Goal: Information Seeking & Learning: Learn about a topic

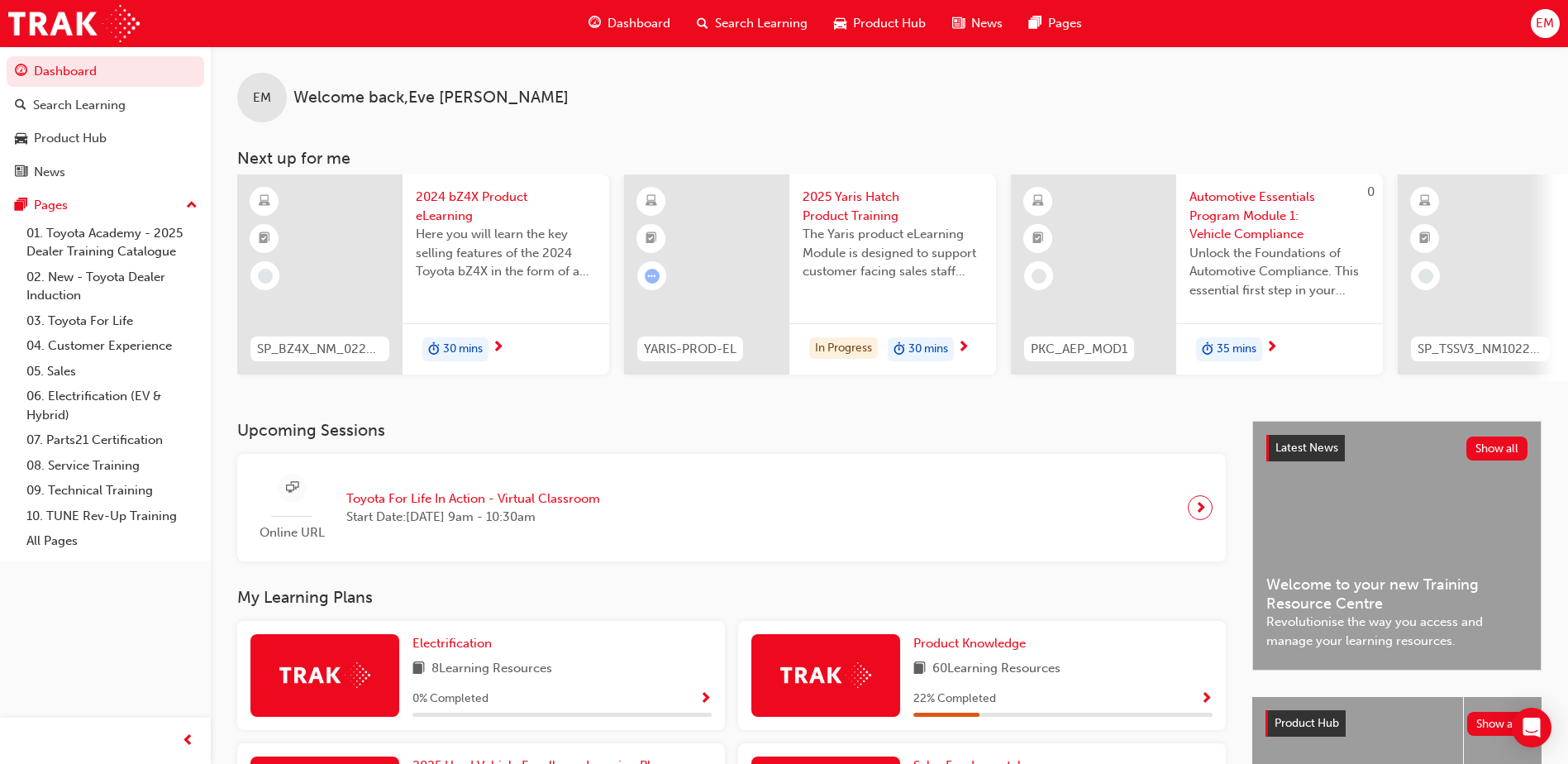
click at [670, 29] on div "Dashboard" at bounding box center [629, 23] width 109 height 34
click at [654, 29] on span "Dashboard" at bounding box center [639, 23] width 63 height 19
click at [647, 18] on span "Dashboard" at bounding box center [639, 23] width 63 height 19
click at [628, 20] on span "Dashboard" at bounding box center [639, 23] width 63 height 19
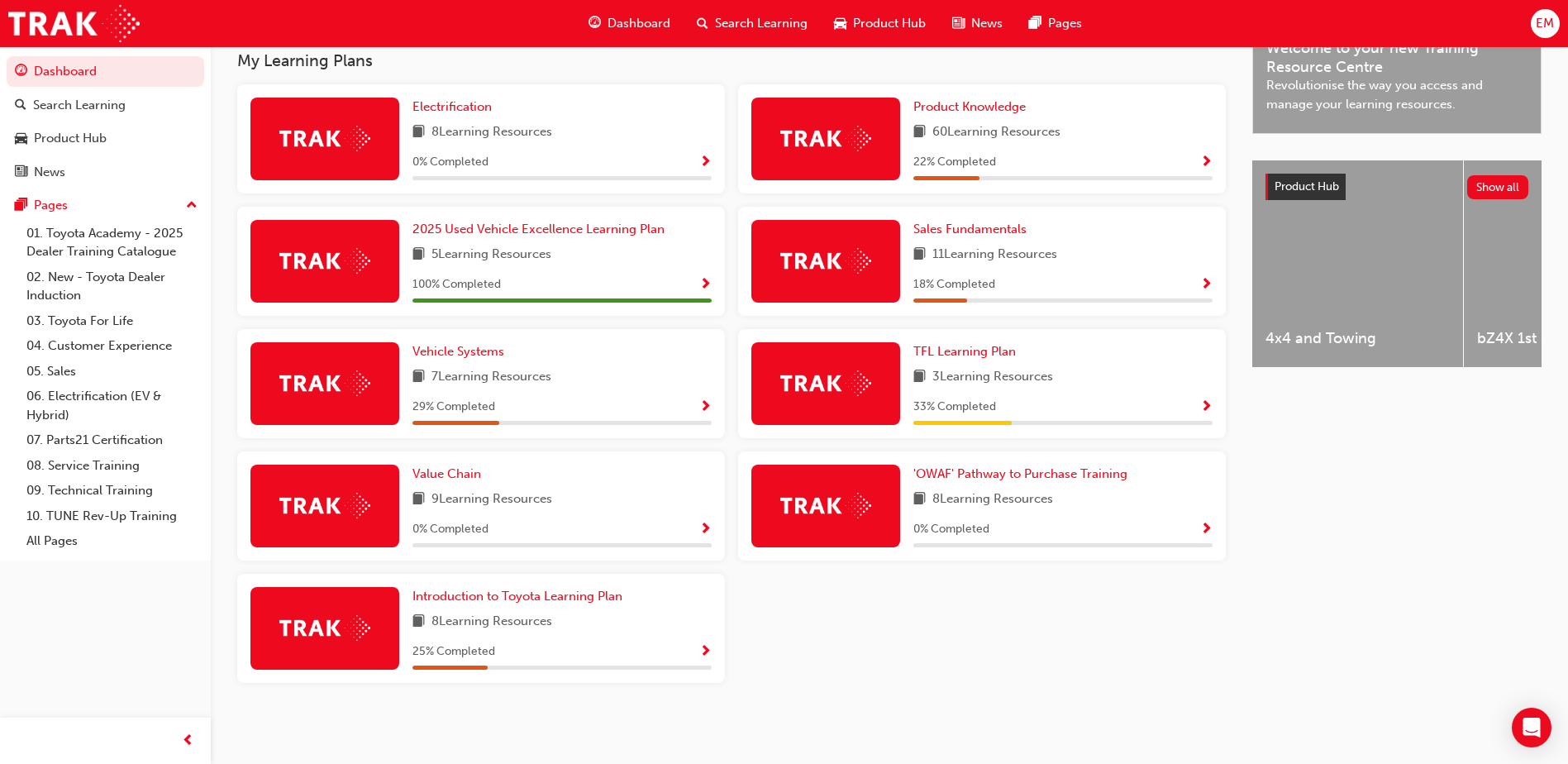
scroll to position [460, 0]
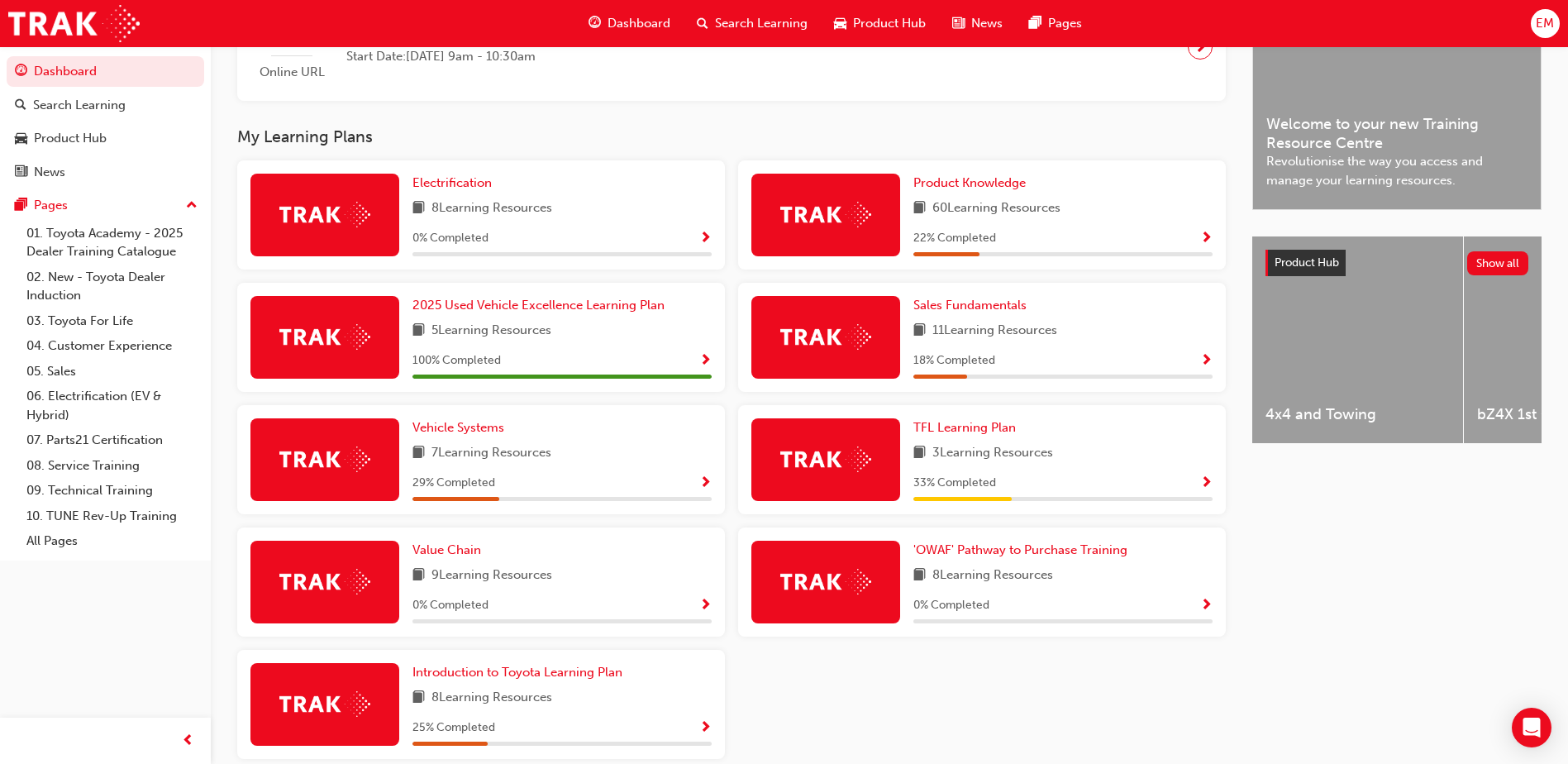
click at [1101, 451] on div "3 Learning Resources" at bounding box center [1063, 453] width 299 height 20
click at [1208, 487] on span "Show Progress" at bounding box center [1207, 484] width 12 height 15
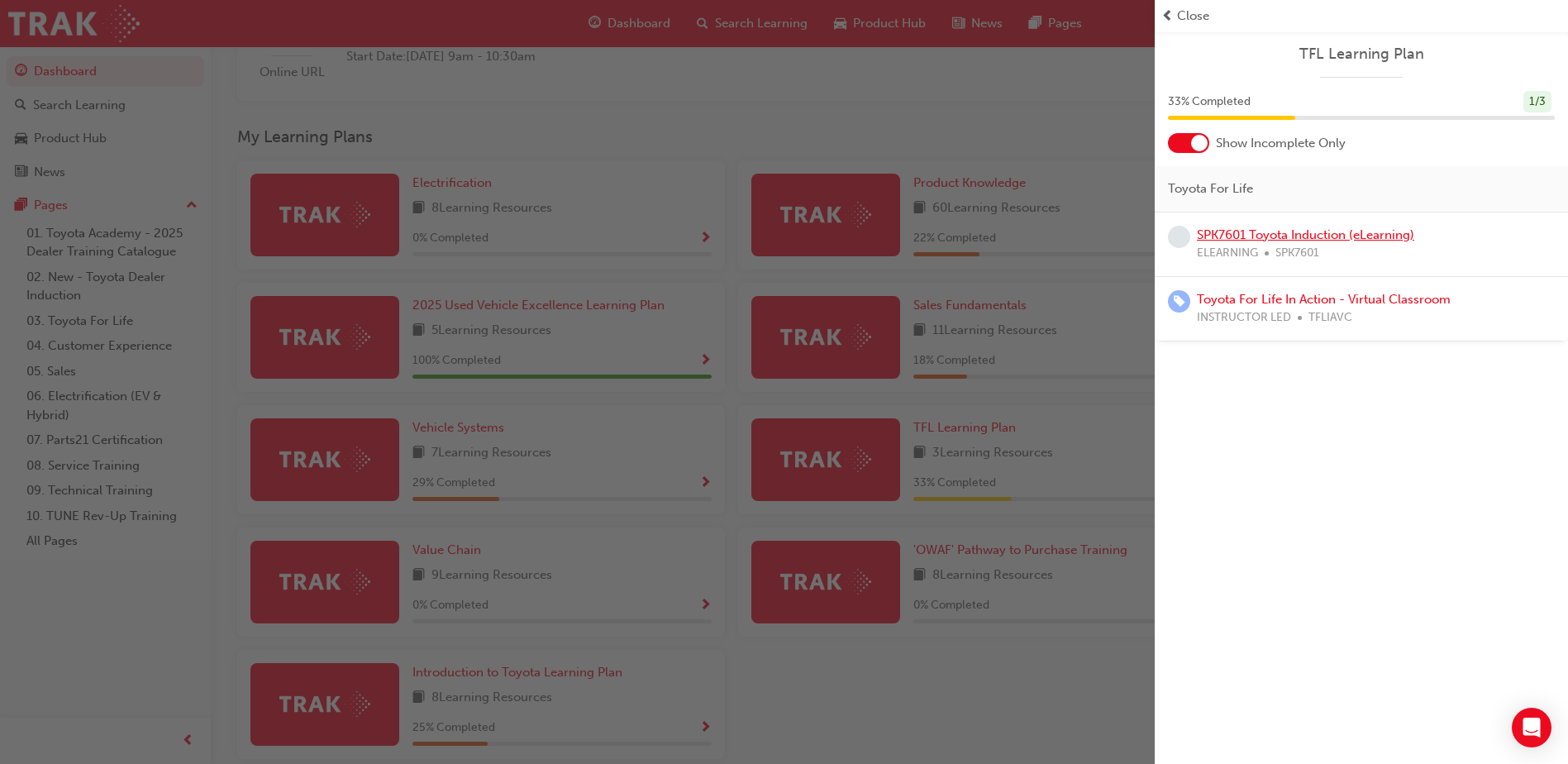
click at [1359, 240] on link "SPK7601 Toyota Induction (eLearning)" at bounding box center [1305, 234] width 217 height 15
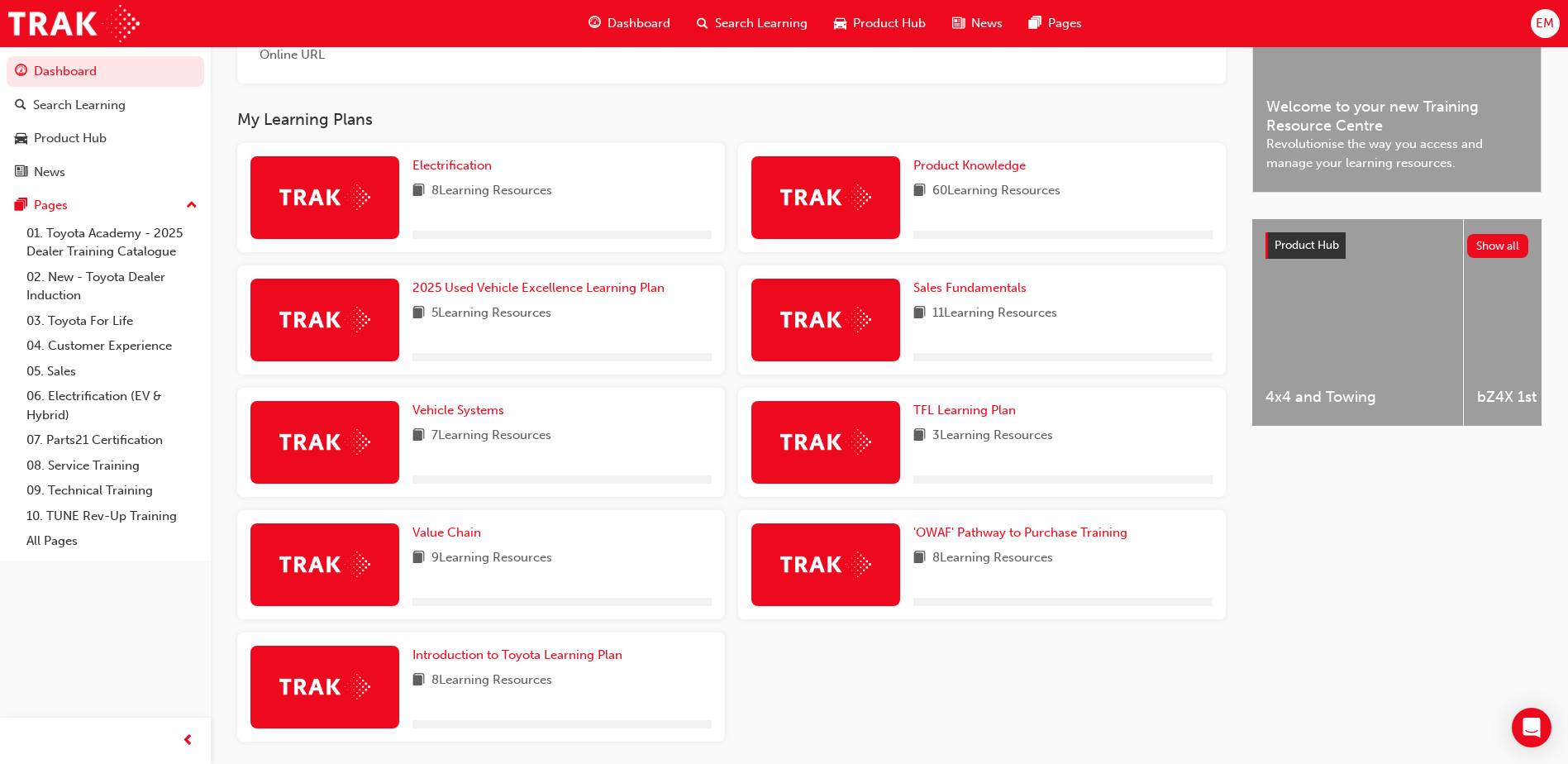
scroll to position [543, 0]
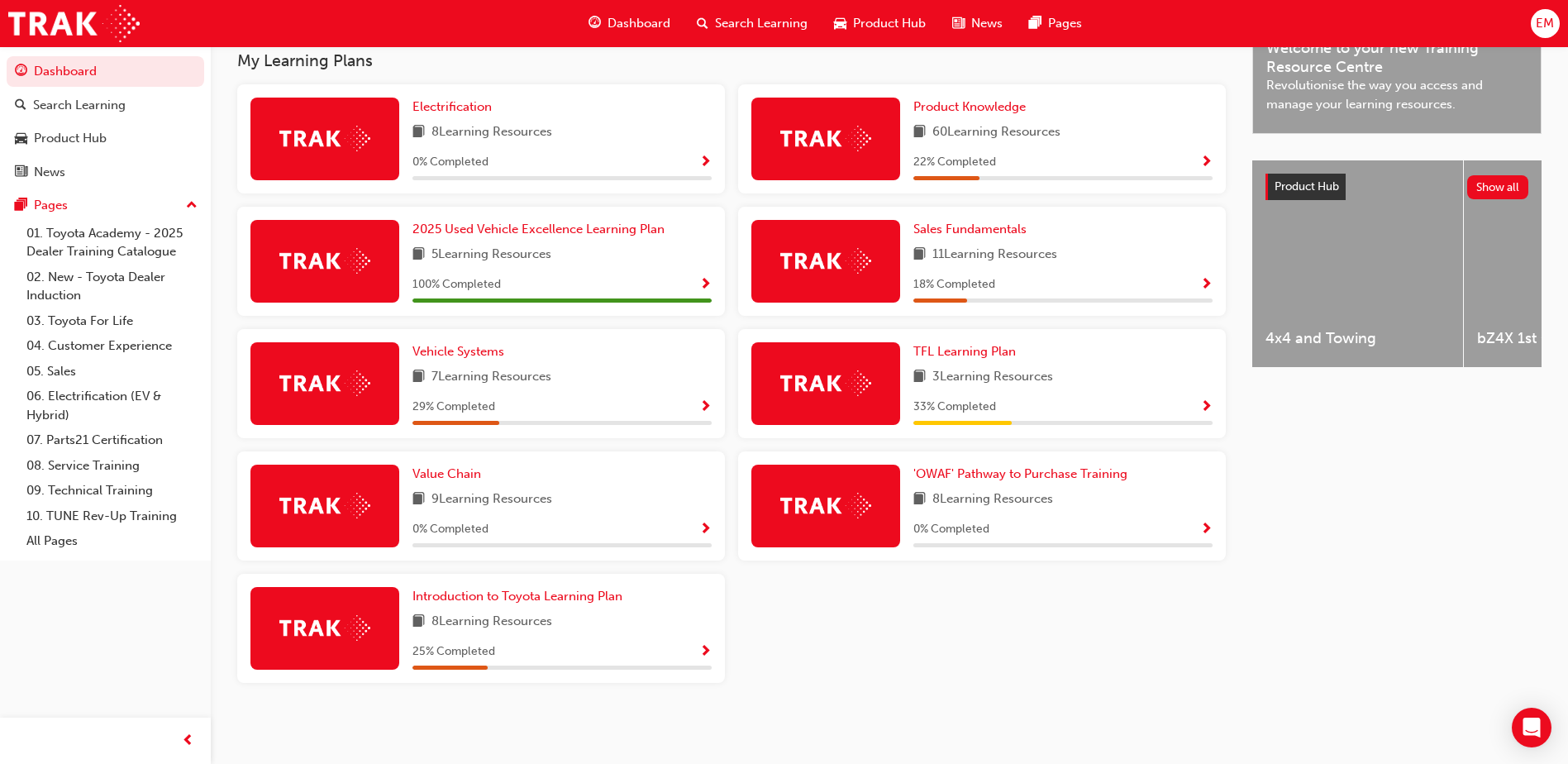
click at [1205, 402] on span "Show Progress" at bounding box center [1207, 408] width 12 height 15
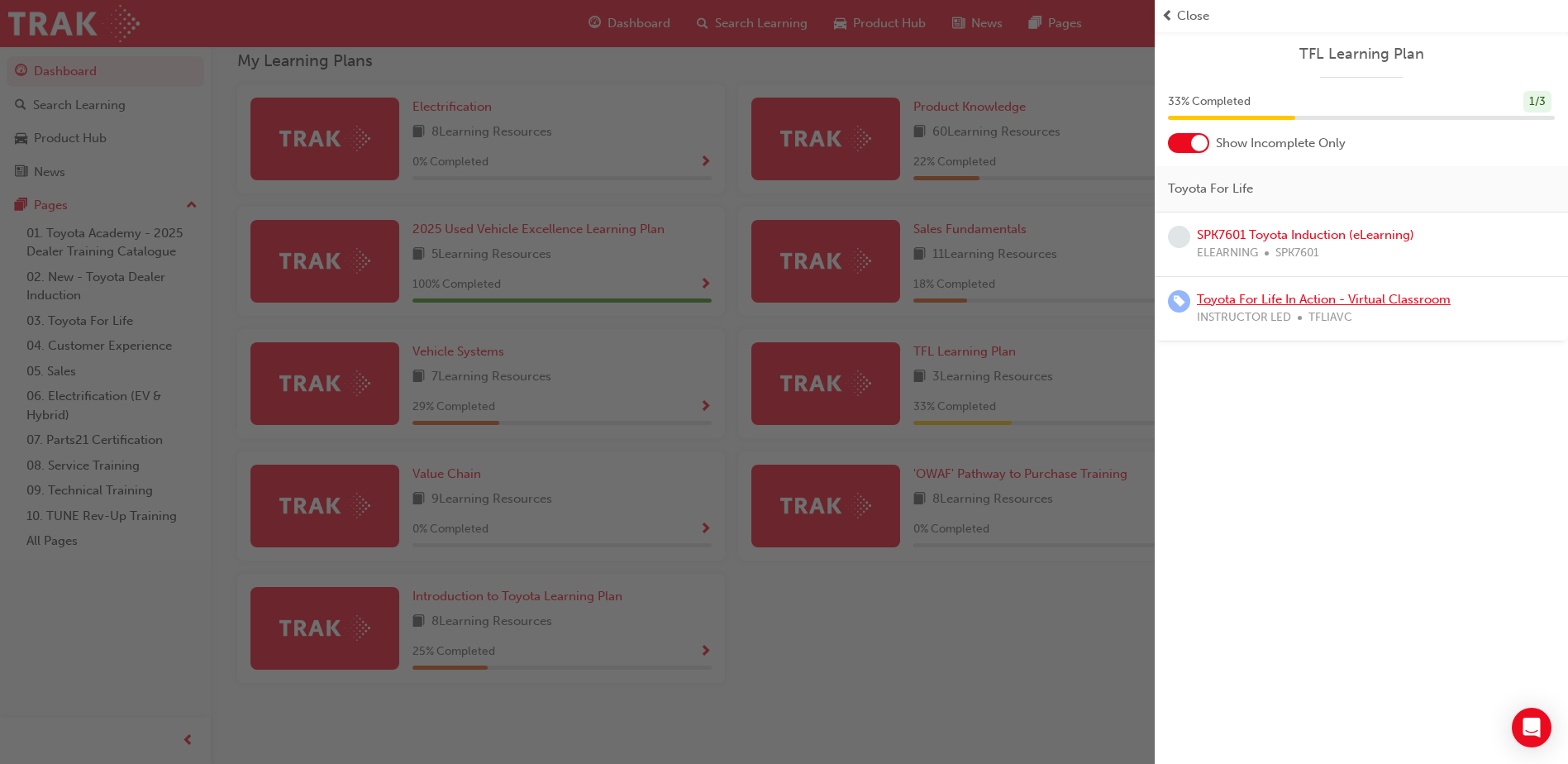
click at [1254, 305] on link "Toyota For Life In Action - Virtual Classroom" at bounding box center [1323, 299] width 254 height 15
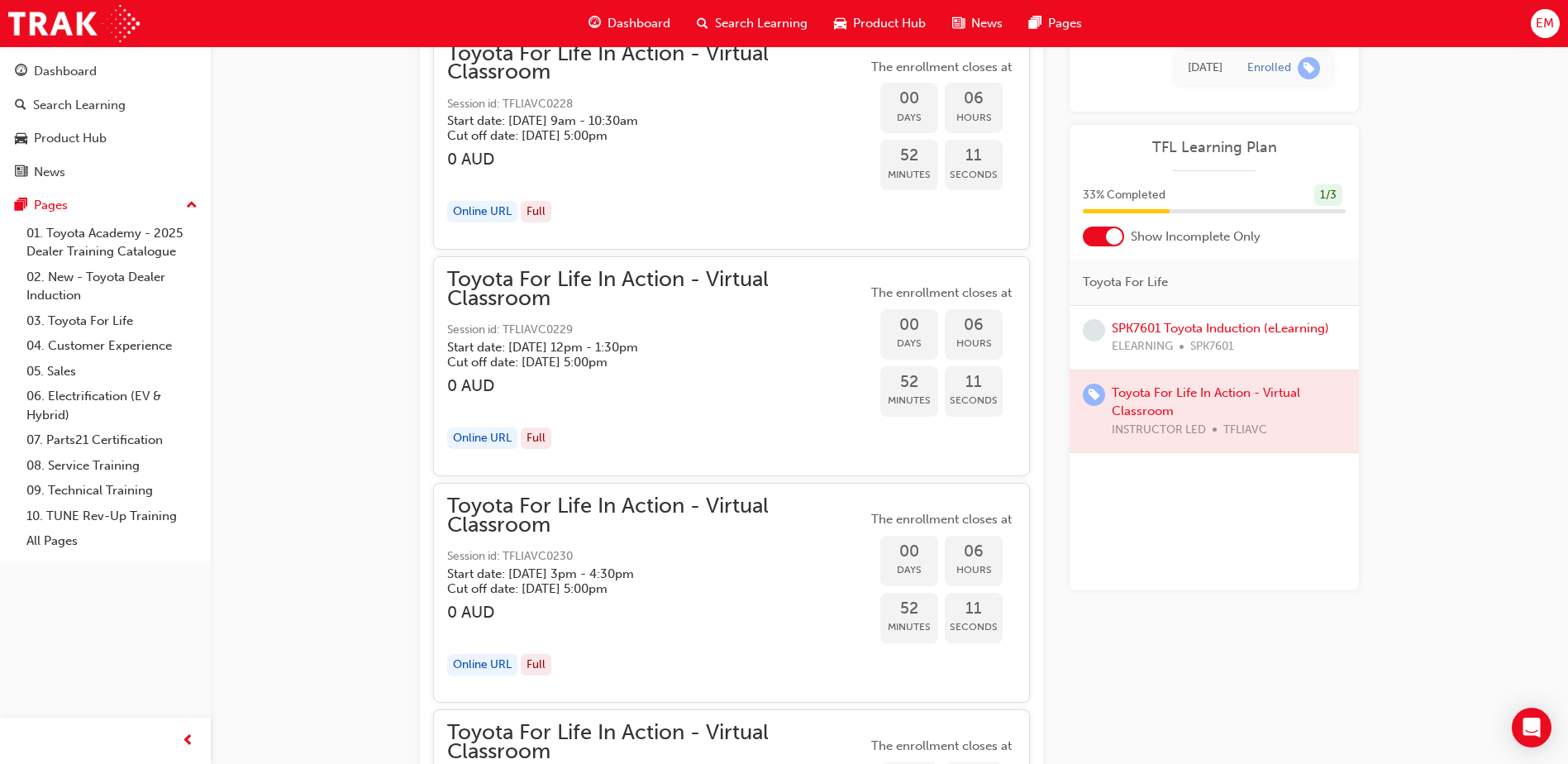
scroll to position [1304, 0]
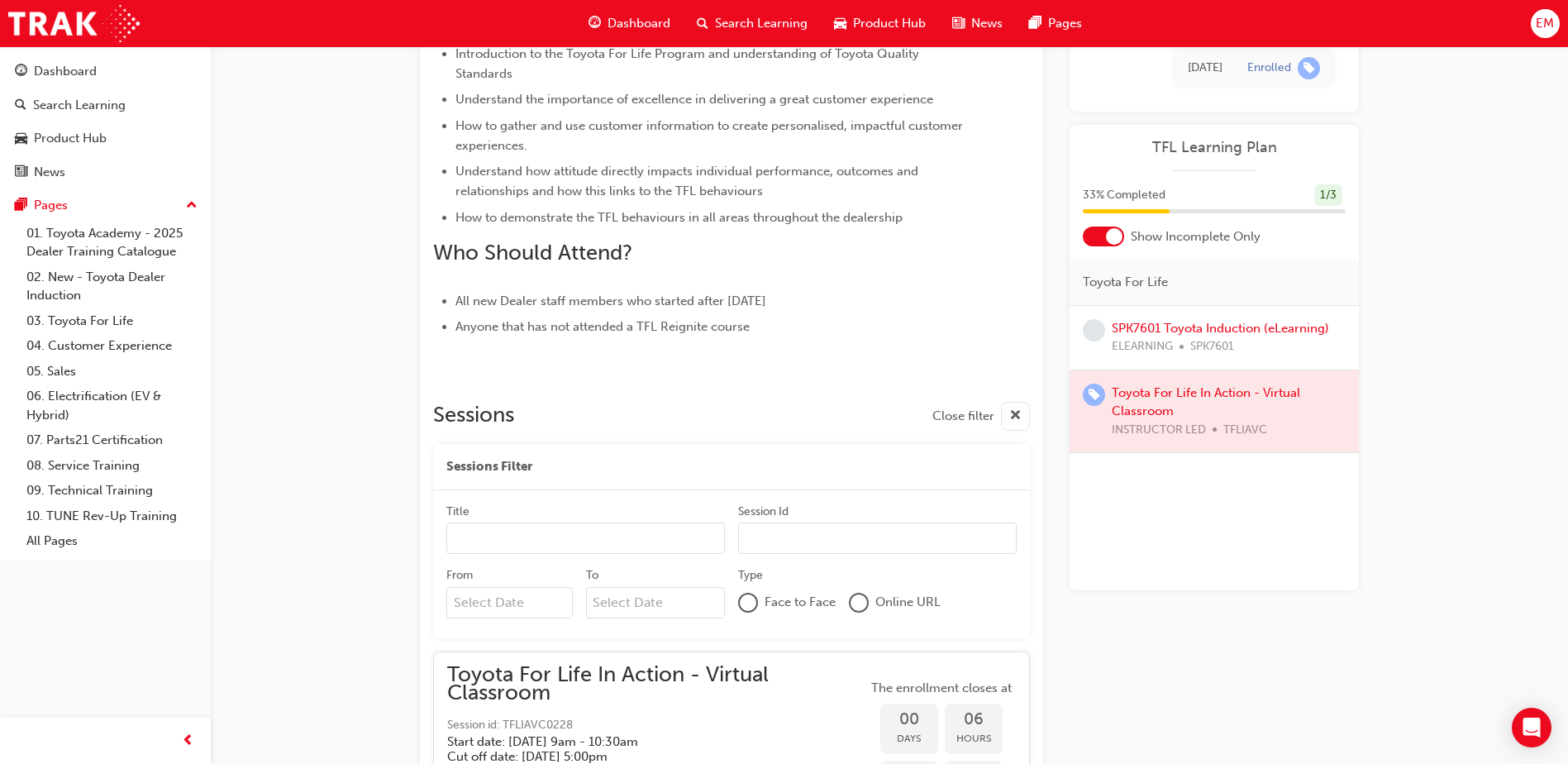
scroll to position [559, 0]
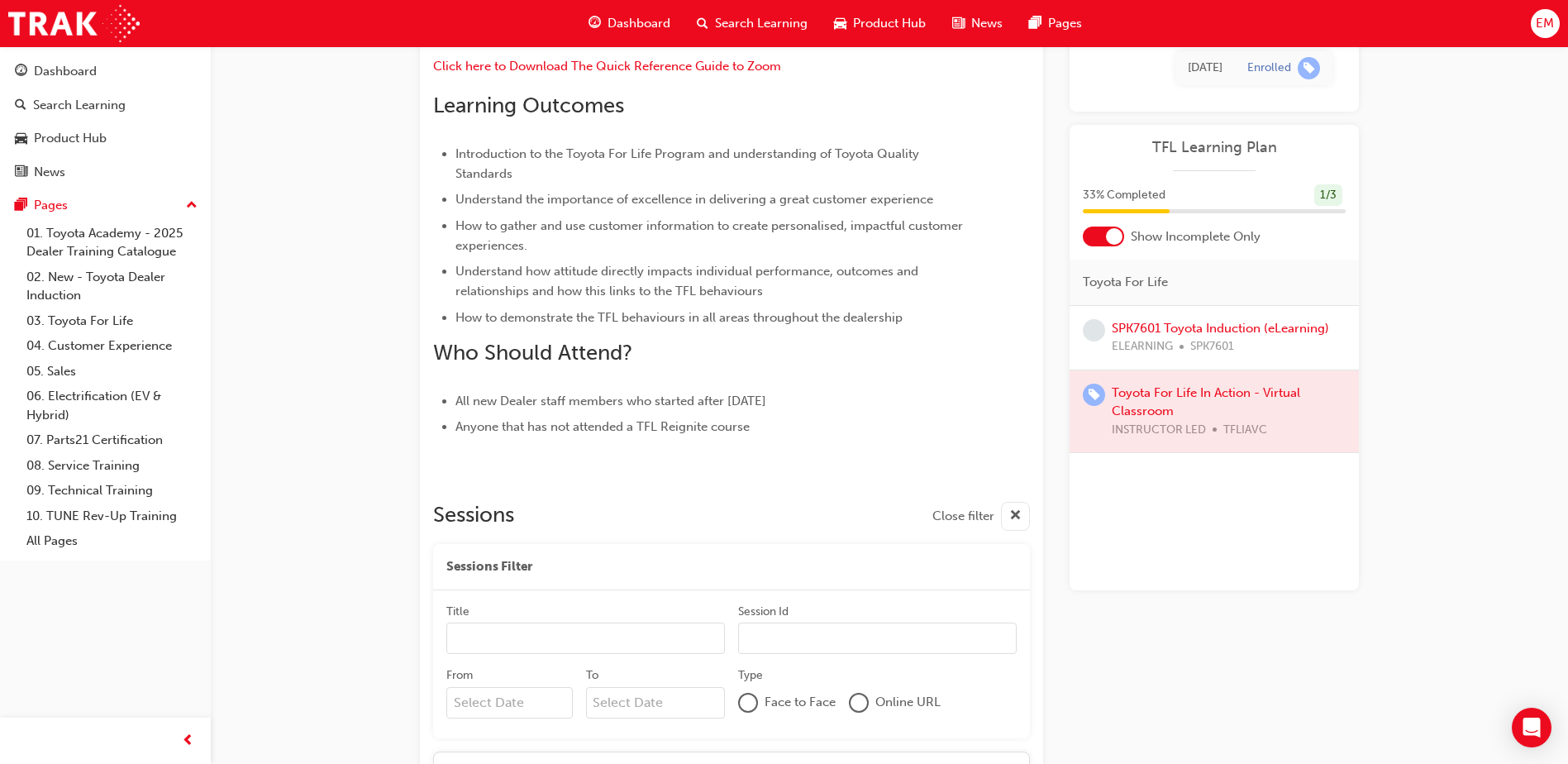
click at [1001, 510] on div "button" at bounding box center [1015, 516] width 29 height 29
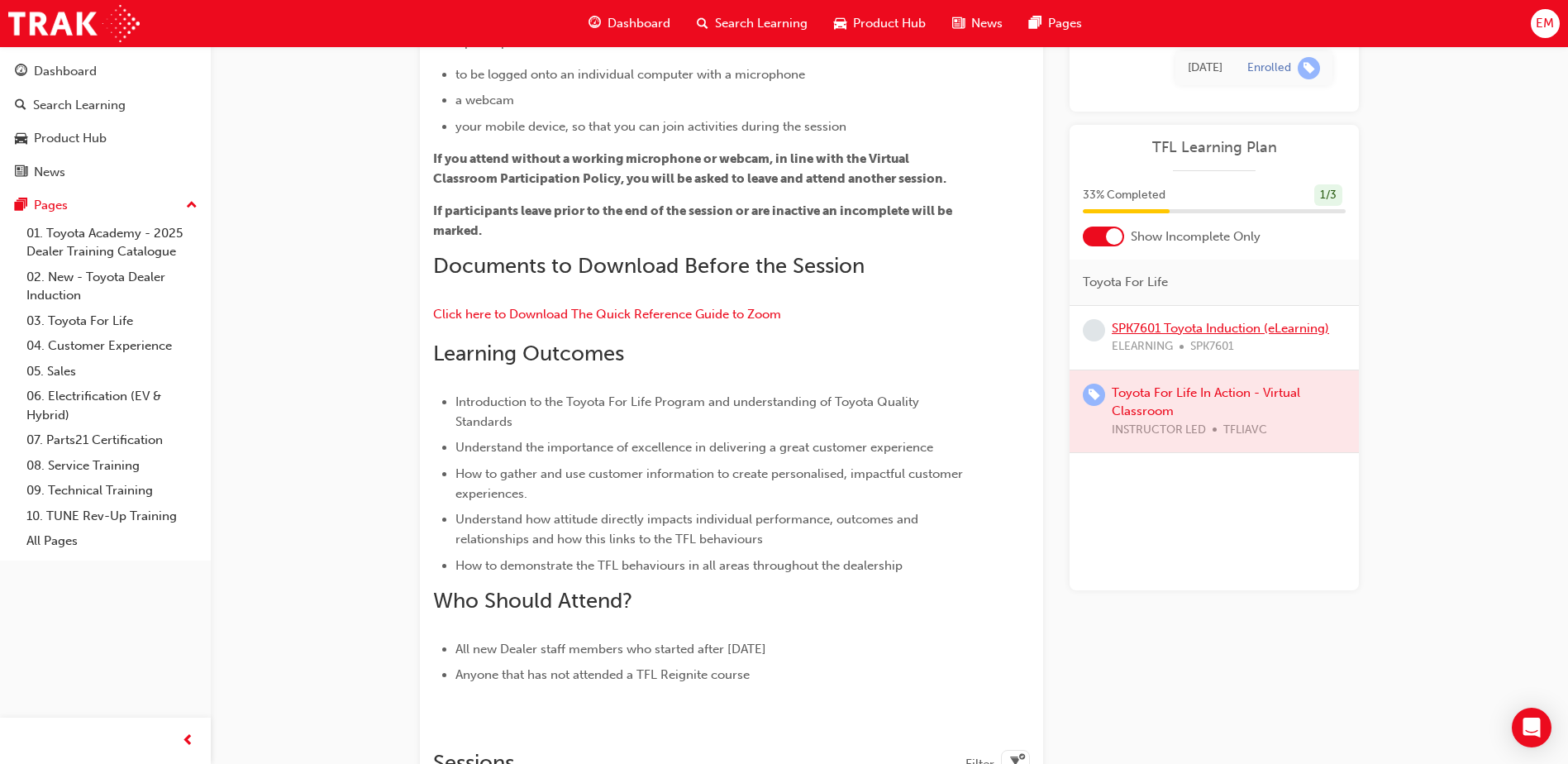
click at [1192, 329] on link "SPK7601 Toyota Induction (eLearning)" at bounding box center [1220, 328] width 217 height 15
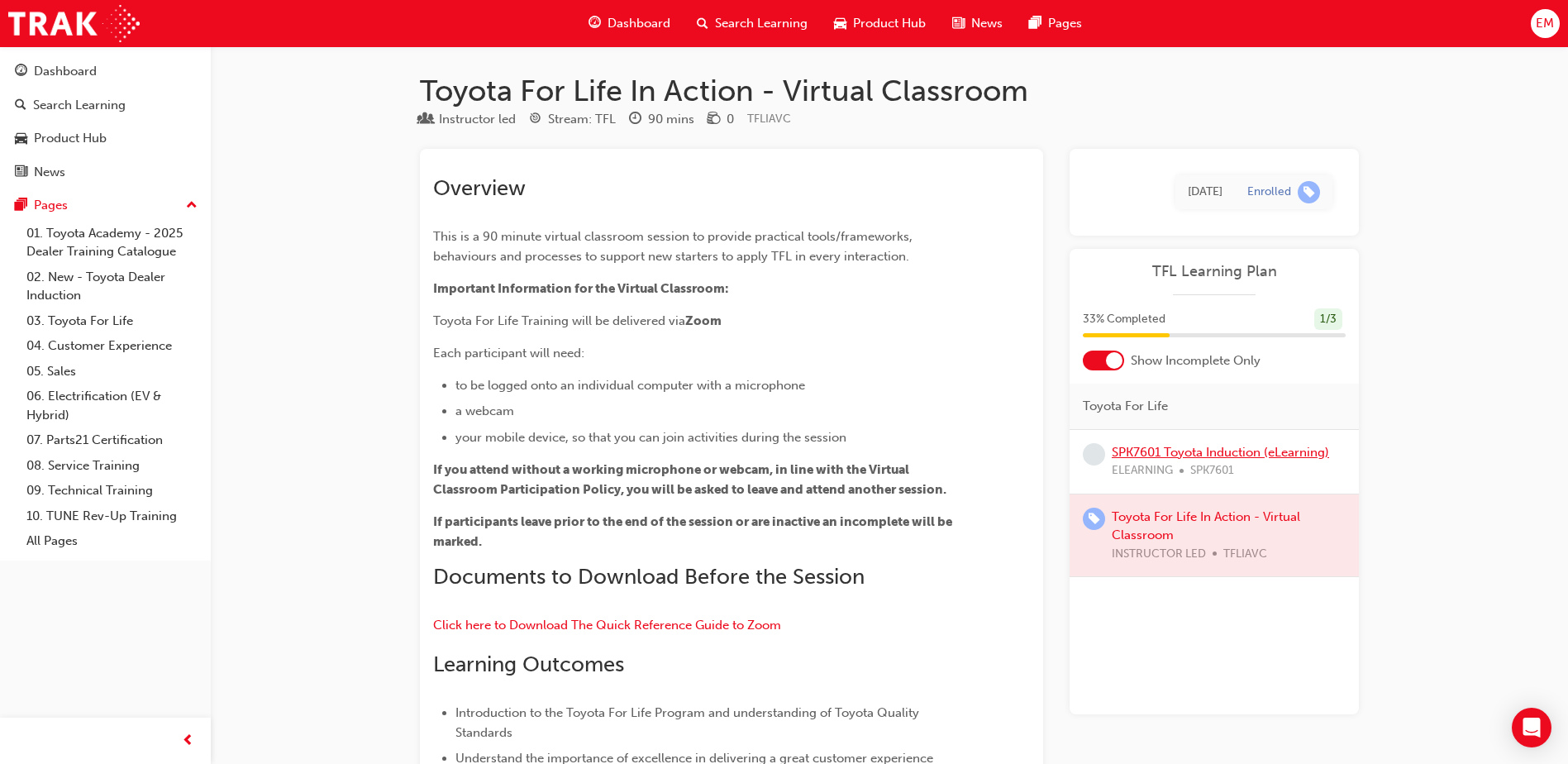
scroll to position [311, 0]
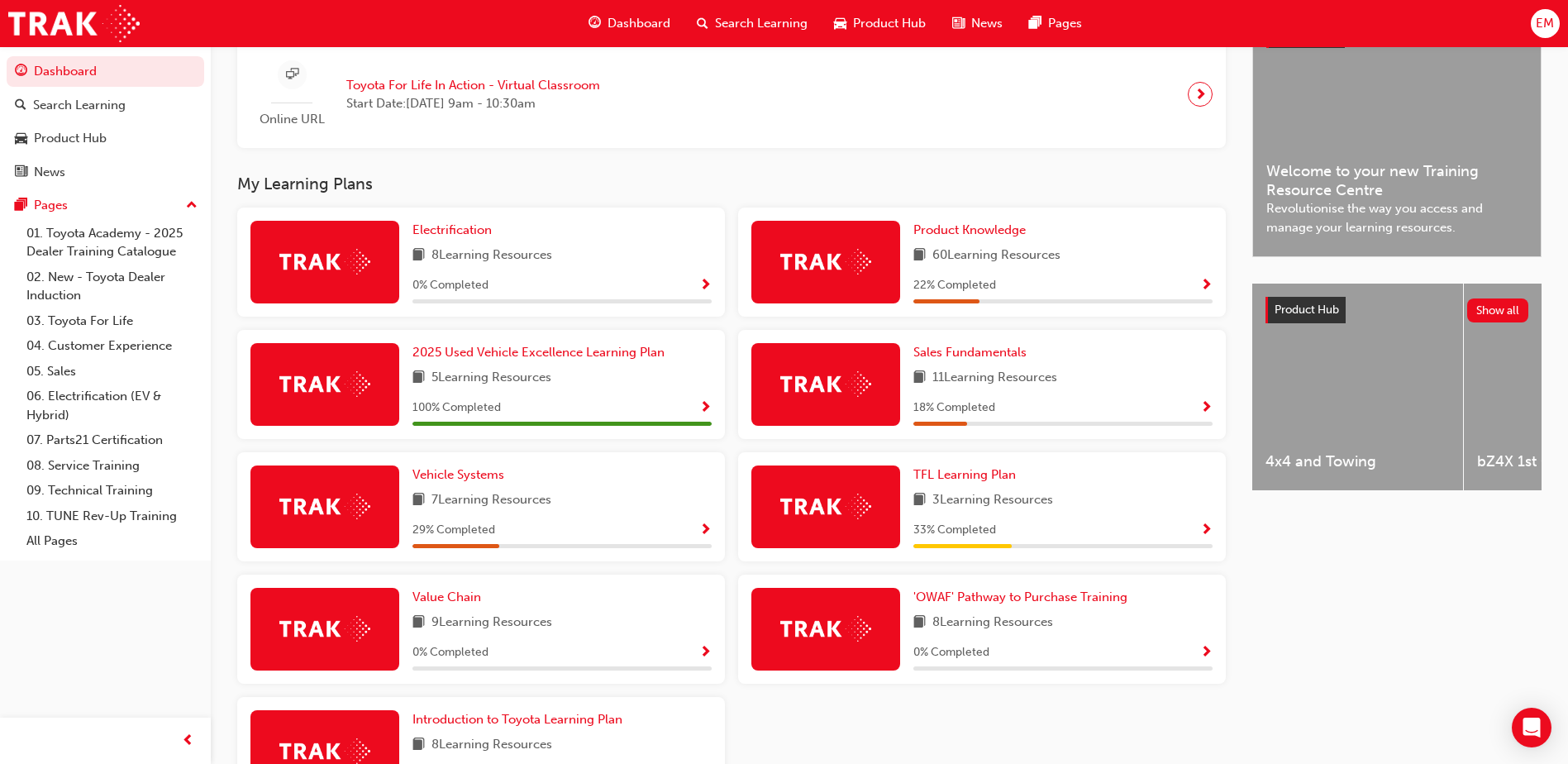
scroll to position [496, 0]
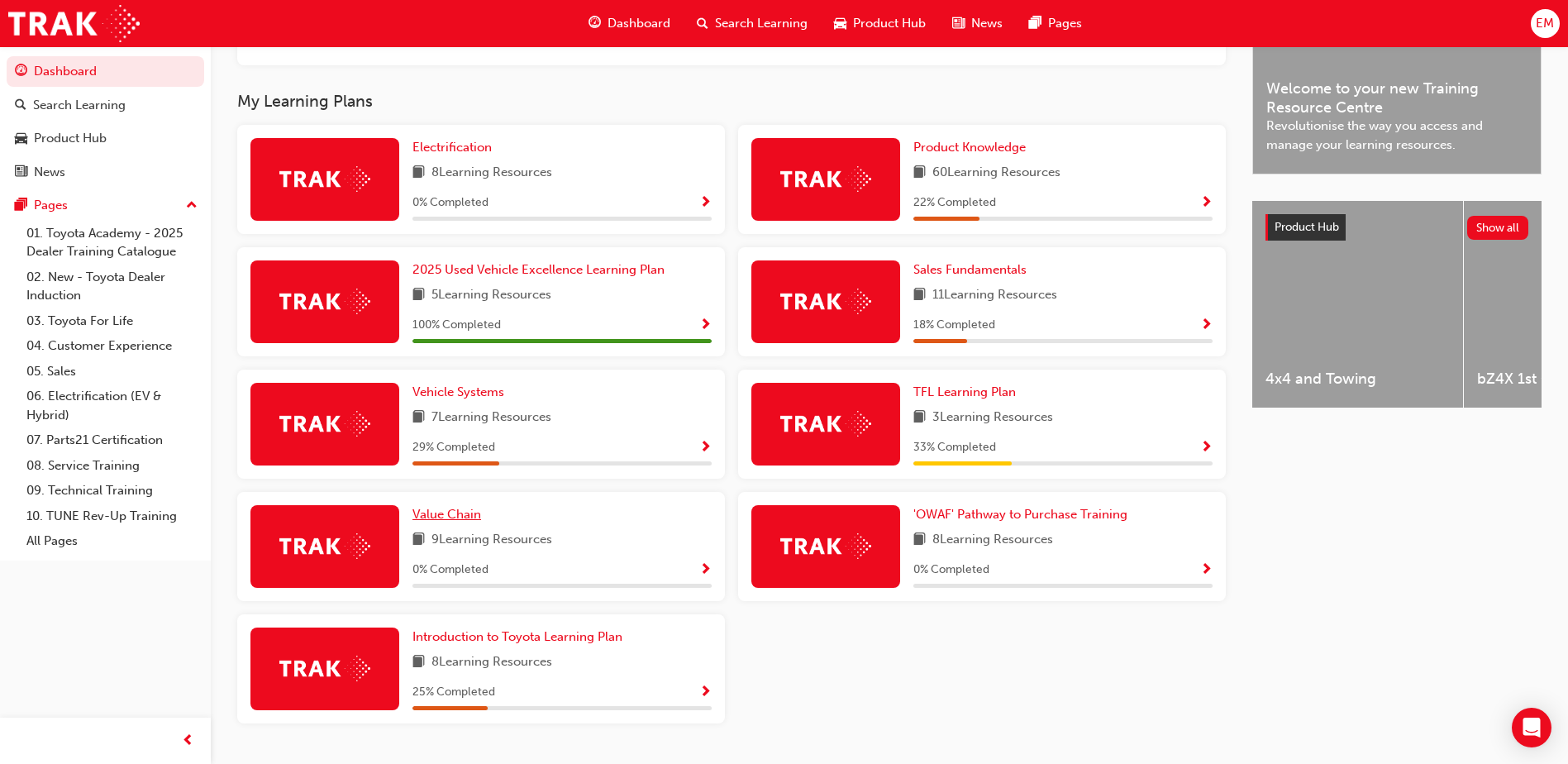
click at [462, 515] on span "Value Chain" at bounding box center [446, 514] width 69 height 15
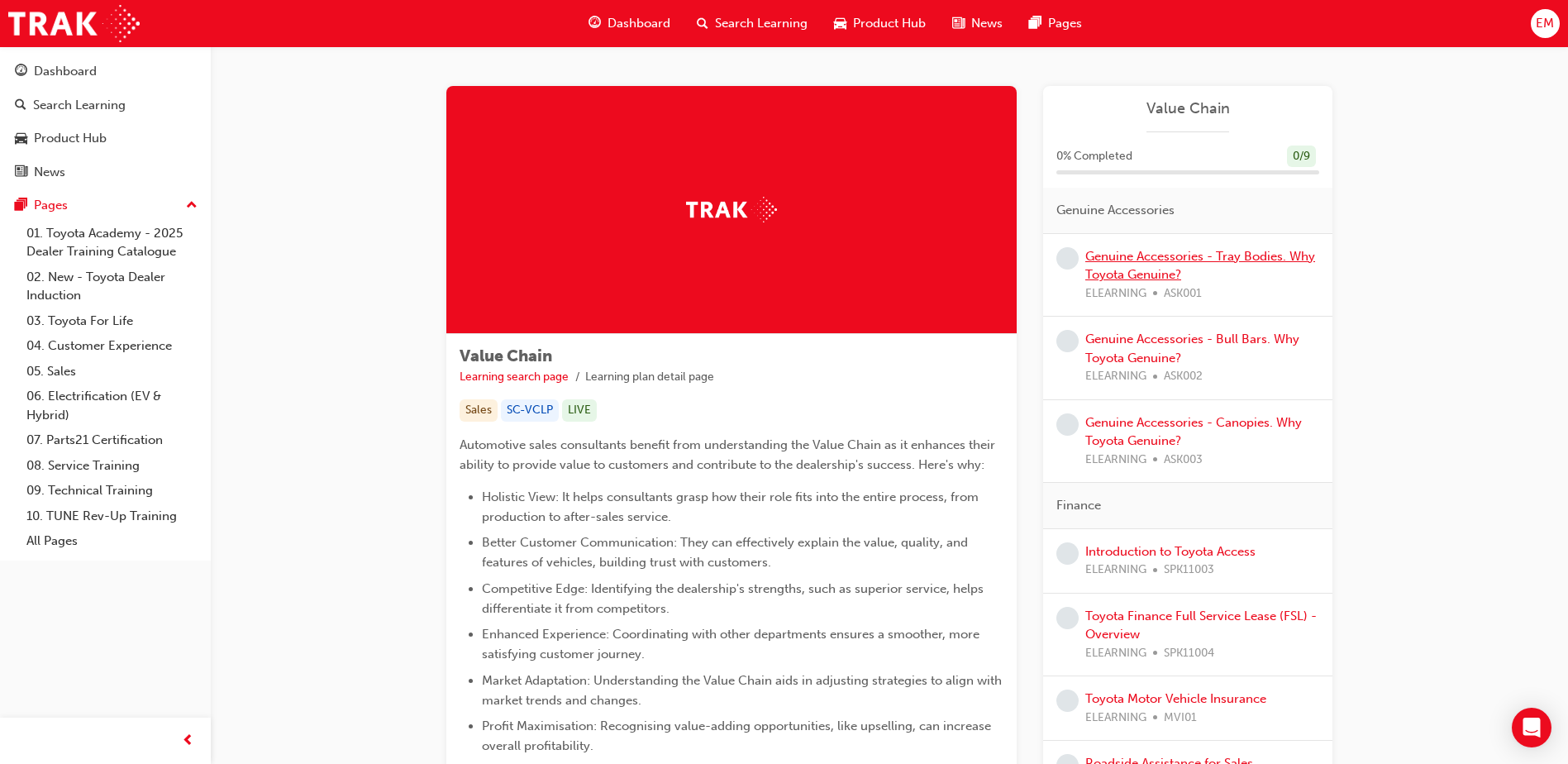
click at [1152, 262] on link "Genuine Accessories - Tray Bodies. Why Toyota Genuine?" at bounding box center [1200, 266] width 230 height 34
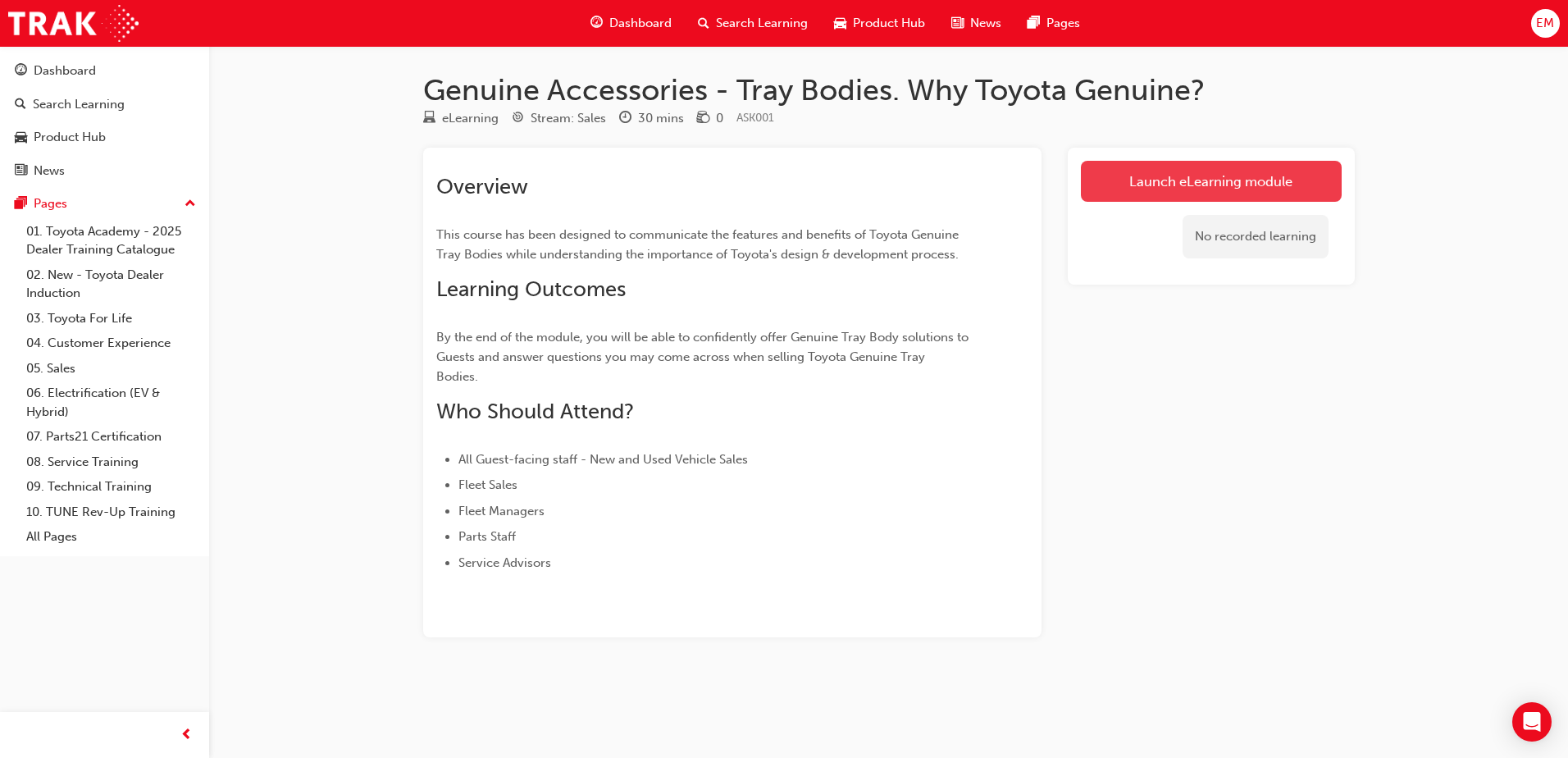
click at [1218, 175] on link "Launch eLearning module" at bounding box center [1210, 181] width 260 height 41
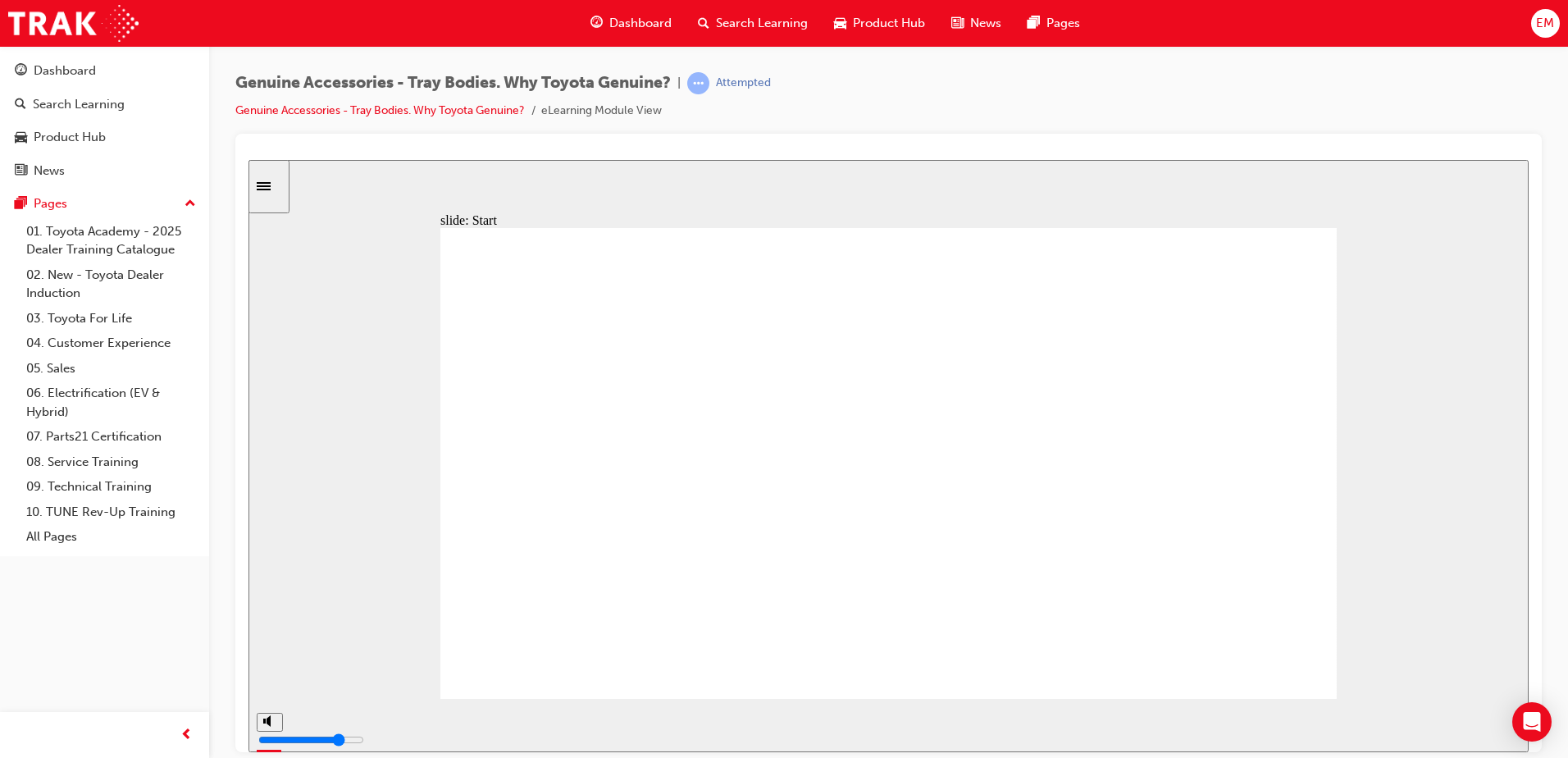
drag, startPoint x: 771, startPoint y: 722, endPoint x: 1451, endPoint y: 710, distance: 680.1
click at [1451, 710] on section "PREV NEXT SUBMIT" at bounding box center [888, 724] width 1280 height 53
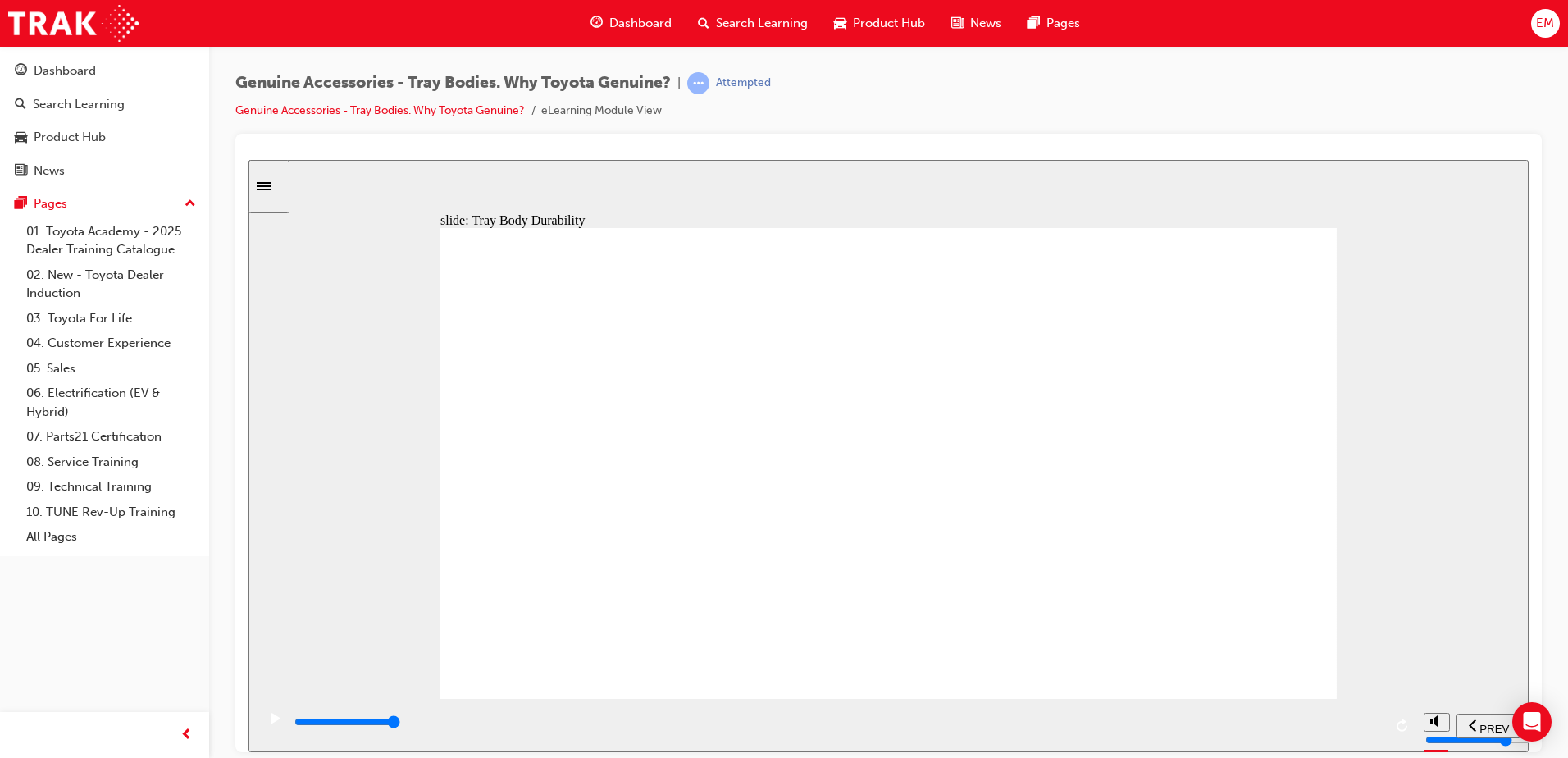
drag, startPoint x: 530, startPoint y: 743, endPoint x: 1571, endPoint y: 800, distance: 1042.6
click at [1528, 752] on html "slide: Tray Body Durability Tray Body Durability Durability and fatigue resista…" at bounding box center [888, 455] width 1280 height 593
drag, startPoint x: 1452, startPoint y: 740, endPoint x: 1564, endPoint y: 766, distance: 115.0
click at [1528, 752] on html "slide: Benchmarking Benchmarking: Industry practice wherein competitor products…" at bounding box center [888, 455] width 1280 height 593
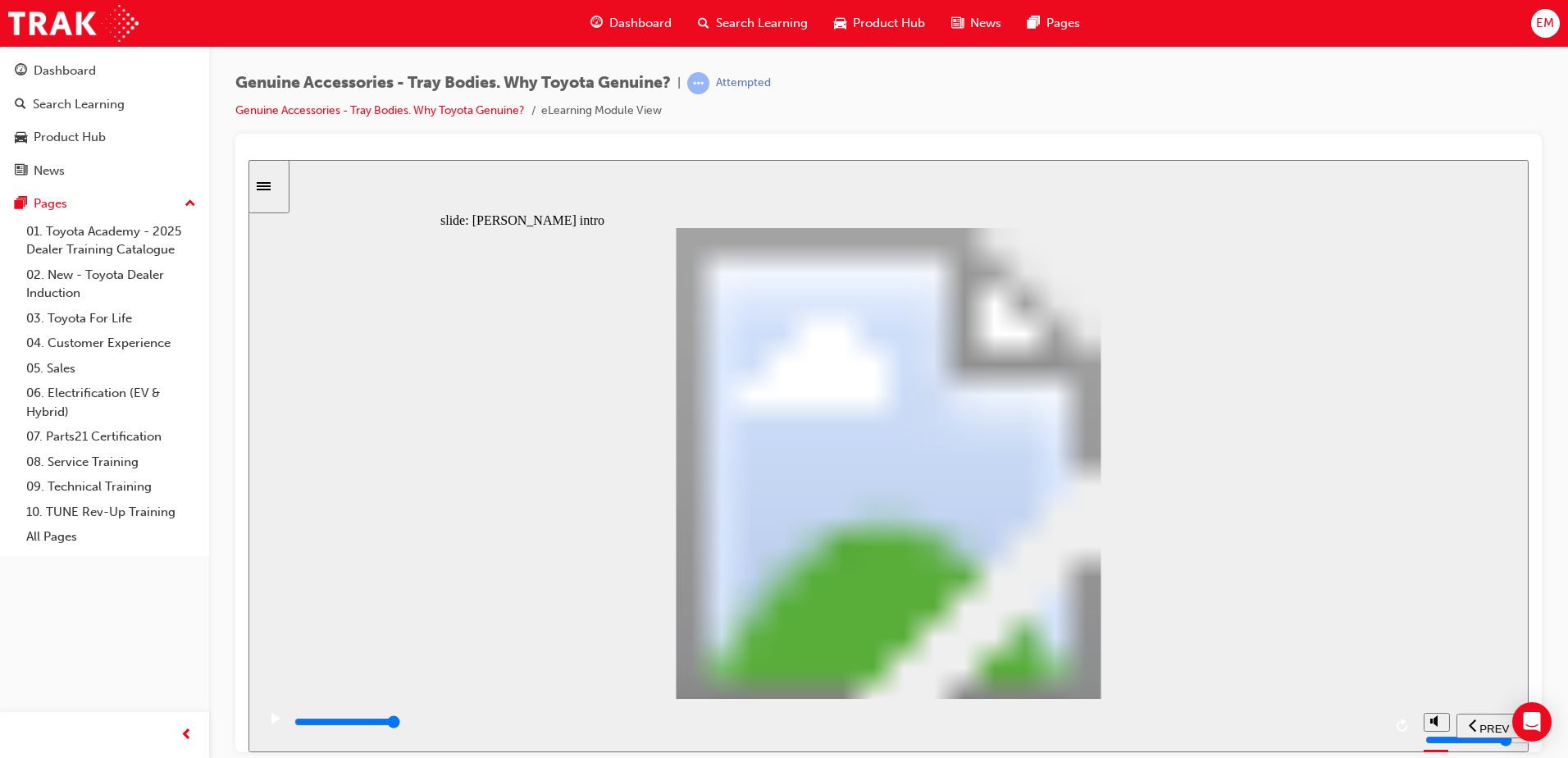
drag, startPoint x: 658, startPoint y: 546, endPoint x: 707, endPoint y: 569, distance: 54.1
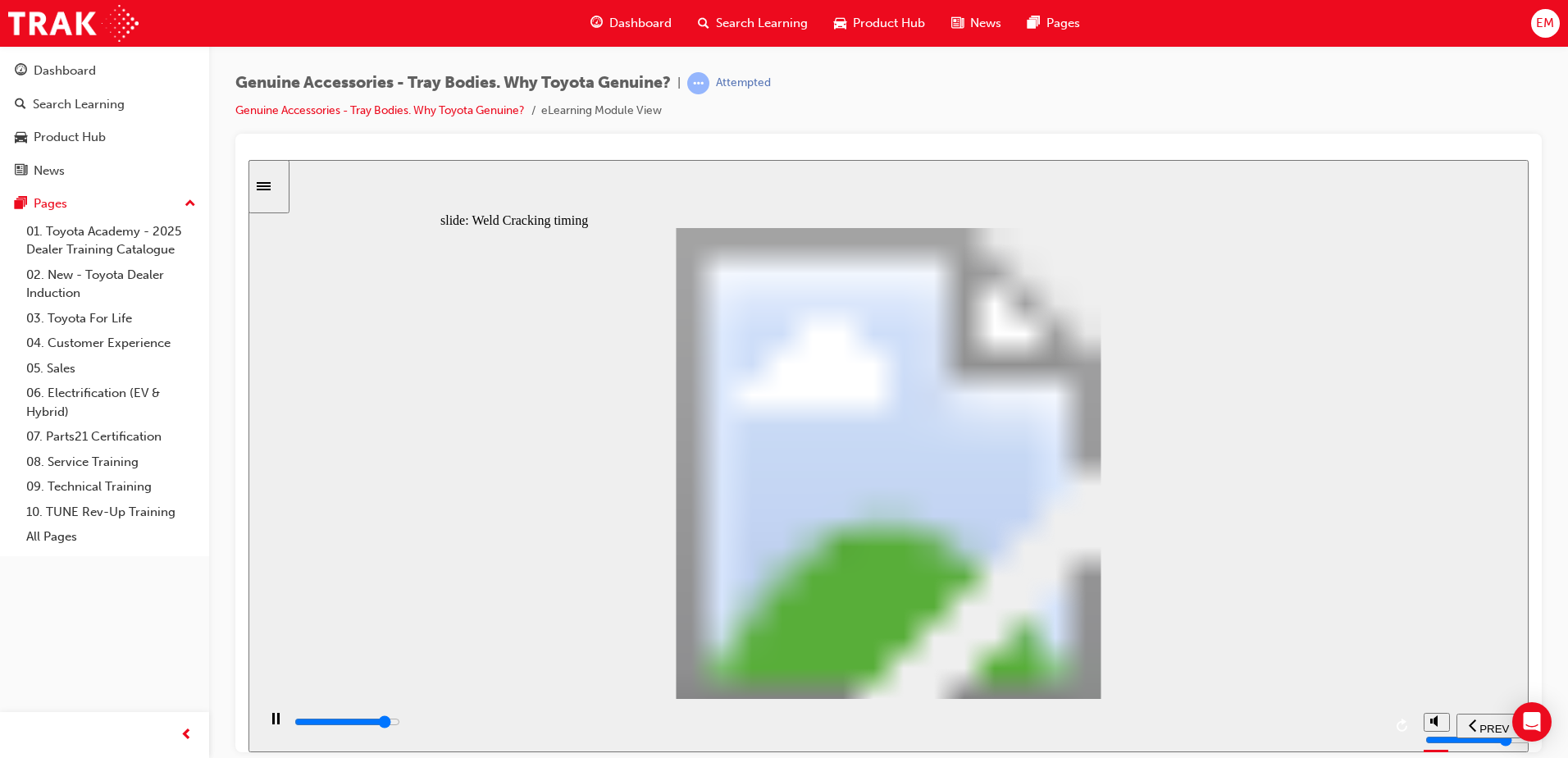
type input "19700"
type input "1"
type input "19800"
type input "2"
type input "19800"
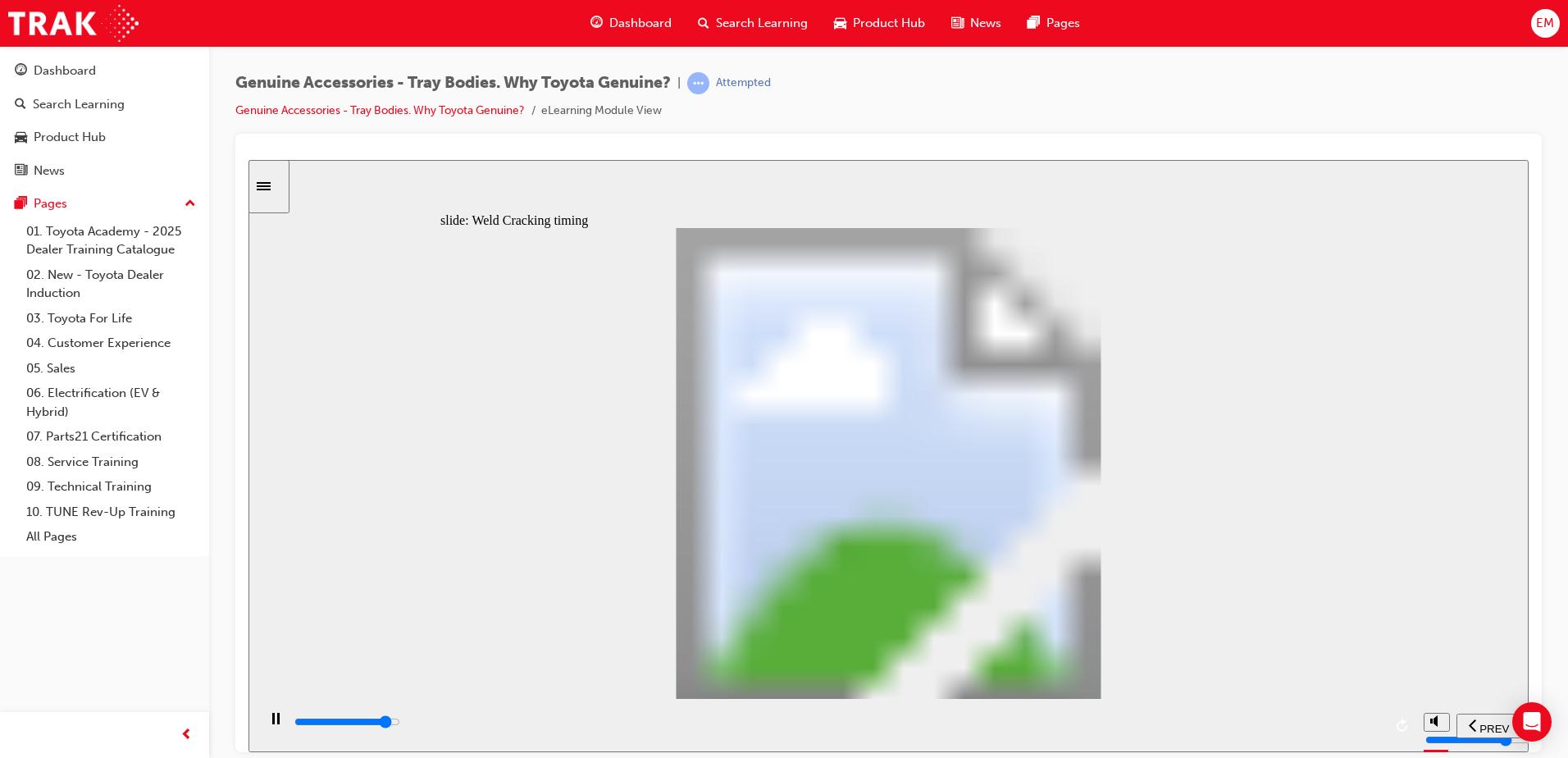
type input "3"
type input "20000"
type input "4"
type input "20100"
type input "5"
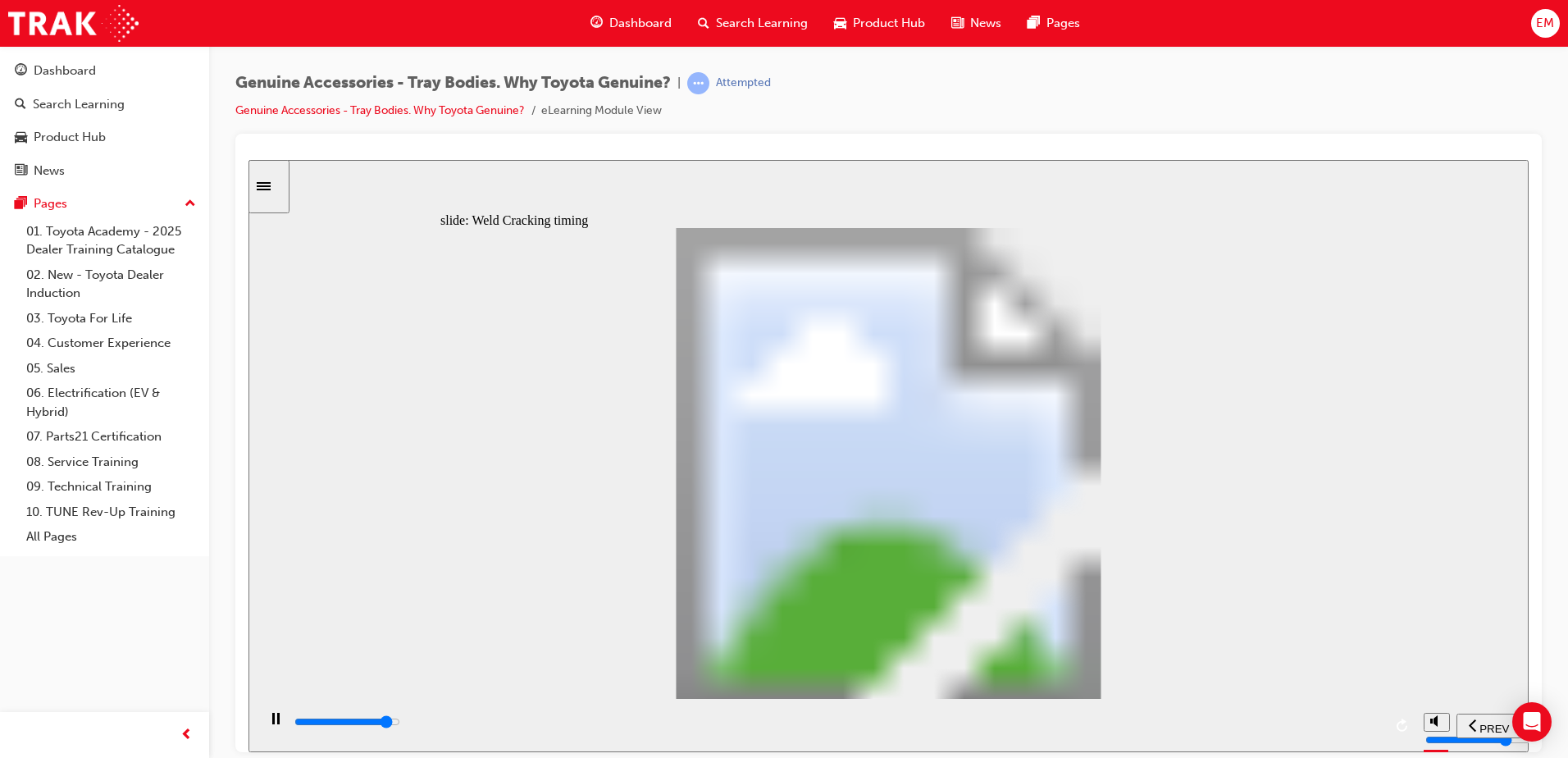
type input "20100"
type input "6"
type input "21000"
type input "5"
type input "21500"
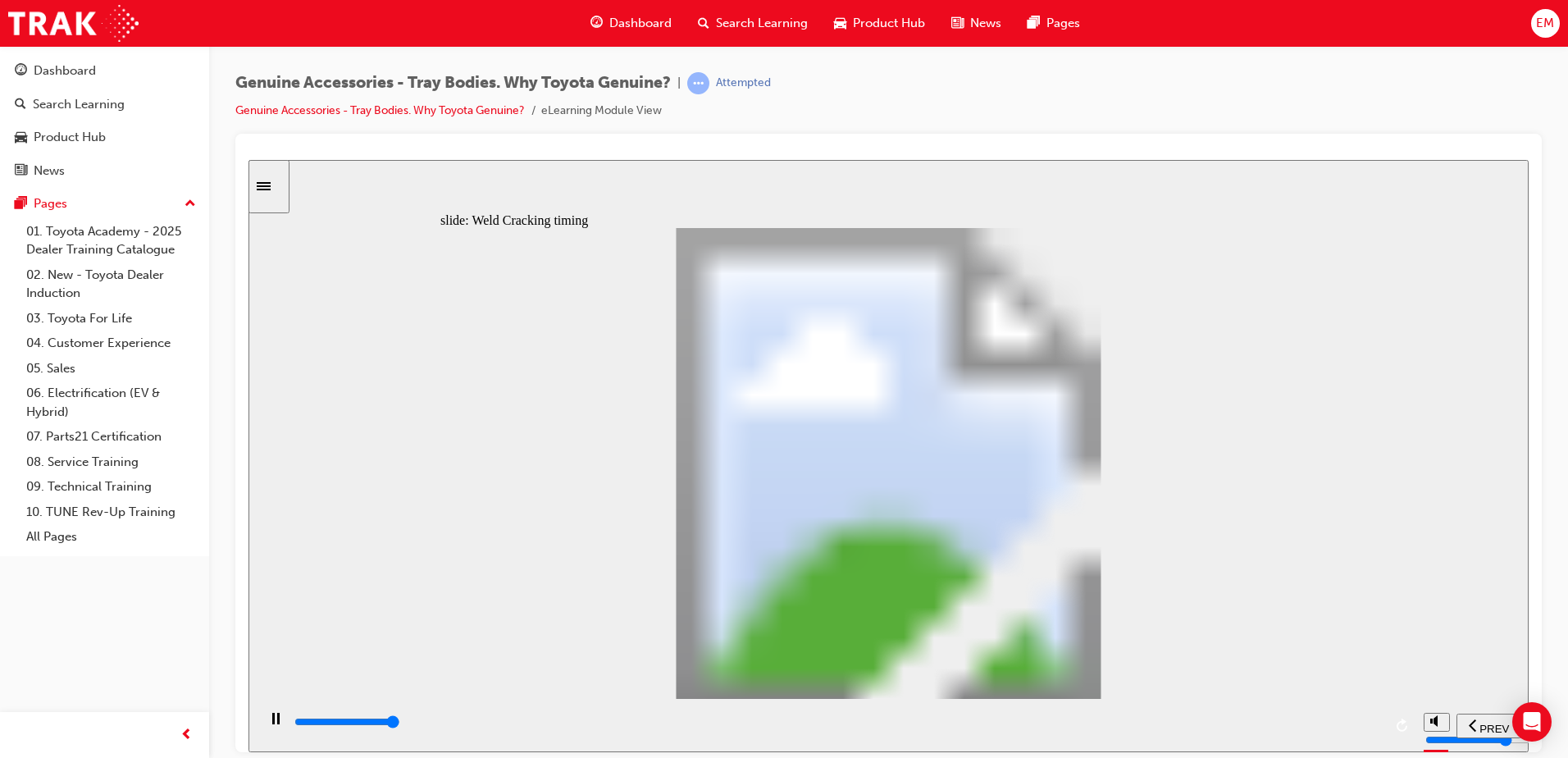
type input "4"
type input "21700"
type input "3"
type input "21700"
drag, startPoint x: 719, startPoint y: 555, endPoint x: 727, endPoint y: 531, distance: 25.3
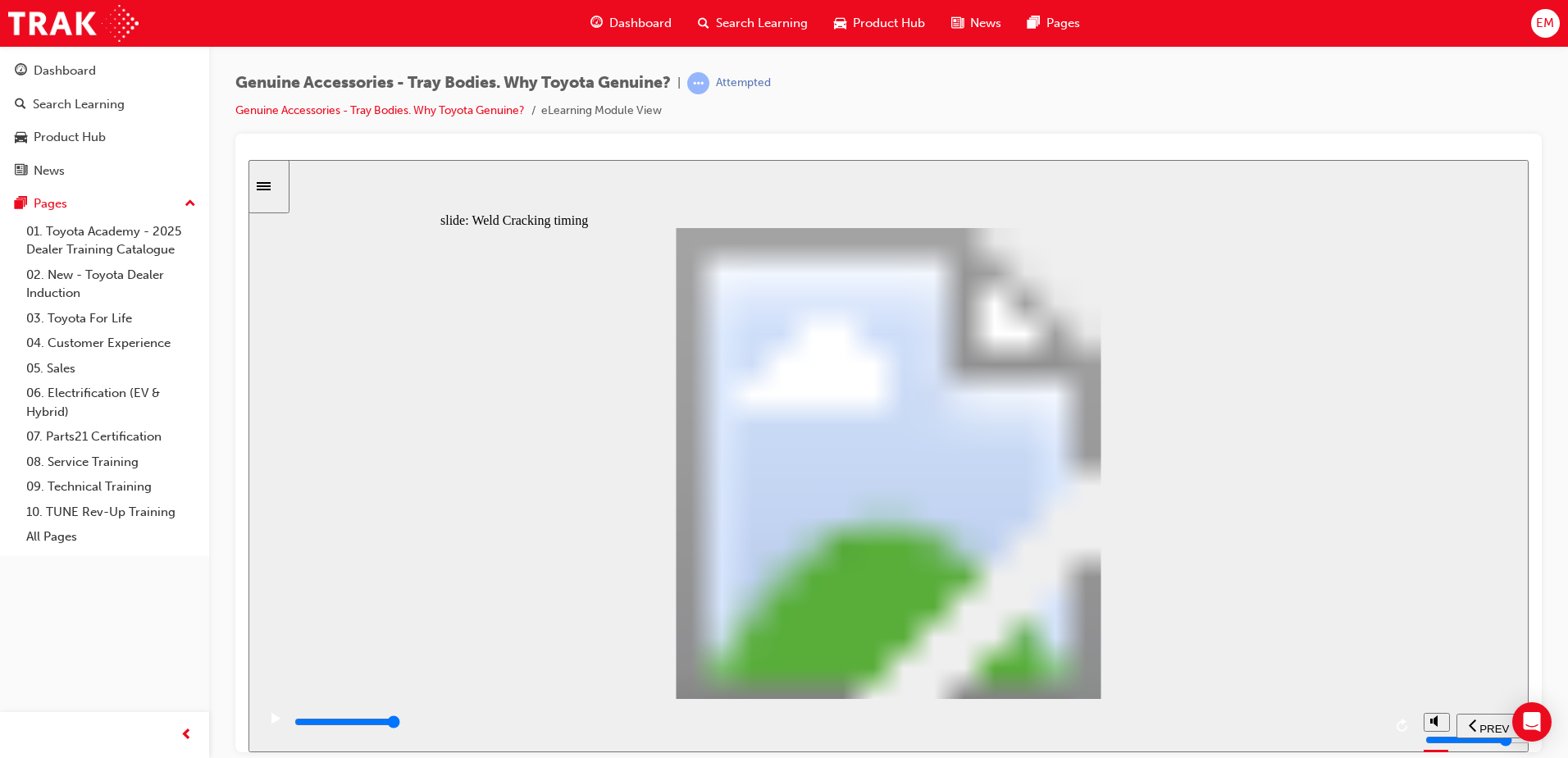
type input "4"
drag, startPoint x: 829, startPoint y: 597, endPoint x: 865, endPoint y: 602, distance: 36.3
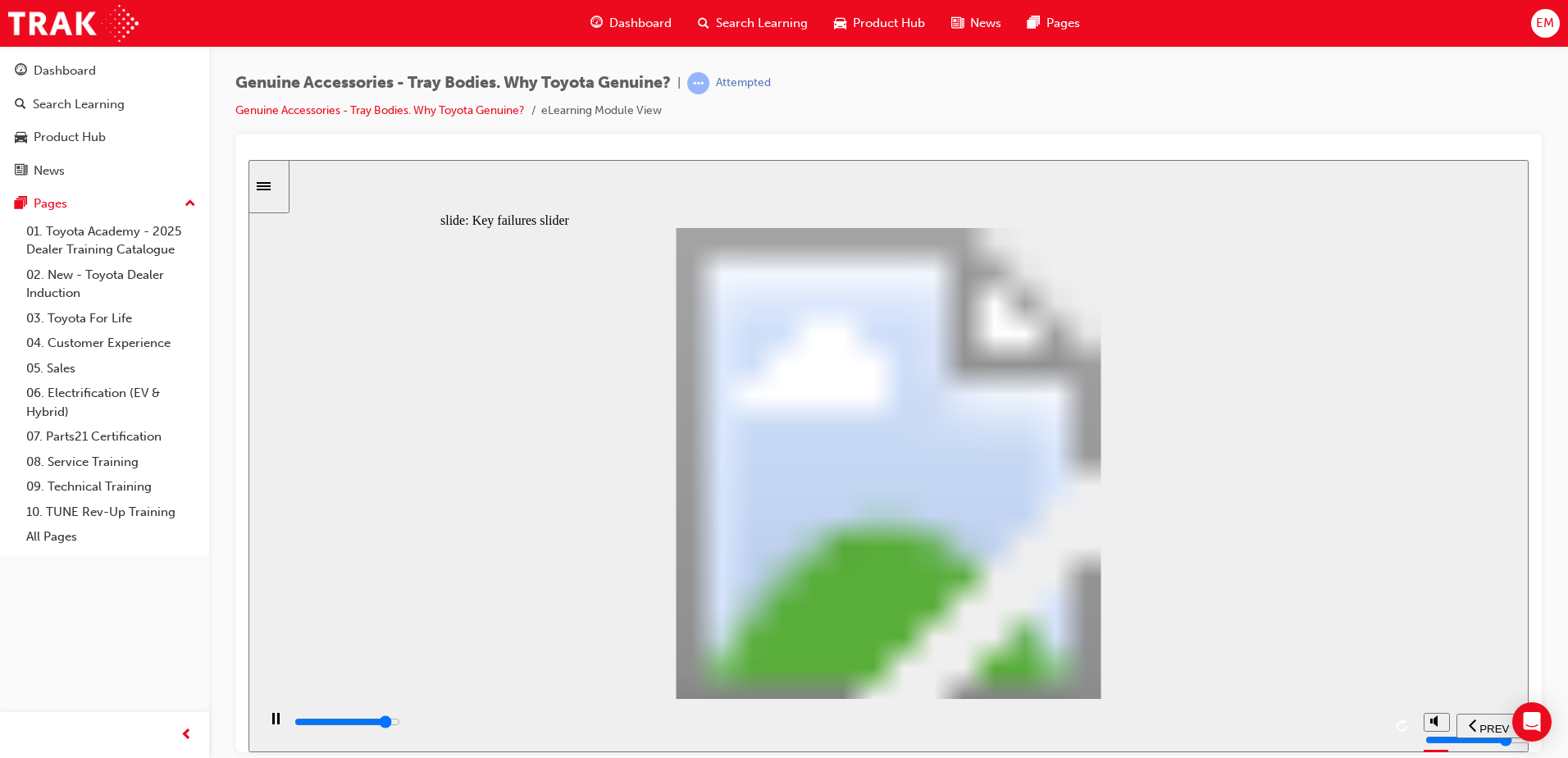
drag, startPoint x: 497, startPoint y: 563, endPoint x: 536, endPoint y: 569, distance: 39.5
type input "8200"
drag, startPoint x: 483, startPoint y: 558, endPoint x: 574, endPoint y: 561, distance: 91.0
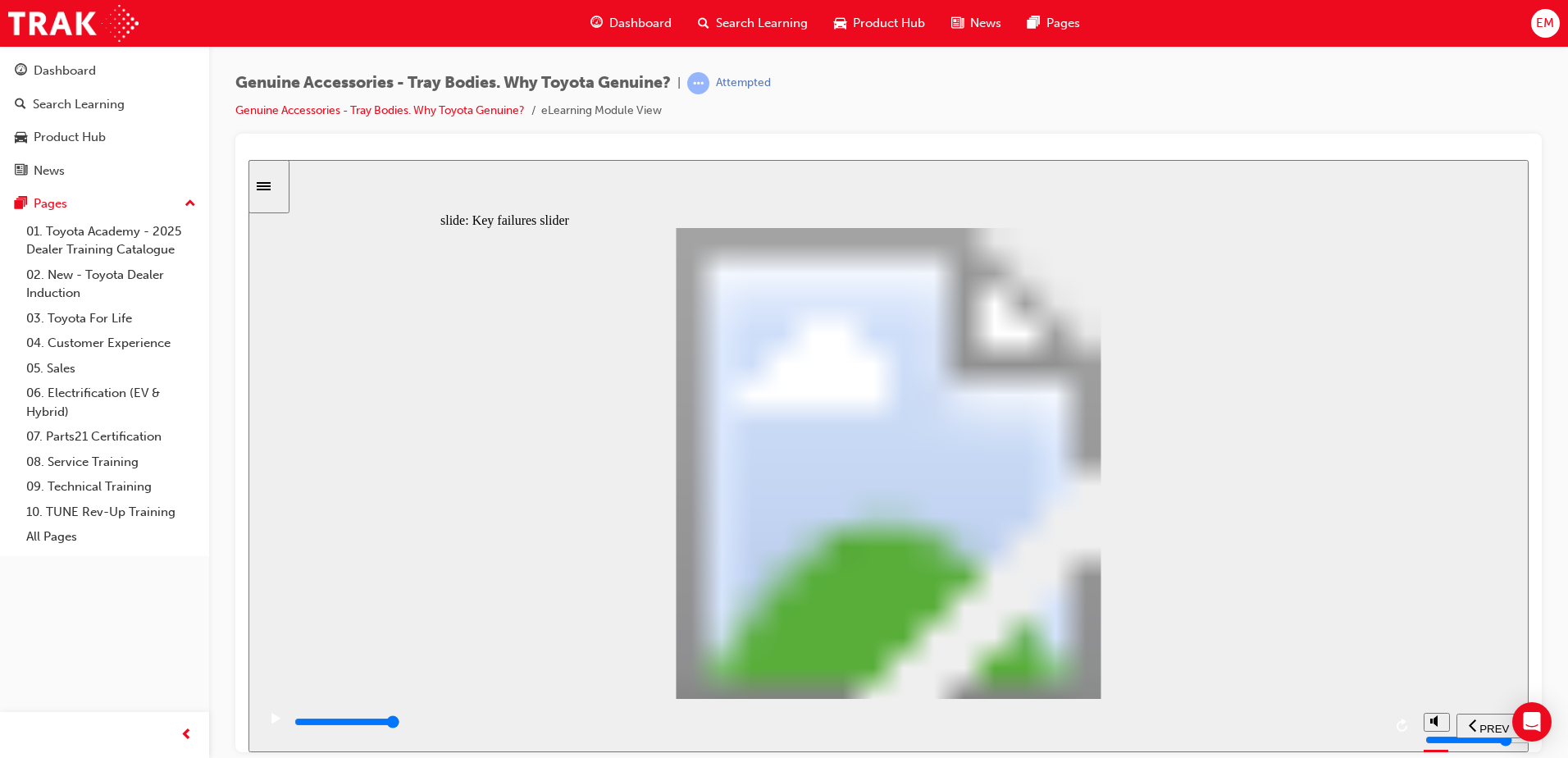
type input "2"
drag, startPoint x: 574, startPoint y: 561, endPoint x: 628, endPoint y: 569, distance: 54.6
type input "0"
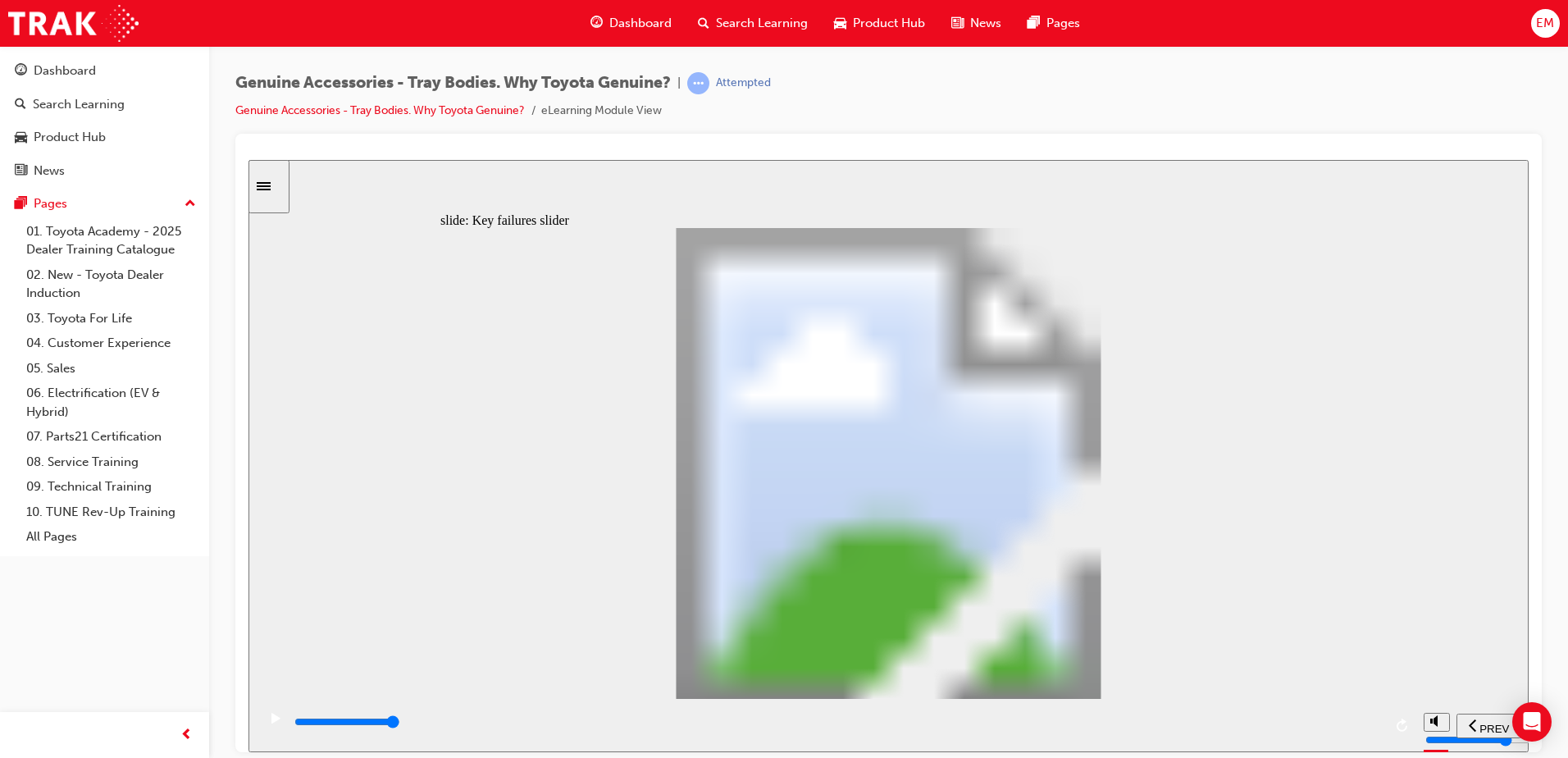
type input "3"
drag, startPoint x: 652, startPoint y: 561, endPoint x: 723, endPoint y: 558, distance: 71.1
drag, startPoint x: 730, startPoint y: 557, endPoint x: 961, endPoint y: 570, distance: 231.4
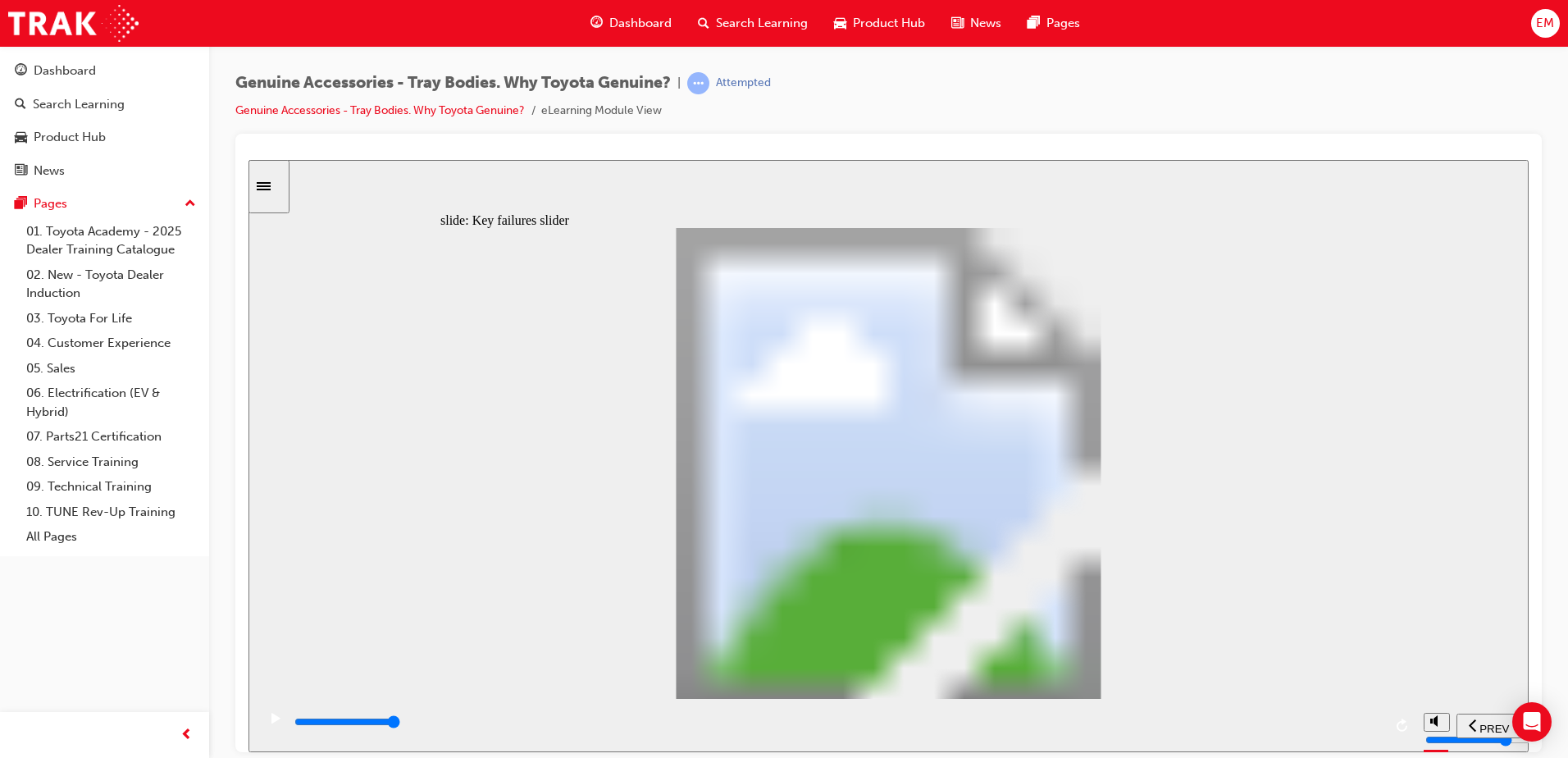
drag, startPoint x: 754, startPoint y: 720, endPoint x: 1425, endPoint y: 709, distance: 671.1
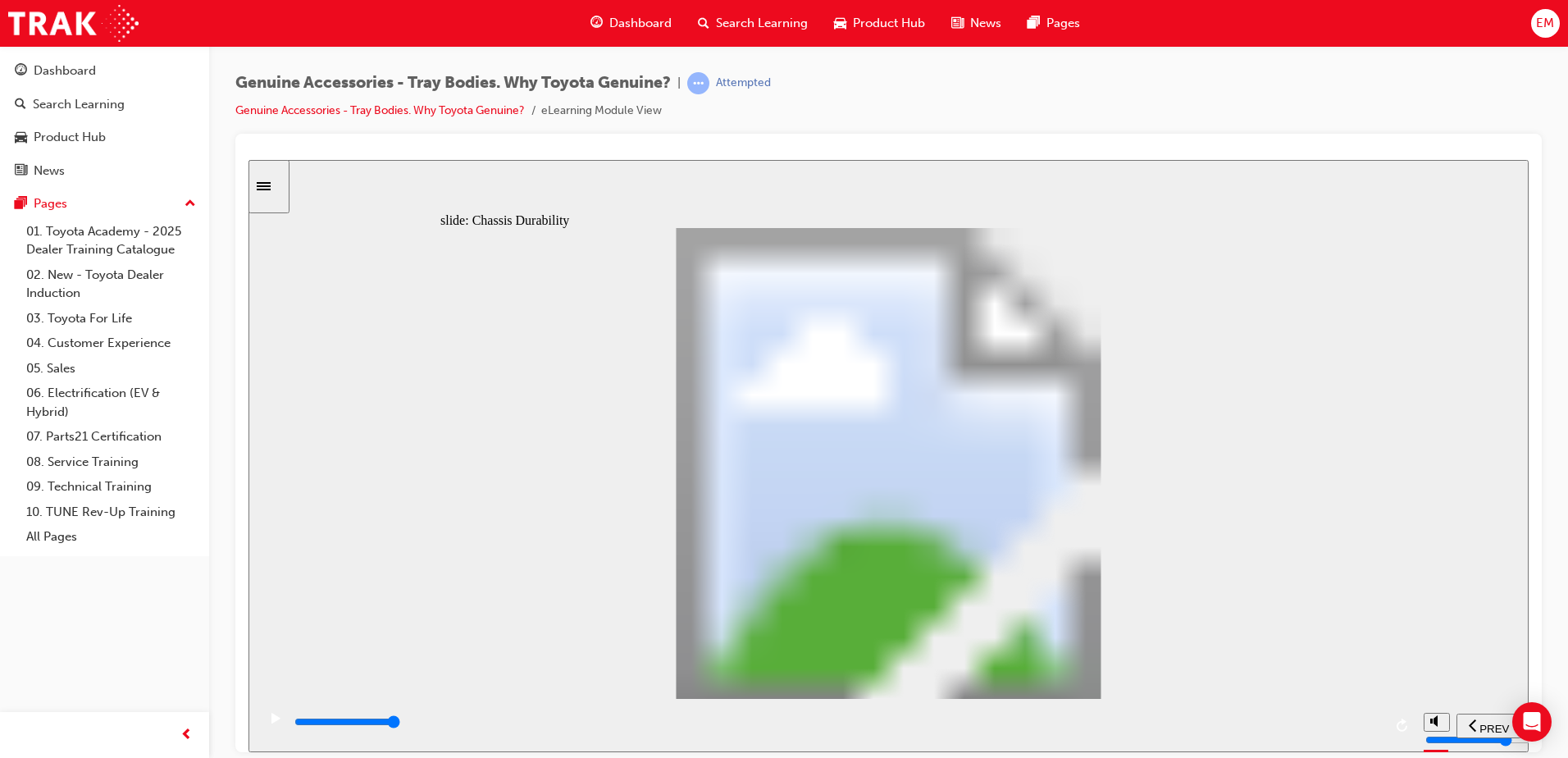
click at [1425, 709] on section "PREV NEXT SUBMIT" at bounding box center [888, 724] width 1280 height 53
drag, startPoint x: 403, startPoint y: 722, endPoint x: 1442, endPoint y: 728, distance: 1039.0
click at [1442, 728] on section "PREV NEXT SUBMIT" at bounding box center [888, 724] width 1280 height 53
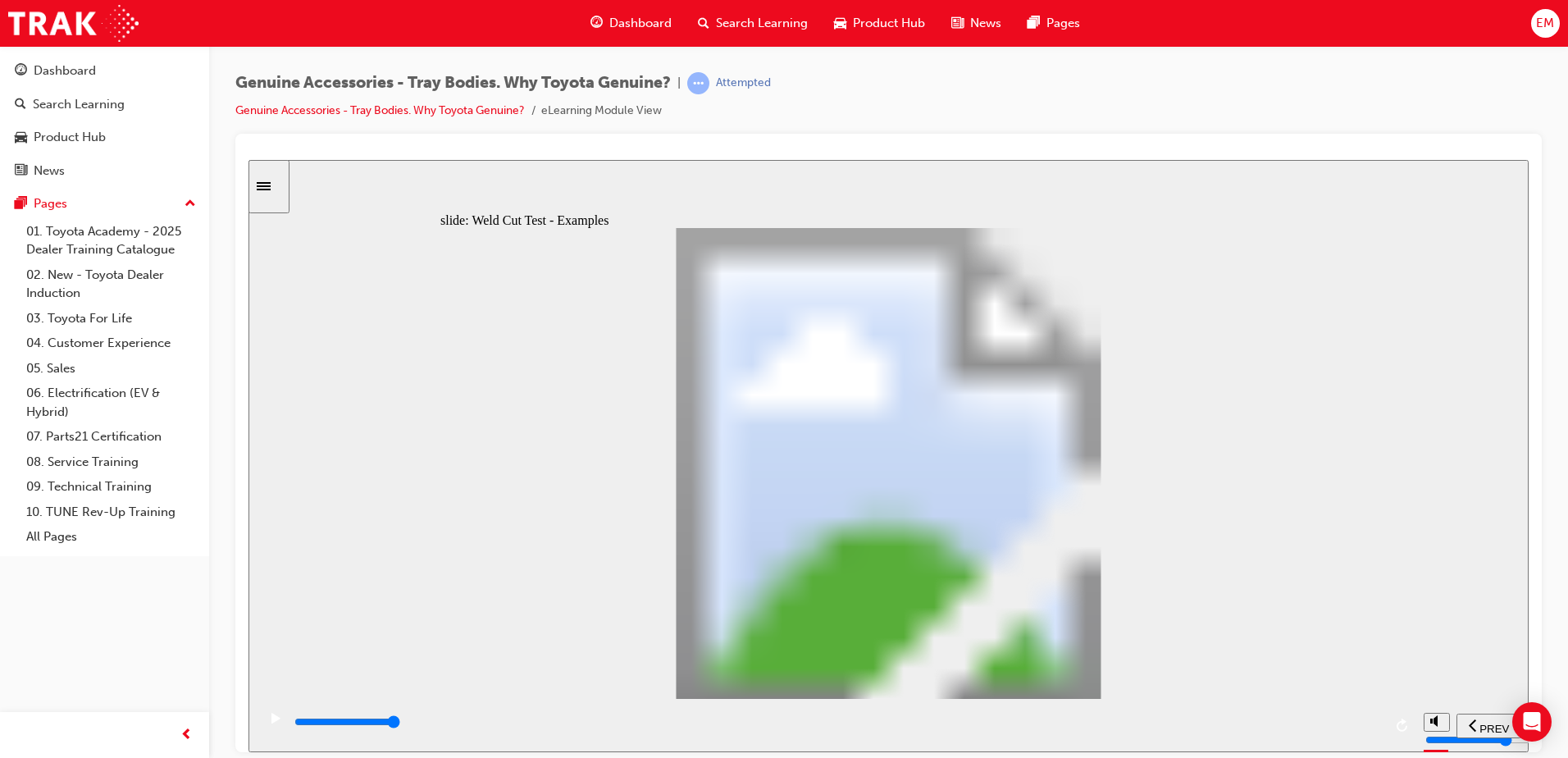
drag, startPoint x: 501, startPoint y: 725, endPoint x: 1571, endPoint y: 686, distance: 1070.7
click at [1528, 686] on html "​true, true, true, false, false, false​ slide: Dont forget - Toyota Genuine Tra…" at bounding box center [888, 455] width 1280 height 593
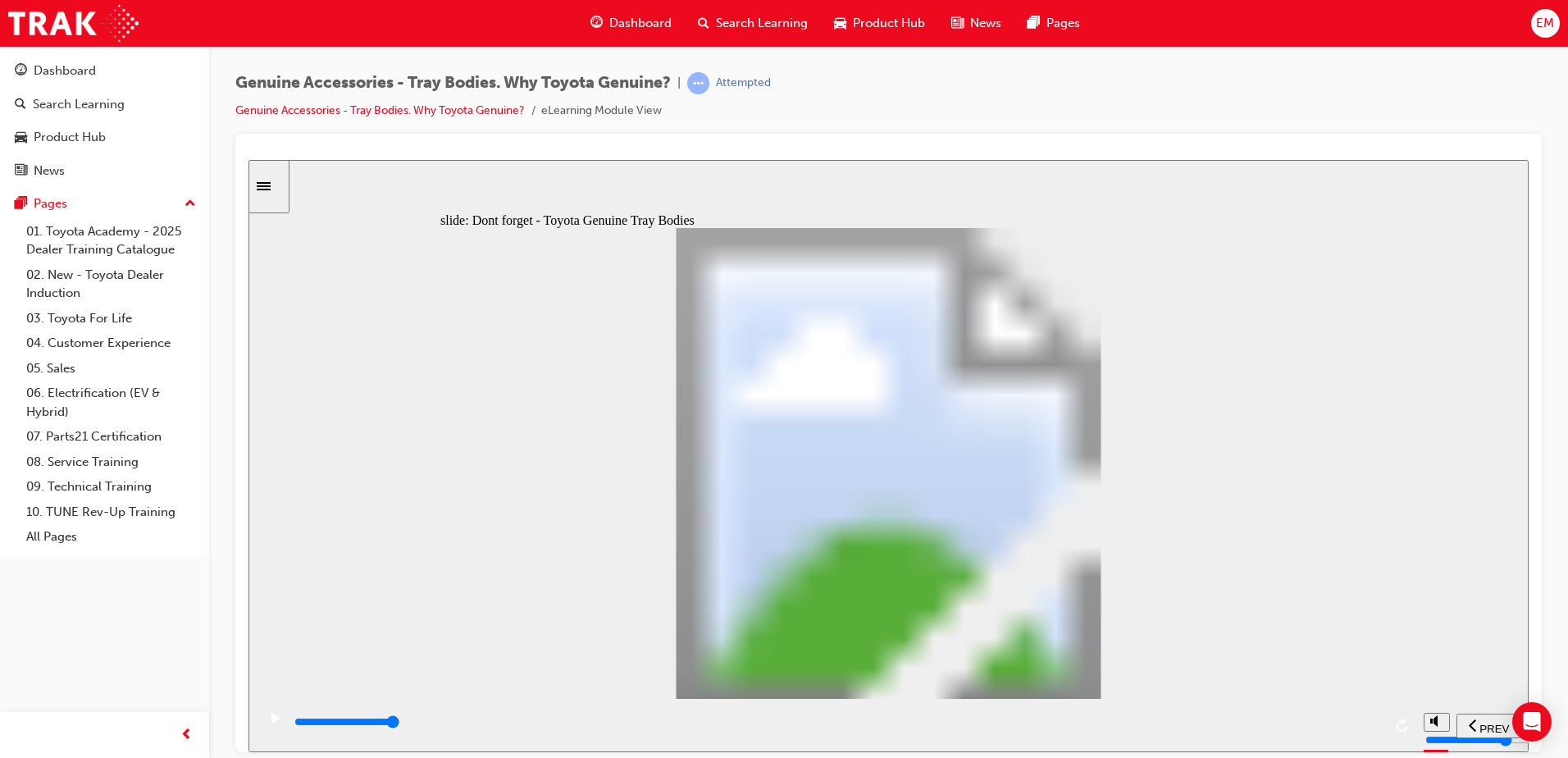
drag, startPoint x: 712, startPoint y: 730, endPoint x: 1534, endPoint y: 785, distance: 823.8
click at [1528, 752] on html "​true, true, true, false, false, false​ slide: Chassis Mount Durability Rectang…" at bounding box center [888, 455] width 1280 height 593
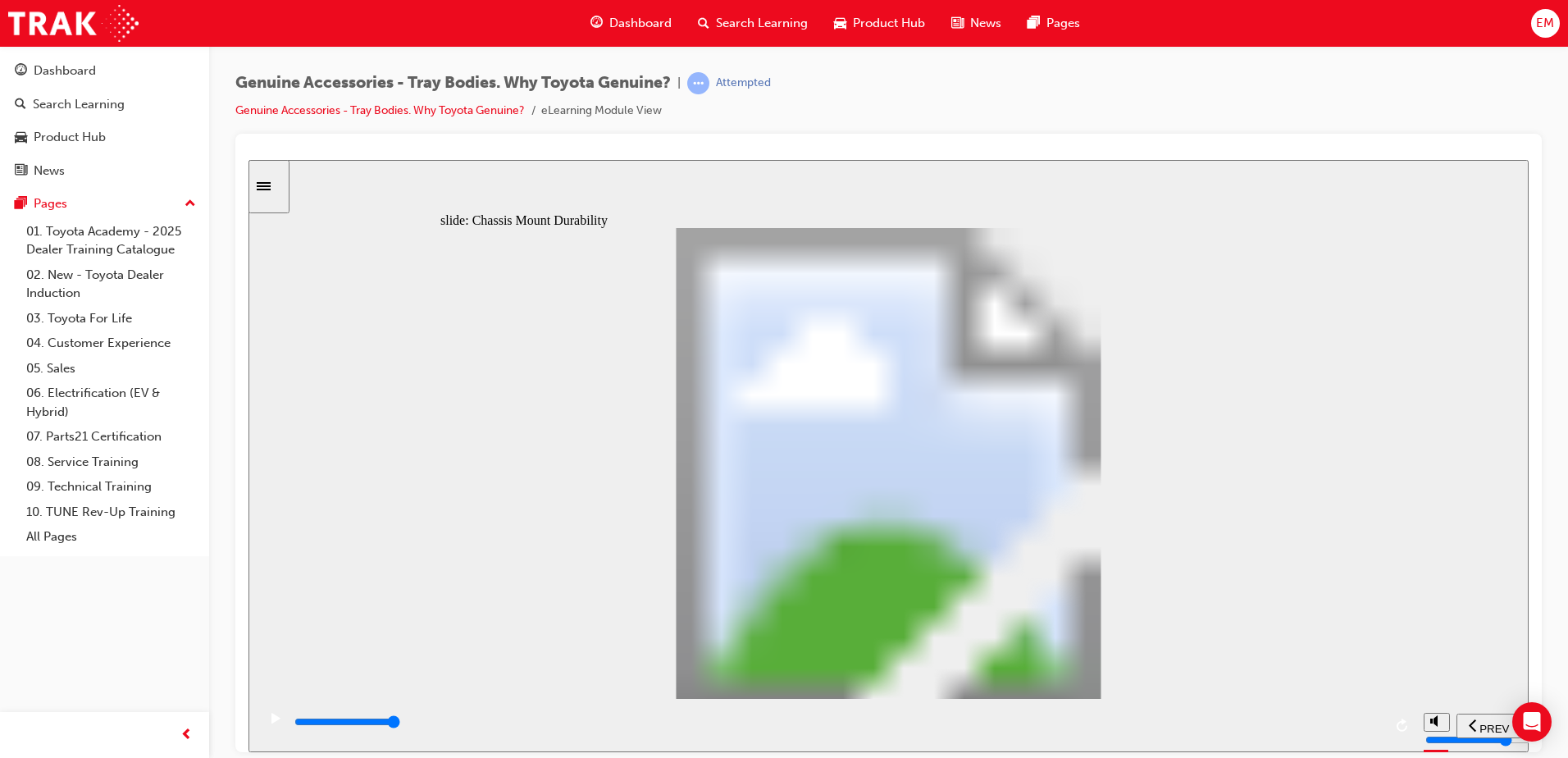
drag, startPoint x: 465, startPoint y: 733, endPoint x: 1464, endPoint y: 762, distance: 999.4
click at [1464, 752] on html "​true, true, true, false, false, false​ slide: Maintaining Quality, Durability …" at bounding box center [888, 455] width 1280 height 593
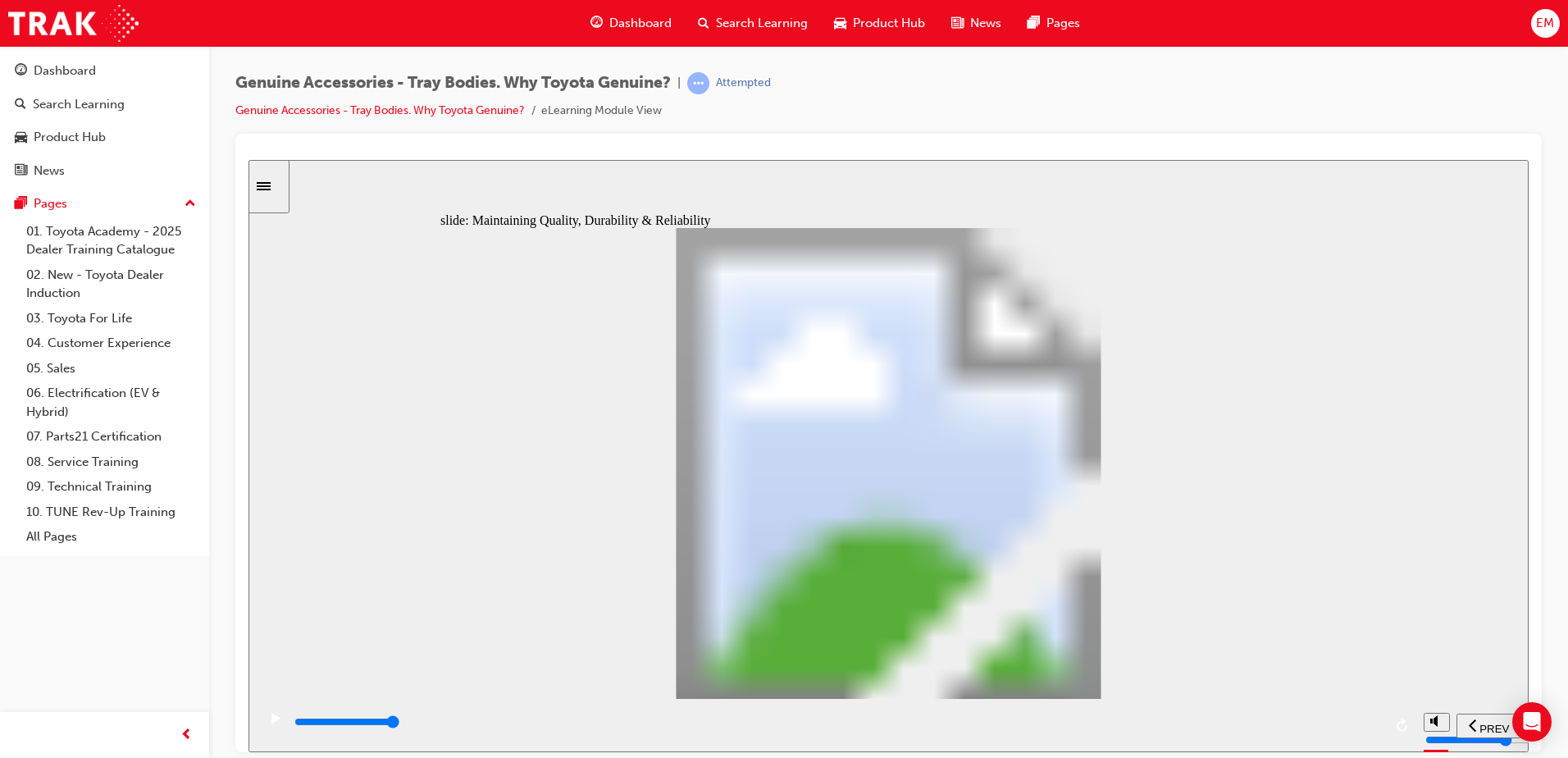
type input "10000"
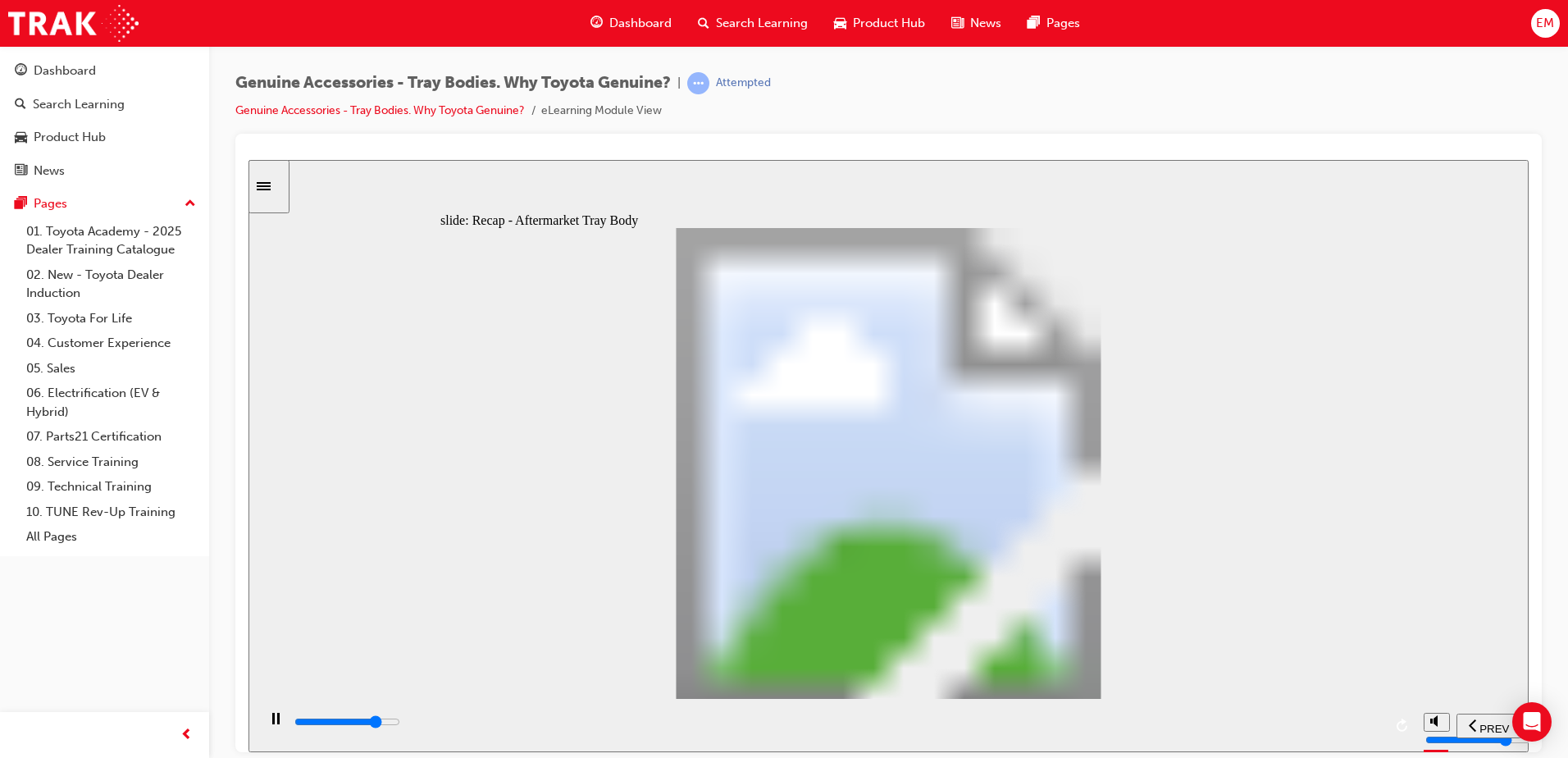
radio input "true"
drag, startPoint x: 410, startPoint y: 724, endPoint x: 1501, endPoint y: 799, distance: 1093.6
click at [1501, 752] on html "​true, true, true, false, false, false​ slide: Developed as a system Toyota Gue…" at bounding box center [888, 455] width 1280 height 593
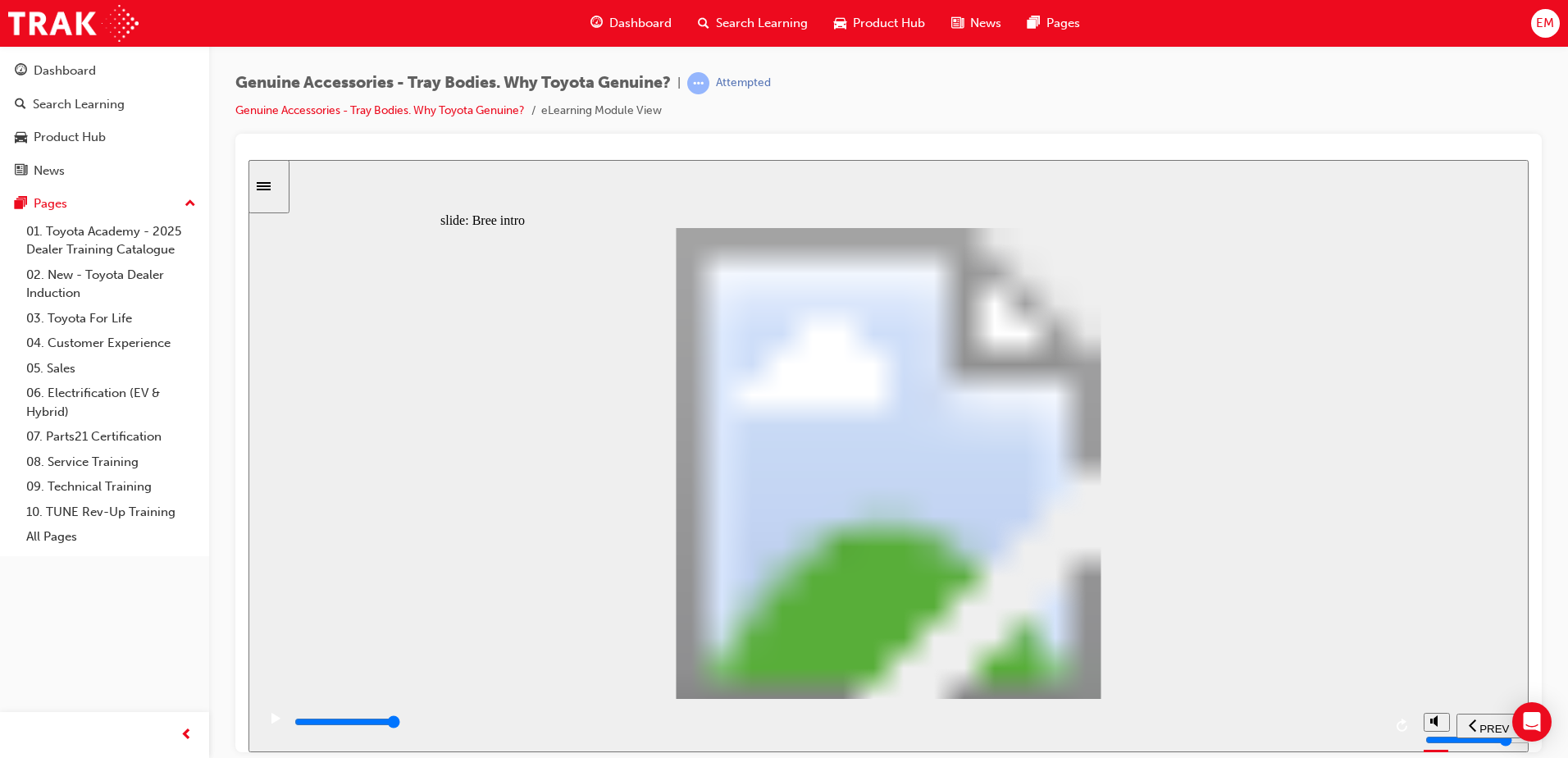
type input "0"
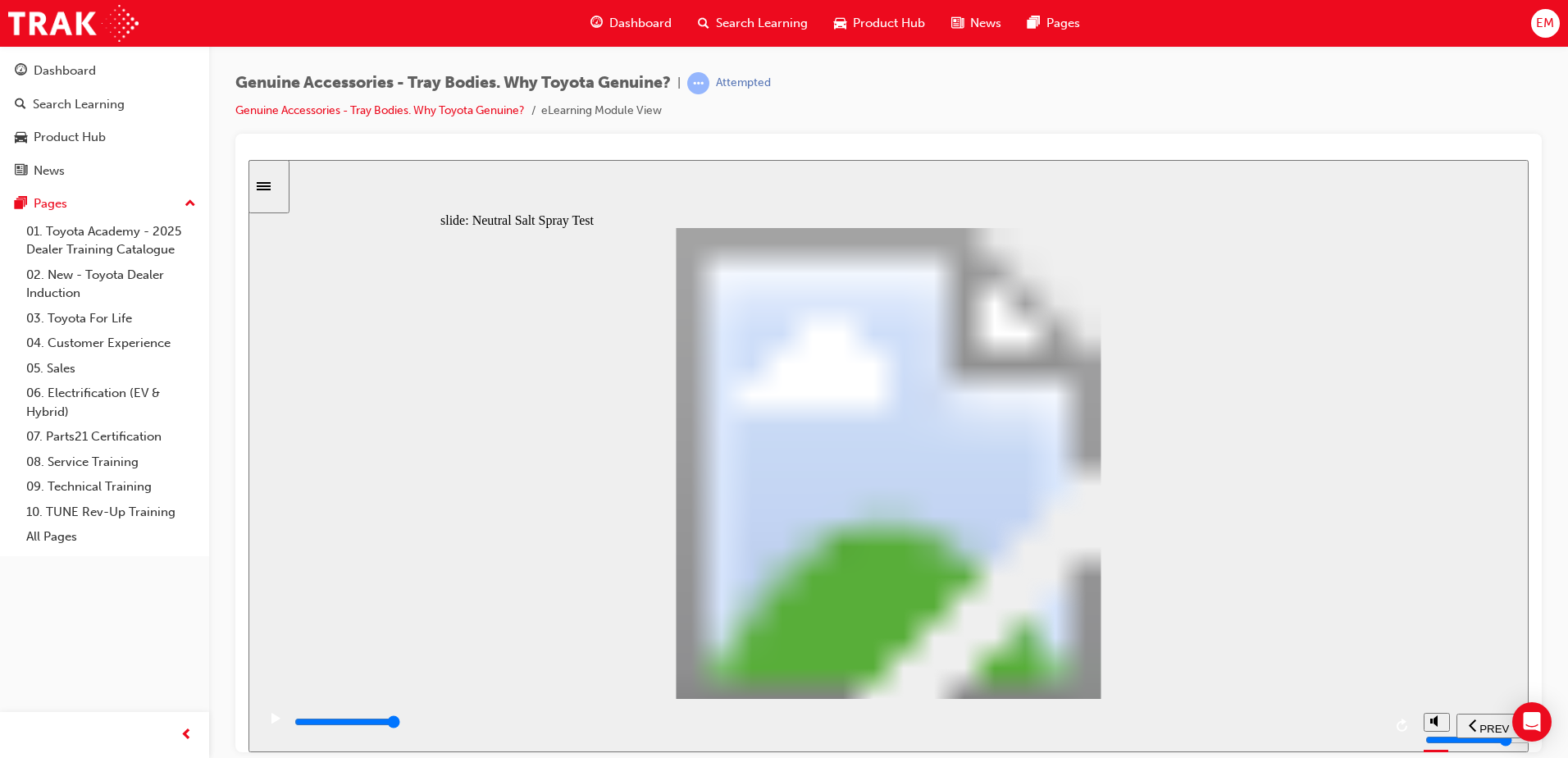
type input "1"
drag, startPoint x: 596, startPoint y: 545, endPoint x: 652, endPoint y: 550, distance: 56.2
type input "6300"
type input "5"
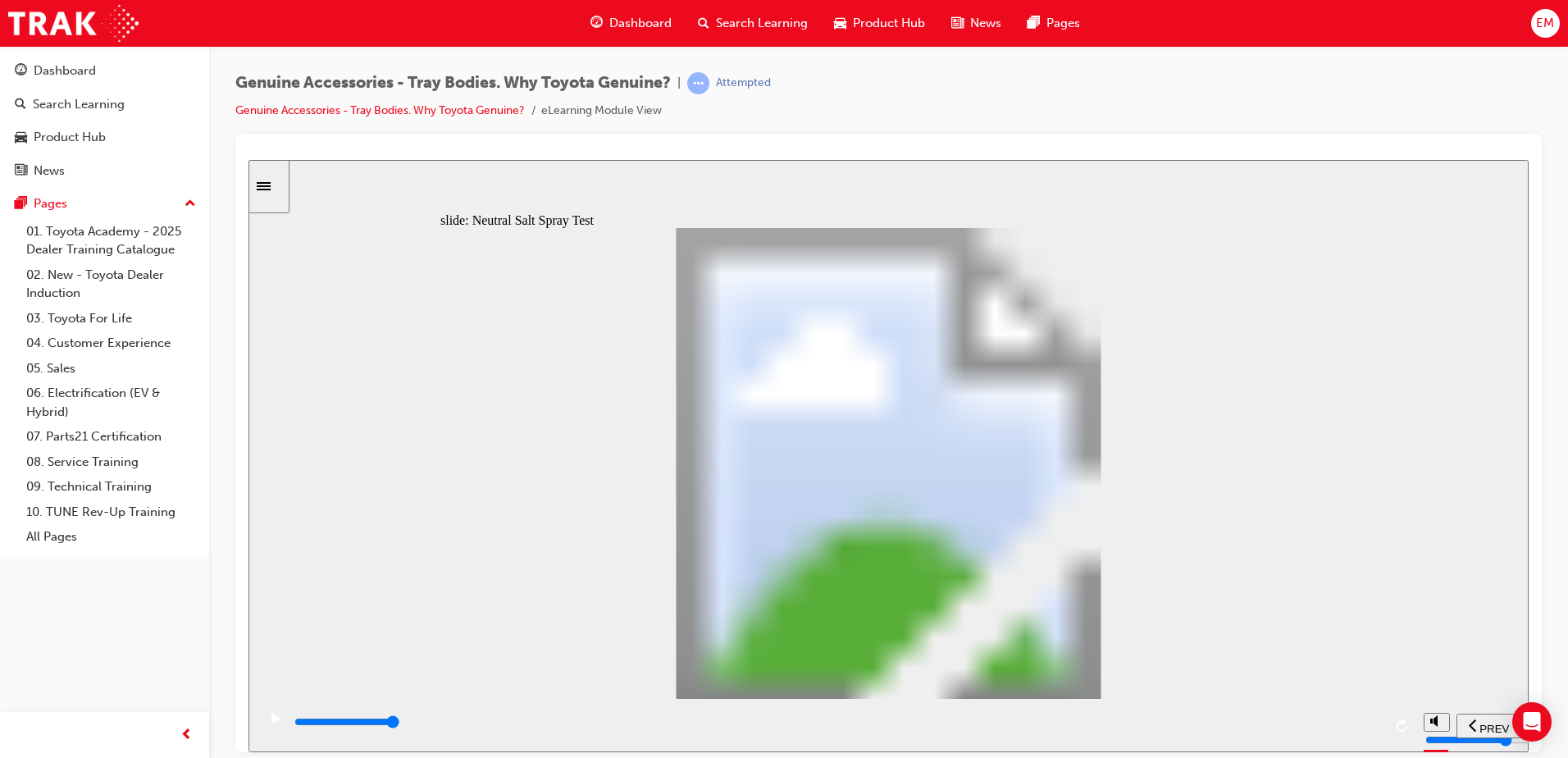
type input "0"
type input "6"
drag, startPoint x: 652, startPoint y: 542, endPoint x: 908, endPoint y: 551, distance: 256.2
type input "1800"
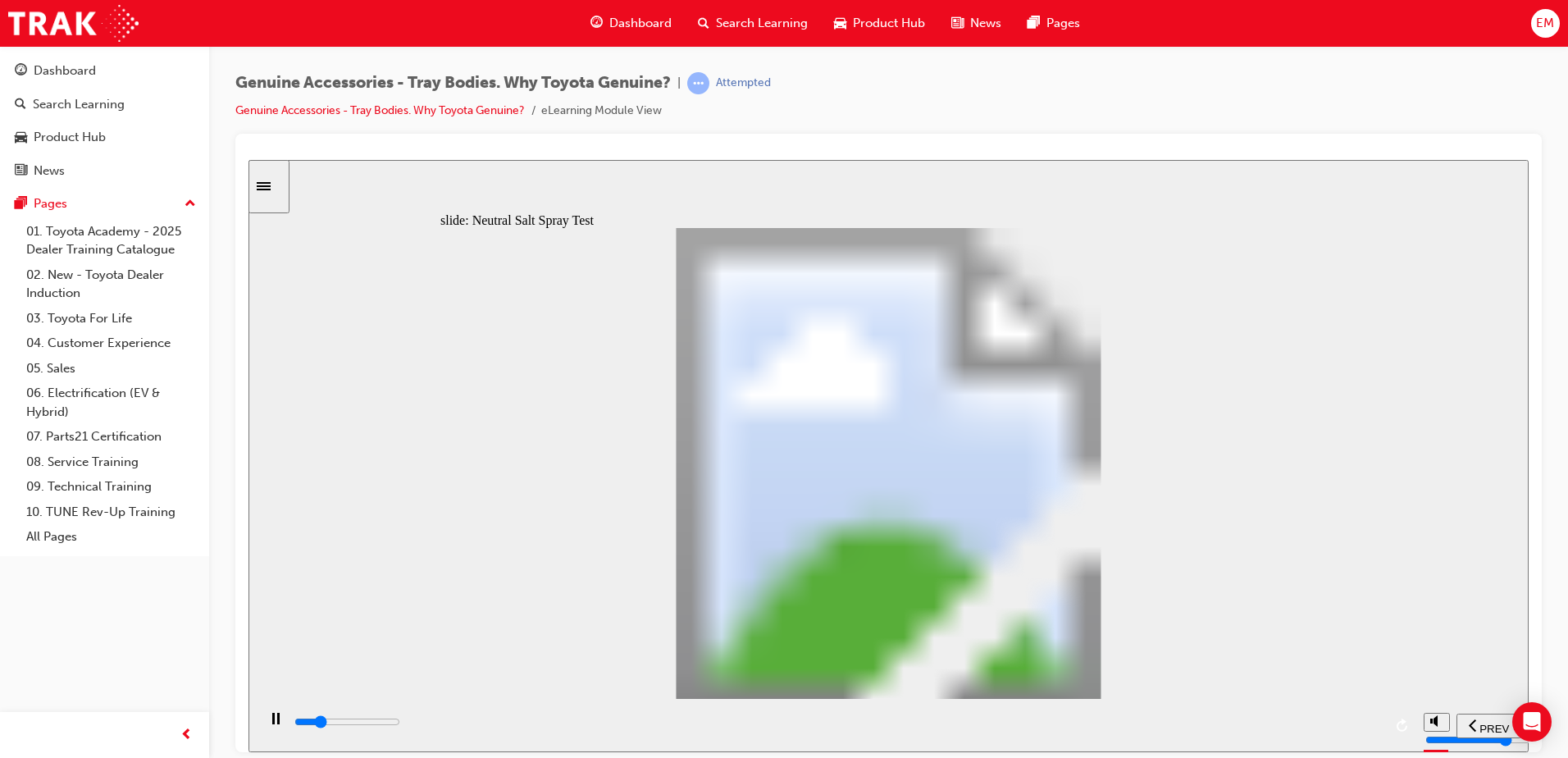
type input "5"
type input "1800"
type input "4"
drag, startPoint x: 908, startPoint y: 552, endPoint x: 800, endPoint y: 572, distance: 109.8
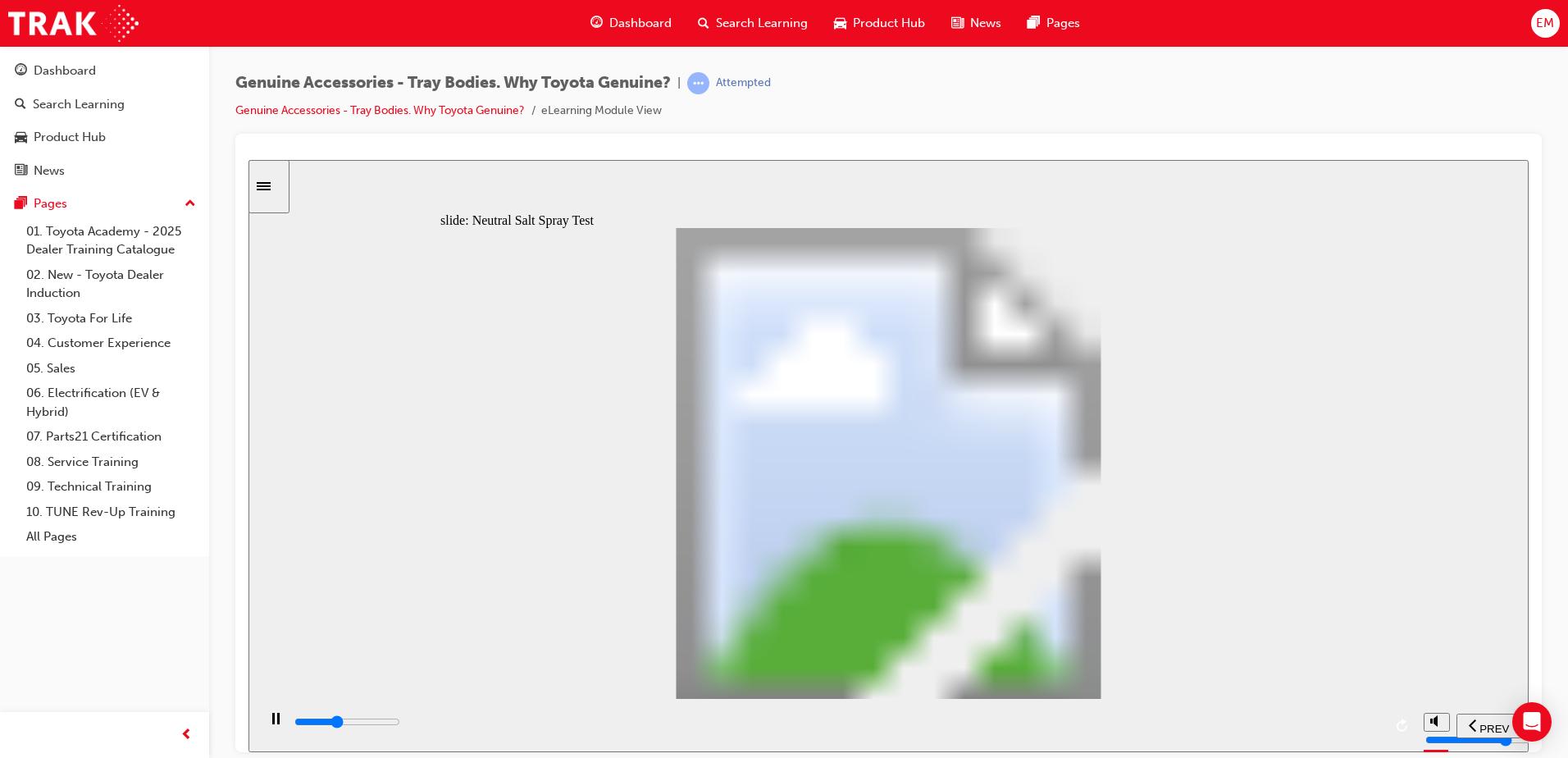
type input "3100"
type input "5"
type input "3200"
type input "6"
drag, startPoint x: 802, startPoint y: 562, endPoint x: 886, endPoint y: 563, distance: 84.0
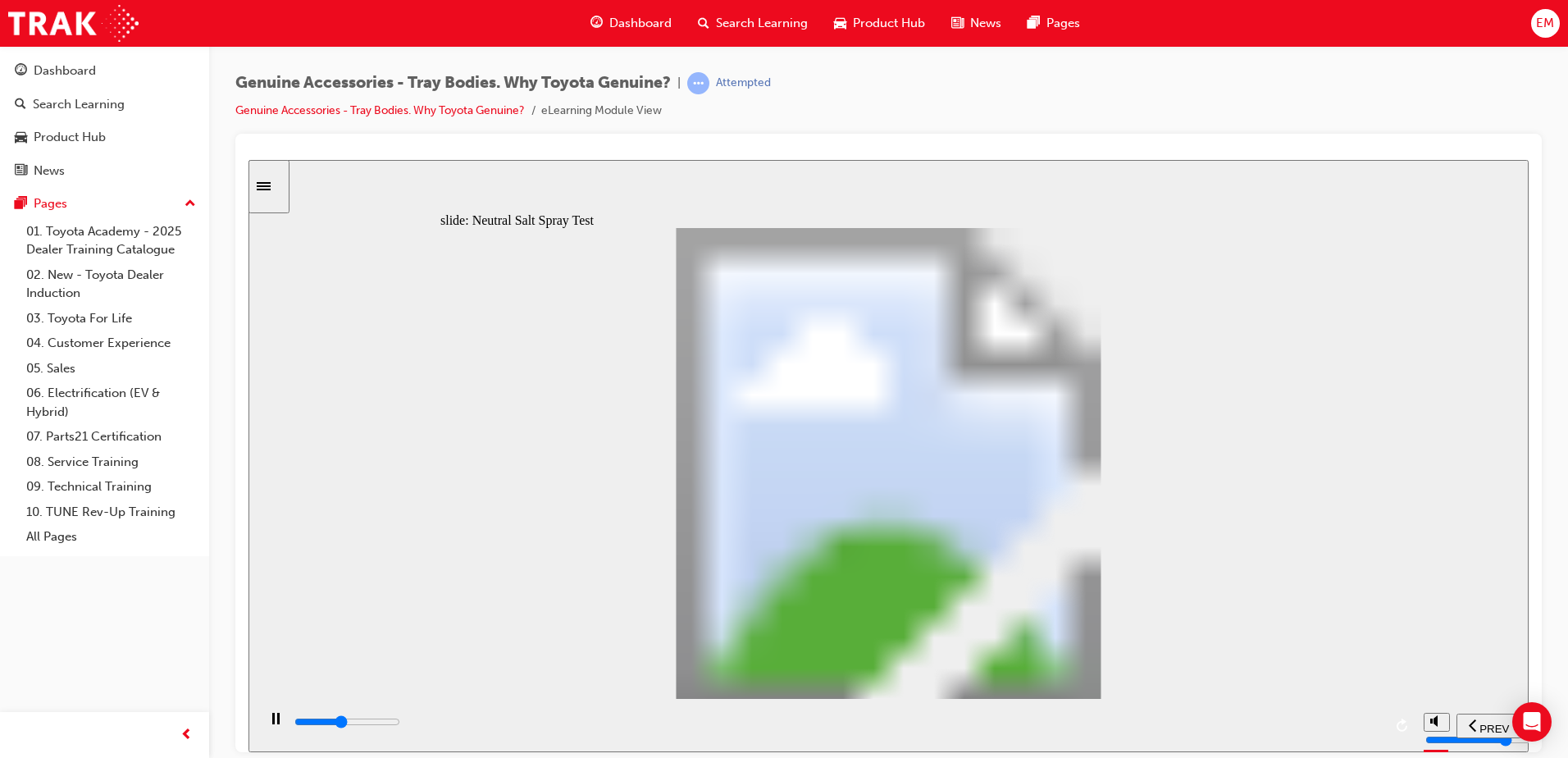
type input "4300"
type input "7"
type input "100"
type input "8"
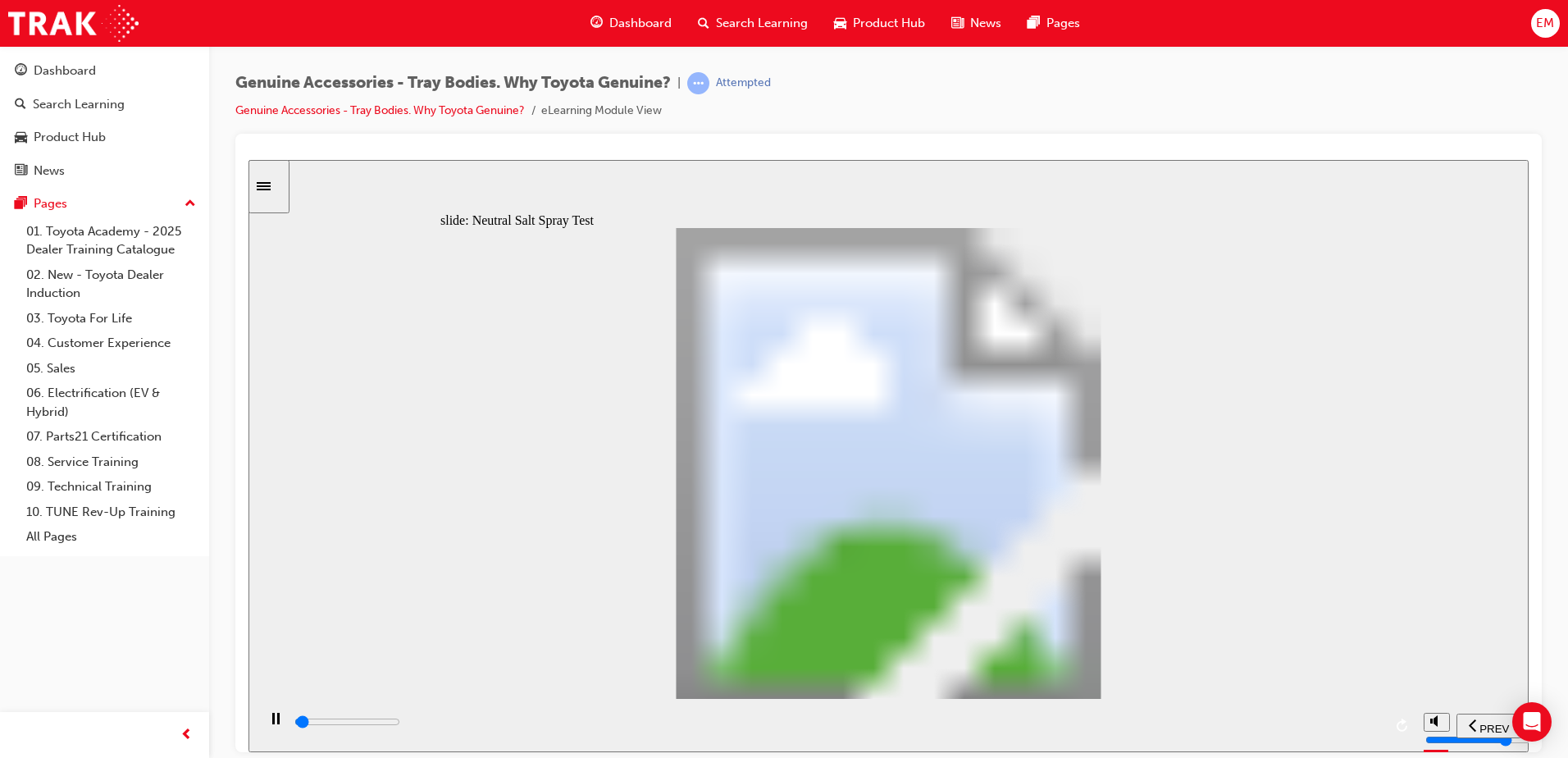
drag, startPoint x: 901, startPoint y: 556, endPoint x: 1004, endPoint y: 555, distance: 103.0
drag, startPoint x: 612, startPoint y: 723, endPoint x: 1329, endPoint y: 657, distance: 720.0
click at [1329, 657] on div "slide: Neutral Salt Spray Test Nice! Hardware began to form deep-pitted rust fr…" at bounding box center [888, 455] width 1280 height 593
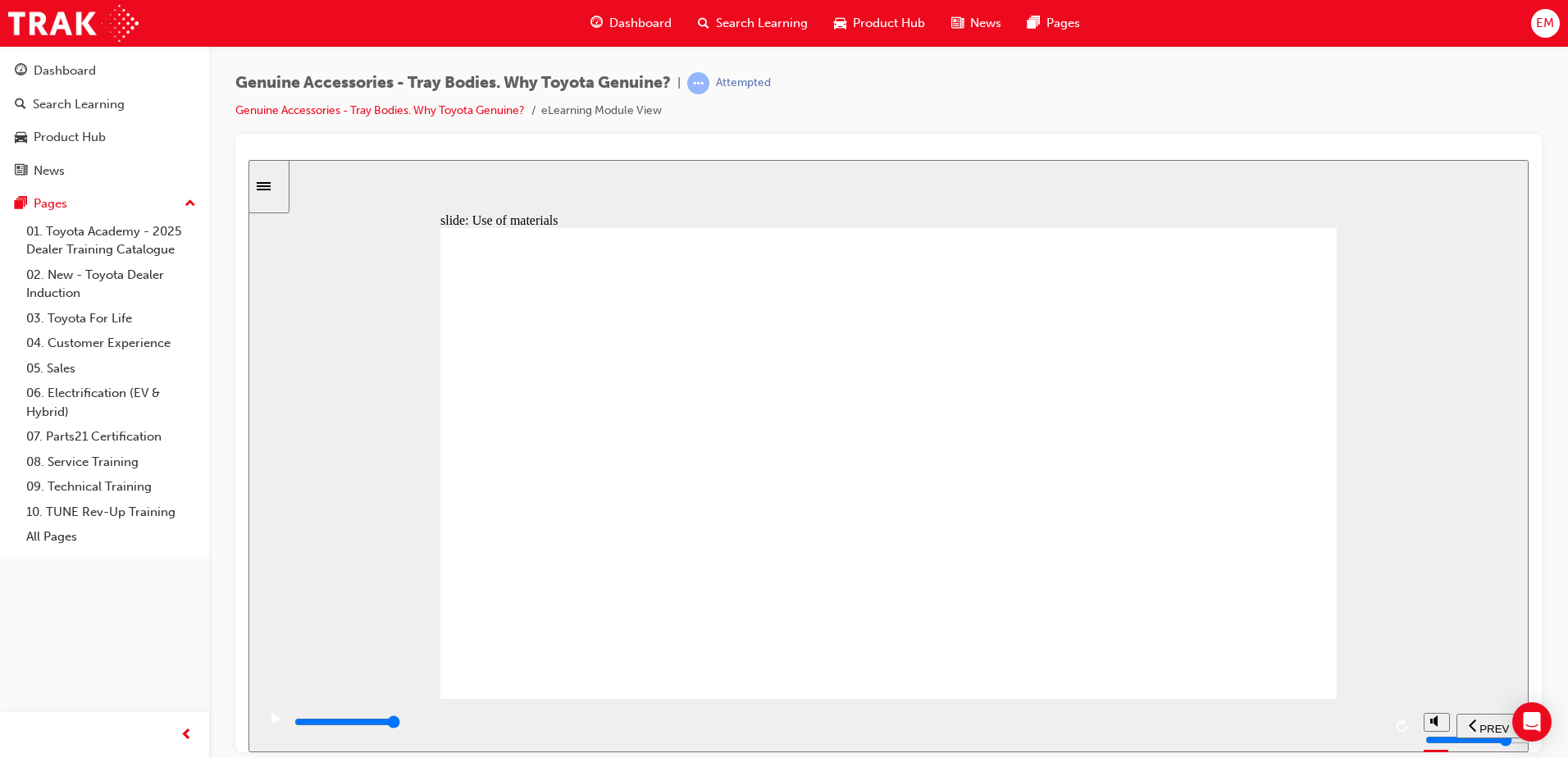
drag, startPoint x: 1172, startPoint y: 674, endPoint x: 1429, endPoint y: 659, distance: 257.4
click at [1429, 659] on div "slide: Use of materials Rectangle 1 Rectangle 1 Multiply 1 Close Quick Lock Zyt…" at bounding box center [888, 455] width 1280 height 593
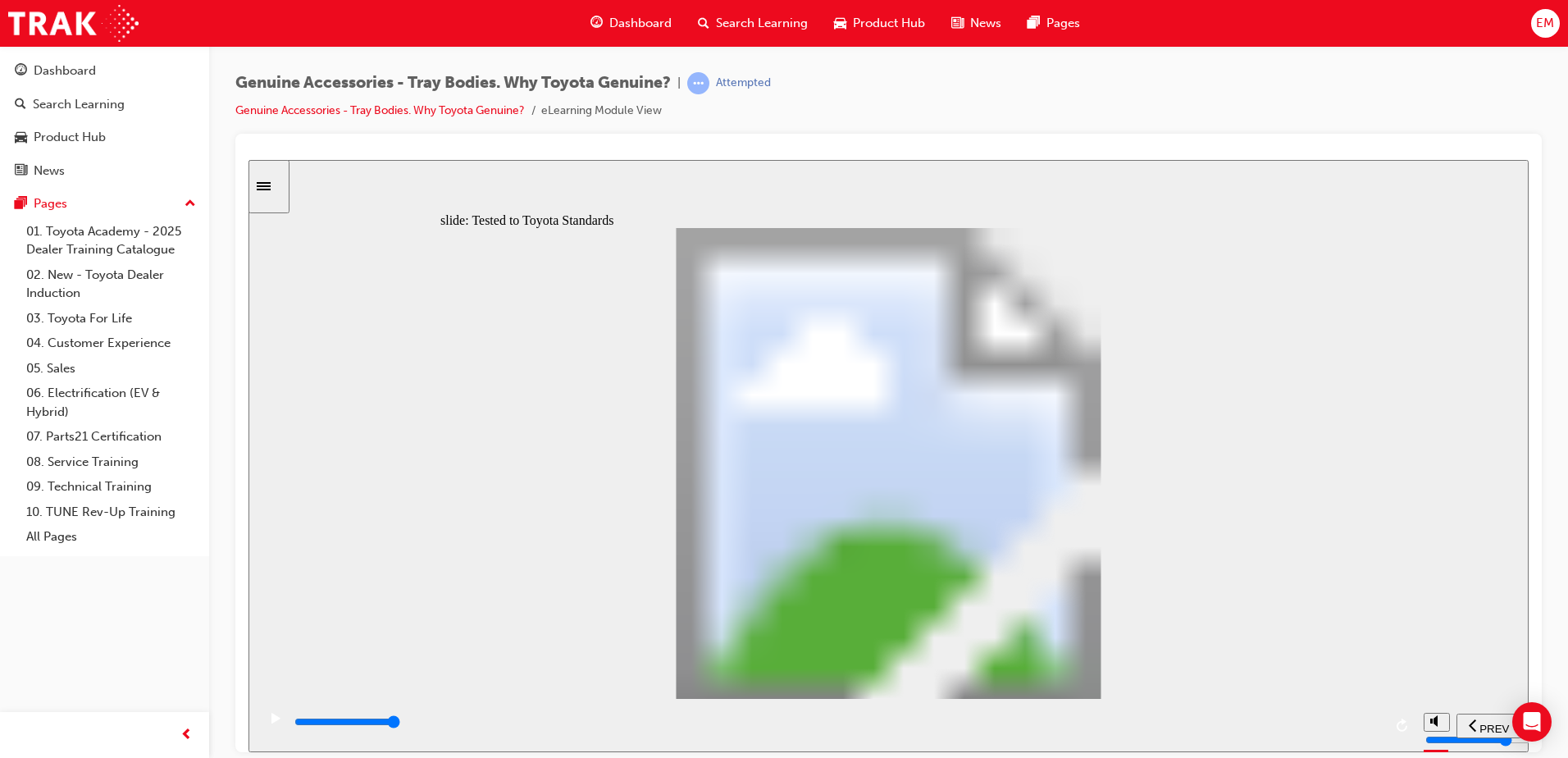
type input "12300"
radio input "true"
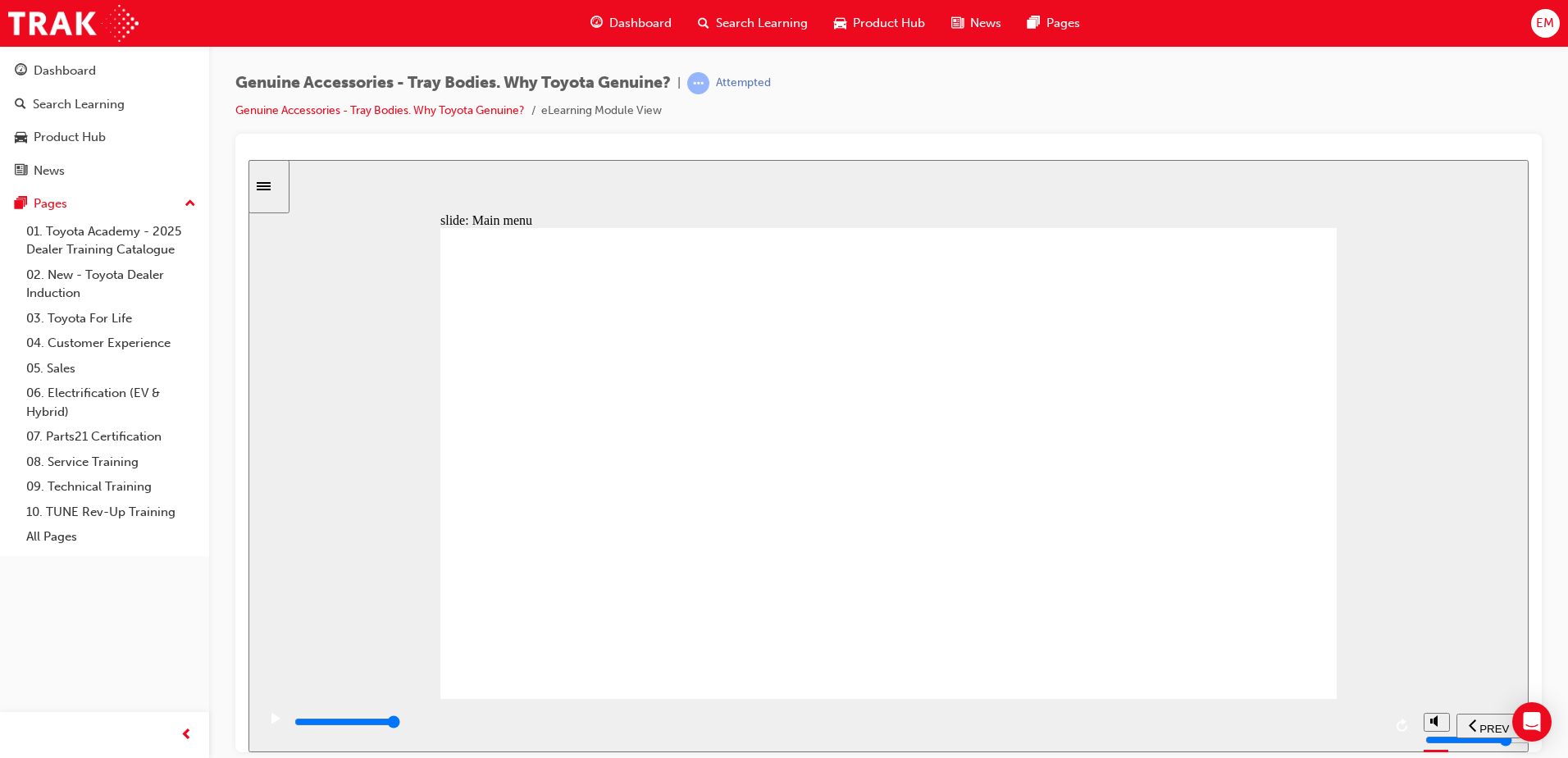
click at [1224, 232] on div "Let’s see… Rectangle 1 Rectangle 1 Rectangle 1 Rectangle 1 Group tick icon 1 Ov…" at bounding box center [888, 470] width 896 height 486
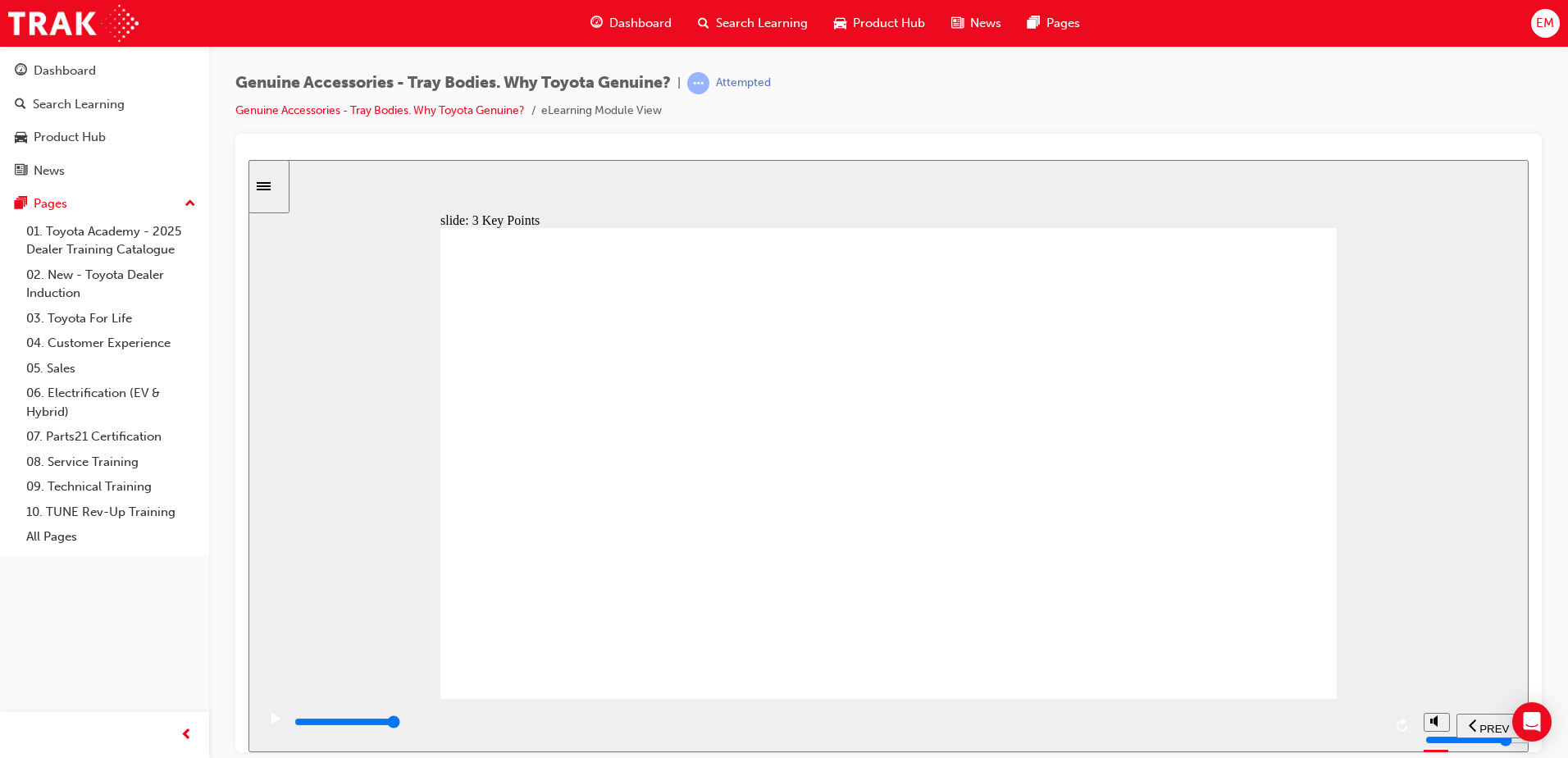
type input "3600"
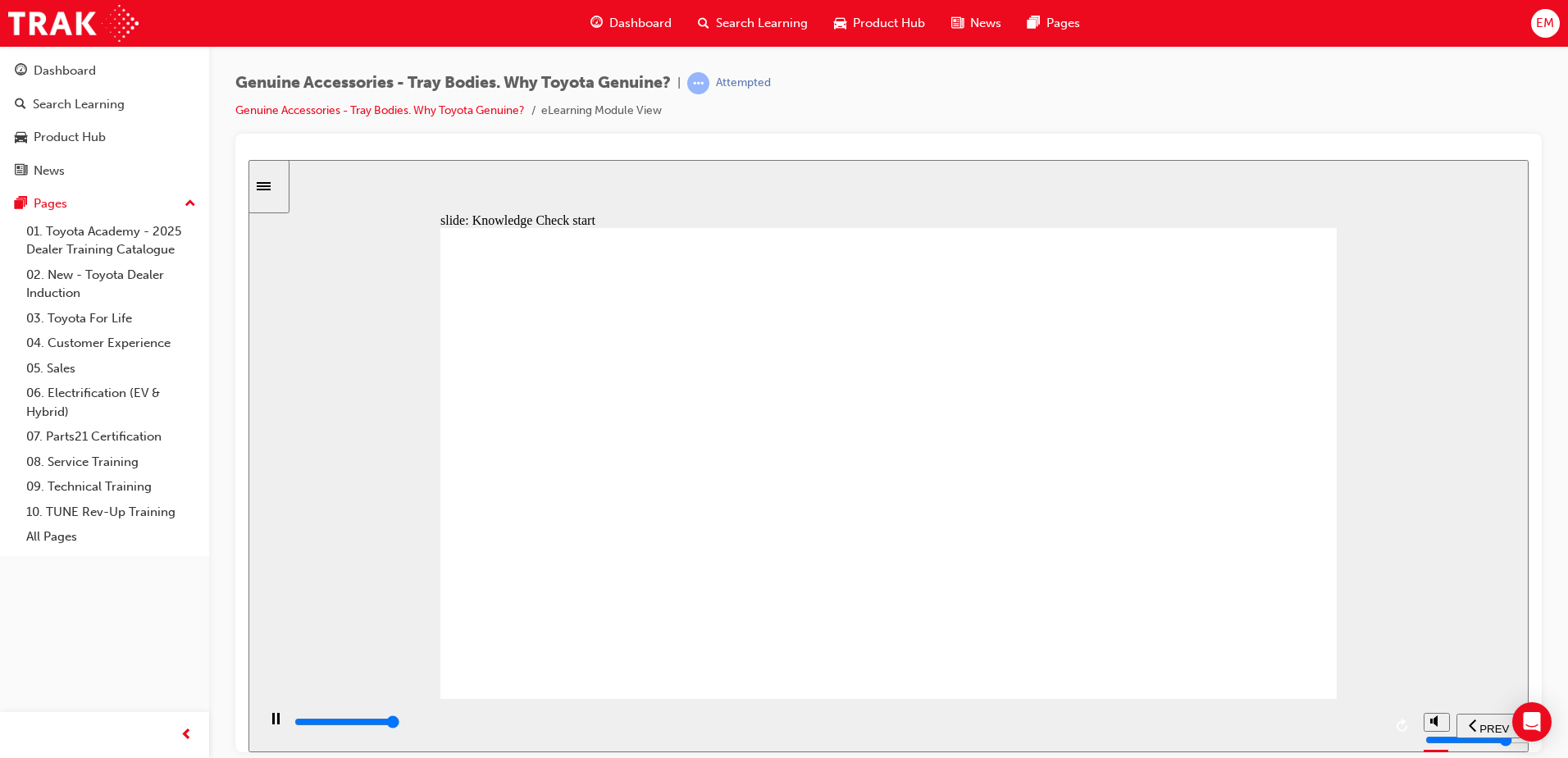
type input "8900"
radio input "true"
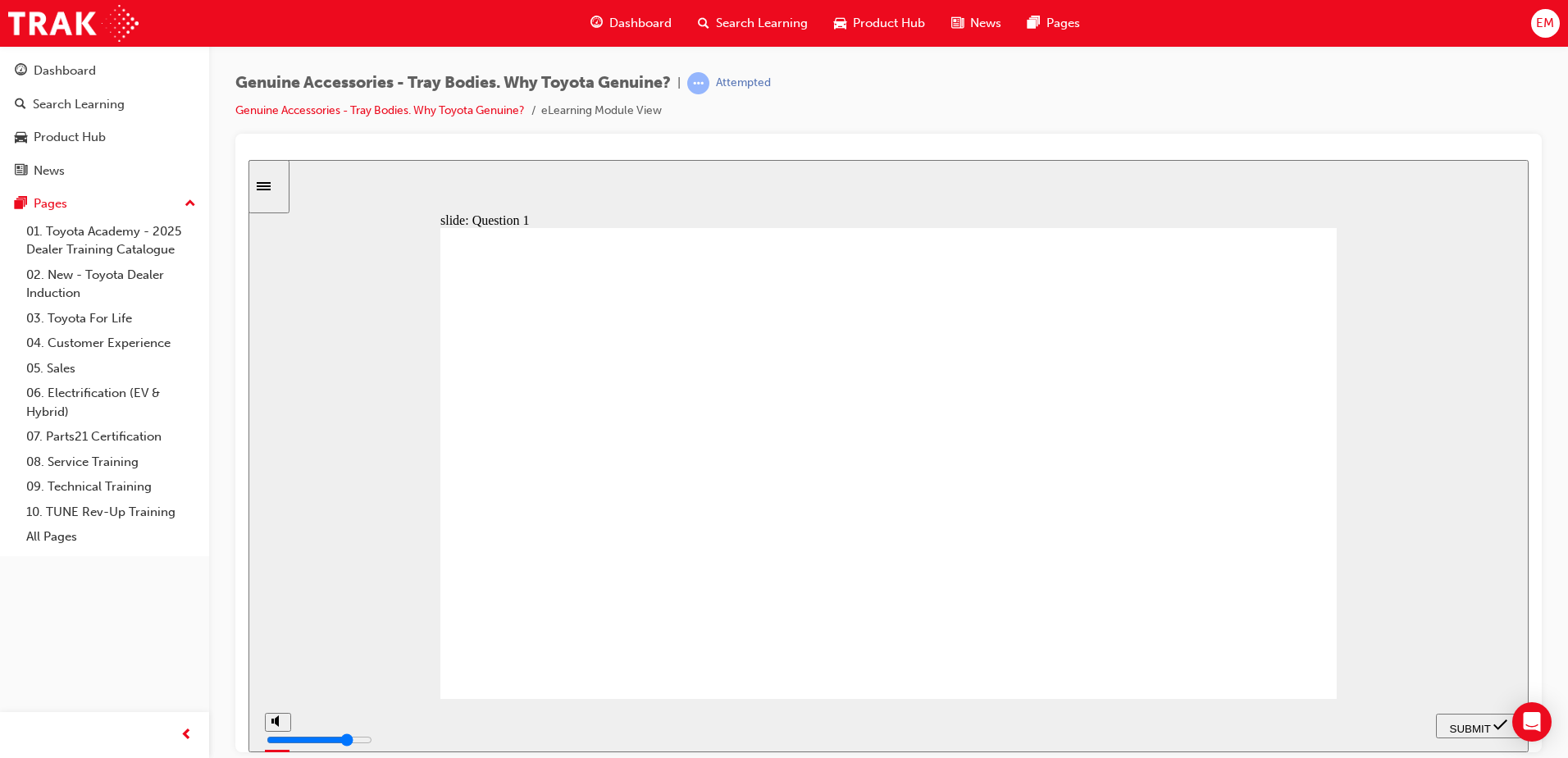
click at [1470, 722] on span "SUBMIT" at bounding box center [1470, 728] width 41 height 12
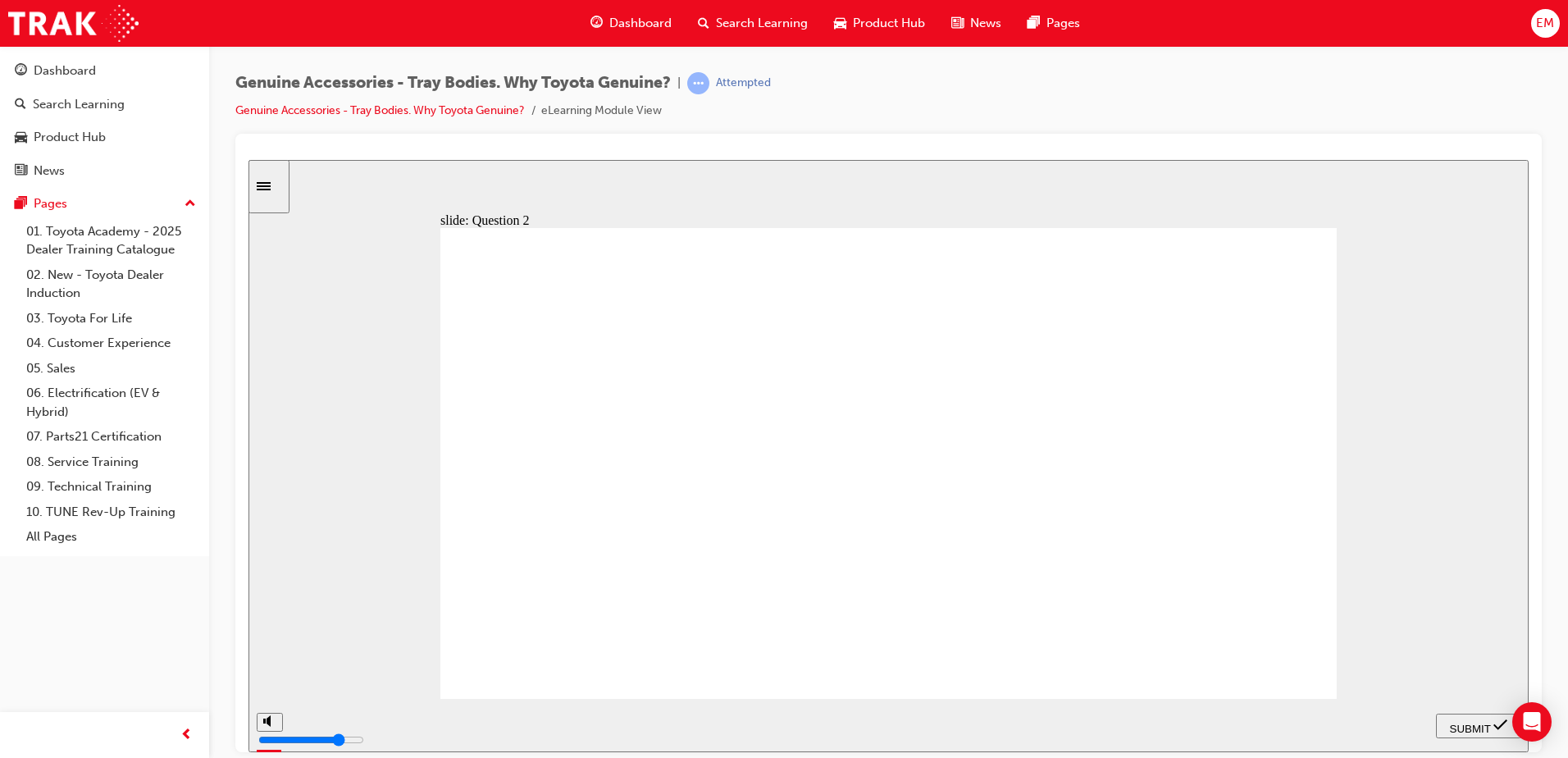
radio input "true"
click at [1486, 728] on span "SUBMIT" at bounding box center [1470, 728] width 41 height 12
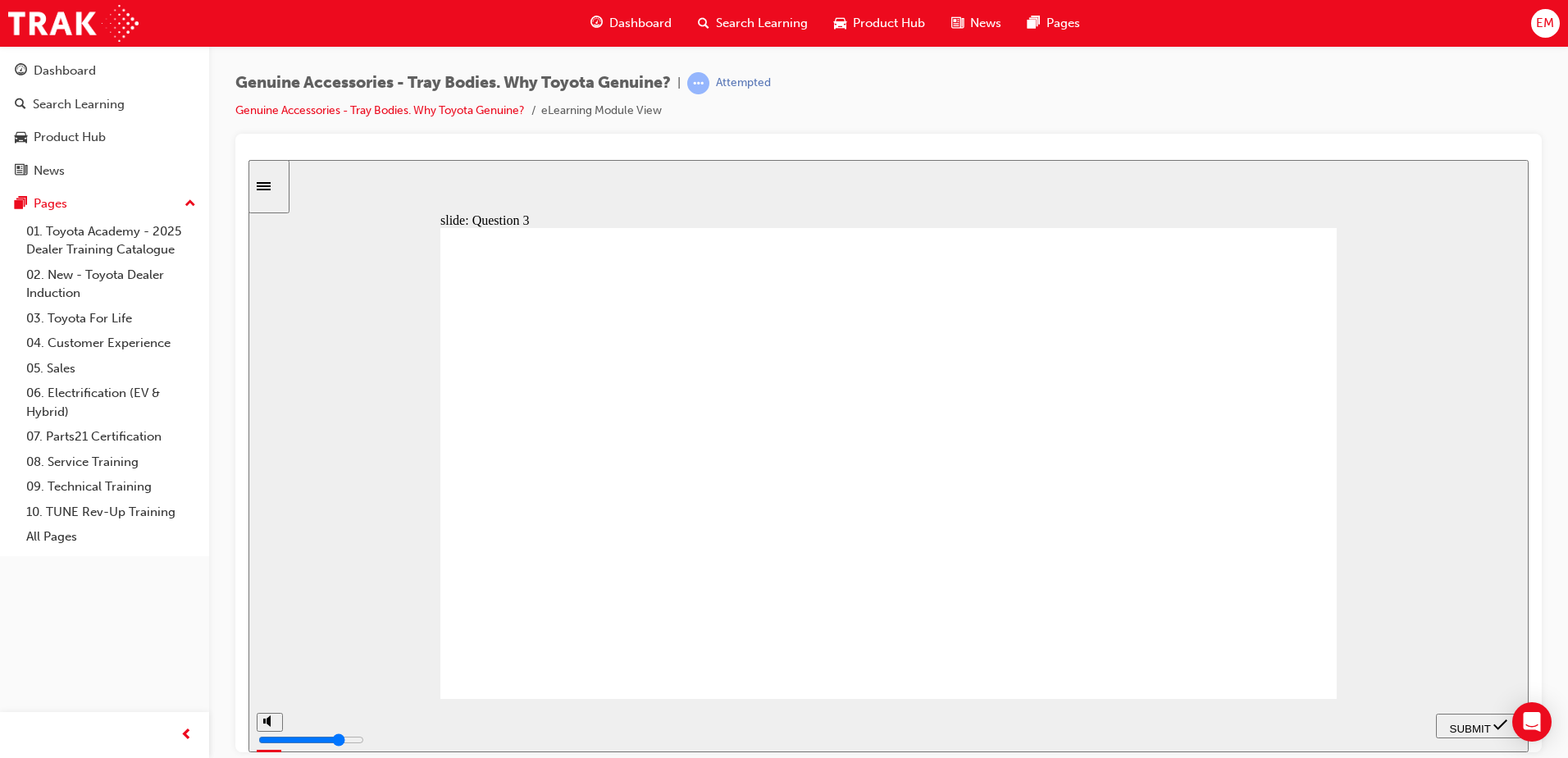
radio input "true"
click at [1448, 727] on div "SUBMIT" at bounding box center [1479, 726] width 72 height 18
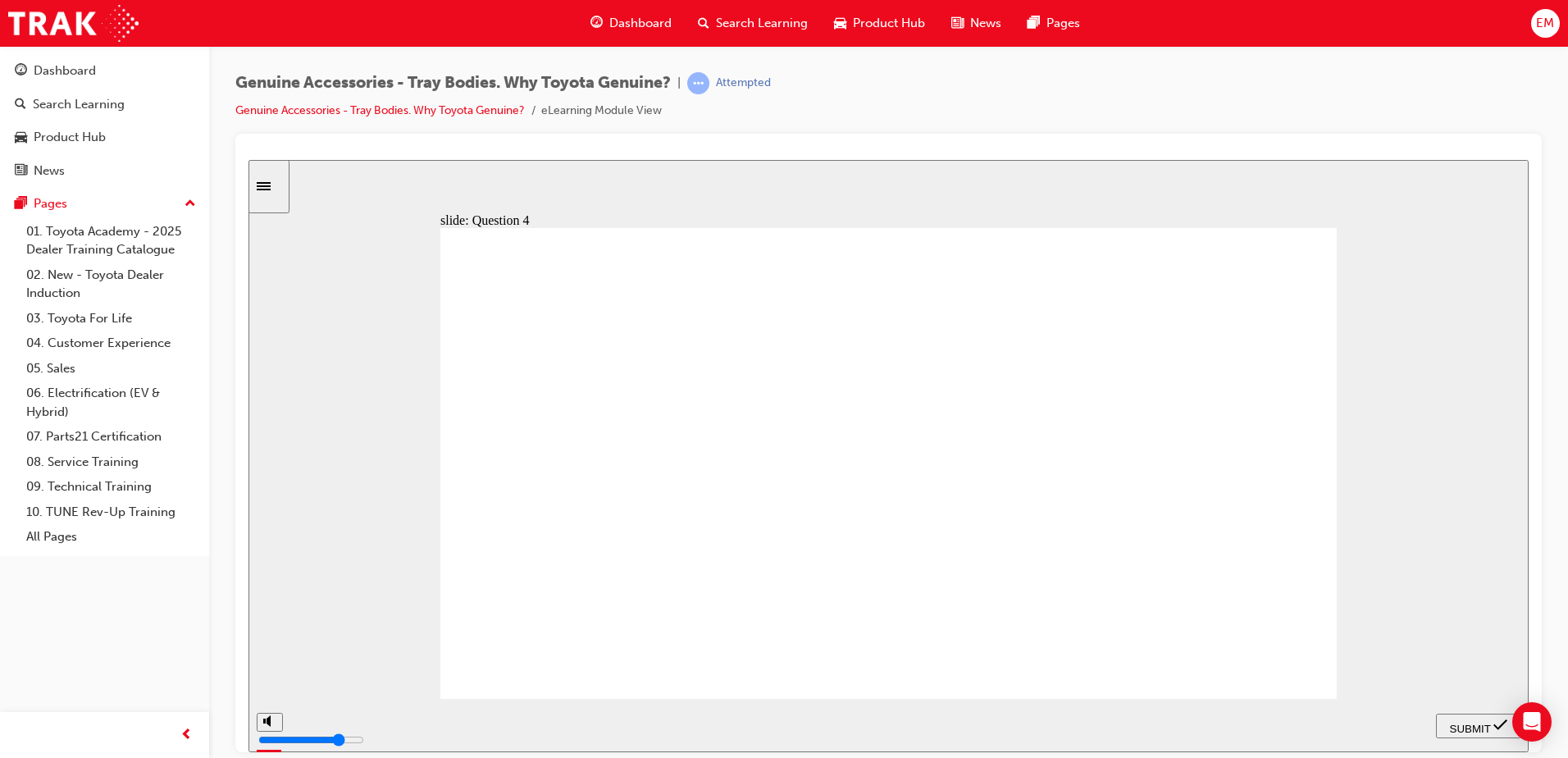
radio input "true"
click at [1478, 728] on span "SUBMIT" at bounding box center [1470, 728] width 41 height 12
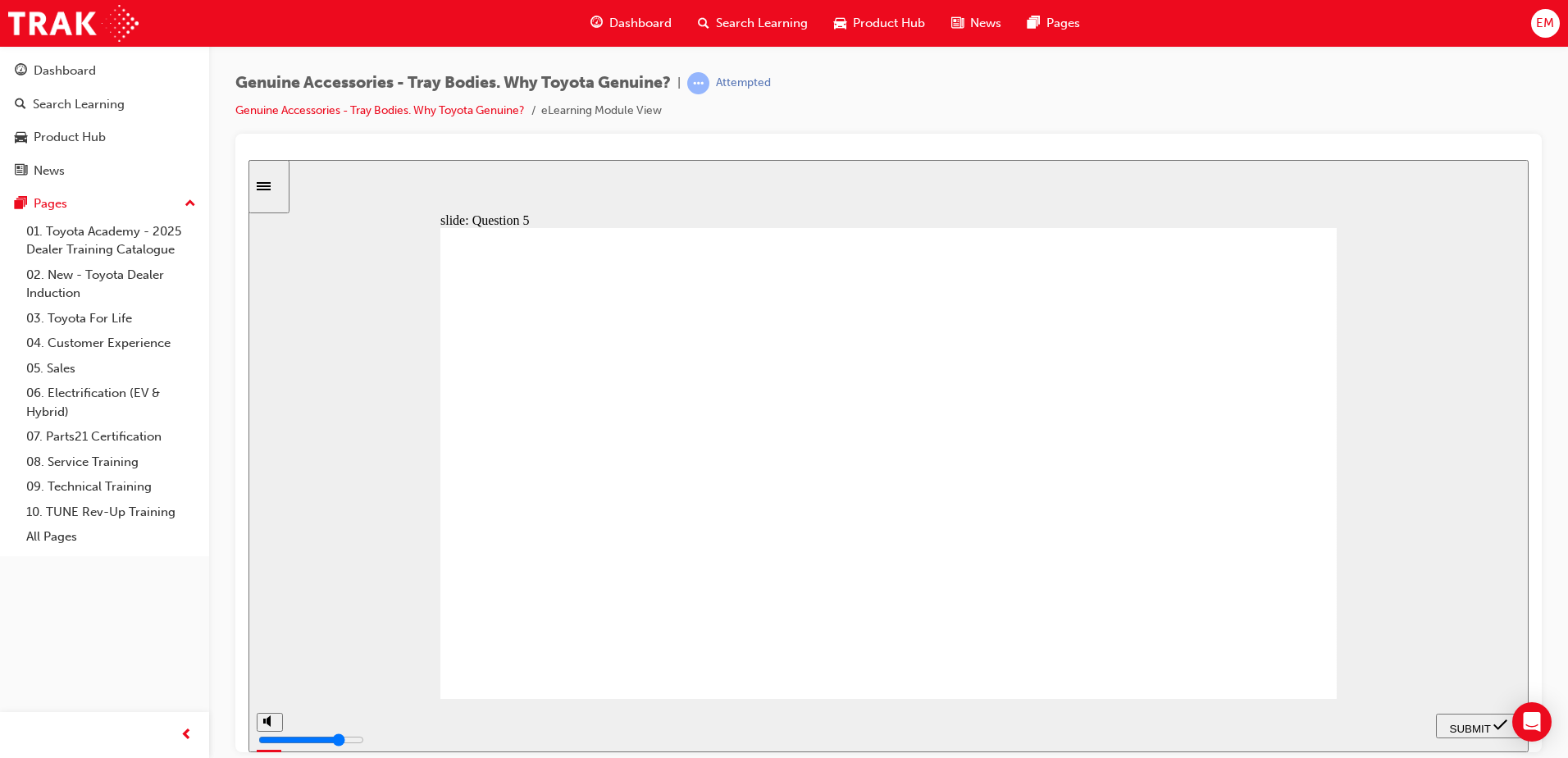
radio input "false"
radio input "true"
click at [1465, 722] on span "SUBMIT" at bounding box center [1470, 728] width 41 height 12
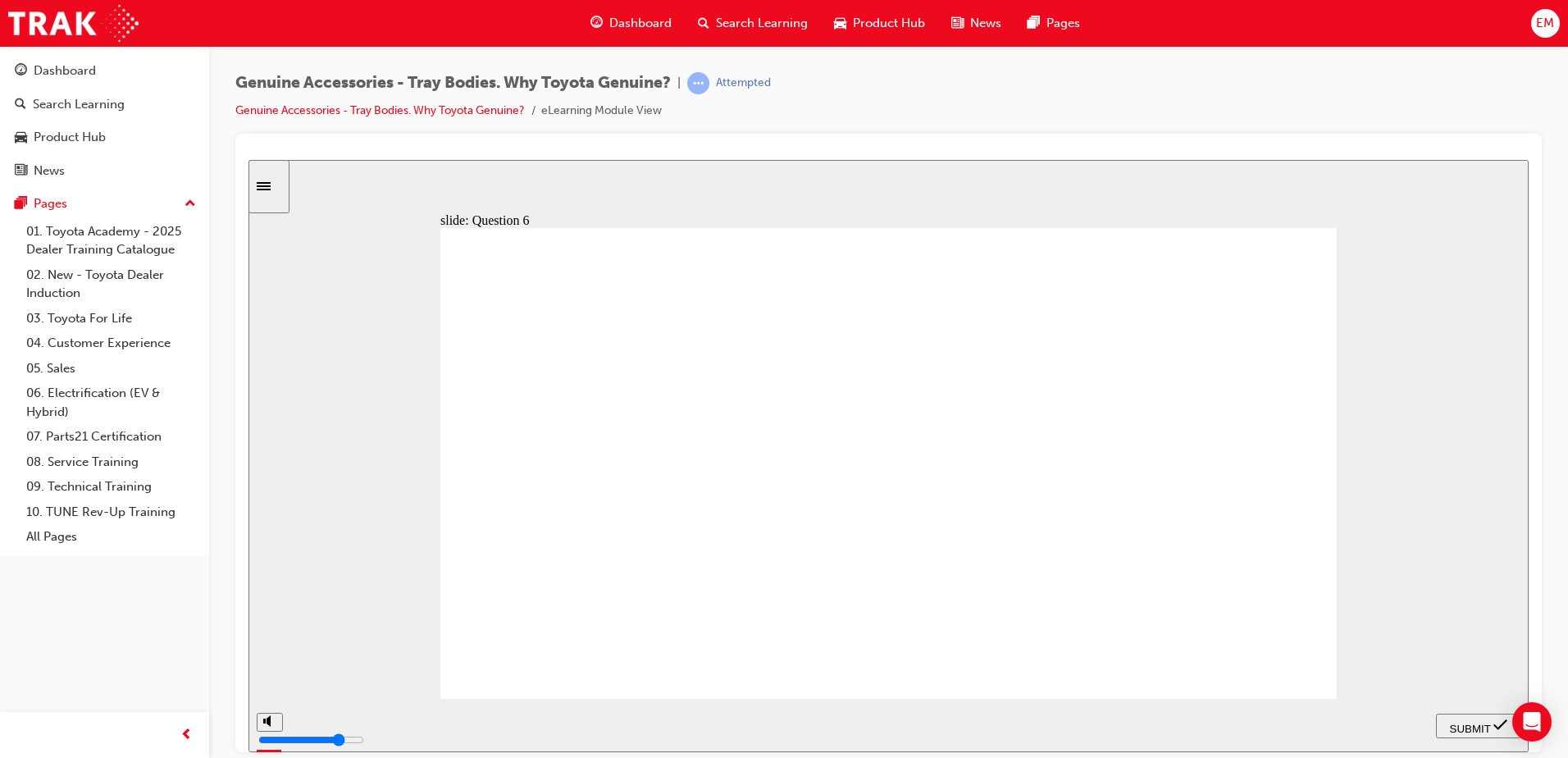
radio input "true"
click at [1474, 730] on span "SUBMIT" at bounding box center [1470, 728] width 41 height 12
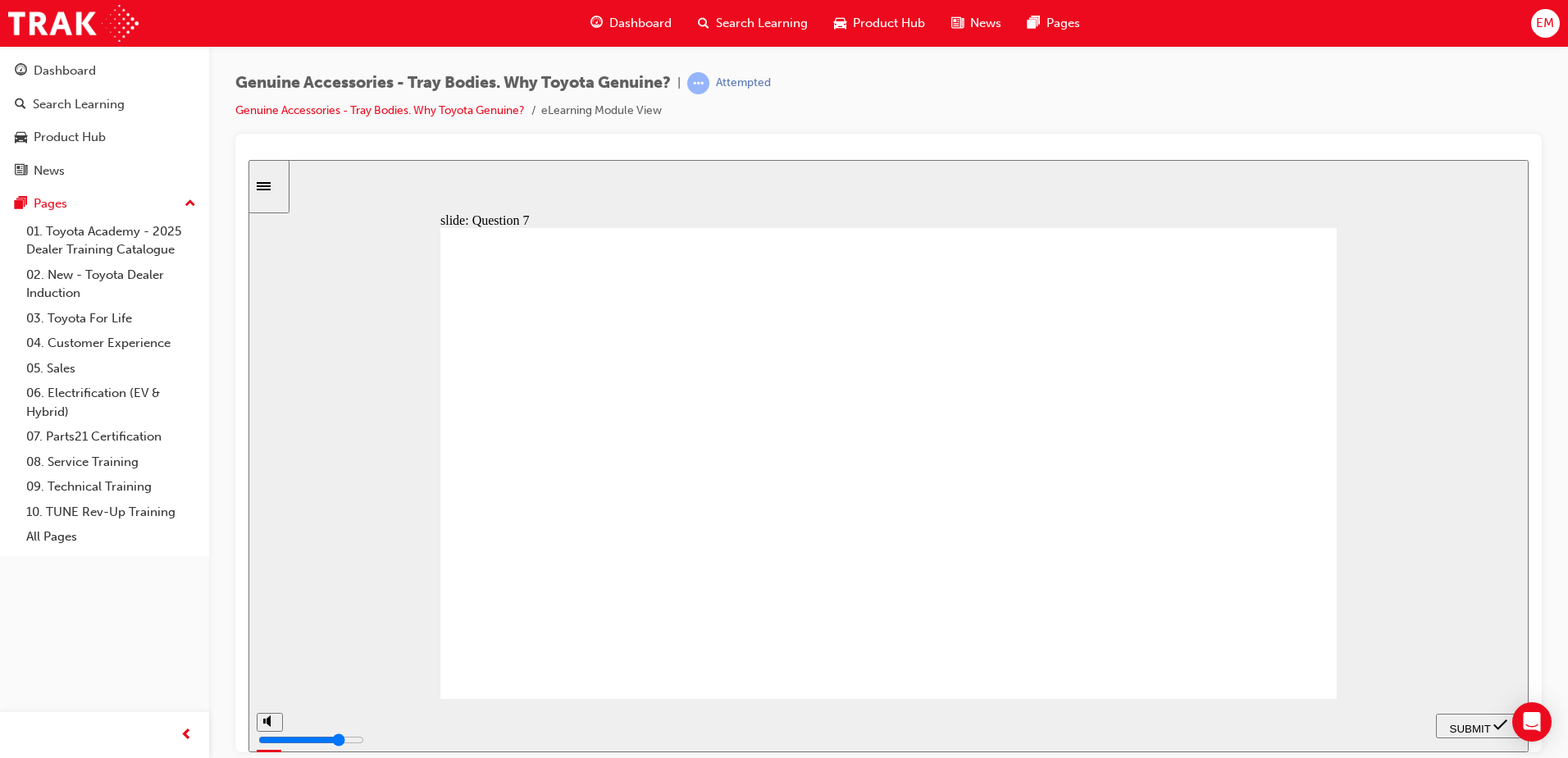
radio input "true"
click at [1481, 723] on span "SUBMIT" at bounding box center [1470, 728] width 41 height 12
radio input "true"
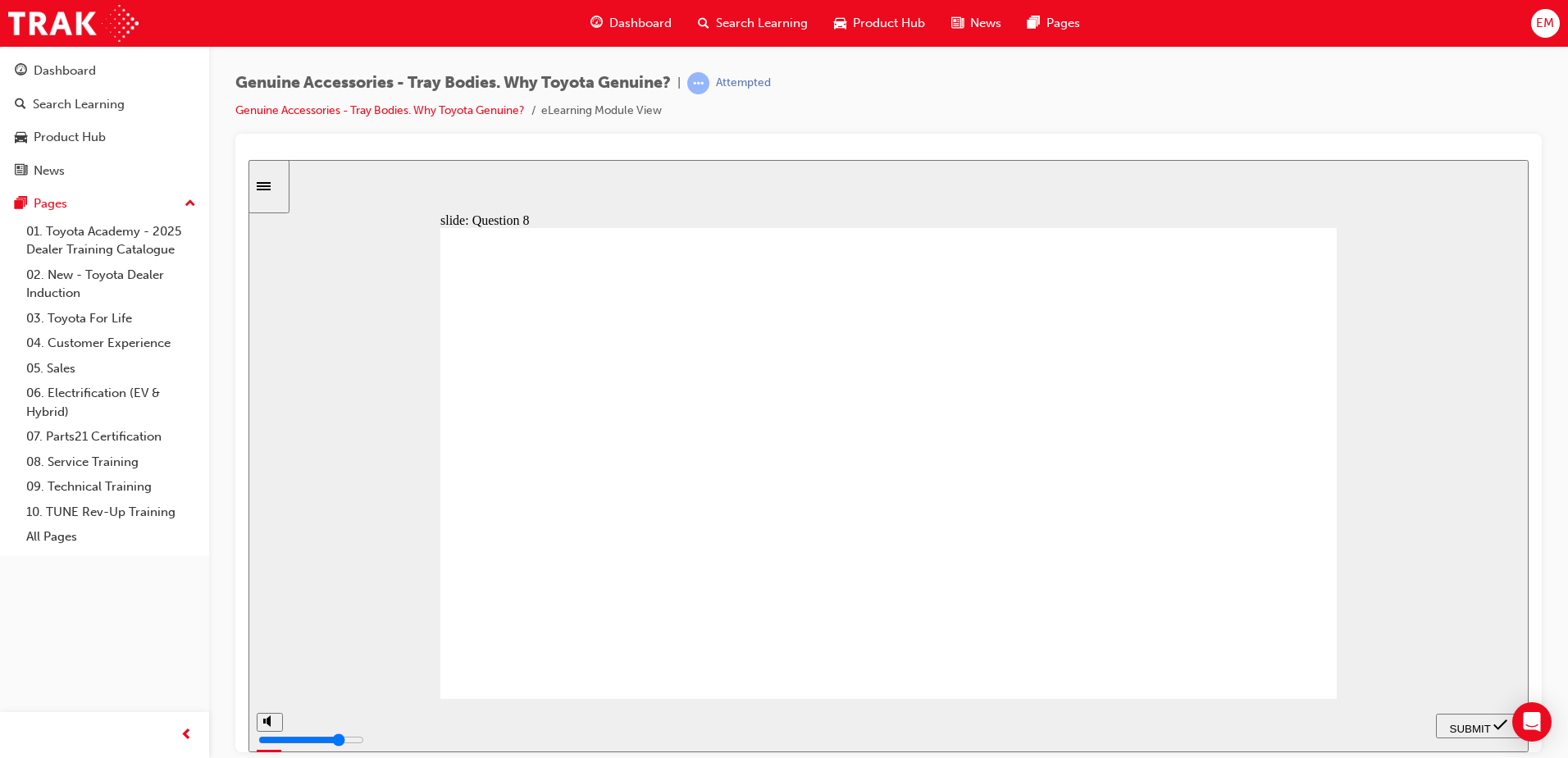
click at [1497, 709] on nav "PREV NEXT SUBMIT" at bounding box center [1478, 724] width 86 height 53
click at [1489, 722] on span "SUBMIT" at bounding box center [1470, 728] width 41 height 12
radio input "true"
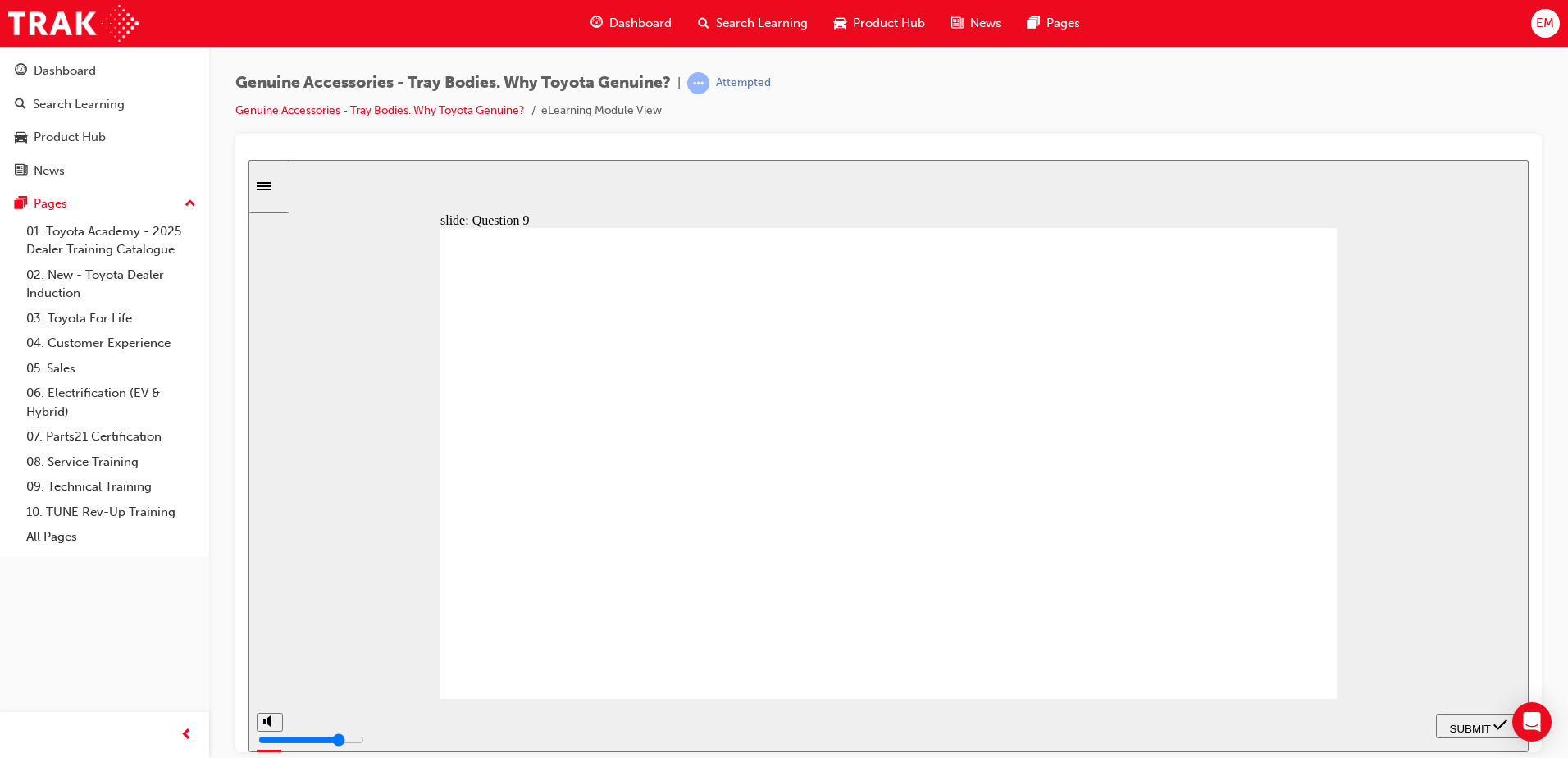
click at [1470, 732] on div "SUBMIT" at bounding box center [1479, 726] width 72 height 18
radio input "true"
click at [1474, 722] on span "SUBMIT" at bounding box center [1470, 728] width 41 height 12
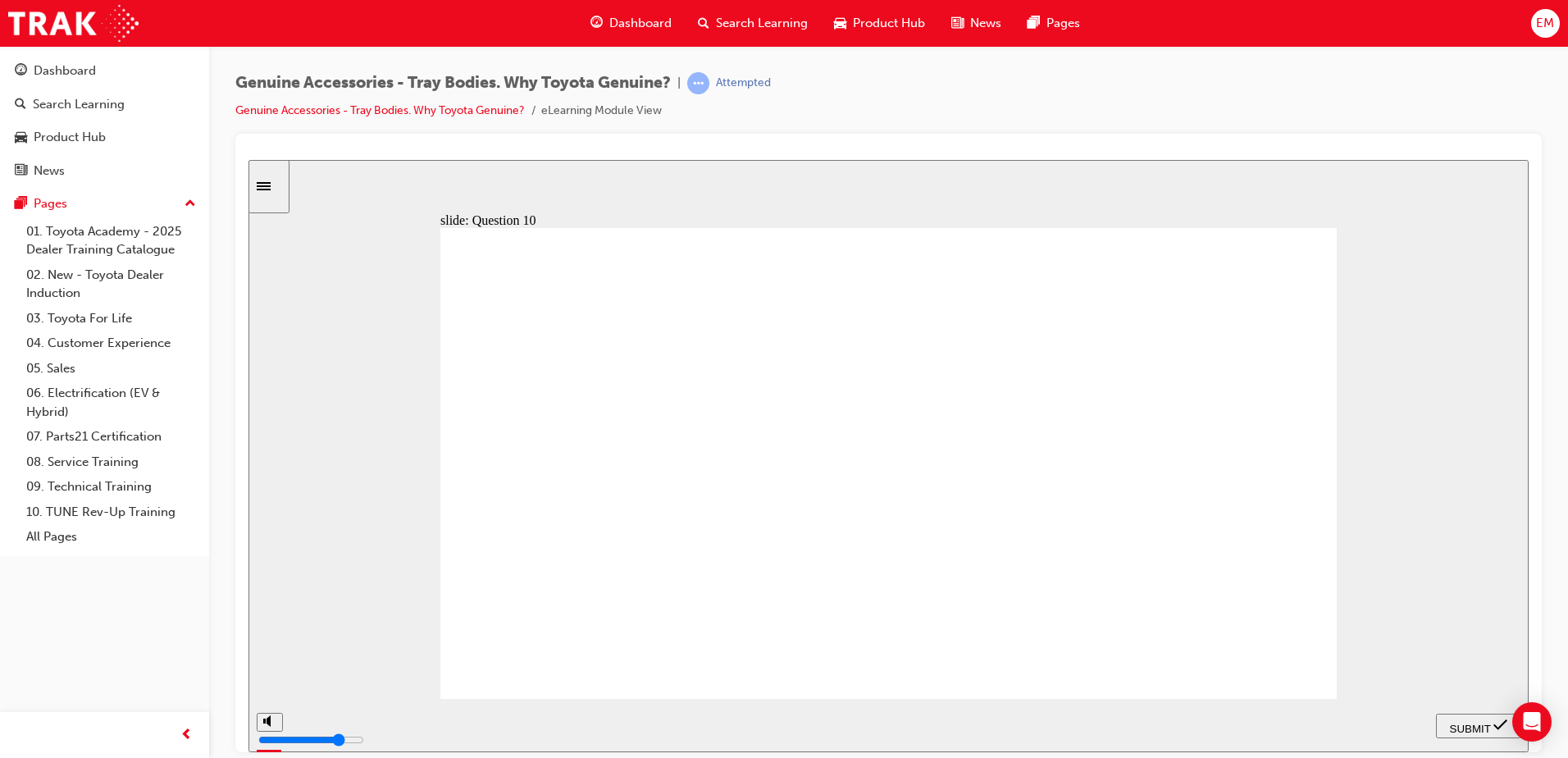
click at [270, 189] on icon "Sidebar Toggle" at bounding box center [264, 185] width 14 height 8
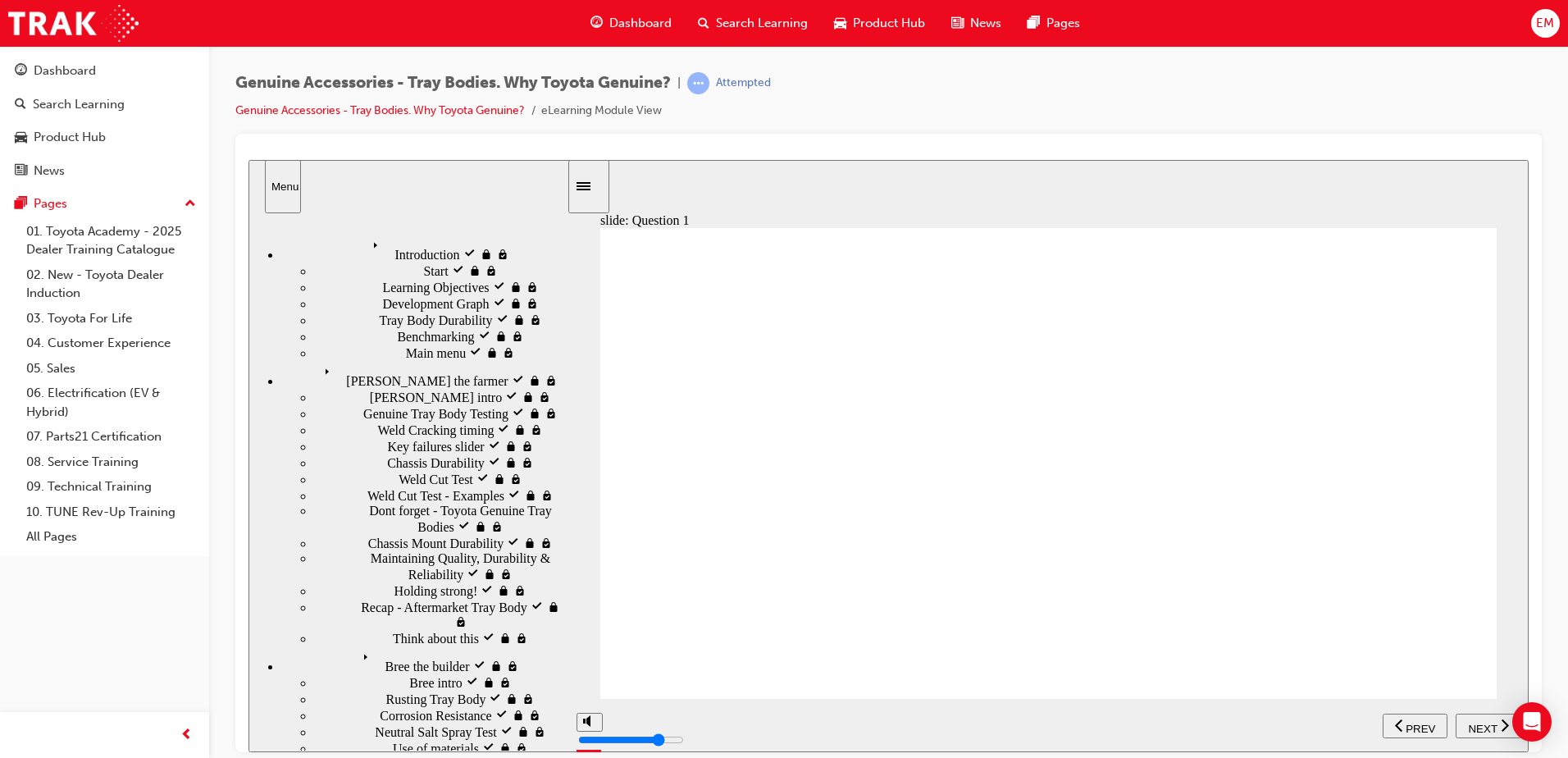
click at [1479, 722] on span "NEXT" at bounding box center [1481, 728] width 29 height 12
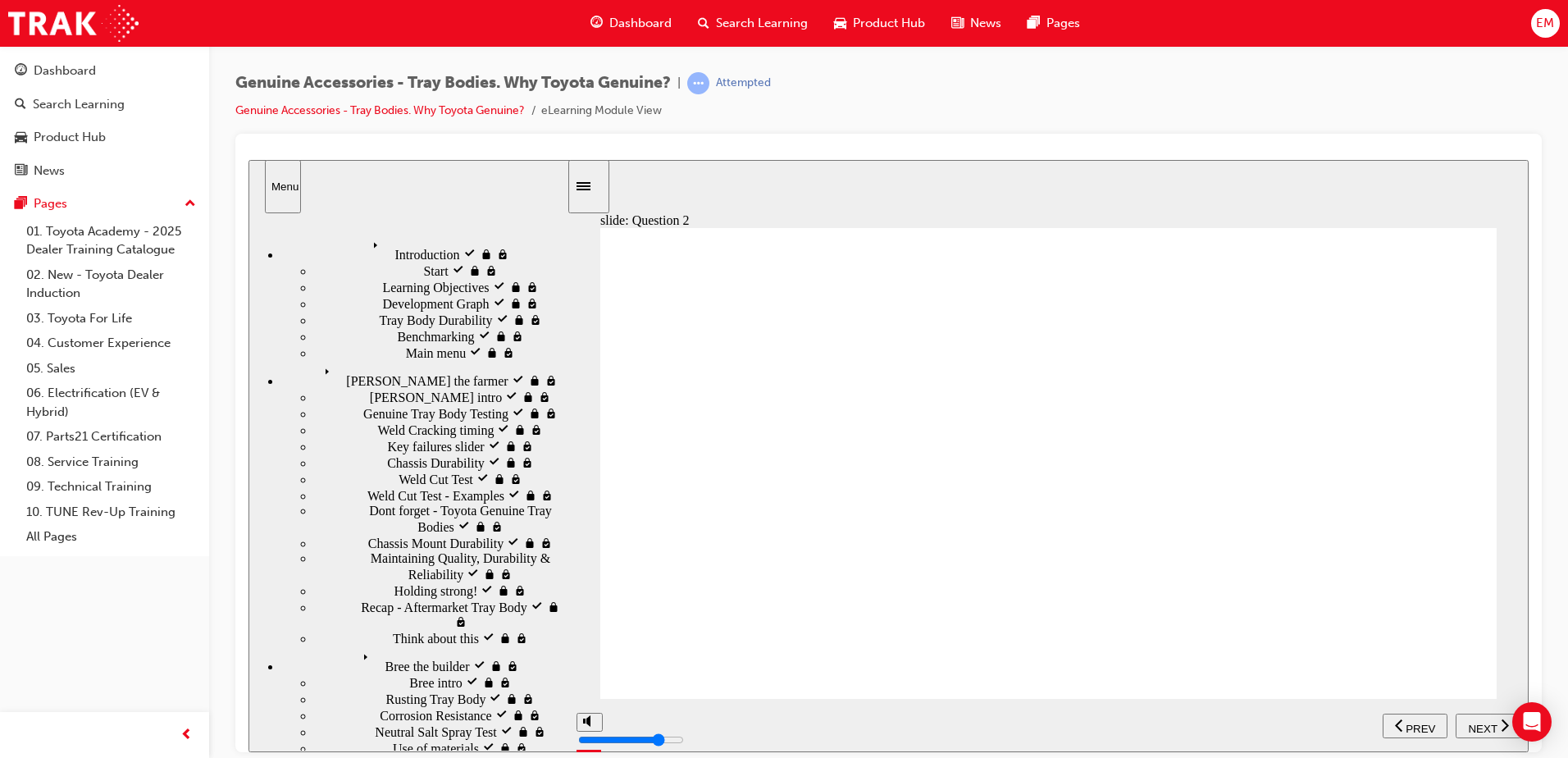
click at [1479, 722] on span "NEXT" at bounding box center [1481, 728] width 29 height 12
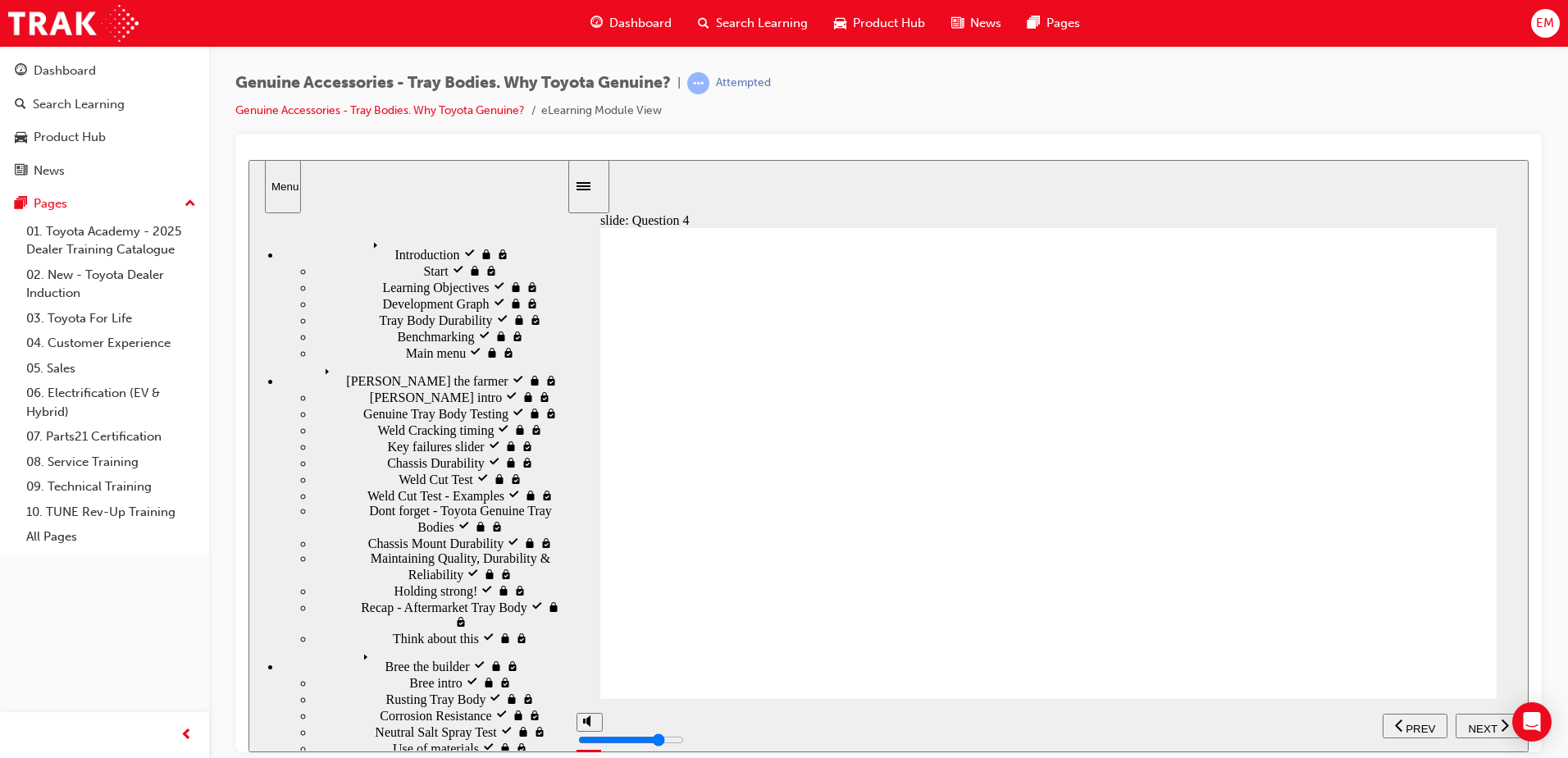
click at [1479, 722] on span "NEXT" at bounding box center [1481, 728] width 29 height 12
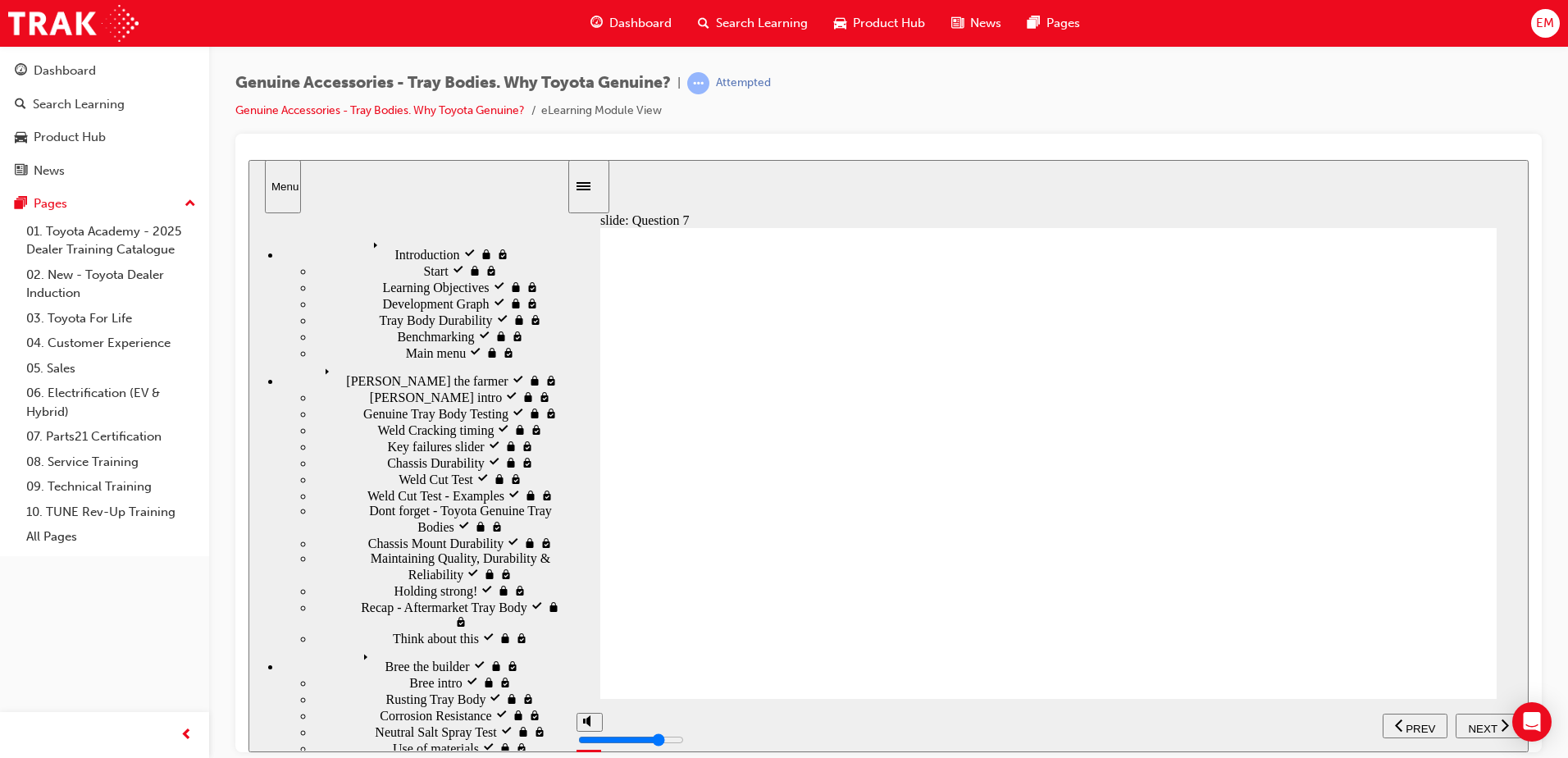
click at [1479, 722] on span "NEXT" at bounding box center [1481, 728] width 29 height 12
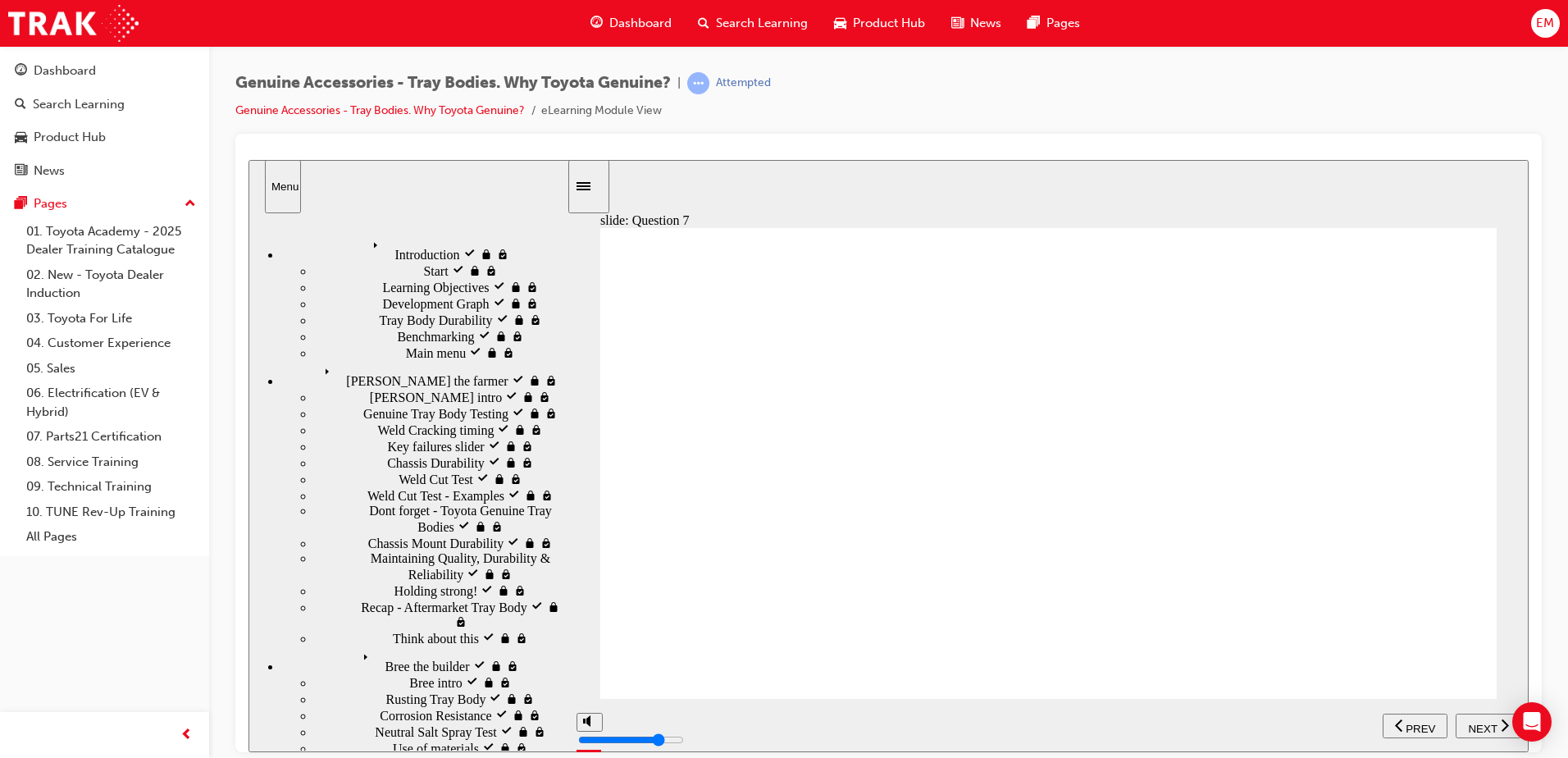
click at [1478, 722] on span "NEXT" at bounding box center [1481, 728] width 29 height 12
click at [1476, 722] on span "NEXT" at bounding box center [1481, 728] width 29 height 12
click at [1473, 722] on span "NEXT" at bounding box center [1481, 728] width 29 height 12
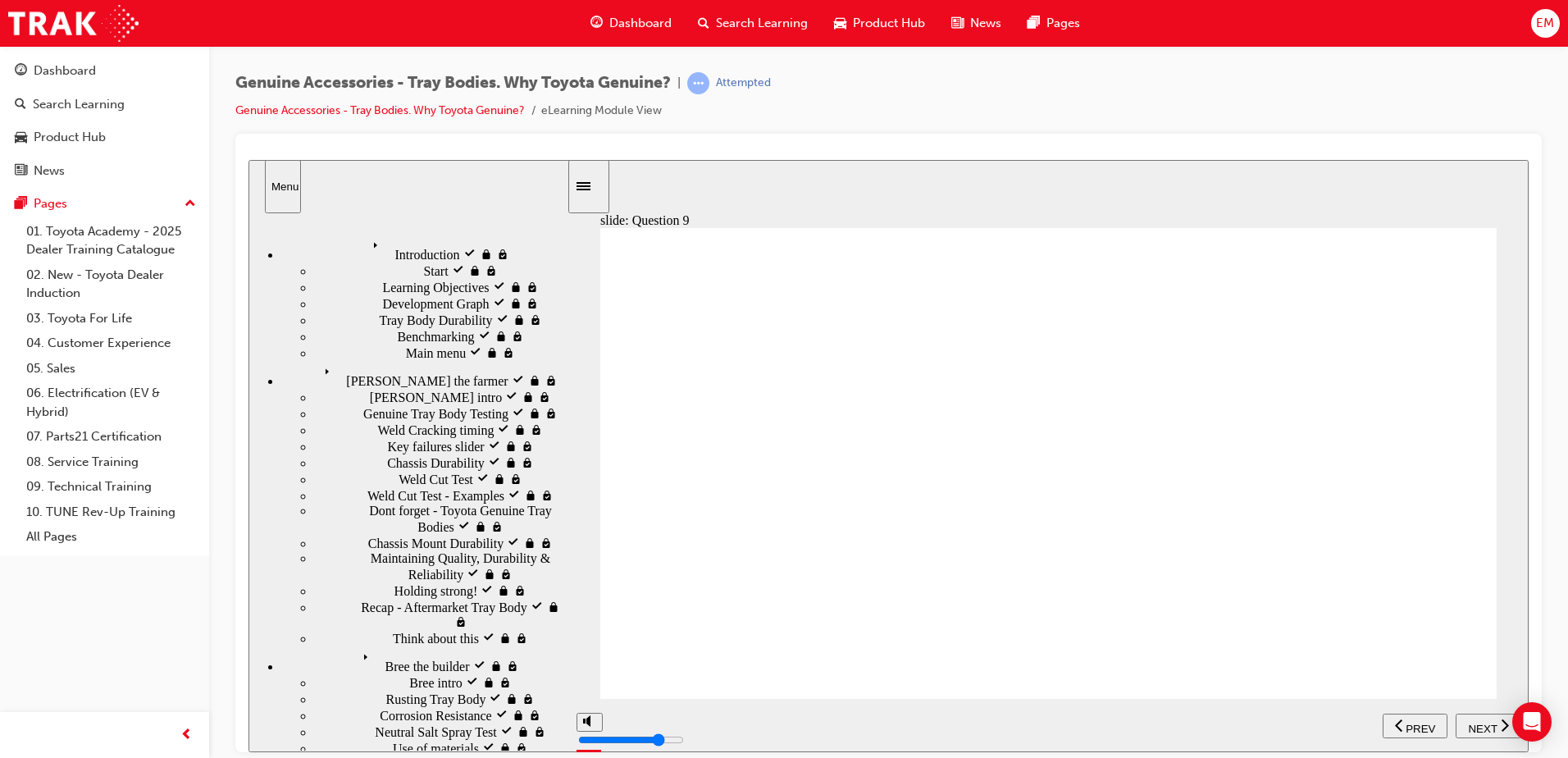
click at [1473, 722] on span "NEXT" at bounding box center [1481, 728] width 29 height 12
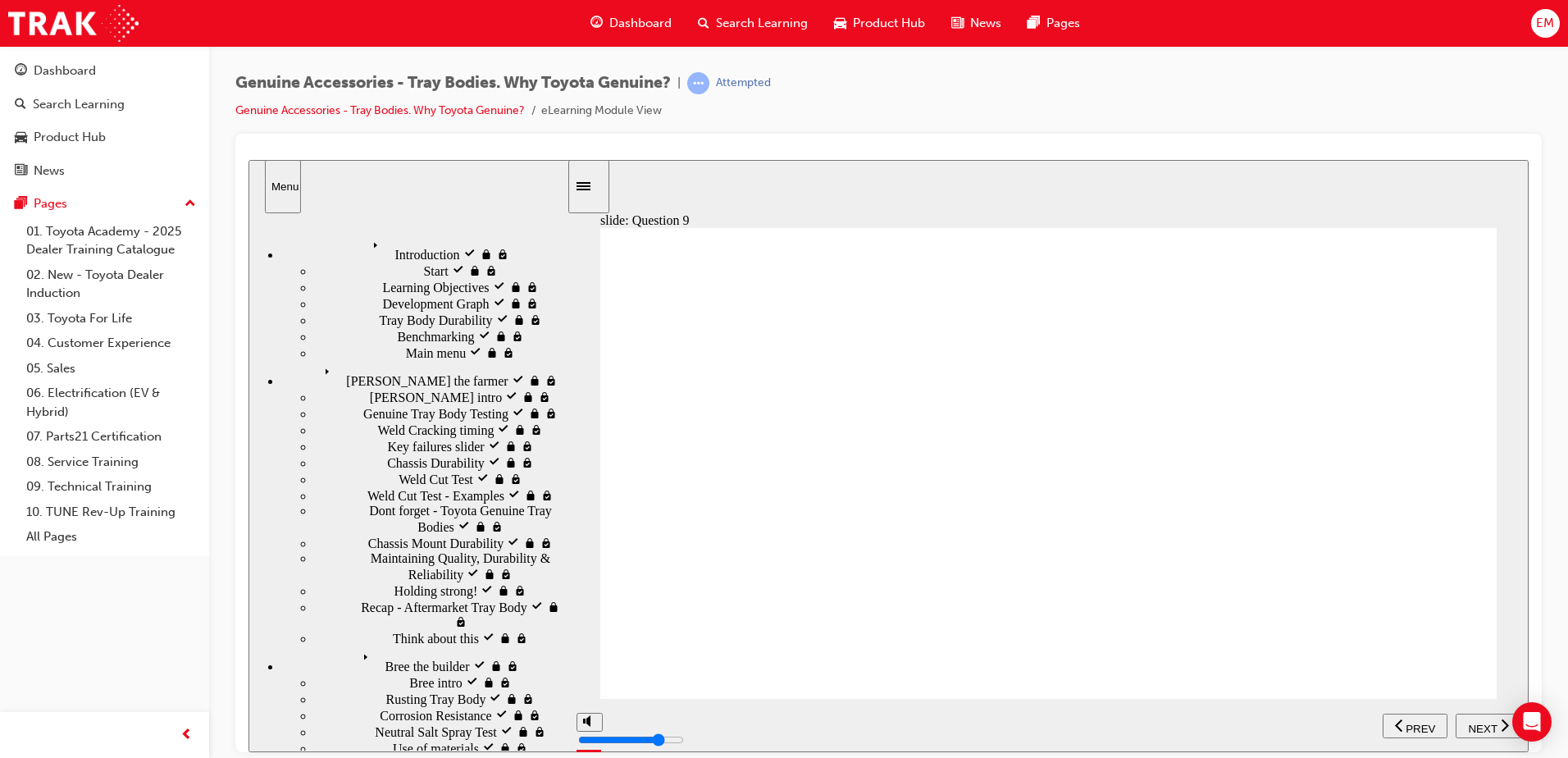
click at [1473, 722] on span "NEXT" at bounding box center [1481, 728] width 29 height 12
click at [1475, 722] on span "NEXT" at bounding box center [1481, 728] width 29 height 12
click at [1488, 723] on span "NEXT" at bounding box center [1481, 728] width 29 height 12
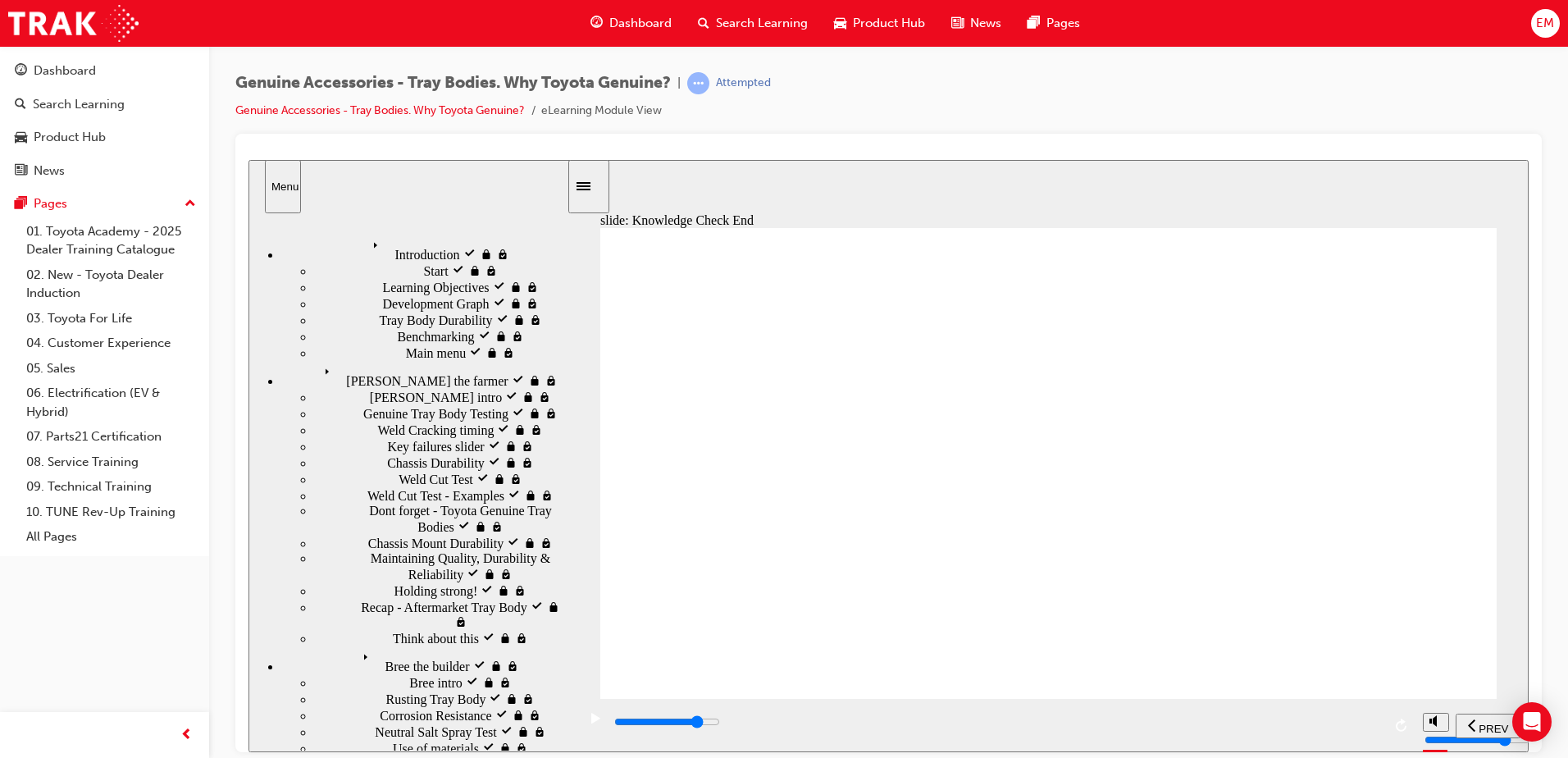
click at [1488, 723] on span "PREV" at bounding box center [1492, 728] width 29 height 12
click at [1509, 734] on div "NEXT" at bounding box center [1488, 726] width 52 height 18
type input "21500"
drag, startPoint x: 833, startPoint y: 724, endPoint x: 1815, endPoint y: 911, distance: 999.6
click at [1528, 751] on html "​of the questions right!​ slide: Summary Review of Learning Objectives Group 1 …" at bounding box center [888, 455] width 1280 height 593
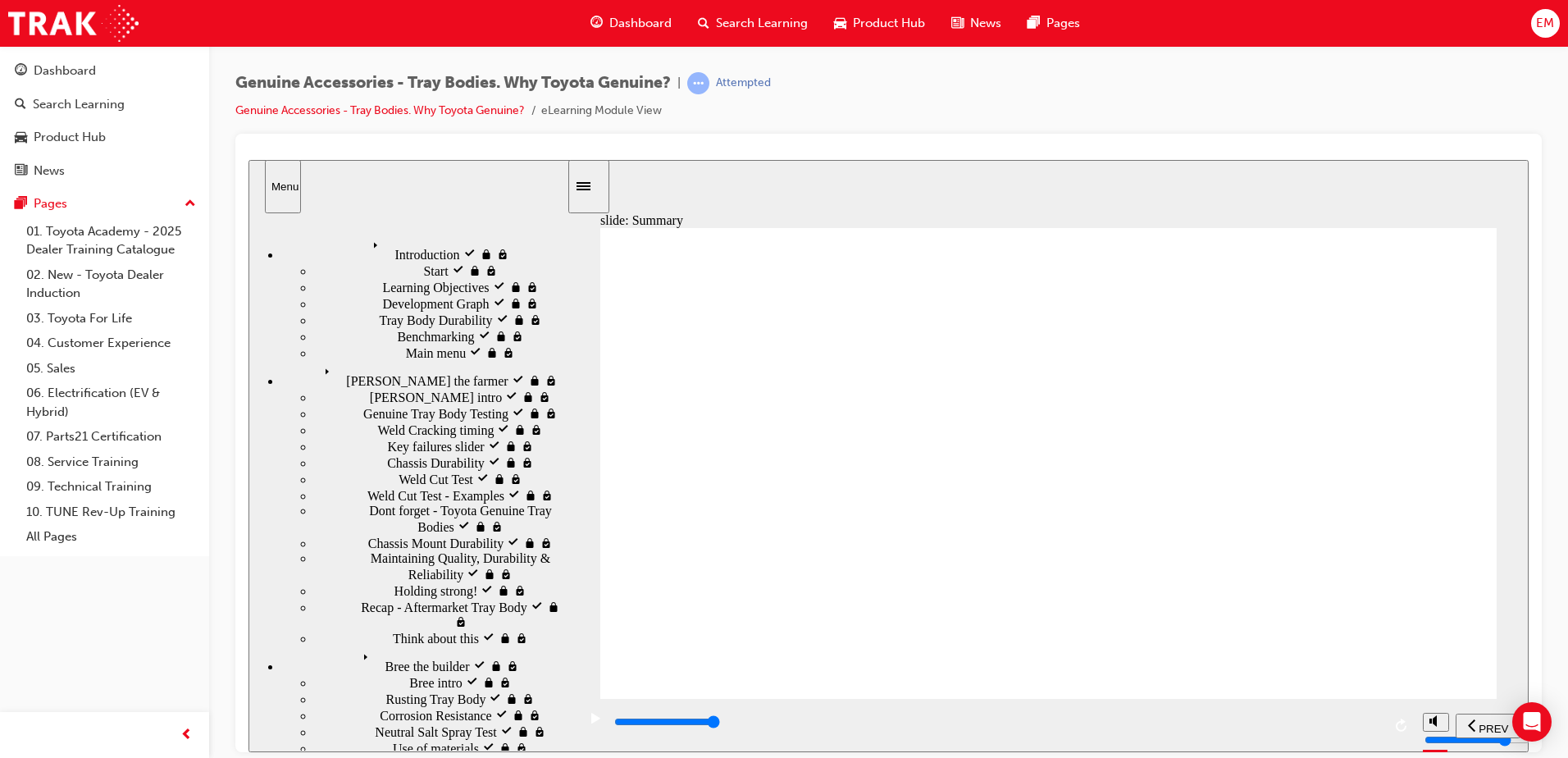
click at [656, 18] on span "Dashboard" at bounding box center [640, 23] width 63 height 19
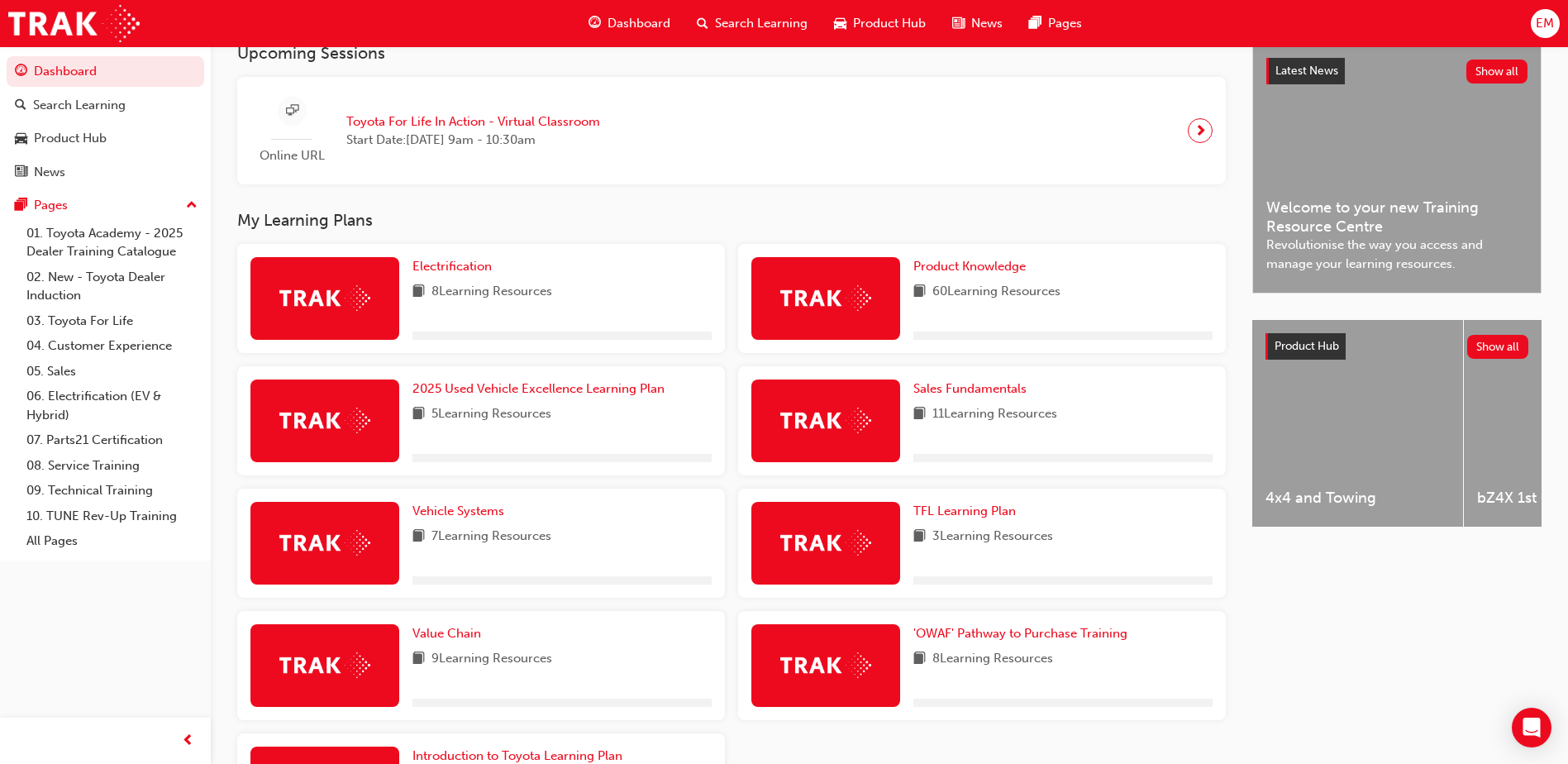
scroll to position [496, 0]
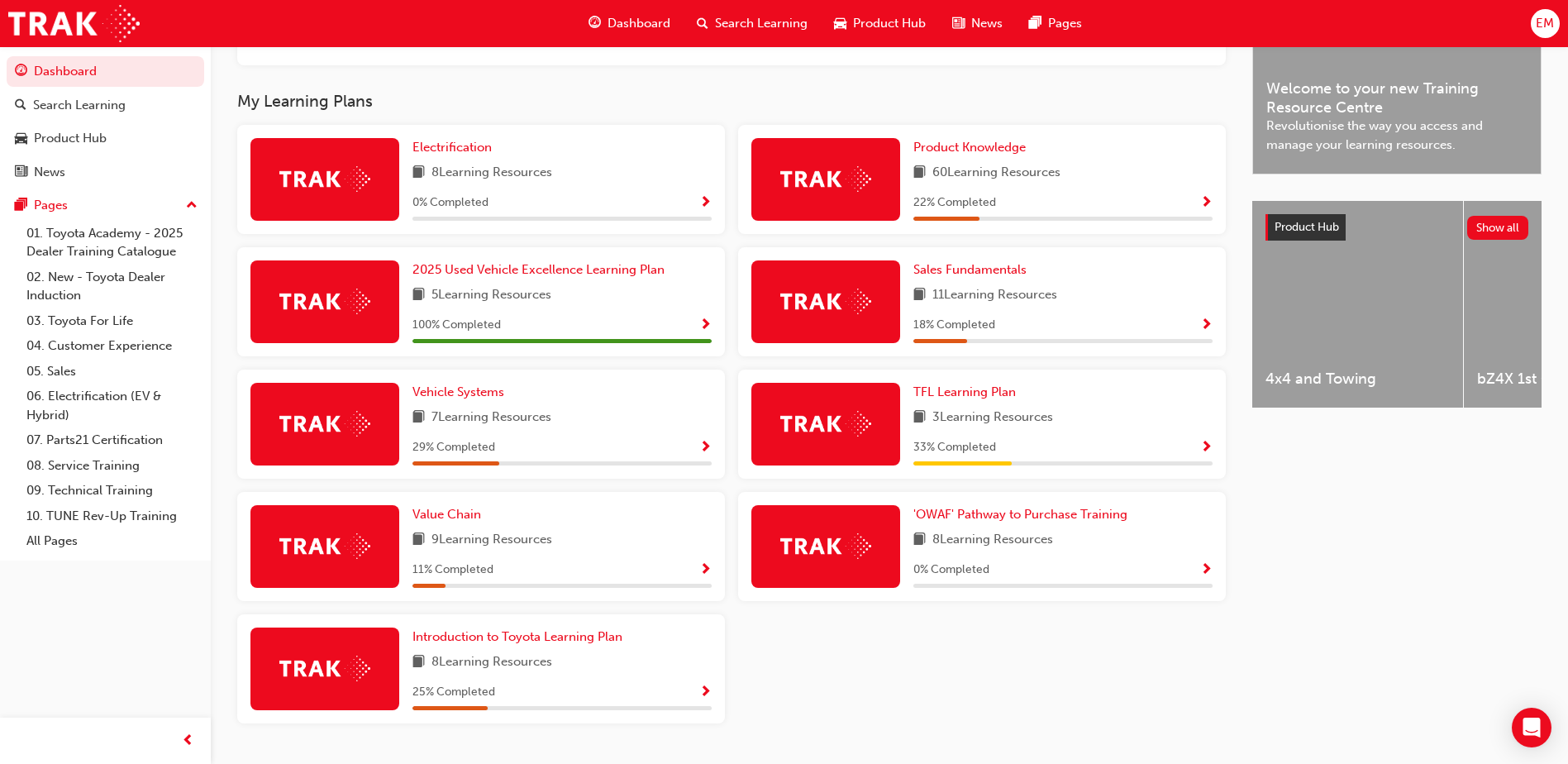
click at [706, 455] on span "Show Progress" at bounding box center [706, 448] width 12 height 15
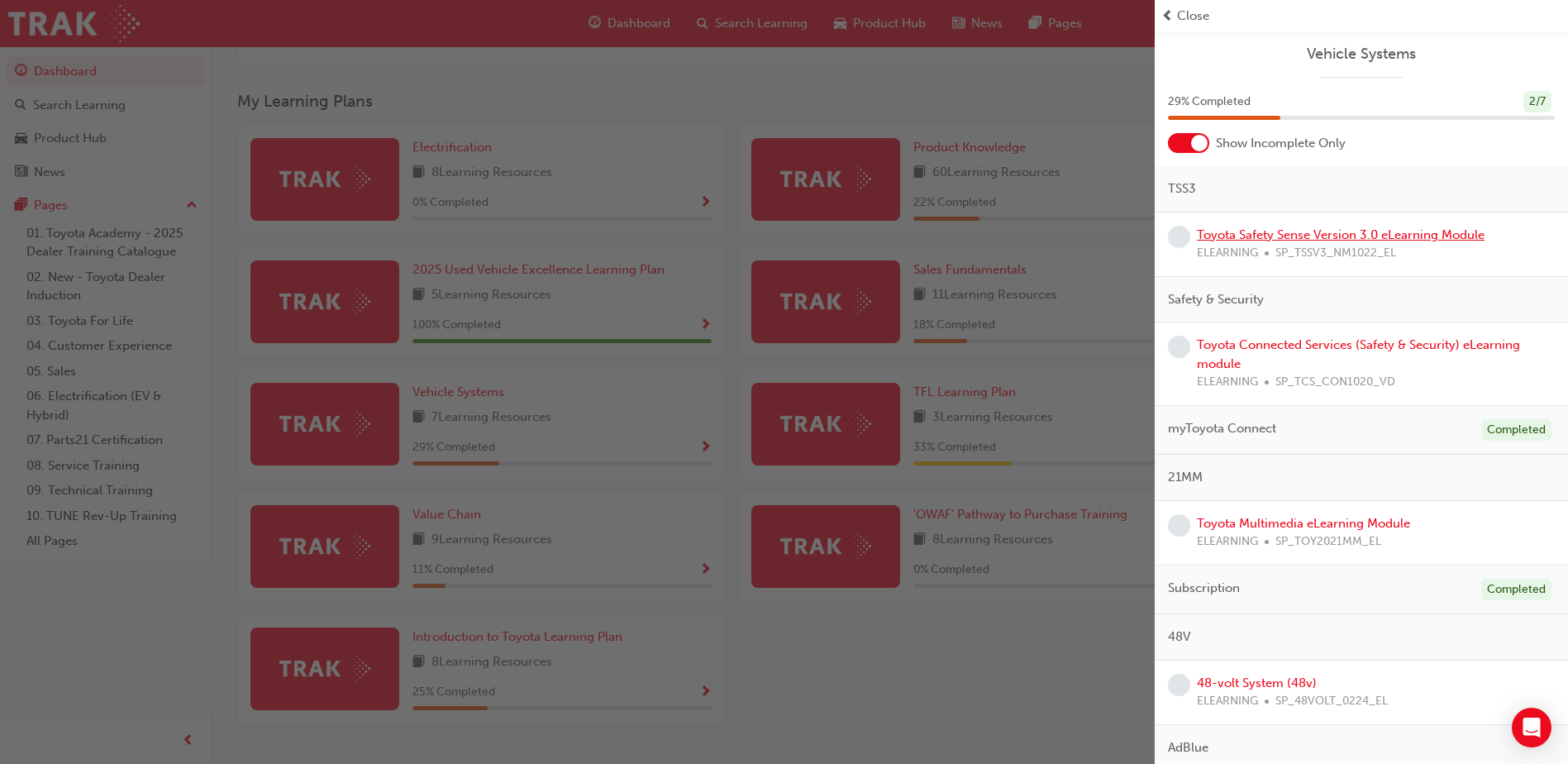
click at [1267, 237] on link "Toyota Safety Sense Version 3.0 eLearning Module" at bounding box center [1340, 234] width 287 height 15
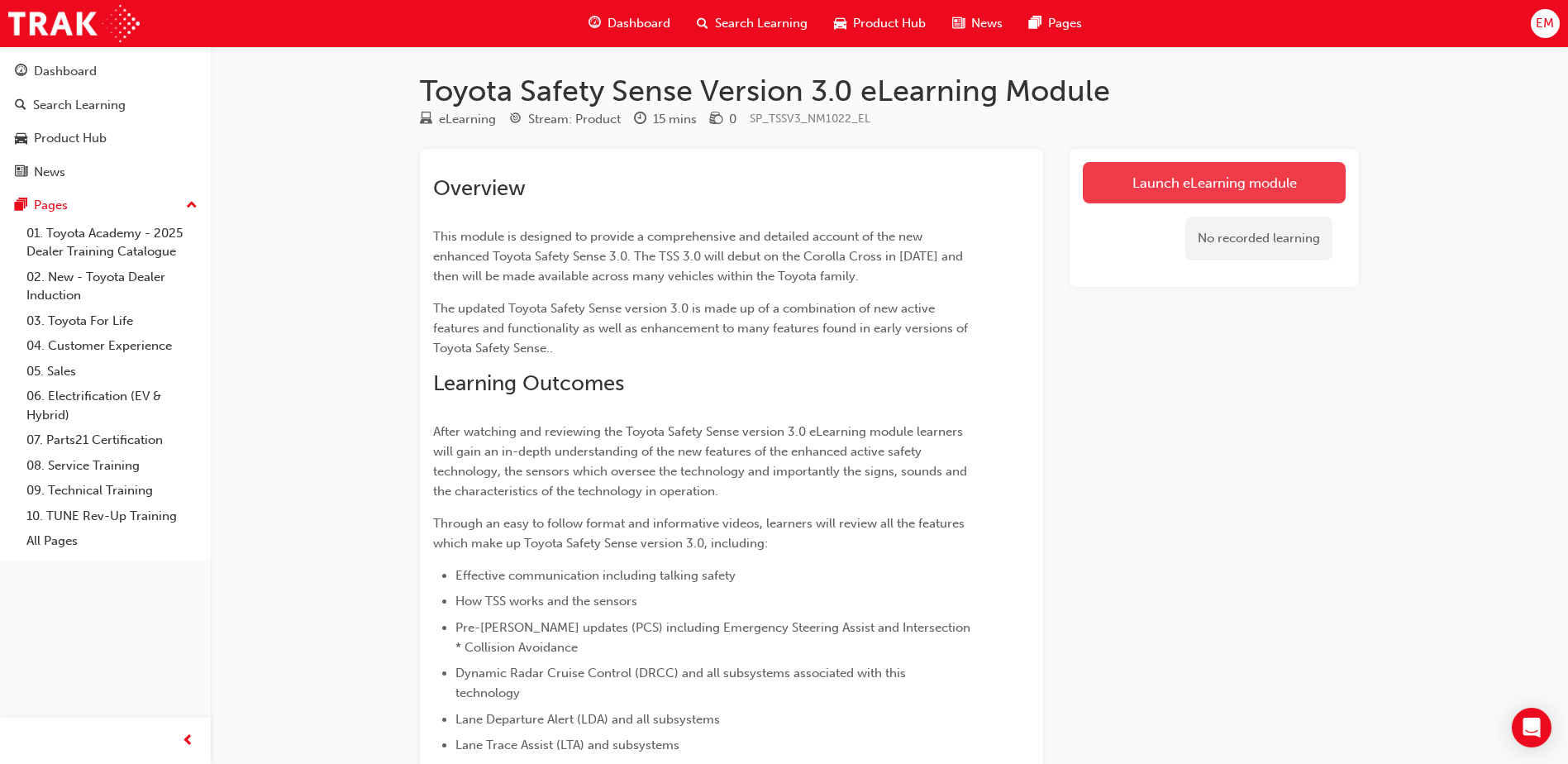
click at [1154, 181] on link "Launch eLearning module" at bounding box center [1214, 183] width 263 height 41
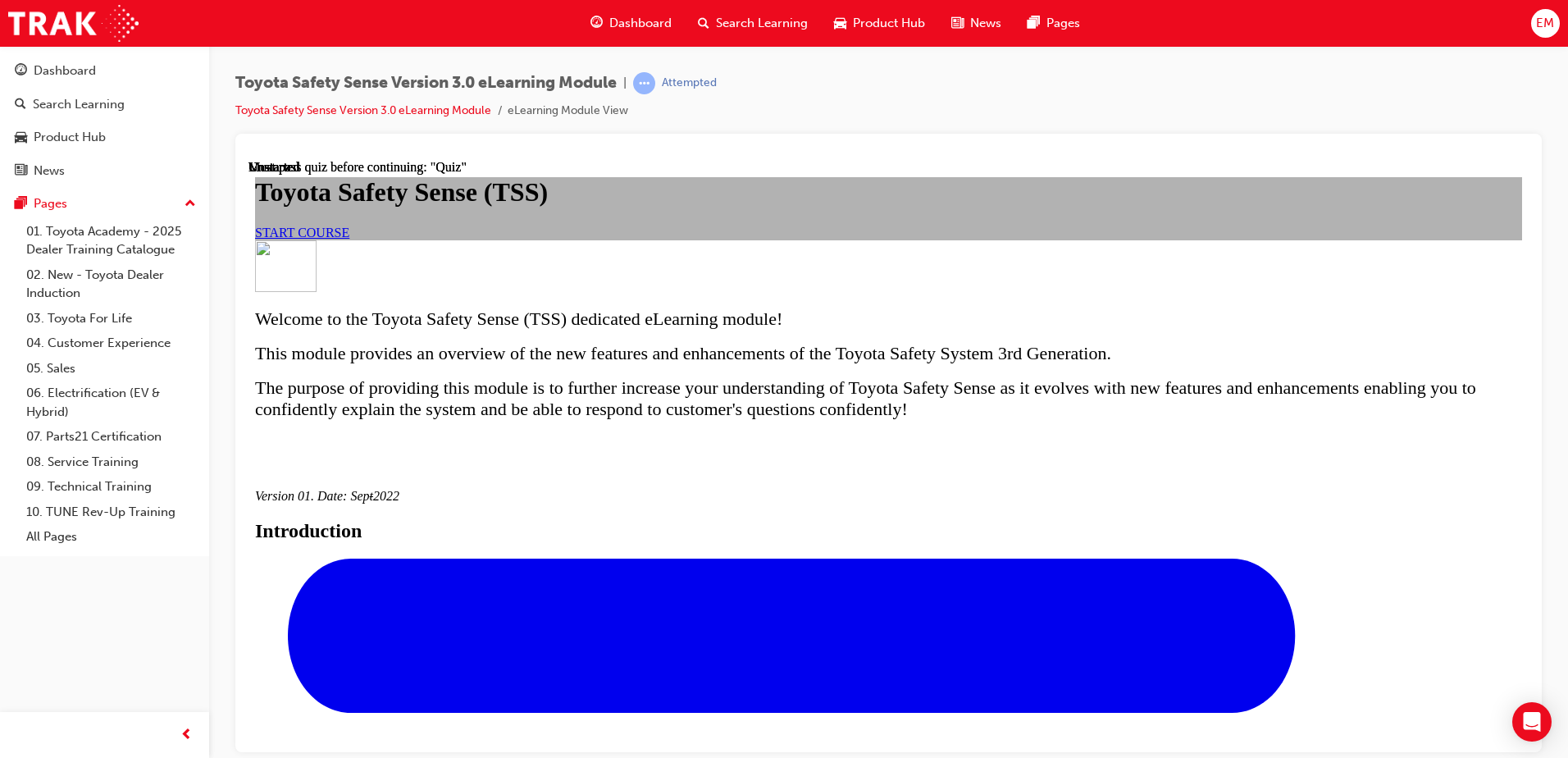
click at [350, 239] on link "START COURSE" at bounding box center [302, 231] width 94 height 14
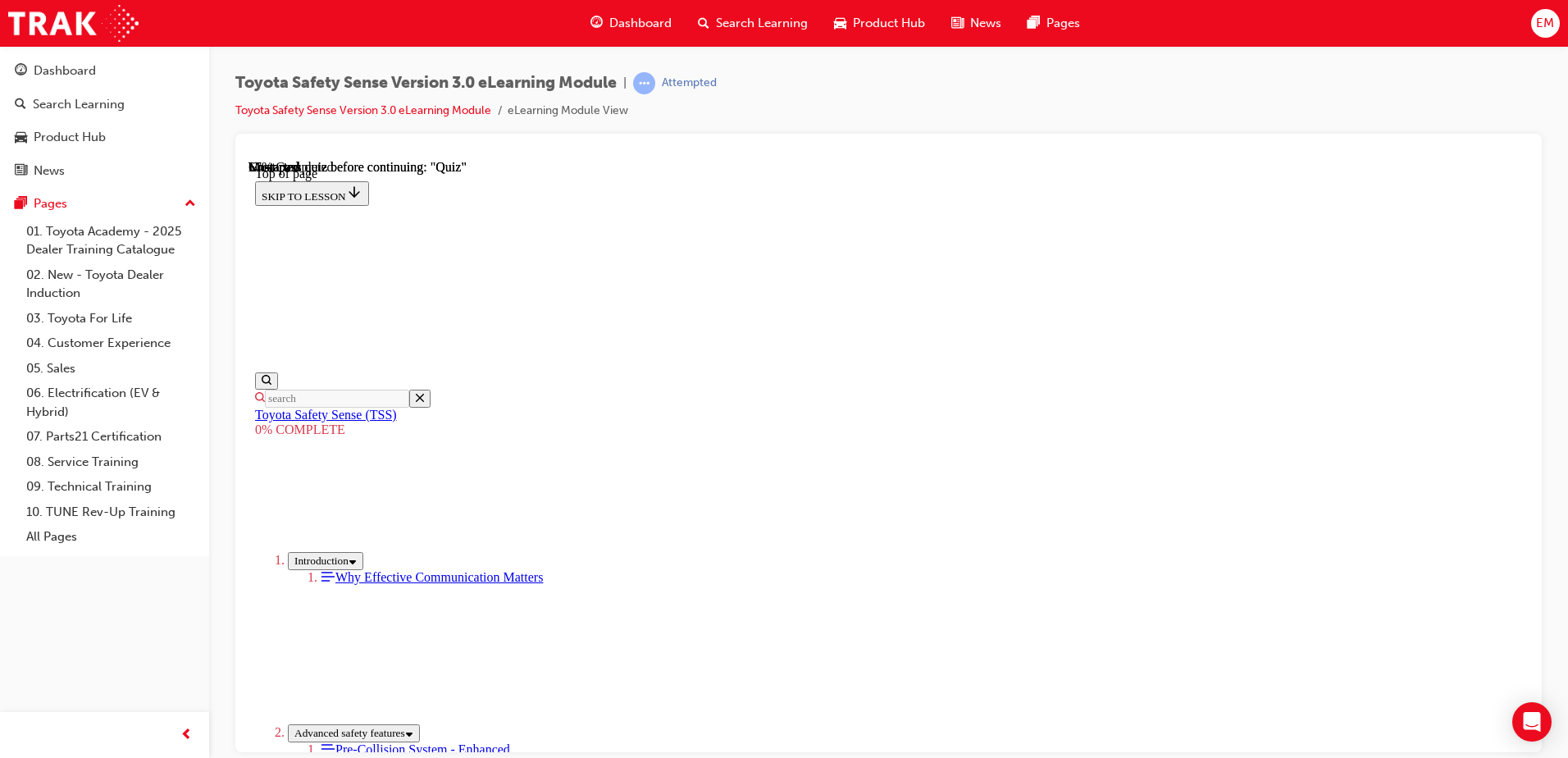
scroll to position [1545, 0]
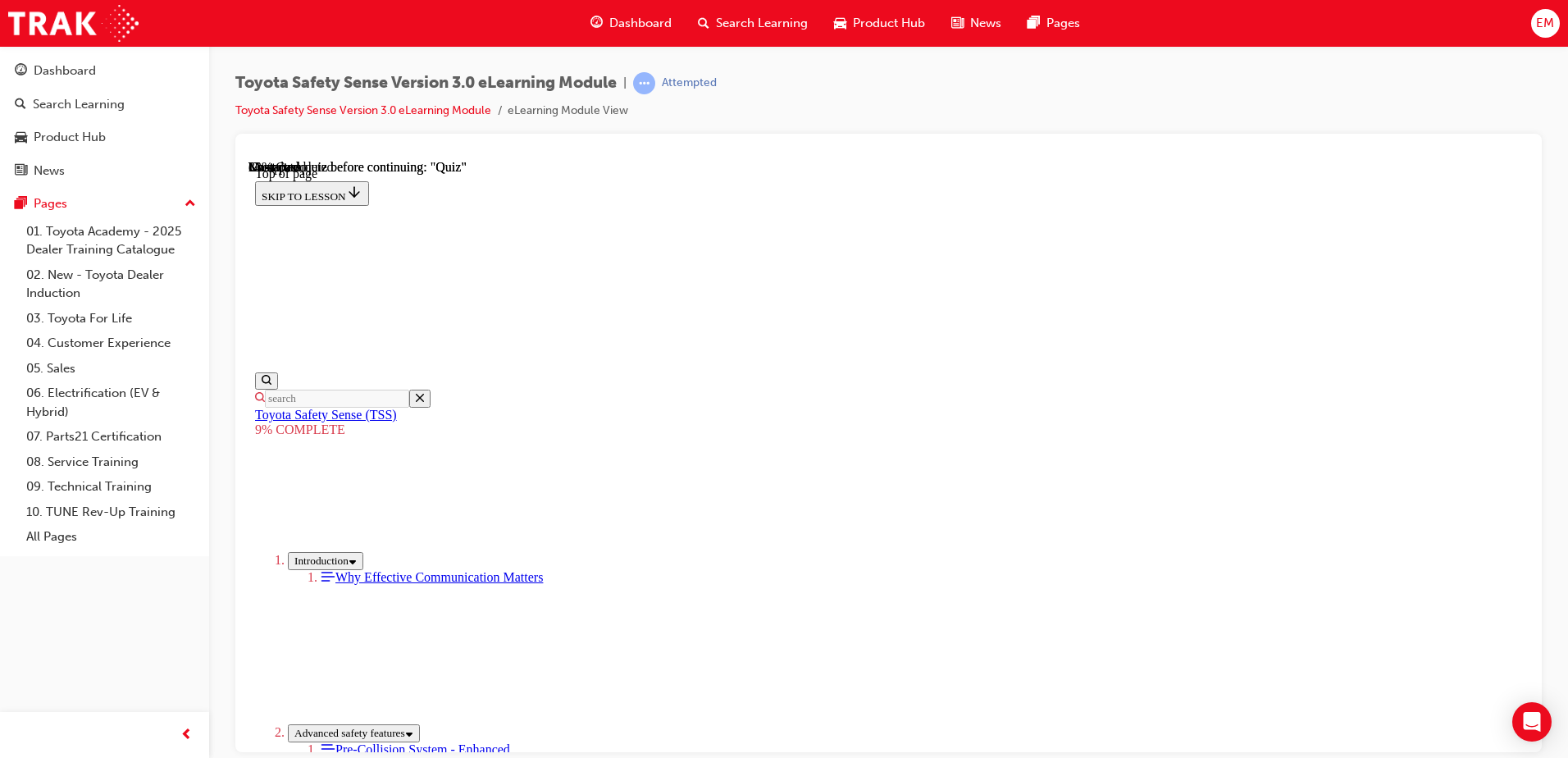
drag, startPoint x: 1054, startPoint y: 400, endPoint x: 825, endPoint y: 616, distance: 314.8
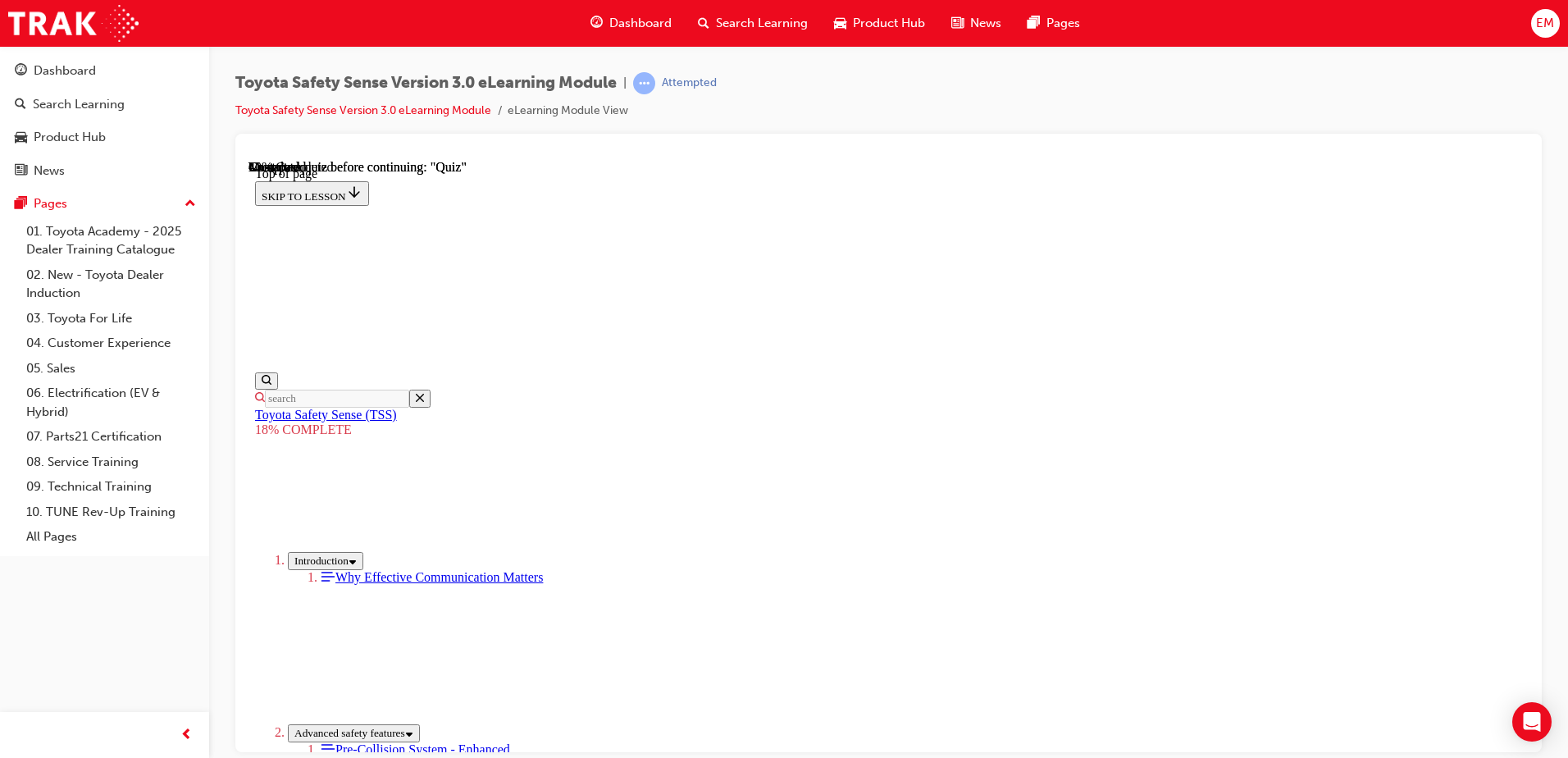
drag, startPoint x: 1003, startPoint y: 387, endPoint x: 798, endPoint y: 613, distance: 305.1
drag, startPoint x: 1049, startPoint y: 394, endPoint x: 1269, endPoint y: 616, distance: 312.5
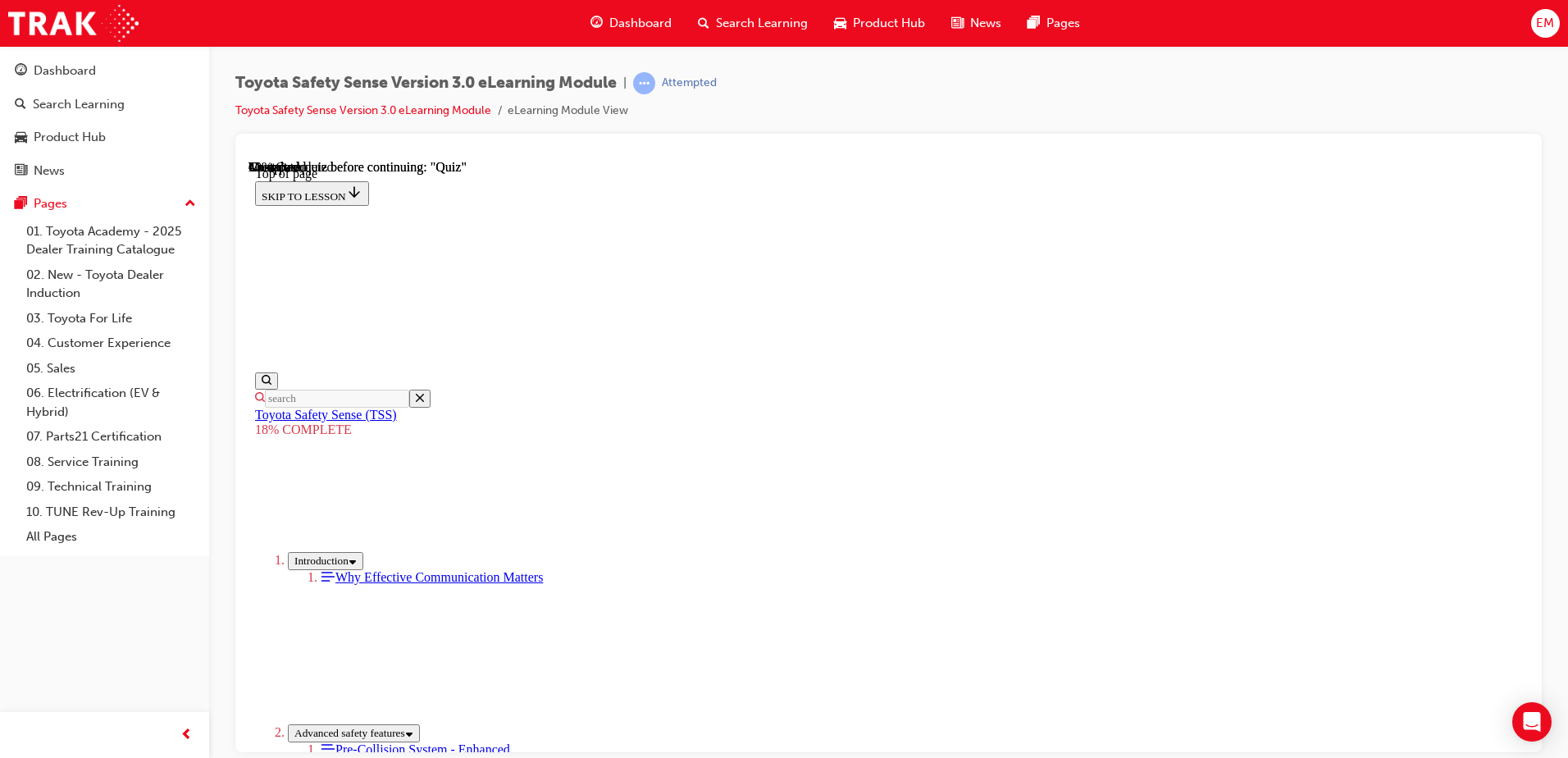
drag, startPoint x: 1269, startPoint y: 616, endPoint x: 1044, endPoint y: 797, distance: 288.8
drag, startPoint x: 827, startPoint y: 484, endPoint x: 607, endPoint y: 703, distance: 310.4
drag, startPoint x: 938, startPoint y: 337, endPoint x: 720, endPoint y: 557, distance: 309.7
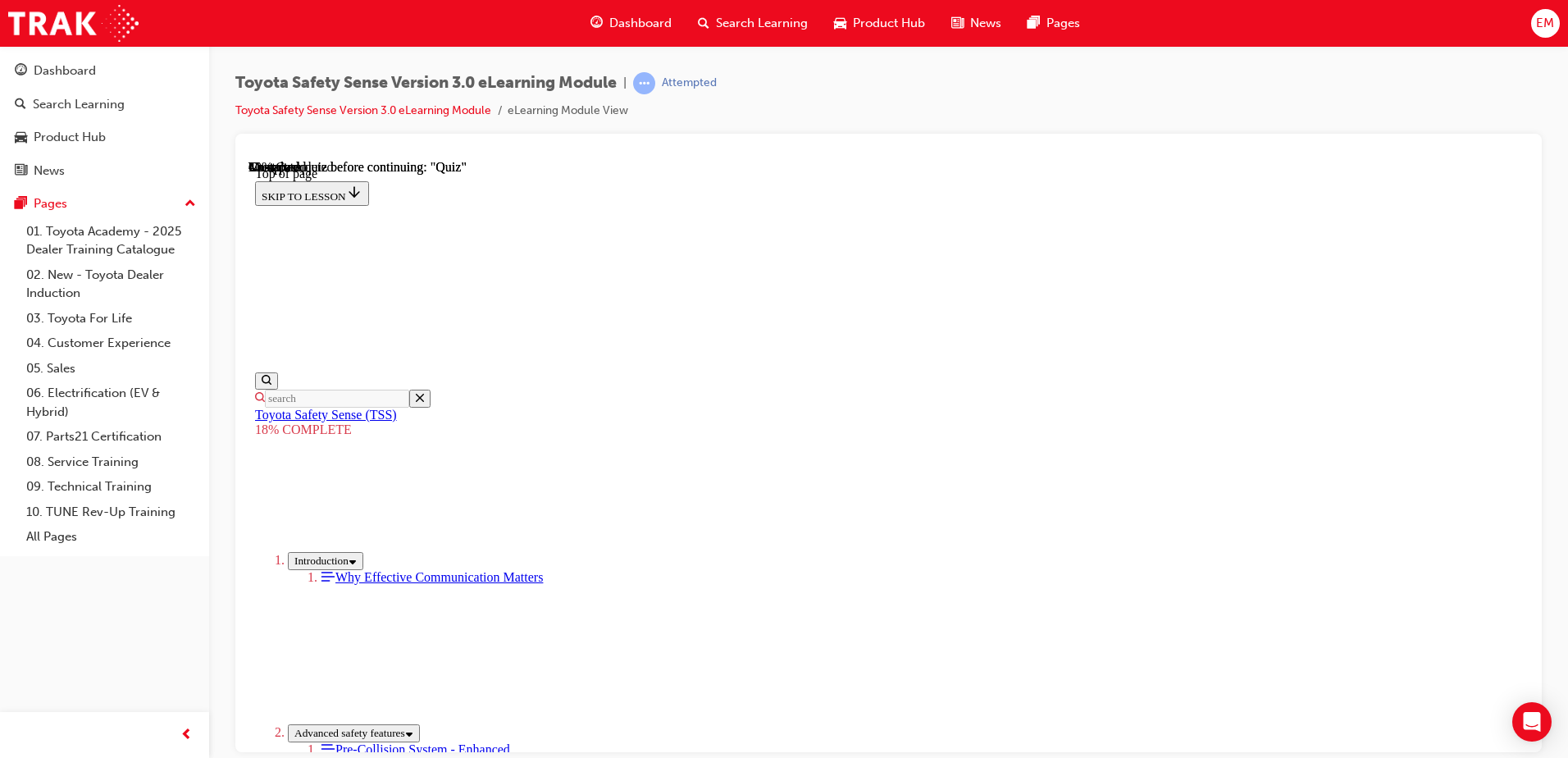
drag, startPoint x: 1042, startPoint y: 358, endPoint x: 1248, endPoint y: 570, distance: 295.6
drag, startPoint x: 1248, startPoint y: 570, endPoint x: 1089, endPoint y: 558, distance: 159.5
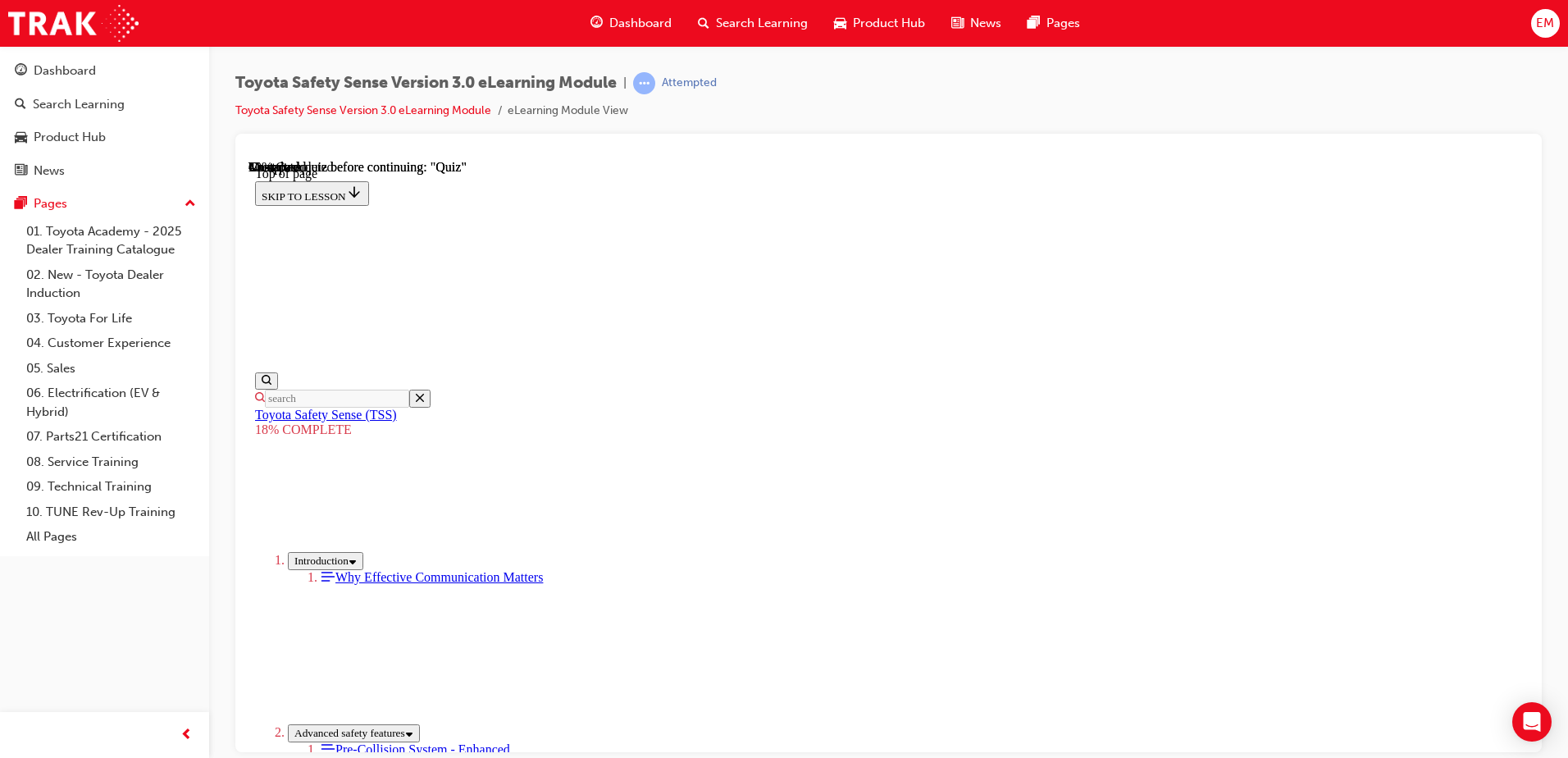
drag, startPoint x: 1049, startPoint y: 398, endPoint x: 848, endPoint y: 629, distance: 306.2
drag, startPoint x: 1051, startPoint y: 398, endPoint x: 822, endPoint y: 636, distance: 330.3
drag, startPoint x: 957, startPoint y: 396, endPoint x: 730, endPoint y: 630, distance: 326.0
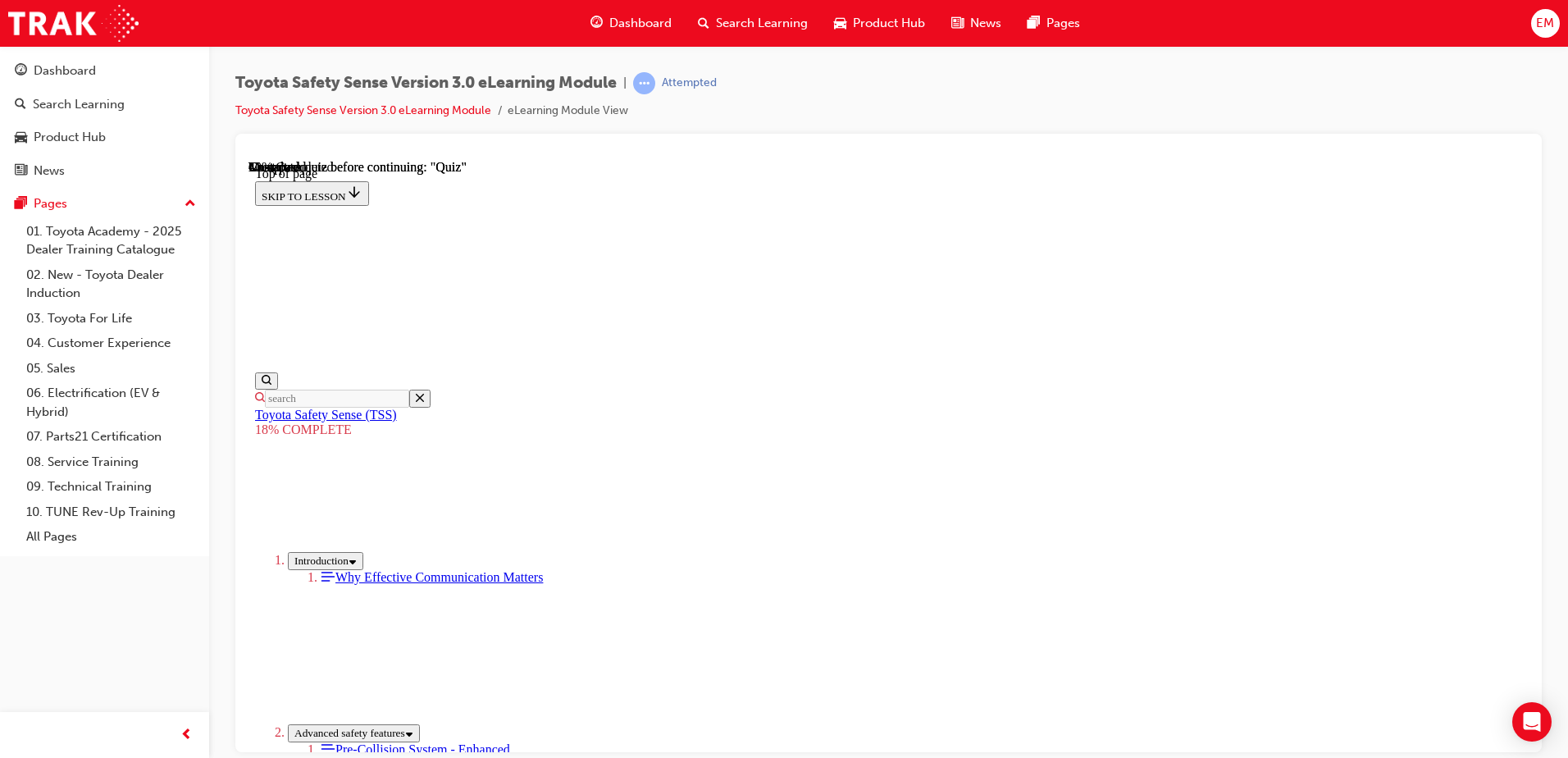
drag, startPoint x: 931, startPoint y: 380, endPoint x: 748, endPoint y: 569, distance: 263.1
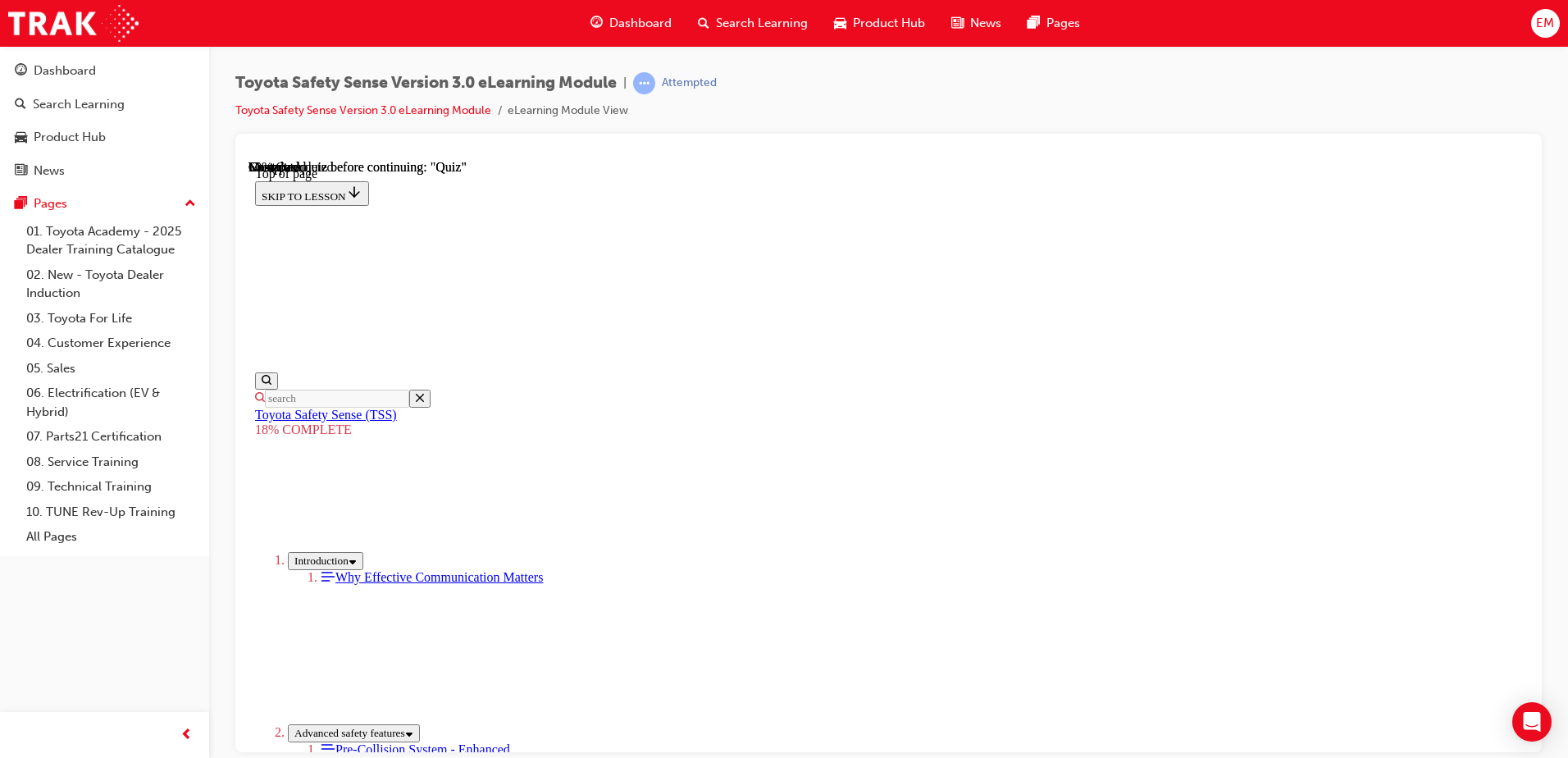
scroll to position [898, 0]
drag, startPoint x: 1404, startPoint y: 432, endPoint x: 1413, endPoint y: 414, distance: 20.1
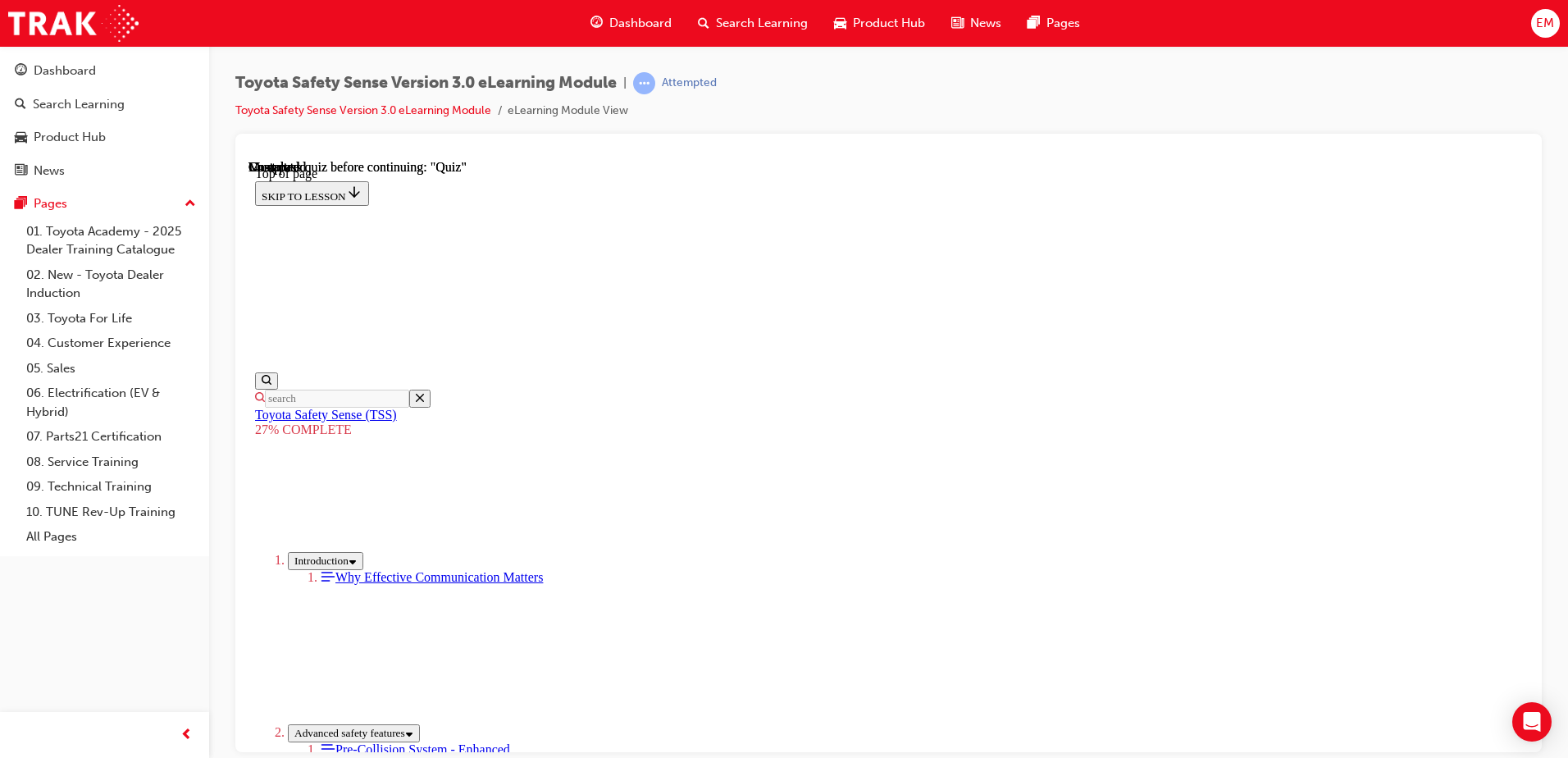
scroll to position [1653, 0]
drag, startPoint x: 607, startPoint y: 540, endPoint x: 1255, endPoint y: 542, distance: 648.0
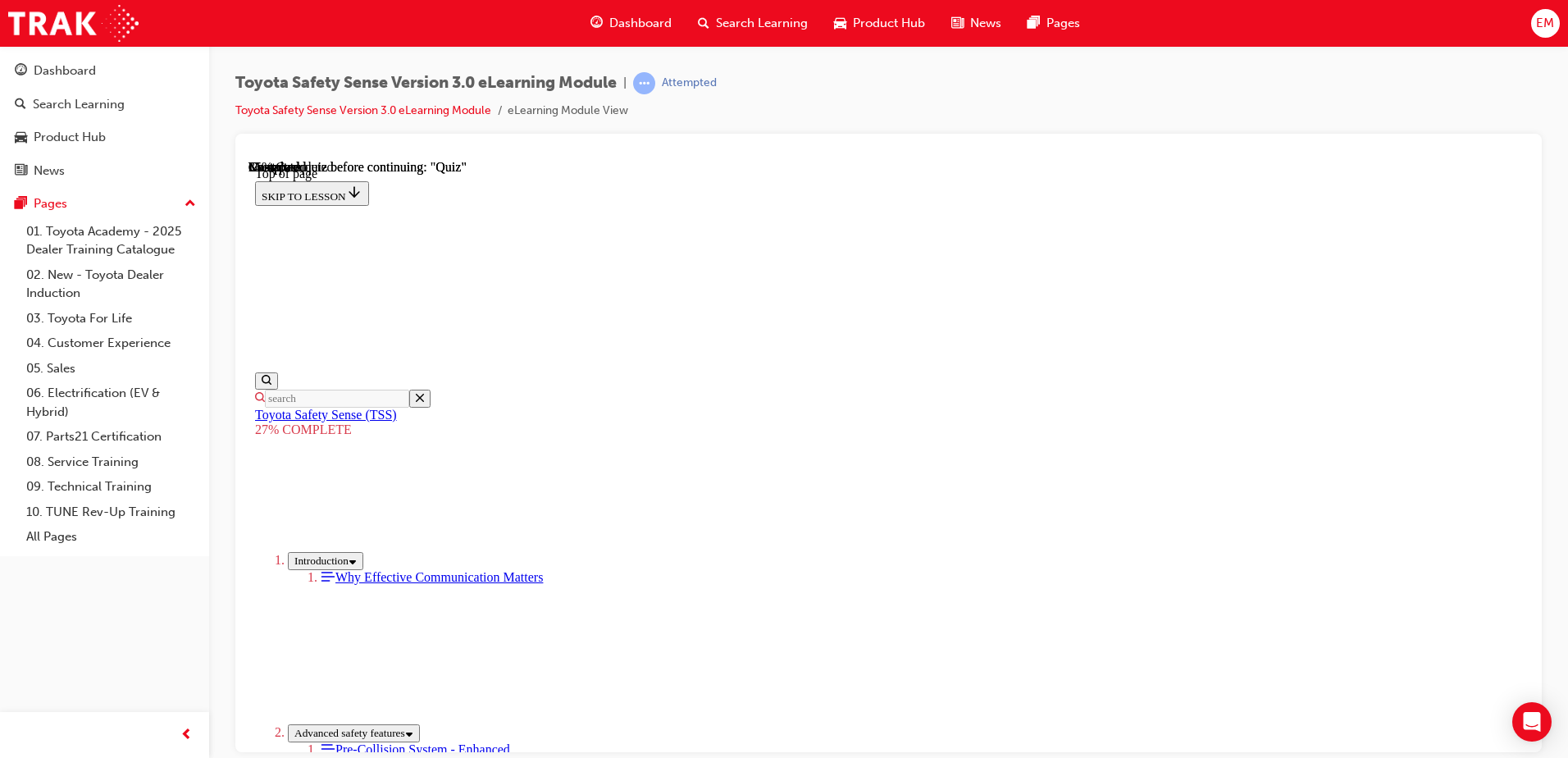
scroll to position [3494, 0]
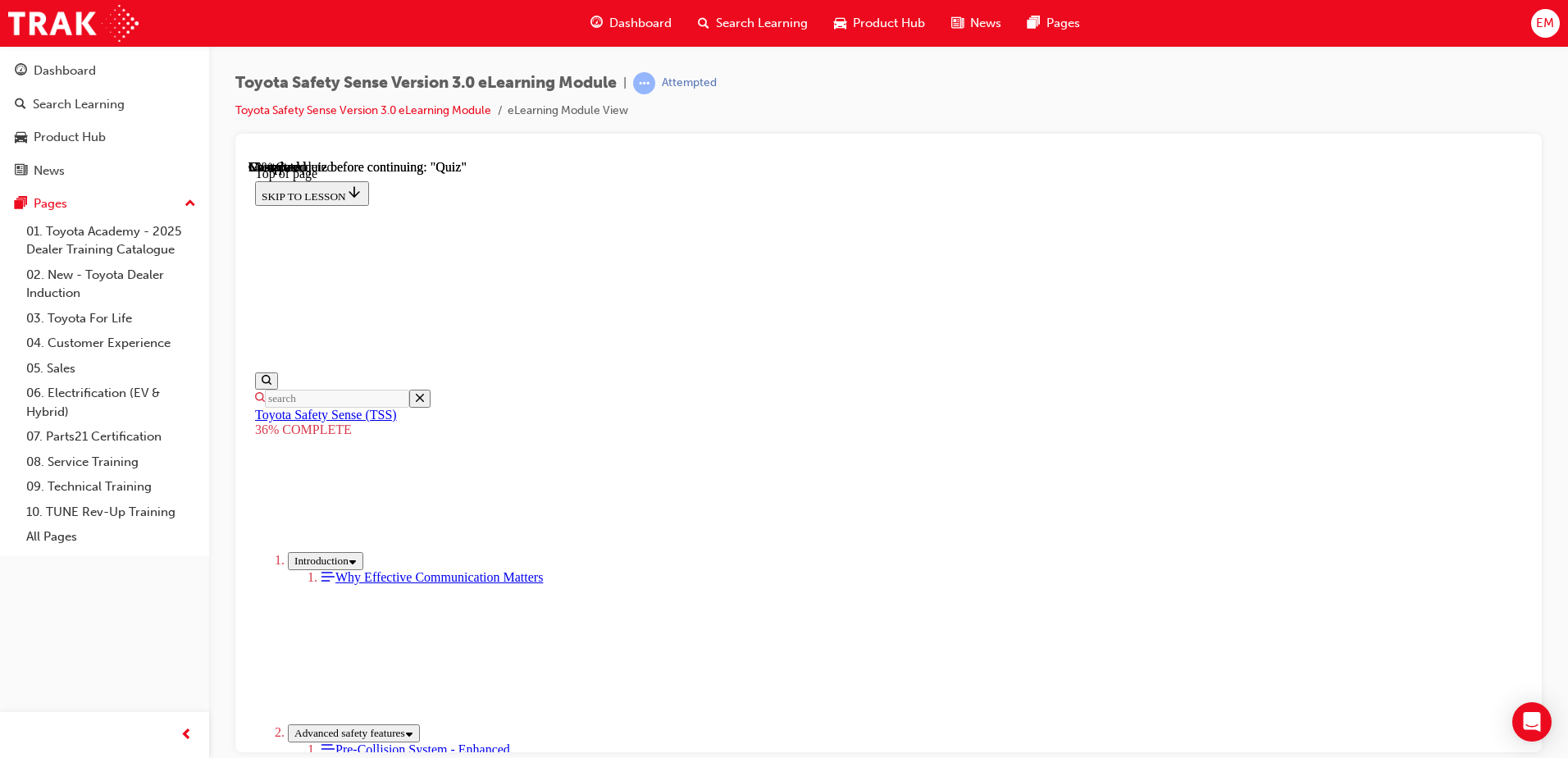
drag, startPoint x: 968, startPoint y: 494, endPoint x: 980, endPoint y: 502, distance: 14.4
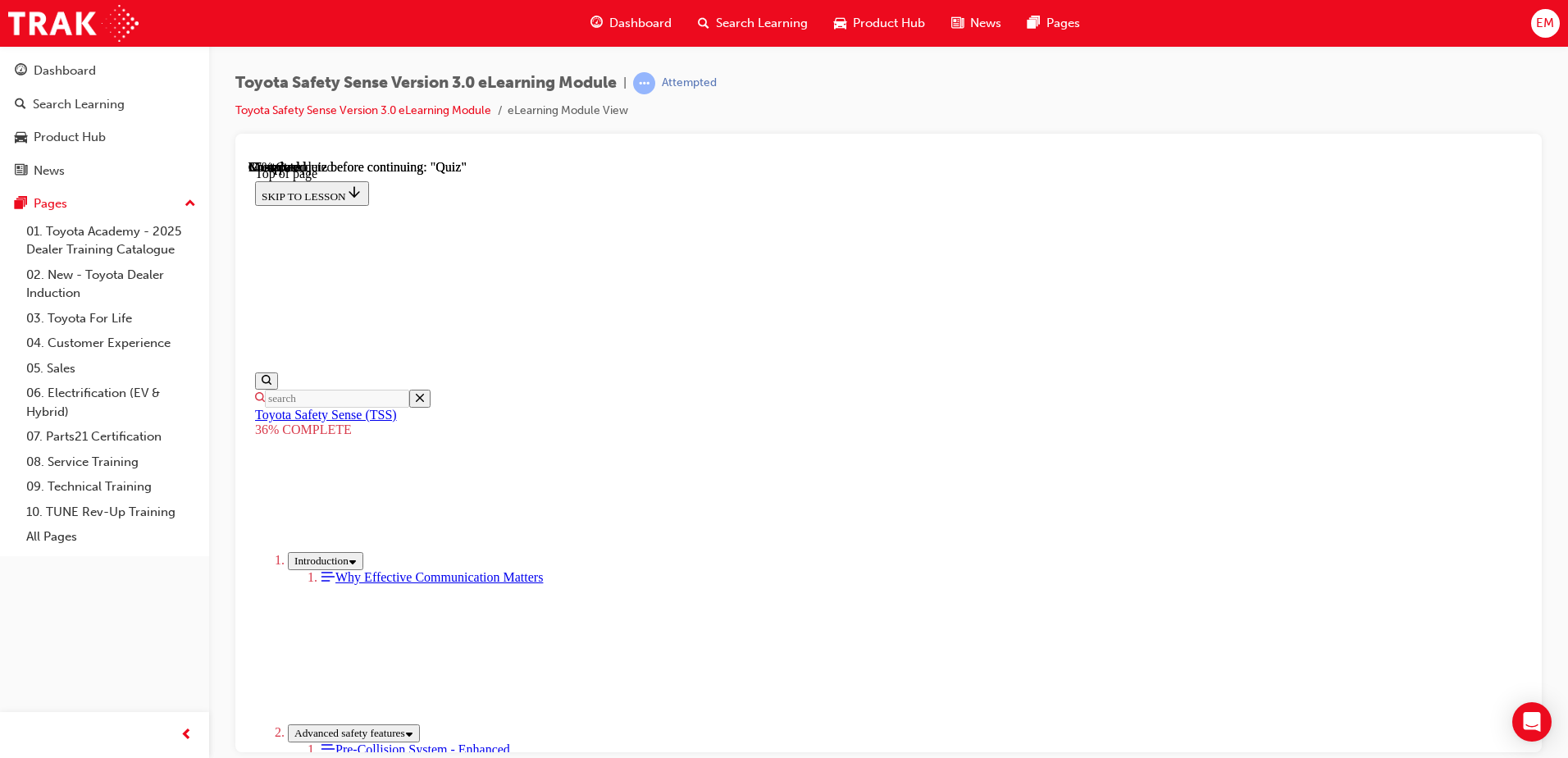
scroll to position [5953, 0]
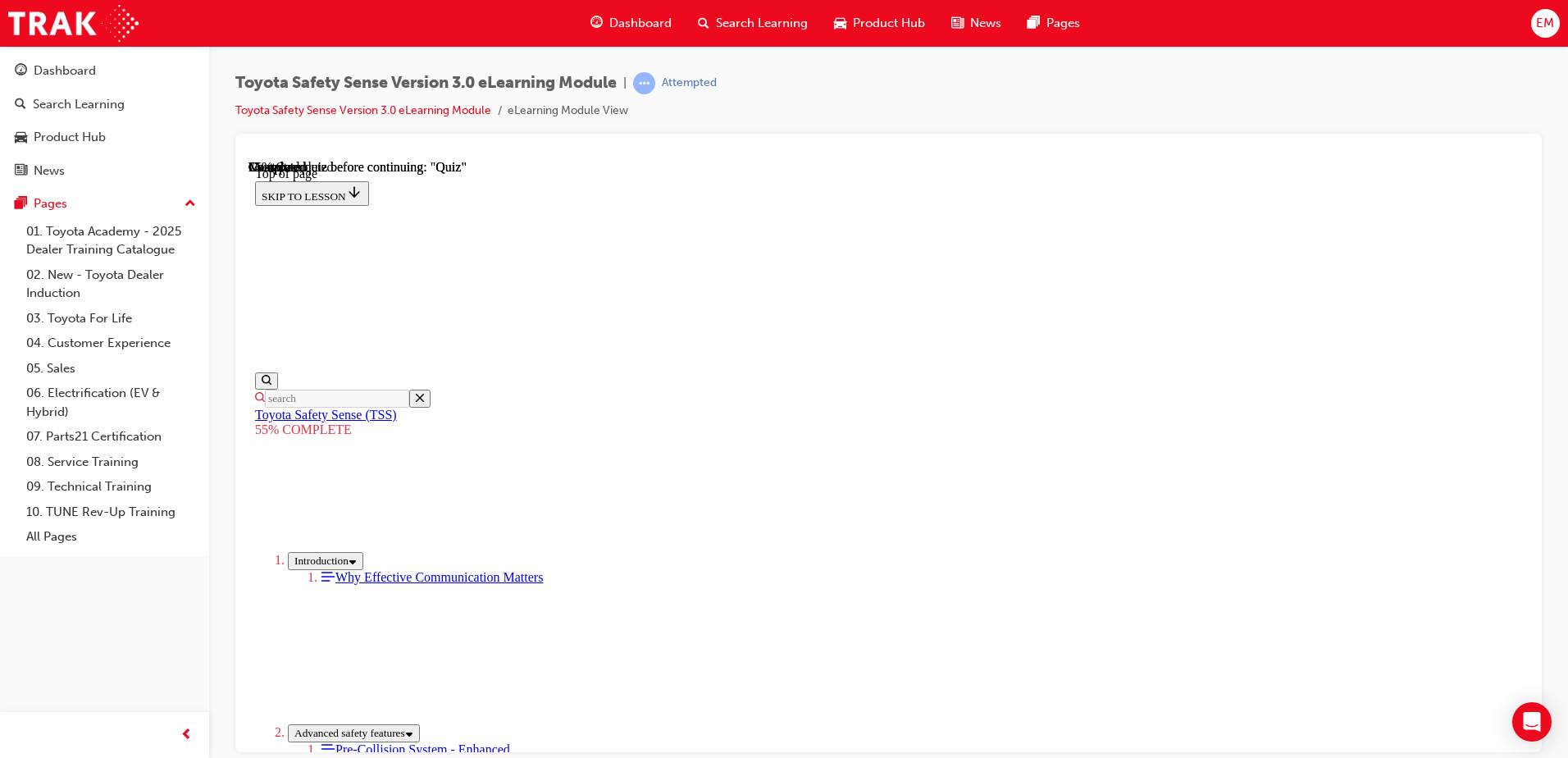
scroll to position [988, 0]
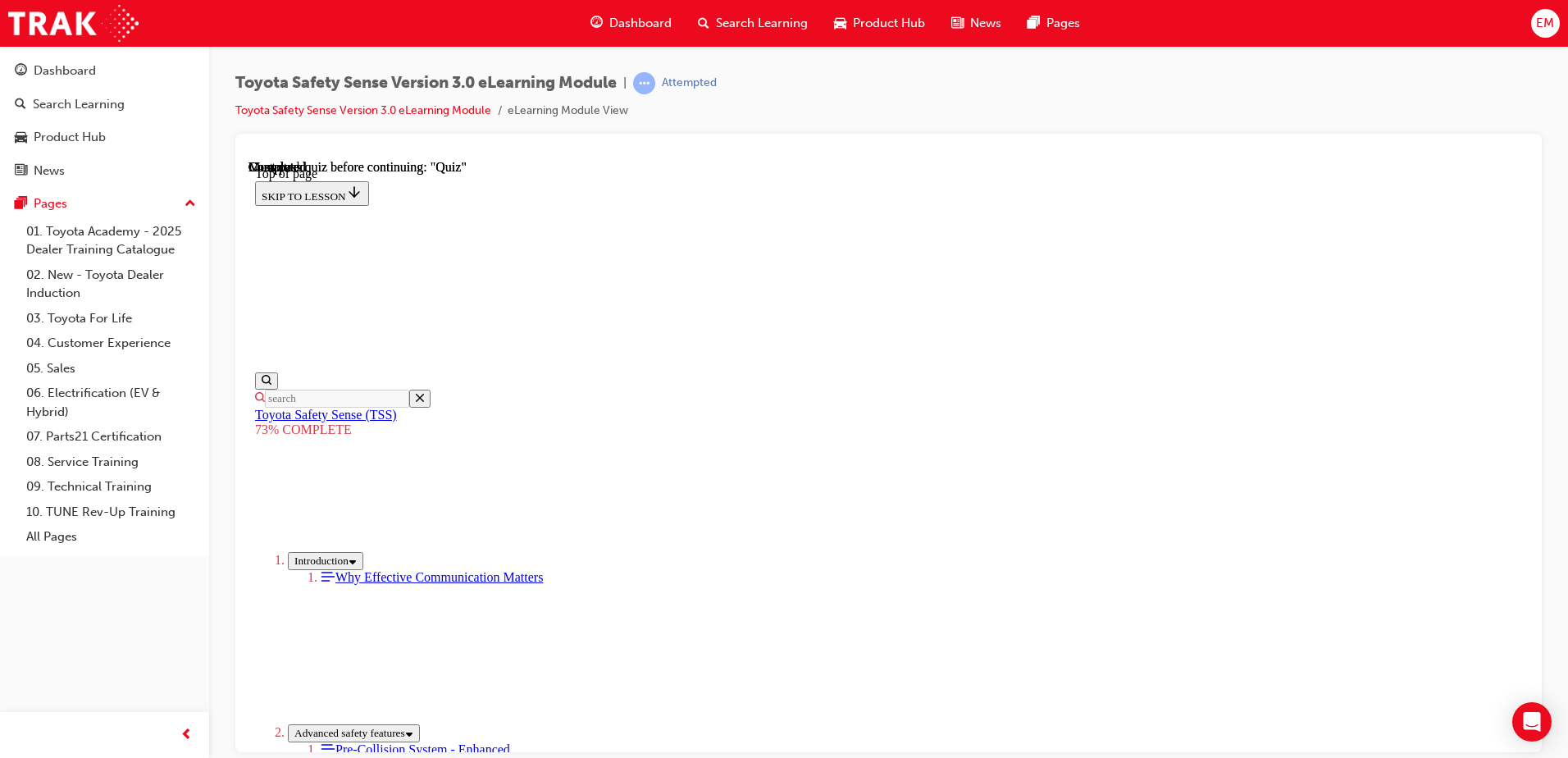
drag, startPoint x: 839, startPoint y: 459, endPoint x: 840, endPoint y: 469, distance: 10.0
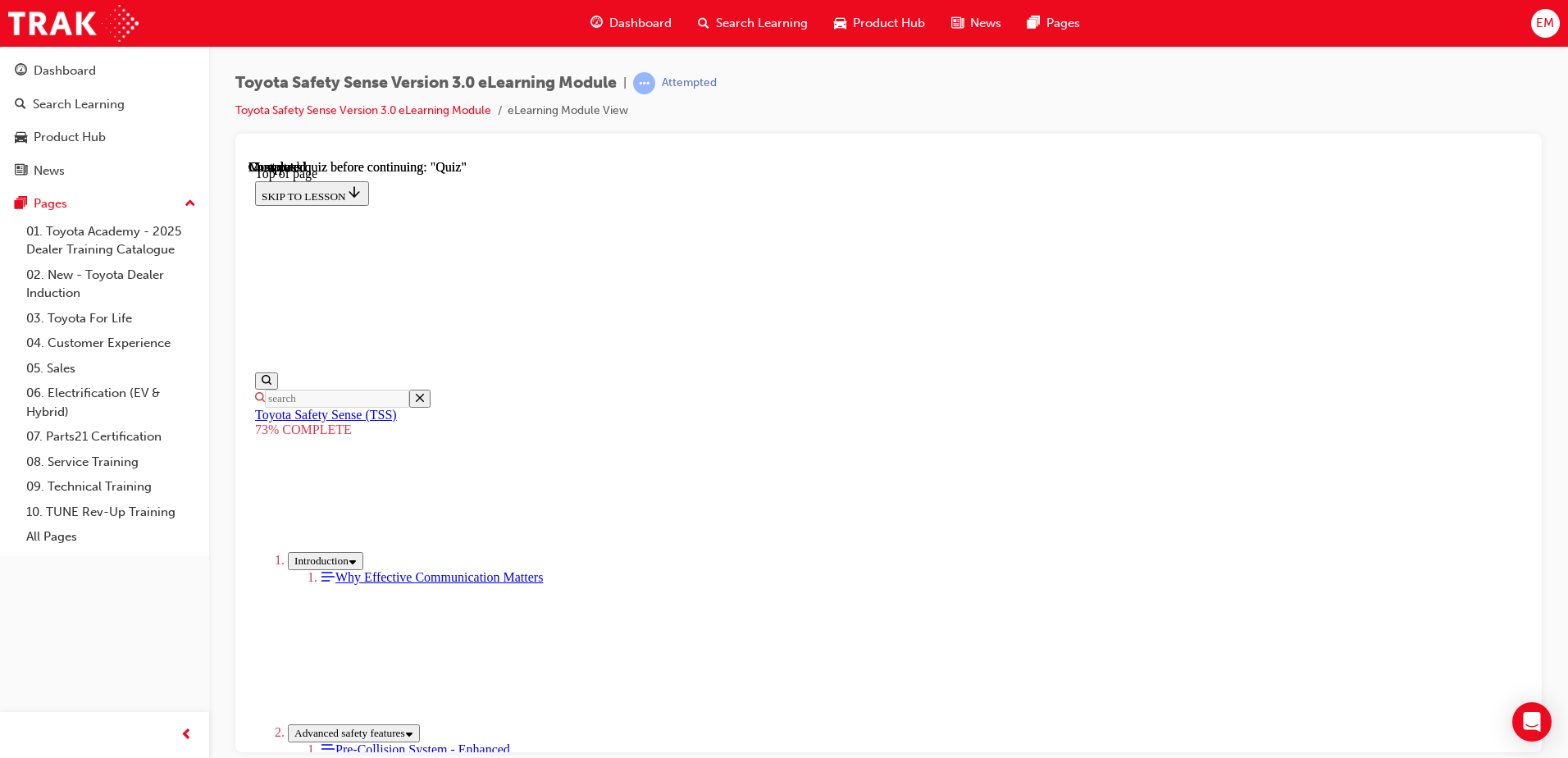
drag, startPoint x: 840, startPoint y: 469, endPoint x: 841, endPoint y: 528, distance: 59.0
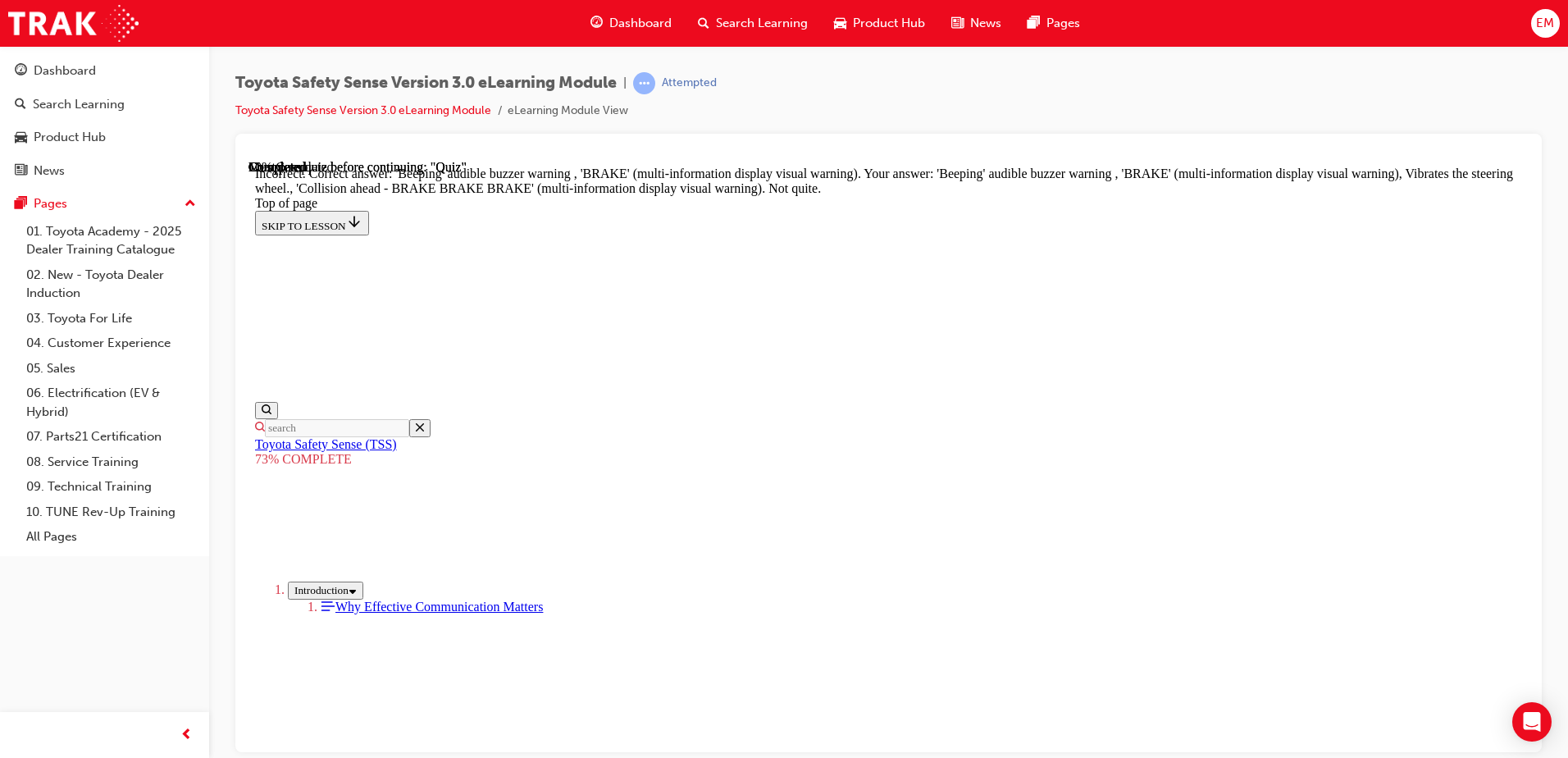
scroll to position [374, 0]
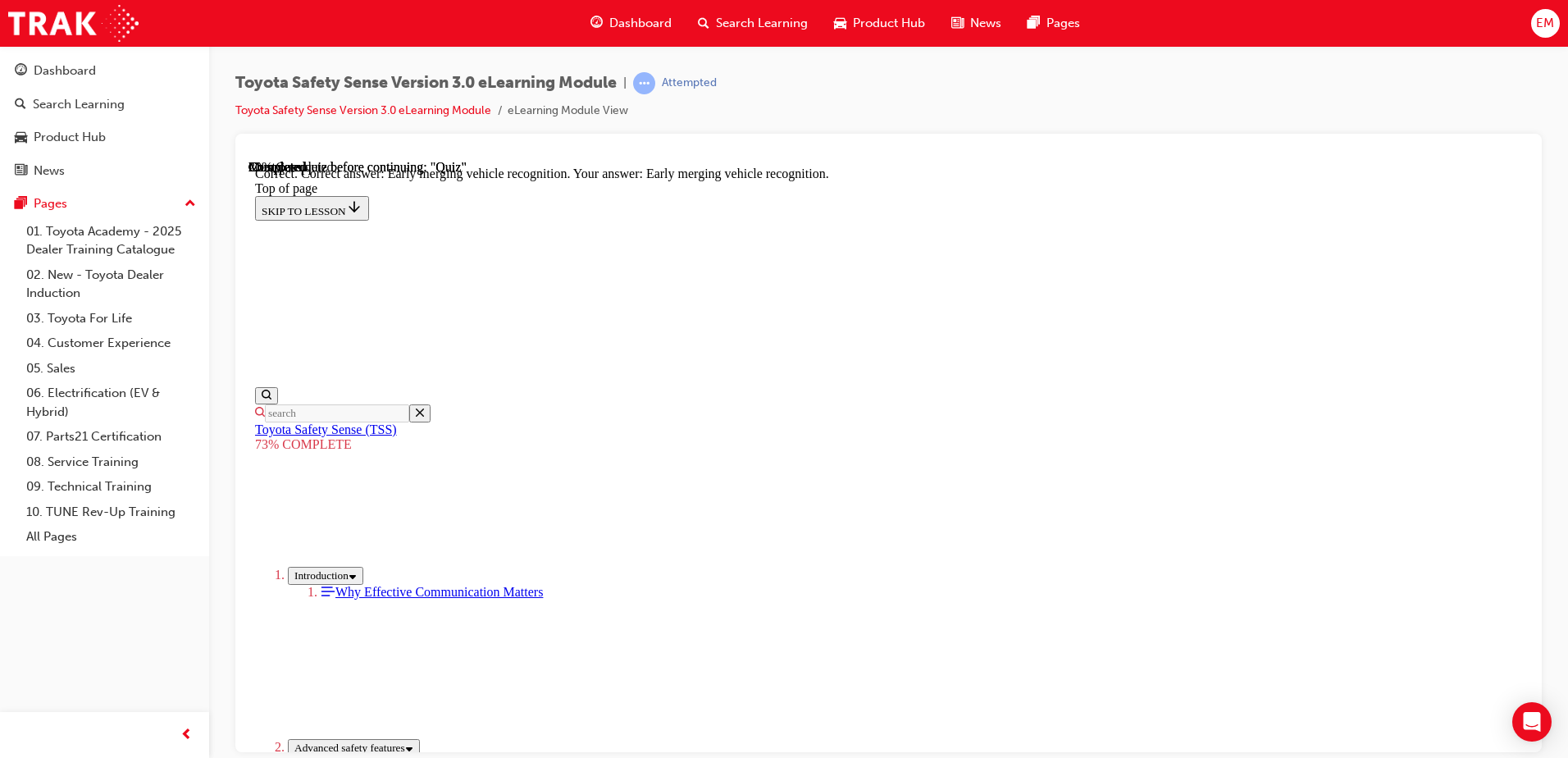
scroll to position [412, 0]
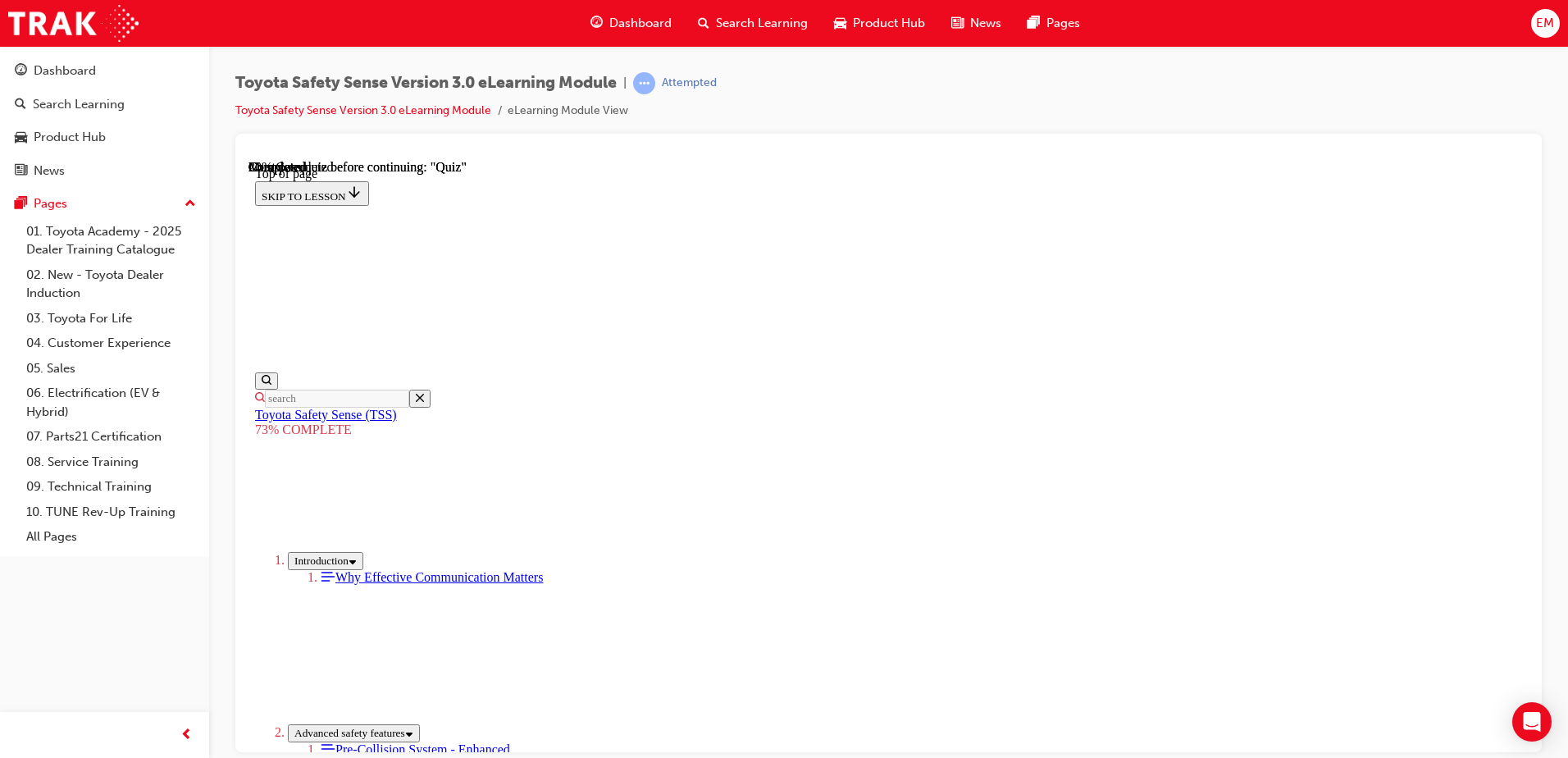
scroll to position [388, 0]
drag, startPoint x: 882, startPoint y: 269, endPoint x: 879, endPoint y: 280, distance: 11.4
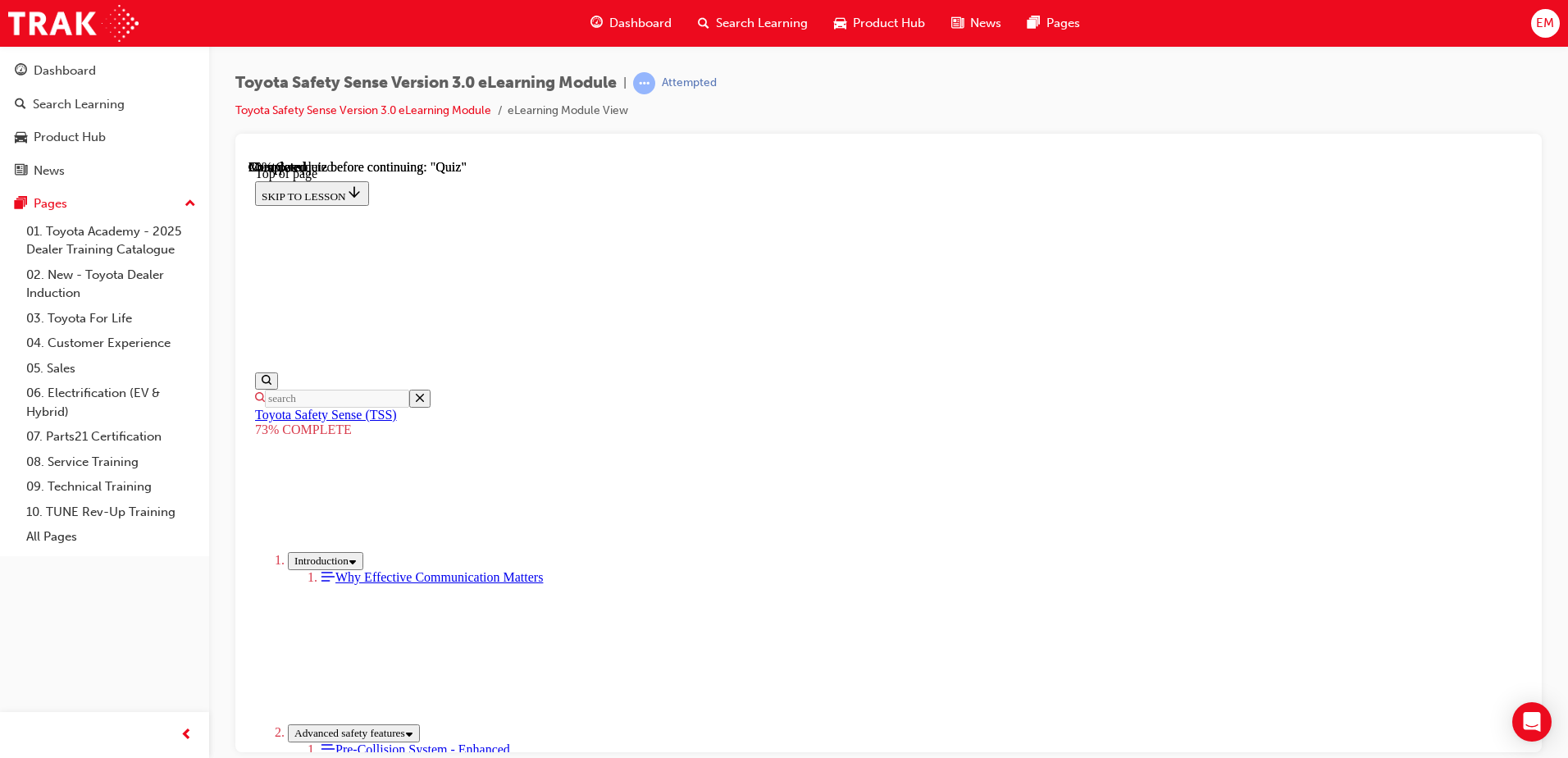
drag, startPoint x: 798, startPoint y: 624, endPoint x: 797, endPoint y: 648, distance: 24.0
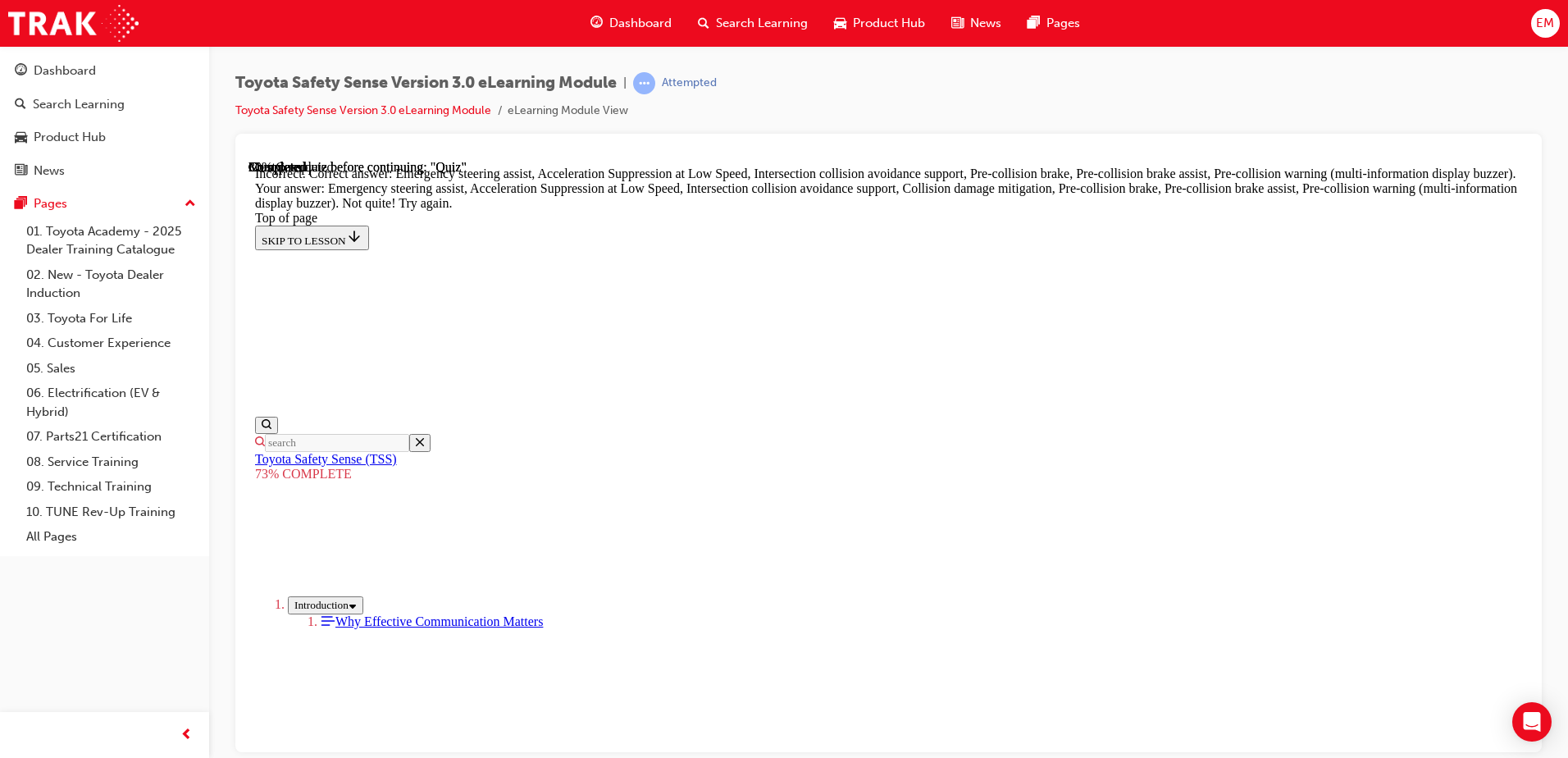
scroll to position [690, 0]
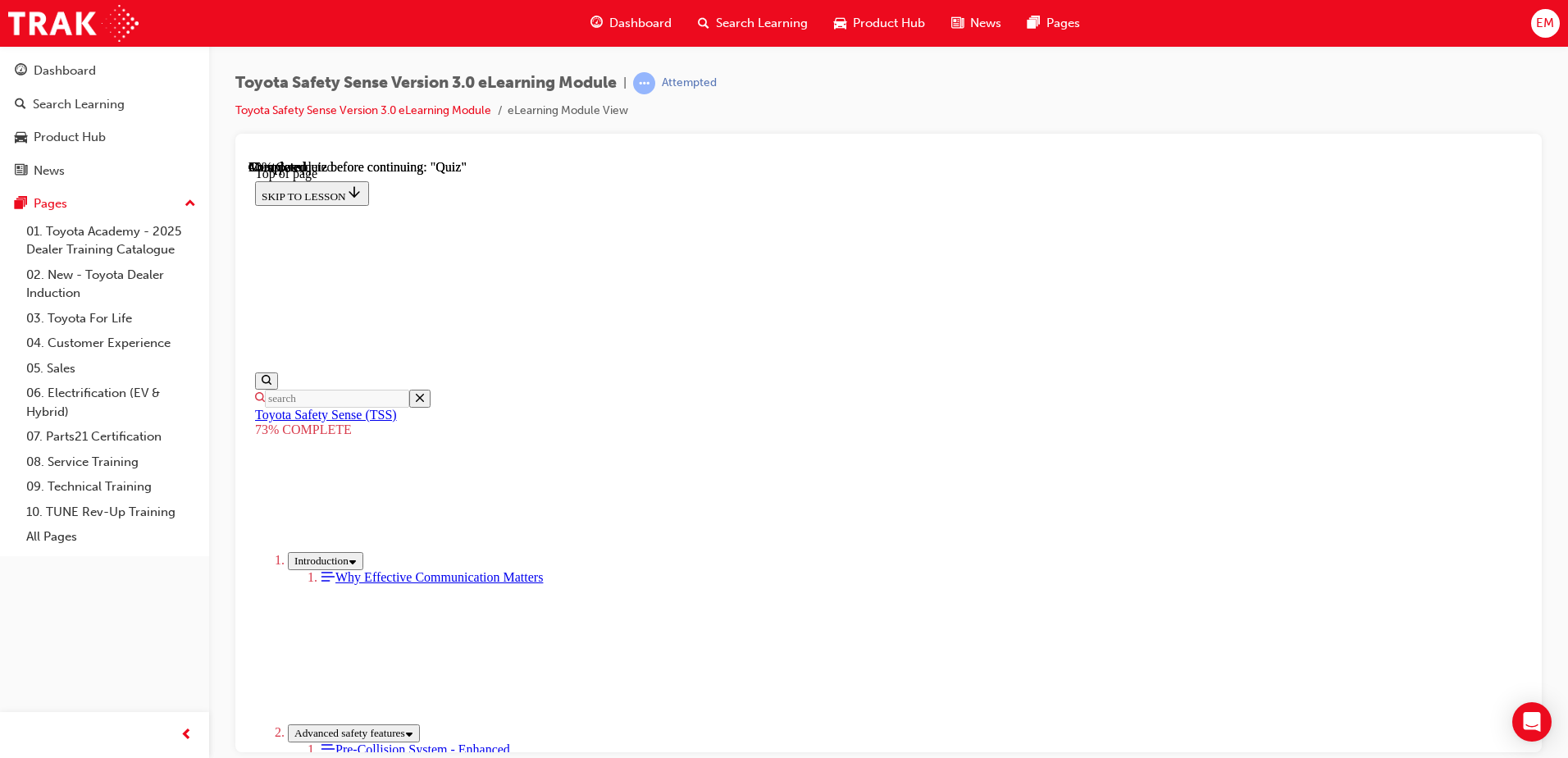
scroll to position [394, 0]
drag, startPoint x: 835, startPoint y: 644, endPoint x: 846, endPoint y: 602, distance: 43.4
drag, startPoint x: 880, startPoint y: 475, endPoint x: 893, endPoint y: 394, distance: 82.0
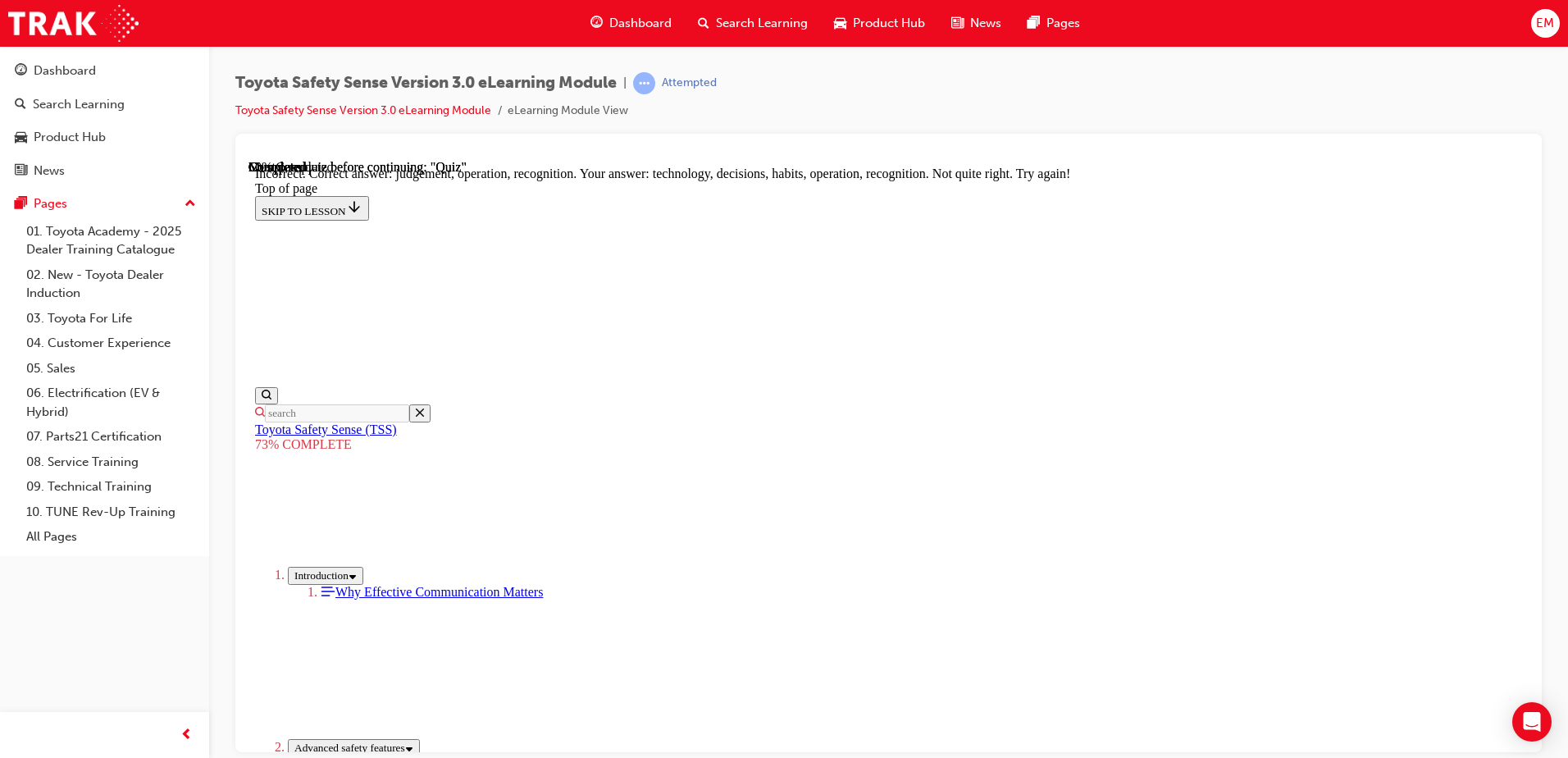
scroll to position [565, 0]
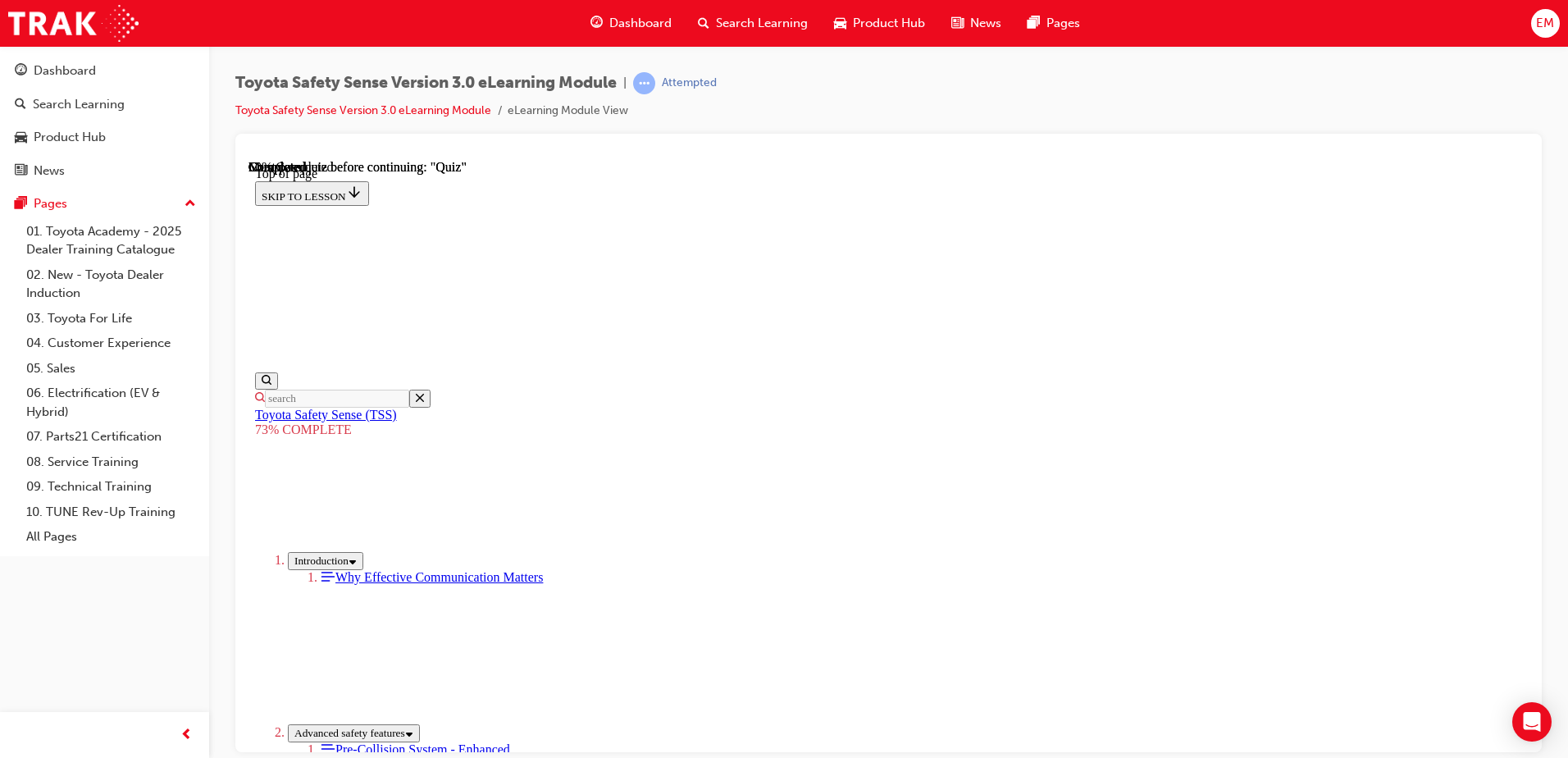
scroll to position [142, 0]
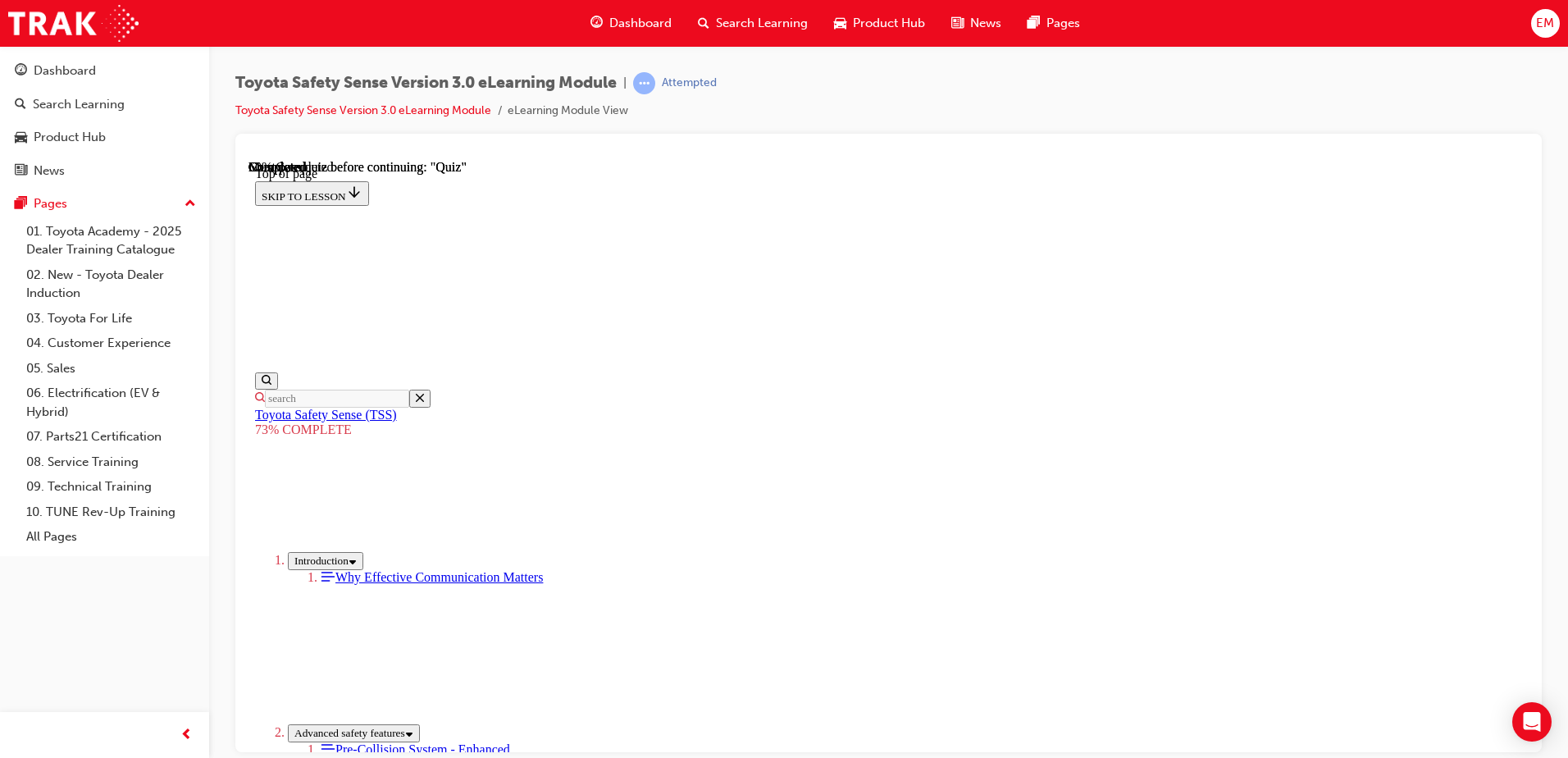
scroll to position [337, 0]
drag, startPoint x: 980, startPoint y: 542, endPoint x: 931, endPoint y: 474, distance: 83.8
drag, startPoint x: 931, startPoint y: 474, endPoint x: 908, endPoint y: 407, distance: 70.8
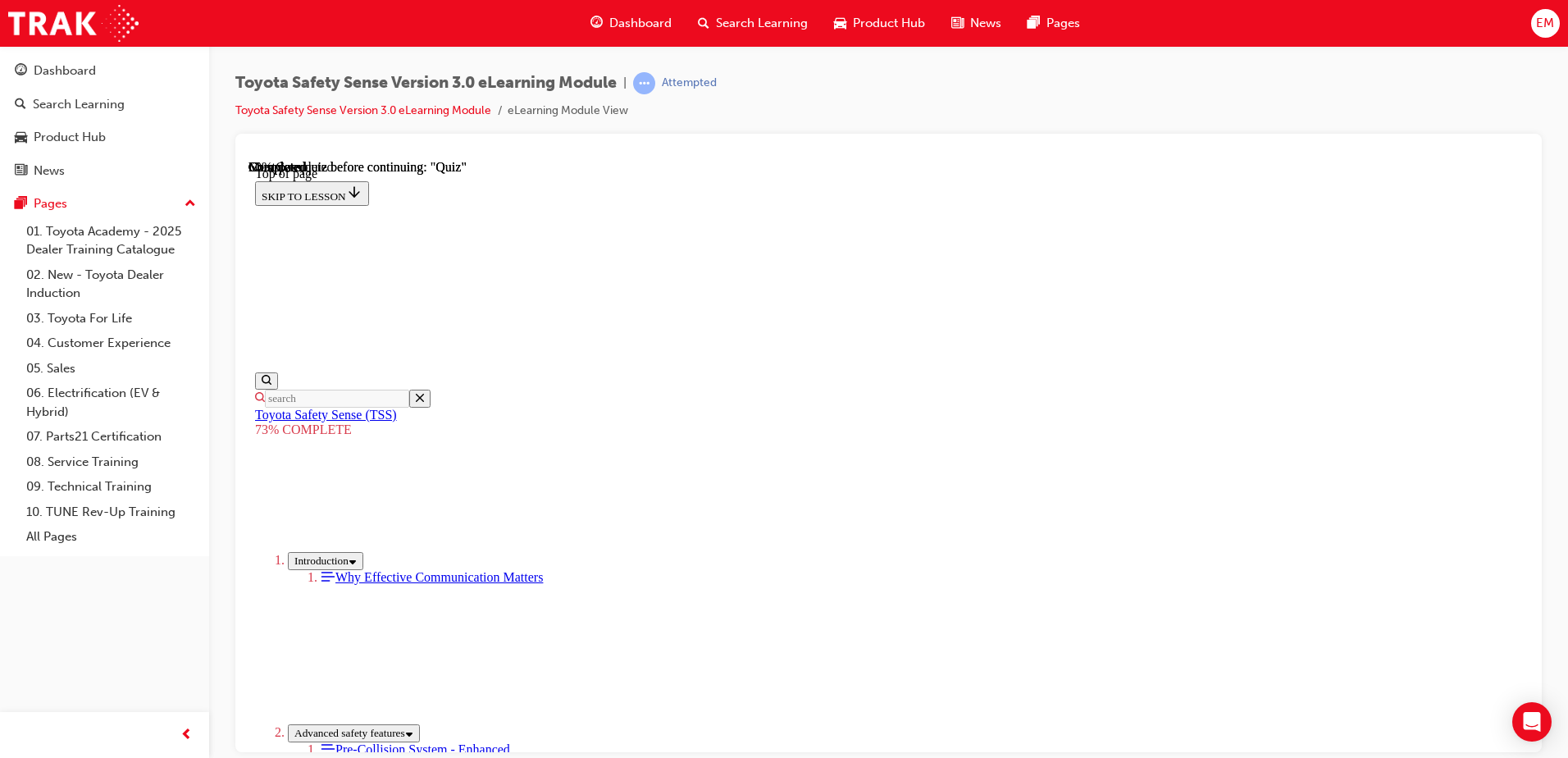
drag, startPoint x: 903, startPoint y: 346, endPoint x: 895, endPoint y: 291, distance: 55.6
drag, startPoint x: 1059, startPoint y: 686, endPoint x: 1054, endPoint y: 656, distance: 30.4
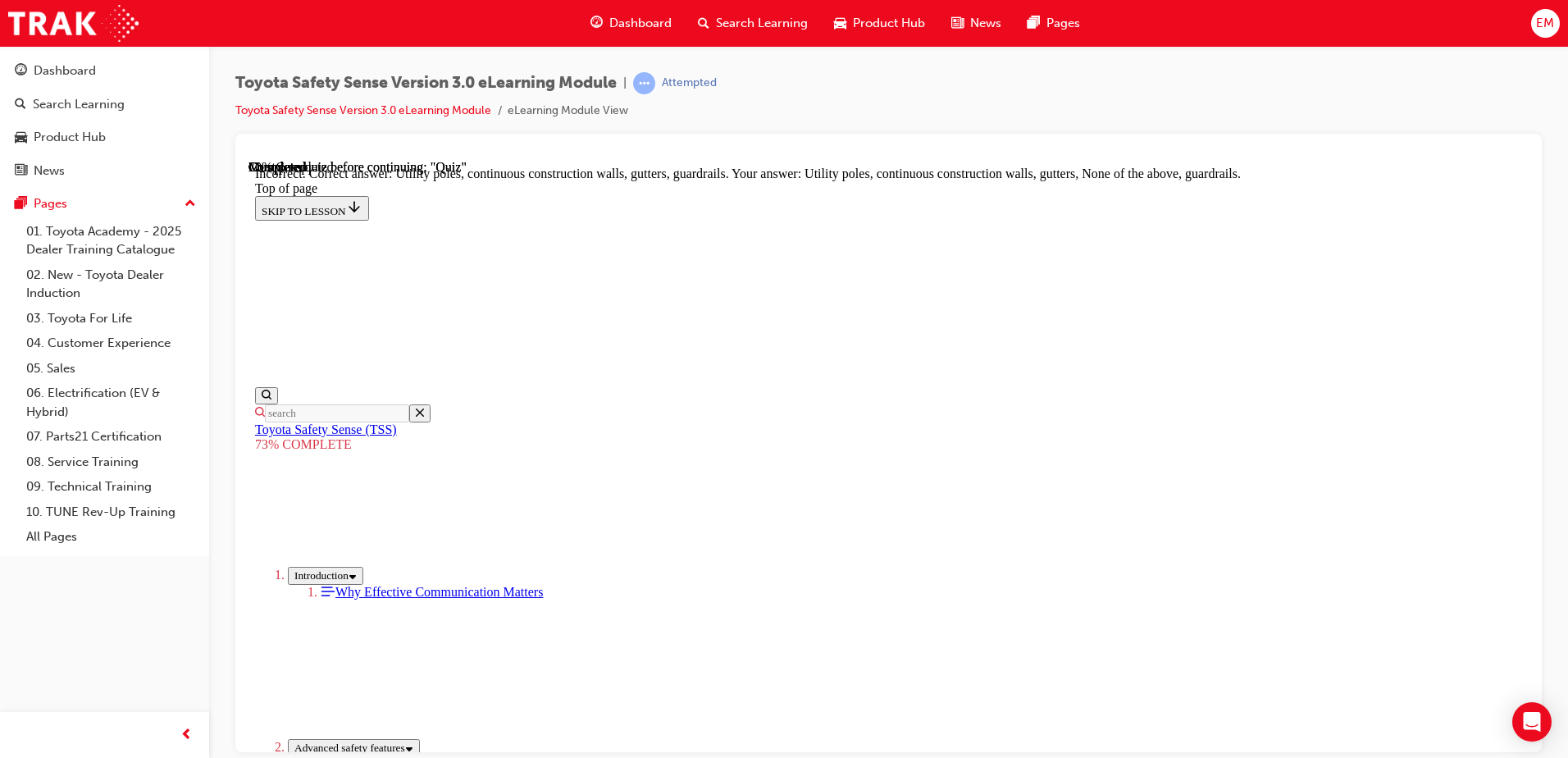
scroll to position [450, 0]
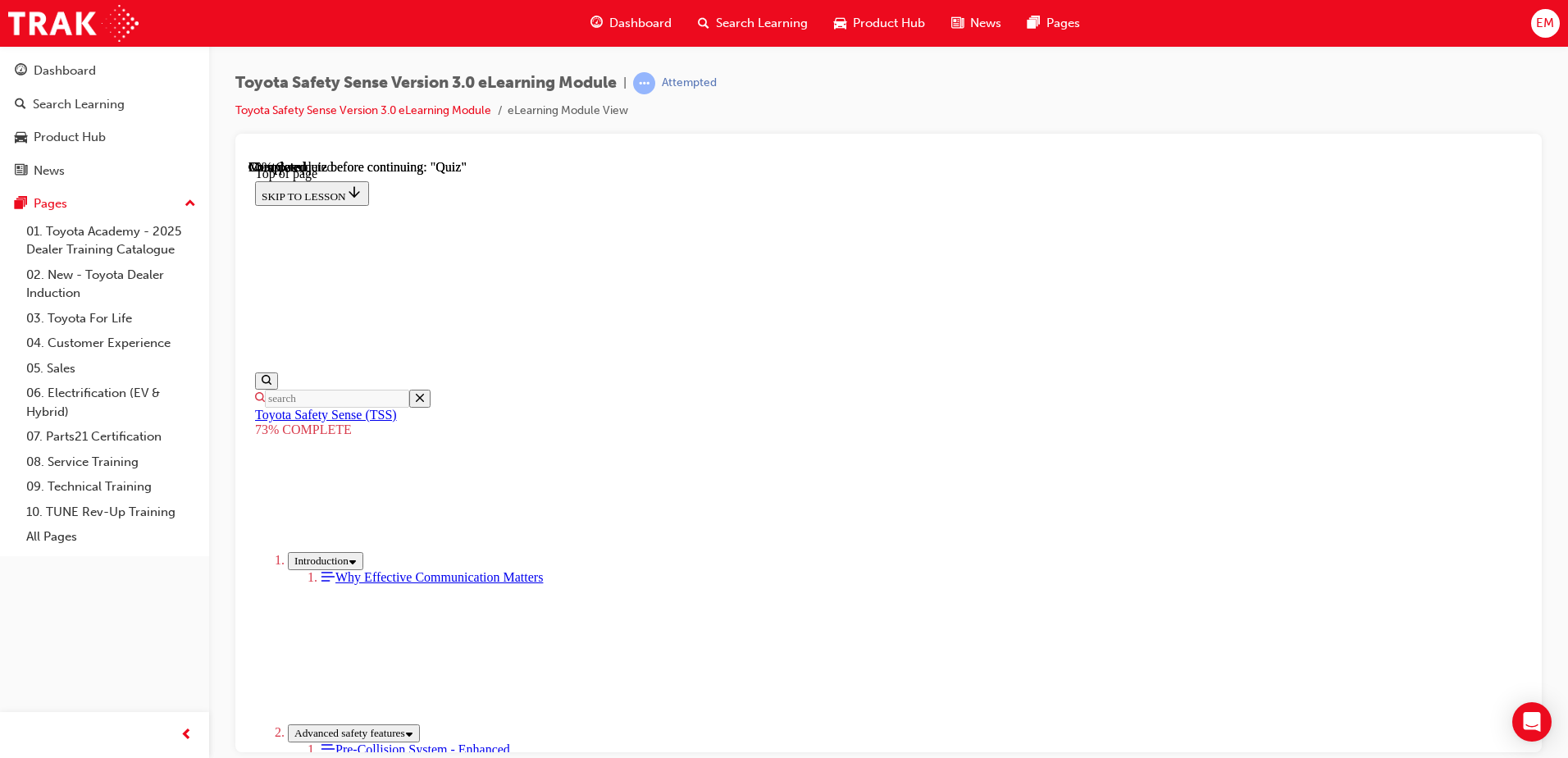
scroll to position [306, 0]
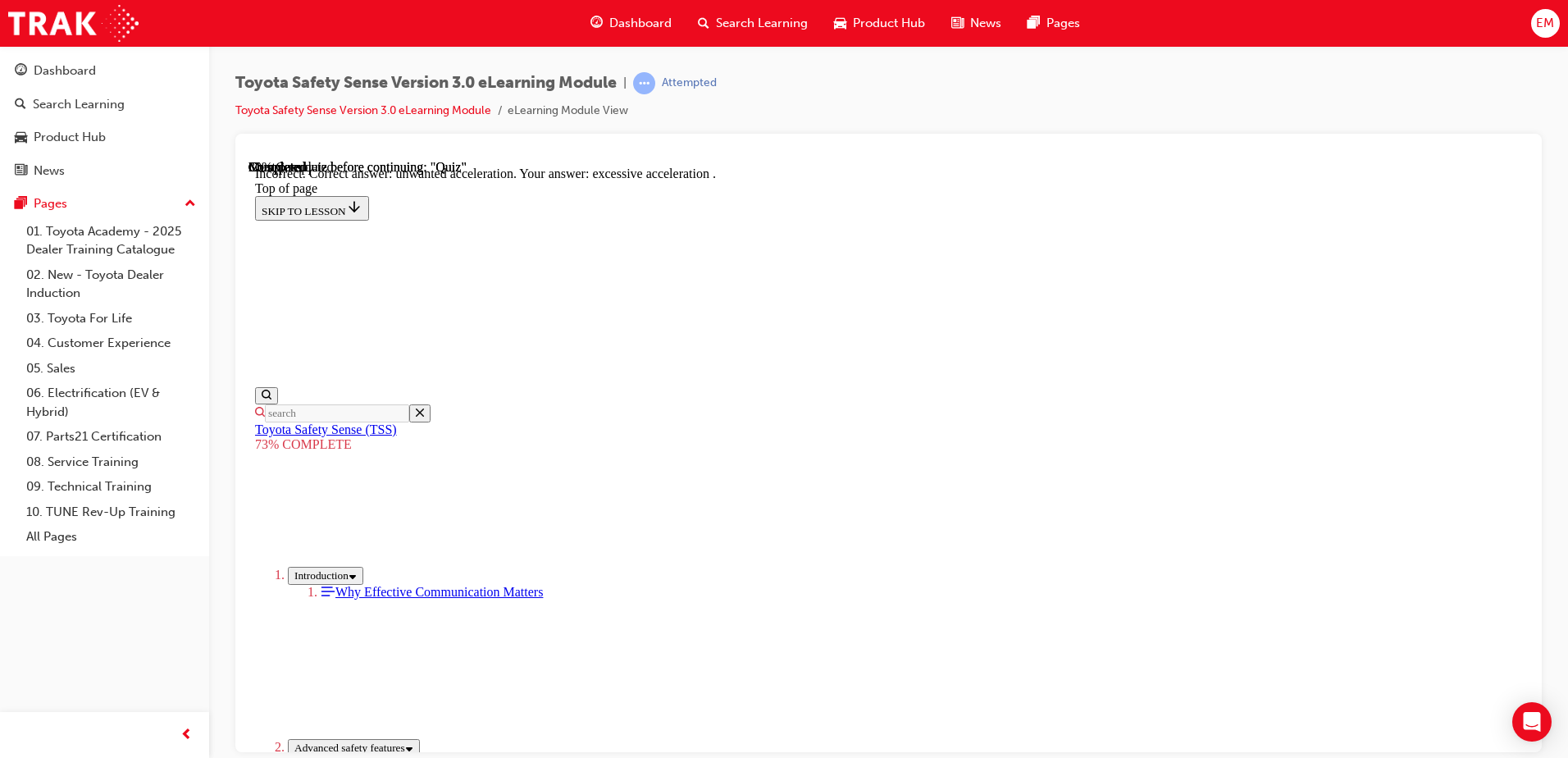
scroll to position [412, 0]
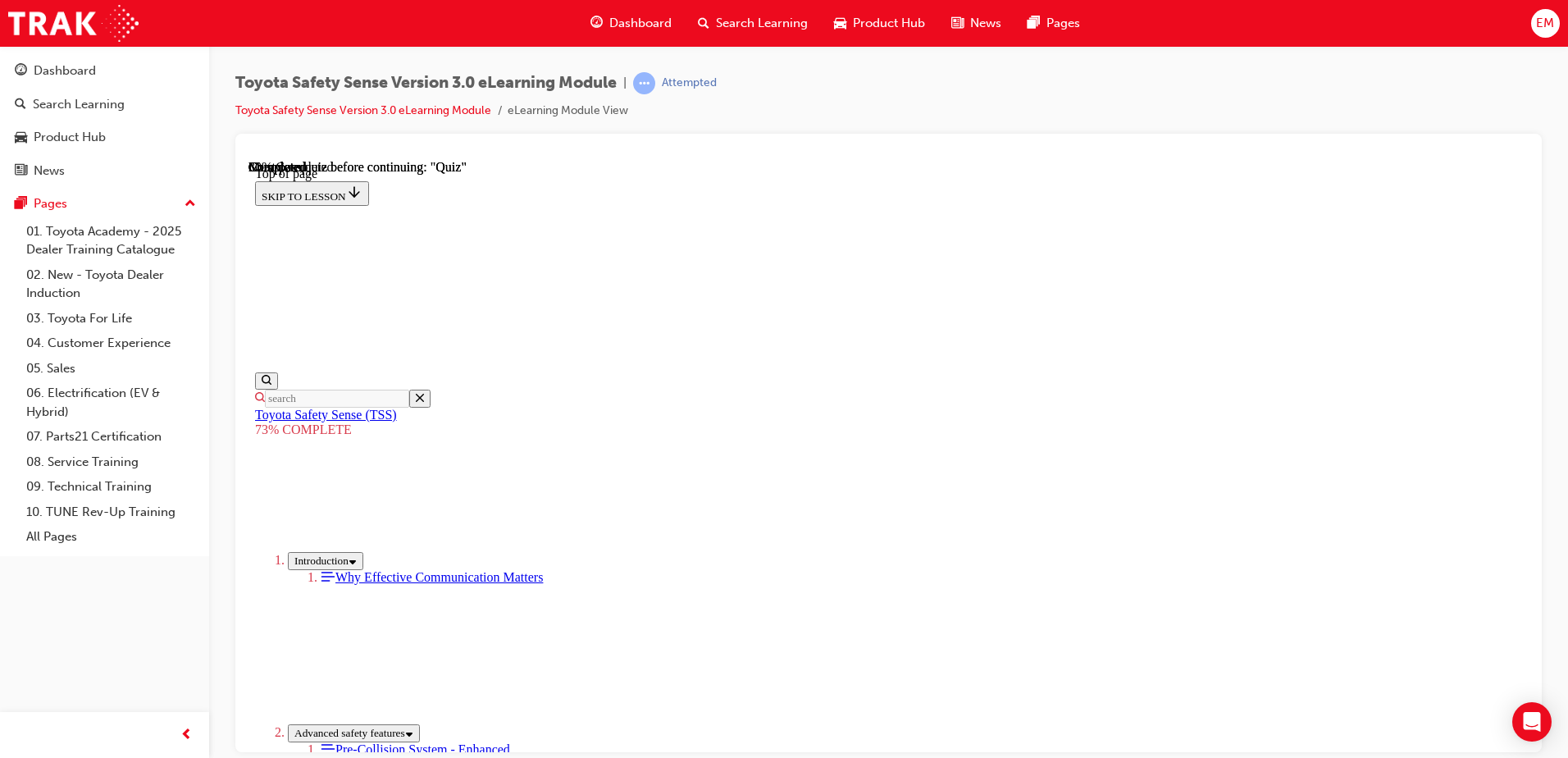
scroll to position [224, 0]
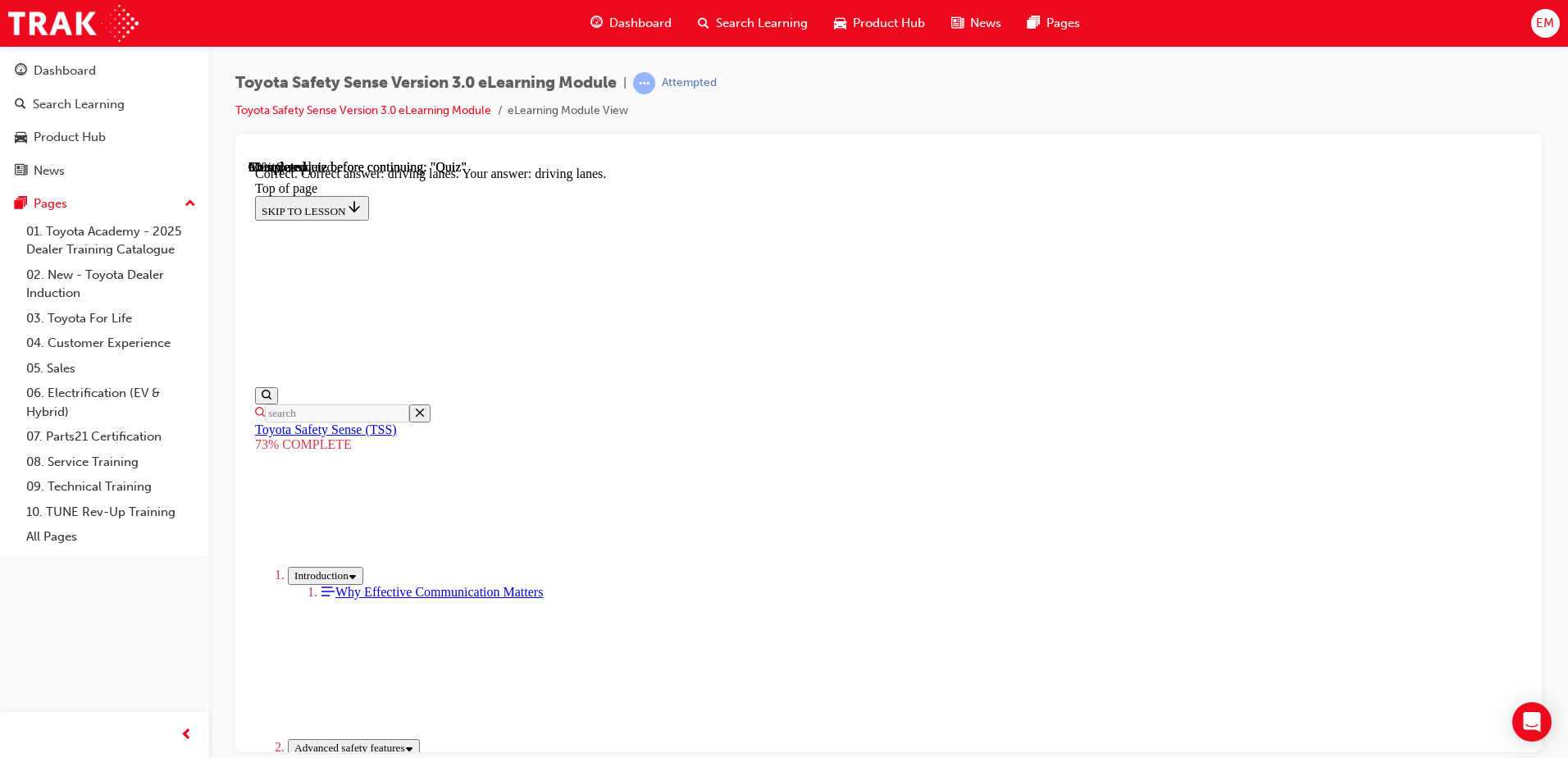
scroll to position [384, 0]
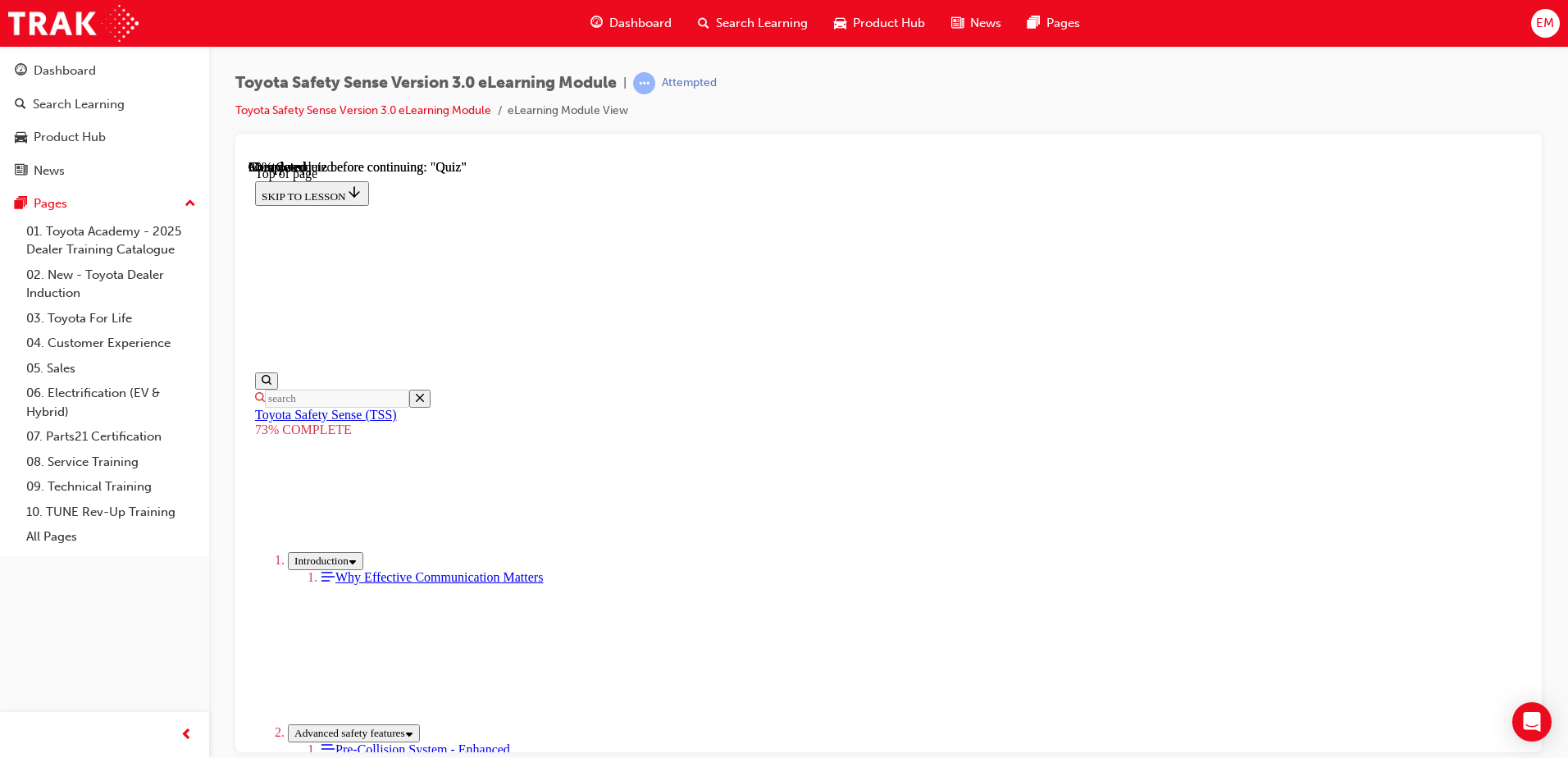
scroll to position [306, 0]
drag, startPoint x: 1071, startPoint y: 604, endPoint x: 1087, endPoint y: 590, distance: 21.3
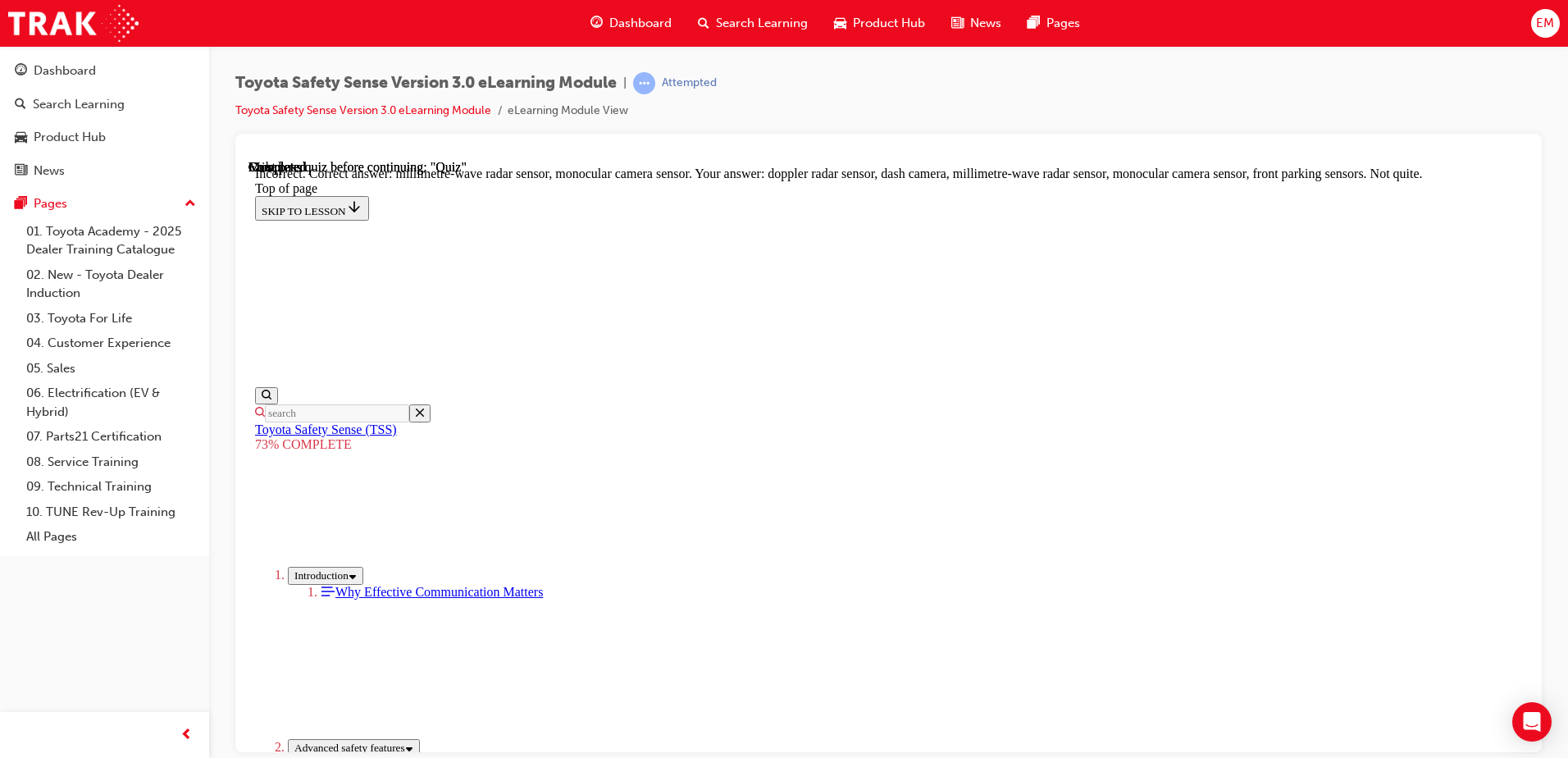
scroll to position [558, 0]
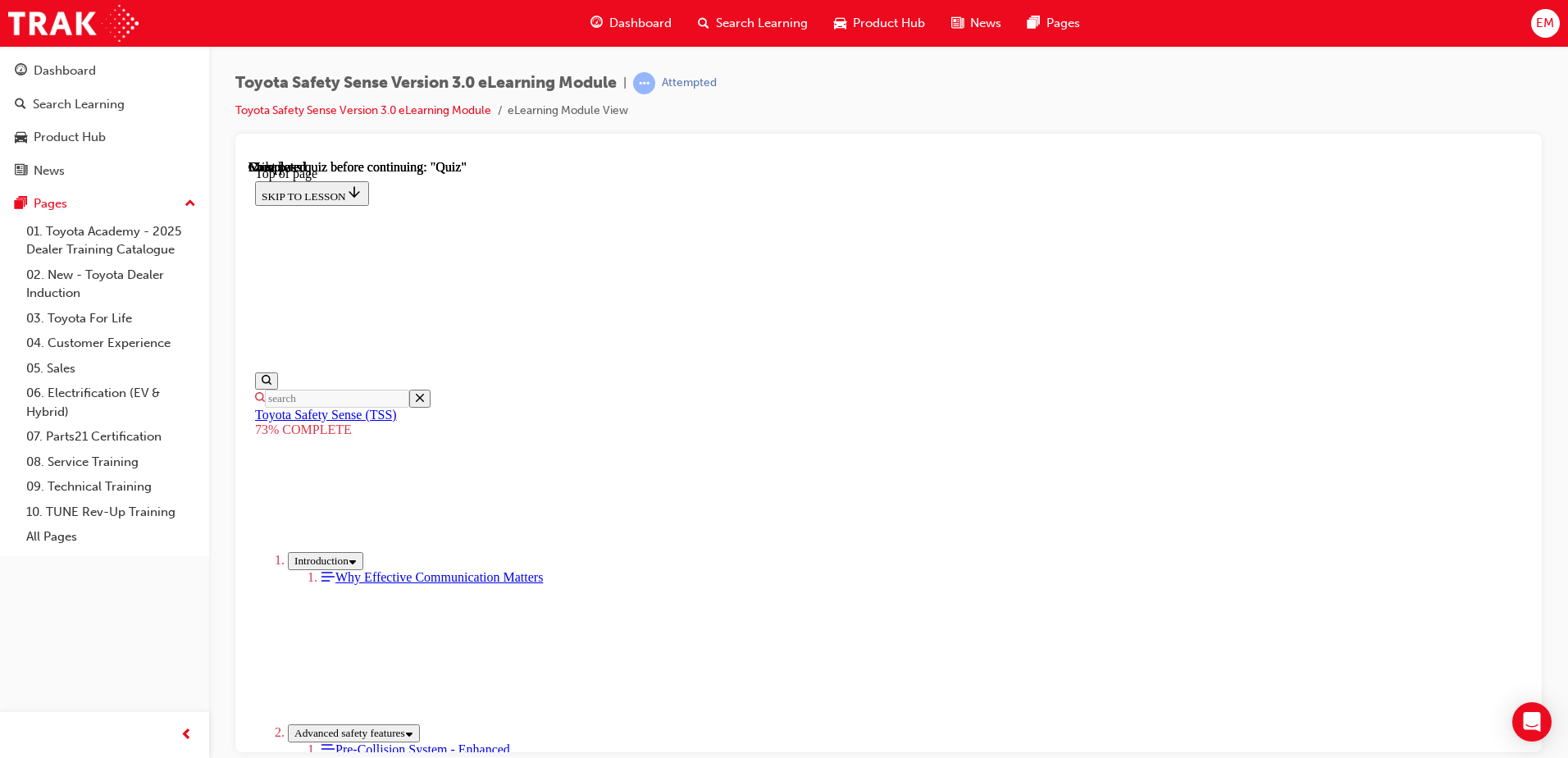
scroll to position [248, 0]
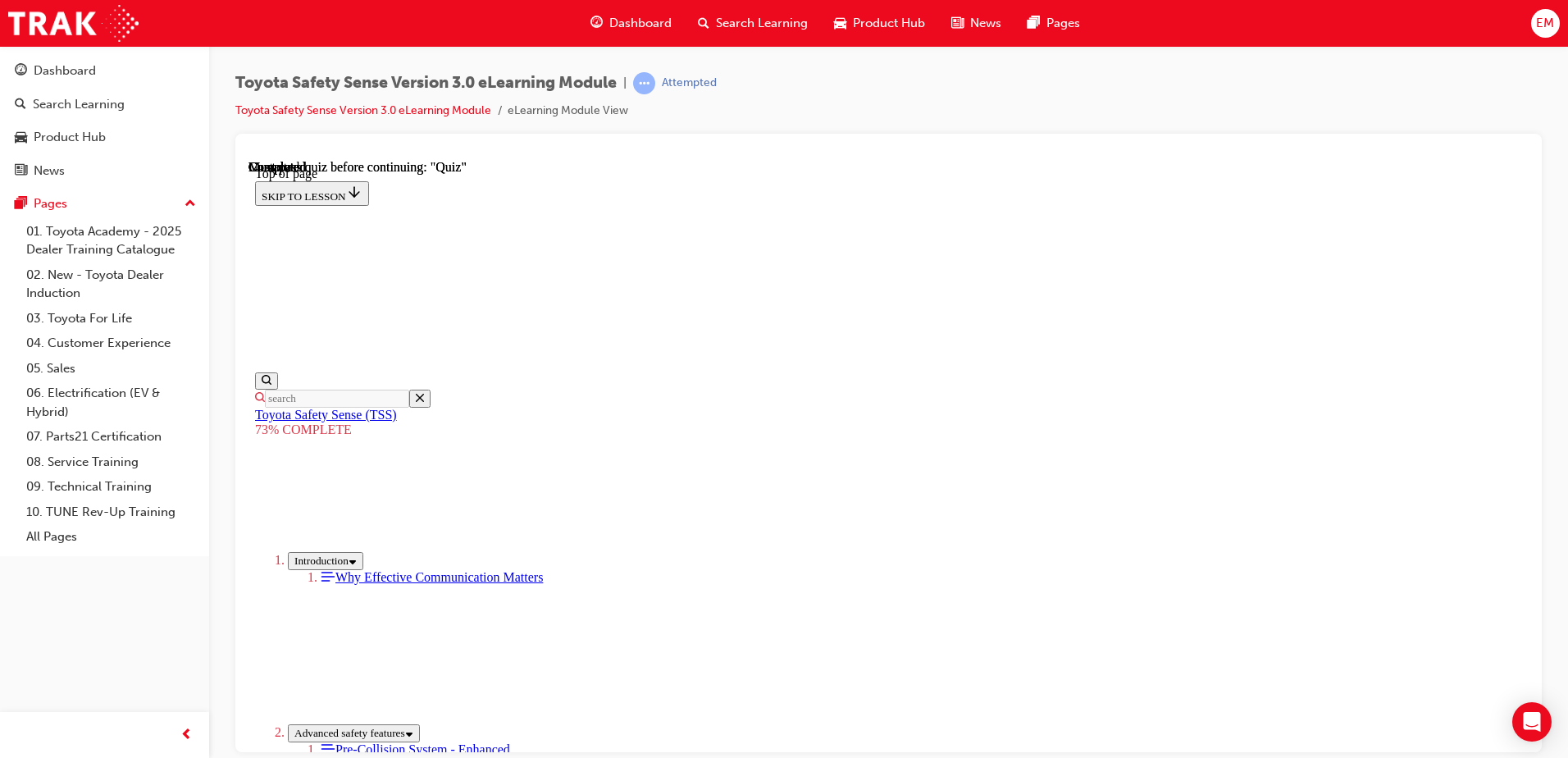
scroll to position [470, 0]
drag, startPoint x: 943, startPoint y: 581, endPoint x: 949, endPoint y: 570, distance: 12.5
drag, startPoint x: 949, startPoint y: 570, endPoint x: 872, endPoint y: 476, distance: 121.5
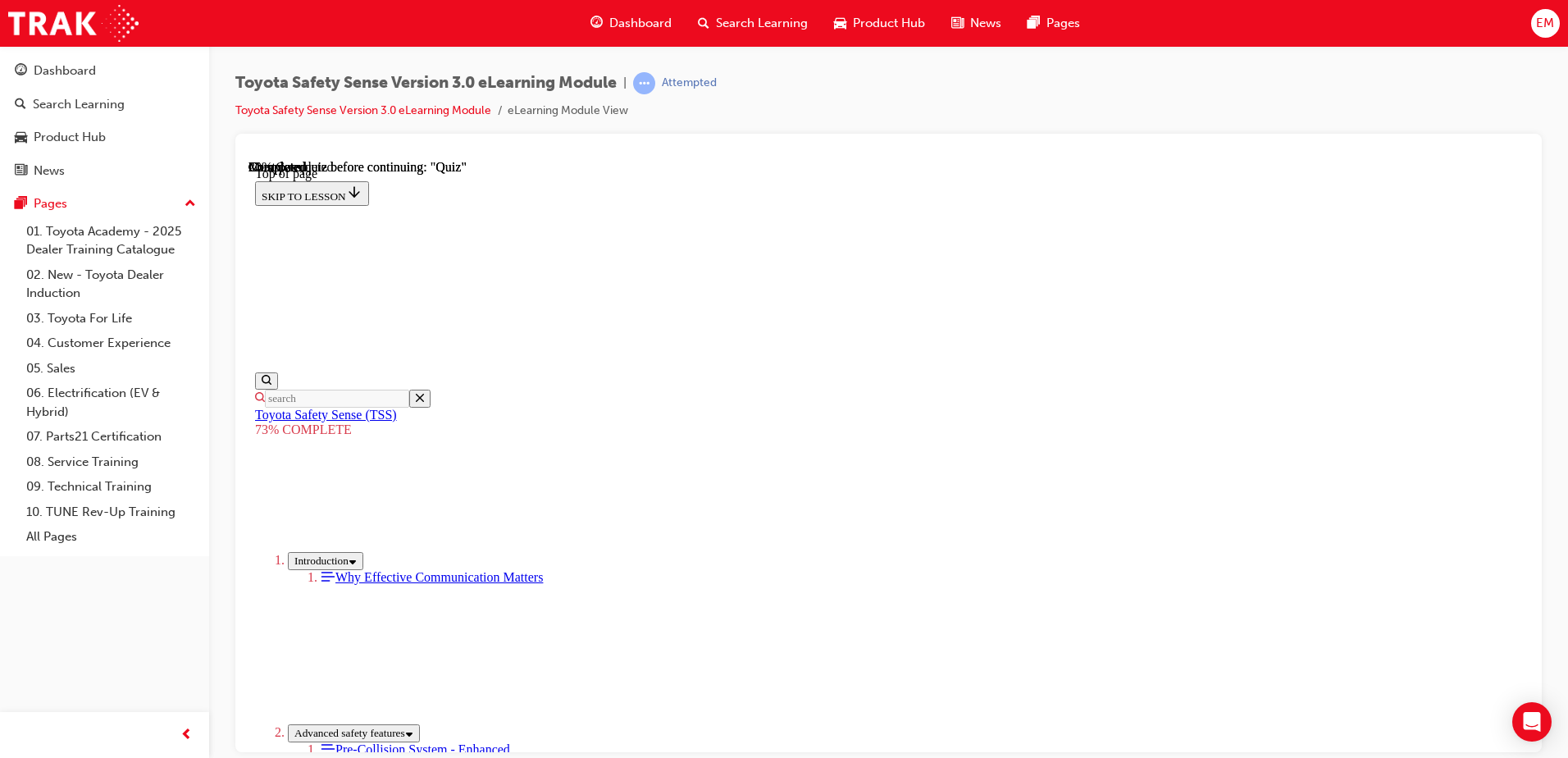
scroll to position [306, 0]
drag, startPoint x: 1034, startPoint y: 629, endPoint x: 1037, endPoint y: 621, distance: 8.5
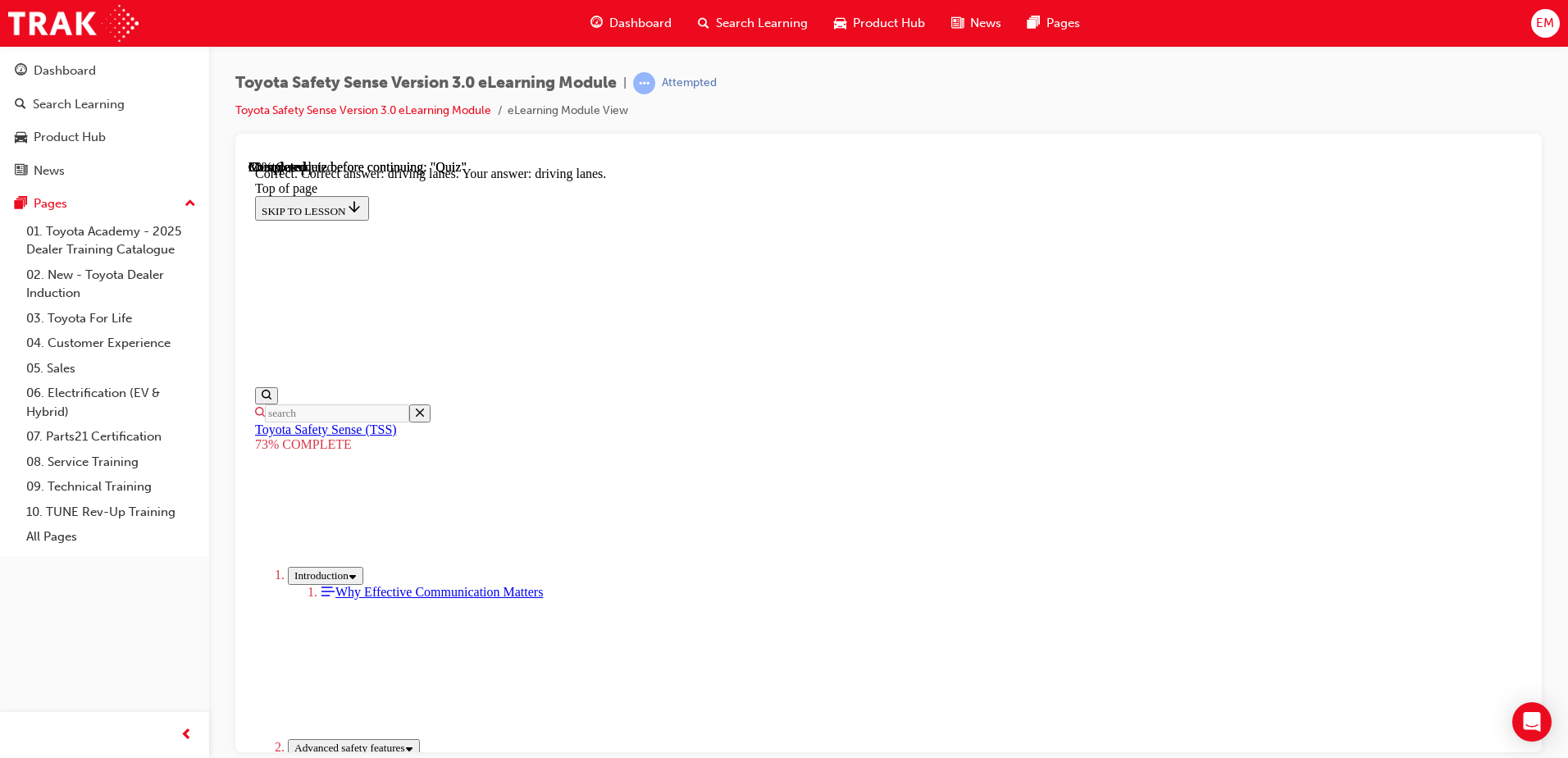
drag, startPoint x: 988, startPoint y: 677, endPoint x: 988, endPoint y: 663, distance: 14.0
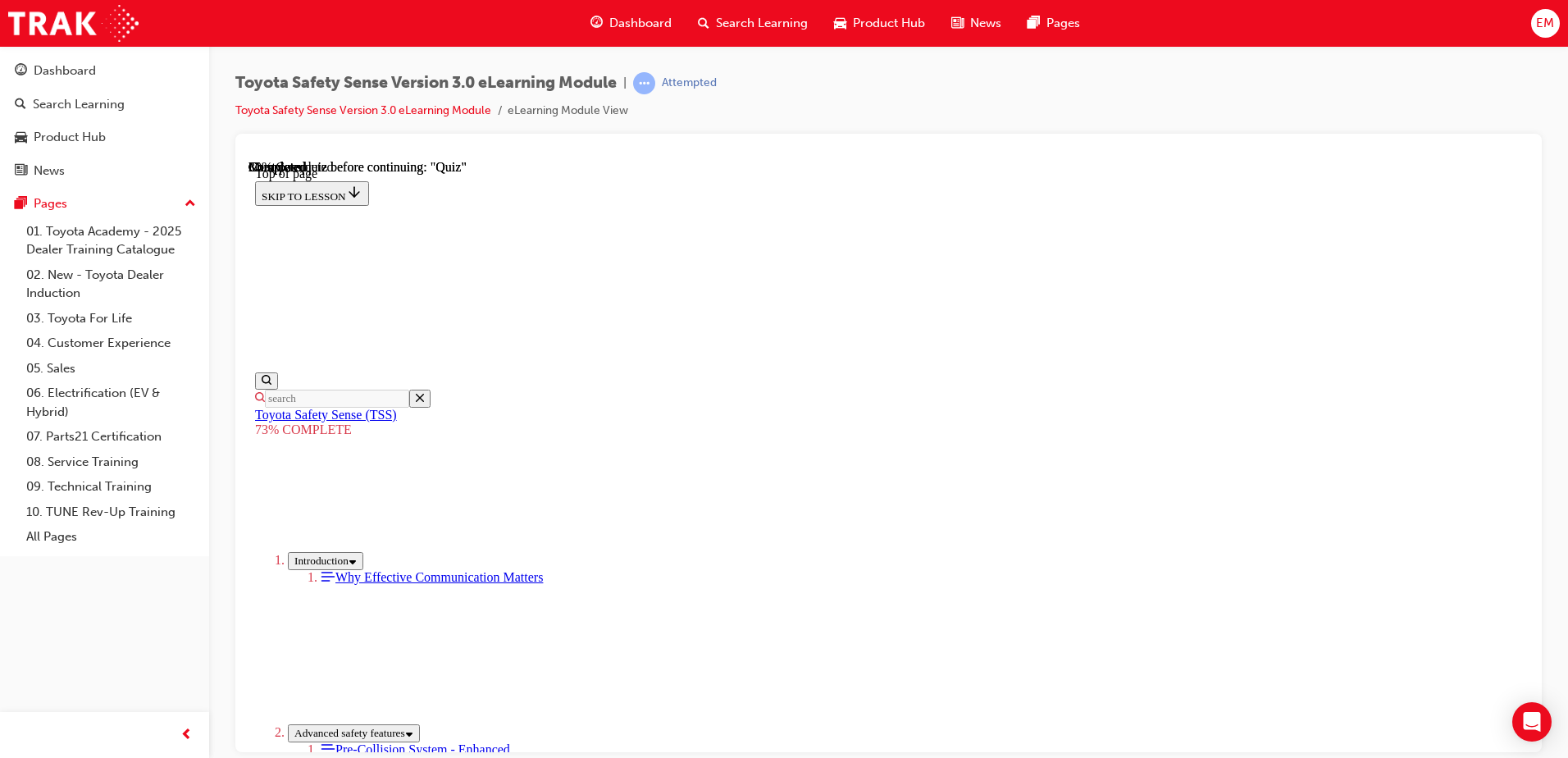
scroll to position [388, 0]
drag, startPoint x: 863, startPoint y: 526, endPoint x: 868, endPoint y: 562, distance: 36.3
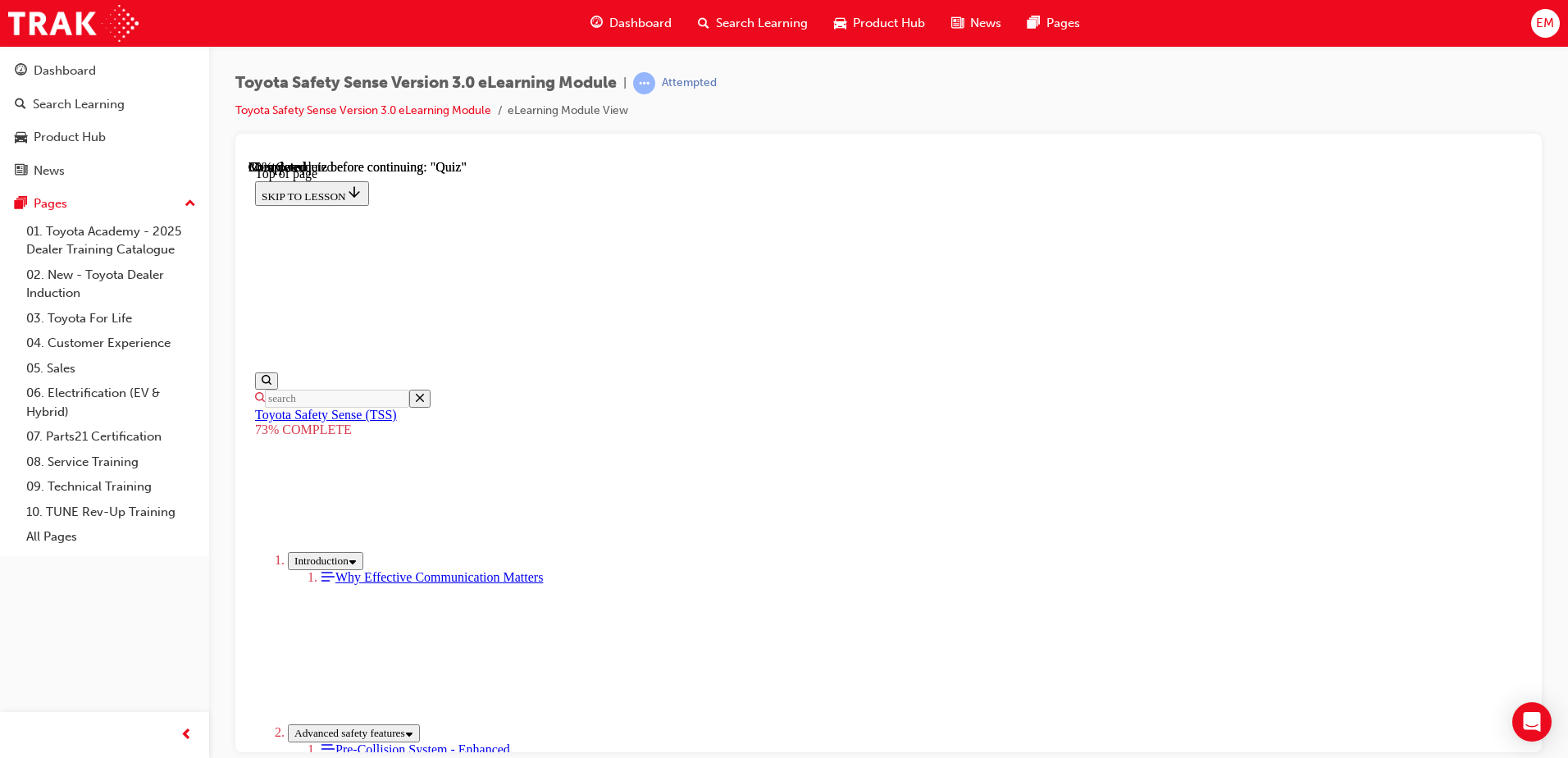
drag, startPoint x: 870, startPoint y: 649, endPoint x: 871, endPoint y: 661, distance: 12.0
drag, startPoint x: 871, startPoint y: 661, endPoint x: 841, endPoint y: 586, distance: 80.8
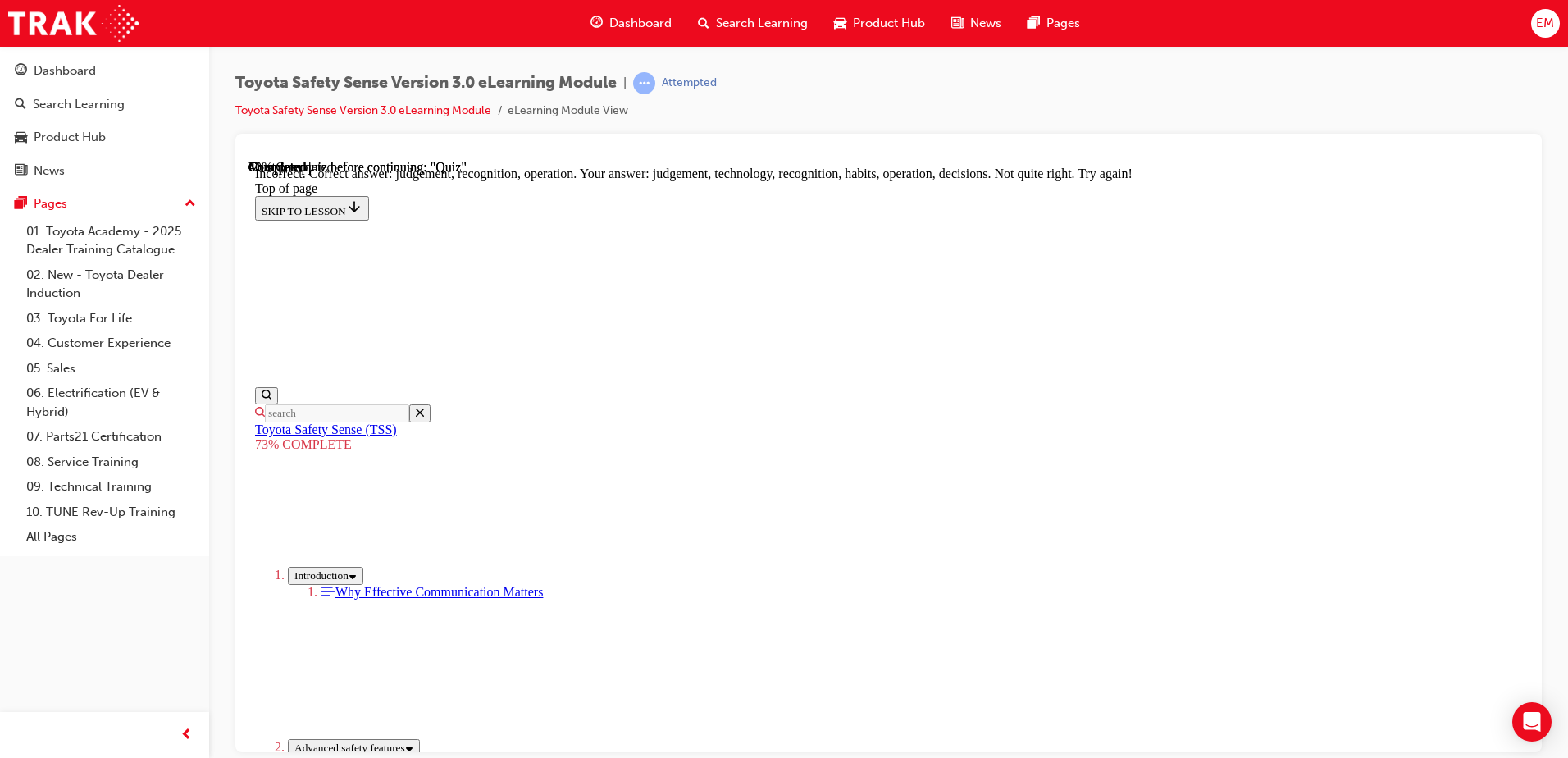
scroll to position [598, 0]
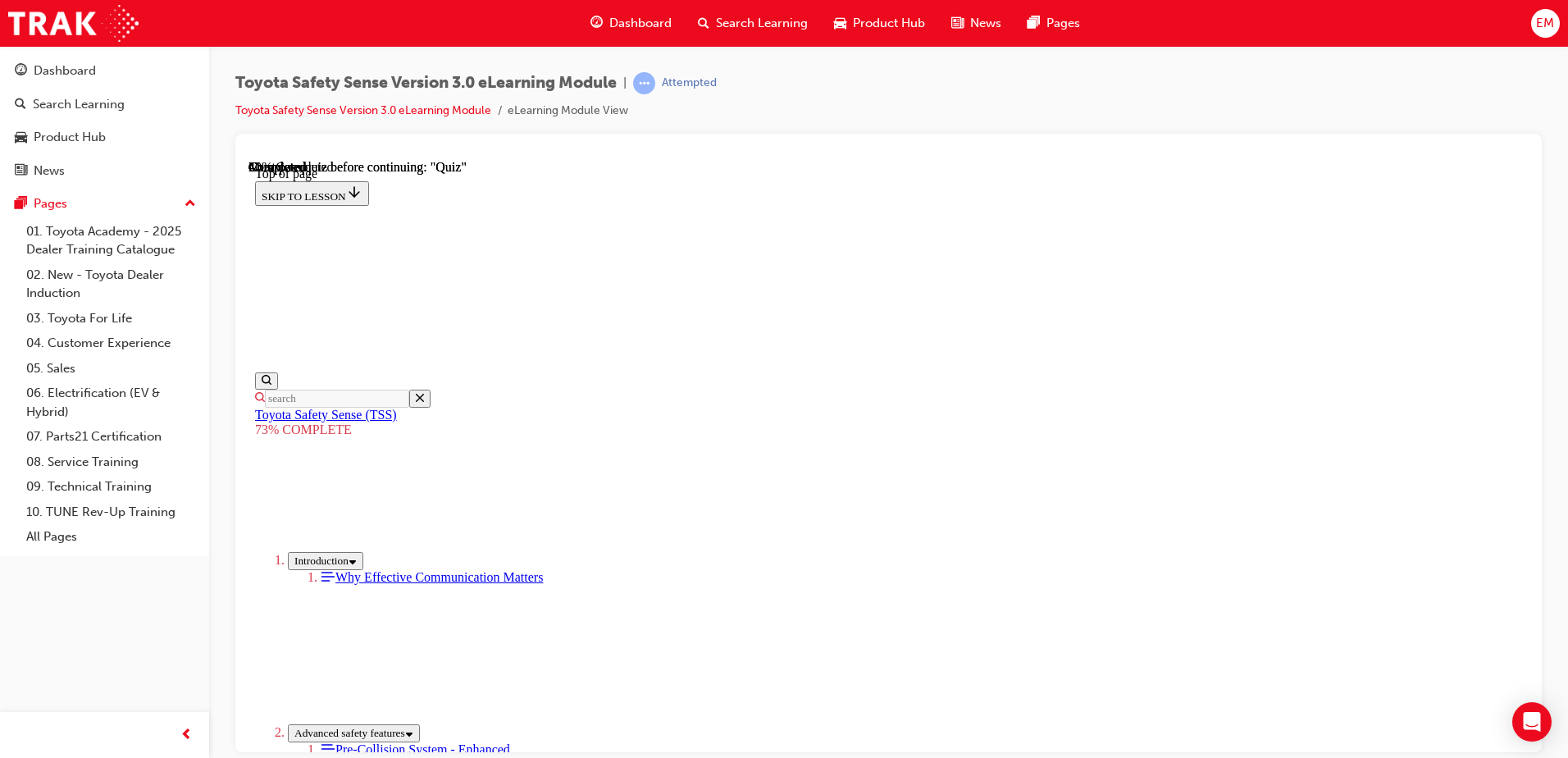
scroll to position [278, 0]
drag, startPoint x: 999, startPoint y: 399, endPoint x: 993, endPoint y: 446, distance: 47.4
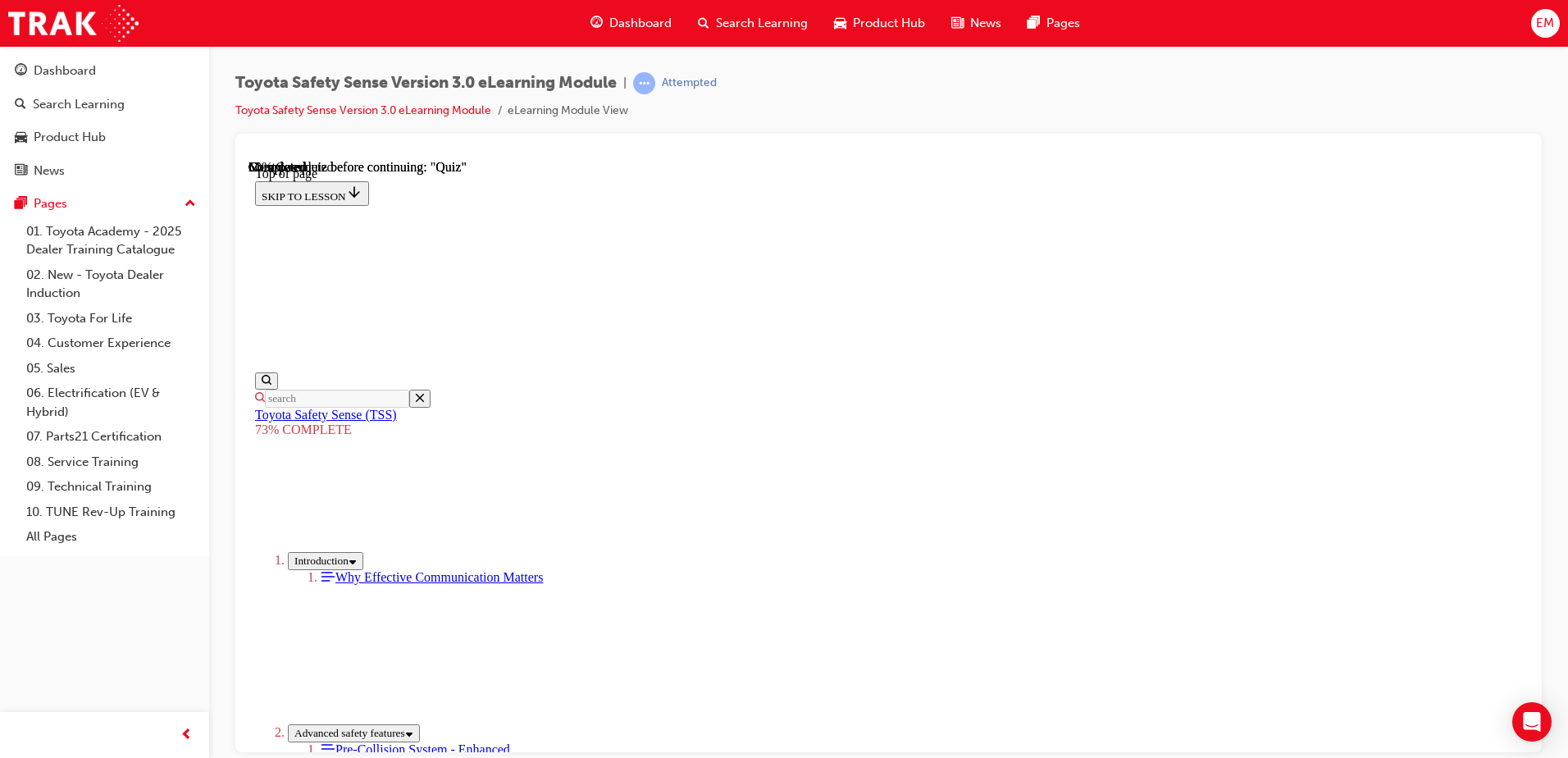
scroll to position [224, 0]
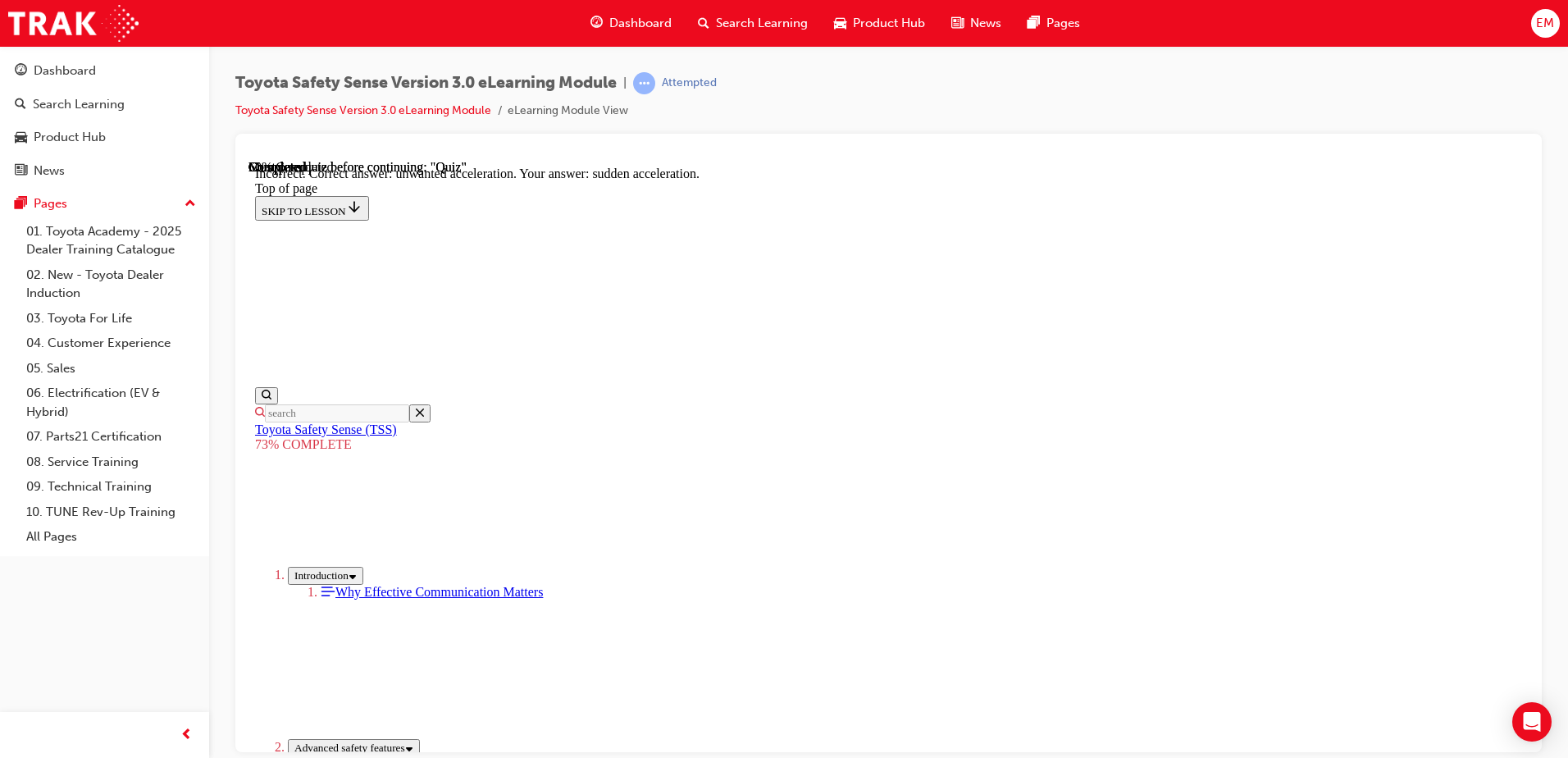
scroll to position [412, 0]
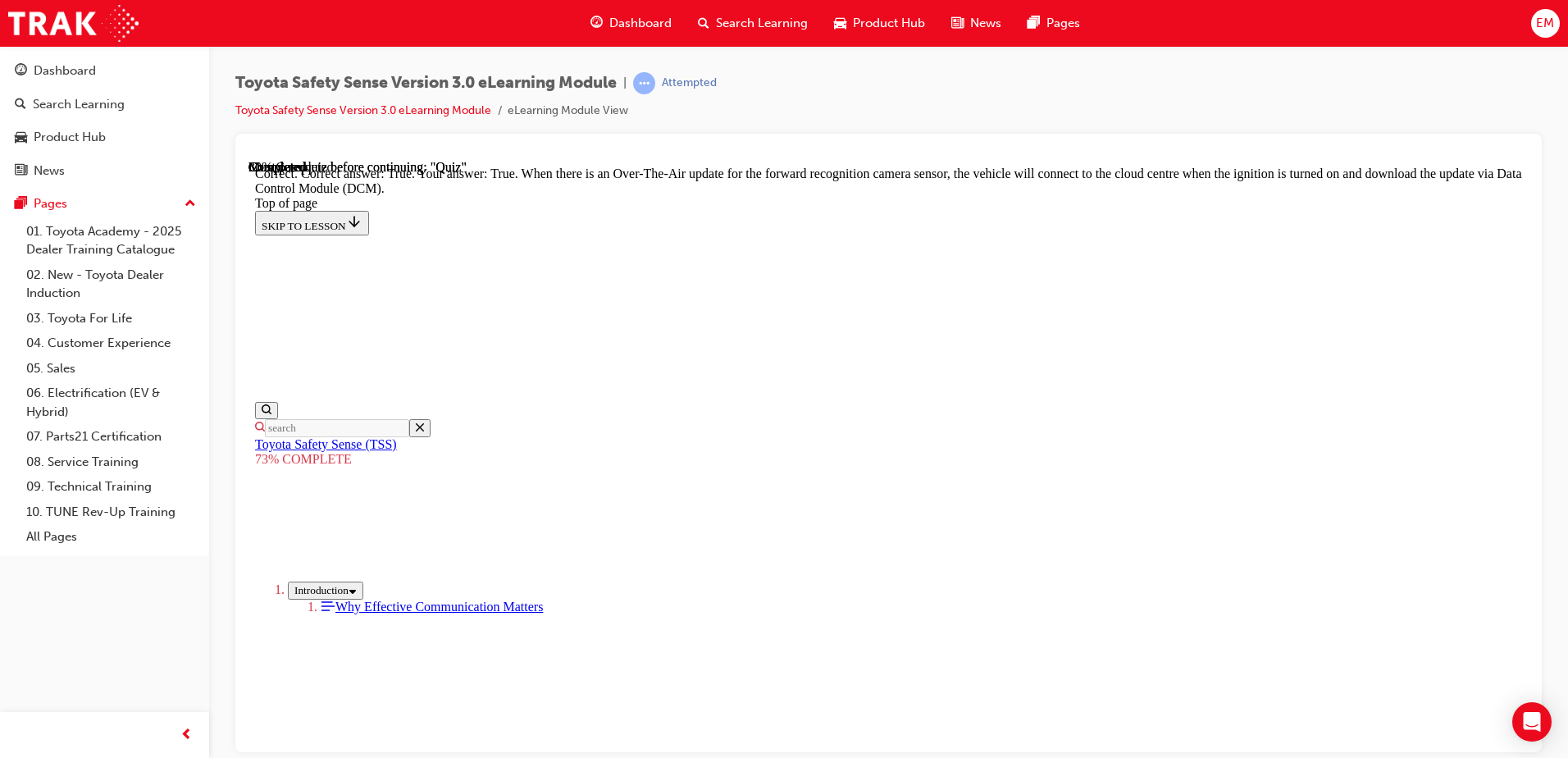
scroll to position [316, 0]
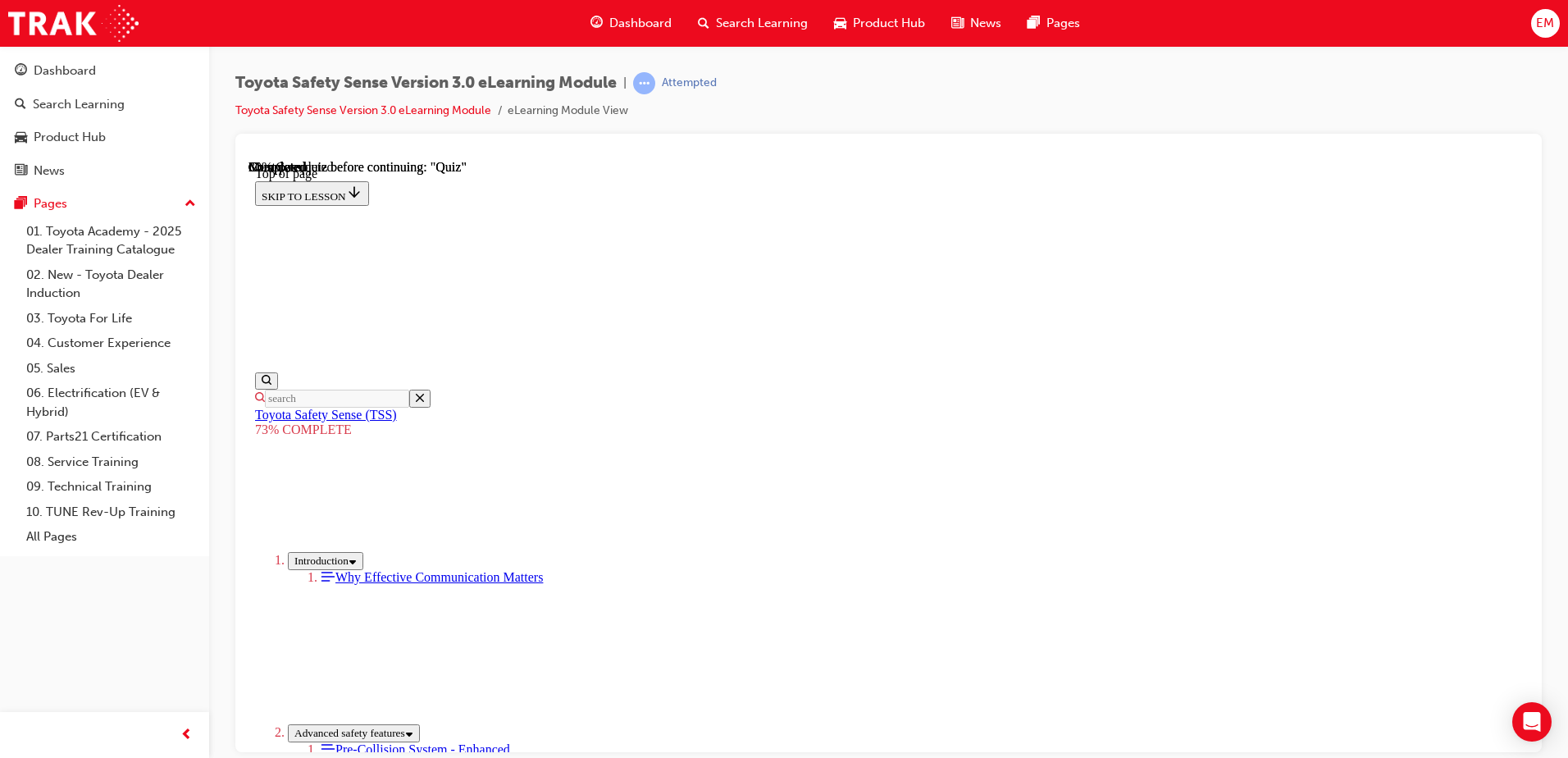
scroll to position [320, 0]
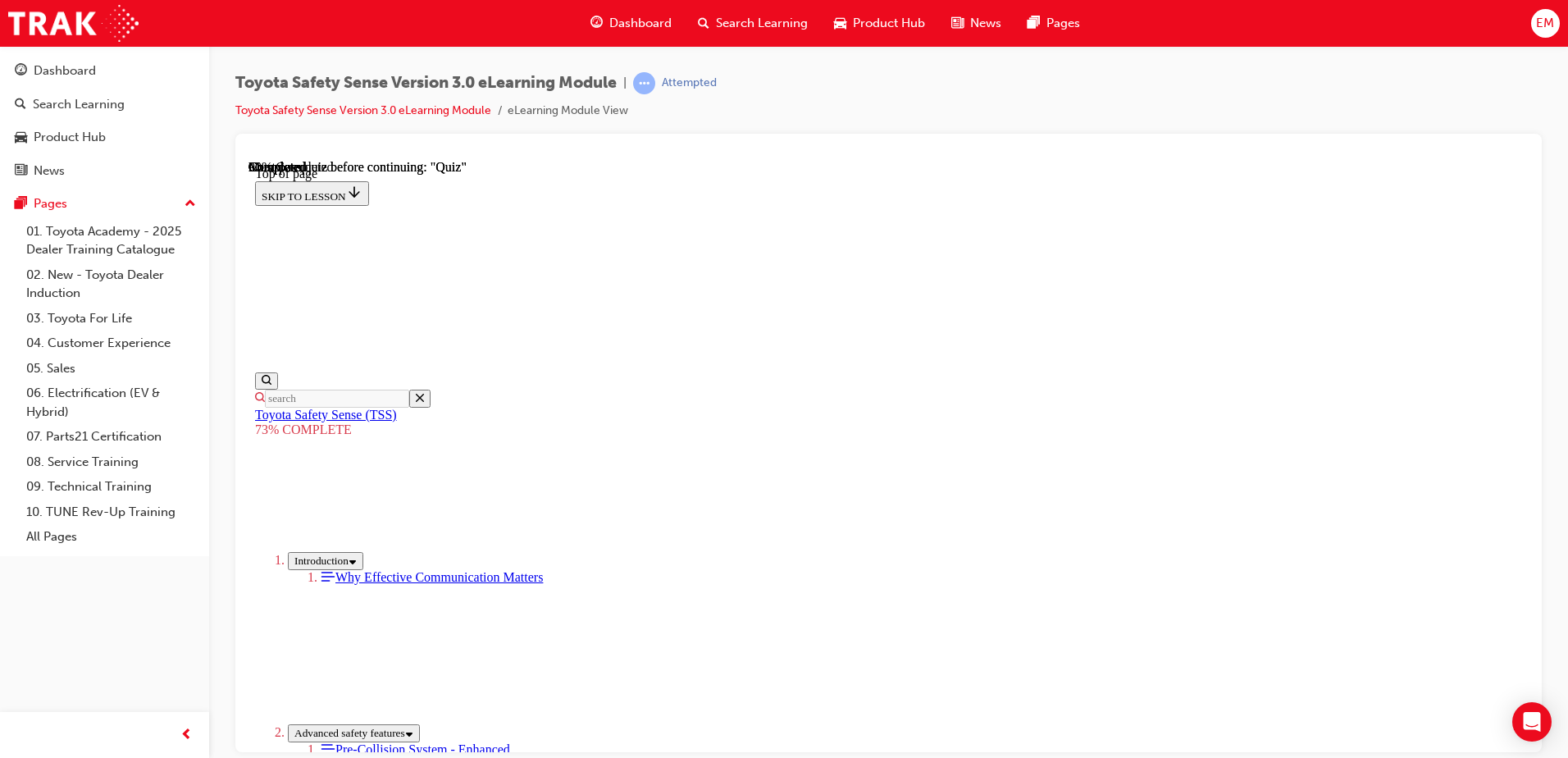
scroll to position [224, 0]
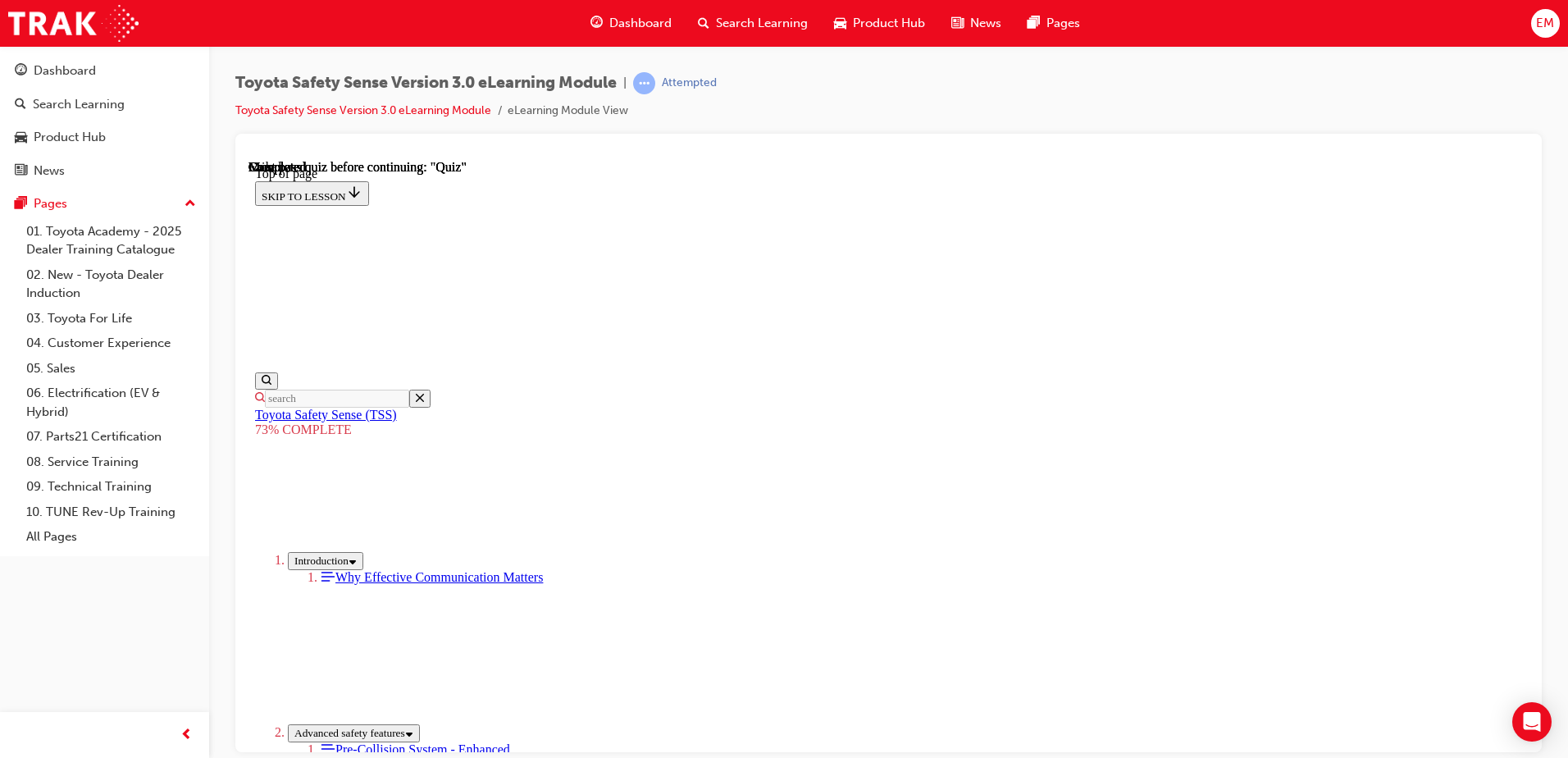
scroll to position [248, 0]
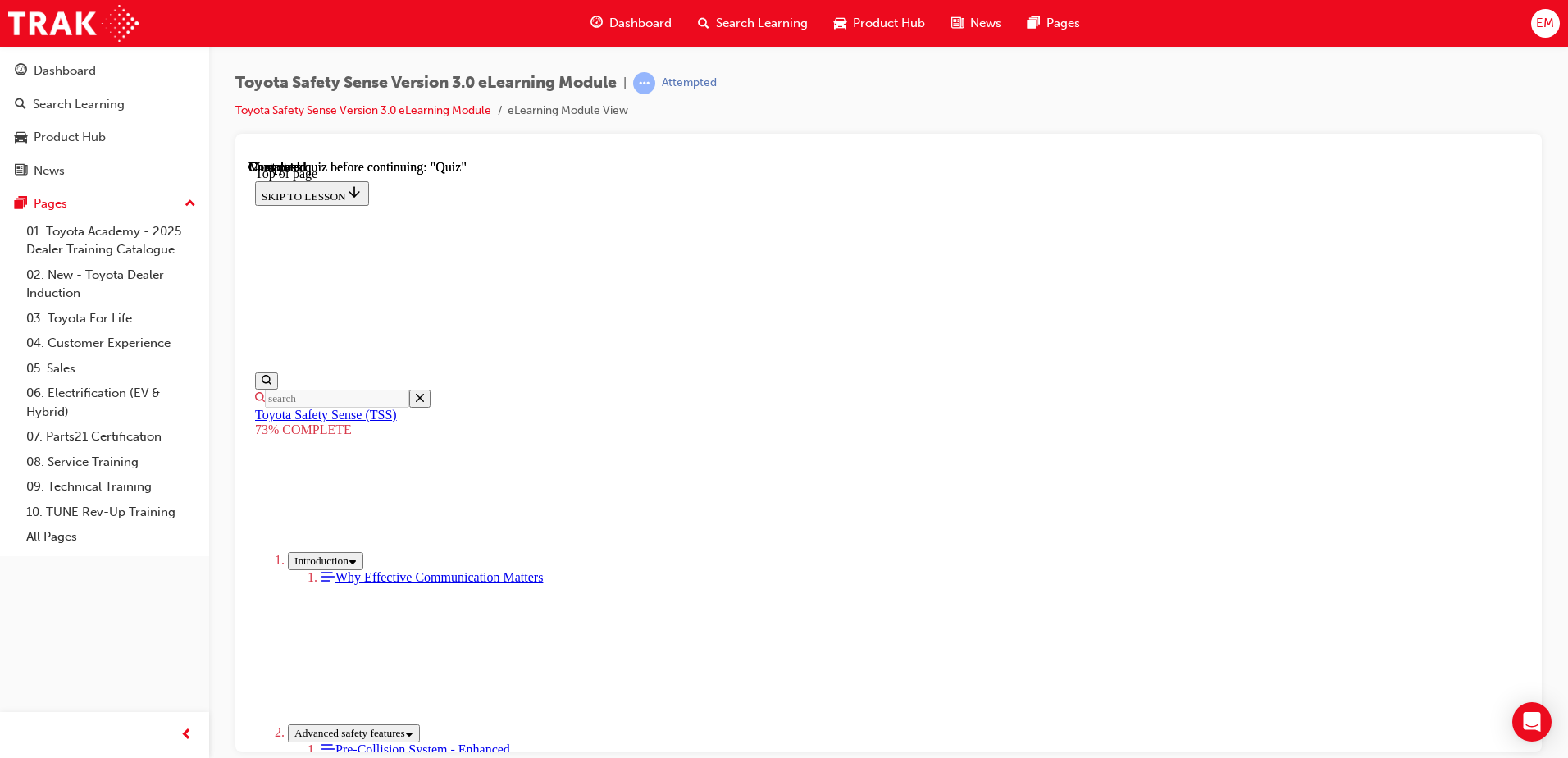
drag, startPoint x: 840, startPoint y: 673, endPoint x: 842, endPoint y: 656, distance: 17.1
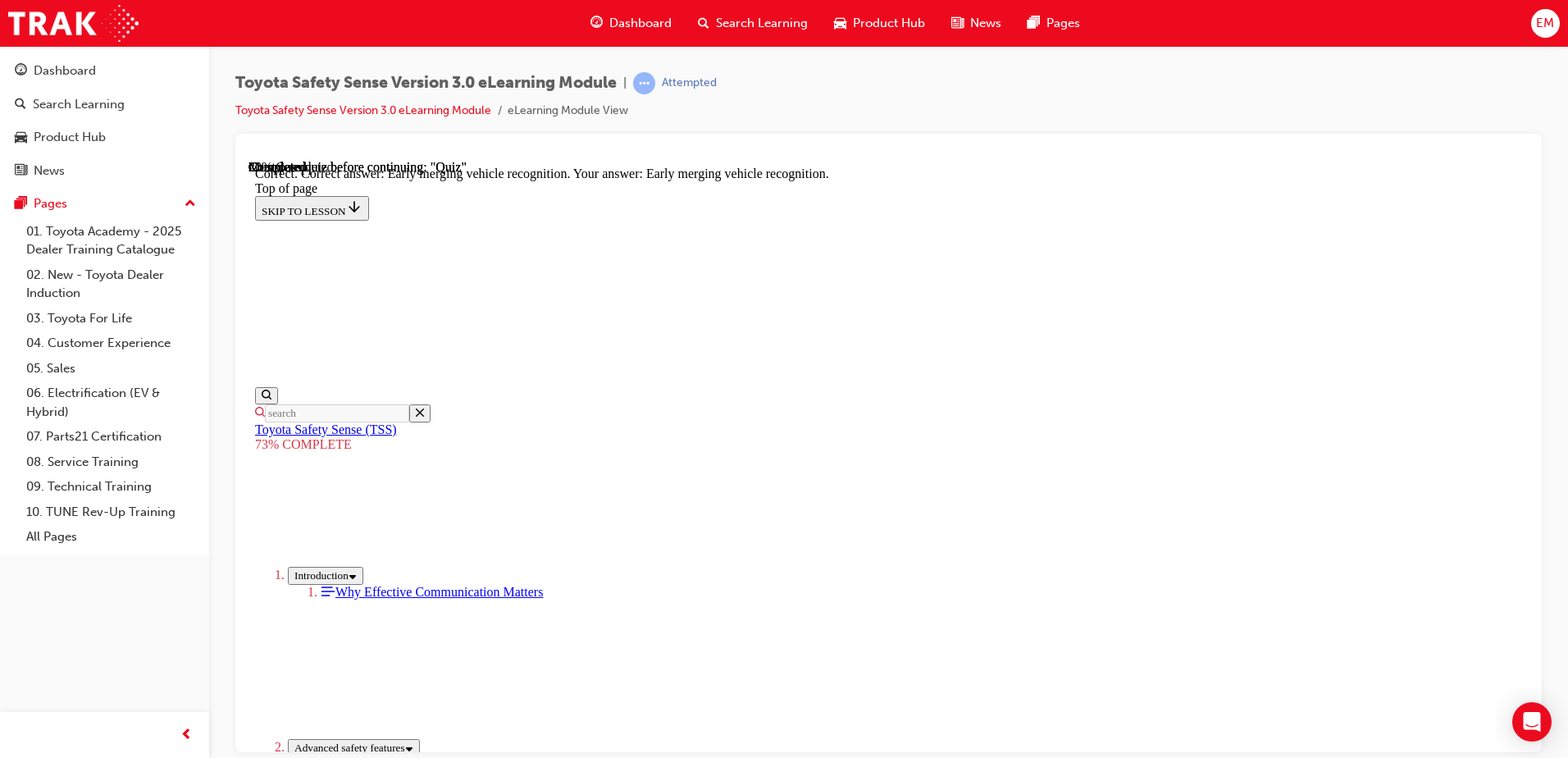
scroll to position [412, 0]
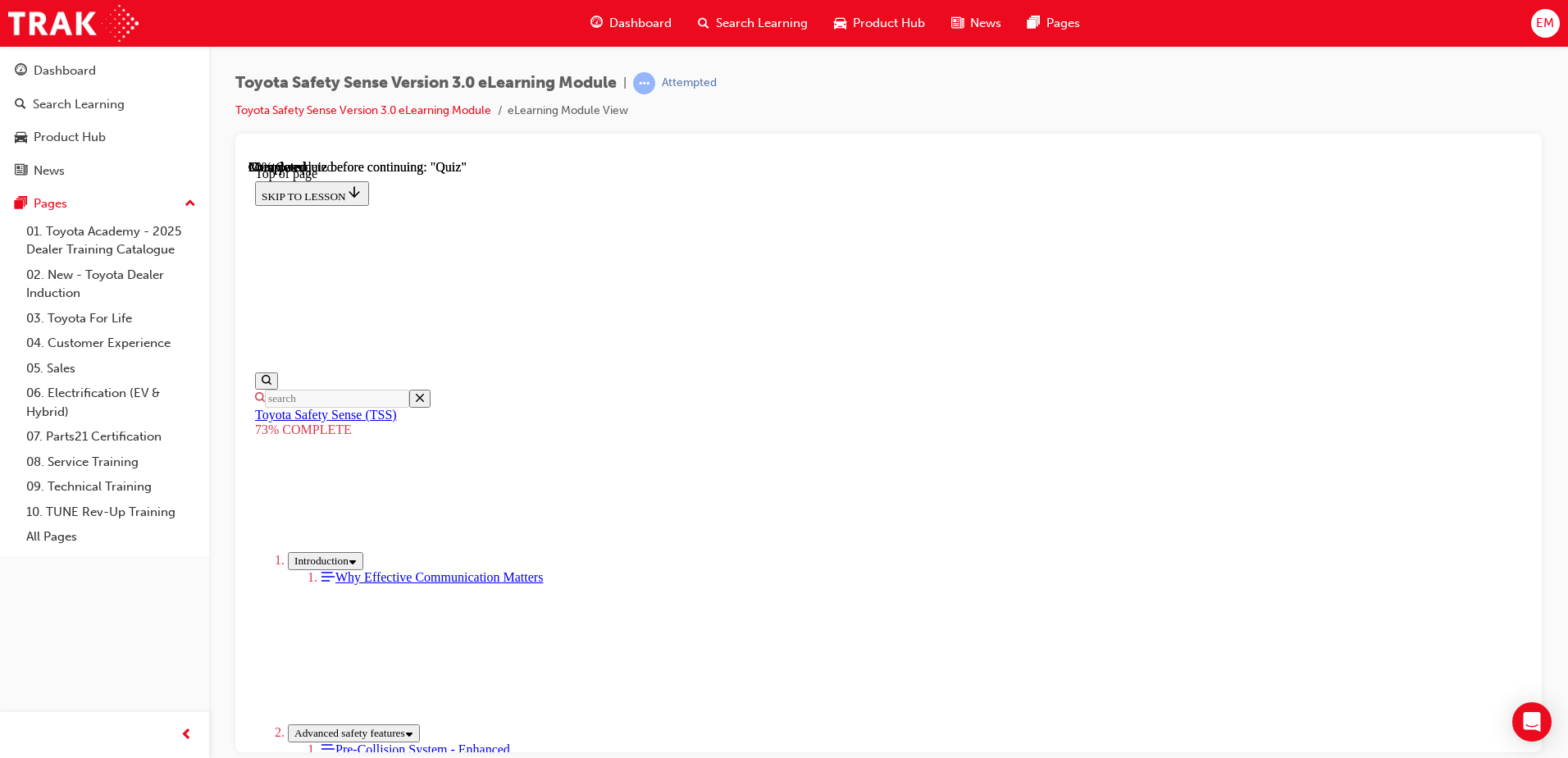
scroll to position [306, 0]
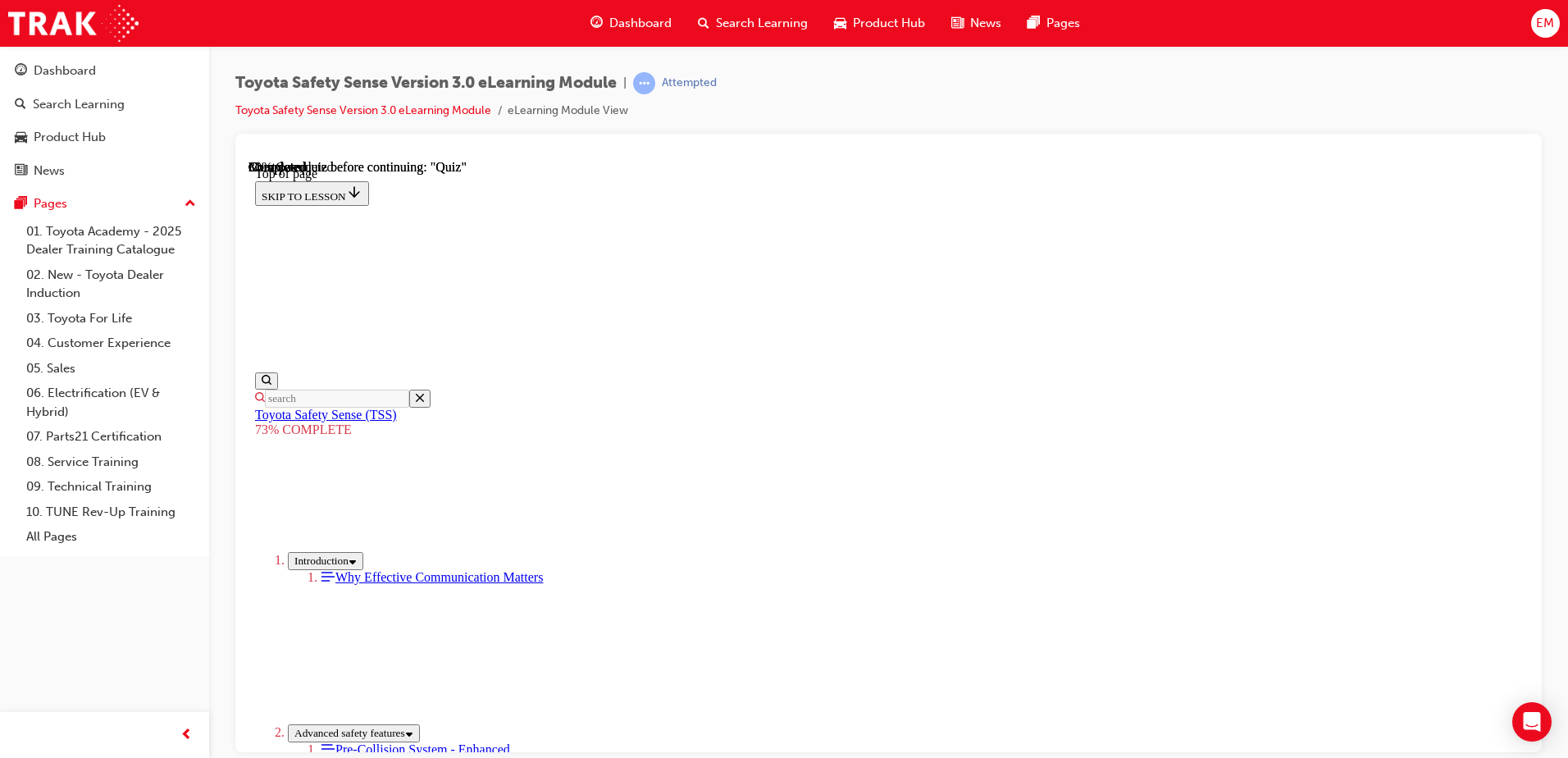
scroll to position [224, 0]
drag, startPoint x: 803, startPoint y: 452, endPoint x: 818, endPoint y: 417, distance: 38.1
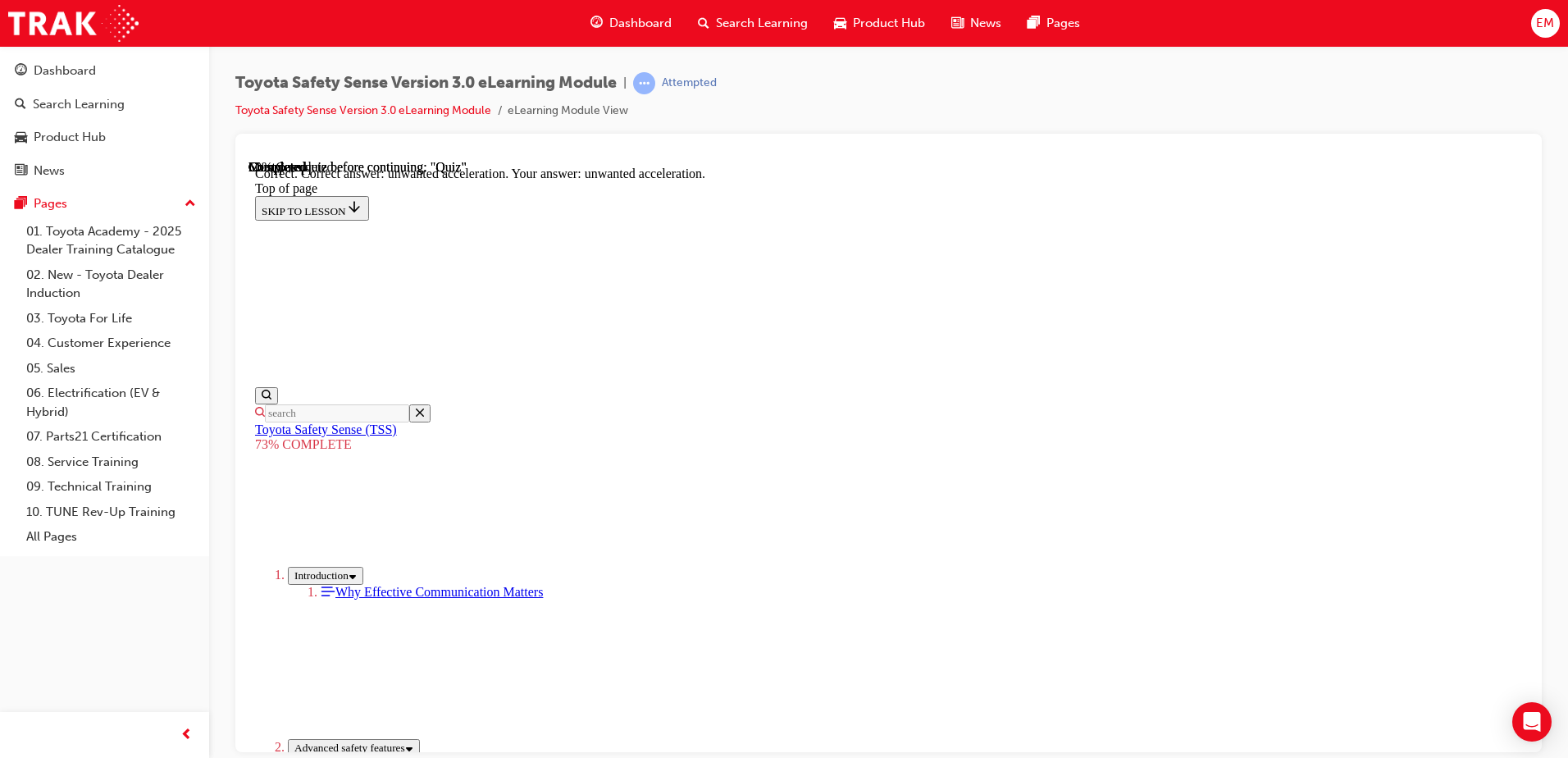
scroll to position [412, 0]
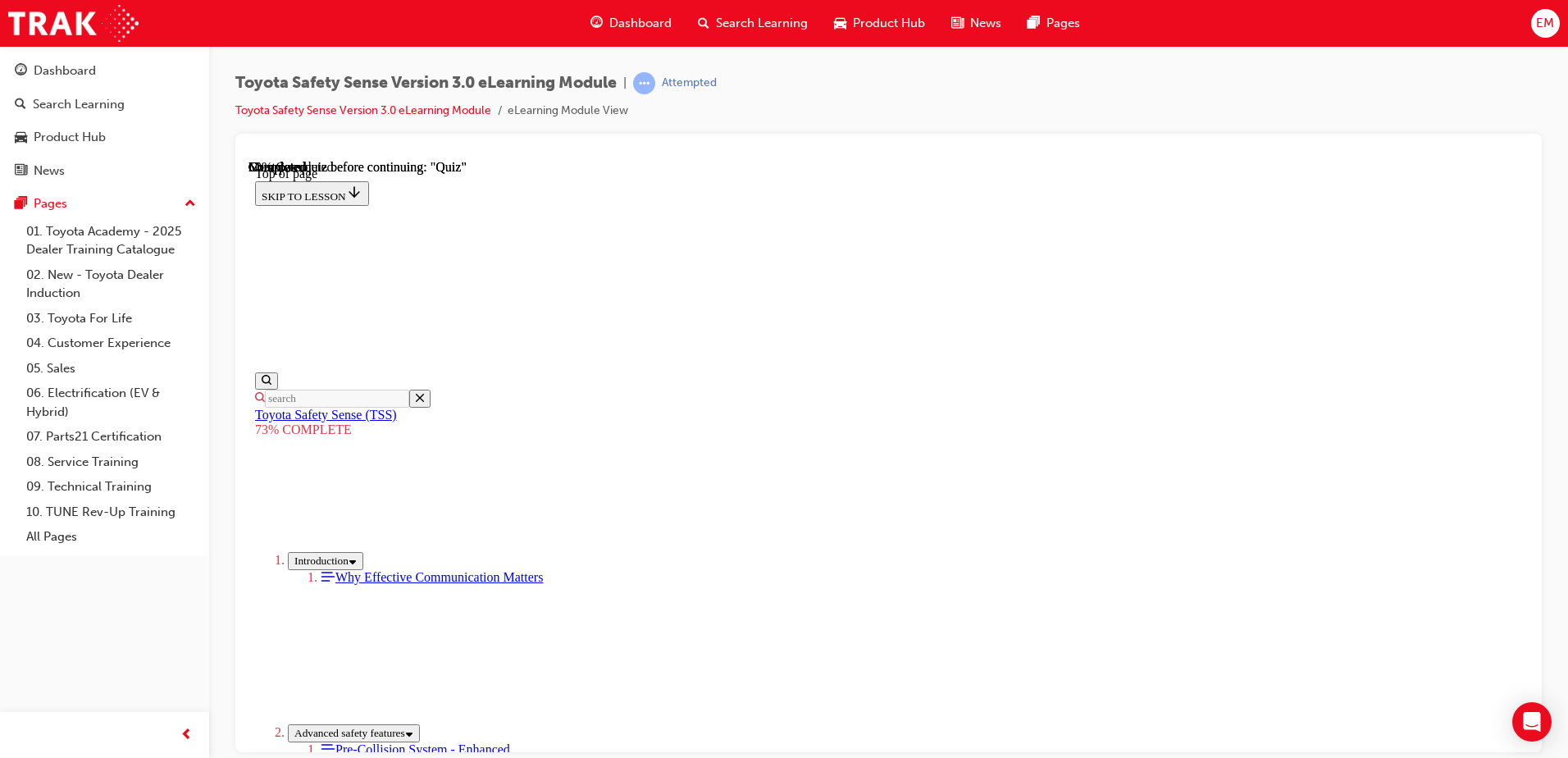
scroll to position [388, 0]
drag, startPoint x: 977, startPoint y: 465, endPoint x: 949, endPoint y: 497, distance: 42.5
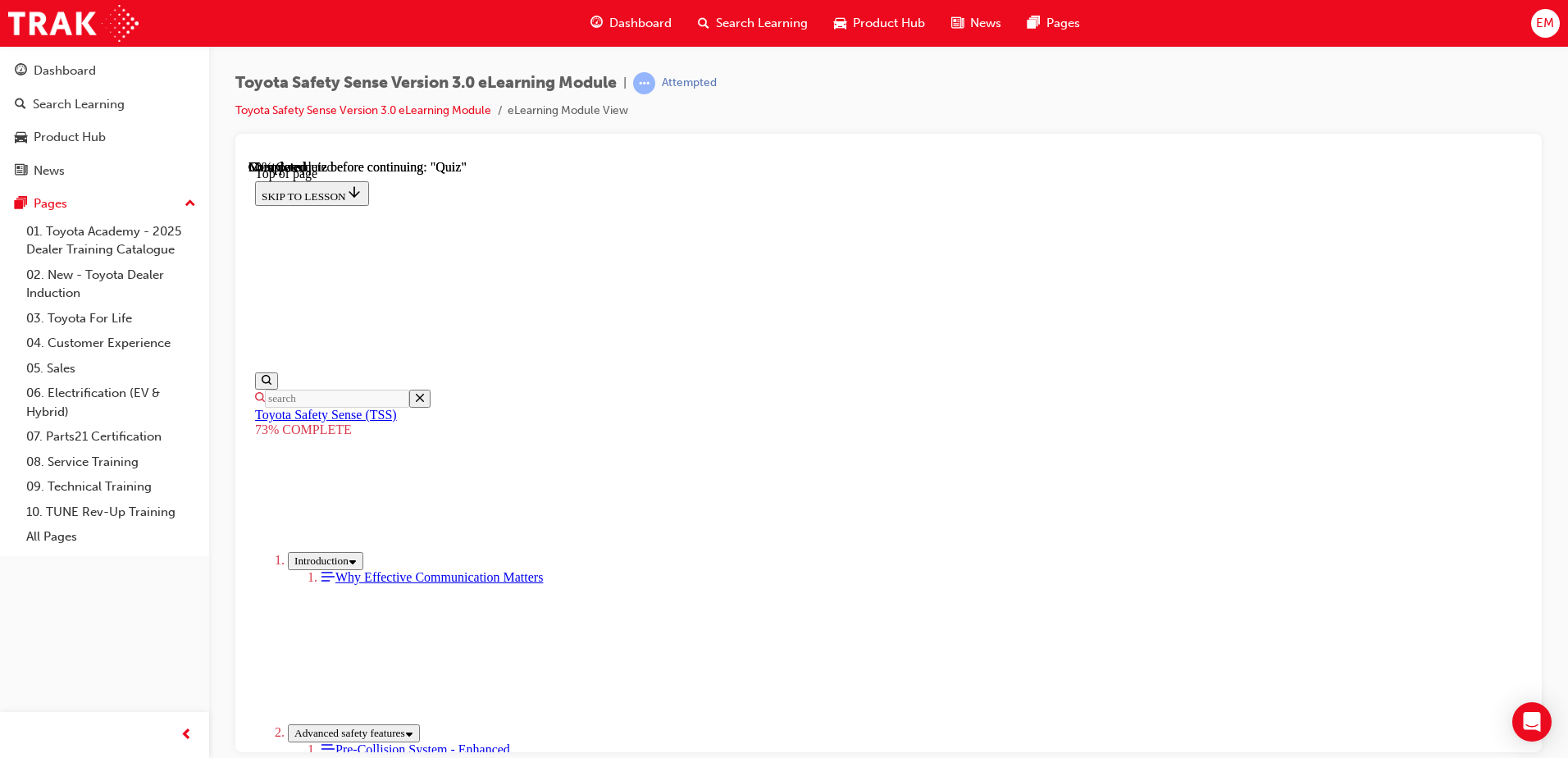
drag, startPoint x: 868, startPoint y: 574, endPoint x: 855, endPoint y: 613, distance: 41.1
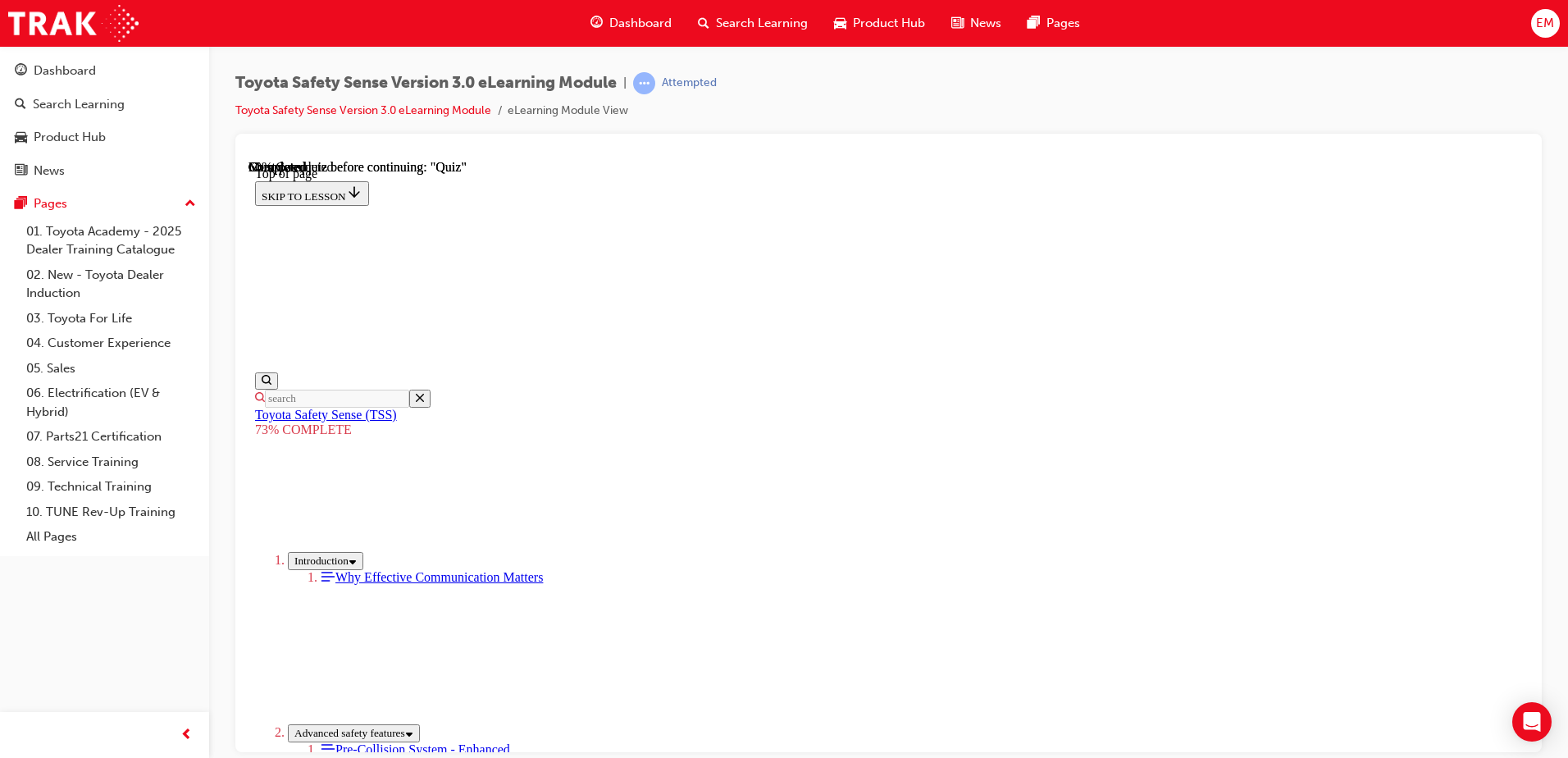
scroll to position [224, 0]
drag, startPoint x: 954, startPoint y: 662, endPoint x: 939, endPoint y: 678, distance: 21.9
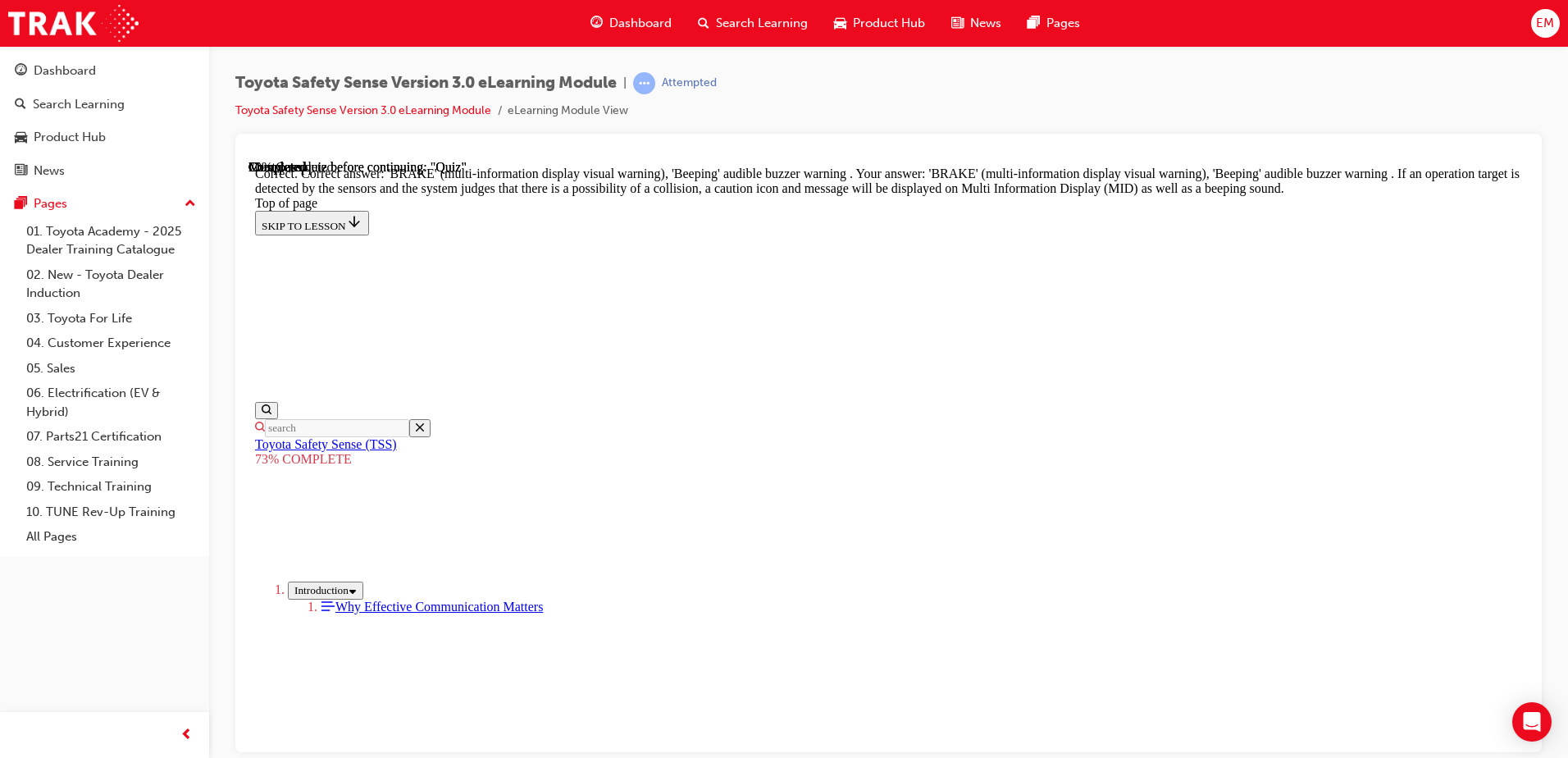
scroll to position [576, 0]
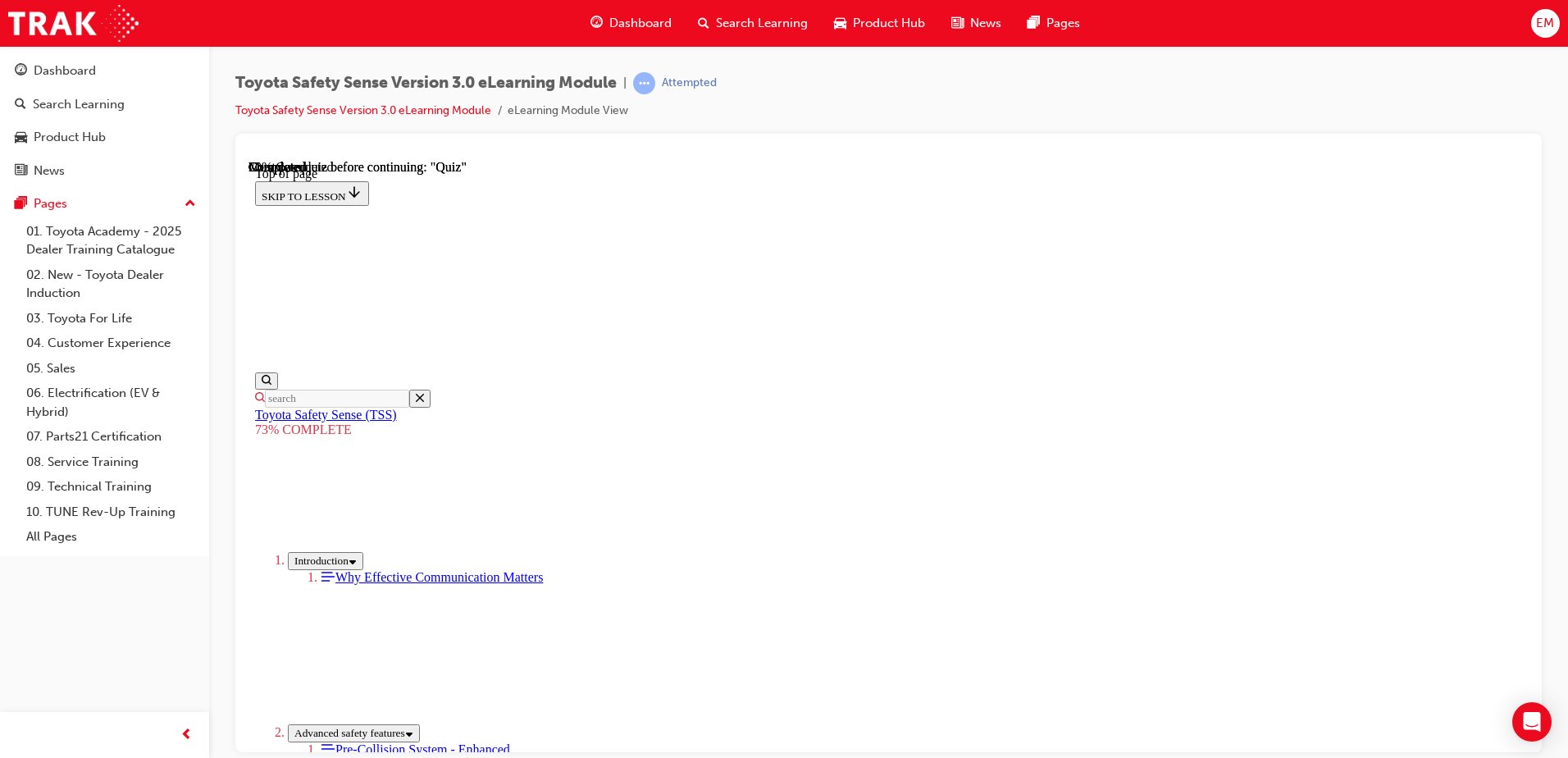
scroll to position [224, 0]
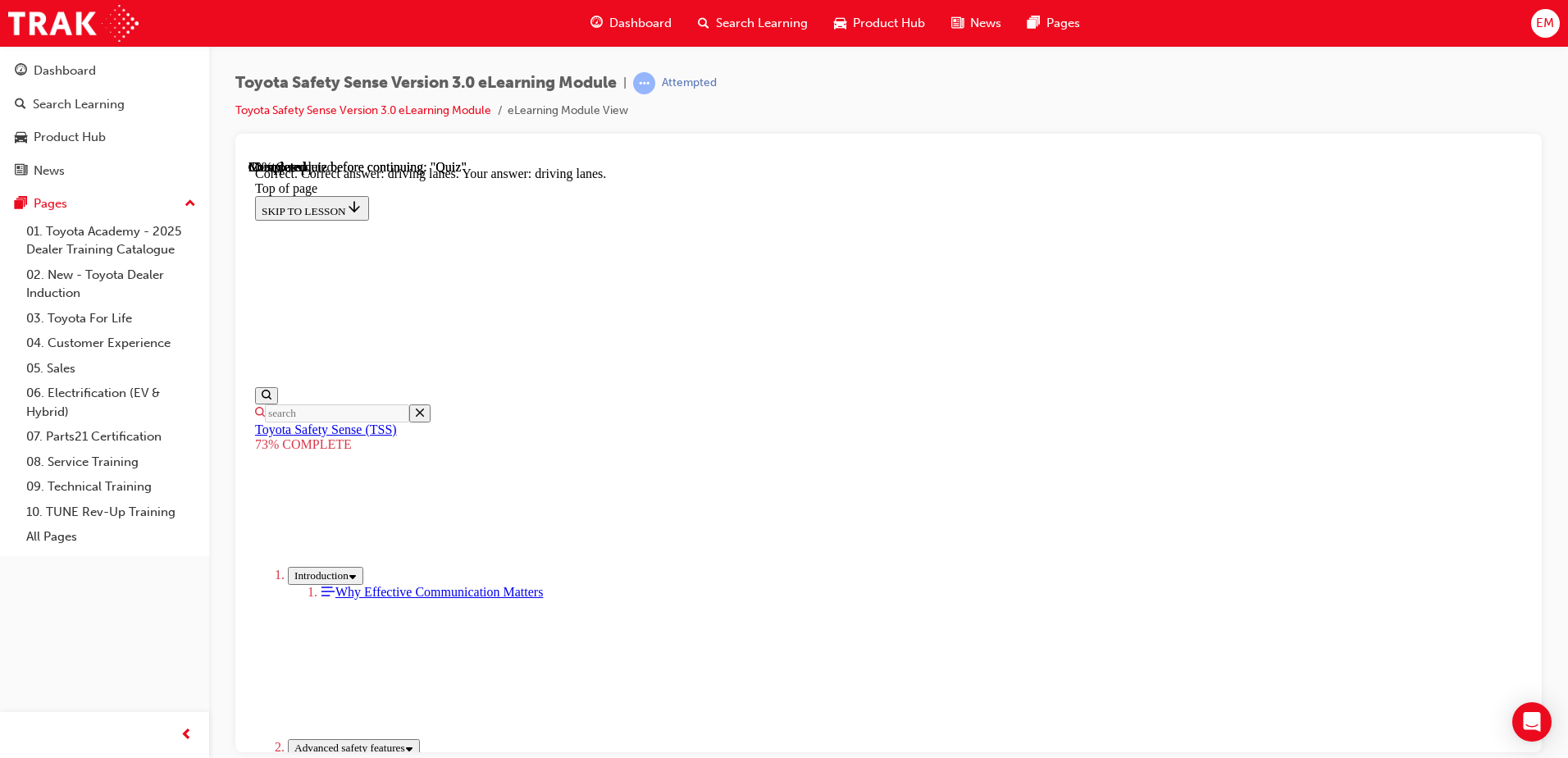
scroll to position [384, 0]
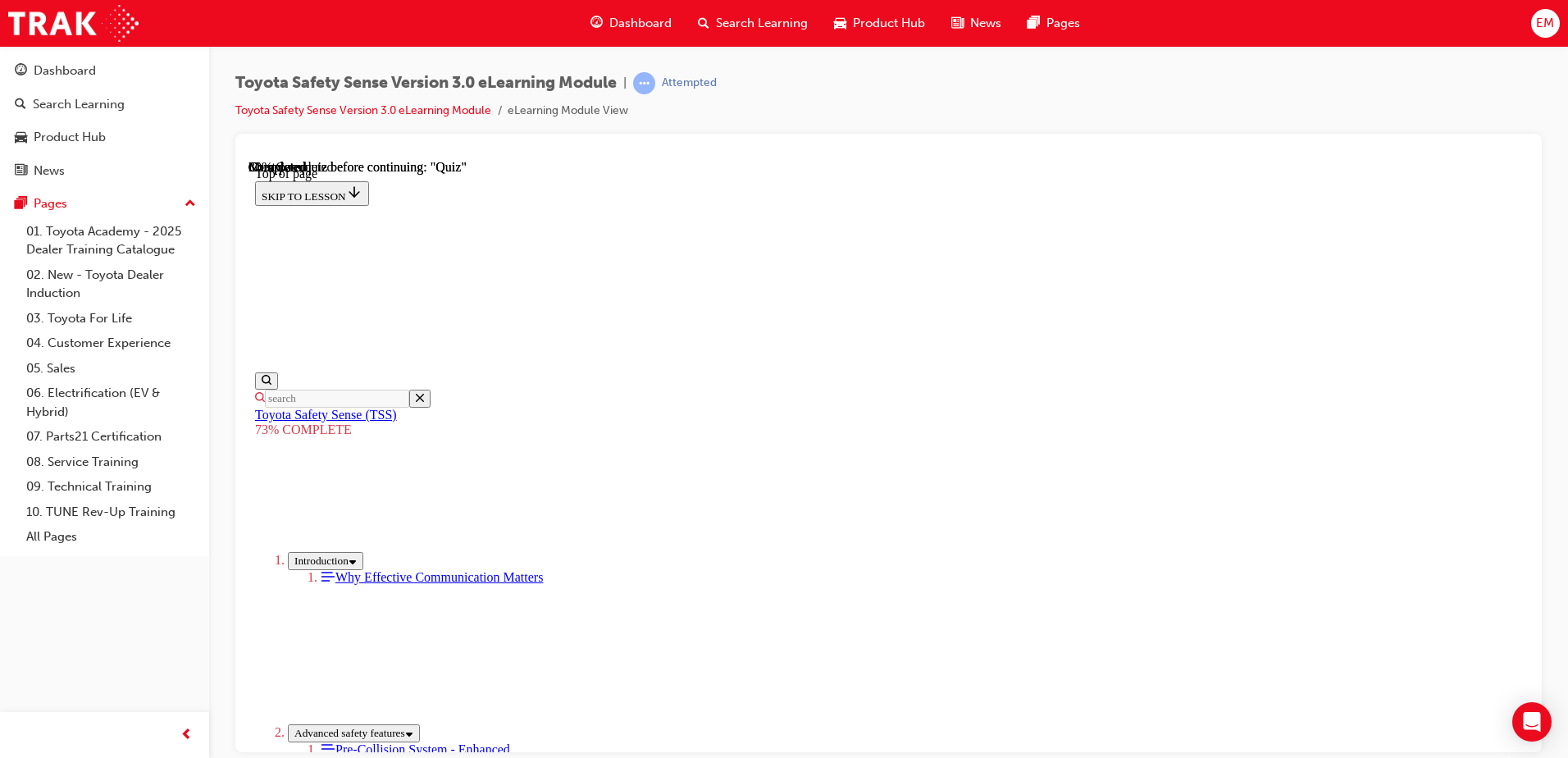
scroll to position [60, 0]
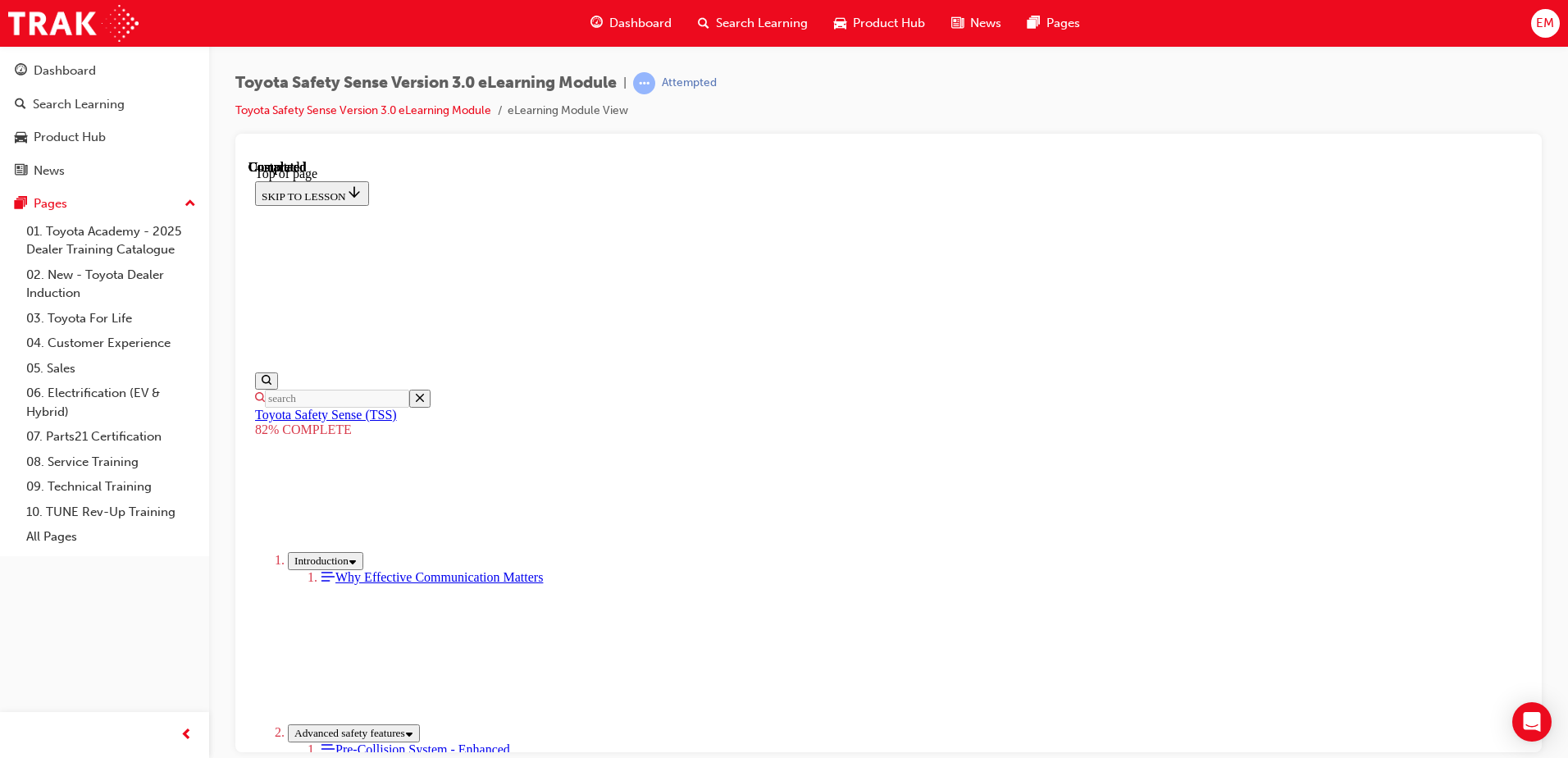
scroll to position [248, 0]
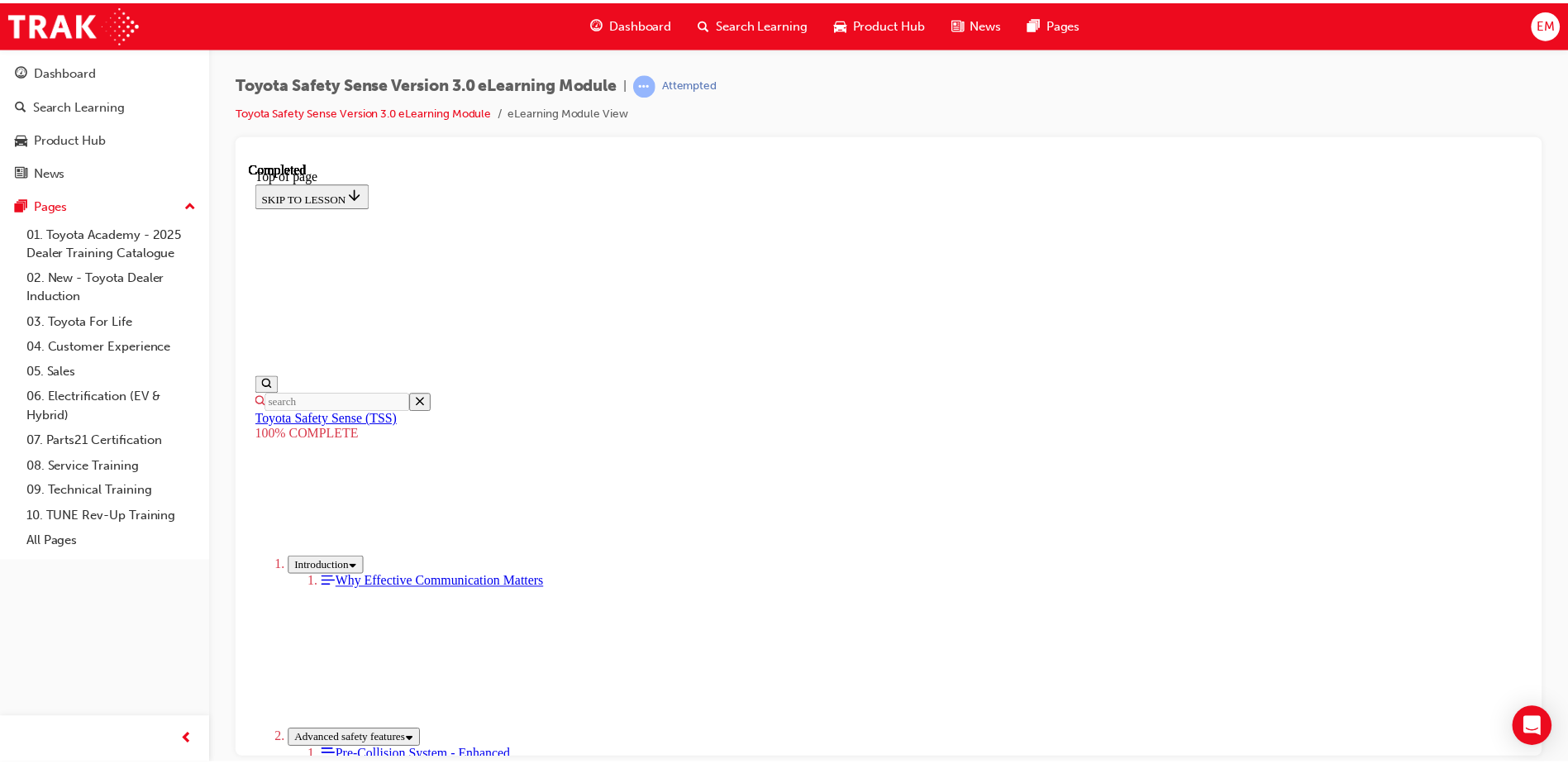
scroll to position [718, 0]
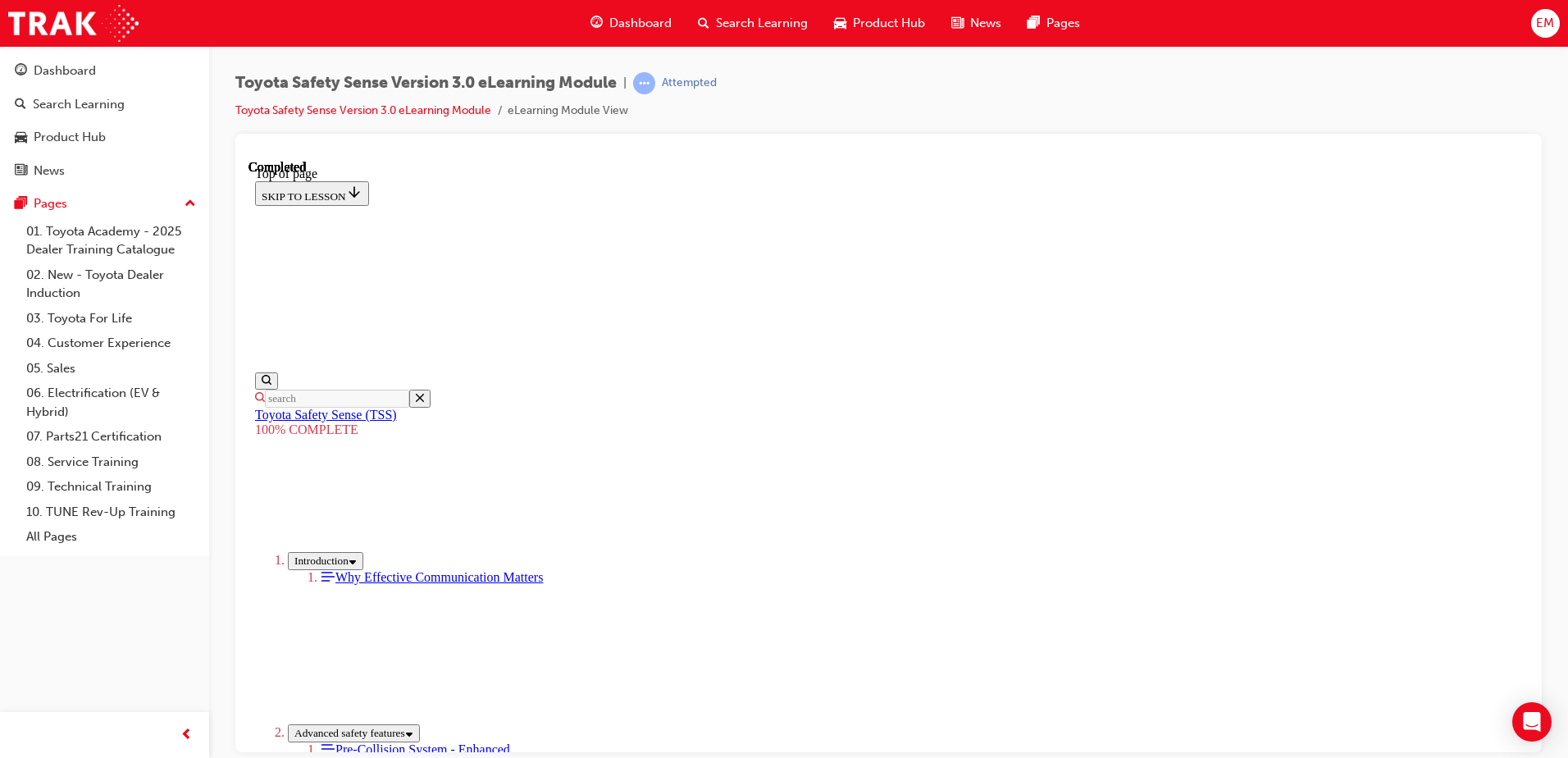
click at [636, 11] on div "Dashboard" at bounding box center [631, 23] width 108 height 34
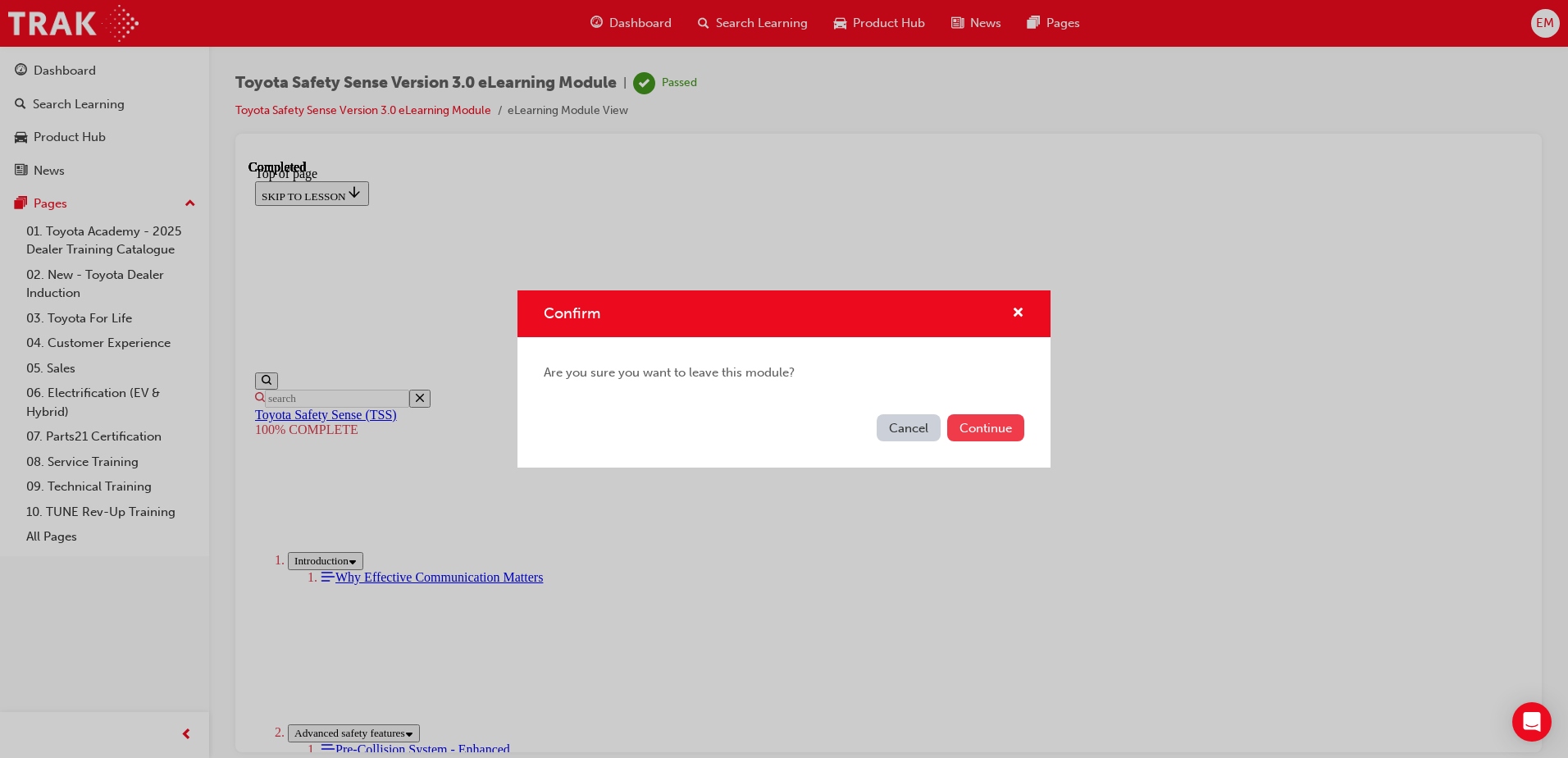
click at [993, 435] on button "Continue" at bounding box center [985, 428] width 77 height 27
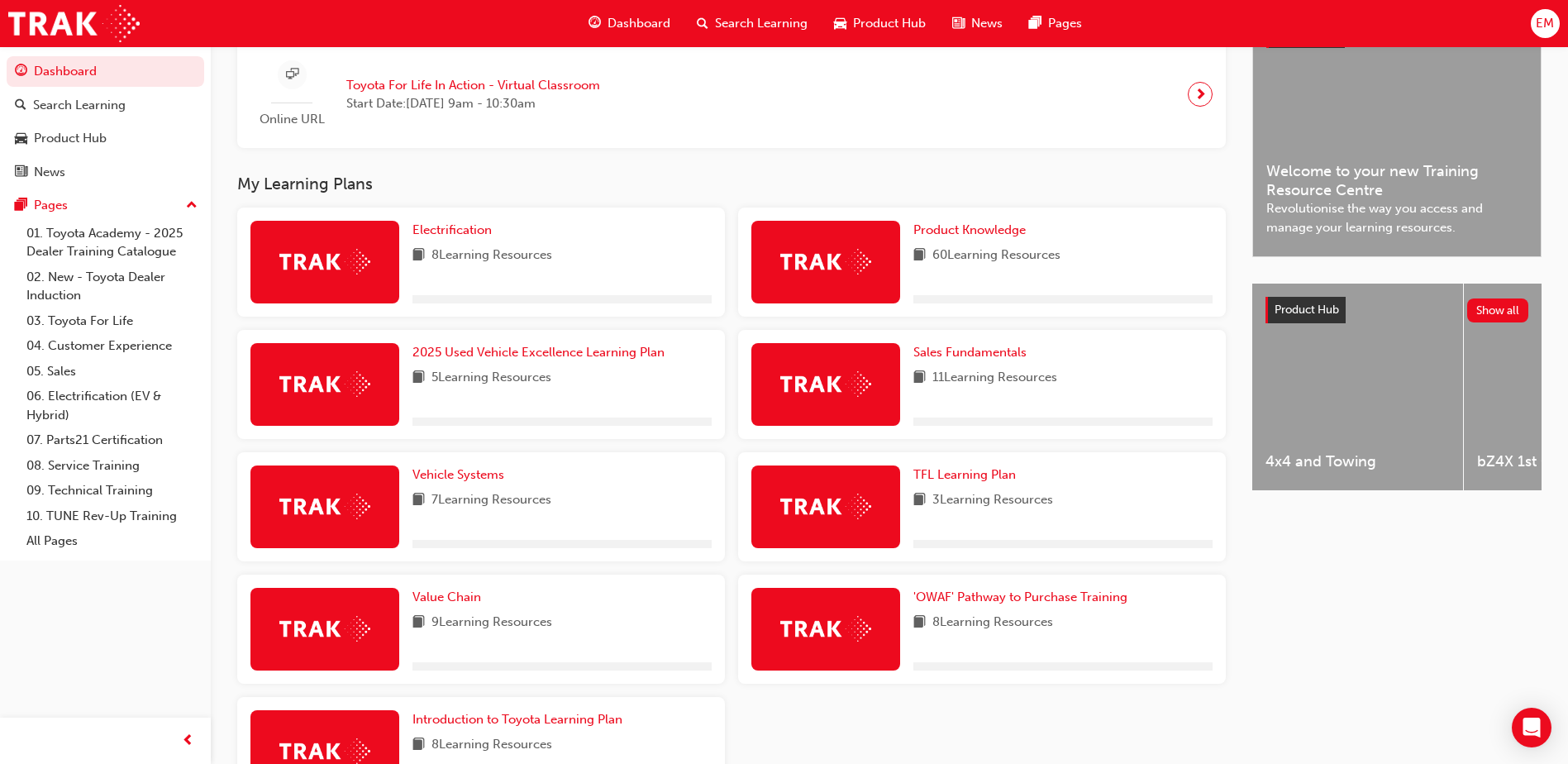
scroll to position [496, 0]
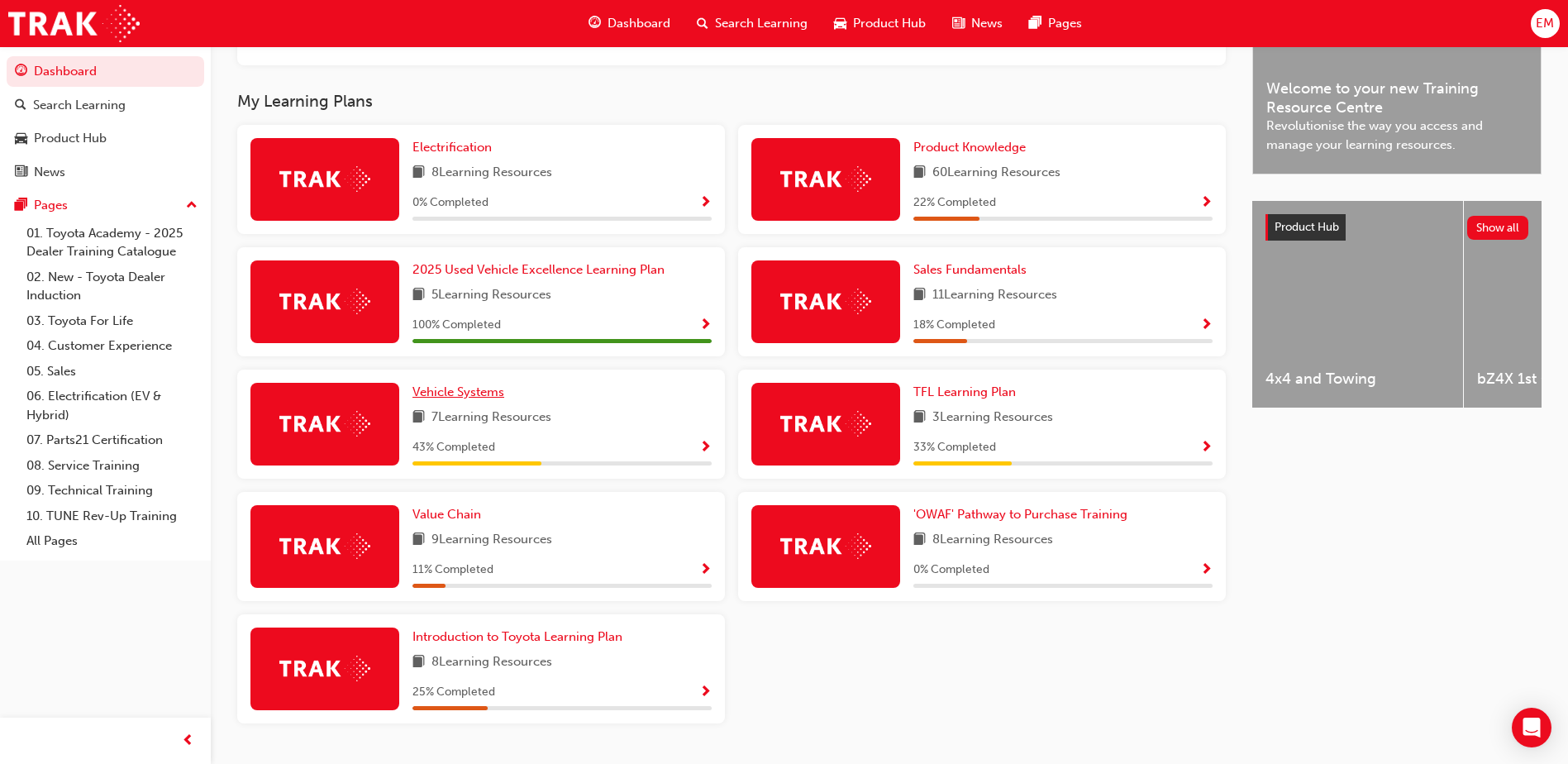
click at [457, 400] on span "Vehicle Systems" at bounding box center [457, 392] width 92 height 15
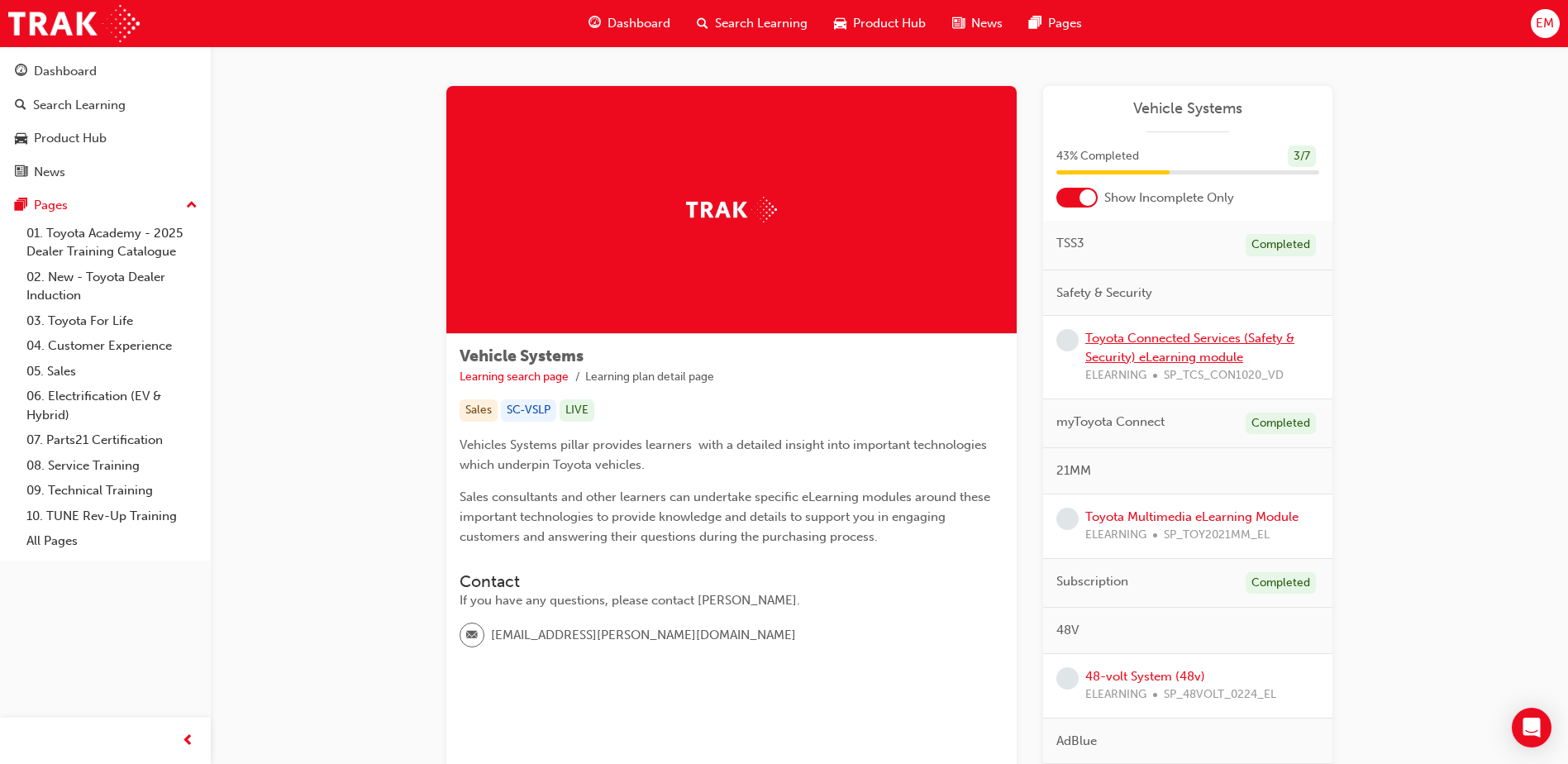
click at [1112, 354] on link "Toyota Connected Services (Safety & Security) eLearning module" at bounding box center [1189, 347] width 209 height 34
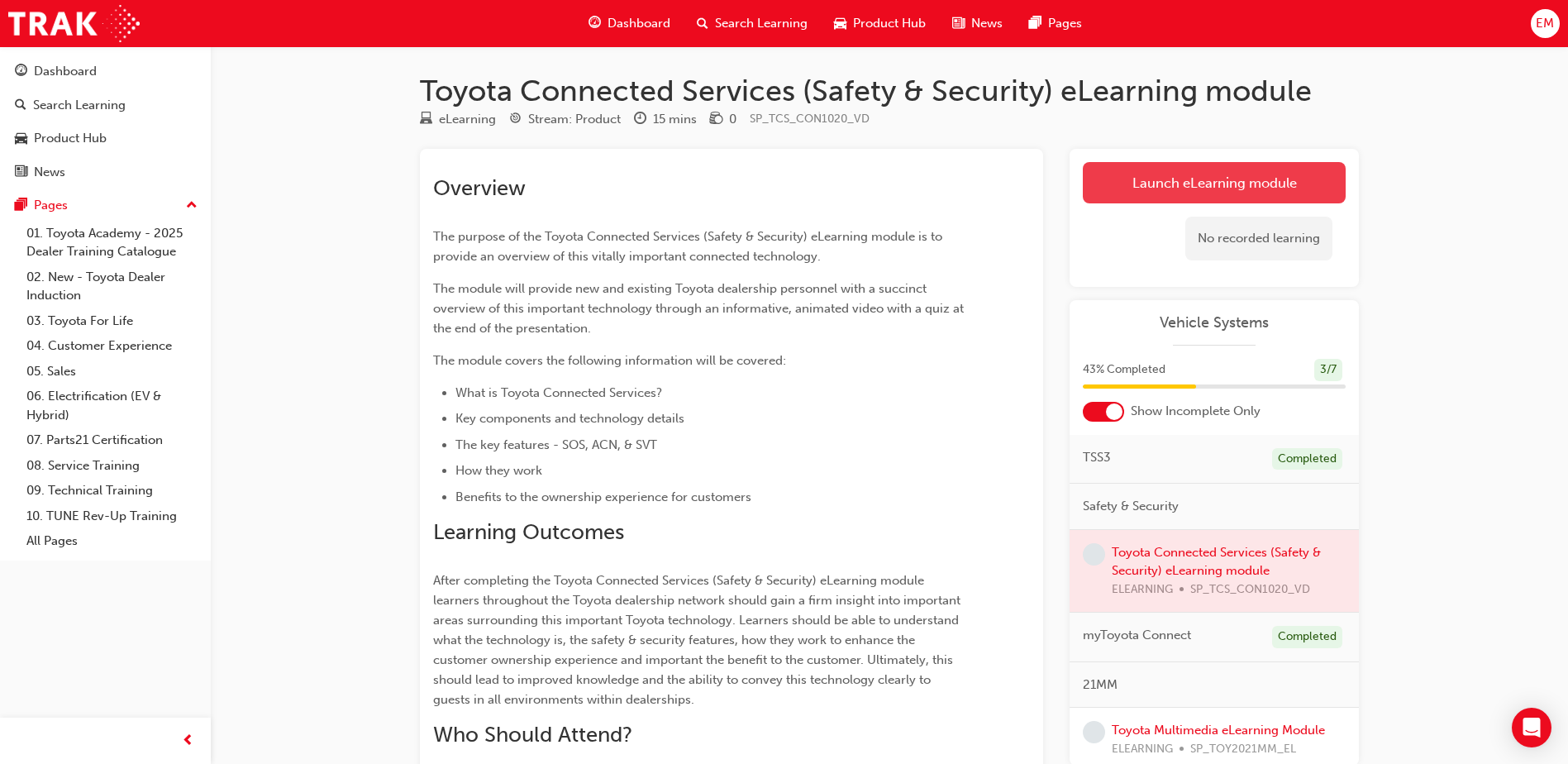
click at [1139, 167] on link "Launch eLearning module" at bounding box center [1214, 183] width 263 height 41
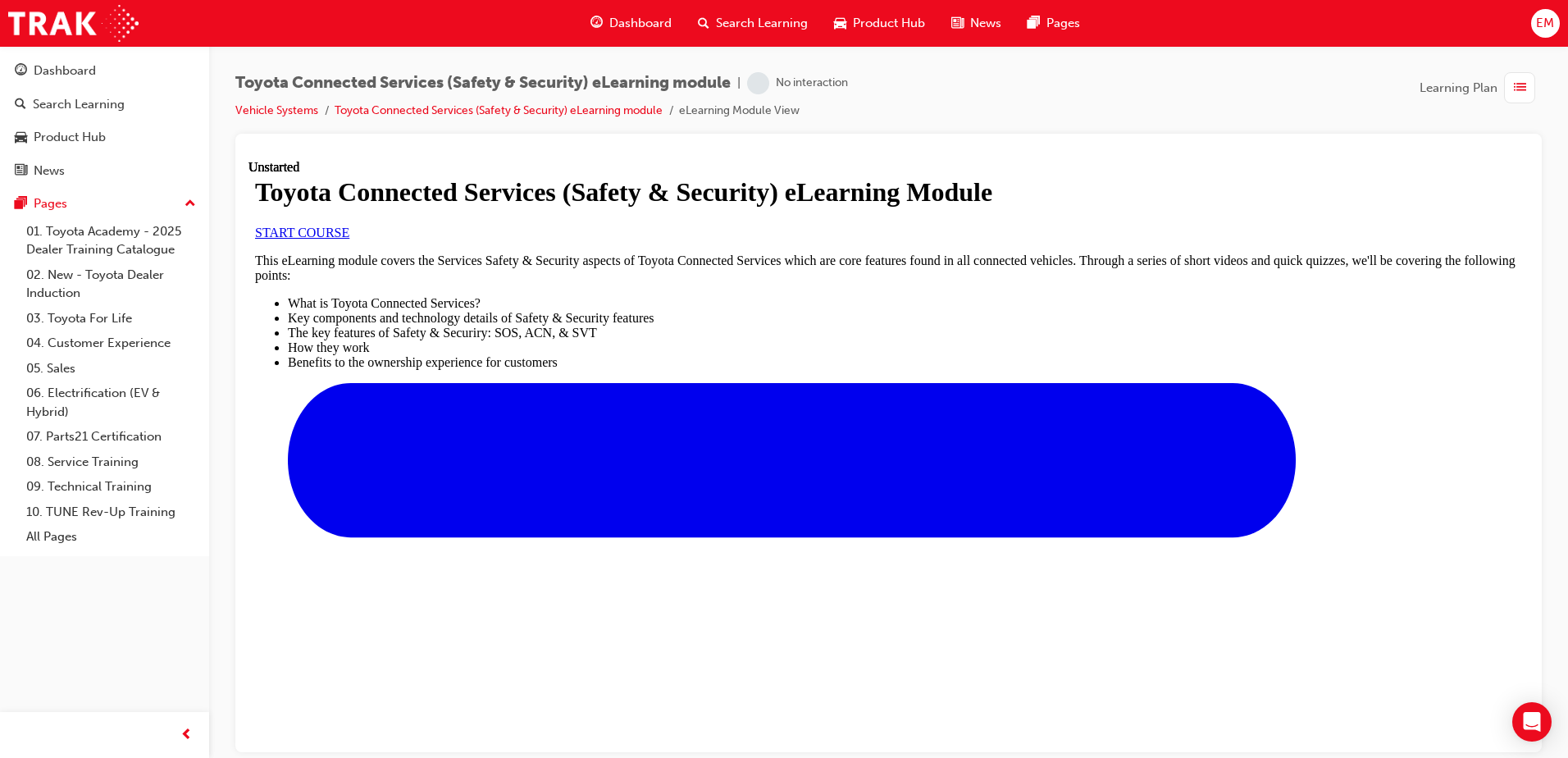
scroll to position [328, 0]
click at [350, 239] on span "START COURSE" at bounding box center [302, 231] width 94 height 14
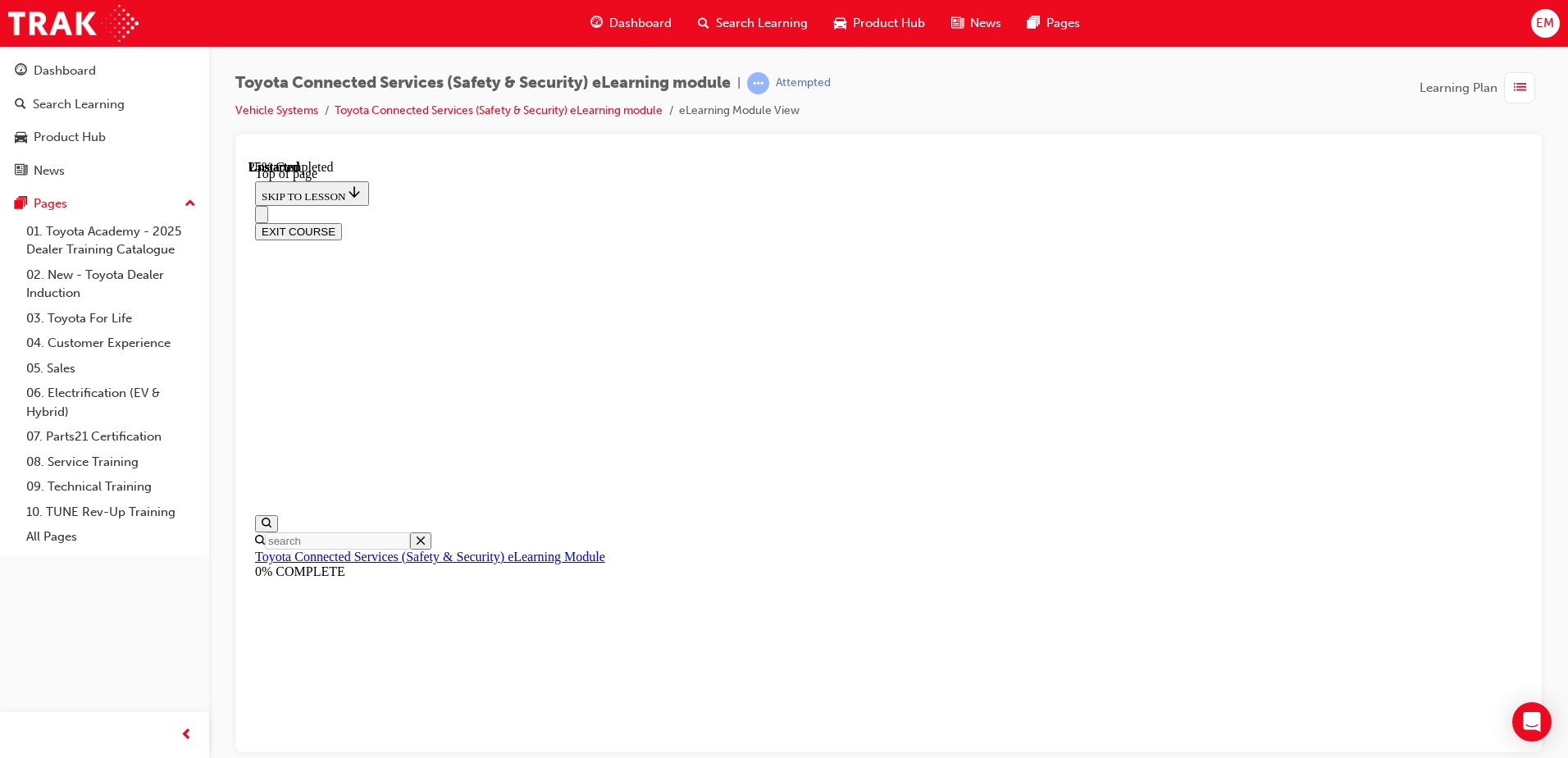
scroll to position [51, 0]
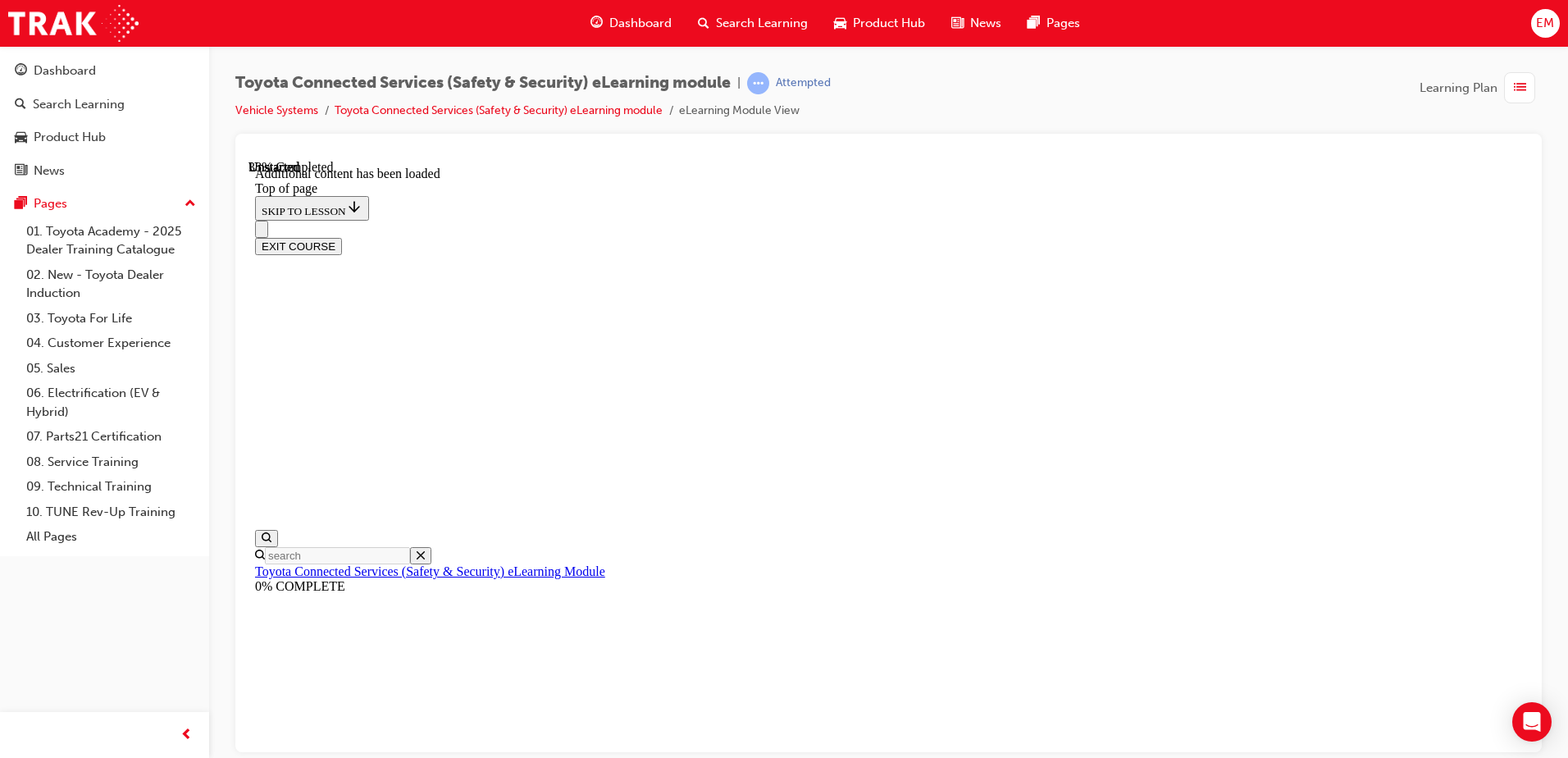
scroll to position [488, 0]
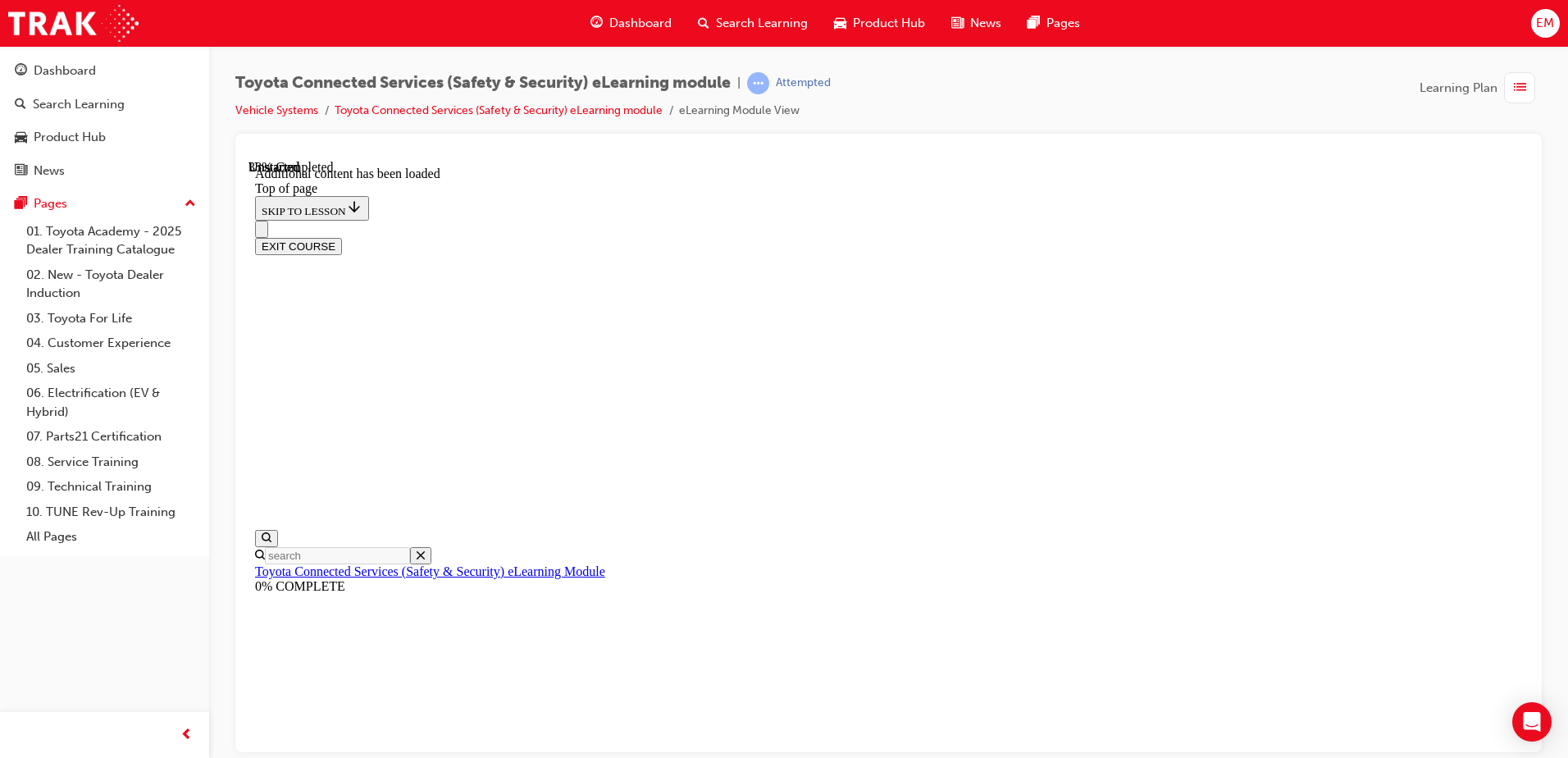
drag, startPoint x: 971, startPoint y: 671, endPoint x: 996, endPoint y: 672, distance: 25.0
drag, startPoint x: 1110, startPoint y: 669, endPoint x: 1149, endPoint y: 661, distance: 39.8
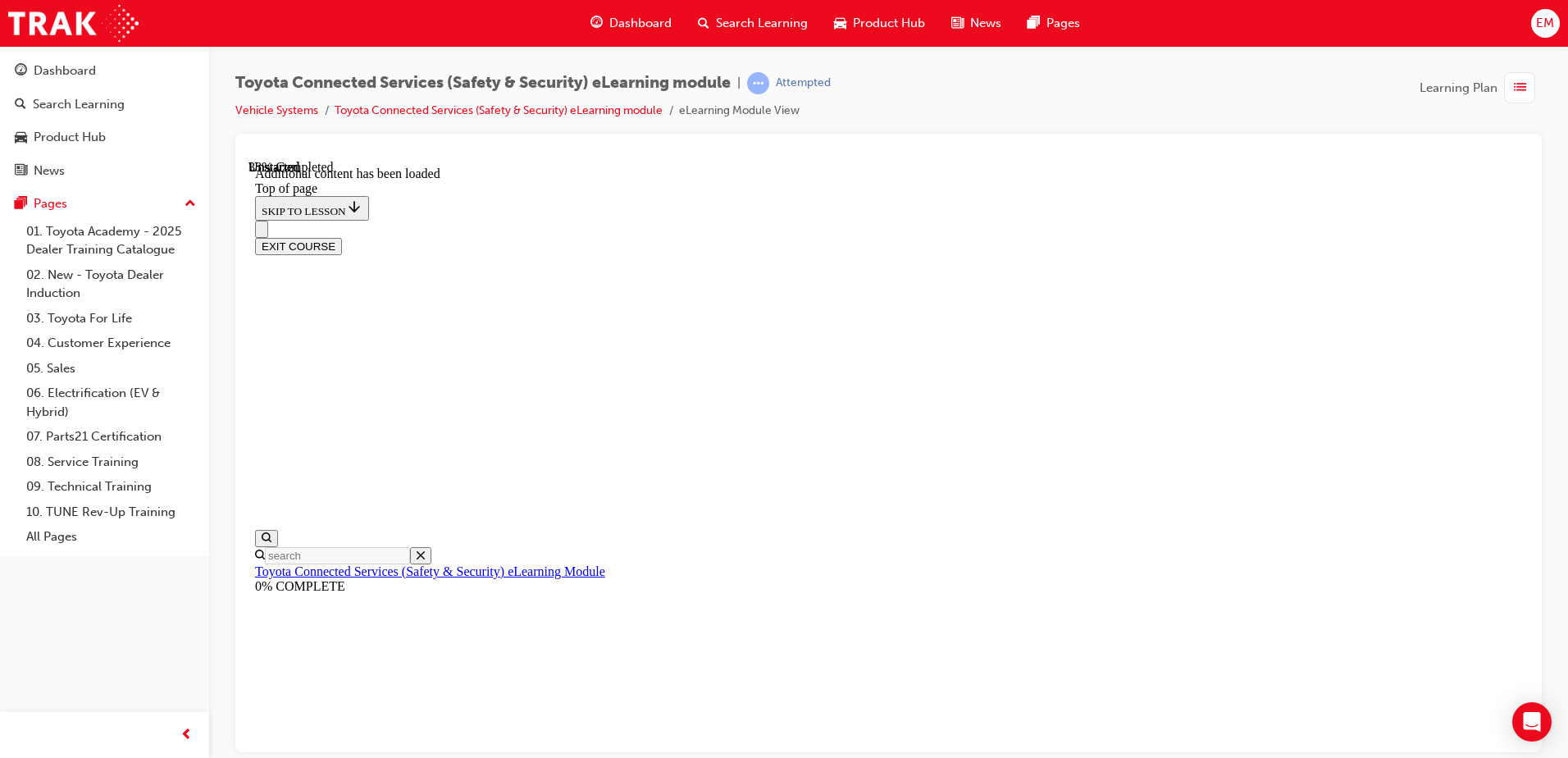
drag, startPoint x: 1324, startPoint y: 913, endPoint x: 1059, endPoint y: 725, distance: 324.9
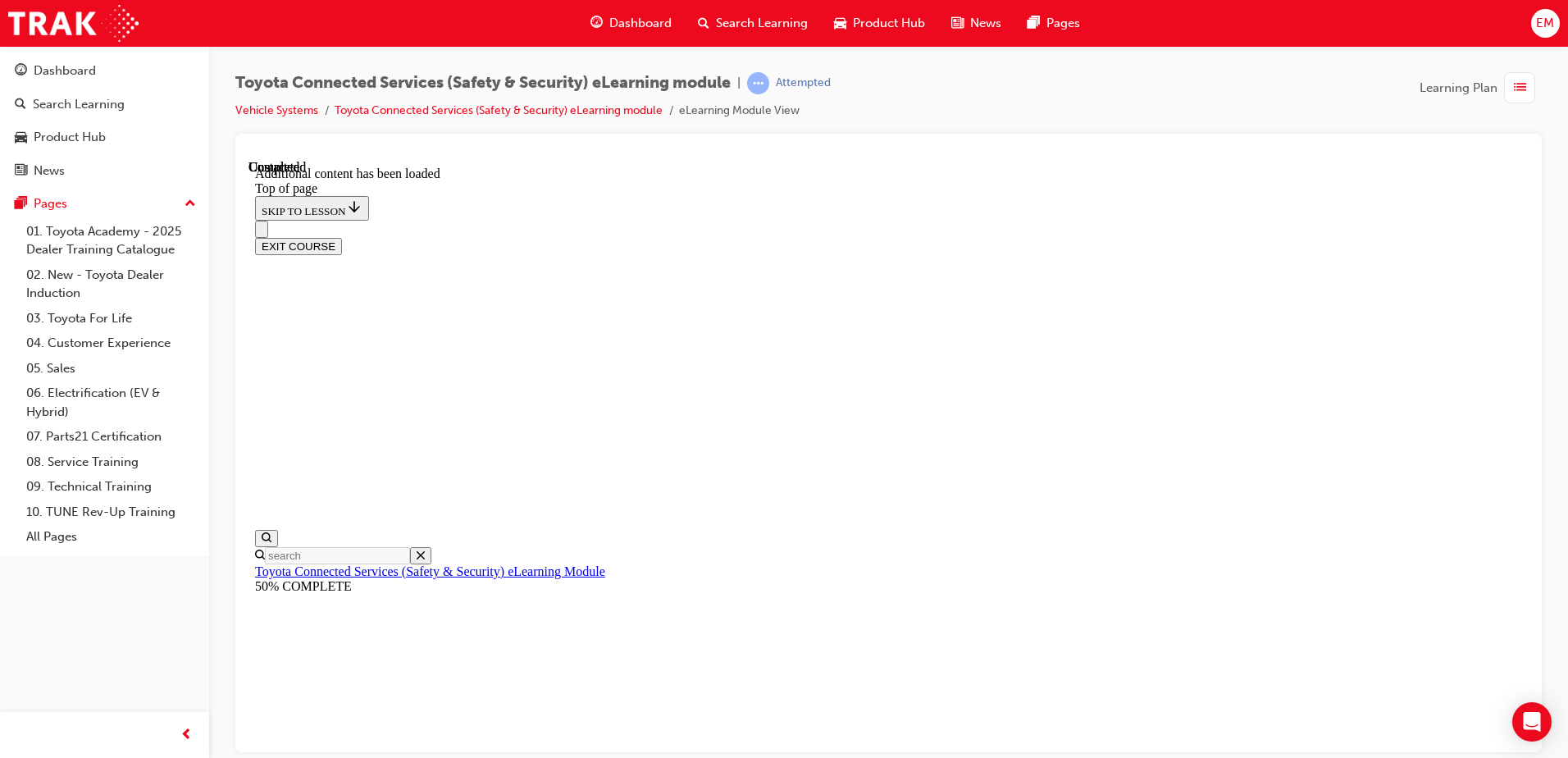
scroll to position [214, 0]
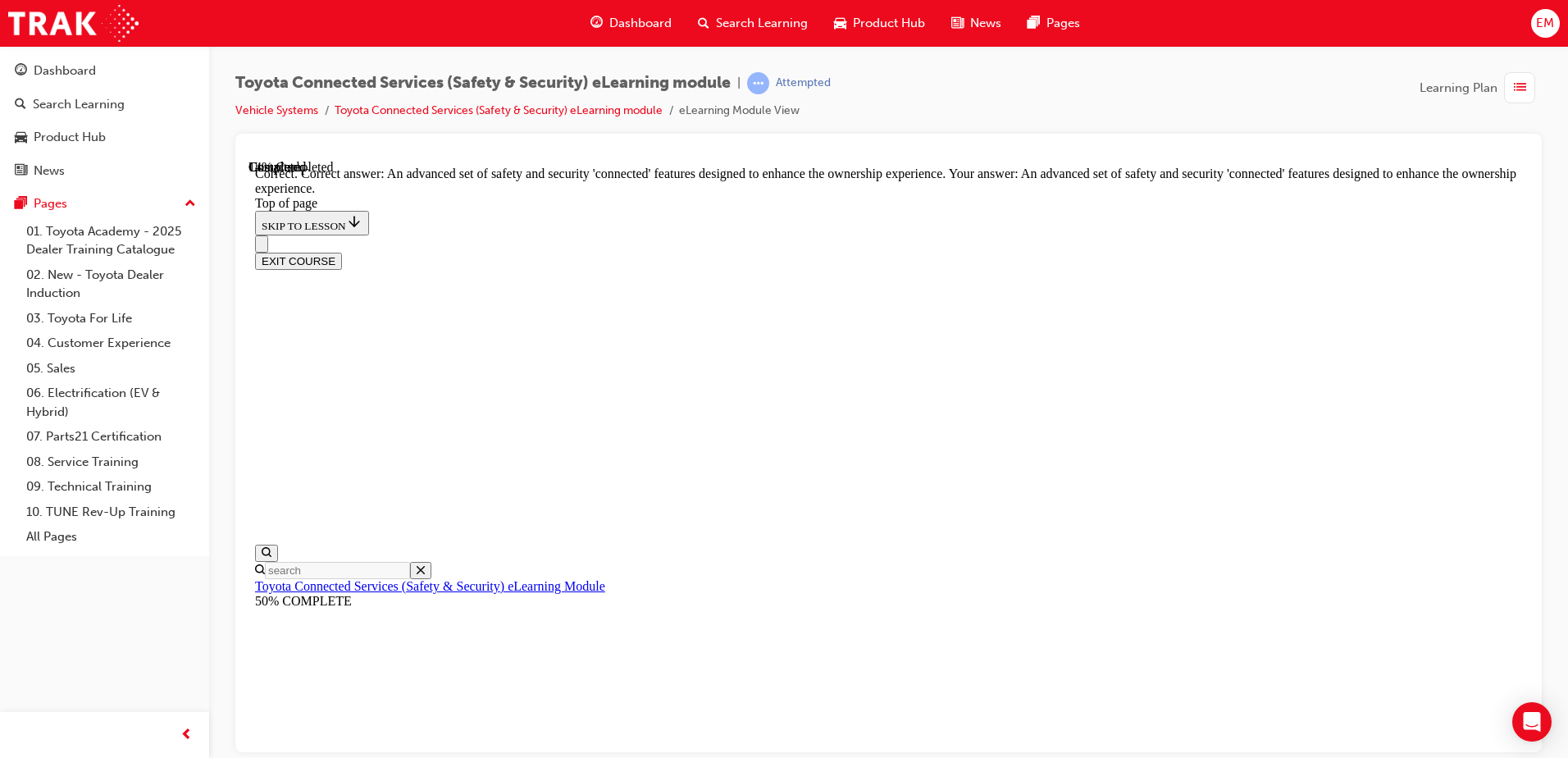
drag, startPoint x: 863, startPoint y: 457, endPoint x: 935, endPoint y: 441, distance: 73.8
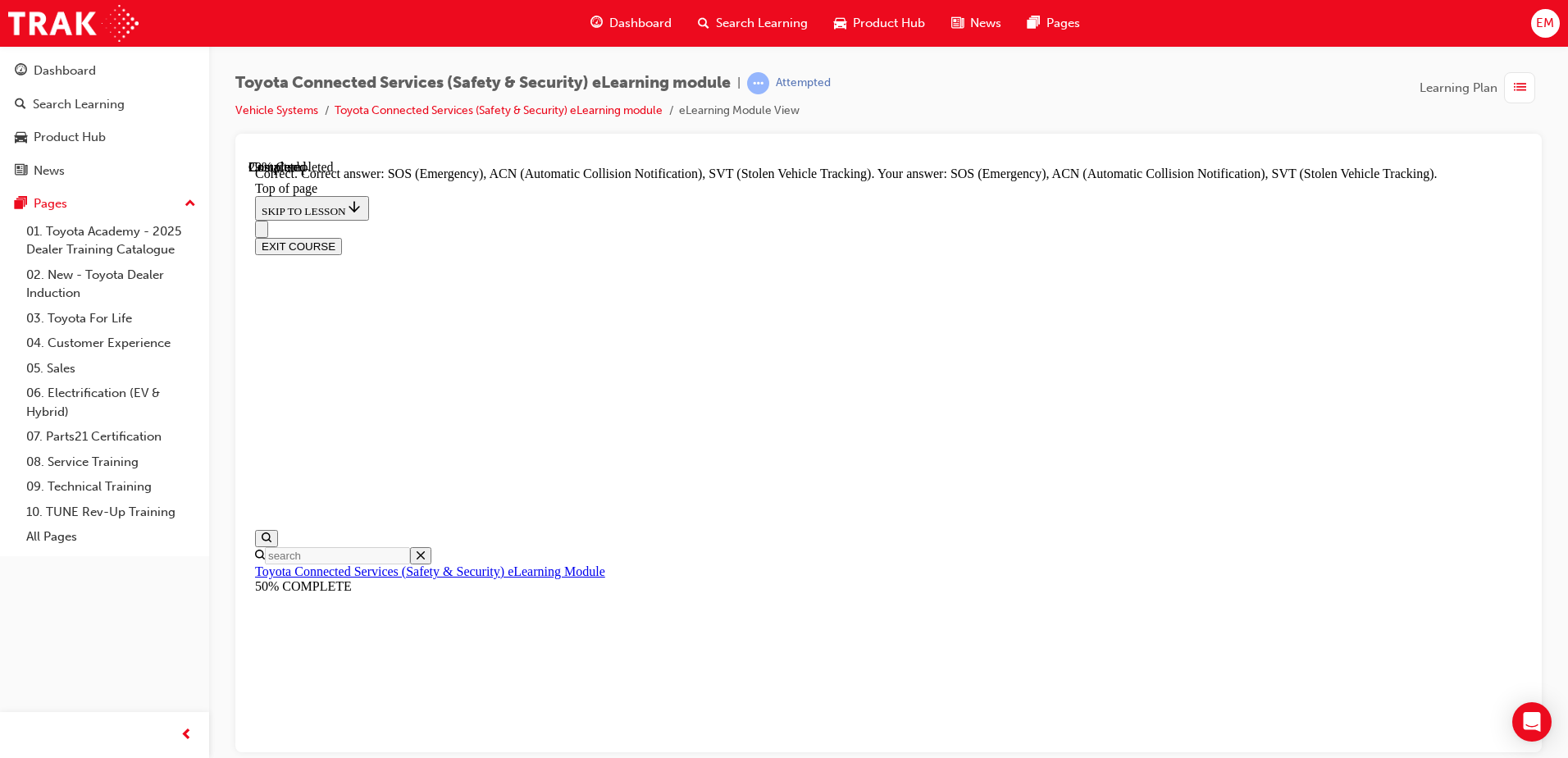
scroll to position [412, 0]
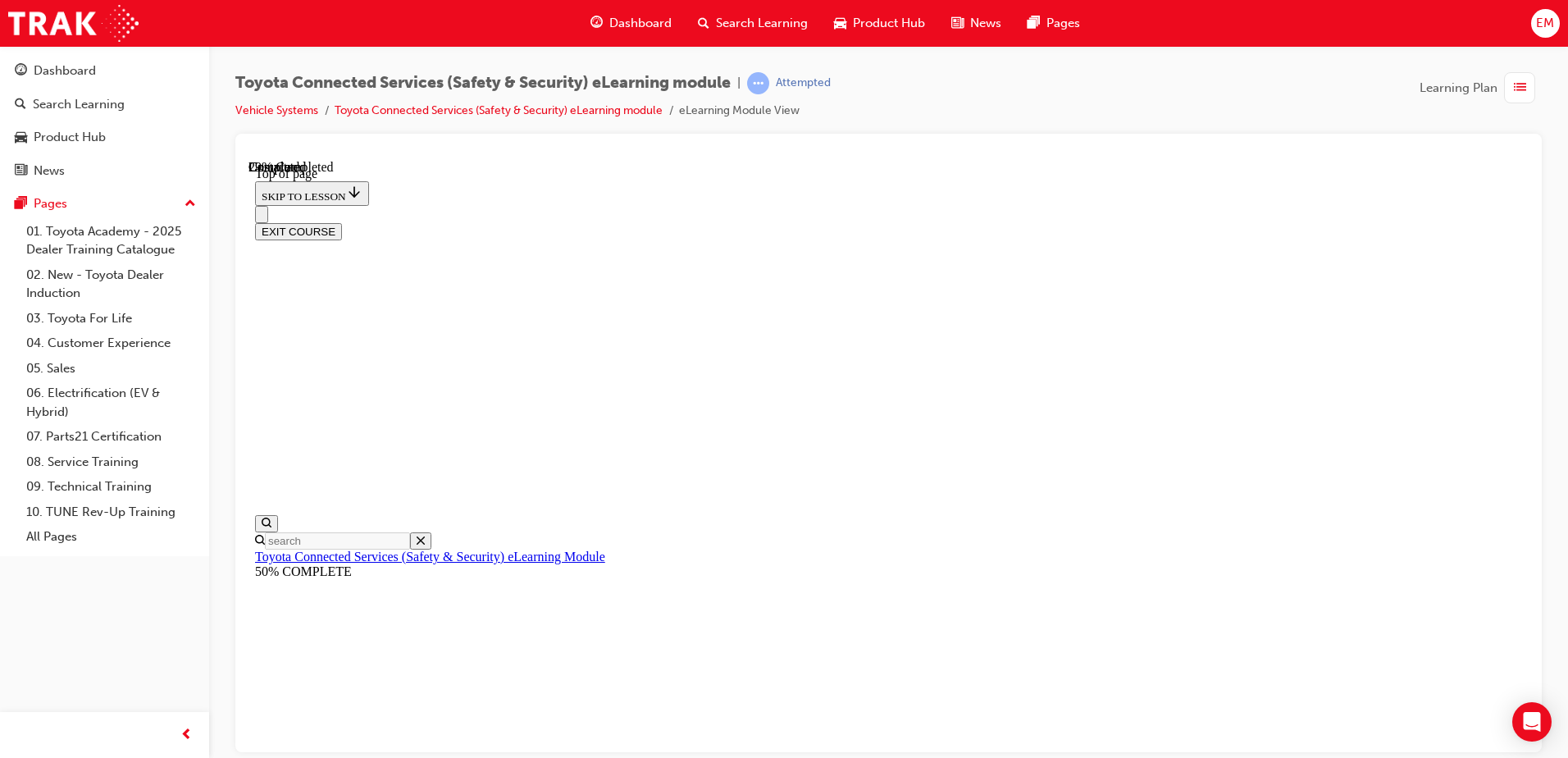
scroll to position [214, 0]
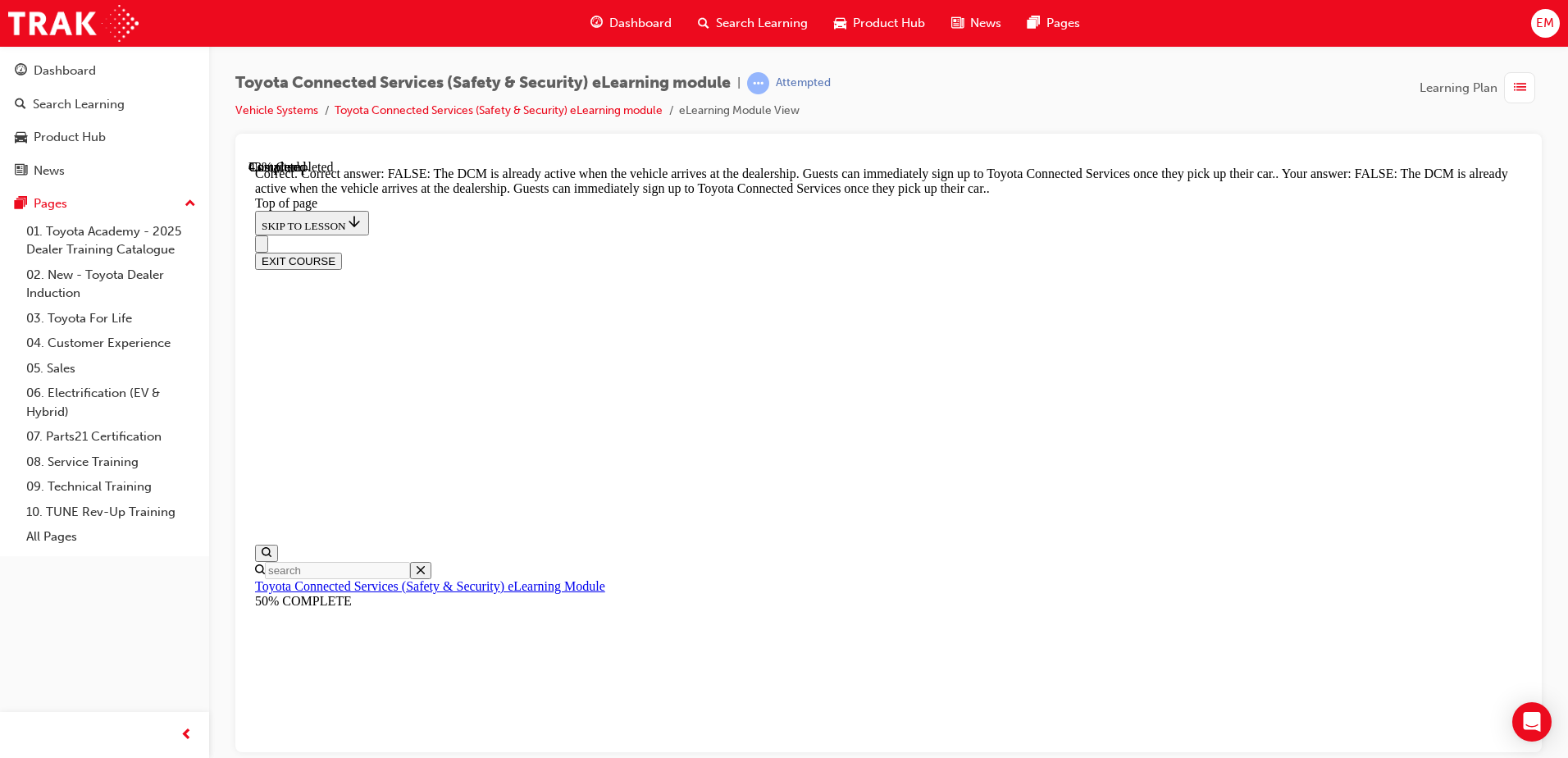
scroll to position [302, 0]
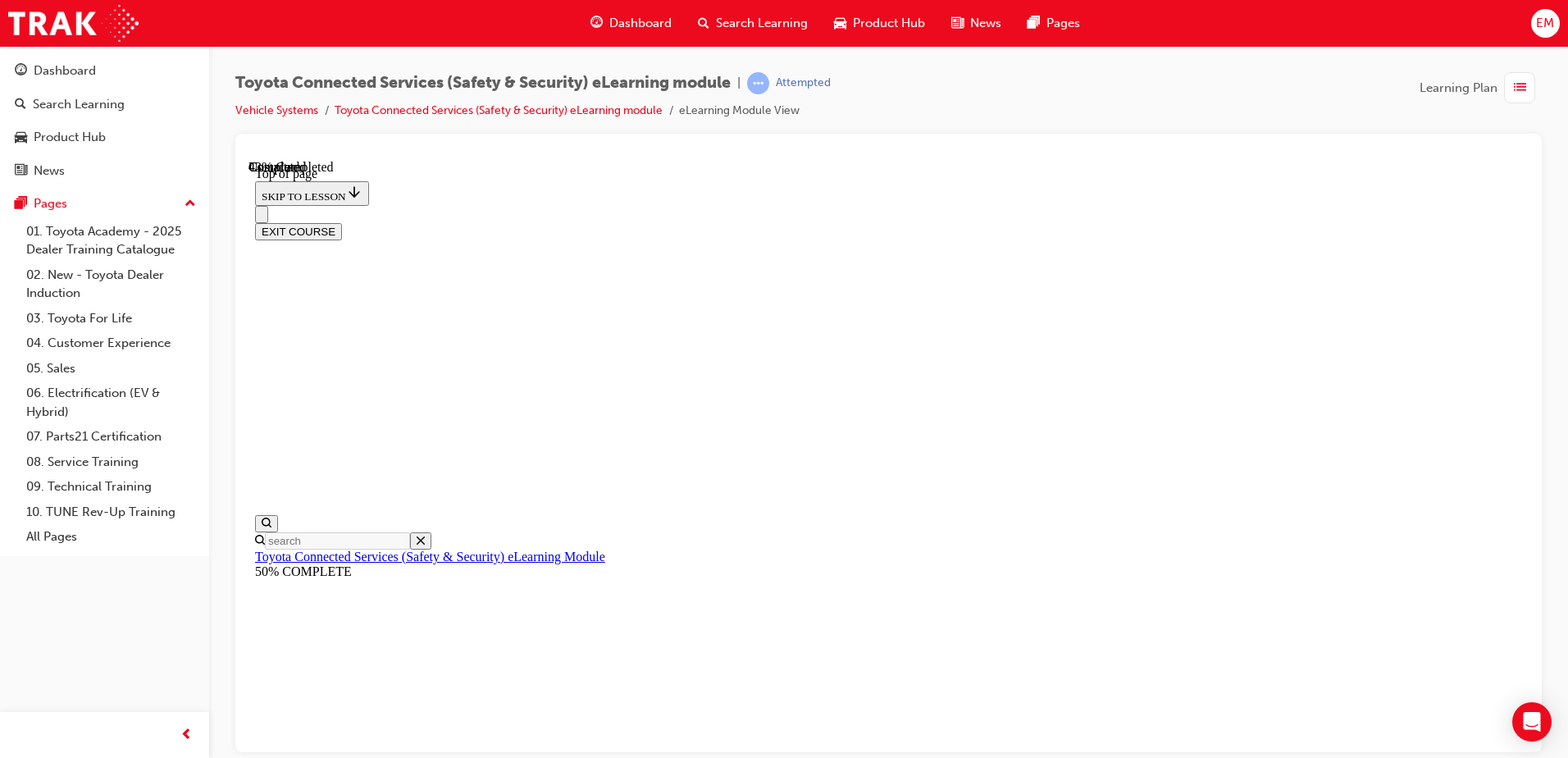
scroll to position [50, 0]
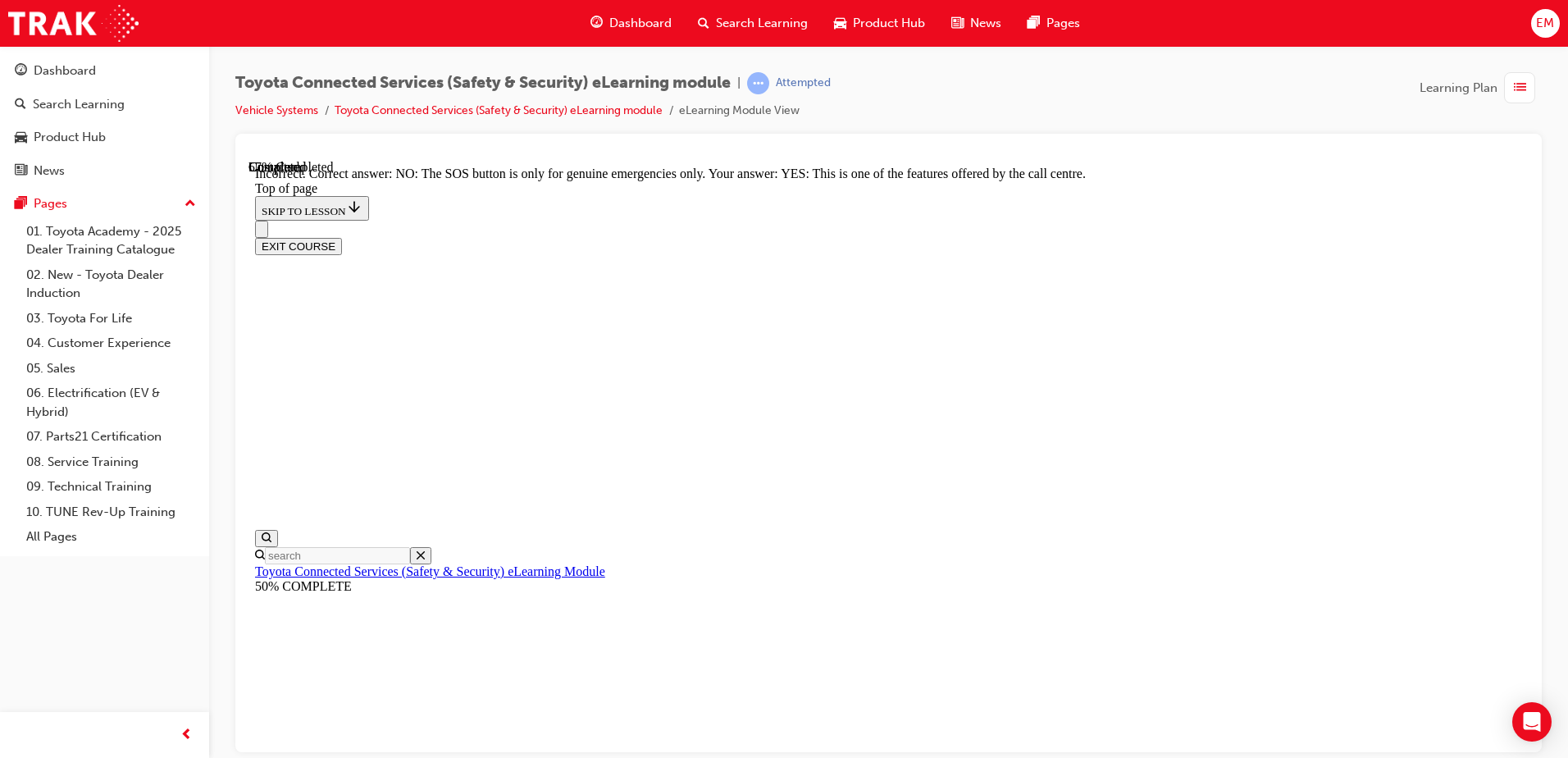
scroll to position [253, 0]
drag, startPoint x: 1018, startPoint y: 671, endPoint x: 1008, endPoint y: 663, distance: 12.8
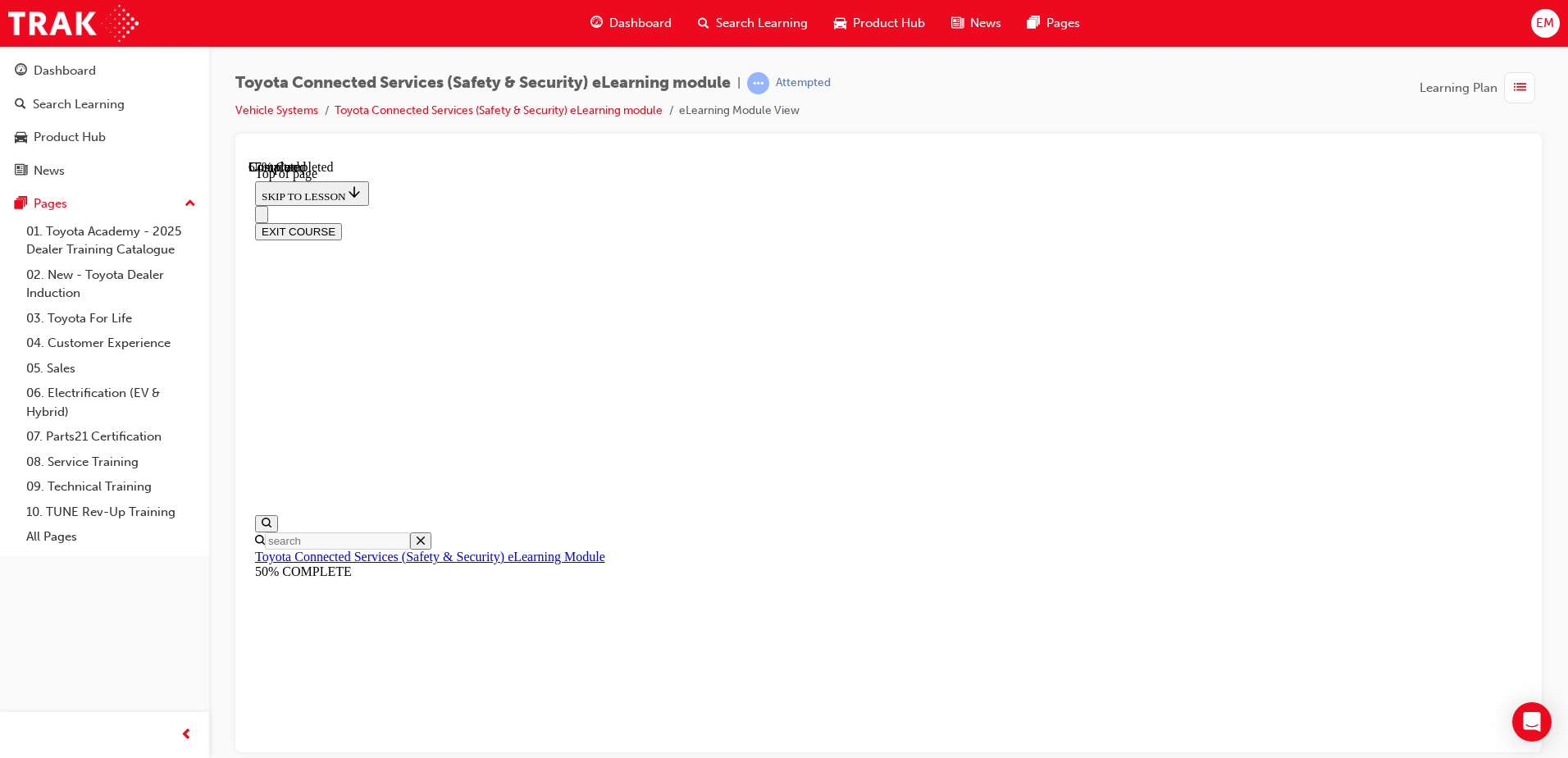
scroll to position [133, 0]
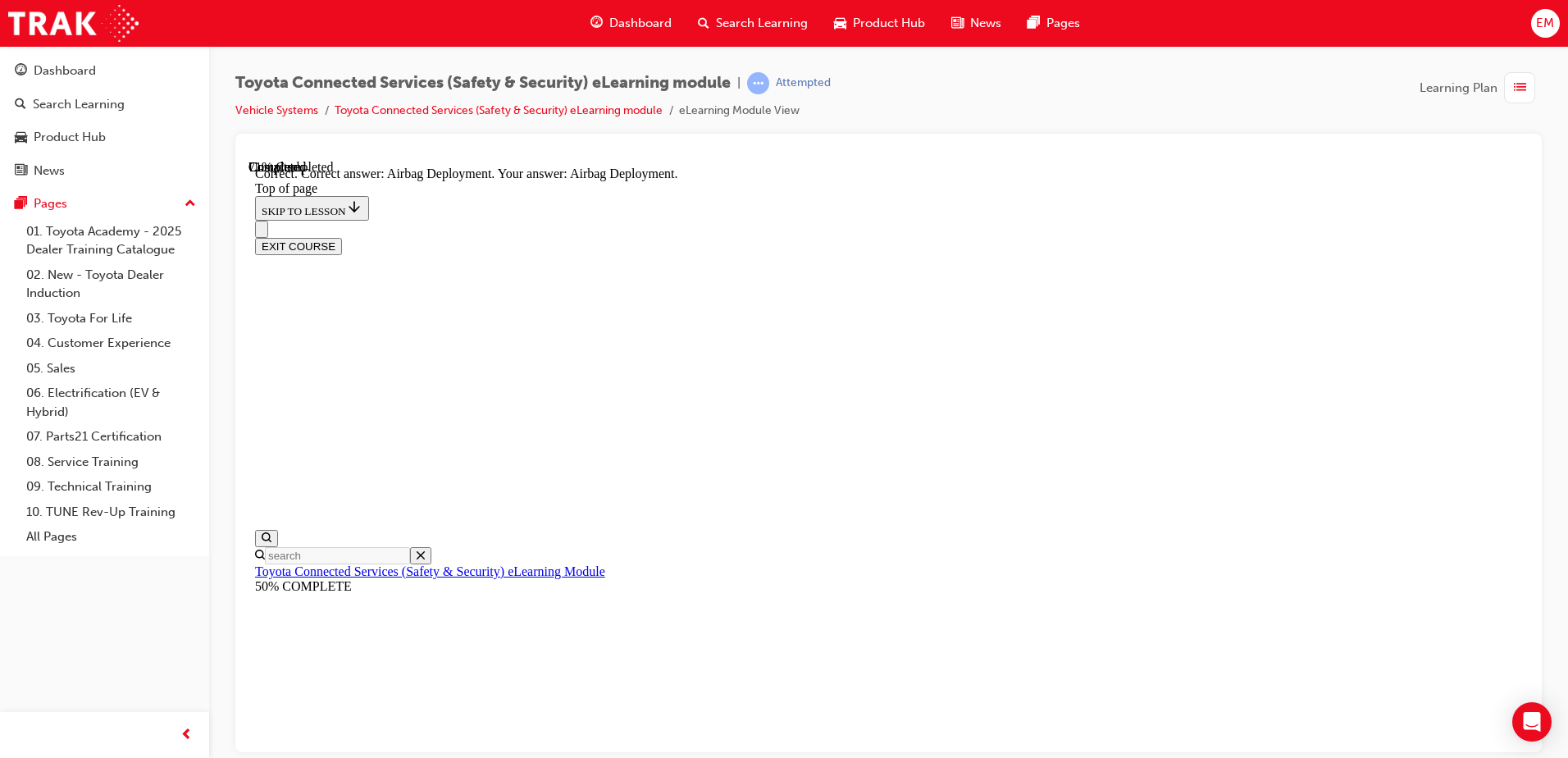
scroll to position [328, 0]
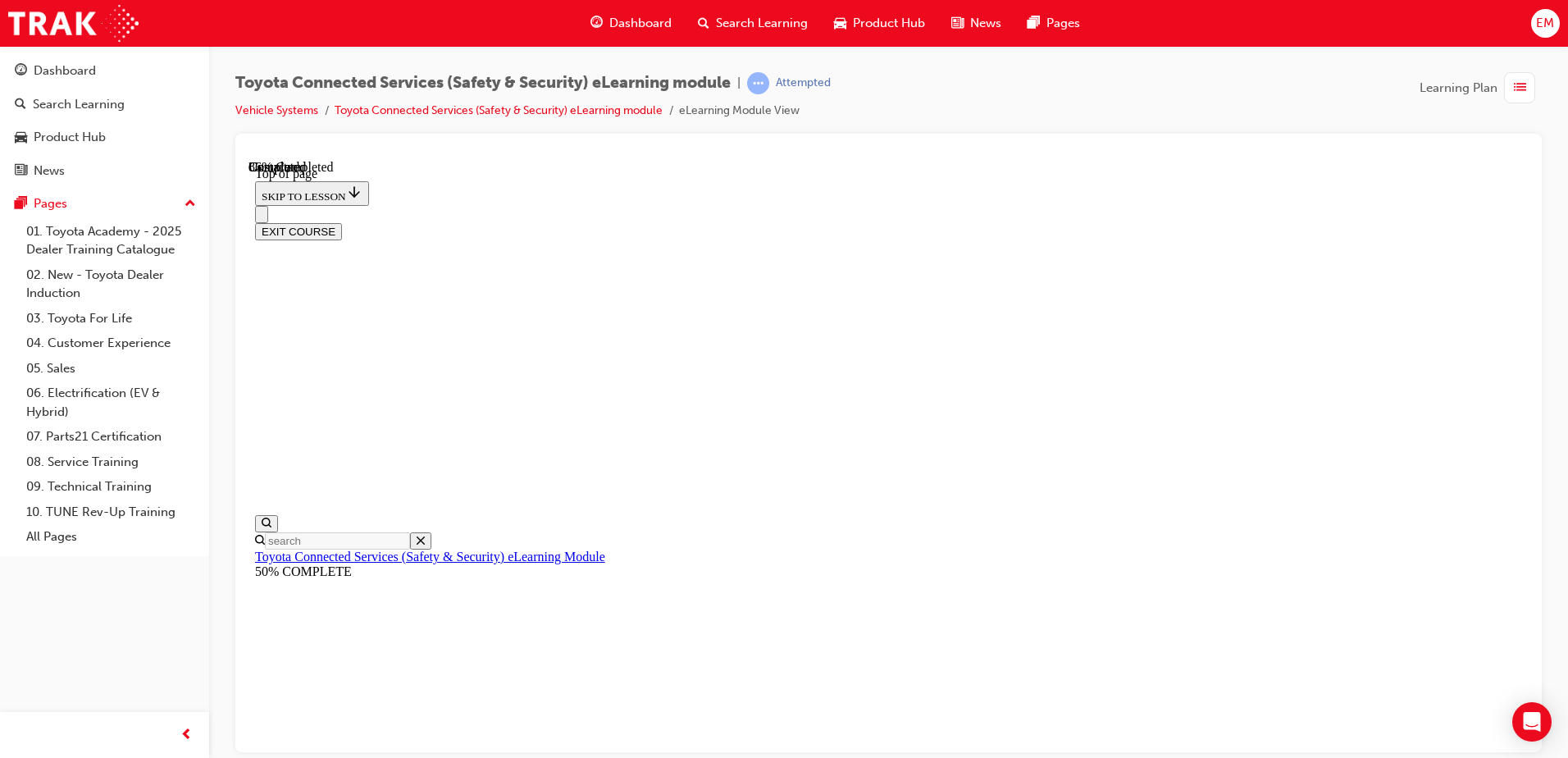
scroll to position [214, 0]
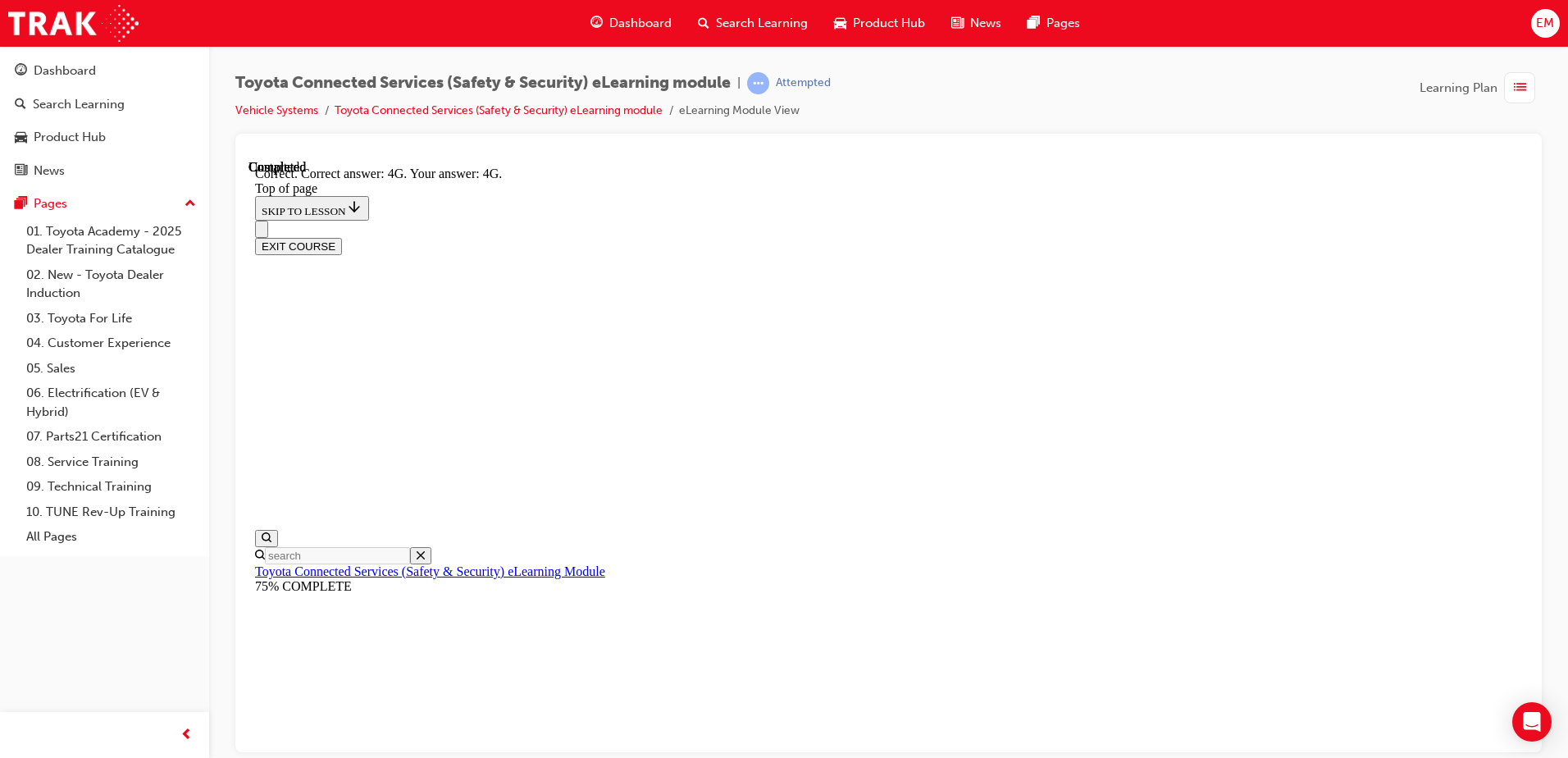
scroll to position [356, 0]
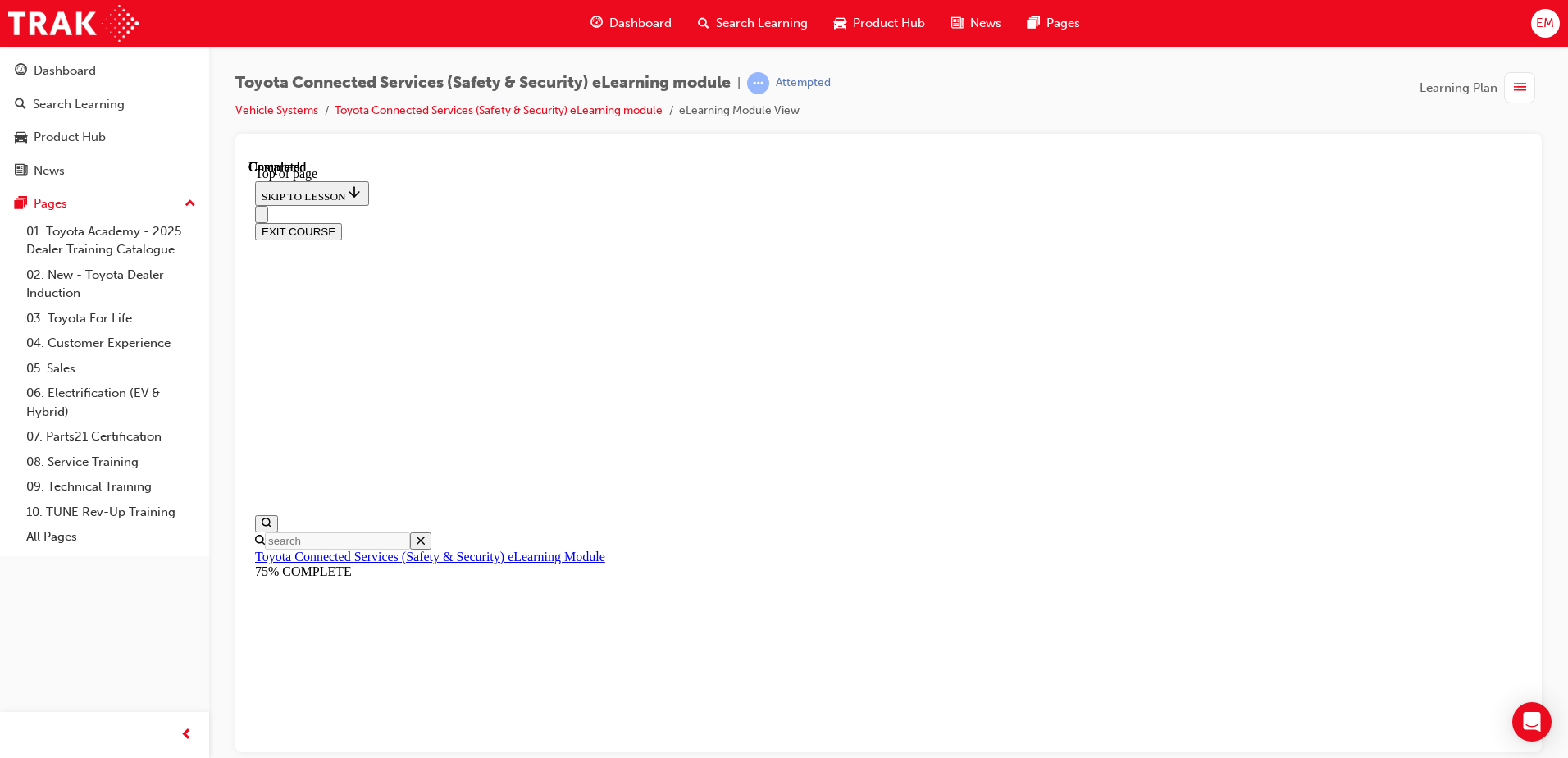
scroll to position [299, 0]
click at [961, 754] on div "Toyota Connected Services (Safety & Security) eLearning module | Attempted Vehi…" at bounding box center [784, 379] width 1568 height 758
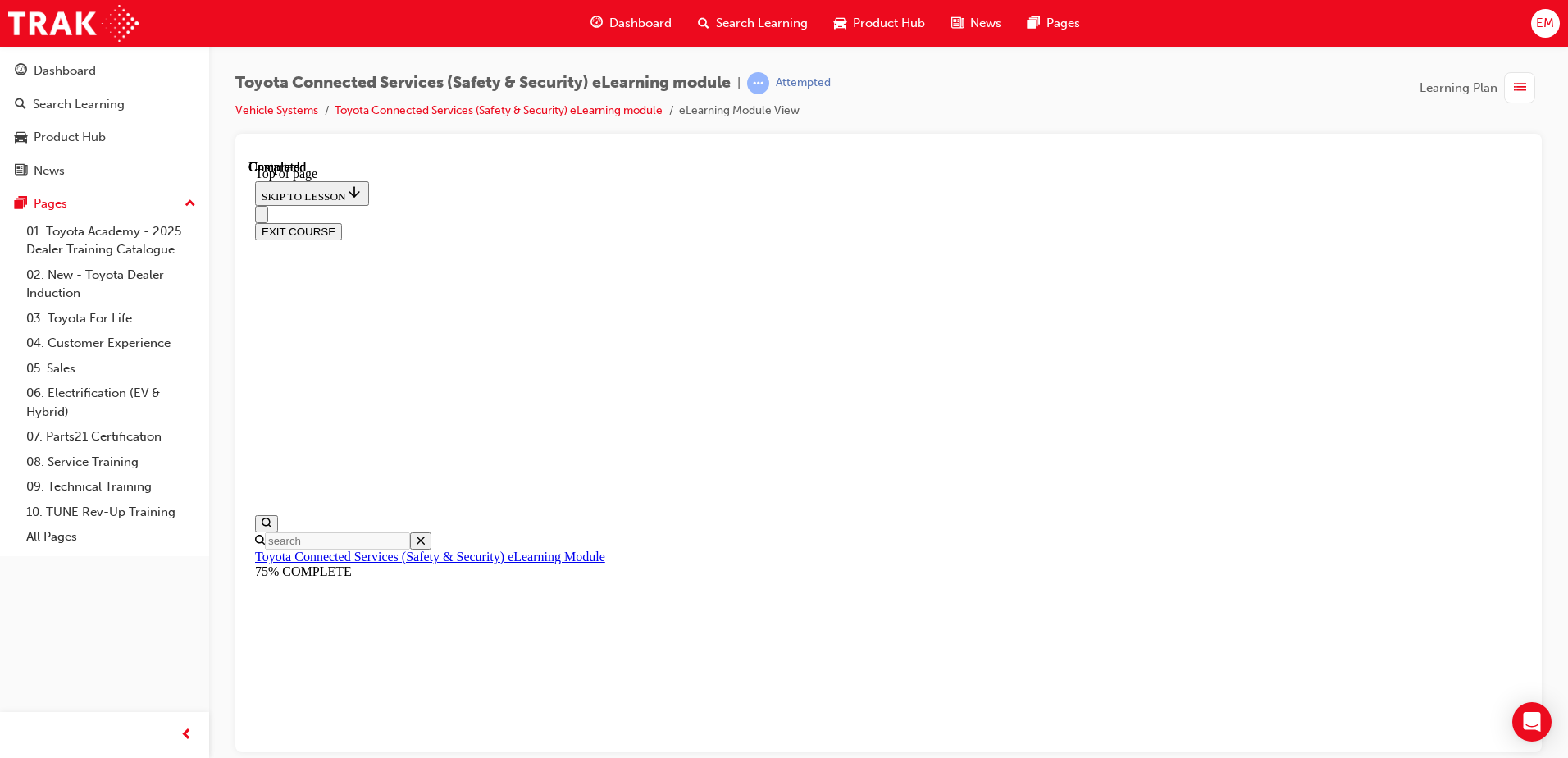
scroll to position [282, 0]
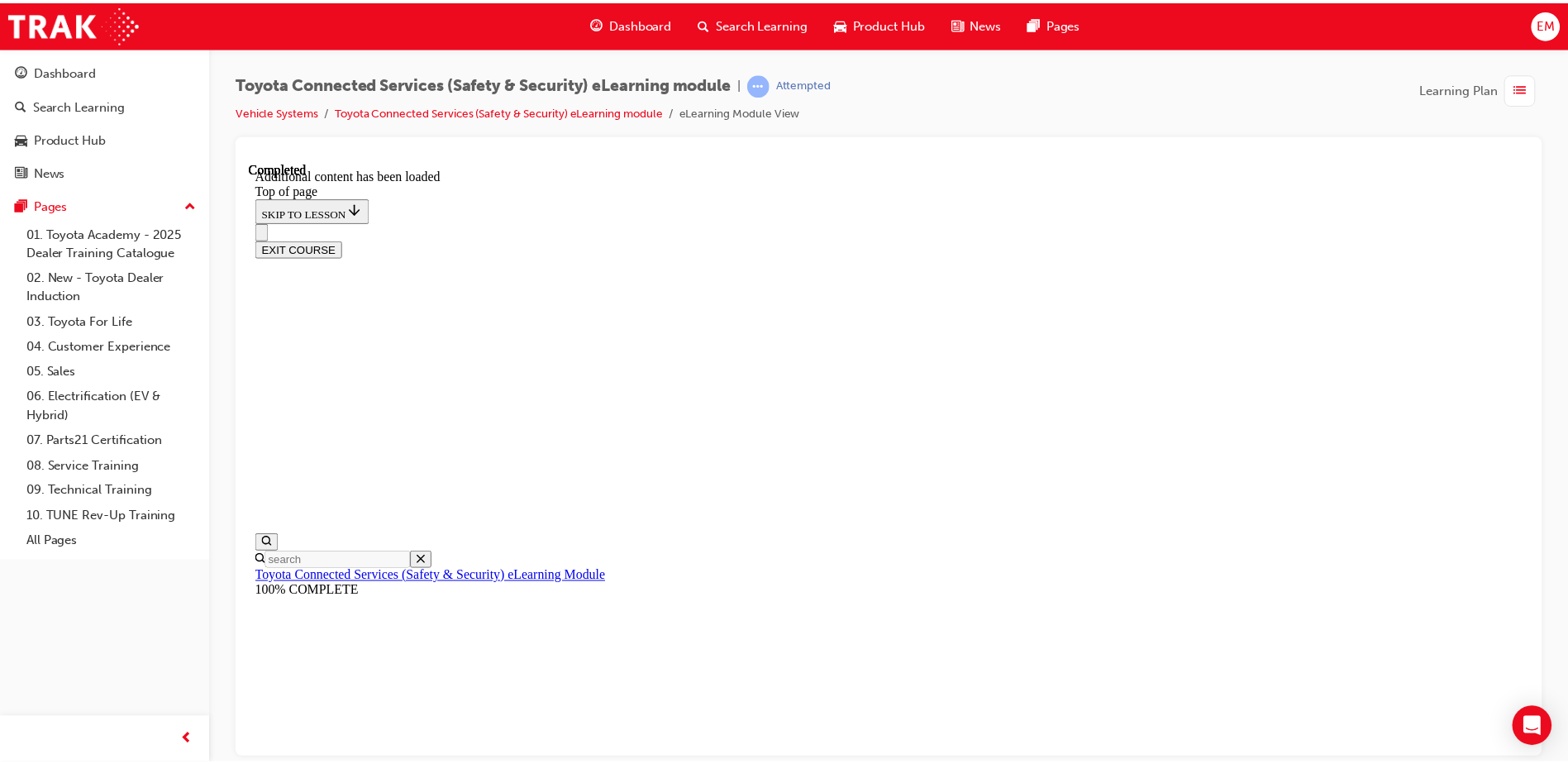
scroll to position [497, 0]
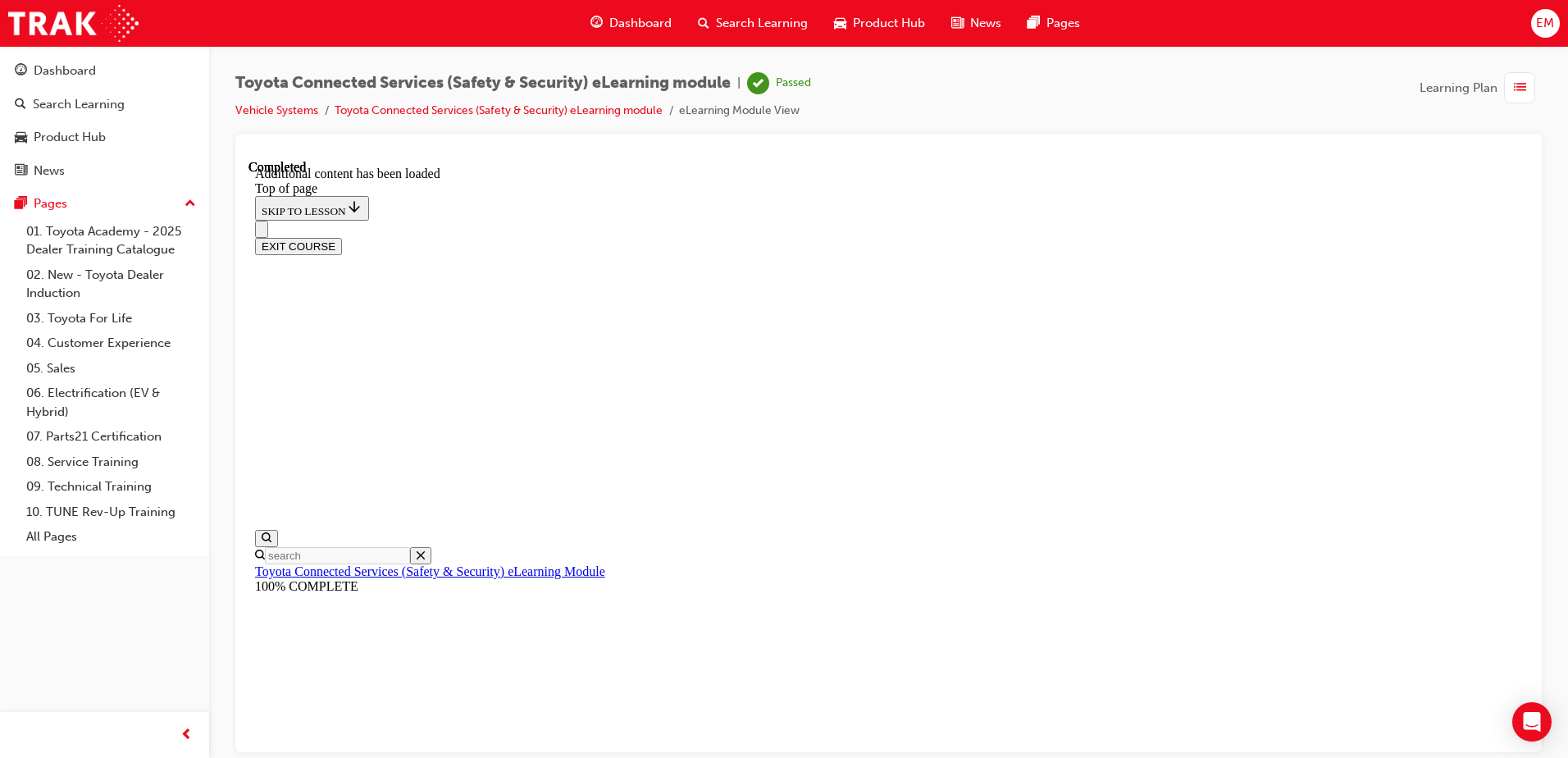
click at [625, 23] on span "Dashboard" at bounding box center [640, 23] width 63 height 19
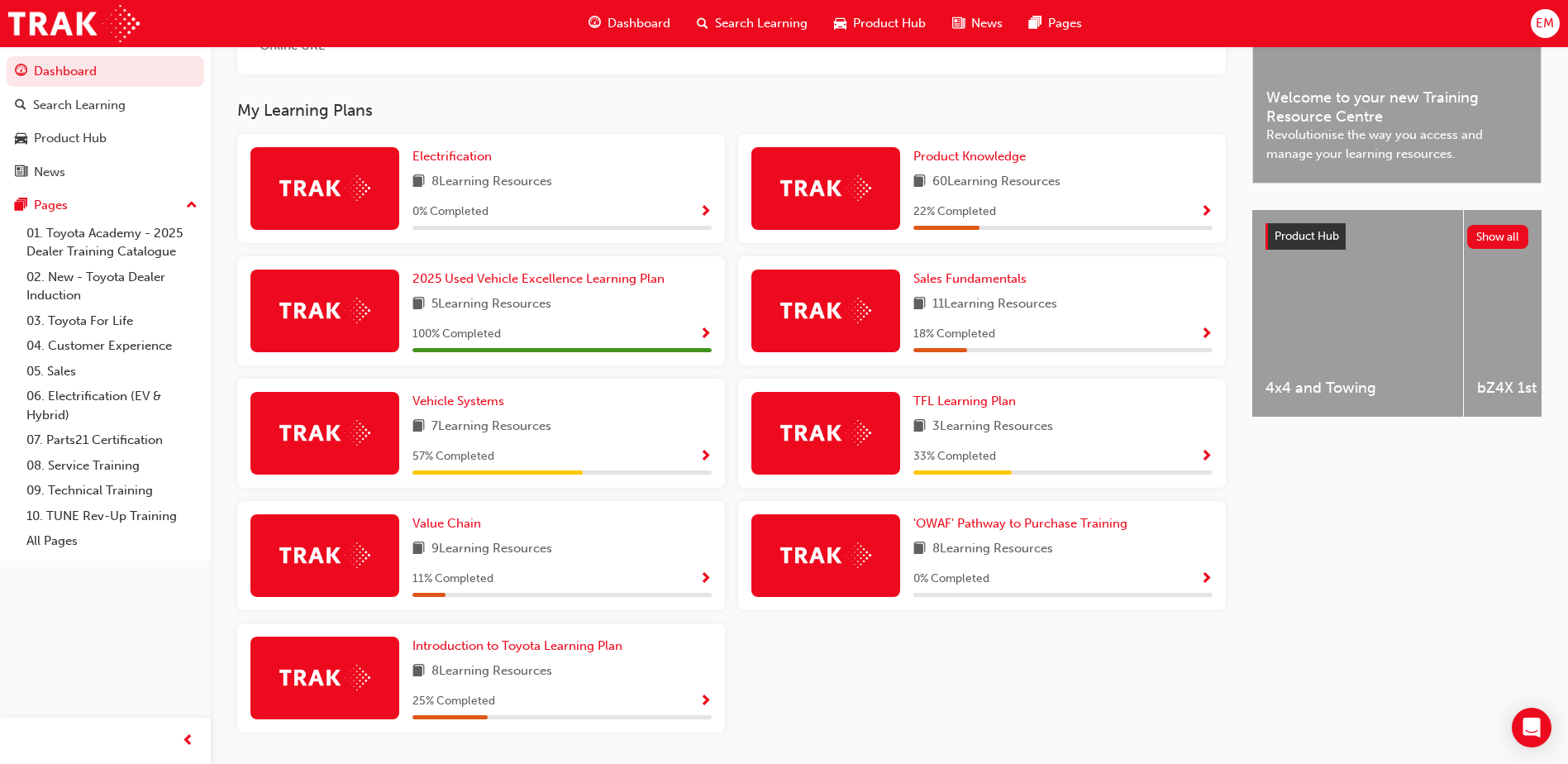
scroll to position [460, 0]
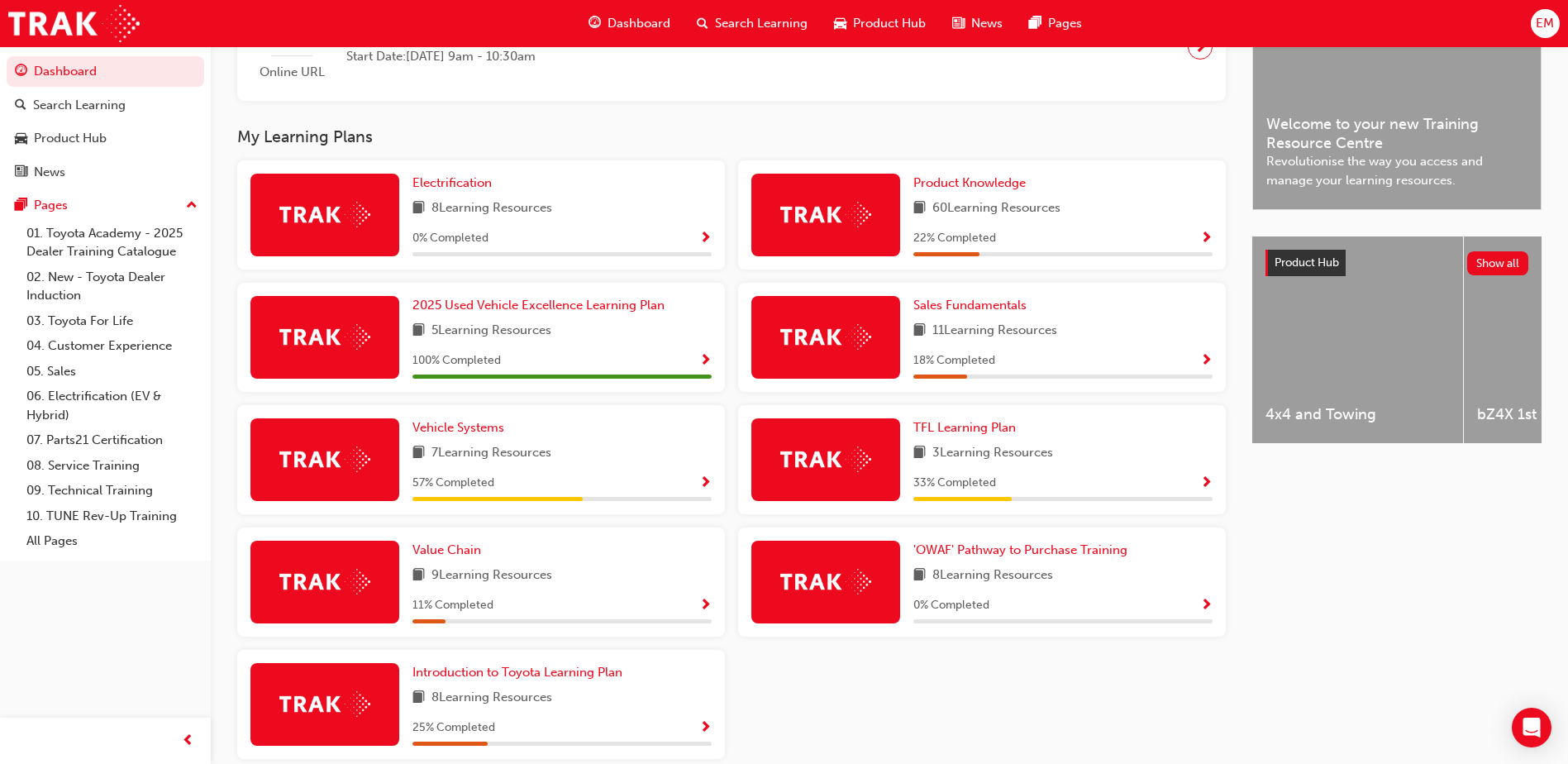
click at [525, 460] on span "7 Learning Resources" at bounding box center [491, 453] width 120 height 20
click at [706, 488] on span "Show Progress" at bounding box center [706, 484] width 12 height 15
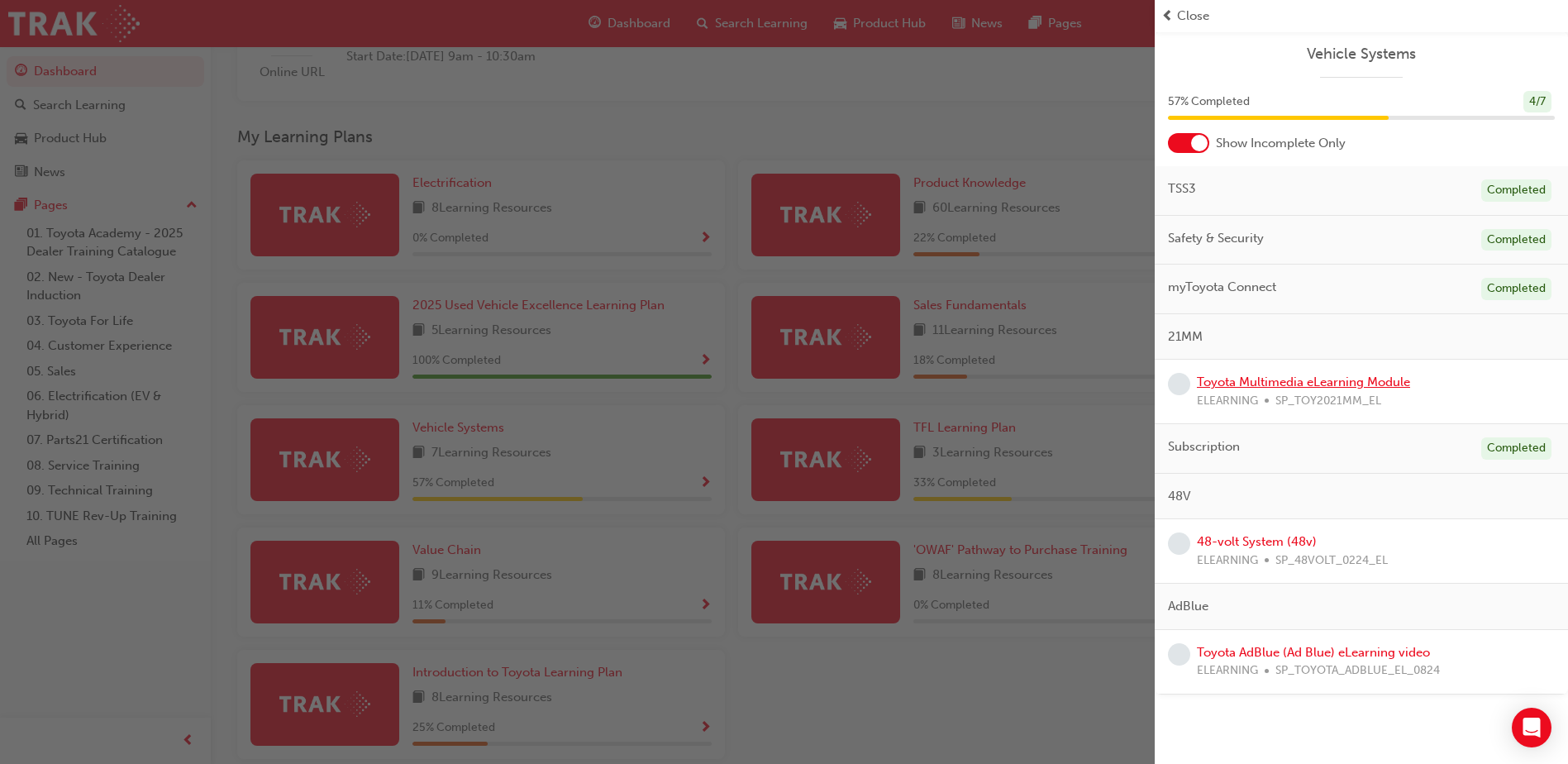
click at [1311, 385] on link "Toyota Multimedia eLearning Module" at bounding box center [1304, 382] width 214 height 15
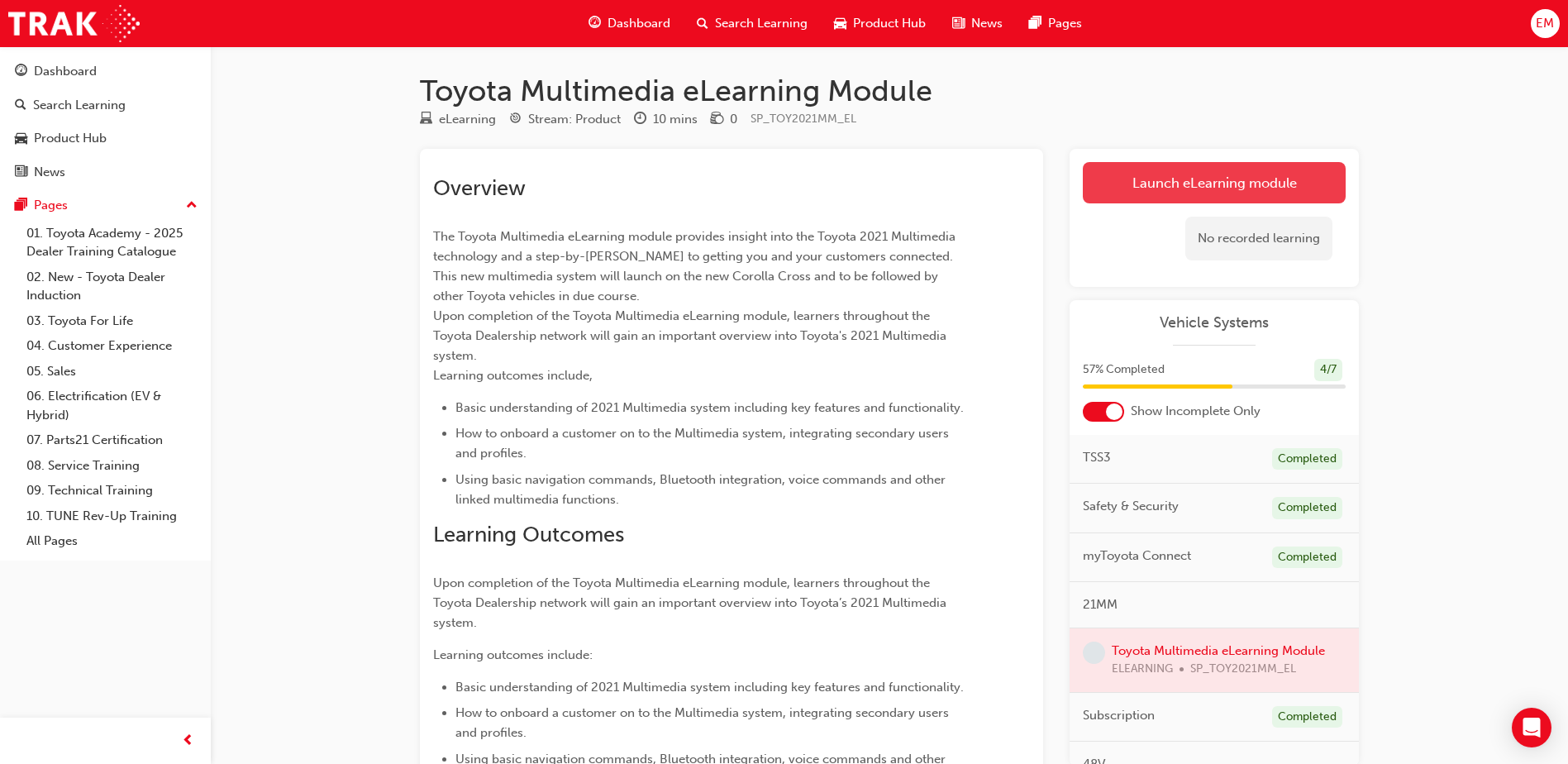
click at [1197, 183] on link "Launch eLearning module" at bounding box center [1214, 183] width 263 height 41
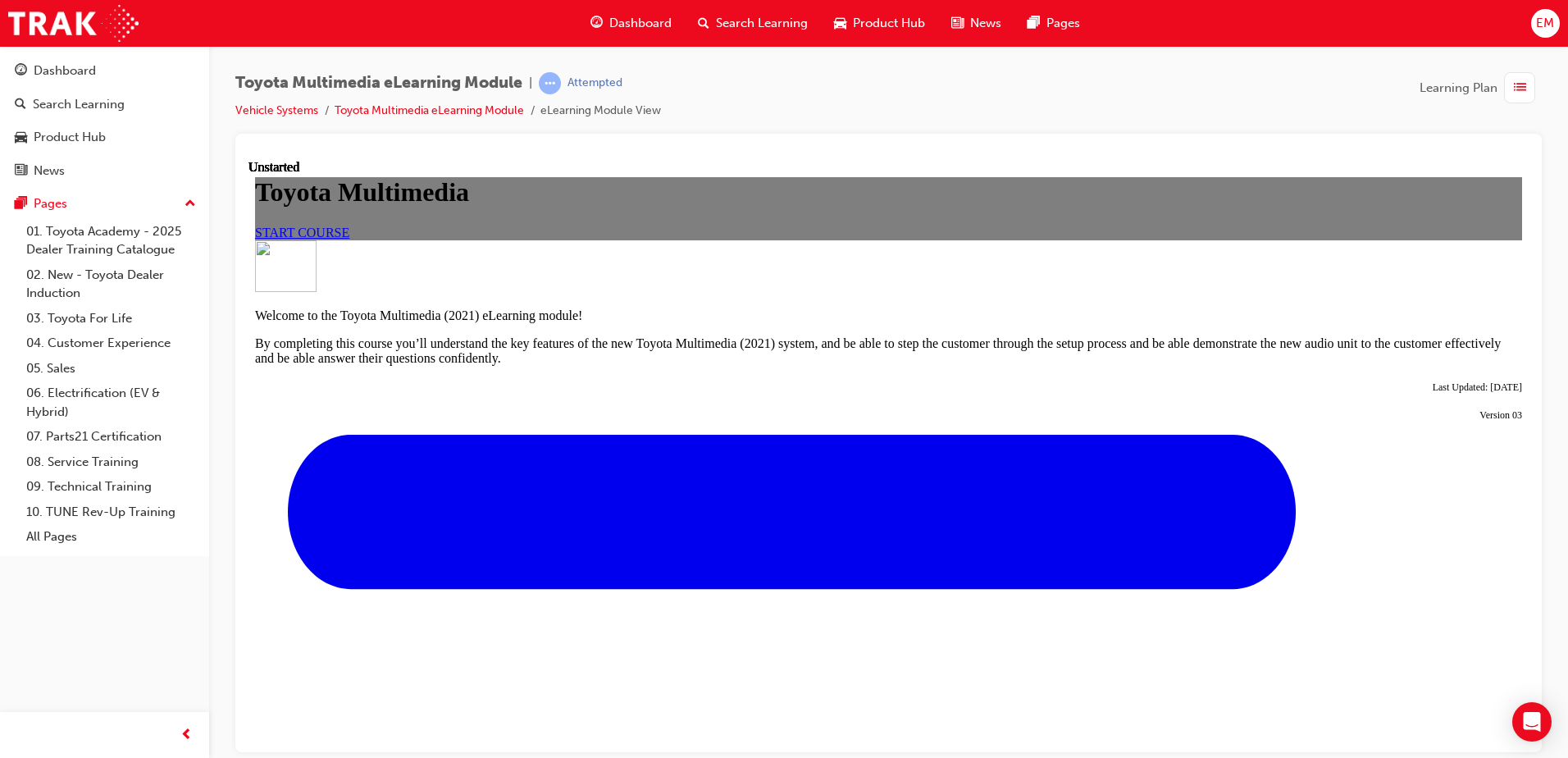
click at [350, 239] on link "START COURSE" at bounding box center [302, 231] width 94 height 14
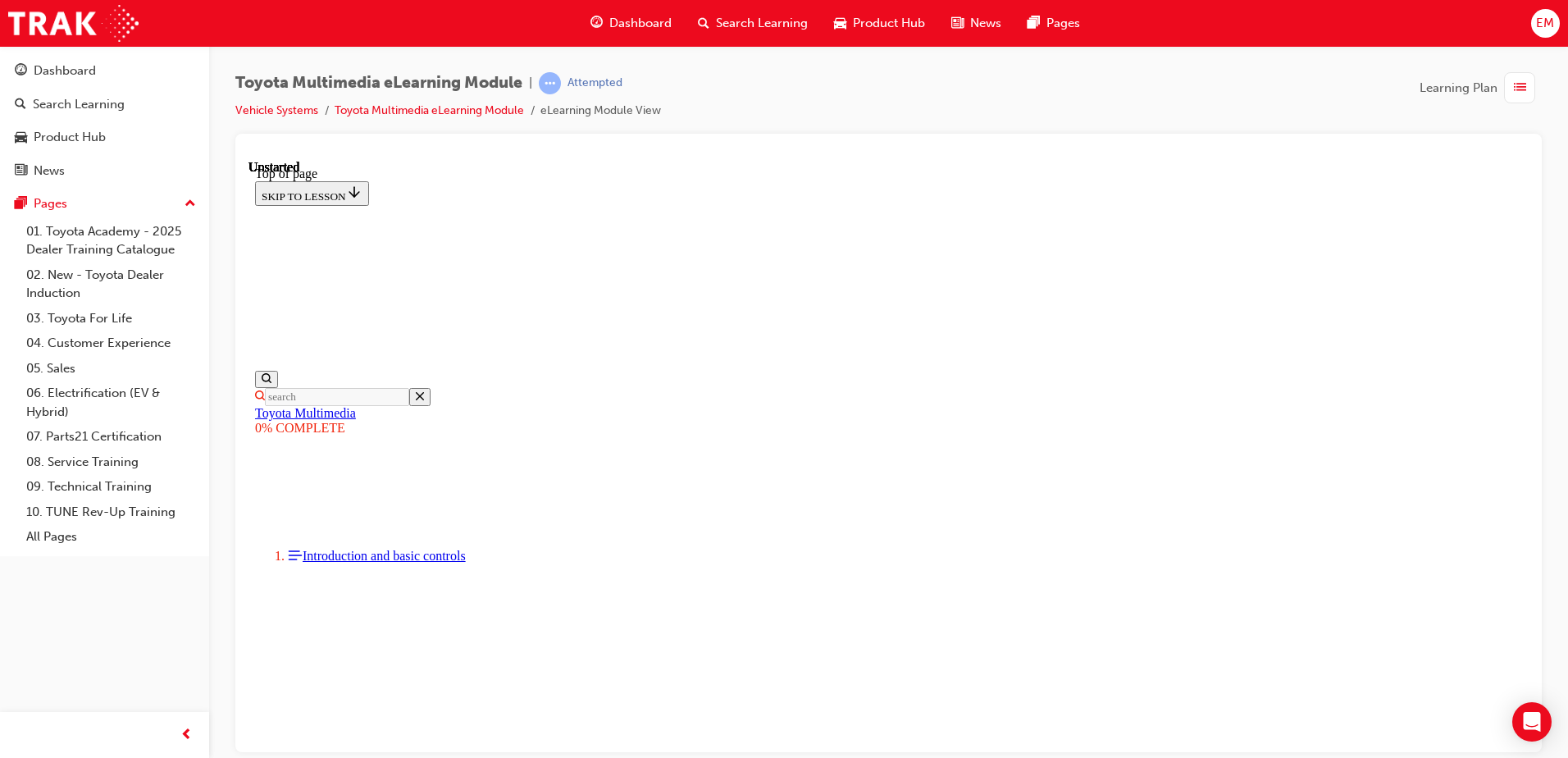
scroll to position [460, 0]
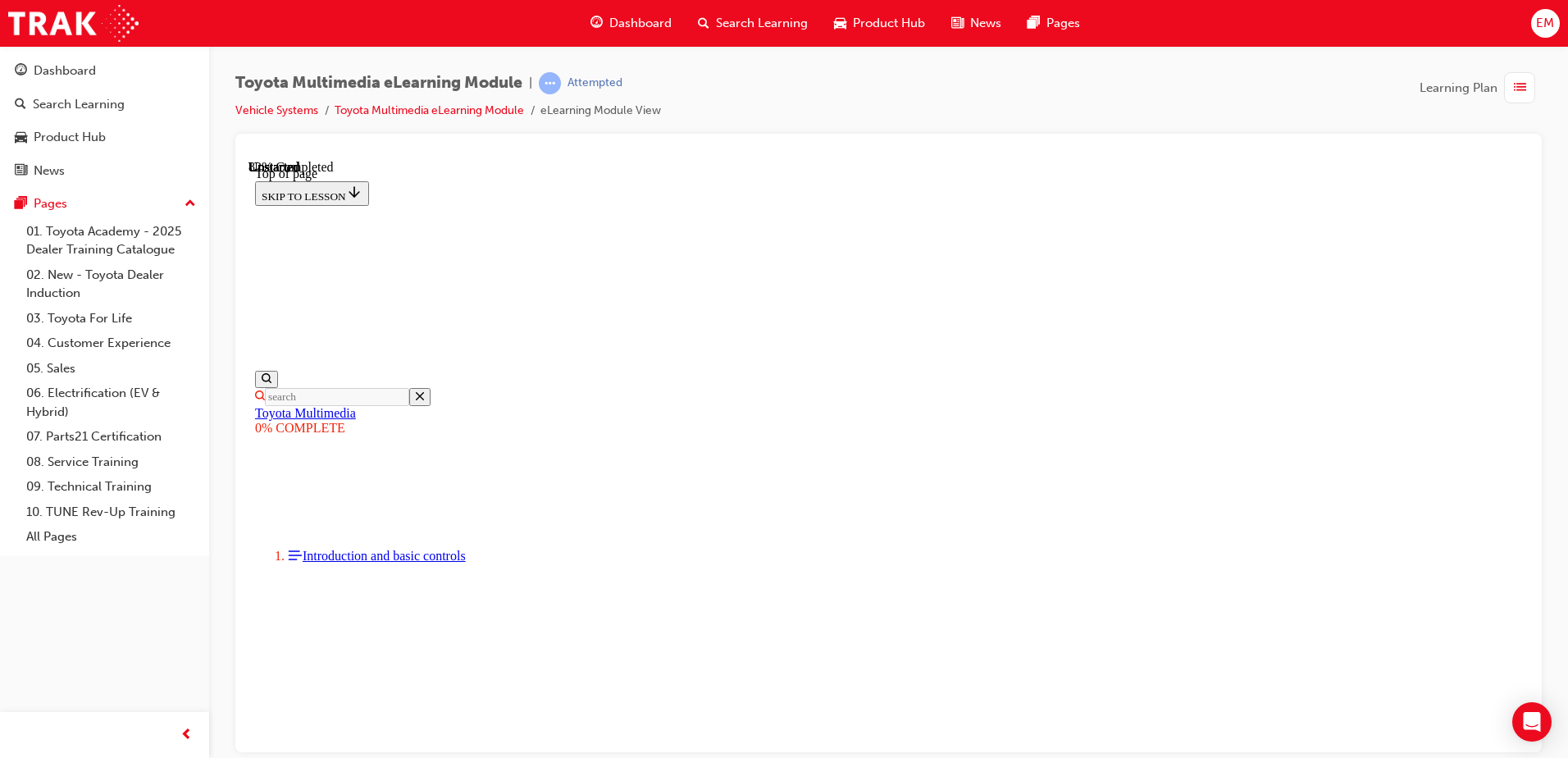
scroll to position [5238, 0]
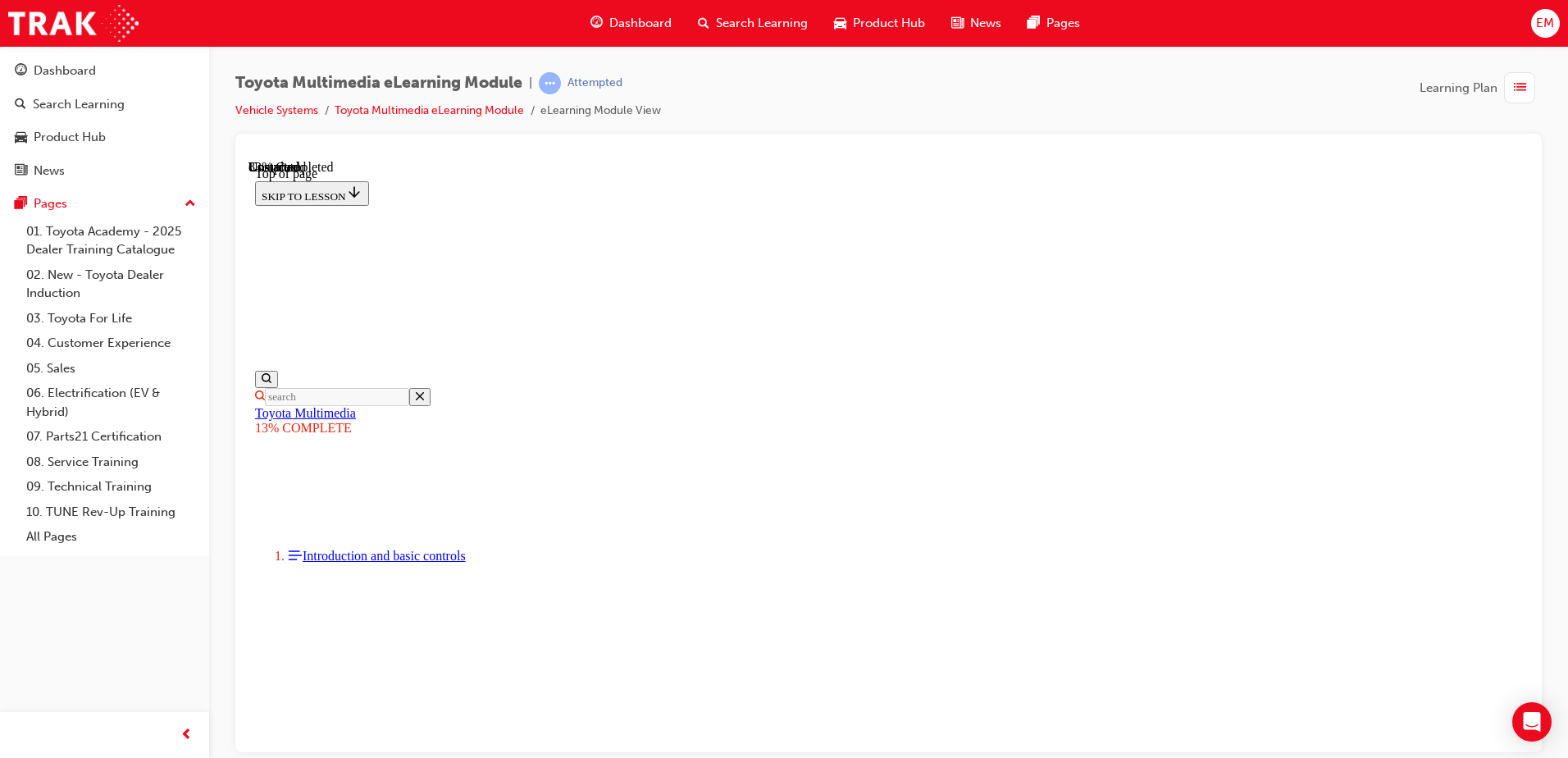
scroll to position [1498, 0]
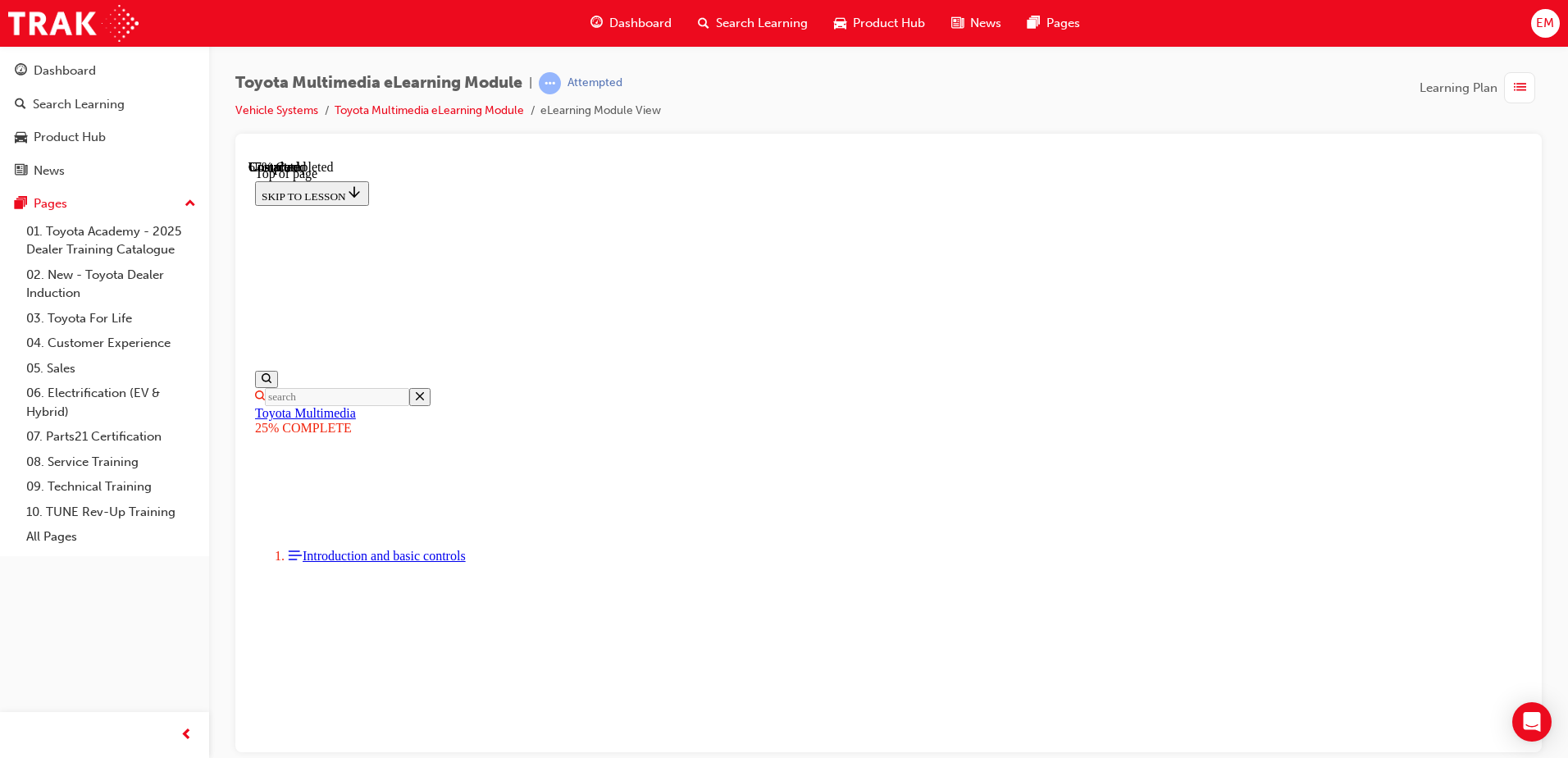
scroll to position [2239, 0]
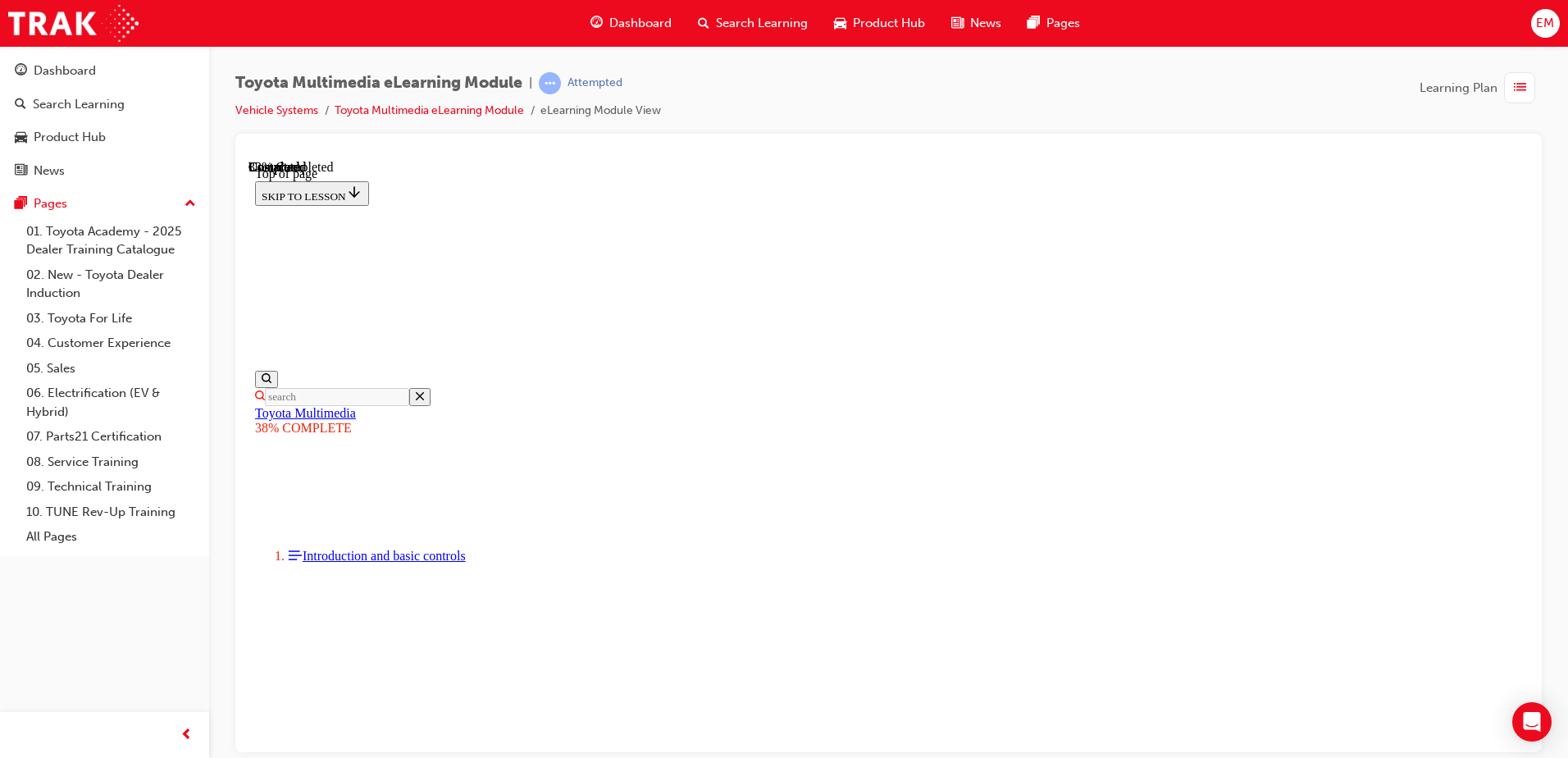
scroll to position [707, 0]
drag, startPoint x: 1003, startPoint y: 309, endPoint x: 1123, endPoint y: 385, distance: 142.0
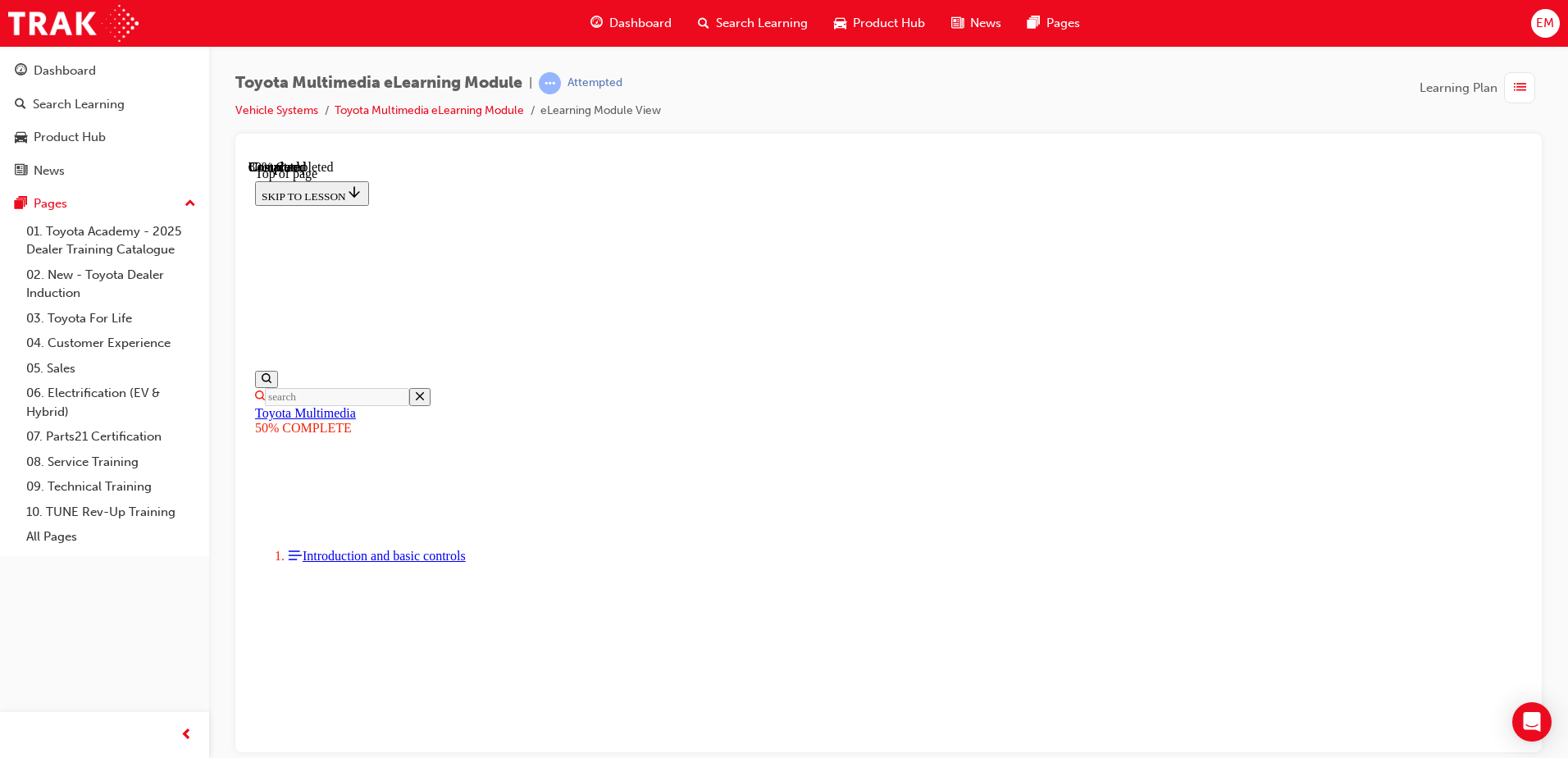
scroll to position [1234, 0]
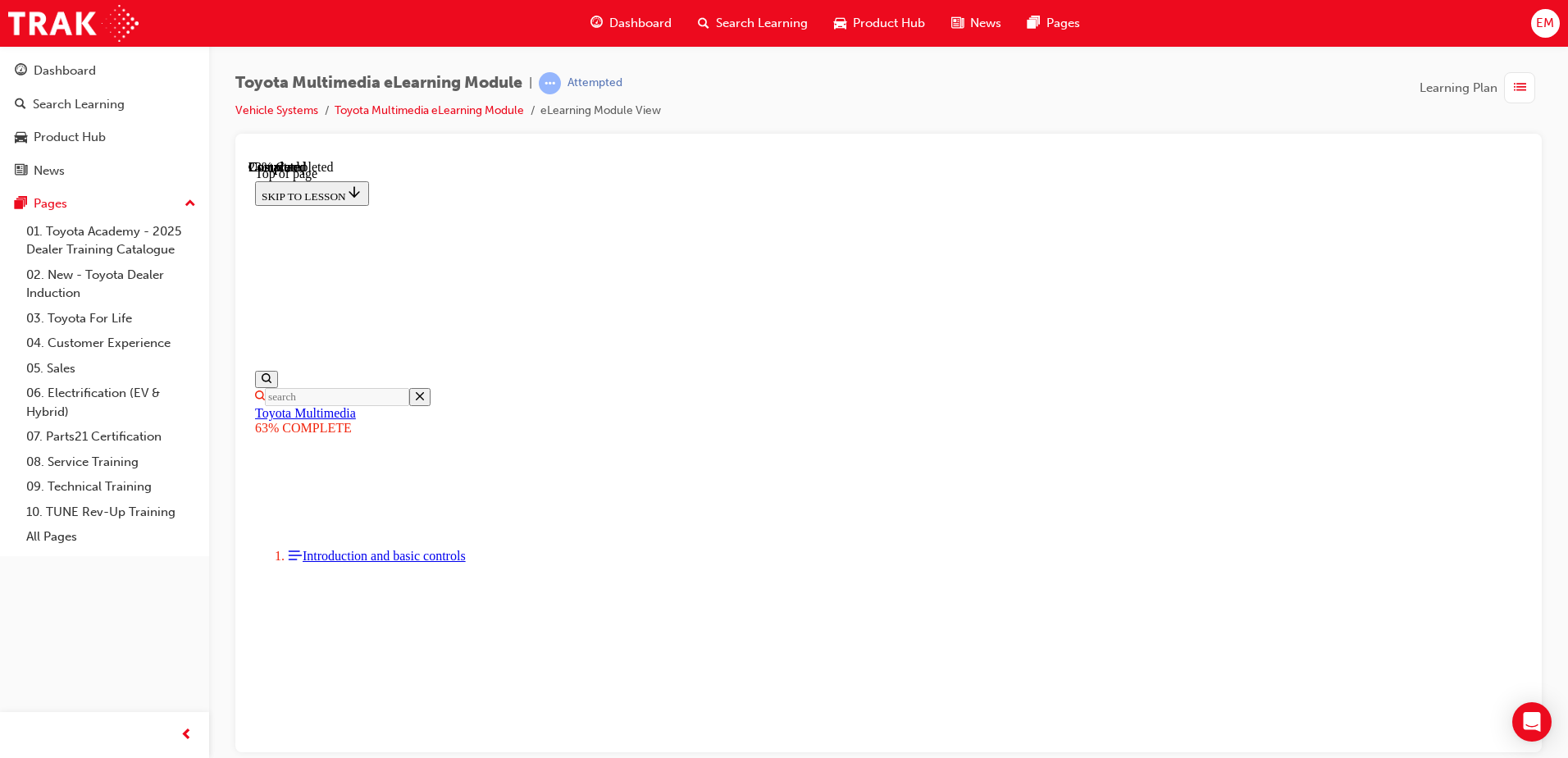
scroll to position [1016, 0]
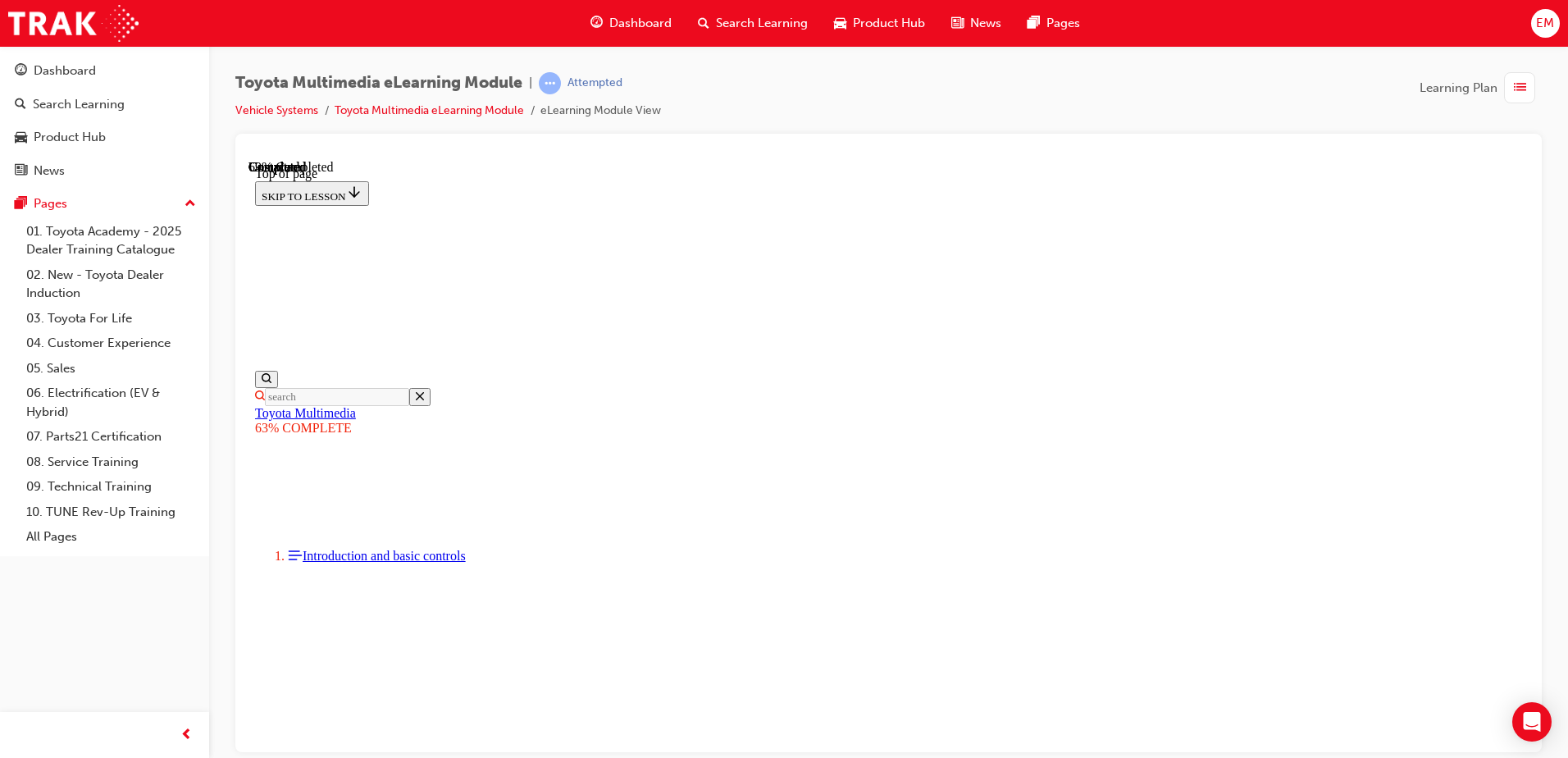
scroll to position [3355, 0]
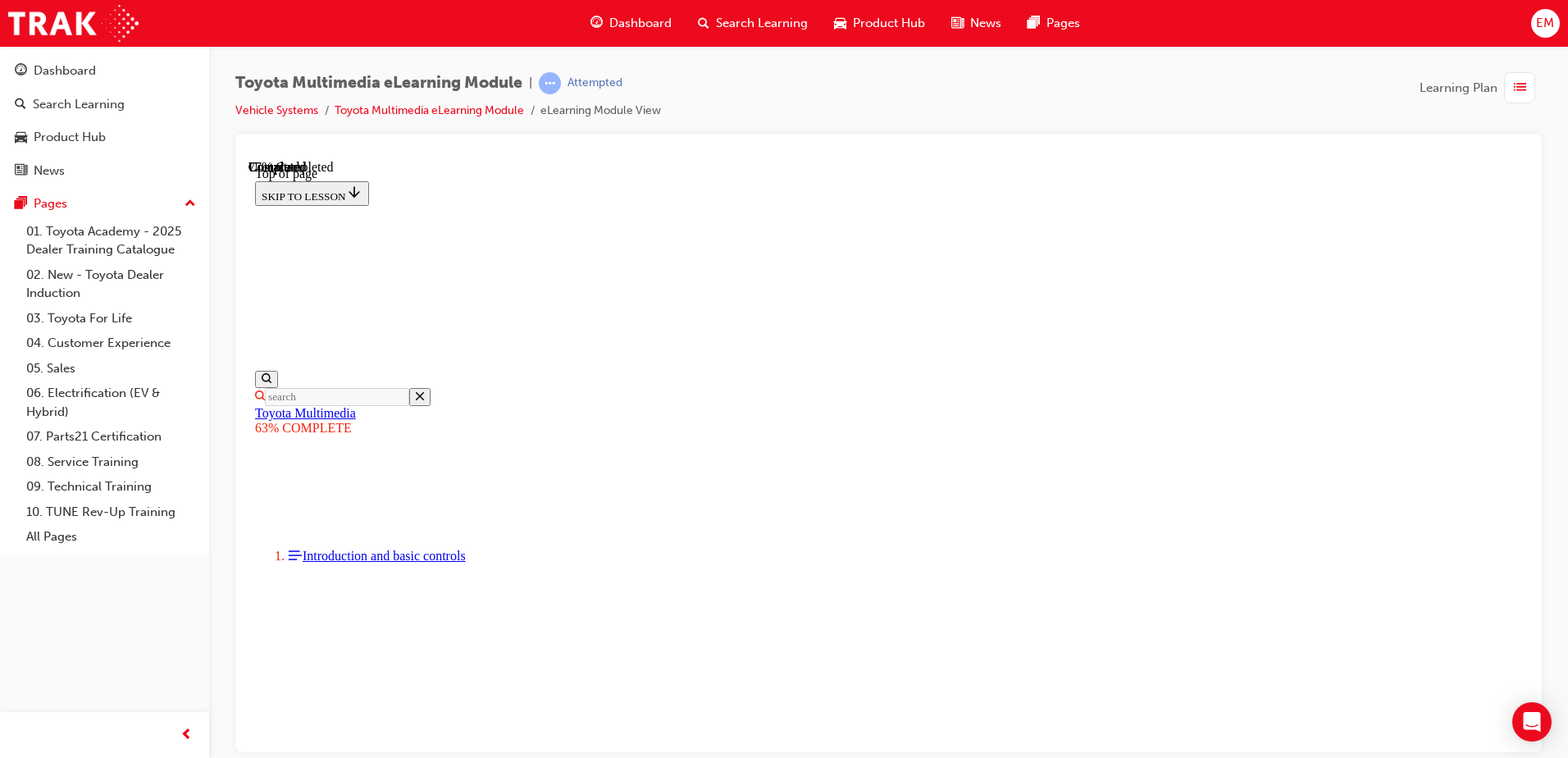
drag, startPoint x: 869, startPoint y: 644, endPoint x: 847, endPoint y: 622, distance: 31.1
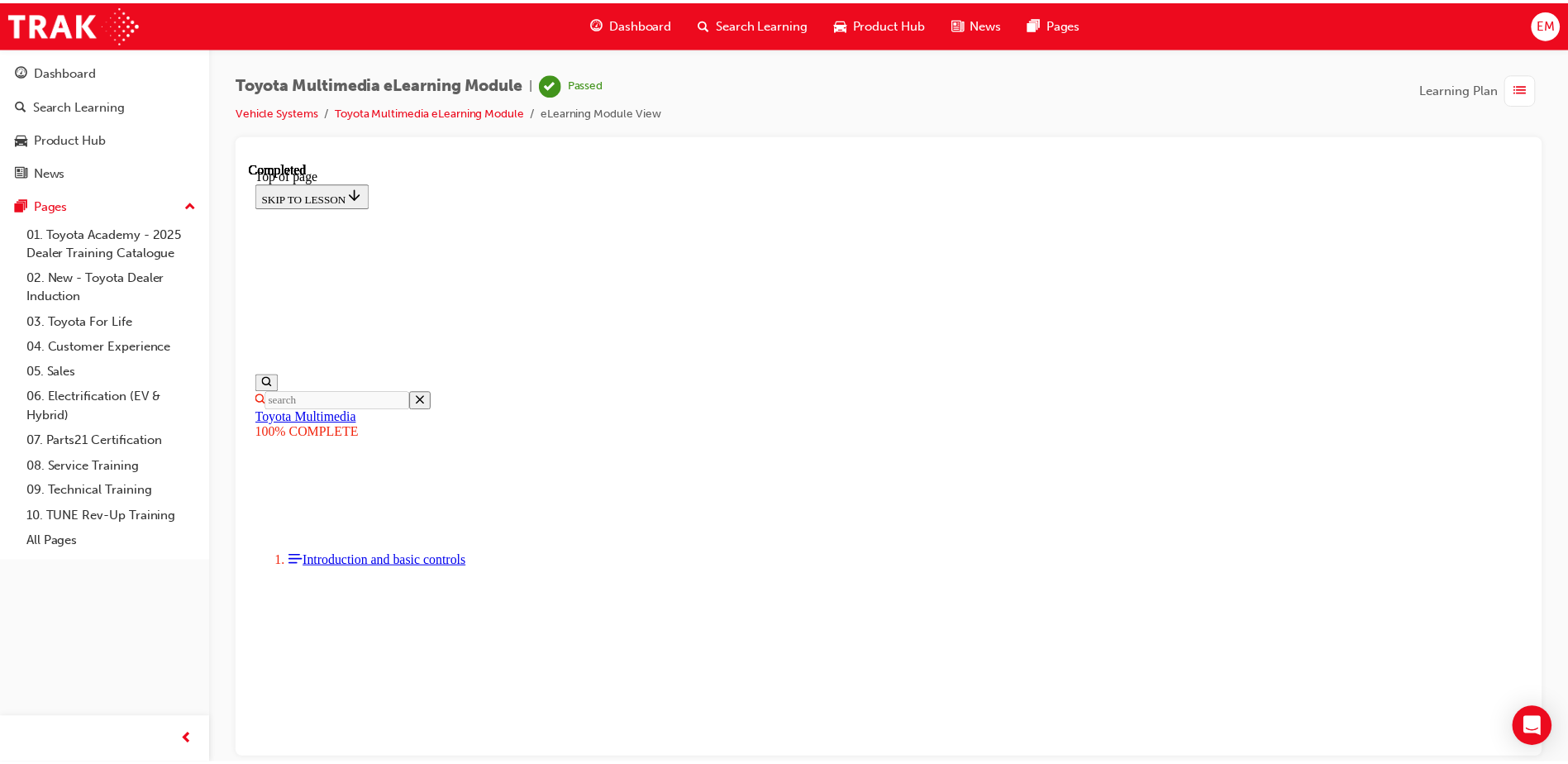
scroll to position [0, 0]
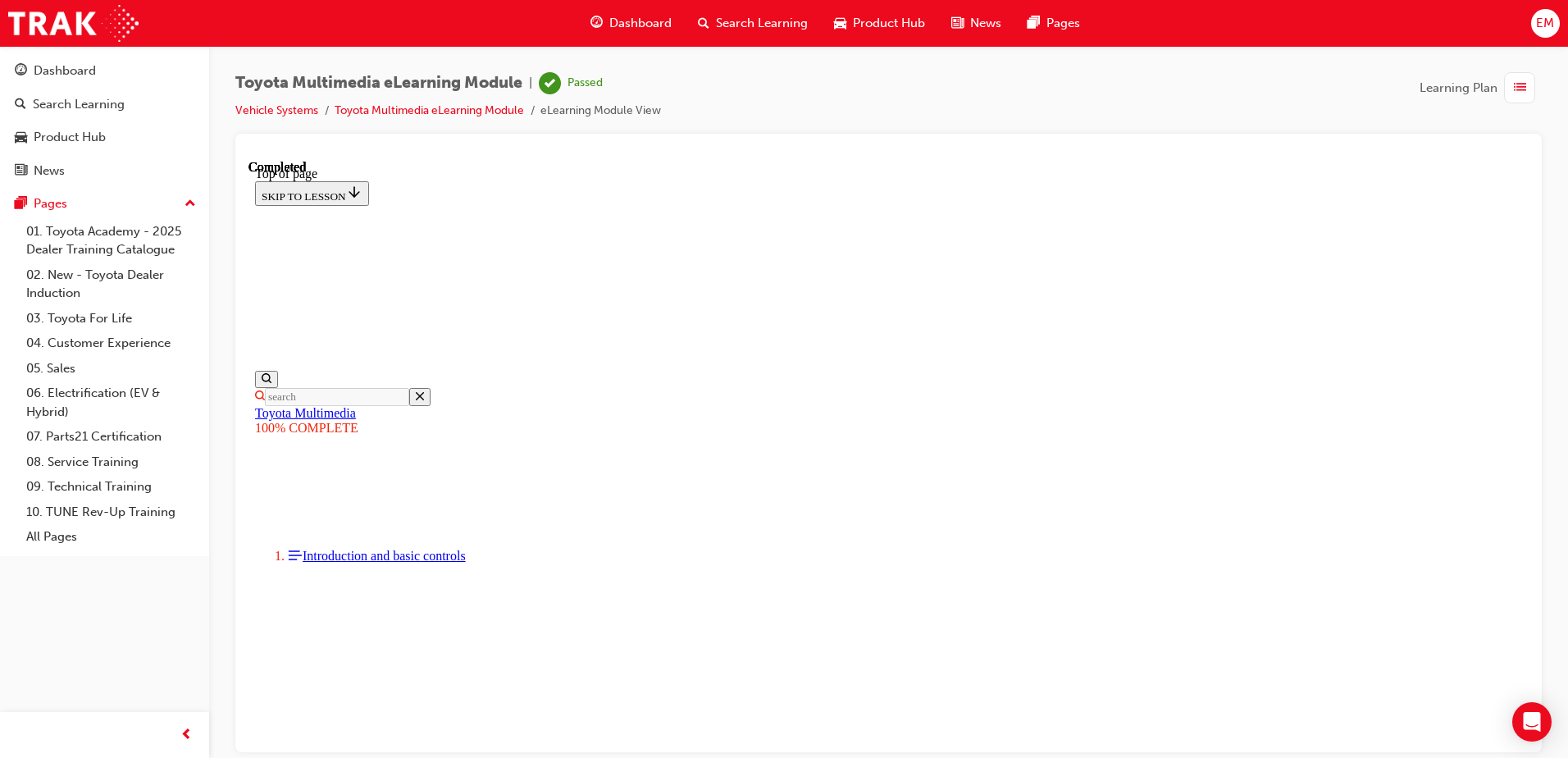
click at [616, 34] on div "Dashboard" at bounding box center [631, 23] width 108 height 34
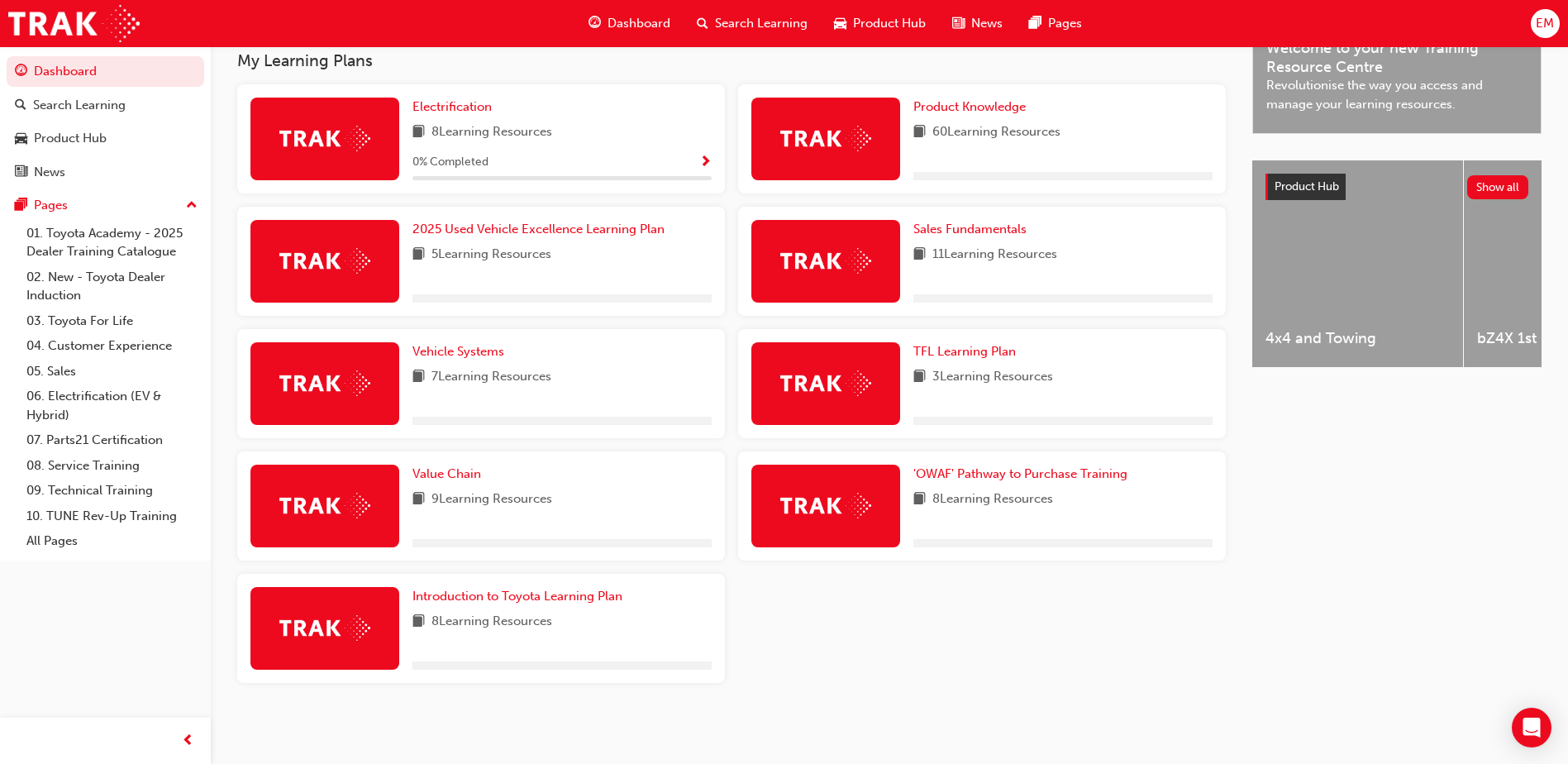
scroll to position [543, 0]
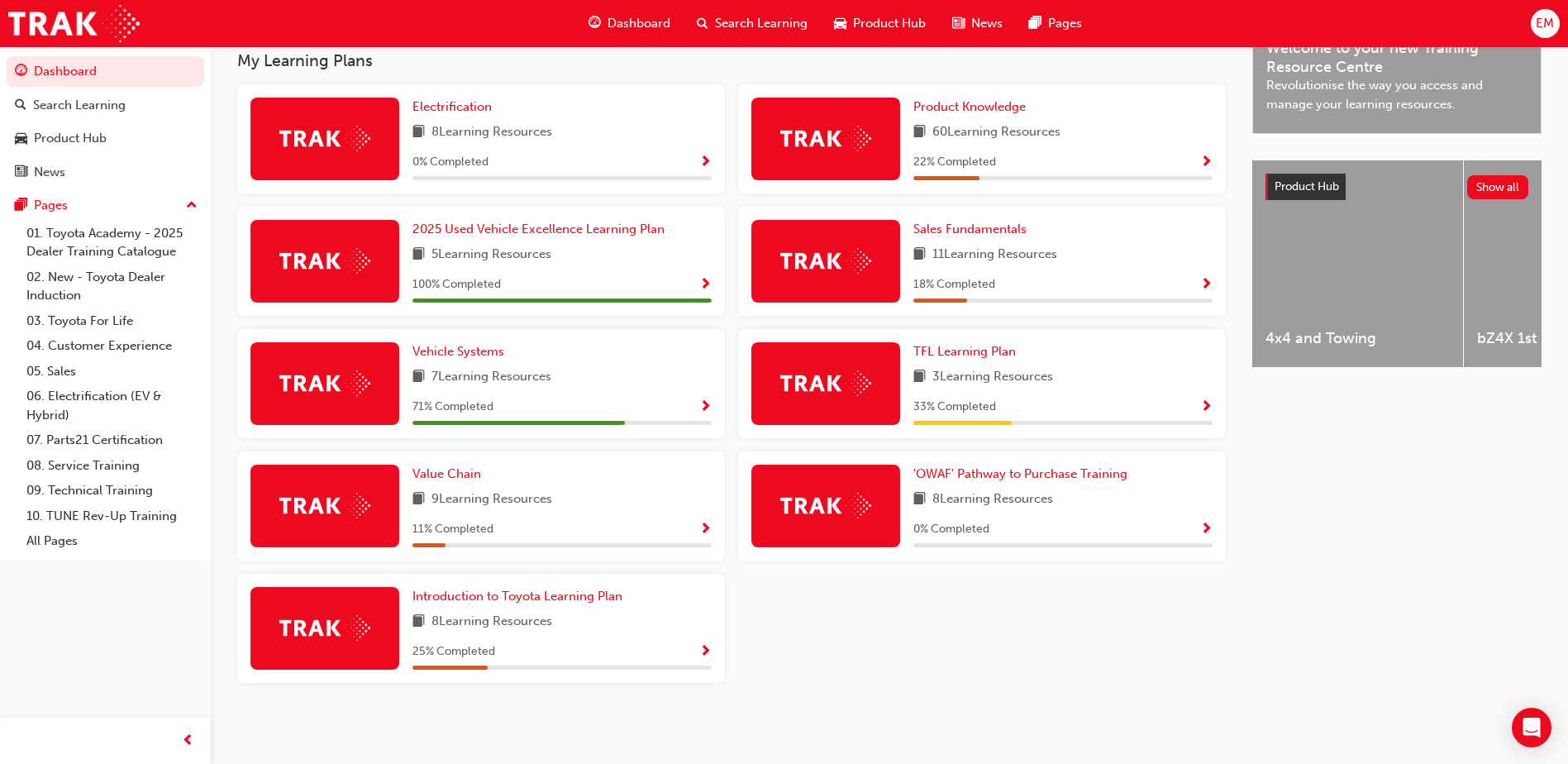
click at [711, 402] on span "Show Progress" at bounding box center [706, 408] width 12 height 15
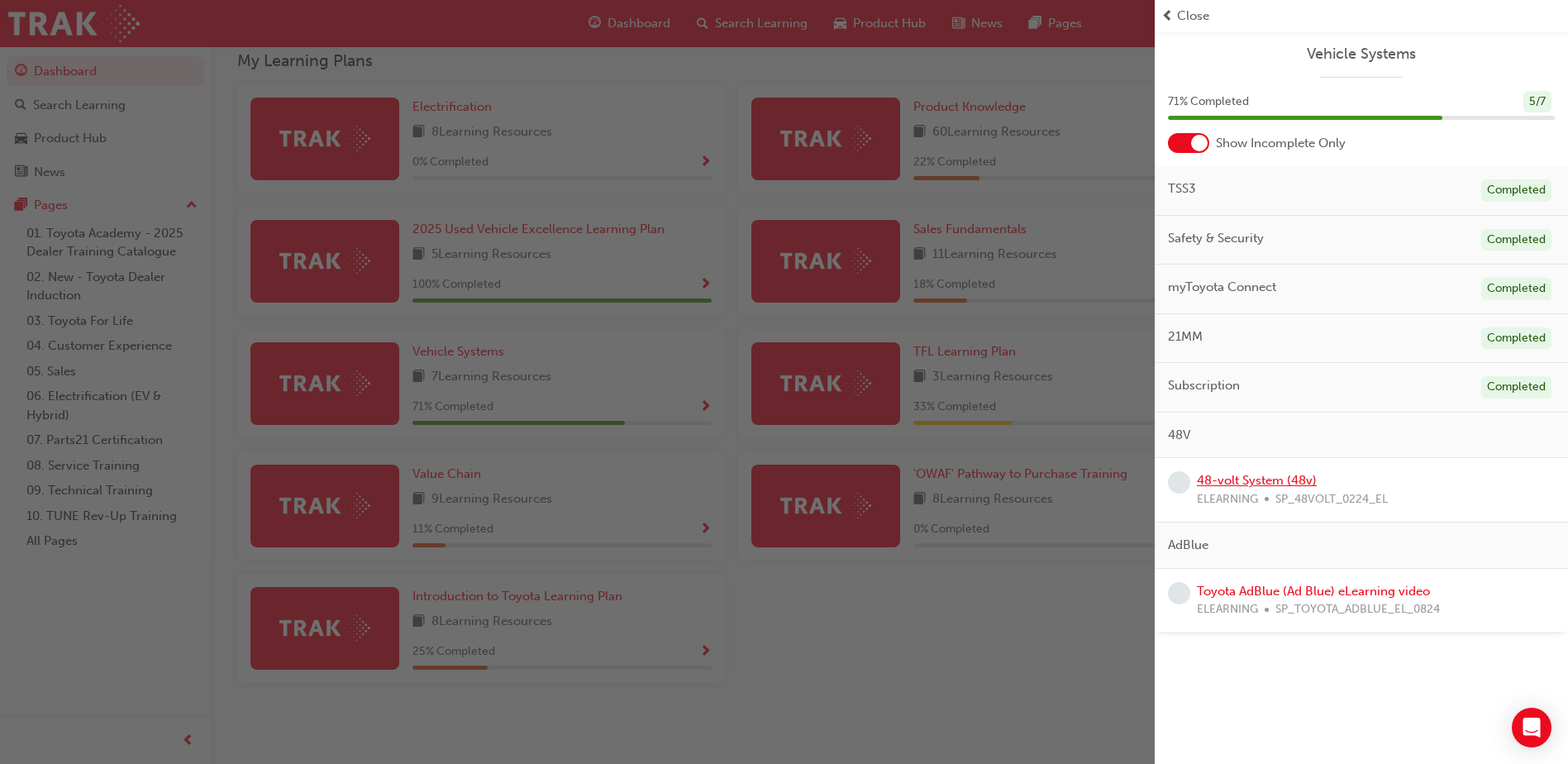
click at [1244, 476] on link "48-volt System (48v)" at bounding box center [1257, 480] width 120 height 15
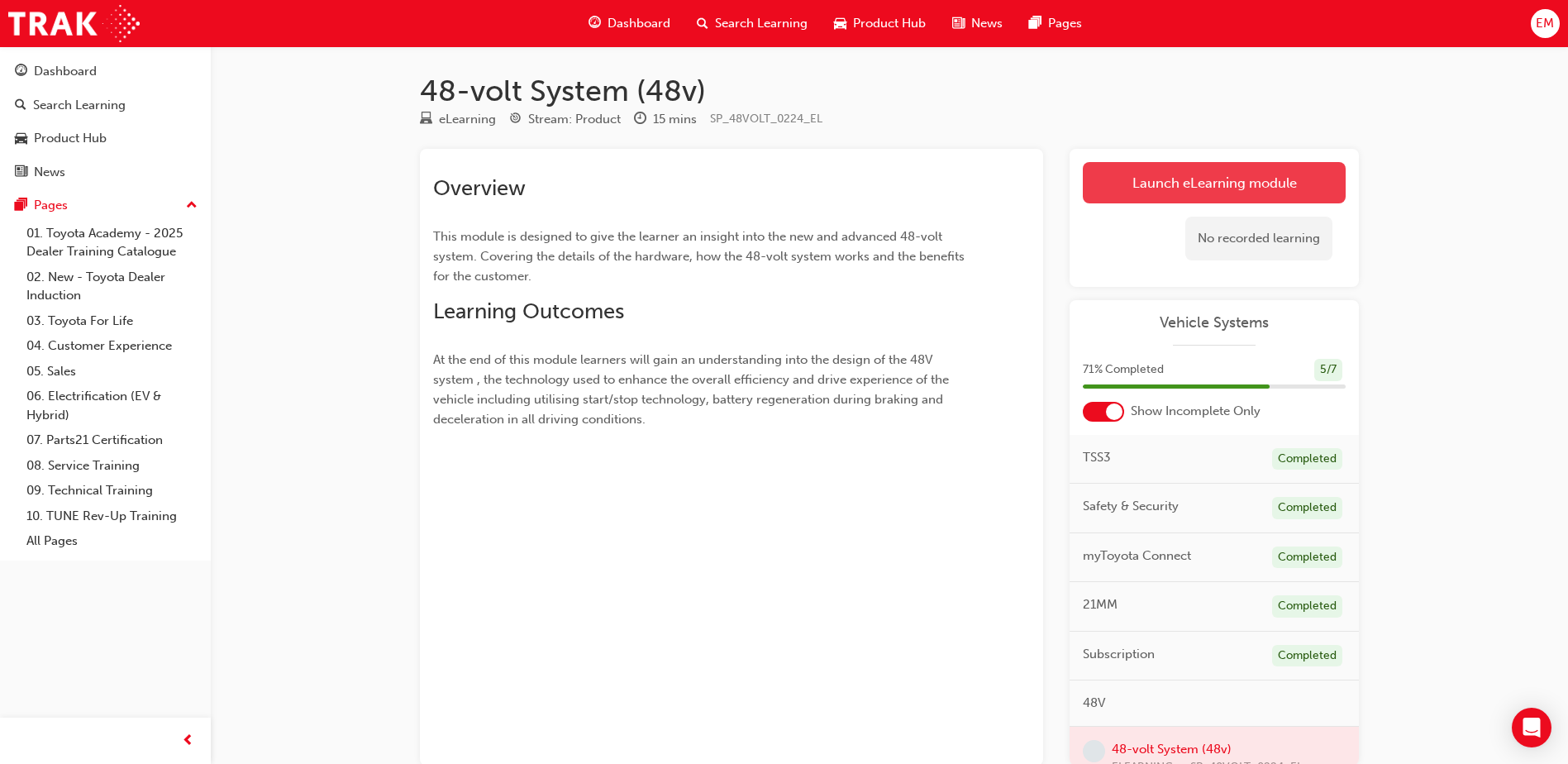
click at [1179, 199] on link "Launch eLearning module" at bounding box center [1214, 183] width 263 height 41
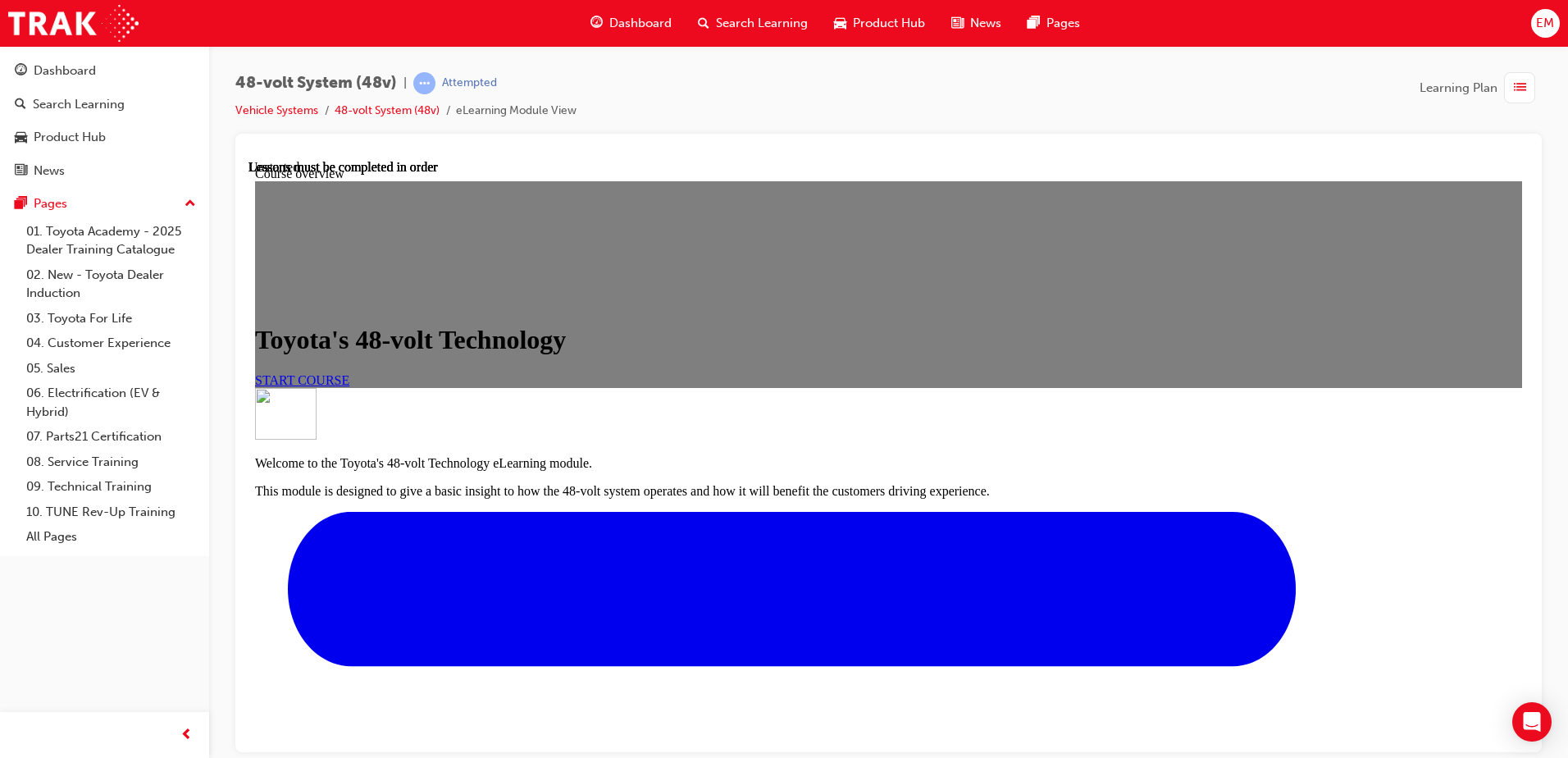
scroll to position [371, 0]
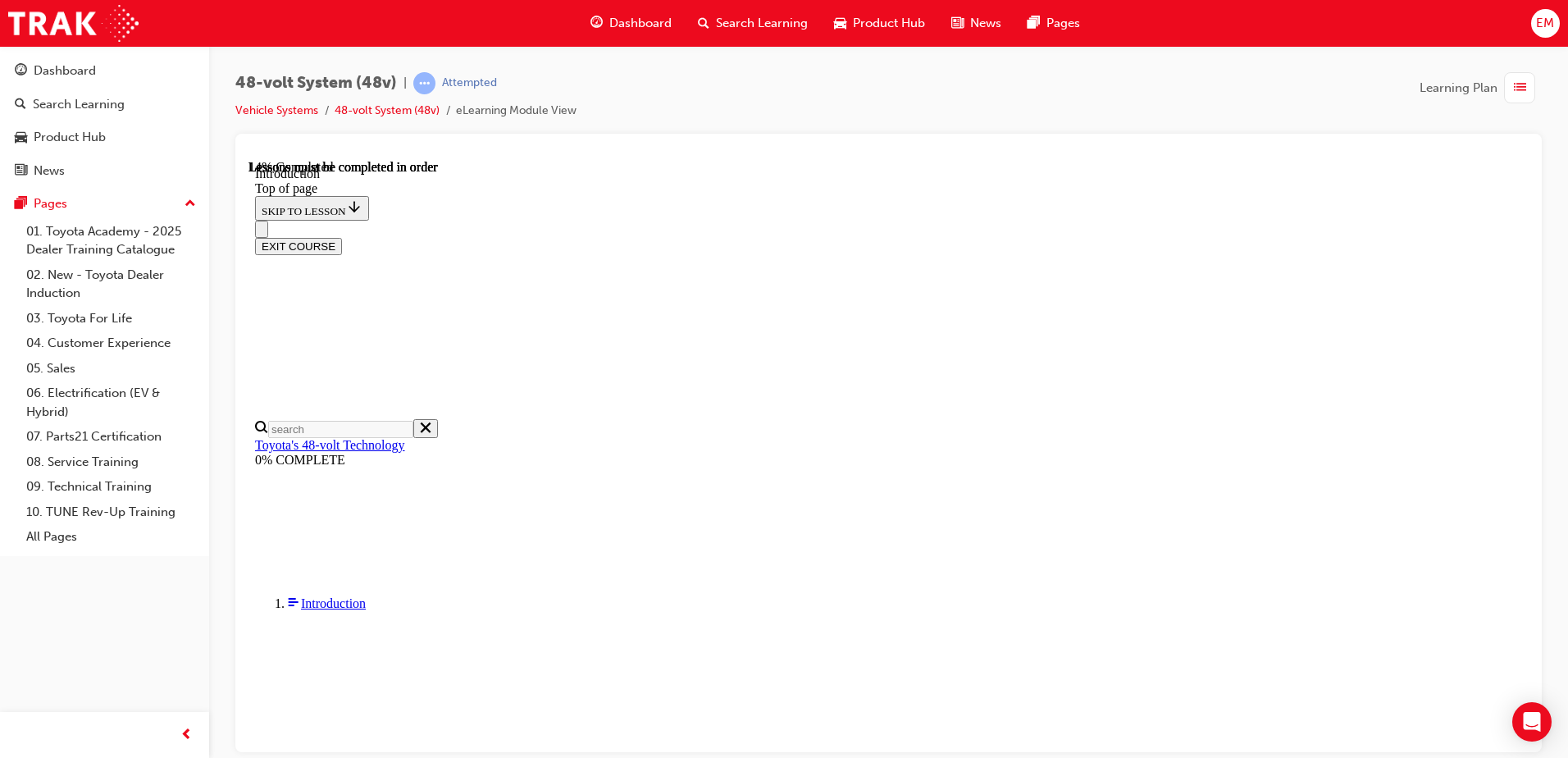
scroll to position [401, 0]
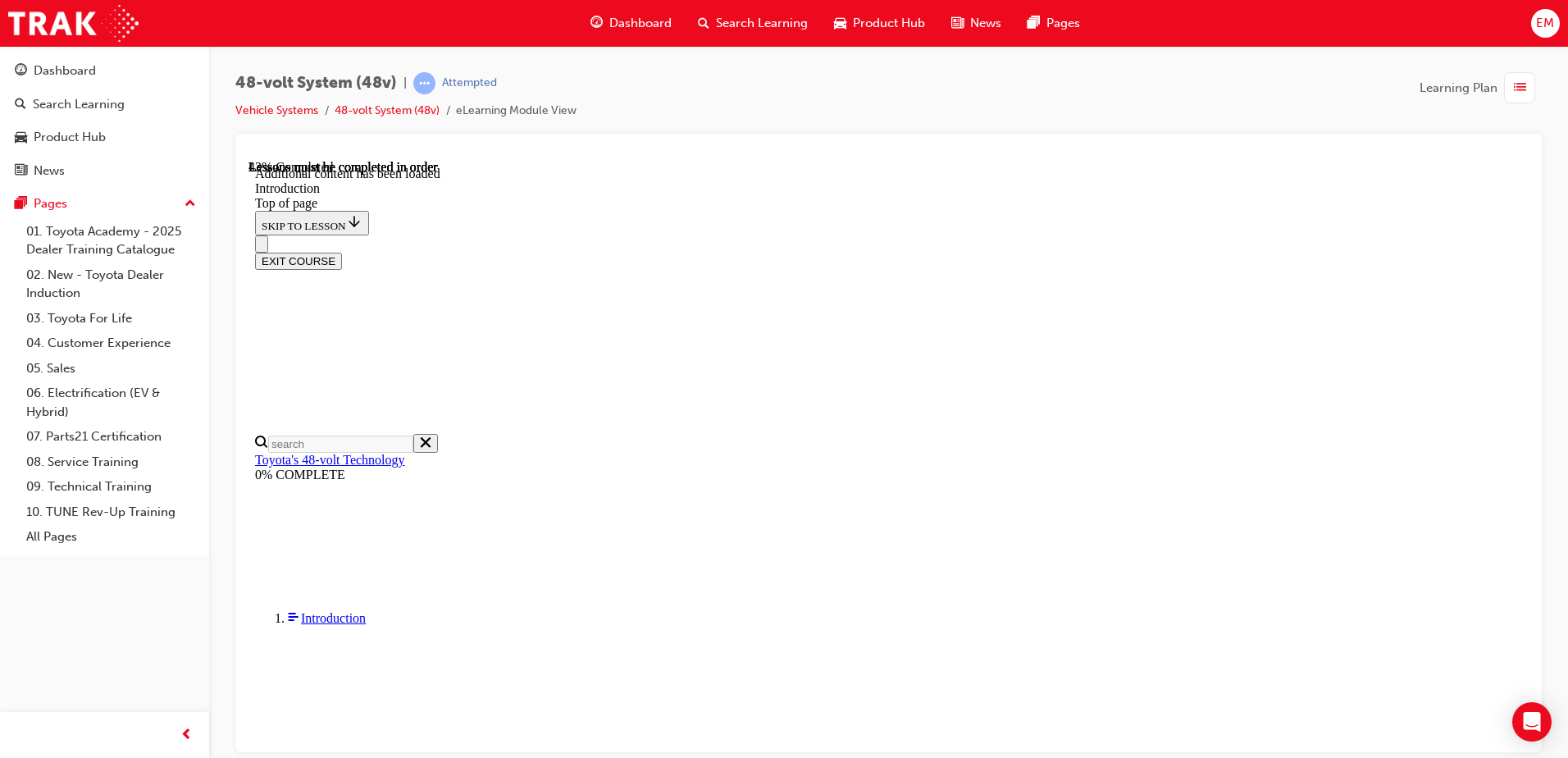
scroll to position [600, 0]
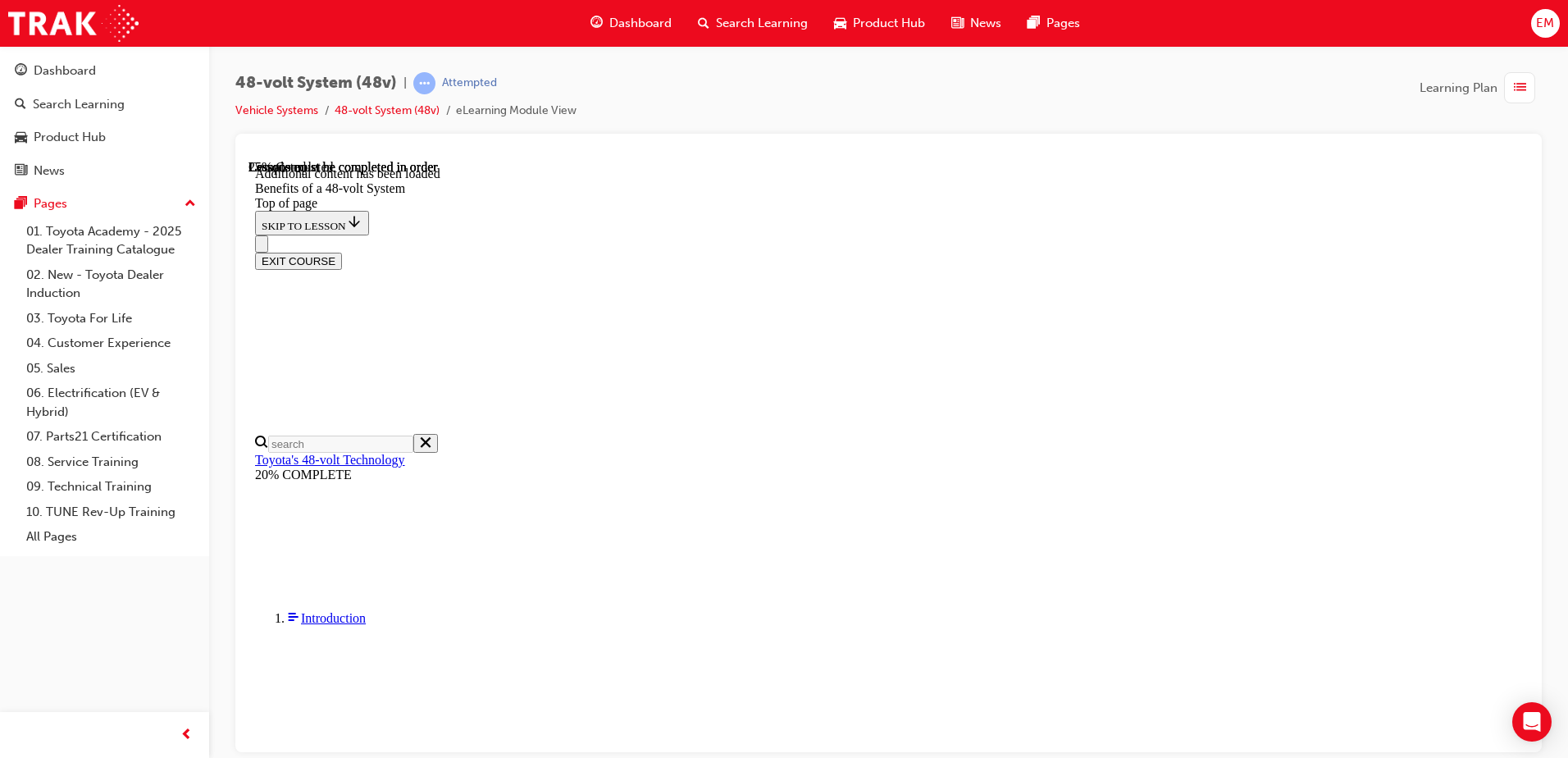
drag, startPoint x: 923, startPoint y: 548, endPoint x: 924, endPoint y: 526, distance: 22.0
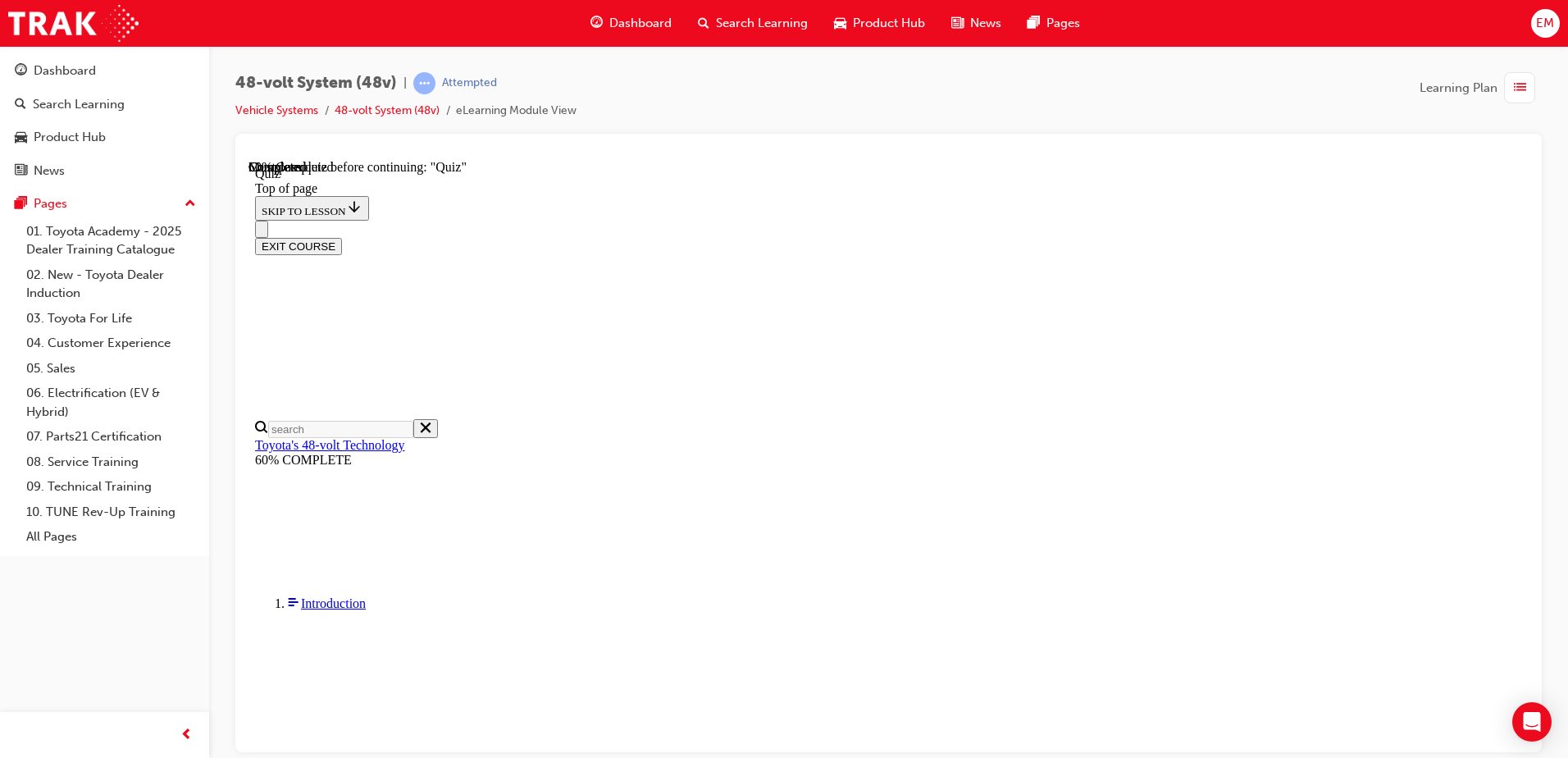
drag, startPoint x: 964, startPoint y: 524, endPoint x: 976, endPoint y: 527, distance: 12.4
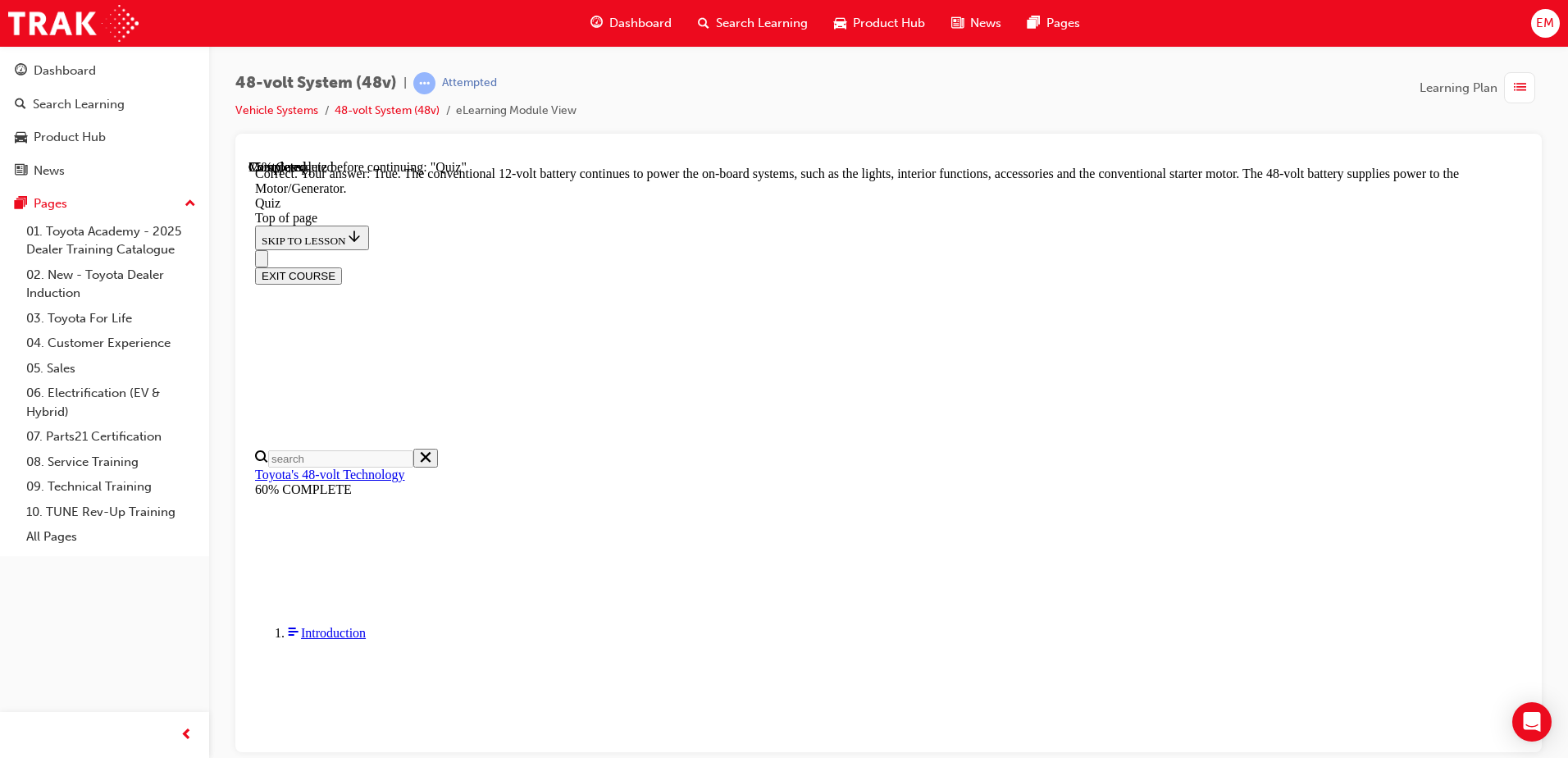
scroll to position [332, 0]
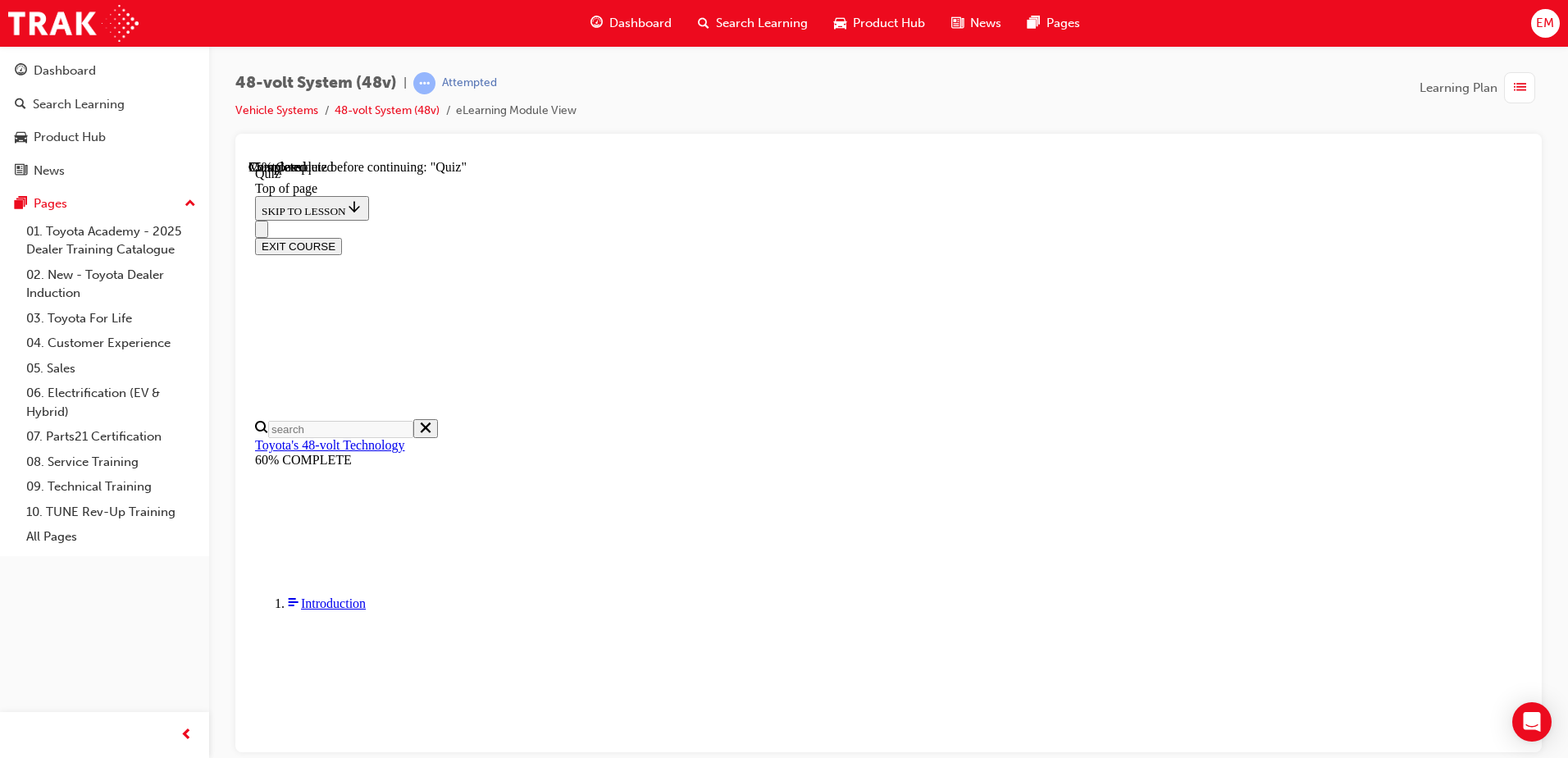
scroll to position [153, 0]
drag, startPoint x: 991, startPoint y: 432, endPoint x: 1002, endPoint y: 431, distance: 11.0
drag, startPoint x: 941, startPoint y: 625, endPoint x: 965, endPoint y: 661, distance: 43.3
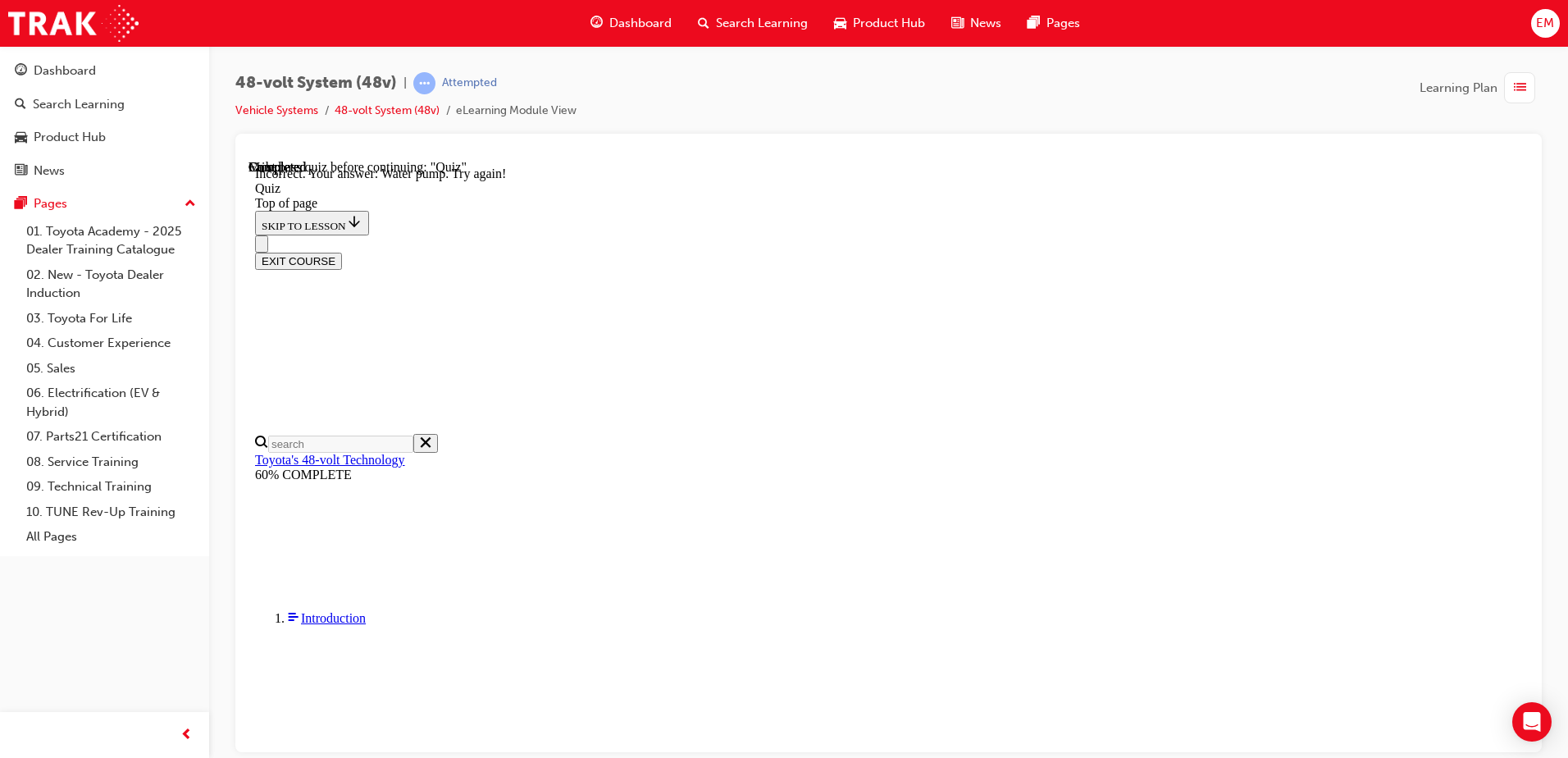
scroll to position [390, 0]
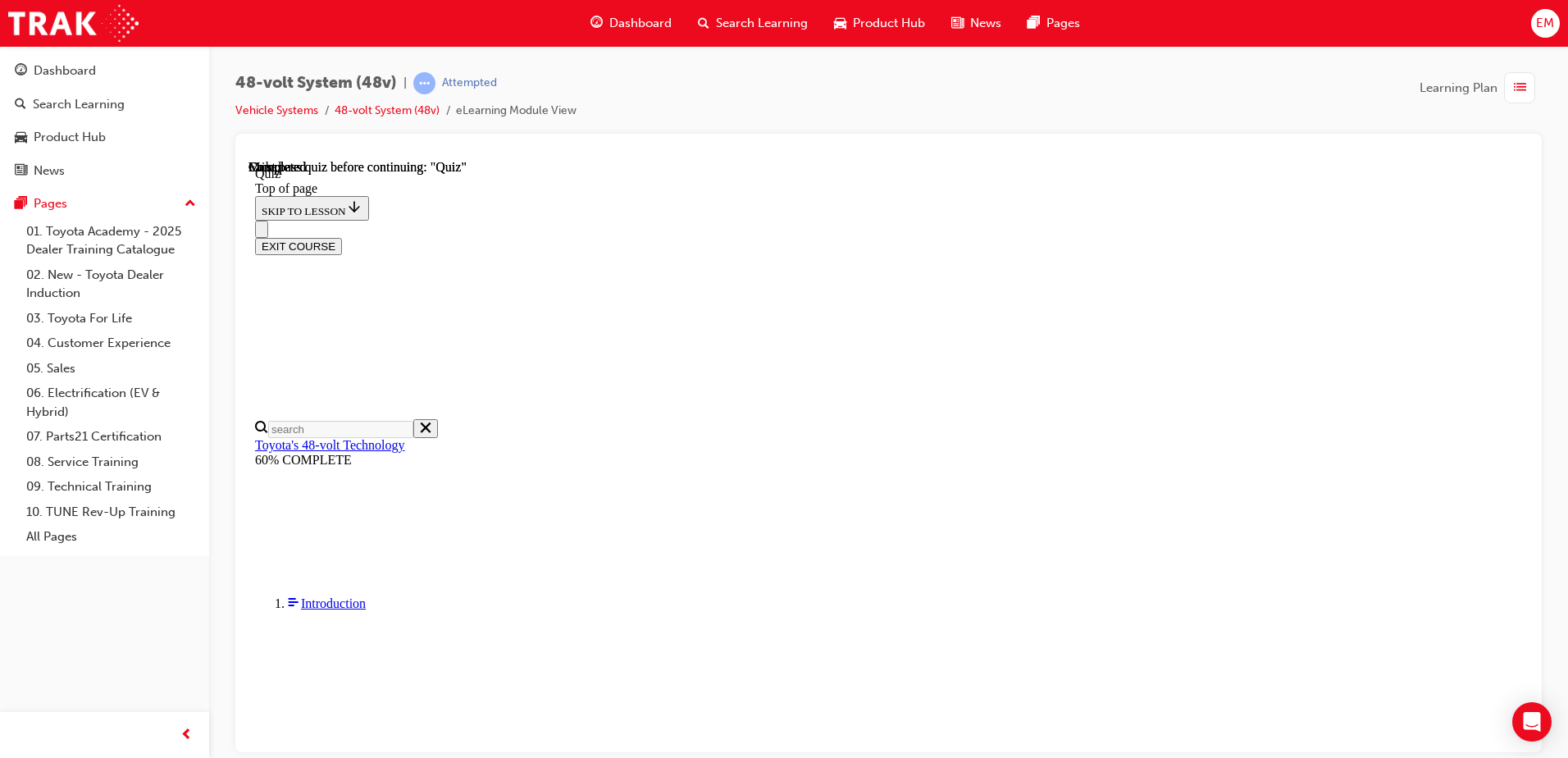
scroll to position [310, 0]
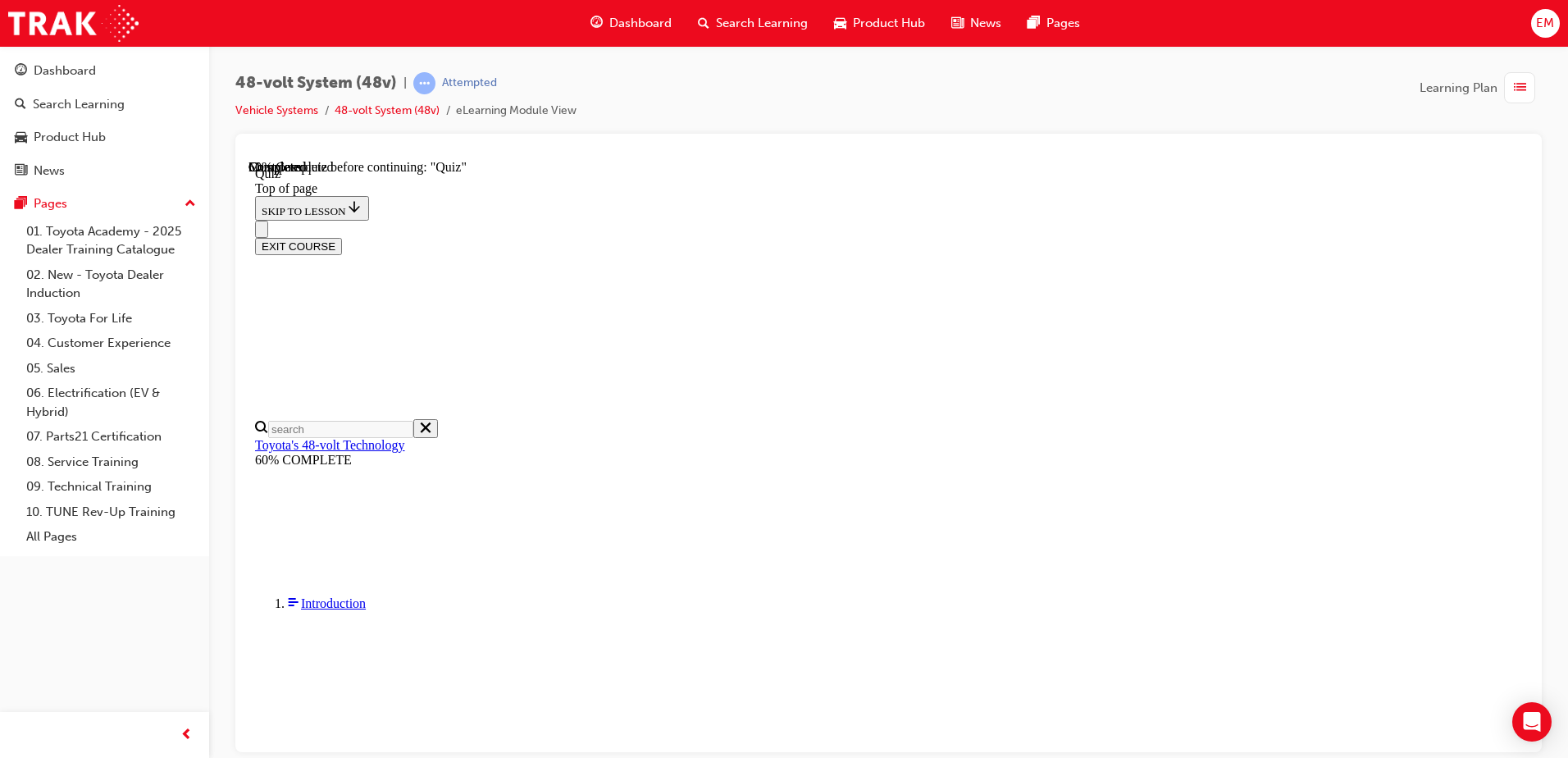
scroll to position [139, 0]
drag, startPoint x: 991, startPoint y: 719, endPoint x: 988, endPoint y: 710, distance: 9.5
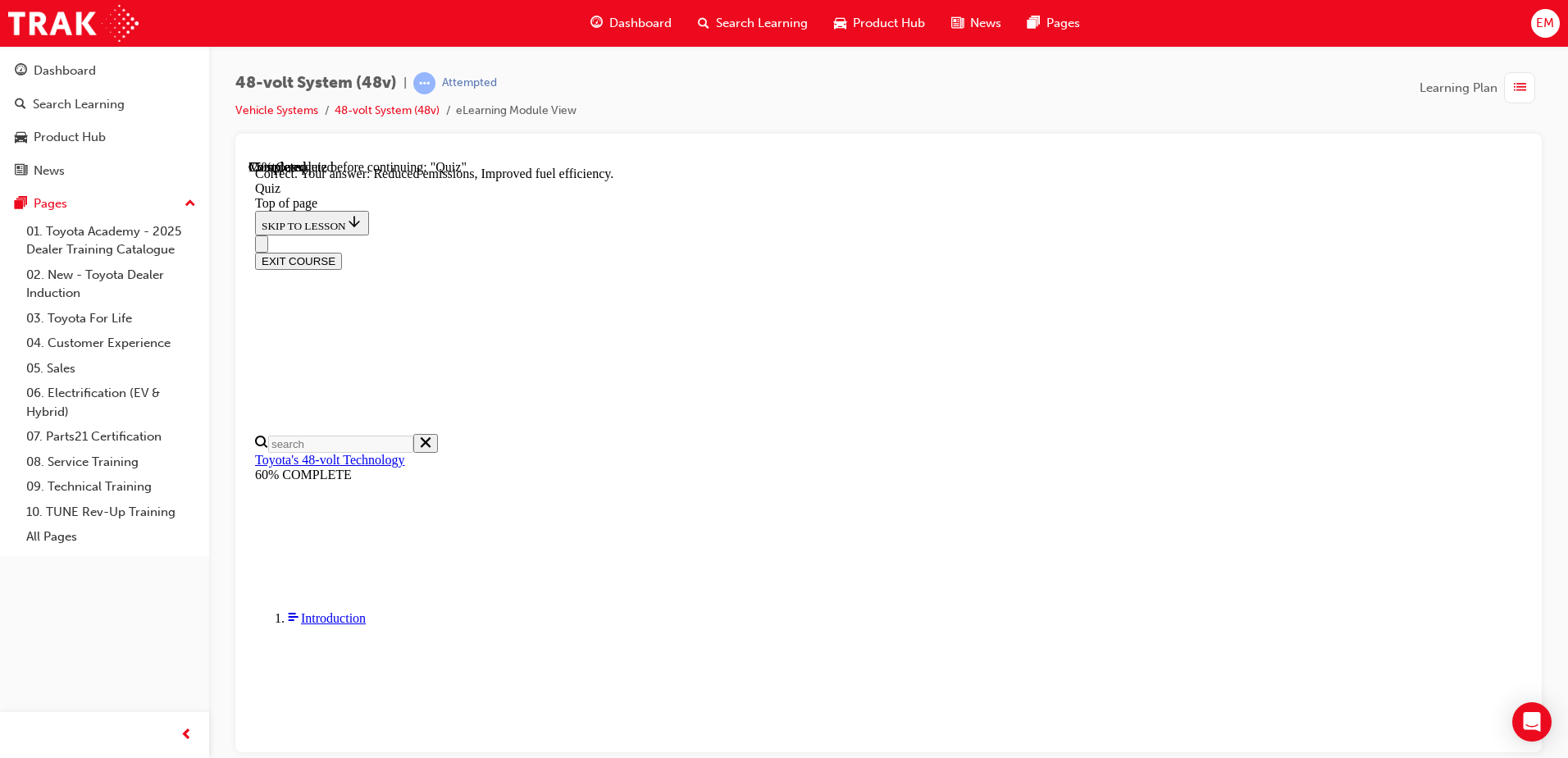
scroll to position [308, 0]
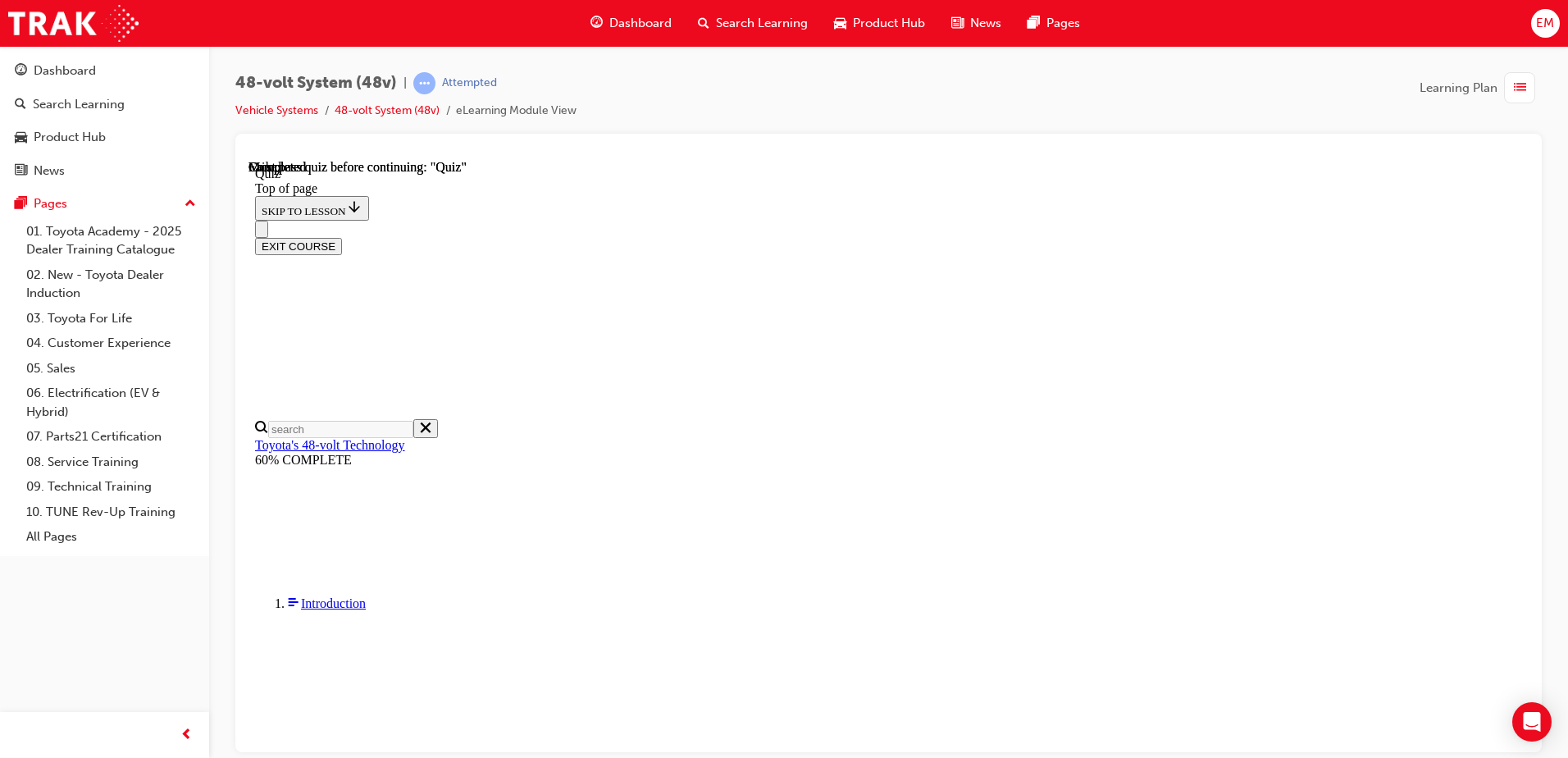
scroll to position [310, 0]
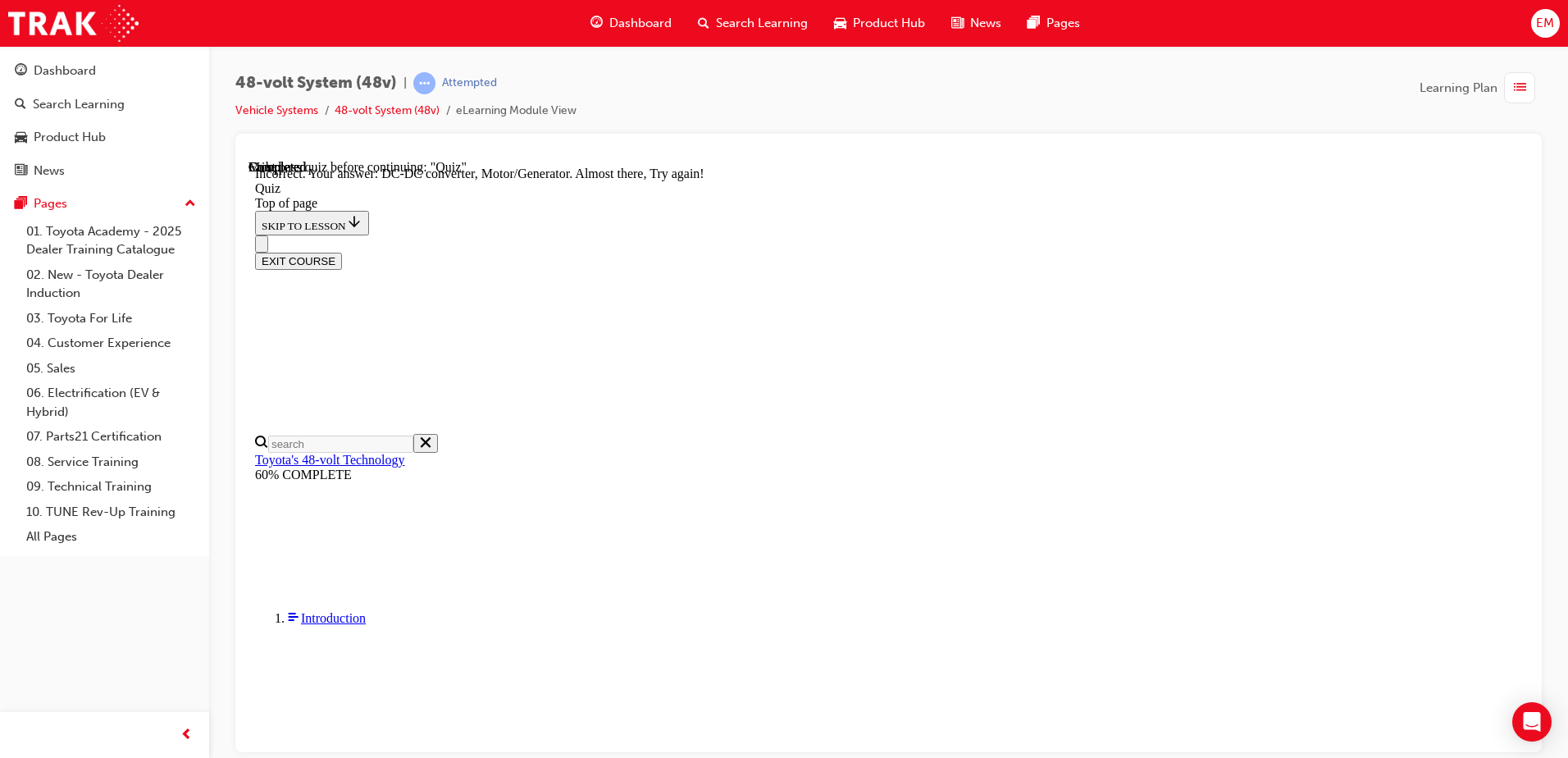
scroll to position [432, 0]
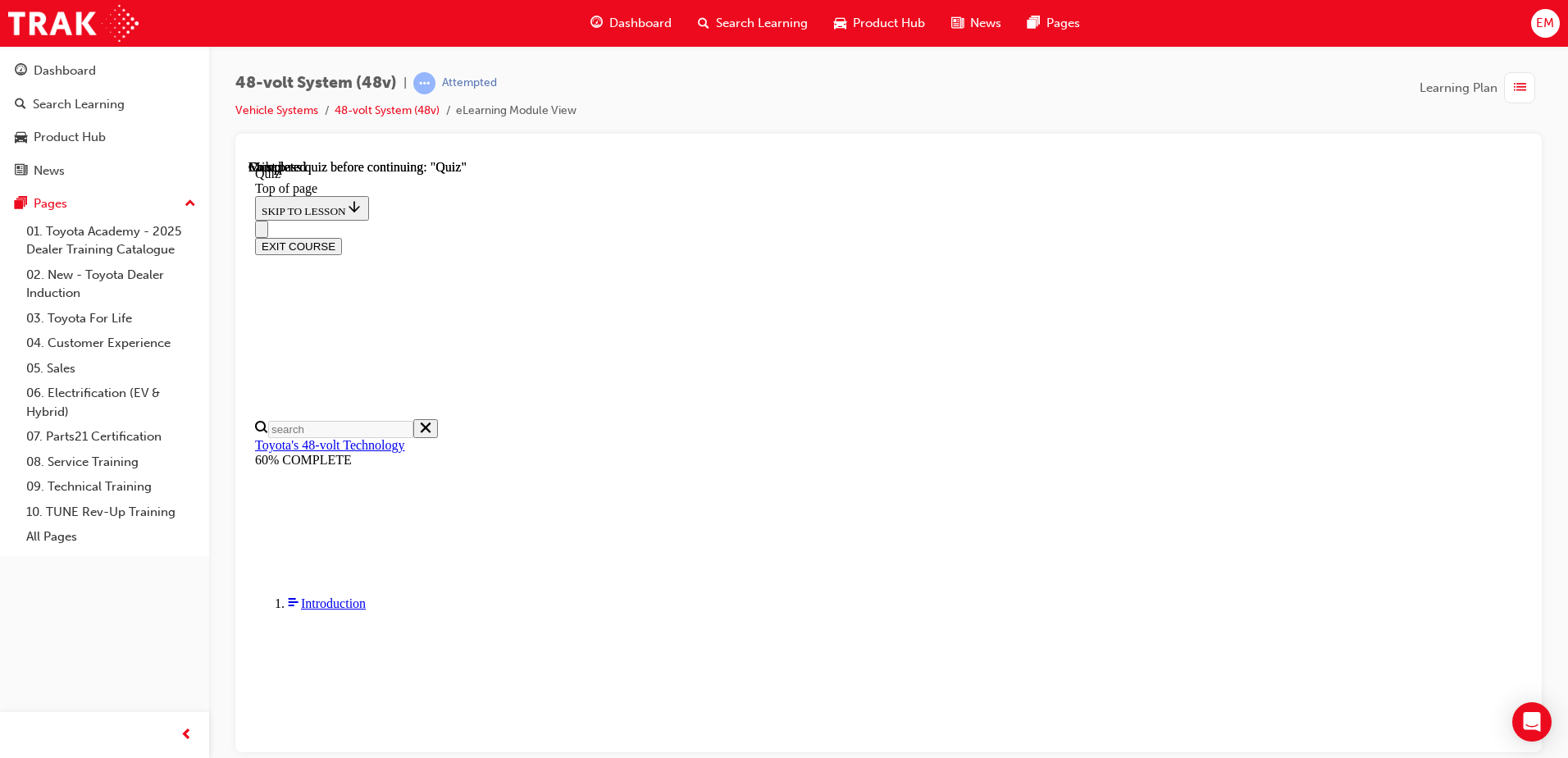
scroll to position [310, 0]
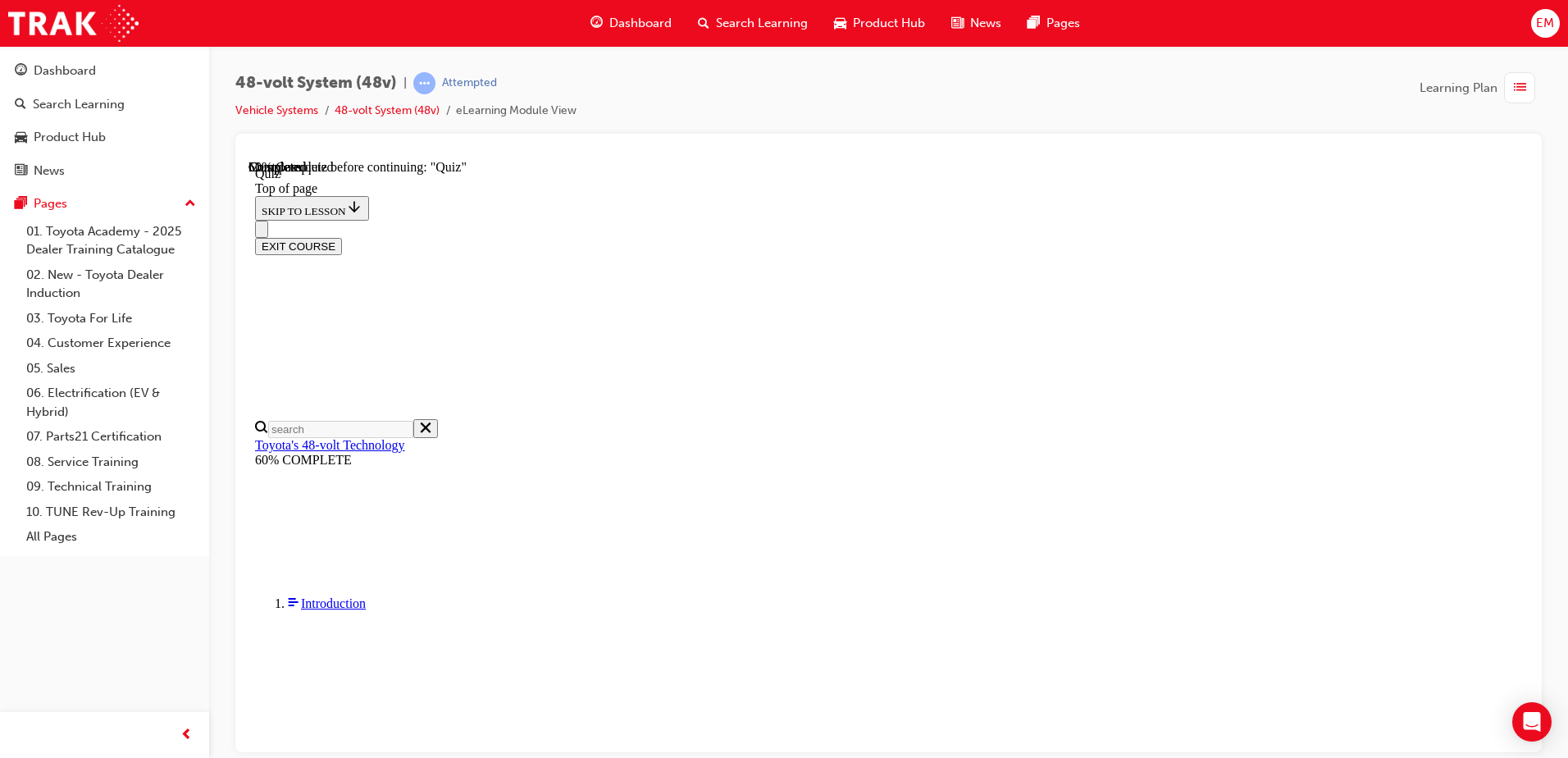
drag, startPoint x: 963, startPoint y: 610, endPoint x: 942, endPoint y: 633, distance: 31.1
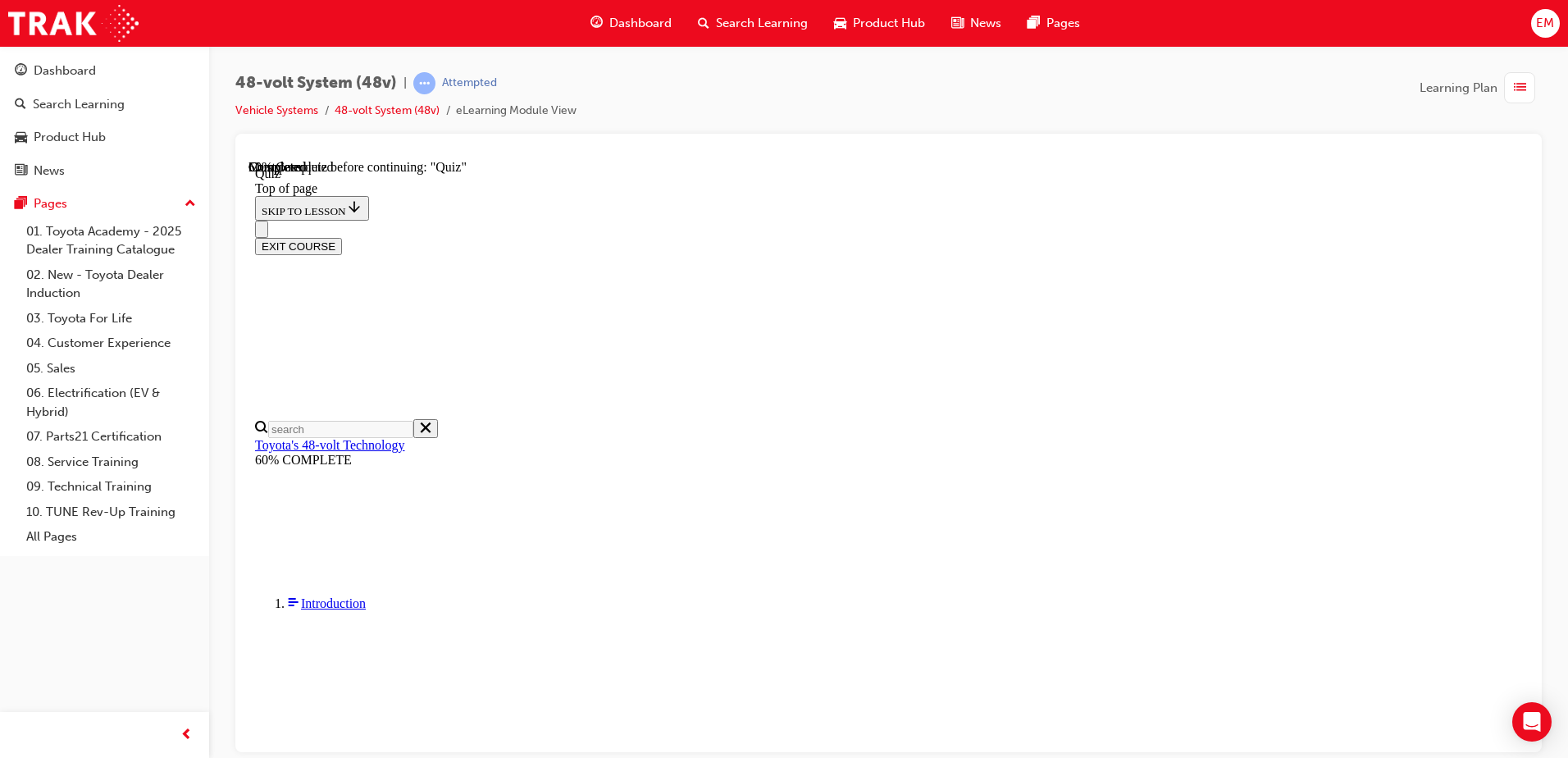
scroll to position [221, 0]
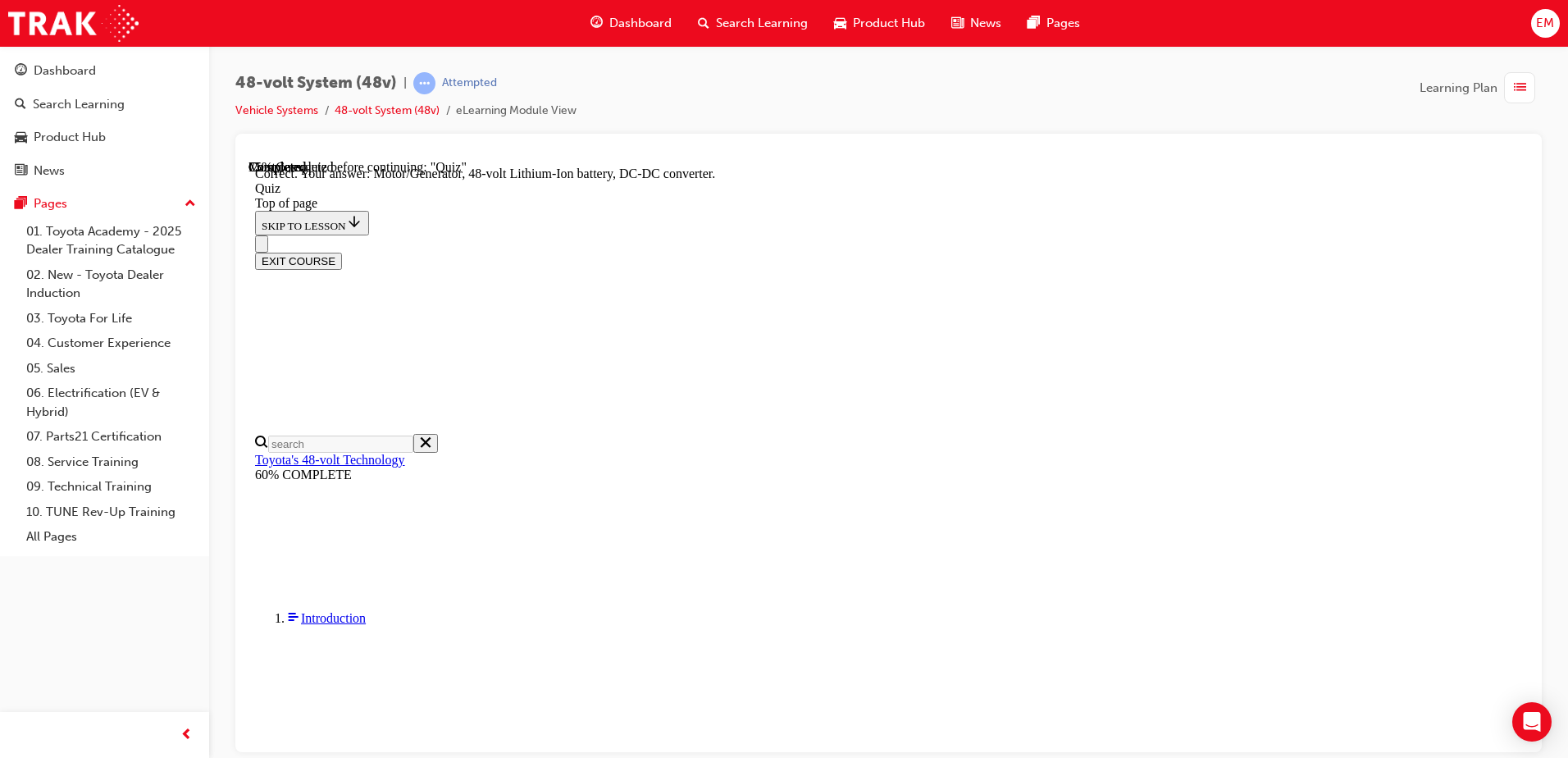
scroll to position [347, 0]
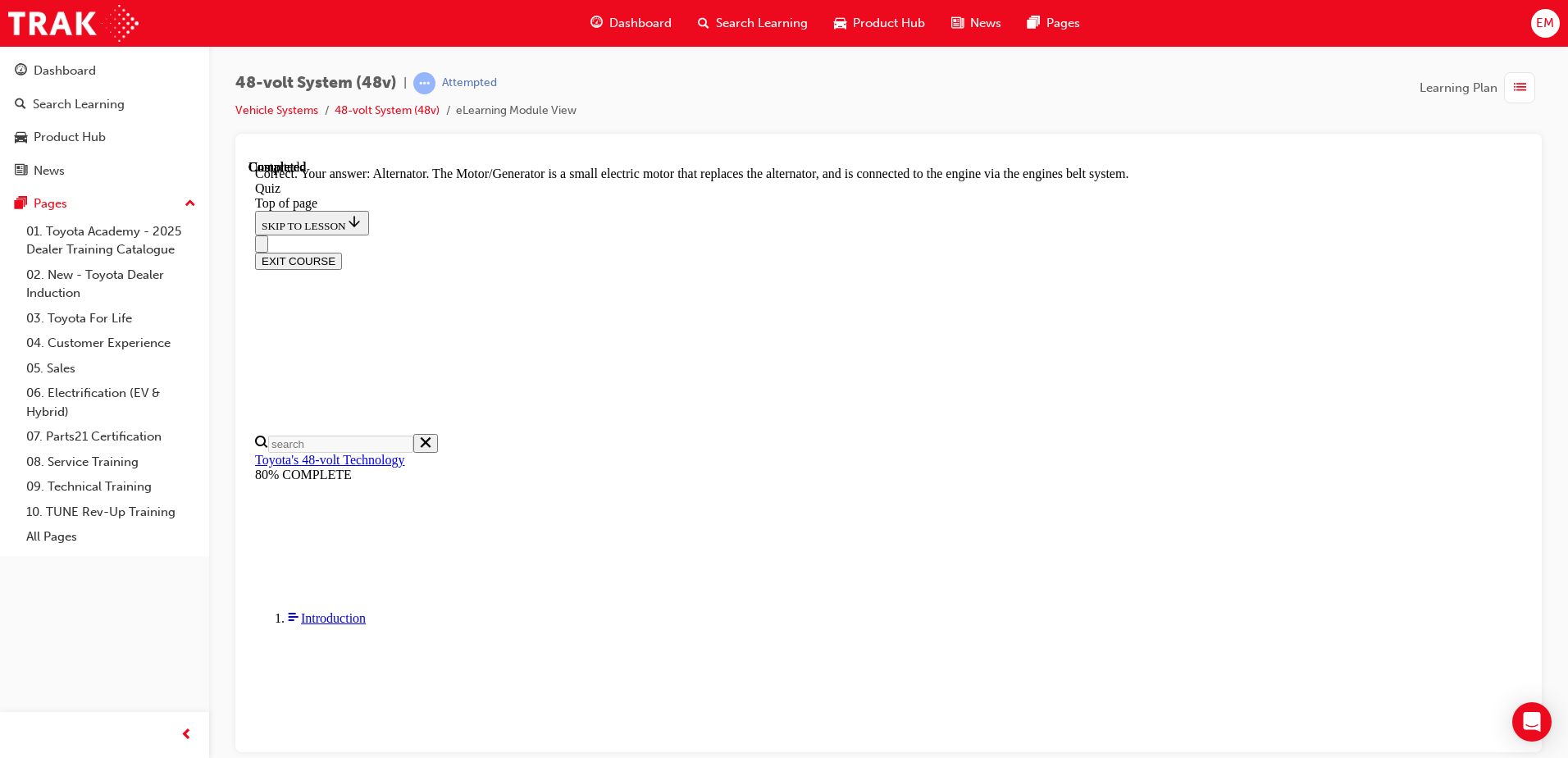
scroll to position [442, 0]
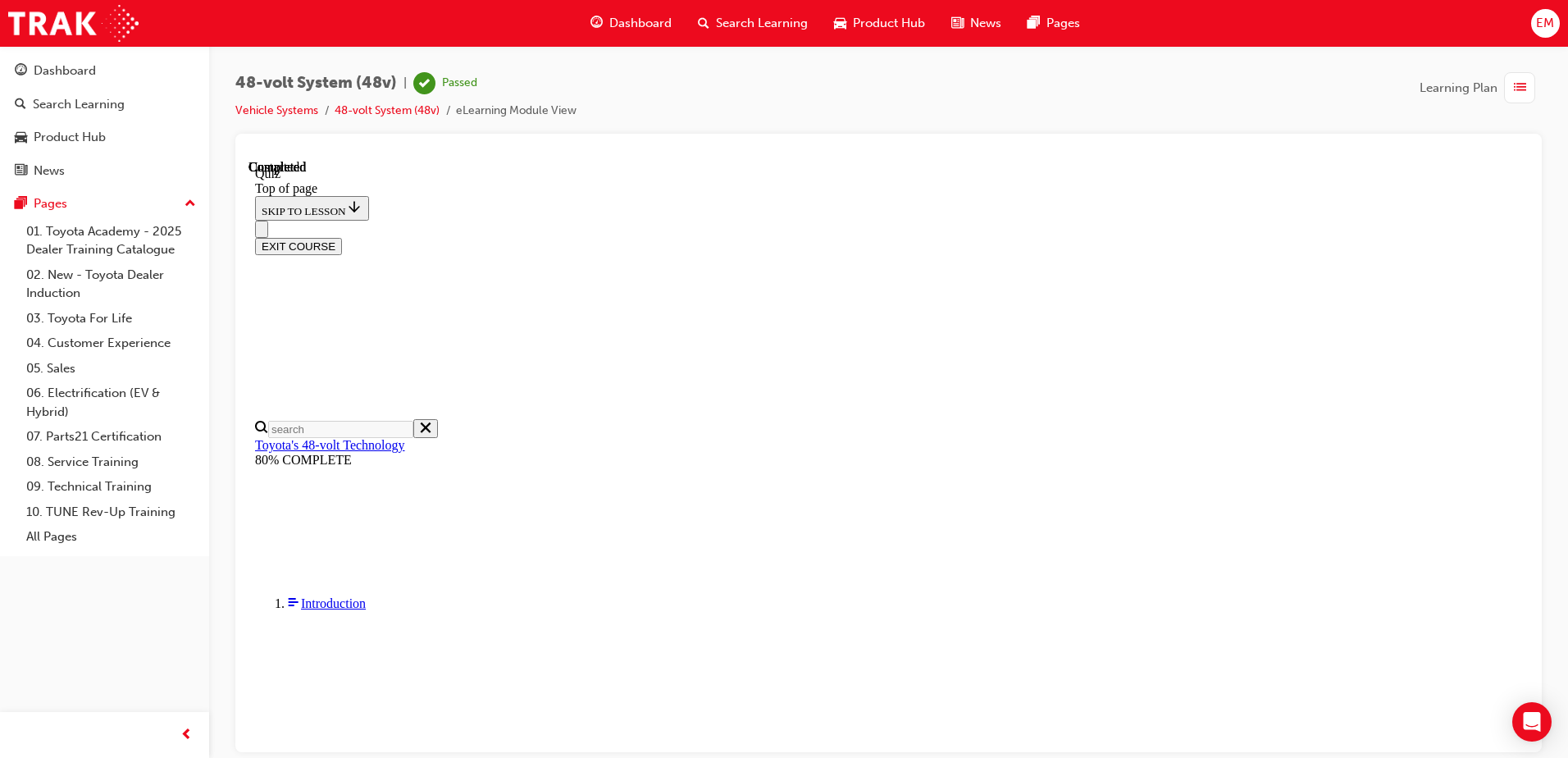
scroll to position [310, 0]
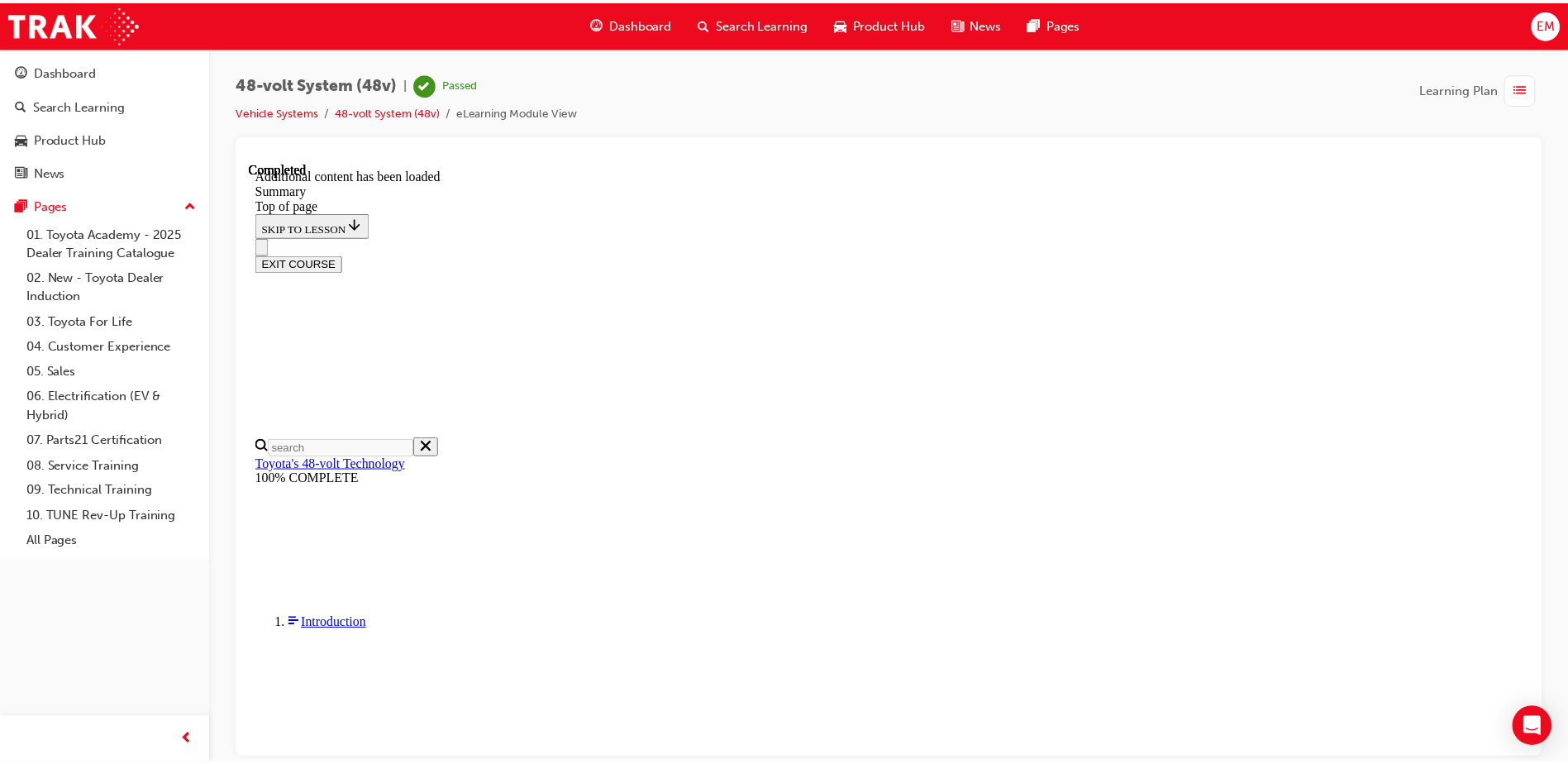
scroll to position [1998, 0]
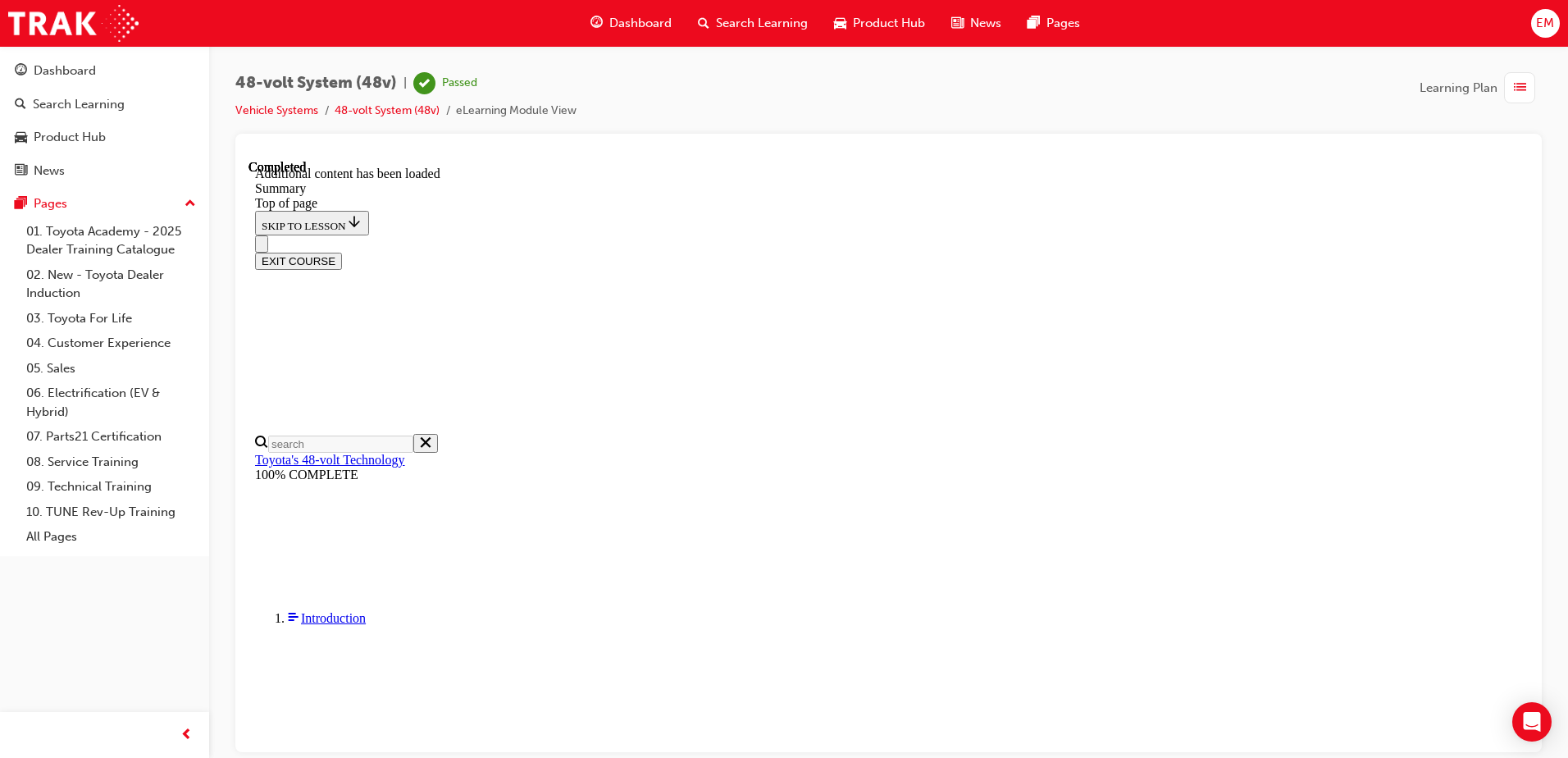
click at [649, 29] on span "Dashboard" at bounding box center [640, 23] width 63 height 19
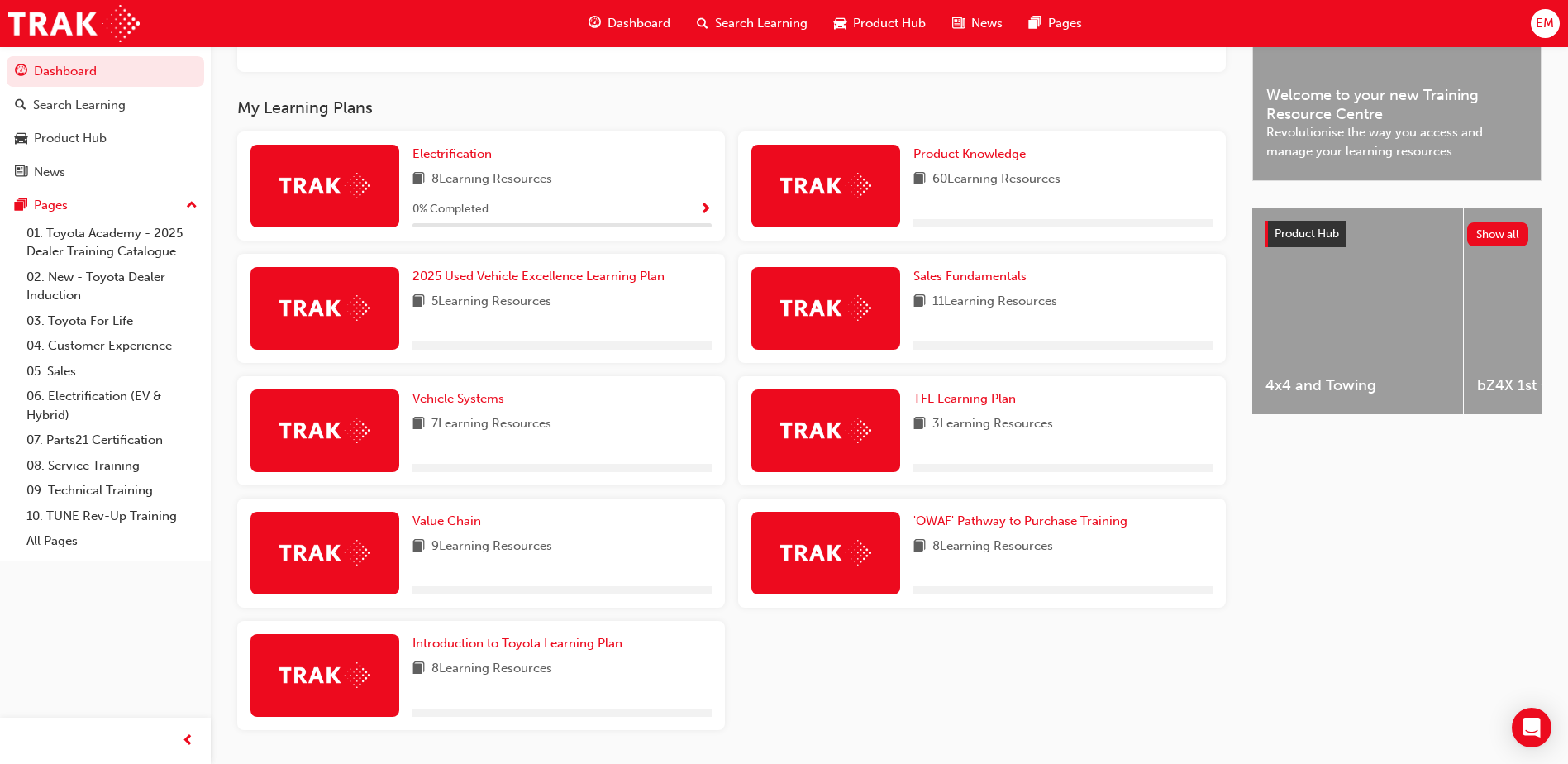
scroll to position [496, 0]
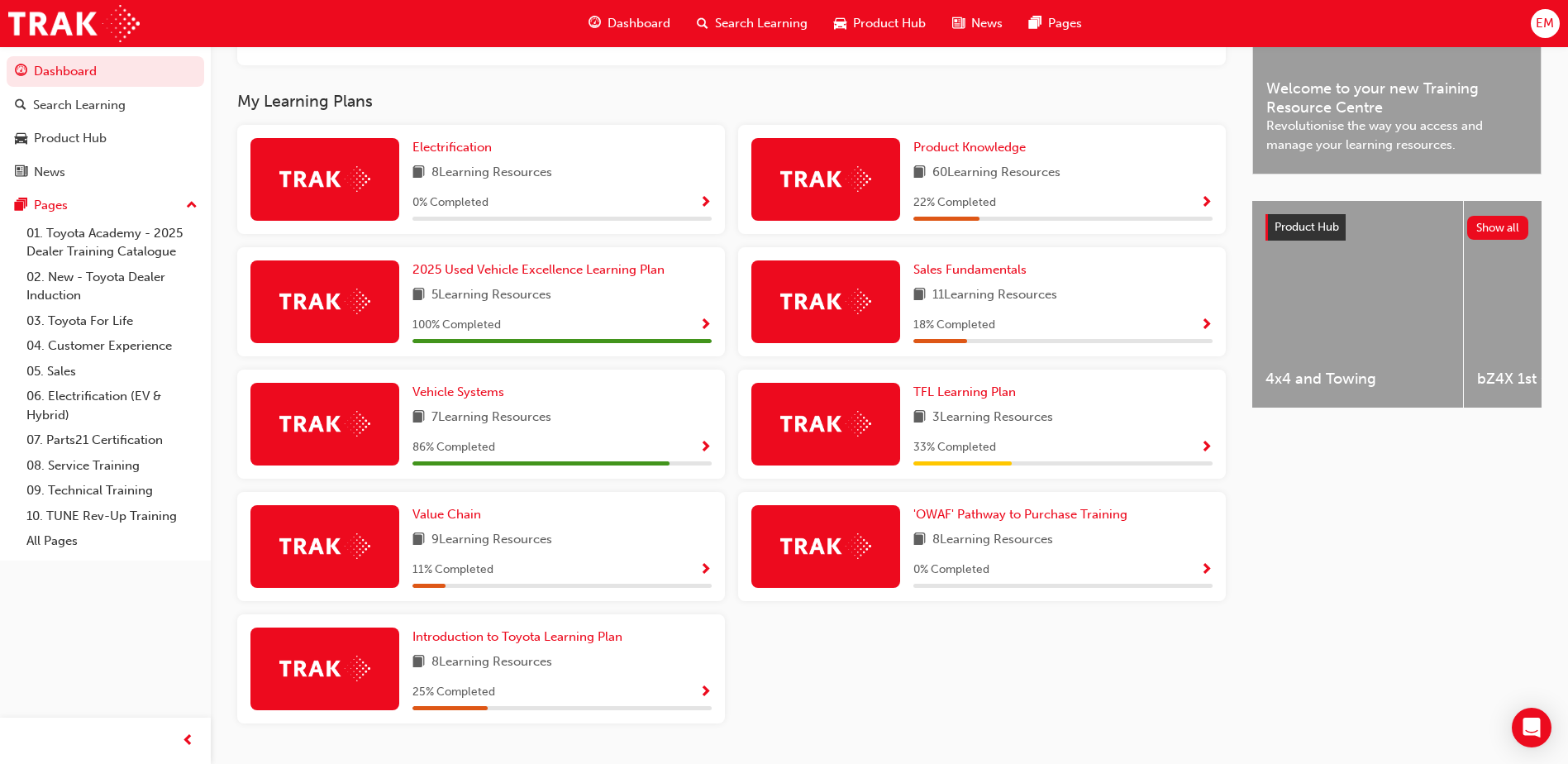
click at [700, 451] on span "Show Progress" at bounding box center [706, 448] width 12 height 15
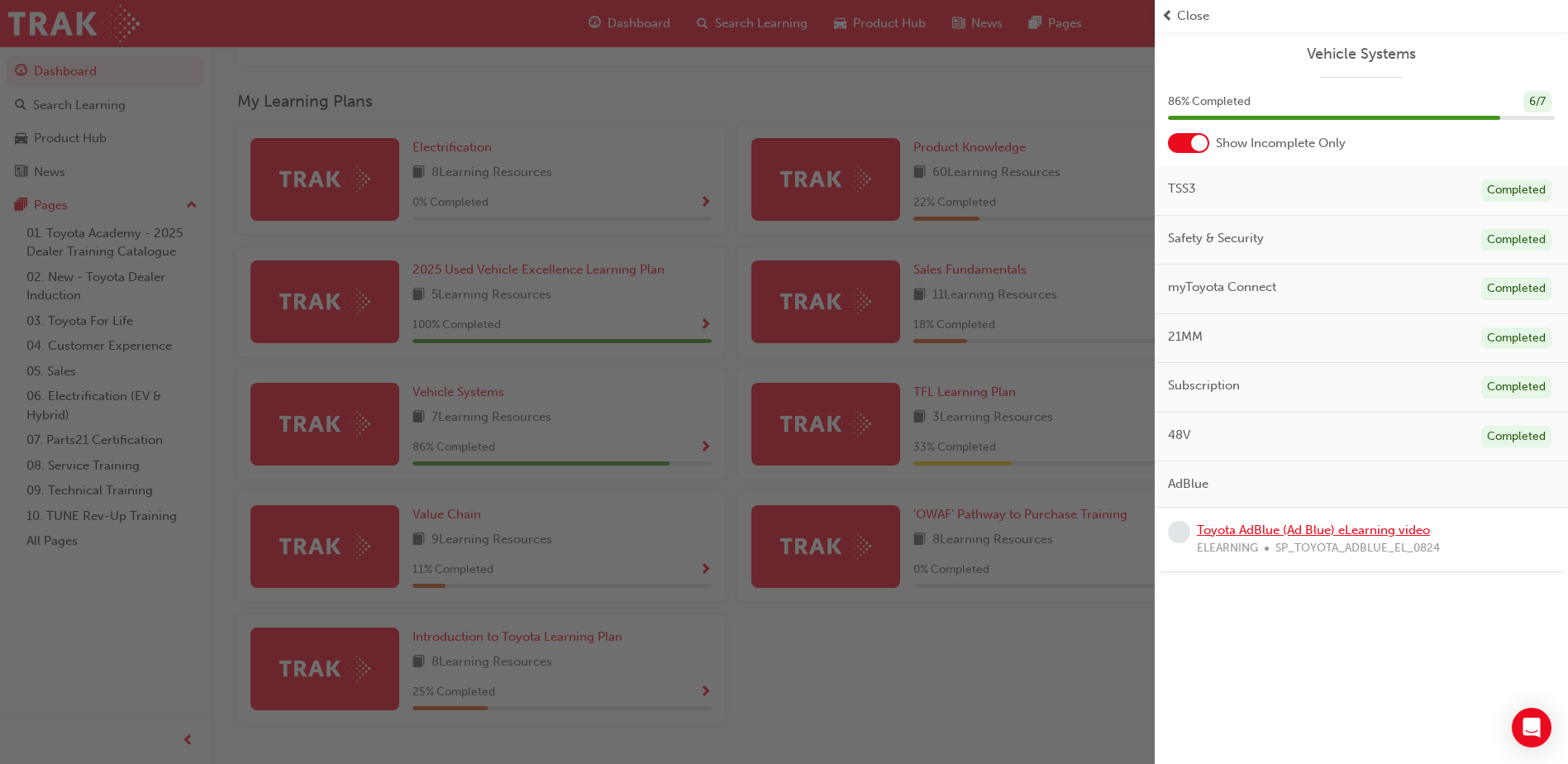
click at [1277, 524] on link "Toyota AdBlue (Ad Blue) eLearning video" at bounding box center [1313, 530] width 233 height 15
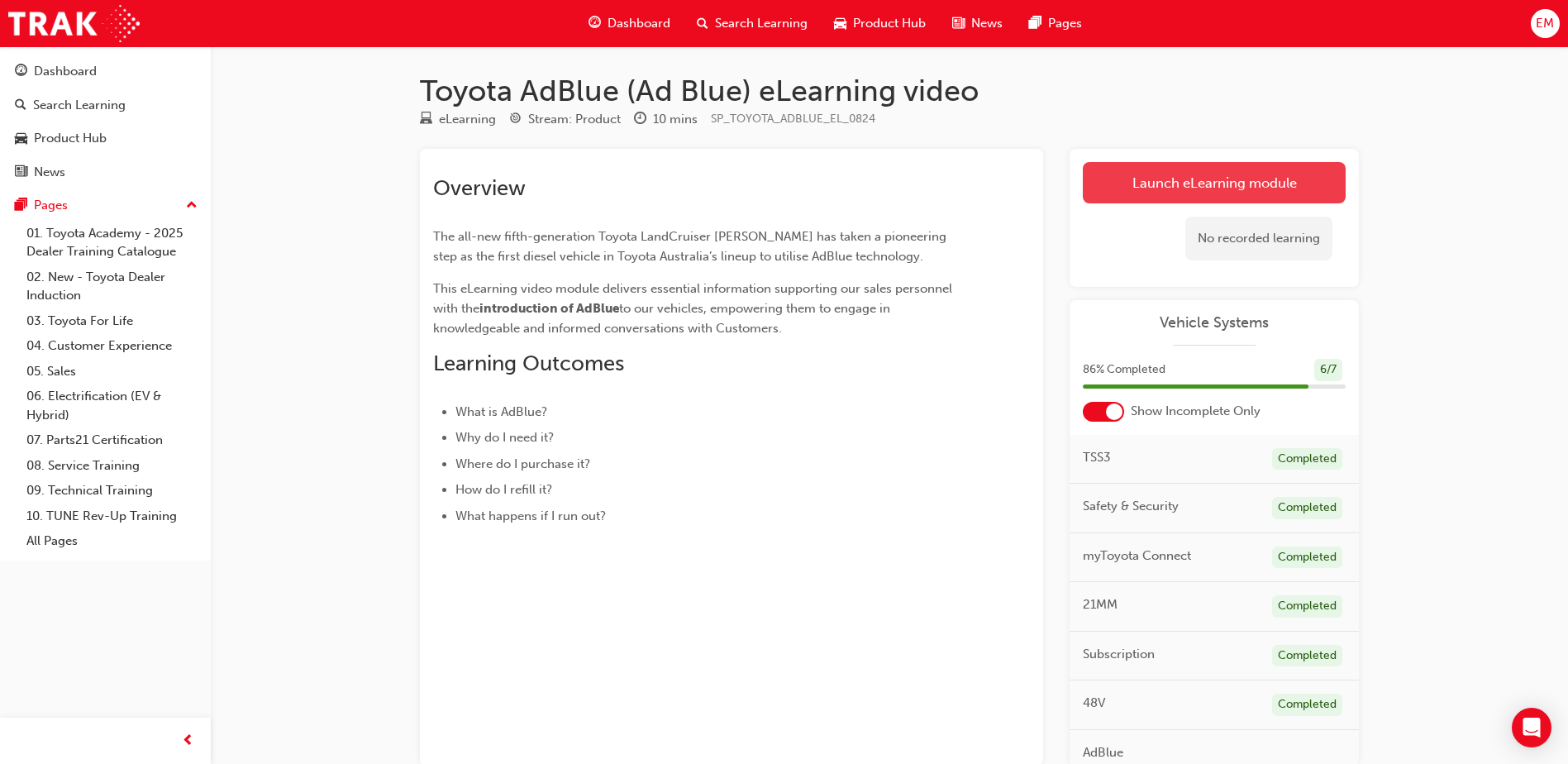
click at [1235, 168] on link "Launch eLearning module" at bounding box center [1214, 183] width 263 height 41
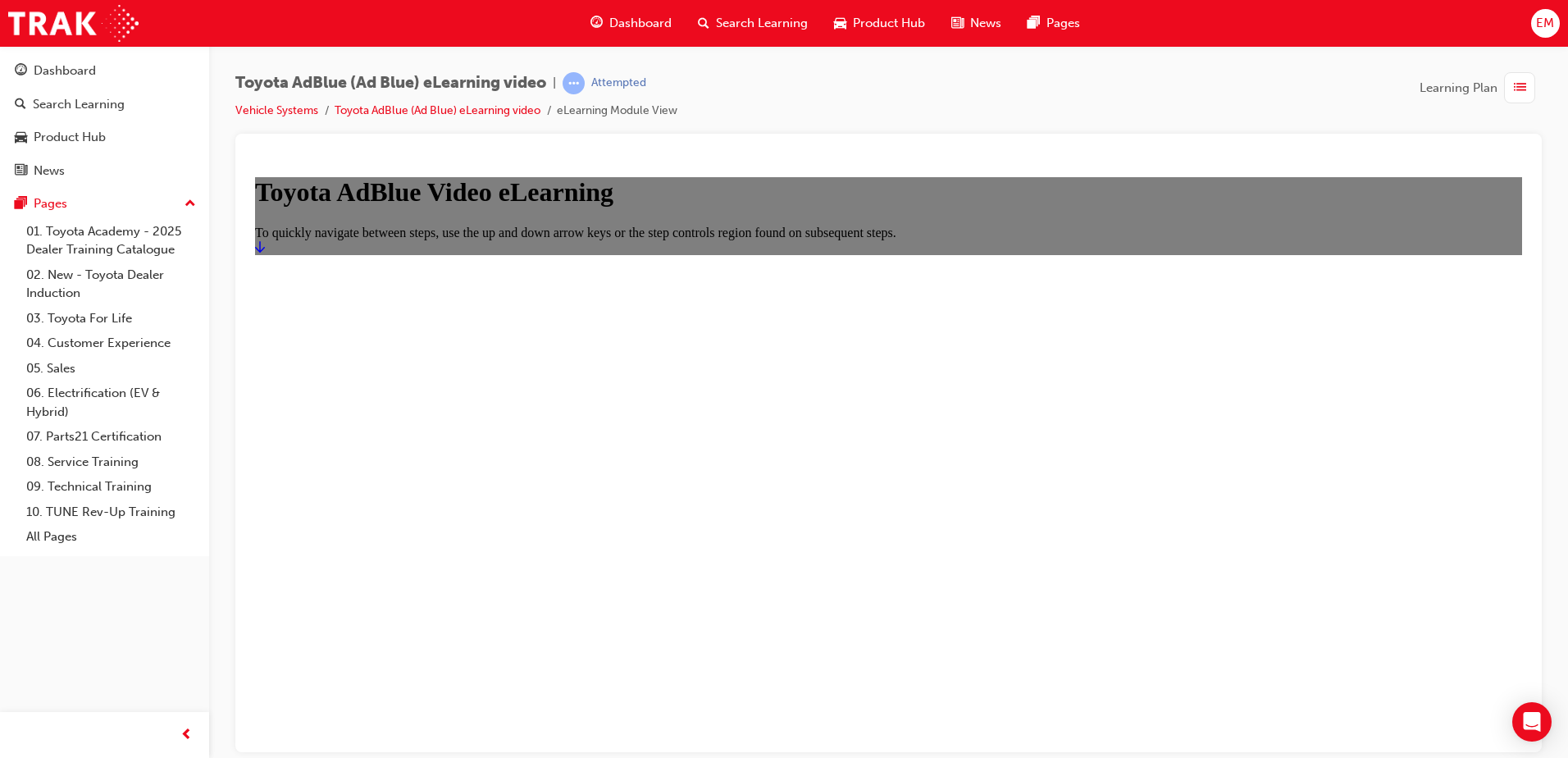
click at [265, 253] on icon "Start" at bounding box center [260, 246] width 10 height 13
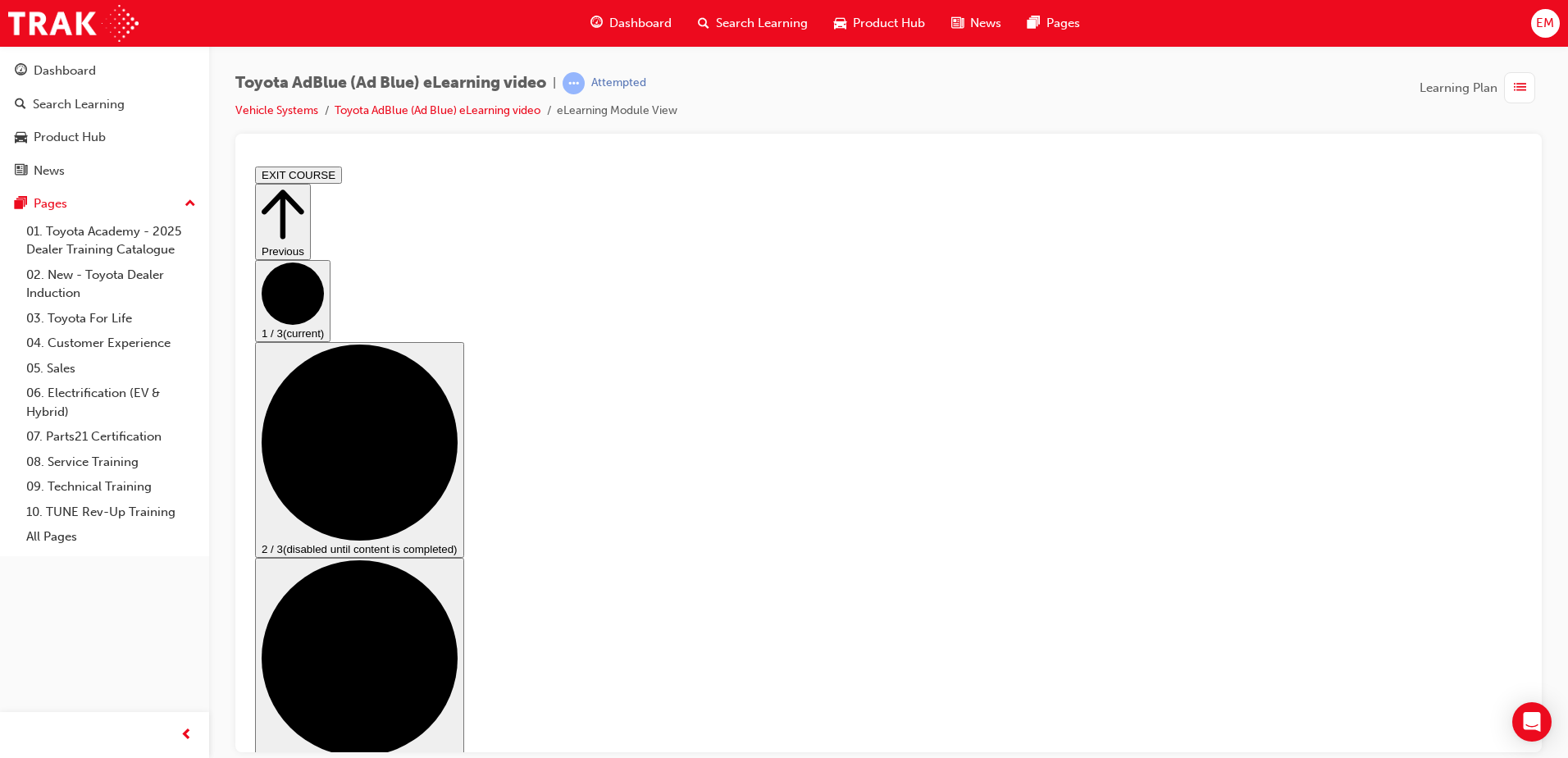
drag, startPoint x: 509, startPoint y: 576, endPoint x: 762, endPoint y: 594, distance: 253.6
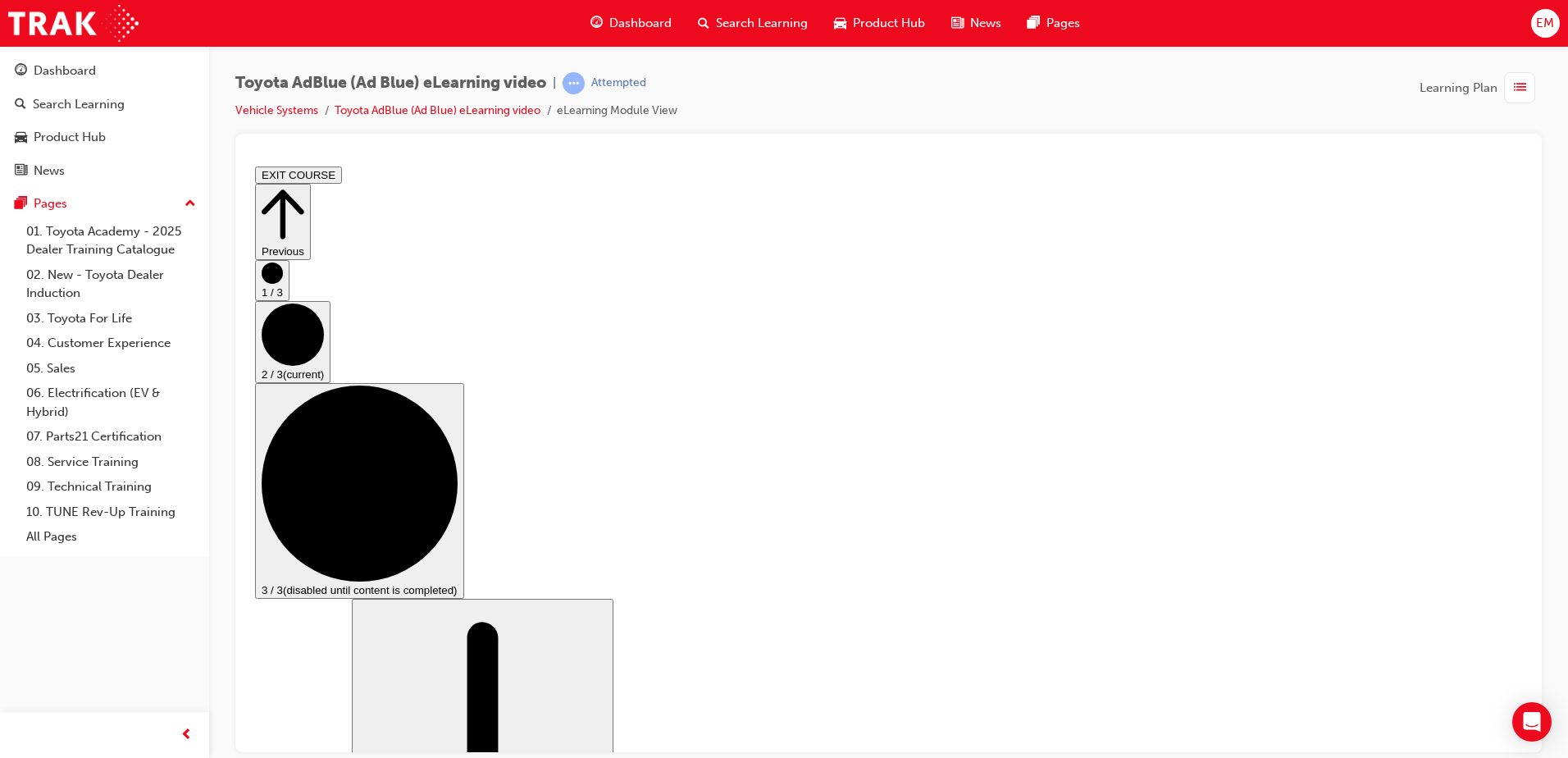
scroll to position [246, 0]
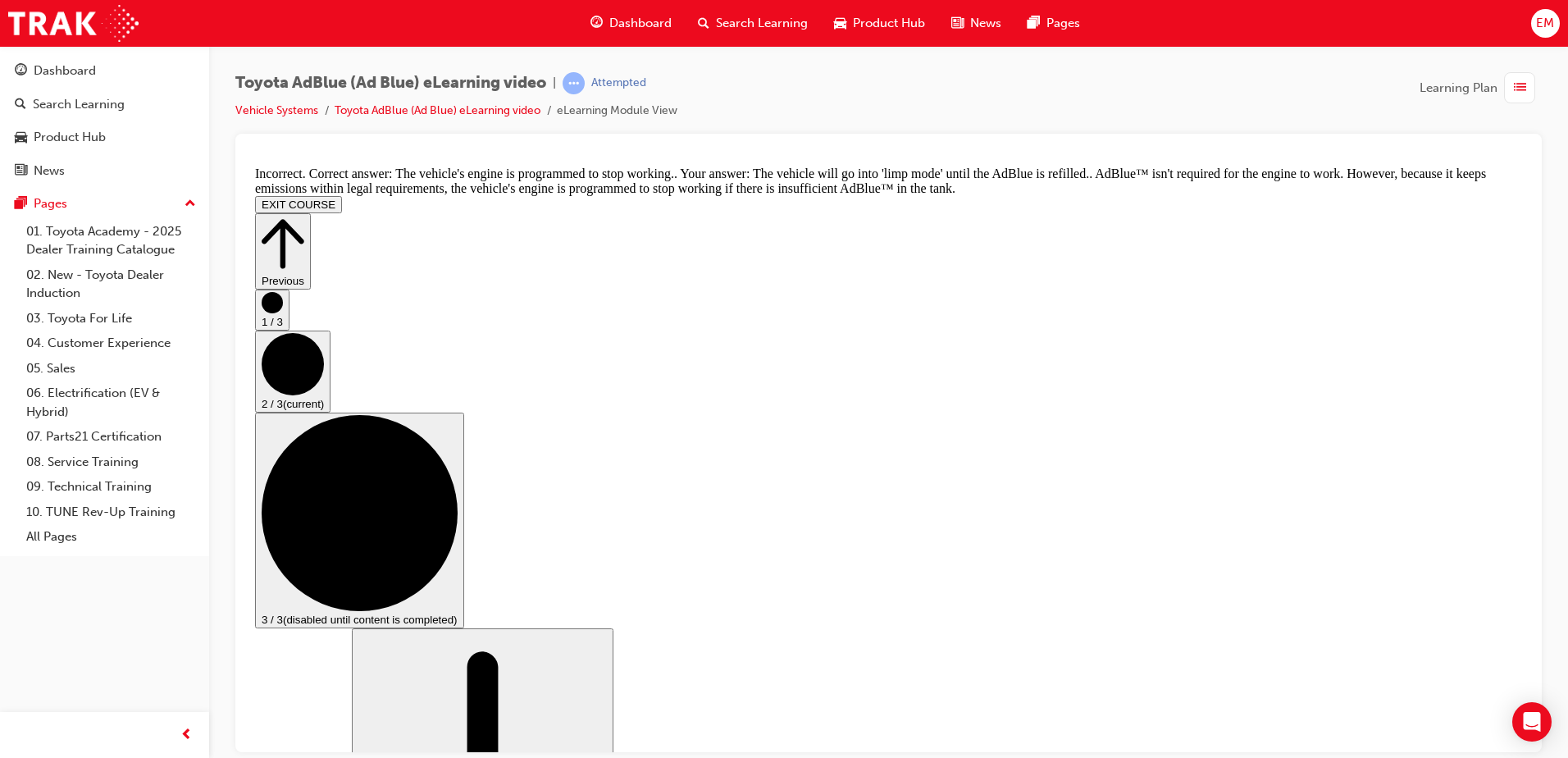
scroll to position [667, 0]
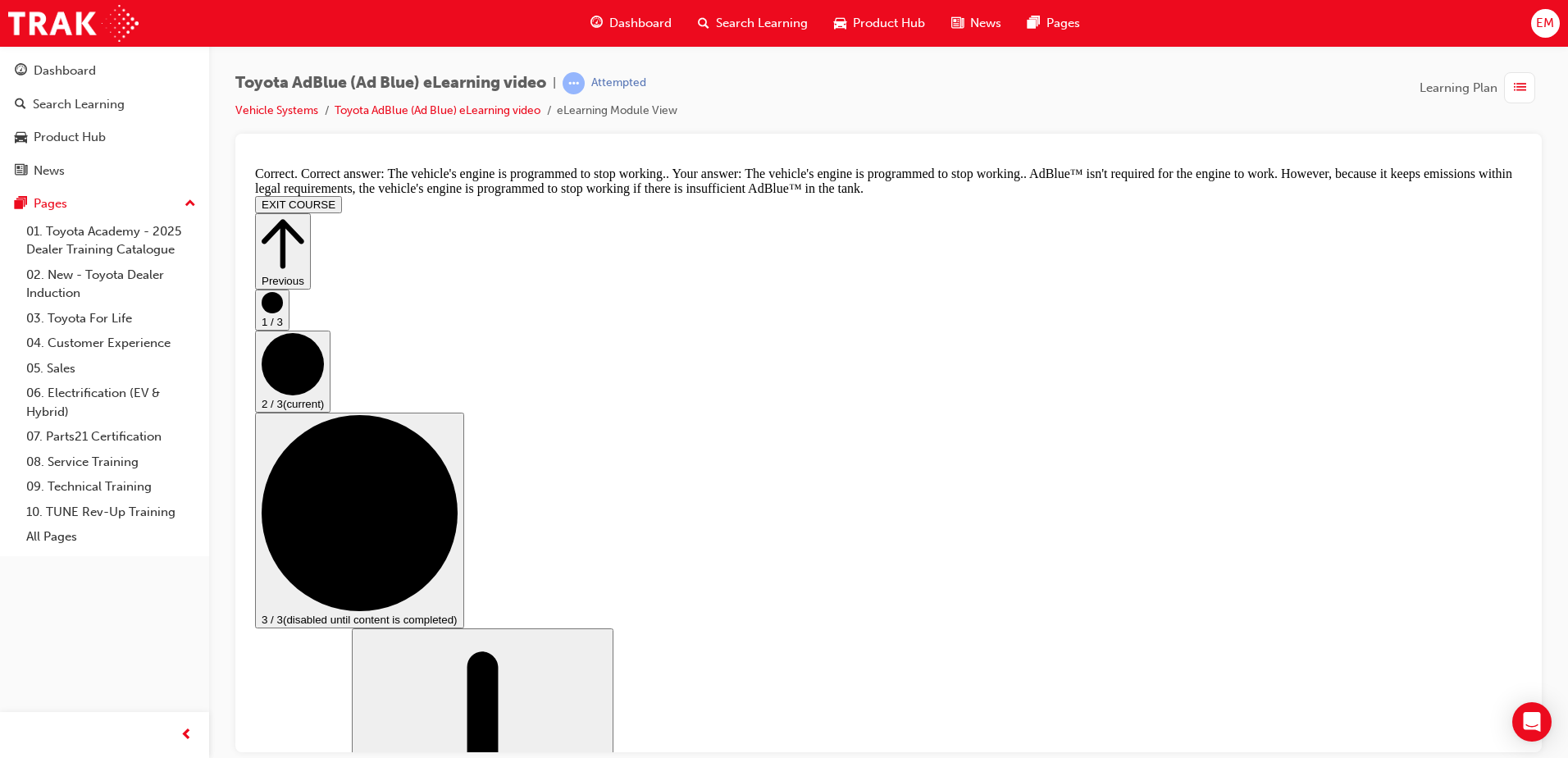
scroll to position [667, 0]
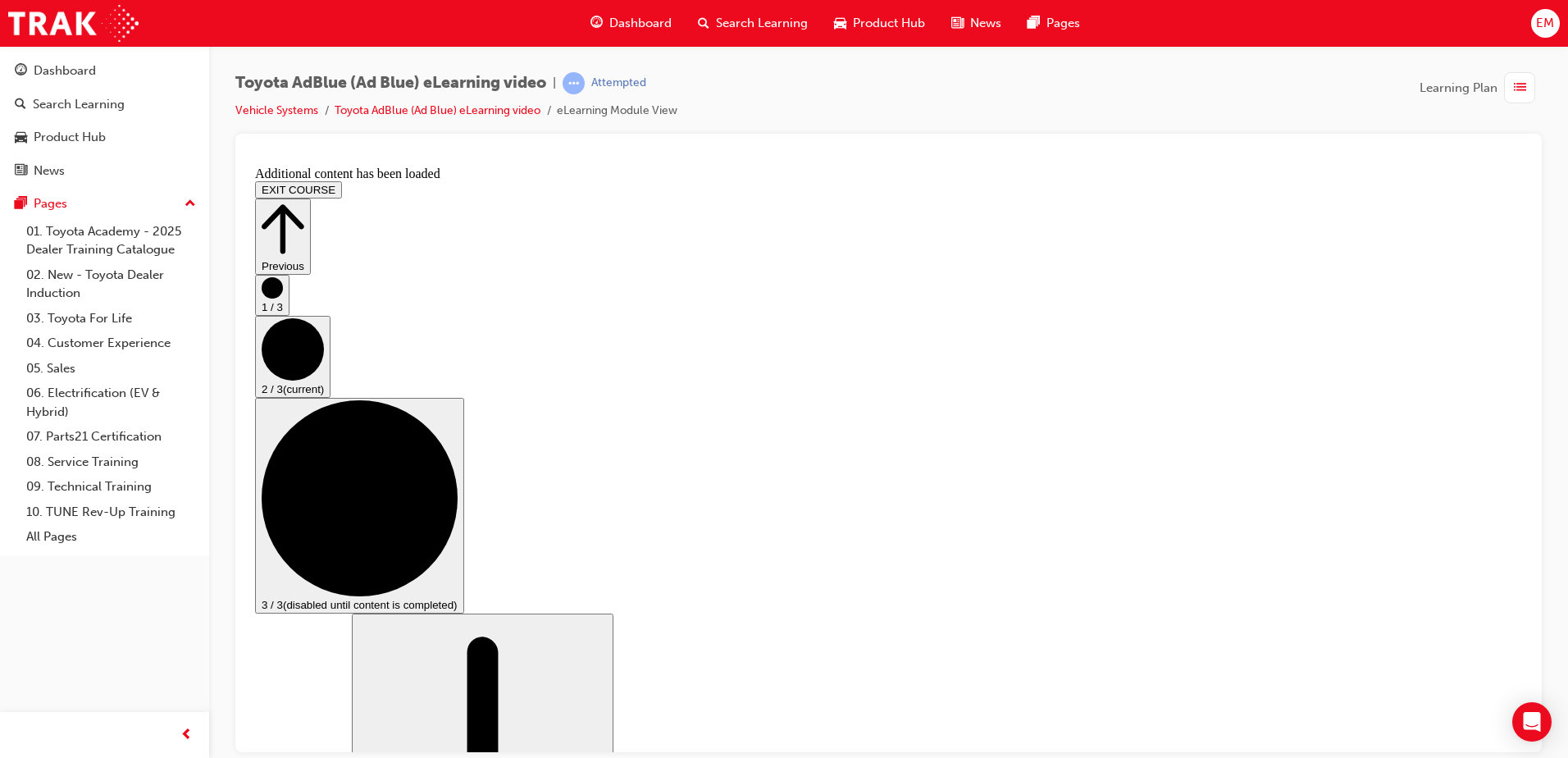
scroll to position [1358, 0]
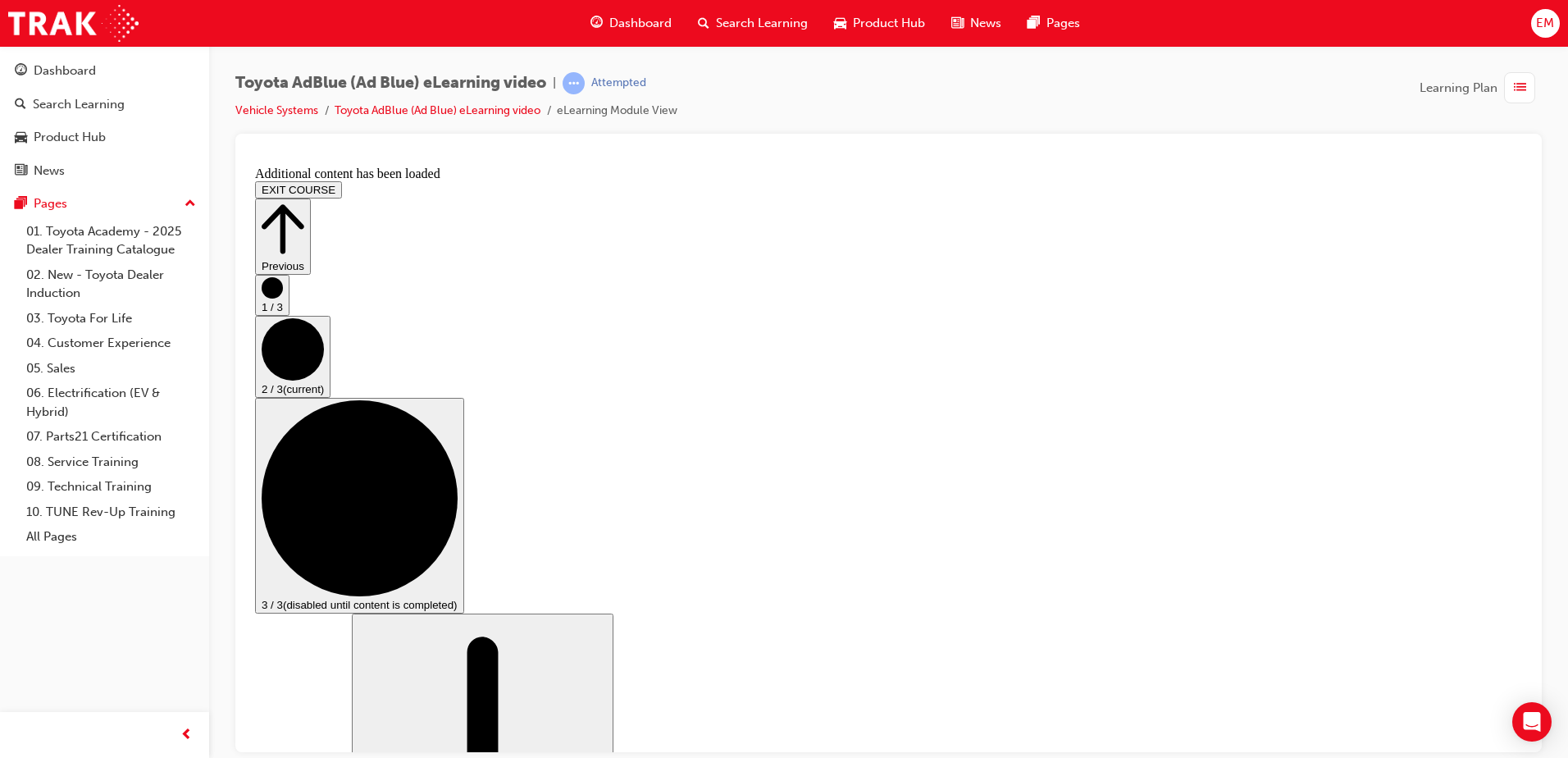
scroll to position [2573, 0]
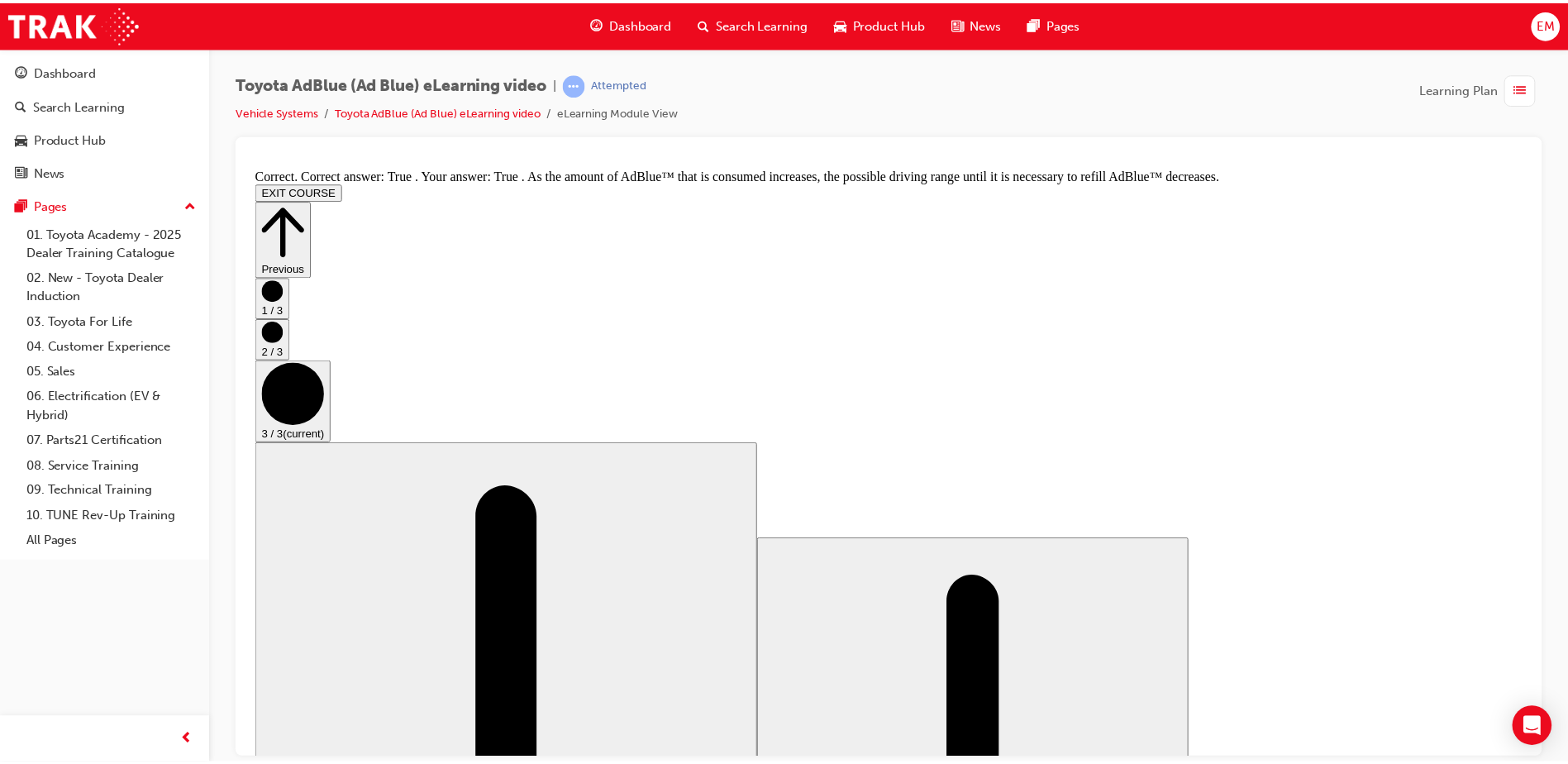
scroll to position [0, 0]
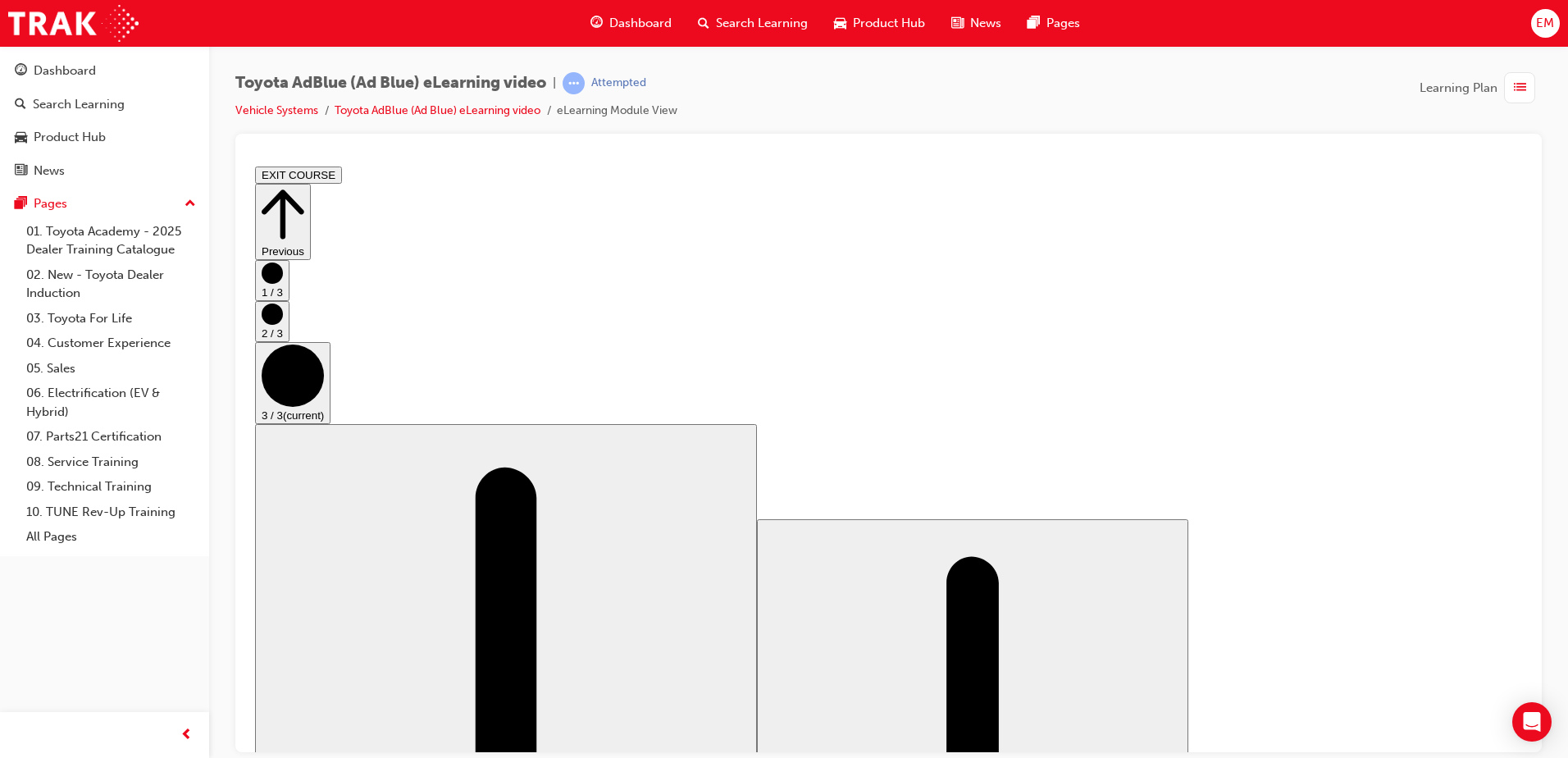
click at [615, 14] on span "Dashboard" at bounding box center [640, 23] width 63 height 19
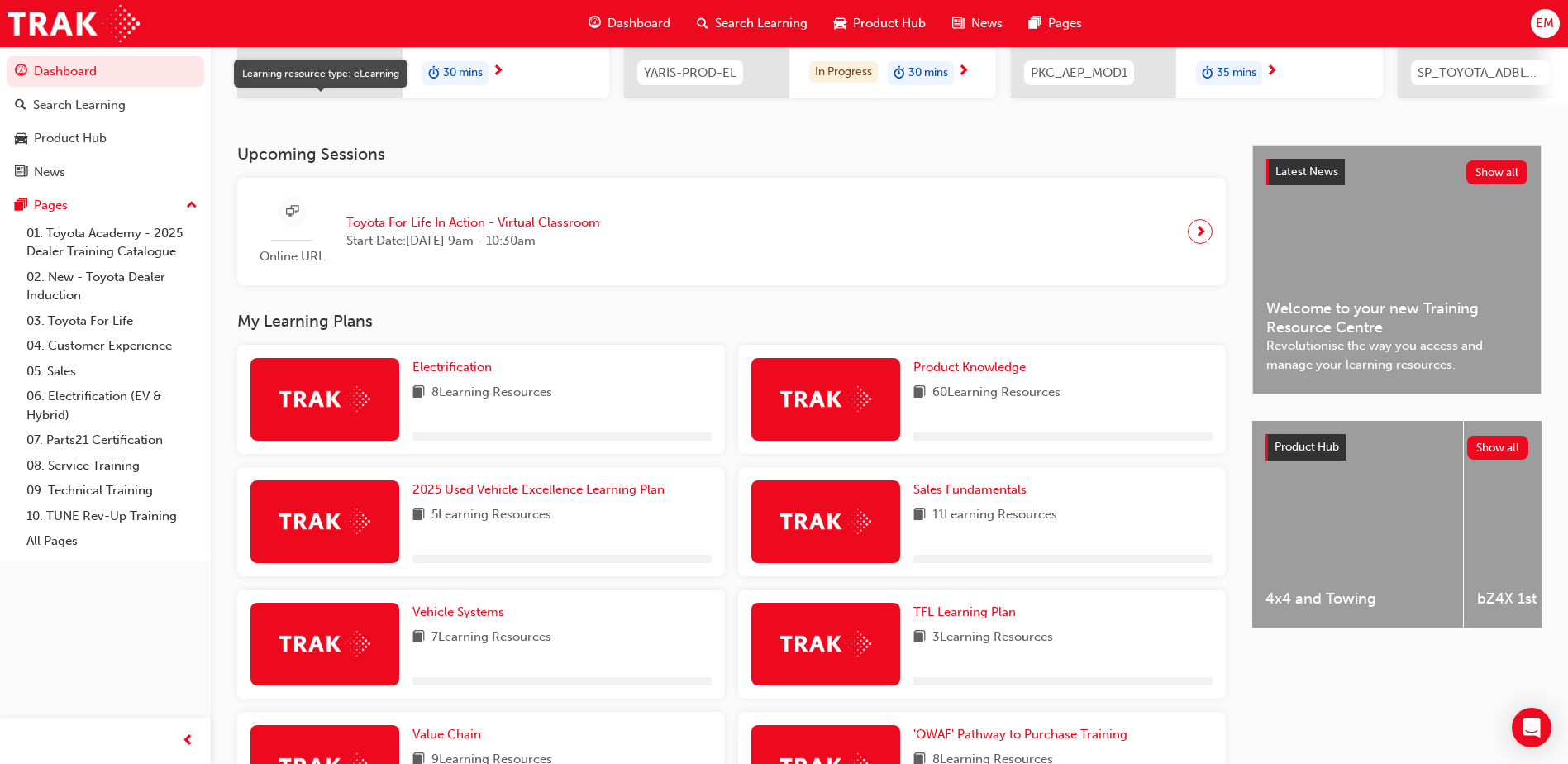
scroll to position [543, 0]
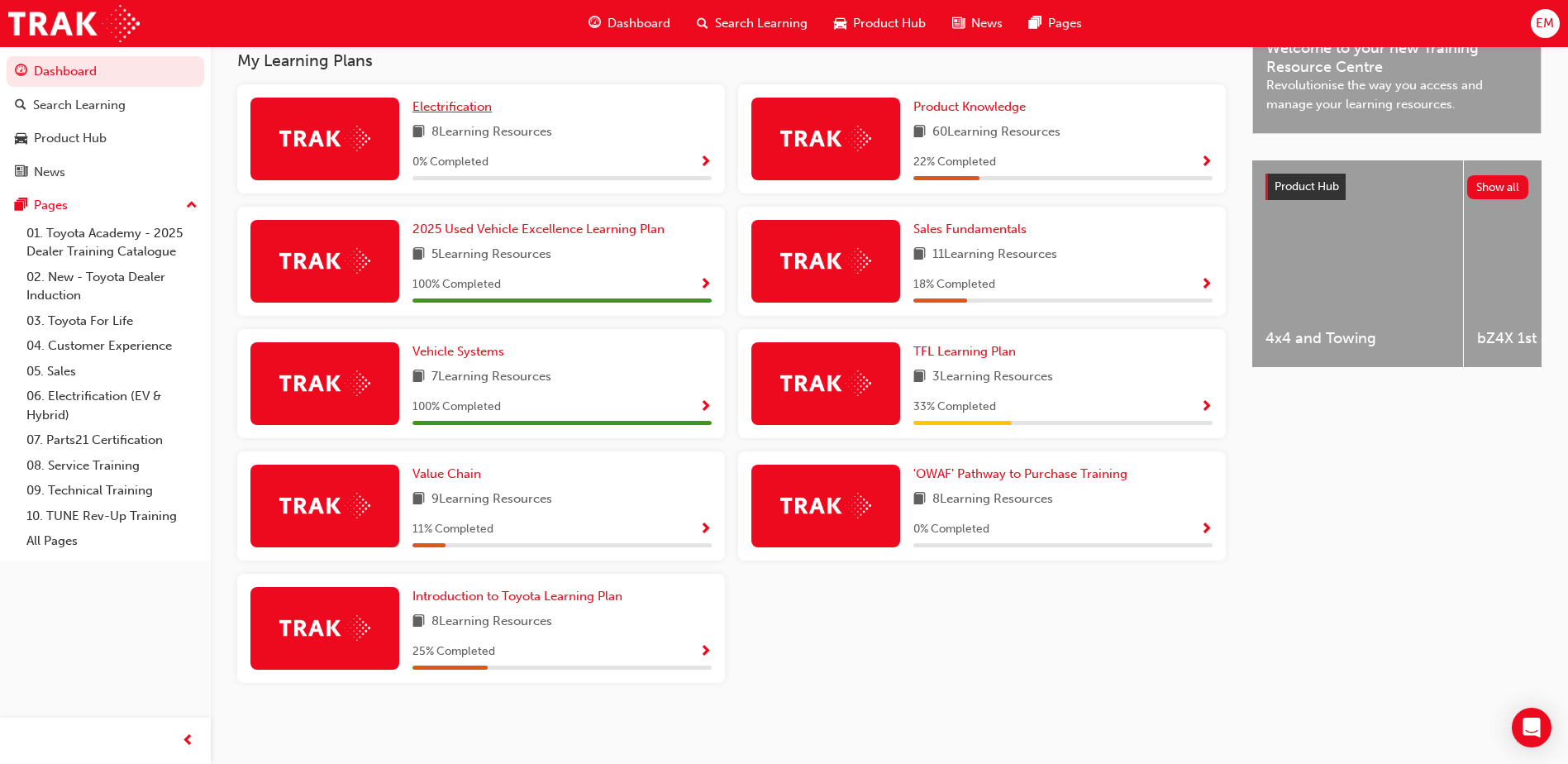
click at [467, 108] on span "Electrification" at bounding box center [451, 106] width 79 height 15
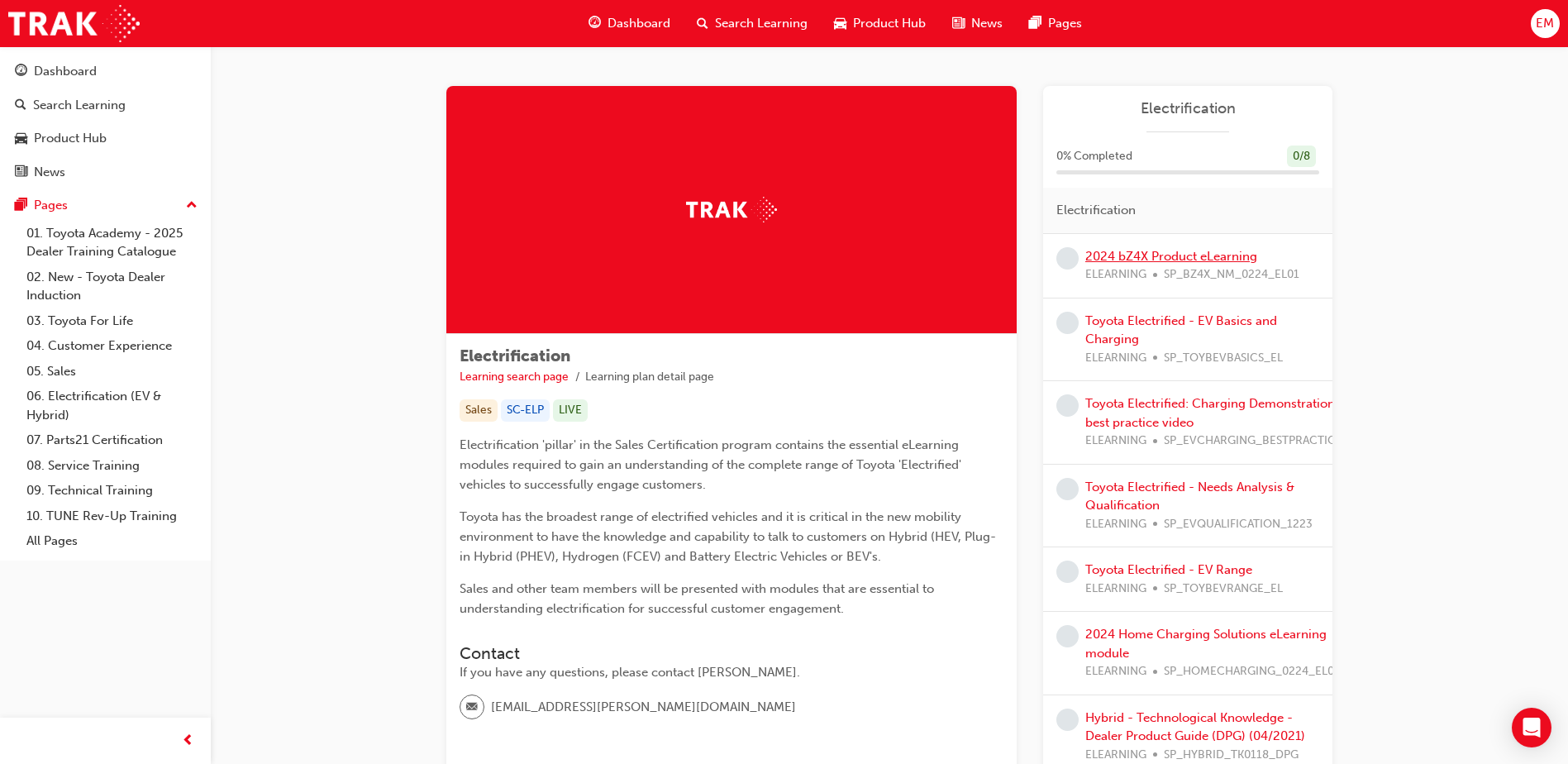
click at [1119, 260] on link "2024 bZ4X Product eLearning" at bounding box center [1170, 256] width 172 height 15
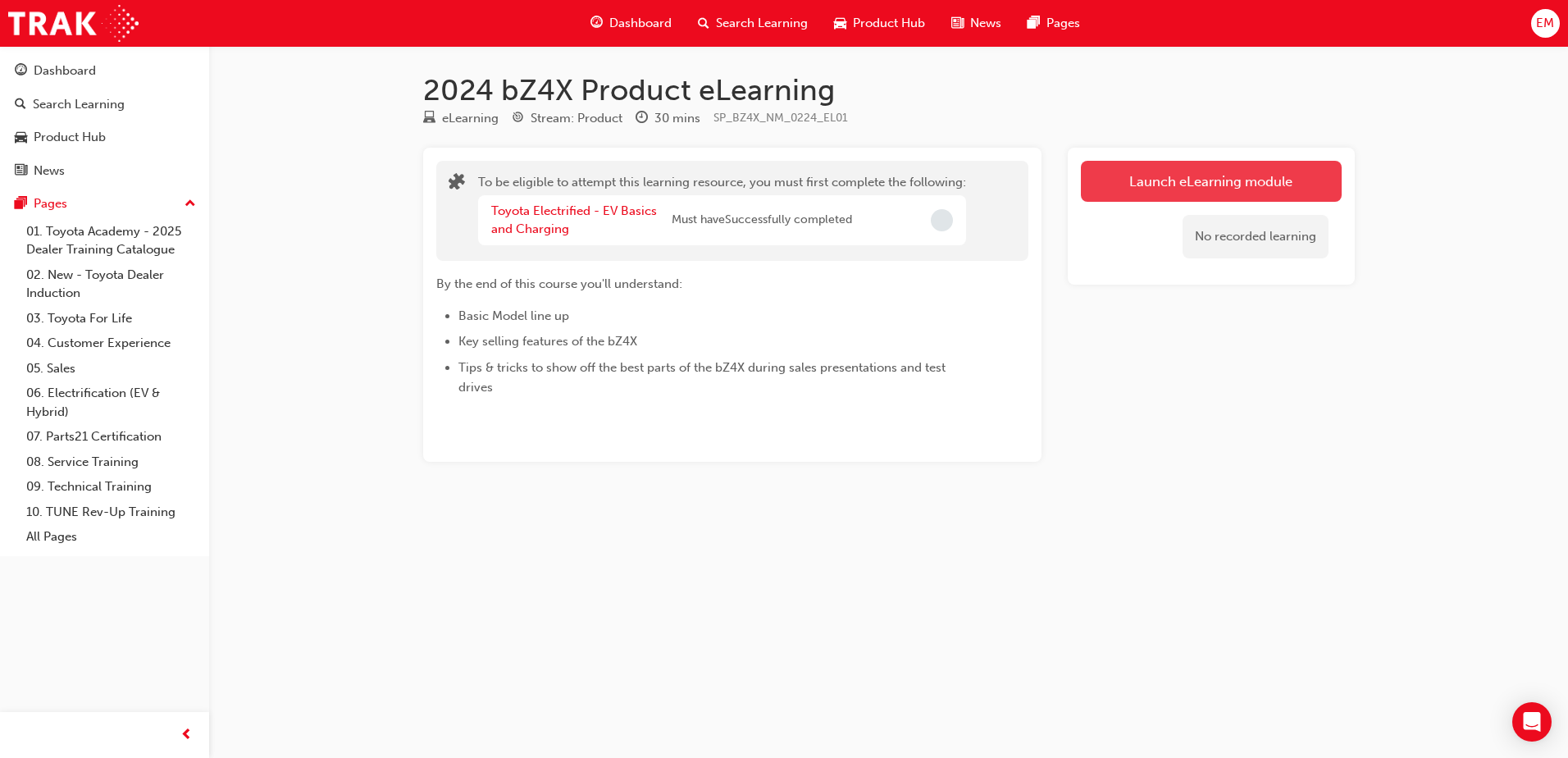
click at [1214, 175] on button "Launch eLearning module" at bounding box center [1210, 181] width 260 height 41
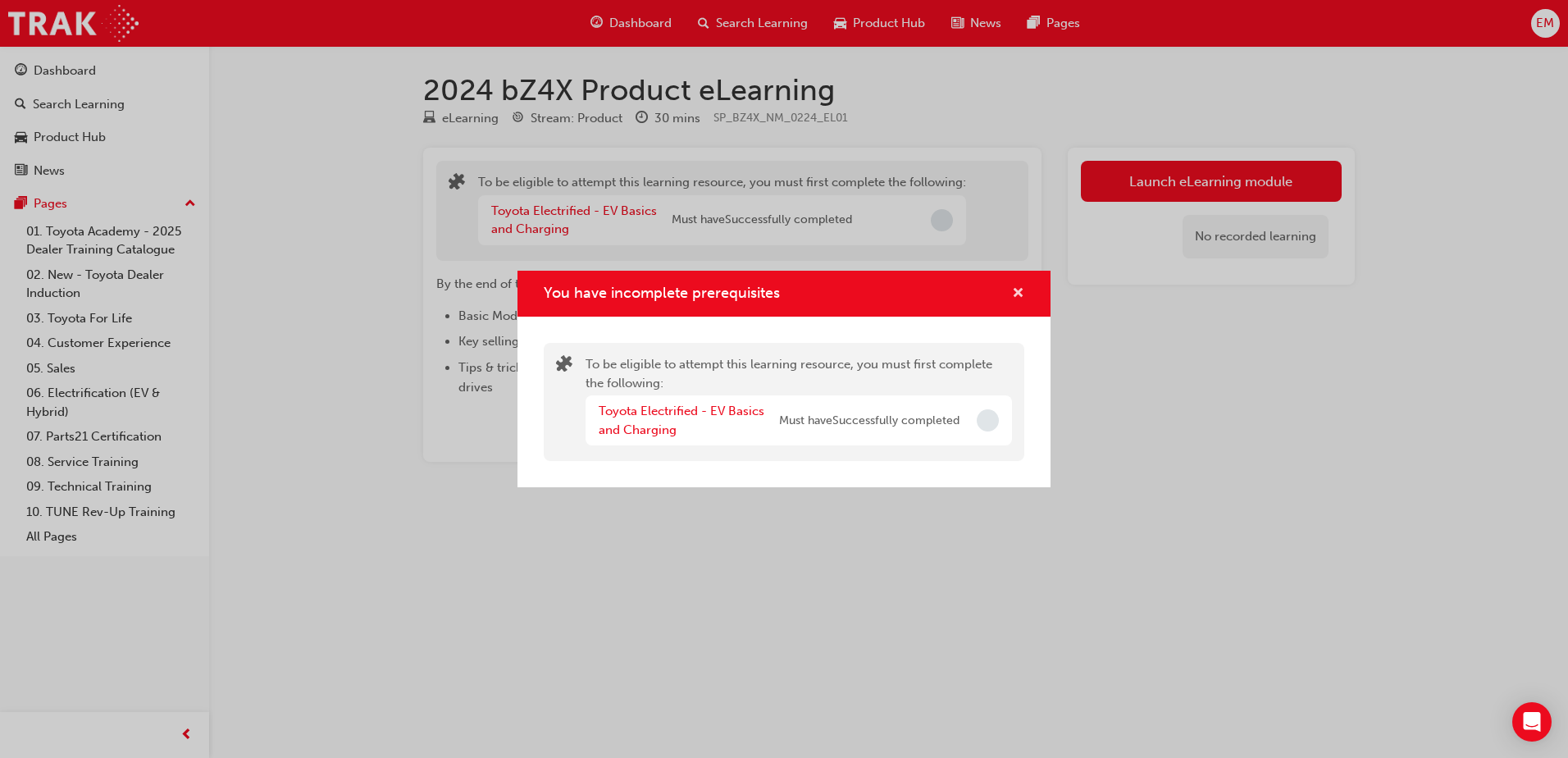
click at [1014, 293] on span "cross-icon" at bounding box center [1018, 294] width 12 height 15
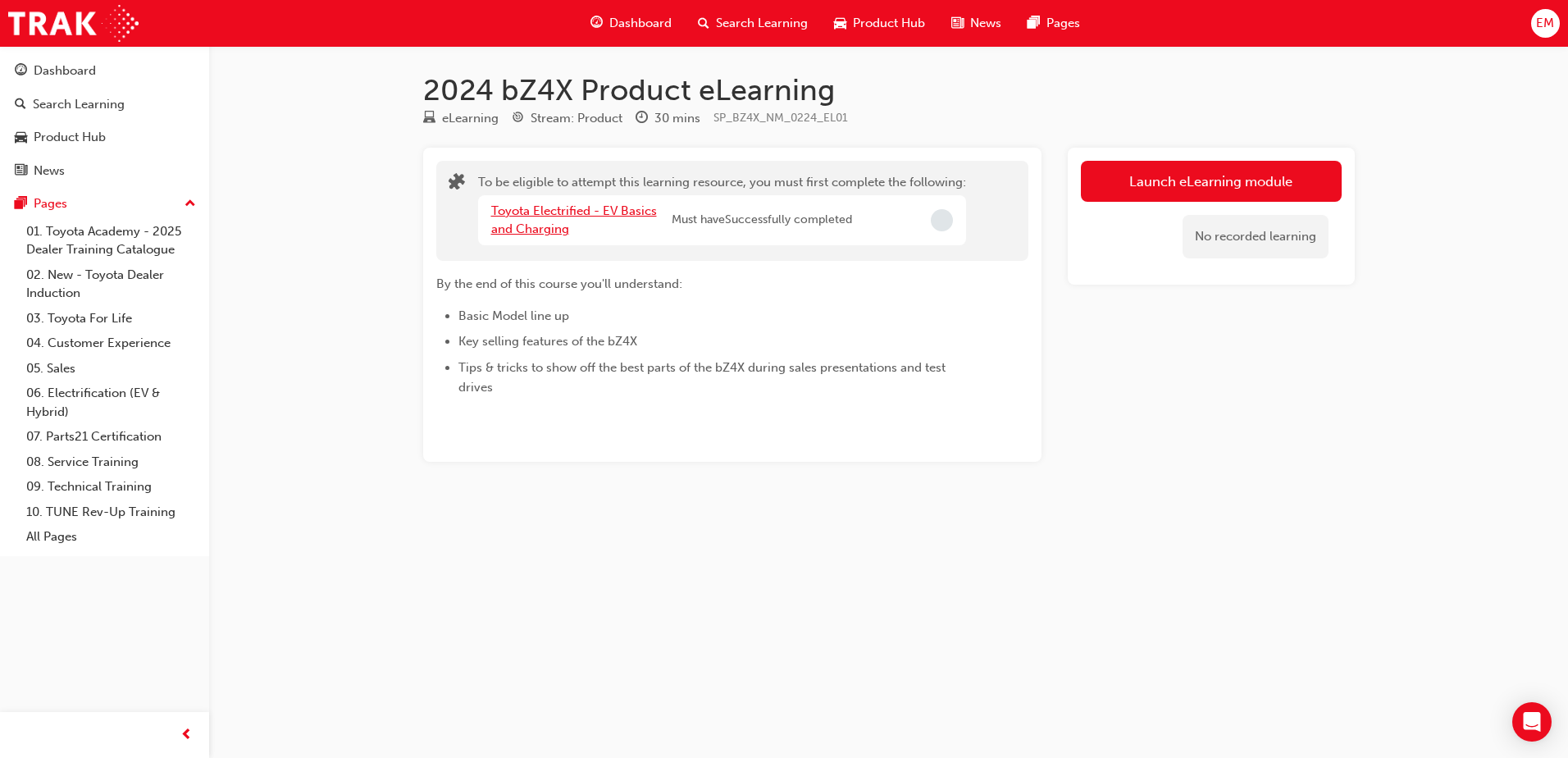
click at [539, 222] on link "Toyota Electrified - EV Basics and Charging" at bounding box center [574, 220] width 166 height 34
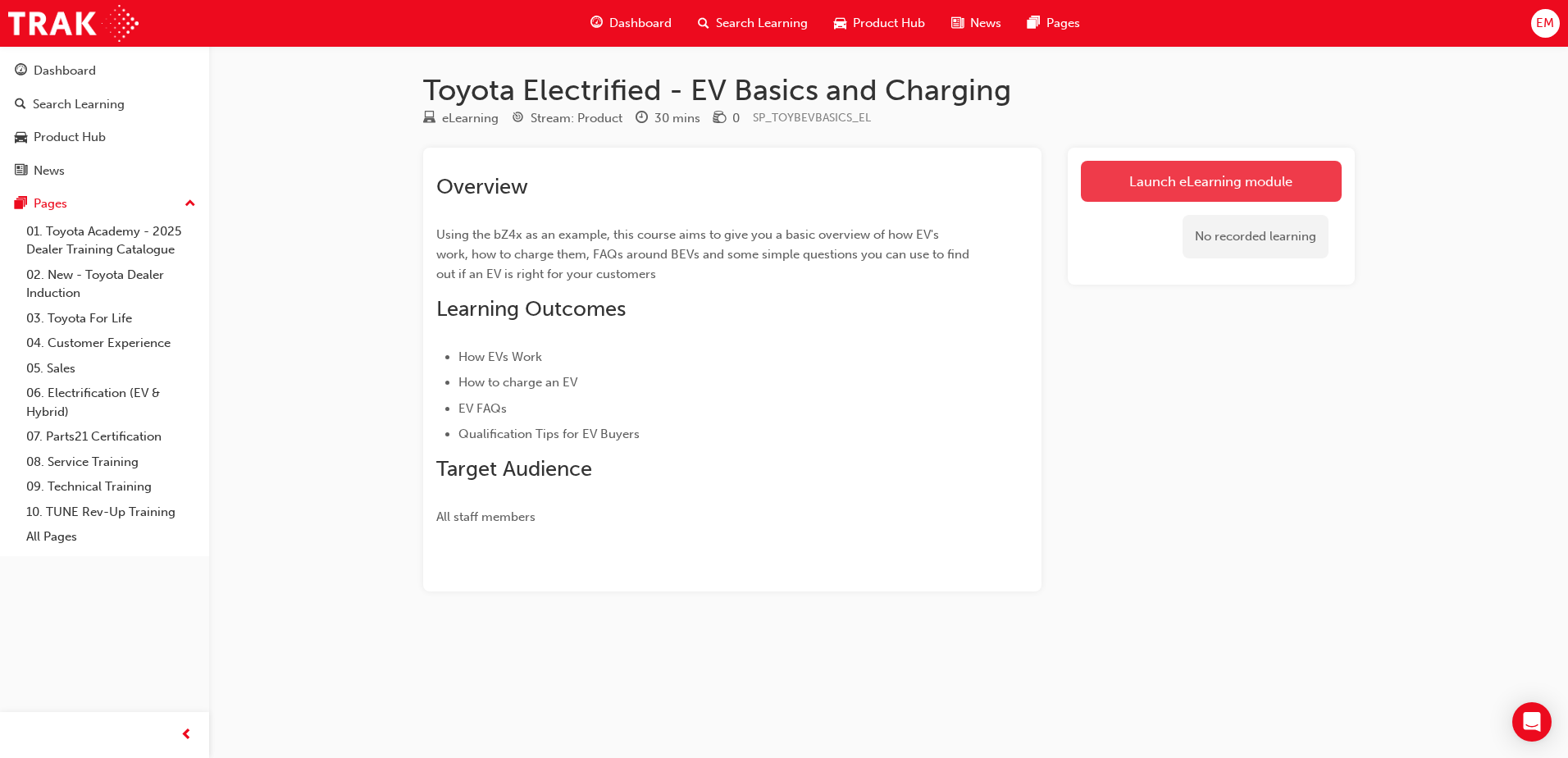
click at [1129, 173] on link "Launch eLearning module" at bounding box center [1210, 181] width 260 height 41
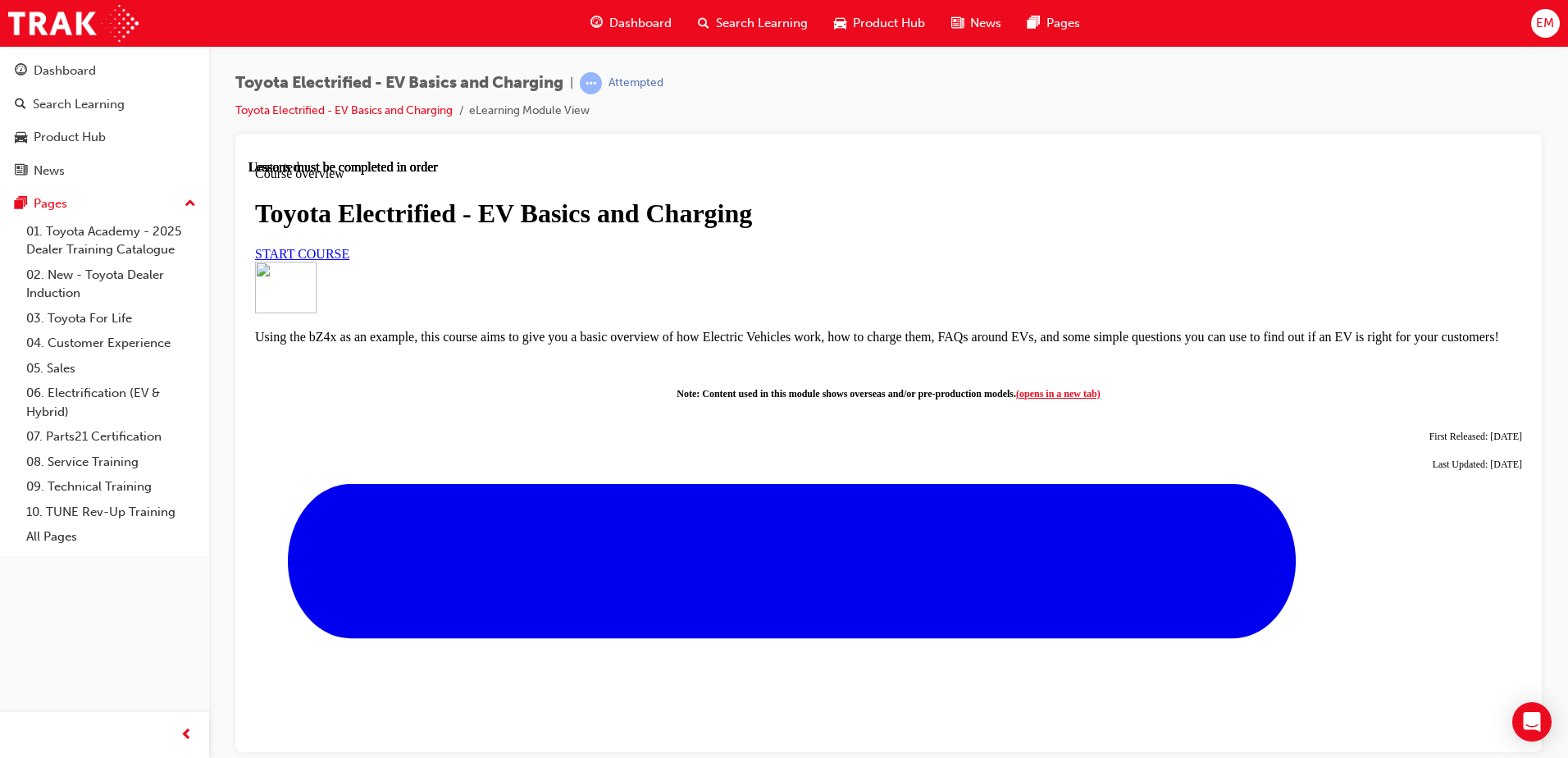
click at [350, 260] on link "START COURSE" at bounding box center [302, 254] width 94 height 14
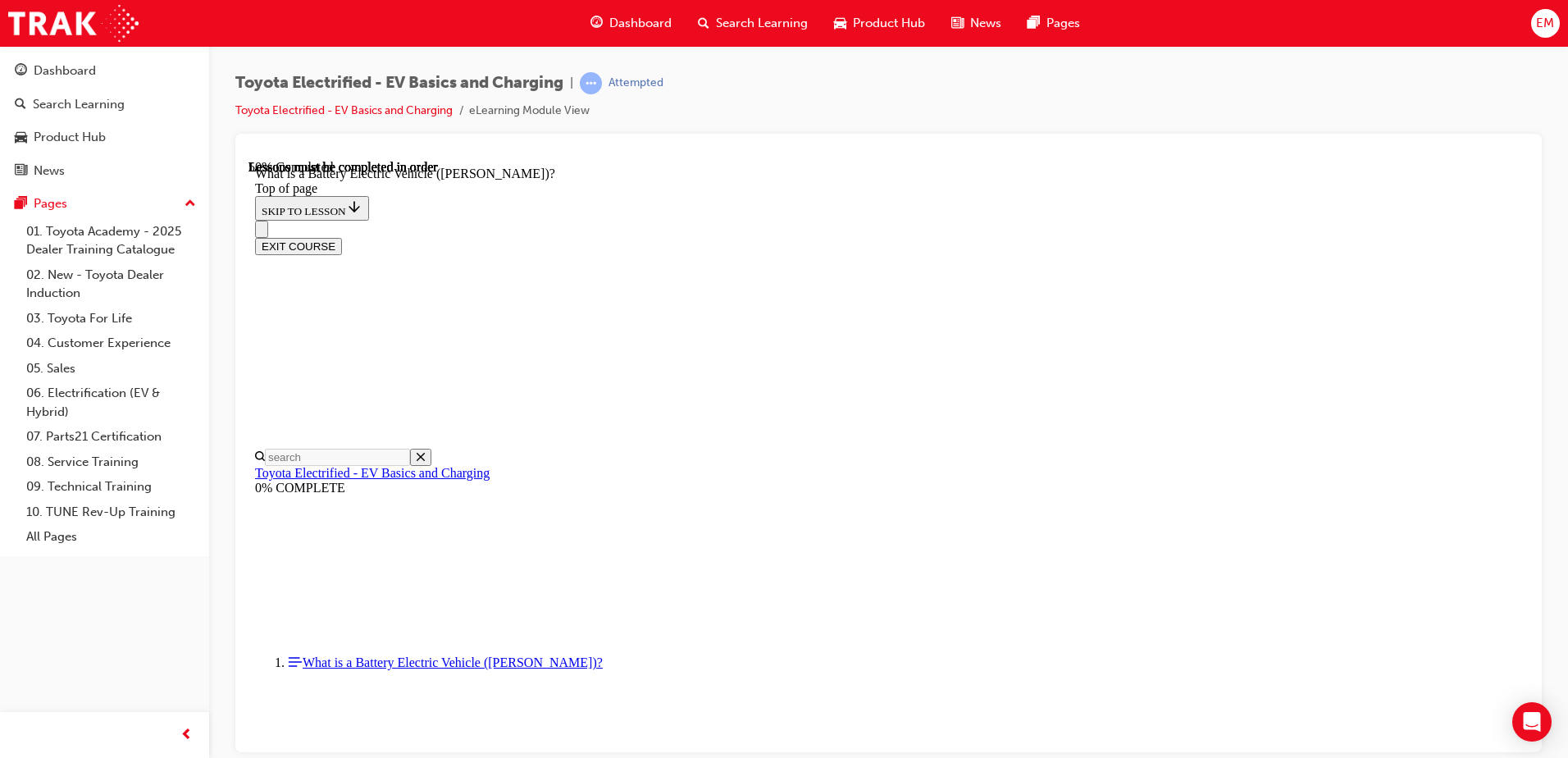
scroll to position [1035, 0]
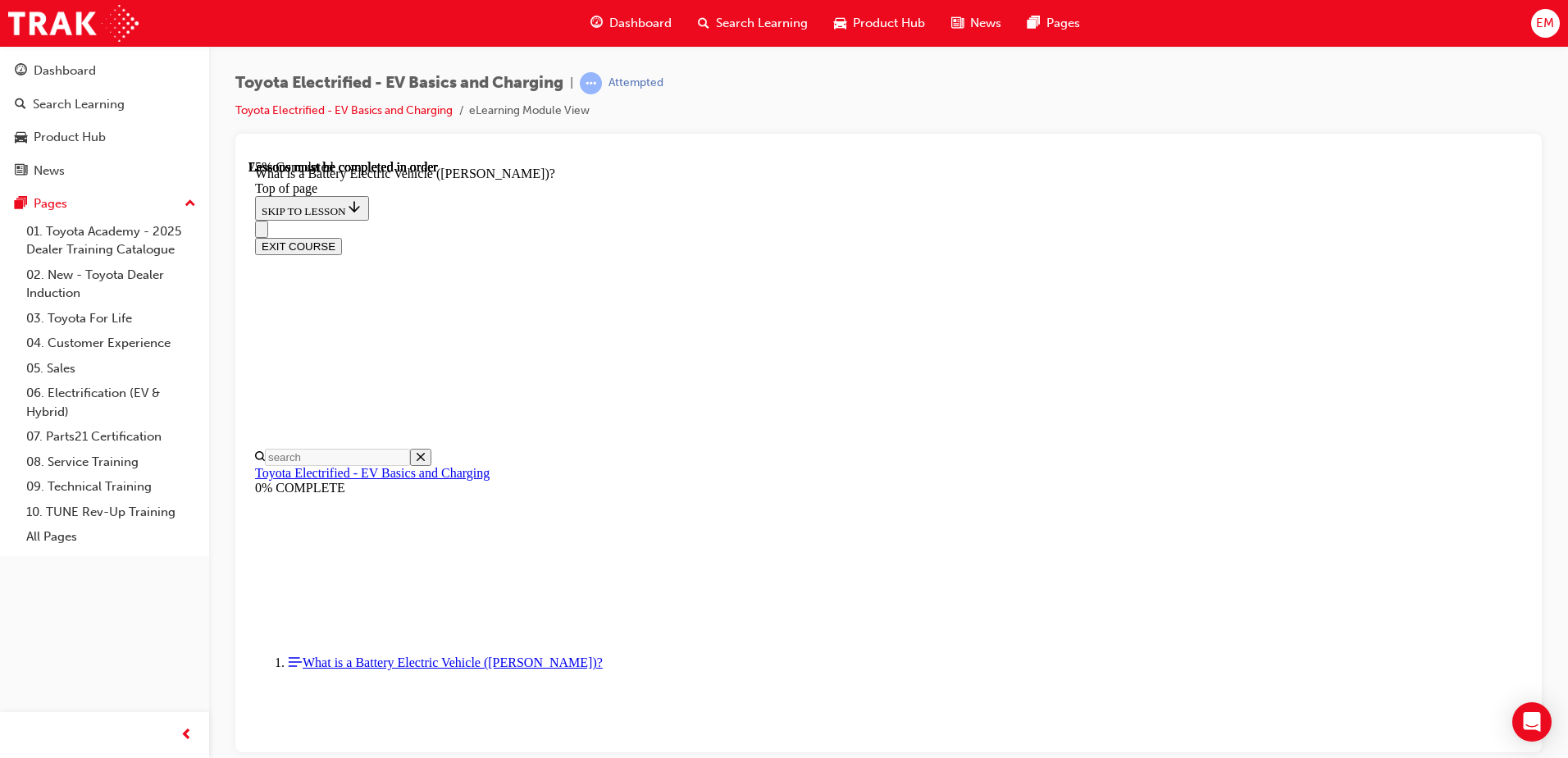
scroll to position [1816, 0]
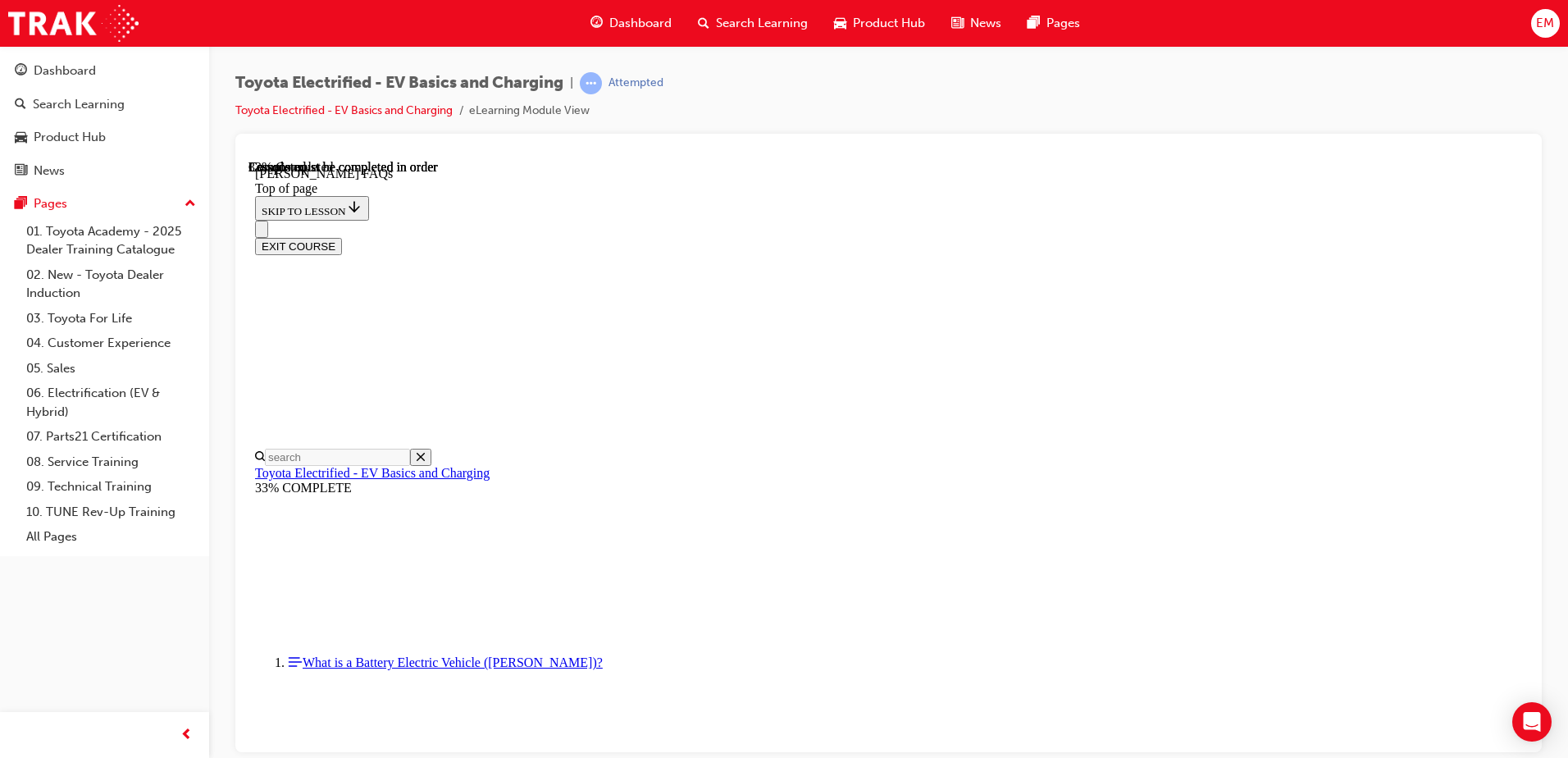
drag, startPoint x: 782, startPoint y: 550, endPoint x: 789, endPoint y: 522, distance: 28.9
drag, startPoint x: 788, startPoint y: 489, endPoint x: 790, endPoint y: 432, distance: 57.0
drag, startPoint x: 789, startPoint y: 423, endPoint x: 799, endPoint y: 359, distance: 64.8
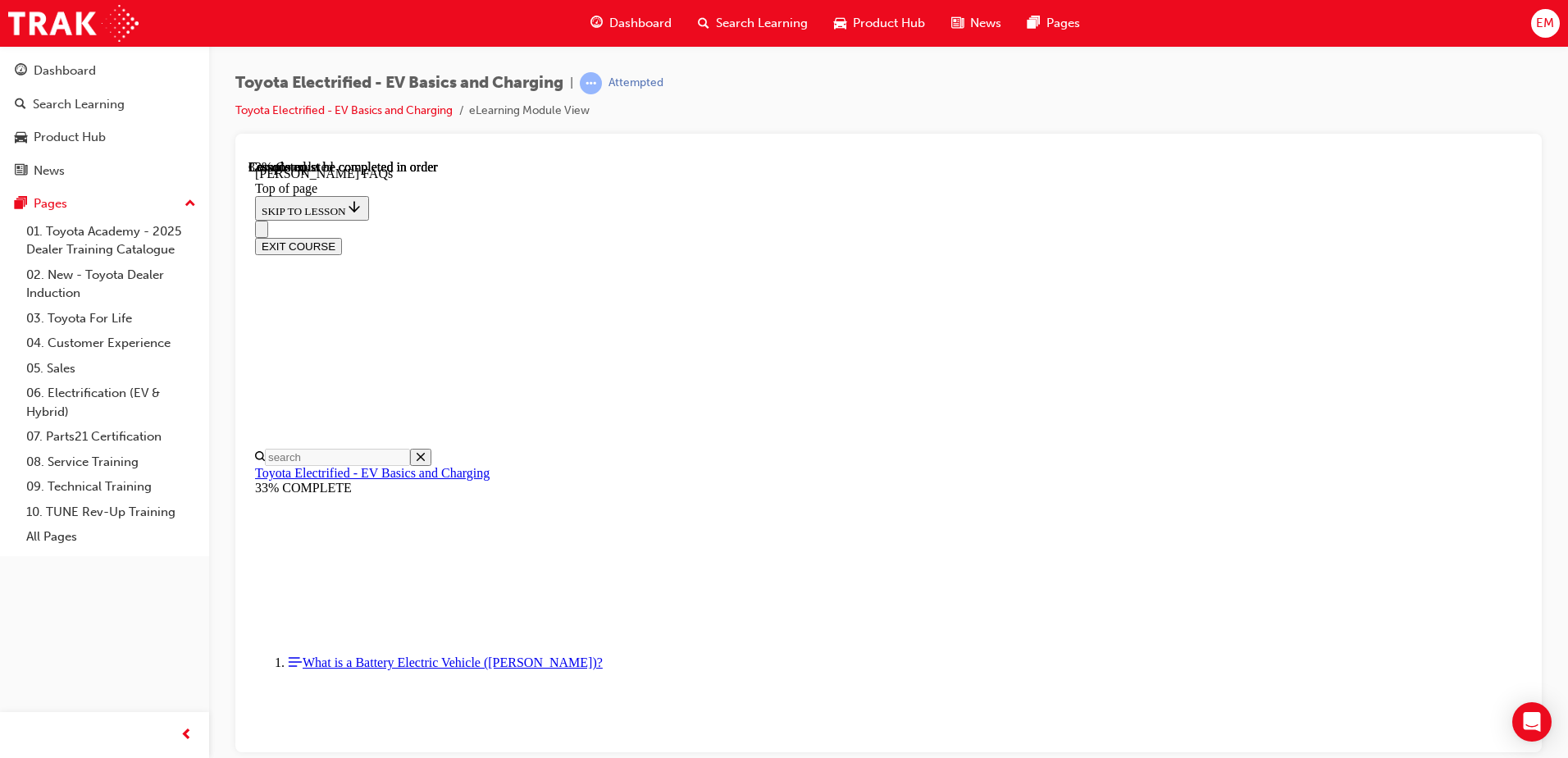
drag, startPoint x: 803, startPoint y: 338, endPoint x: 803, endPoint y: 325, distance: 13.0
drag, startPoint x: 811, startPoint y: 270, endPoint x: 814, endPoint y: 247, distance: 23.2
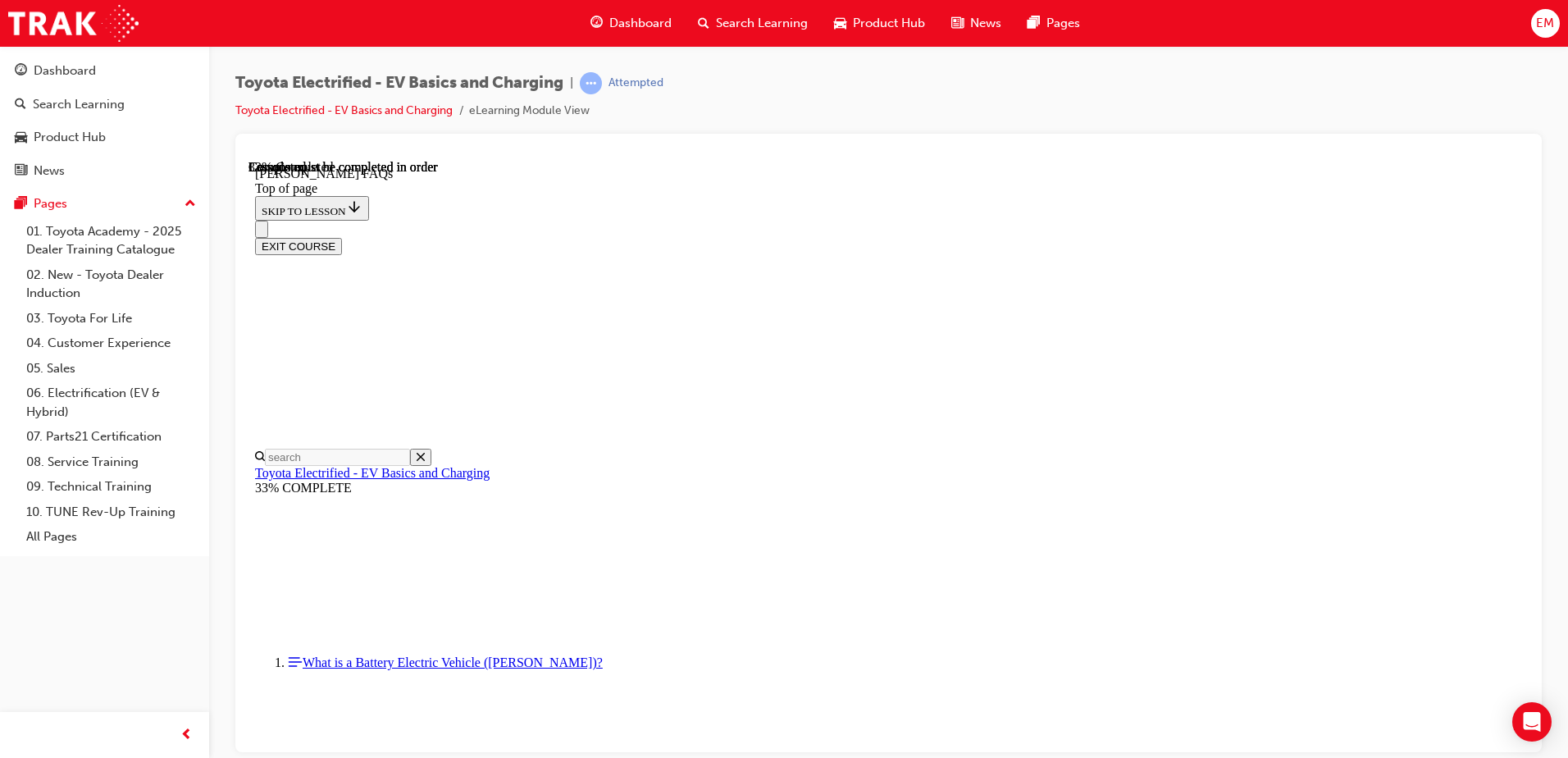
drag, startPoint x: 816, startPoint y: 368, endPoint x: 843, endPoint y: 307, distance: 66.7
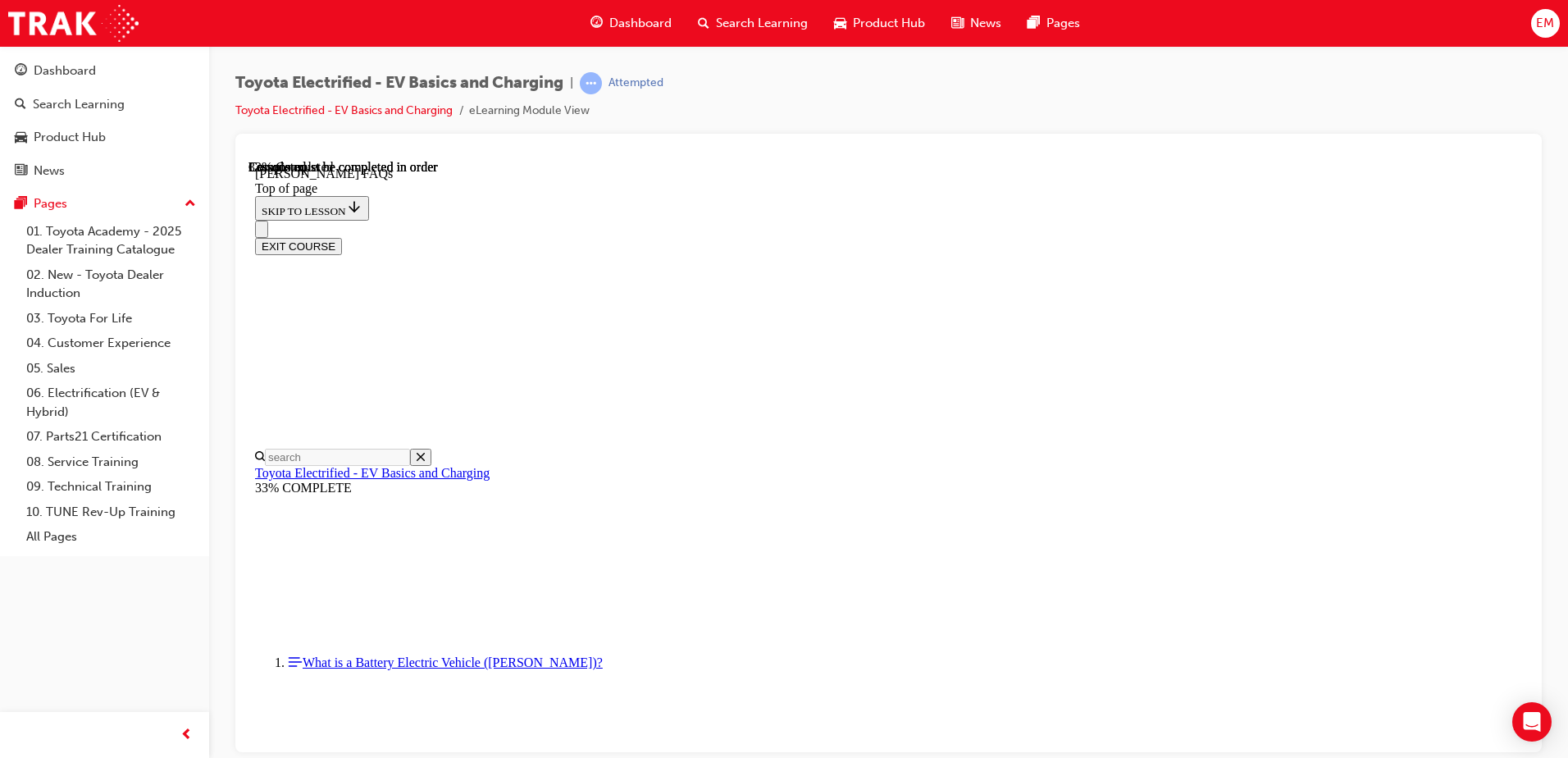
drag, startPoint x: 788, startPoint y: 520, endPoint x: 797, endPoint y: 511, distance: 12.7
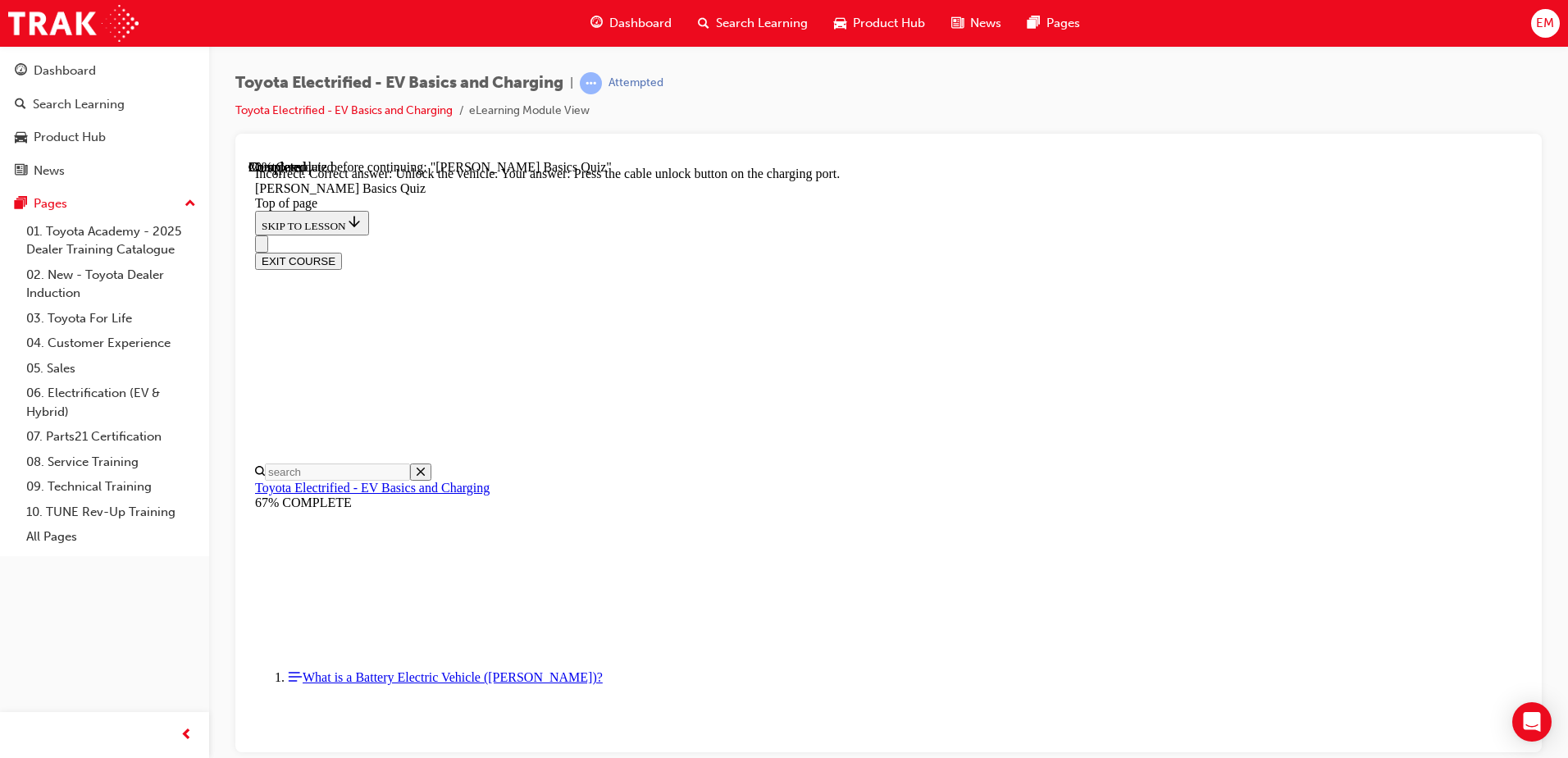
scroll to position [447, 0]
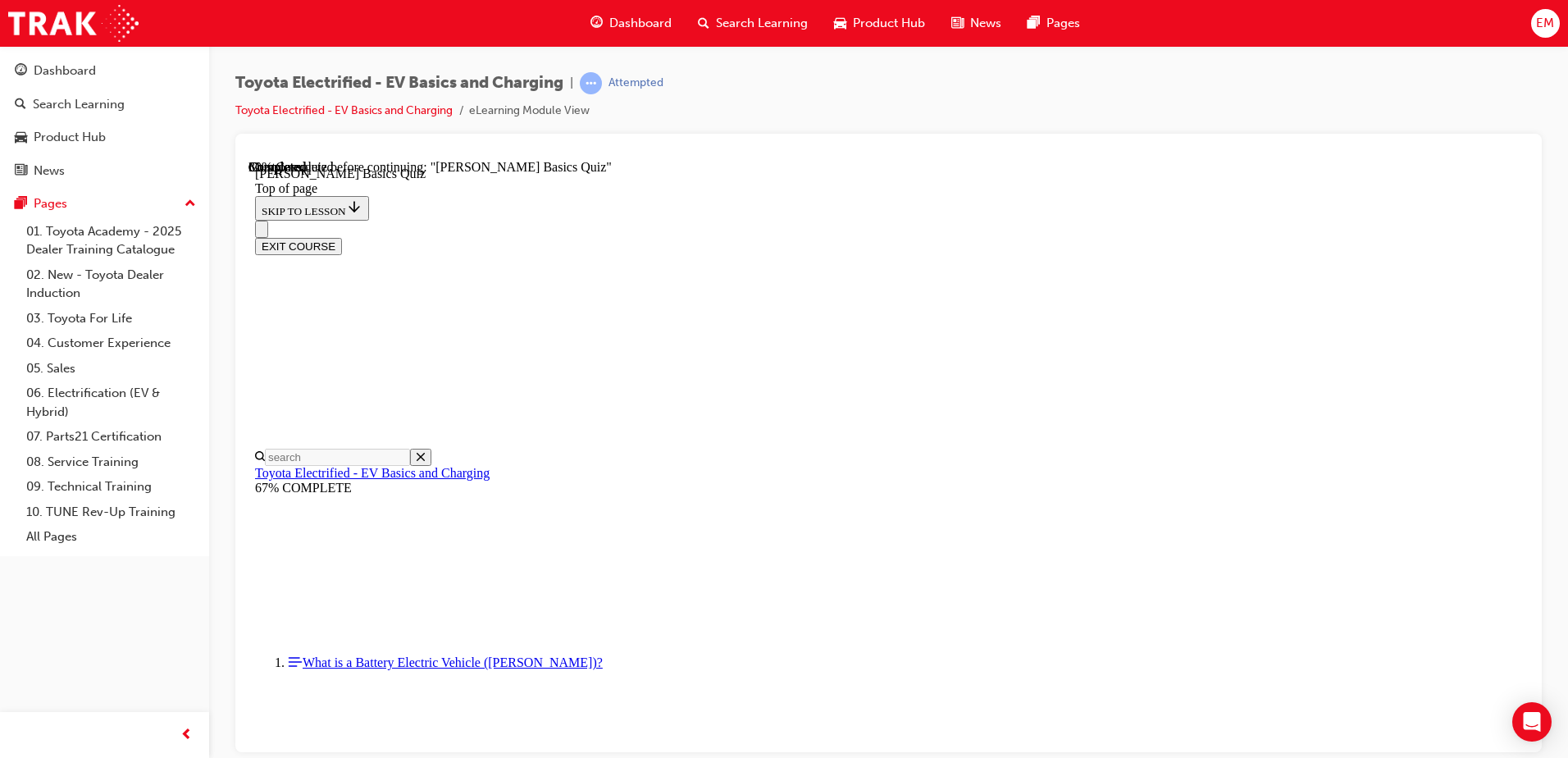
scroll to position [214, 0]
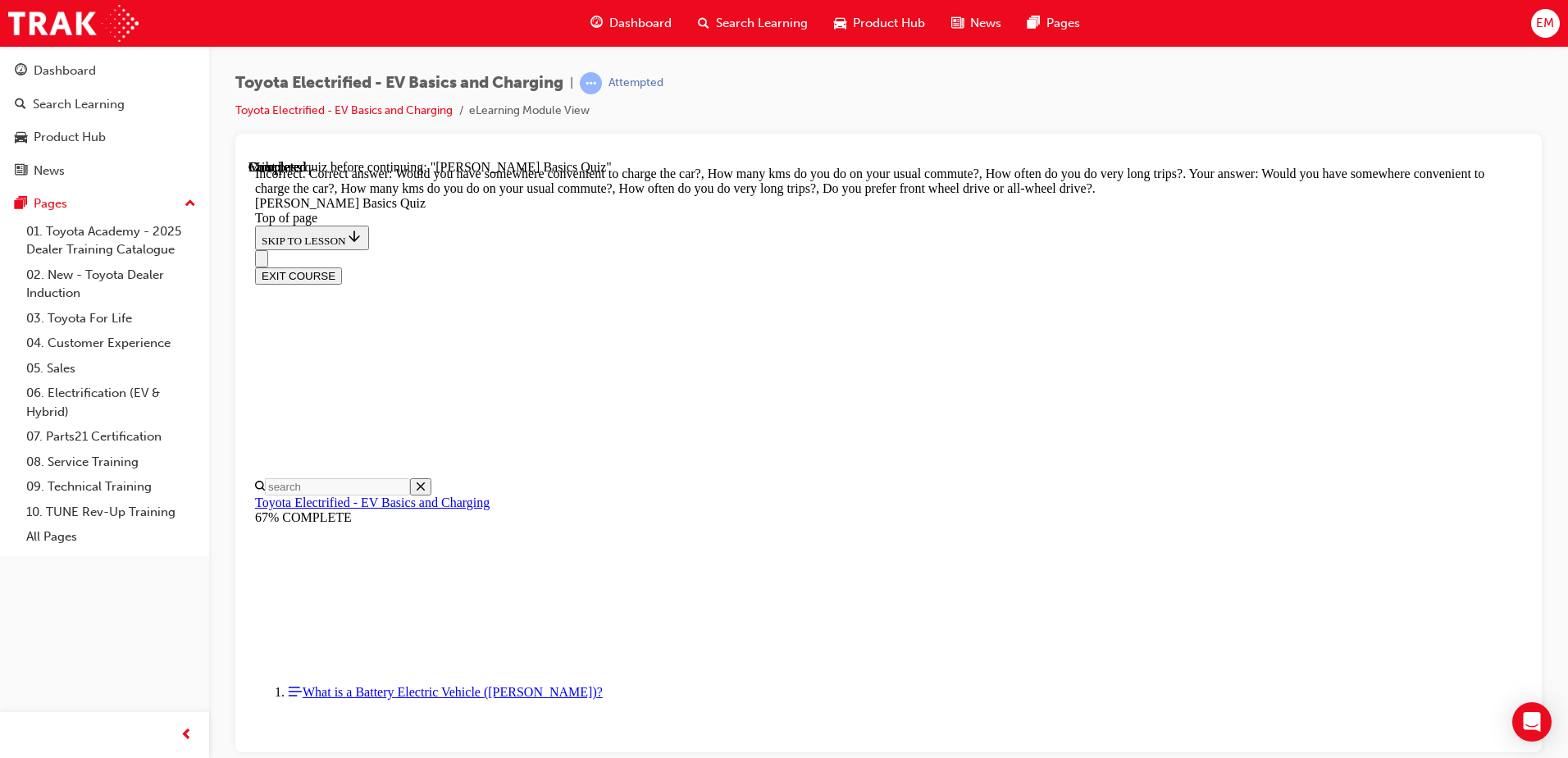
scroll to position [300, 0]
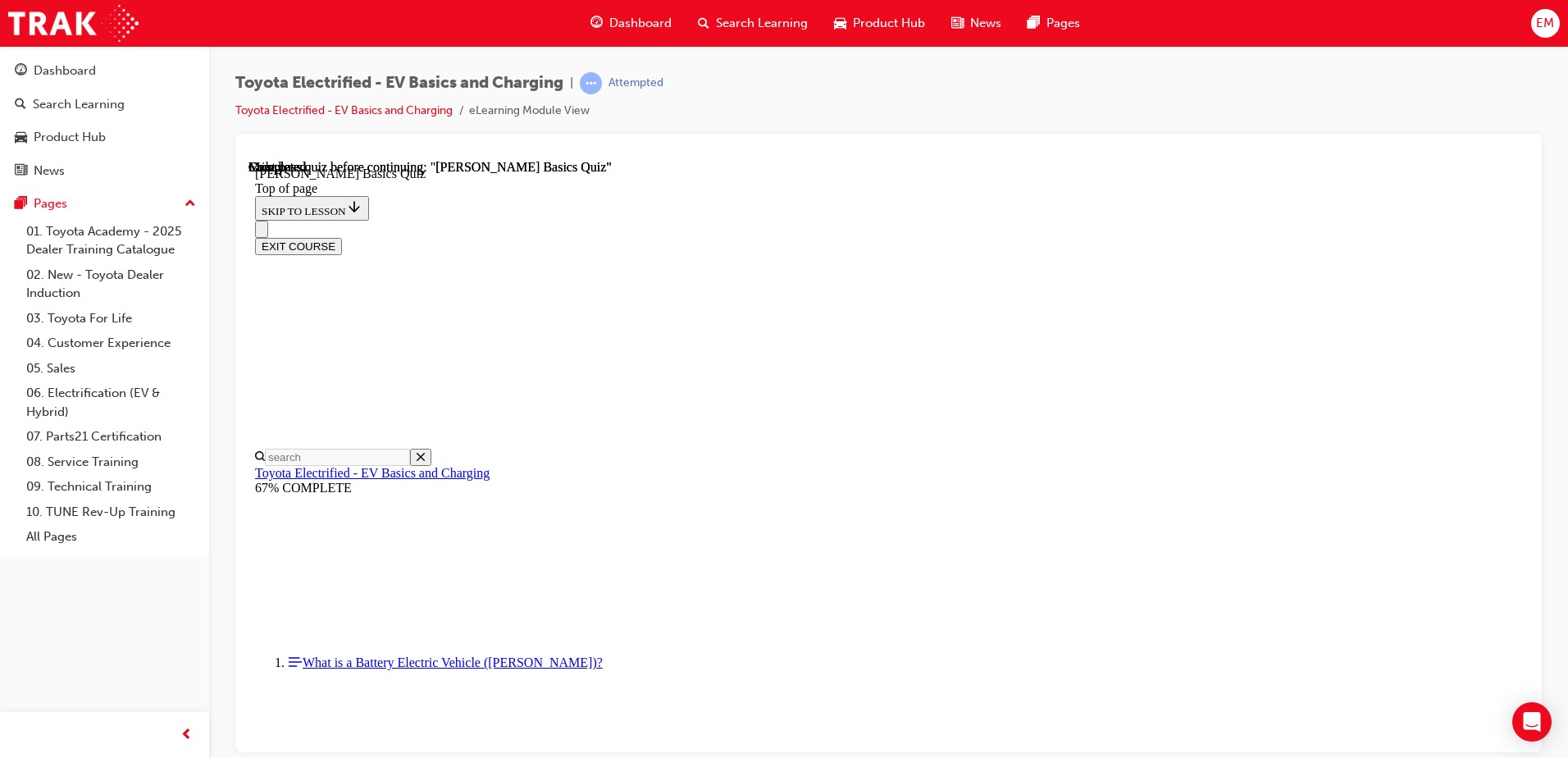
scroll to position [299, 0]
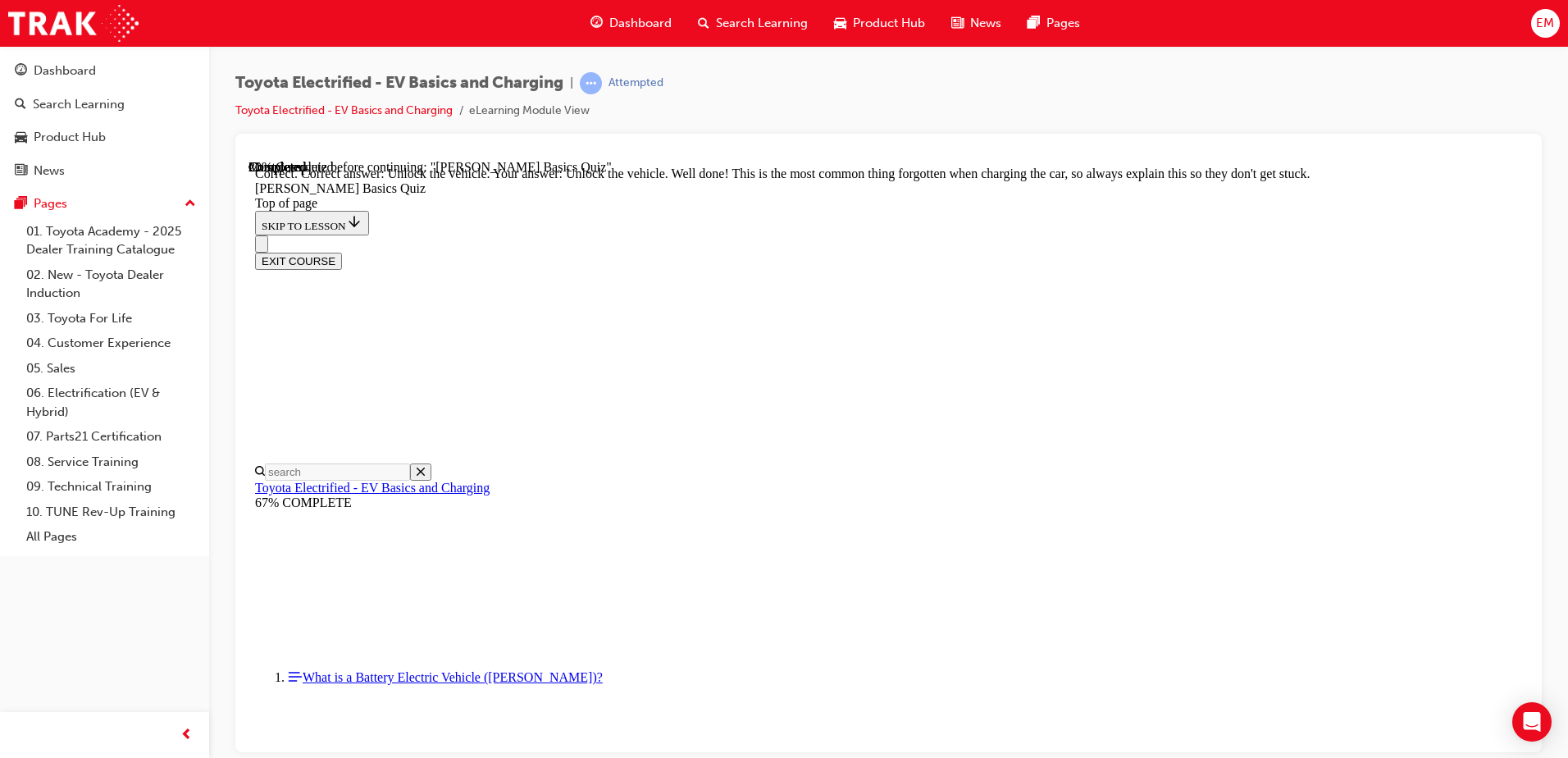
drag, startPoint x: 962, startPoint y: 565, endPoint x: 951, endPoint y: 585, distance: 22.8
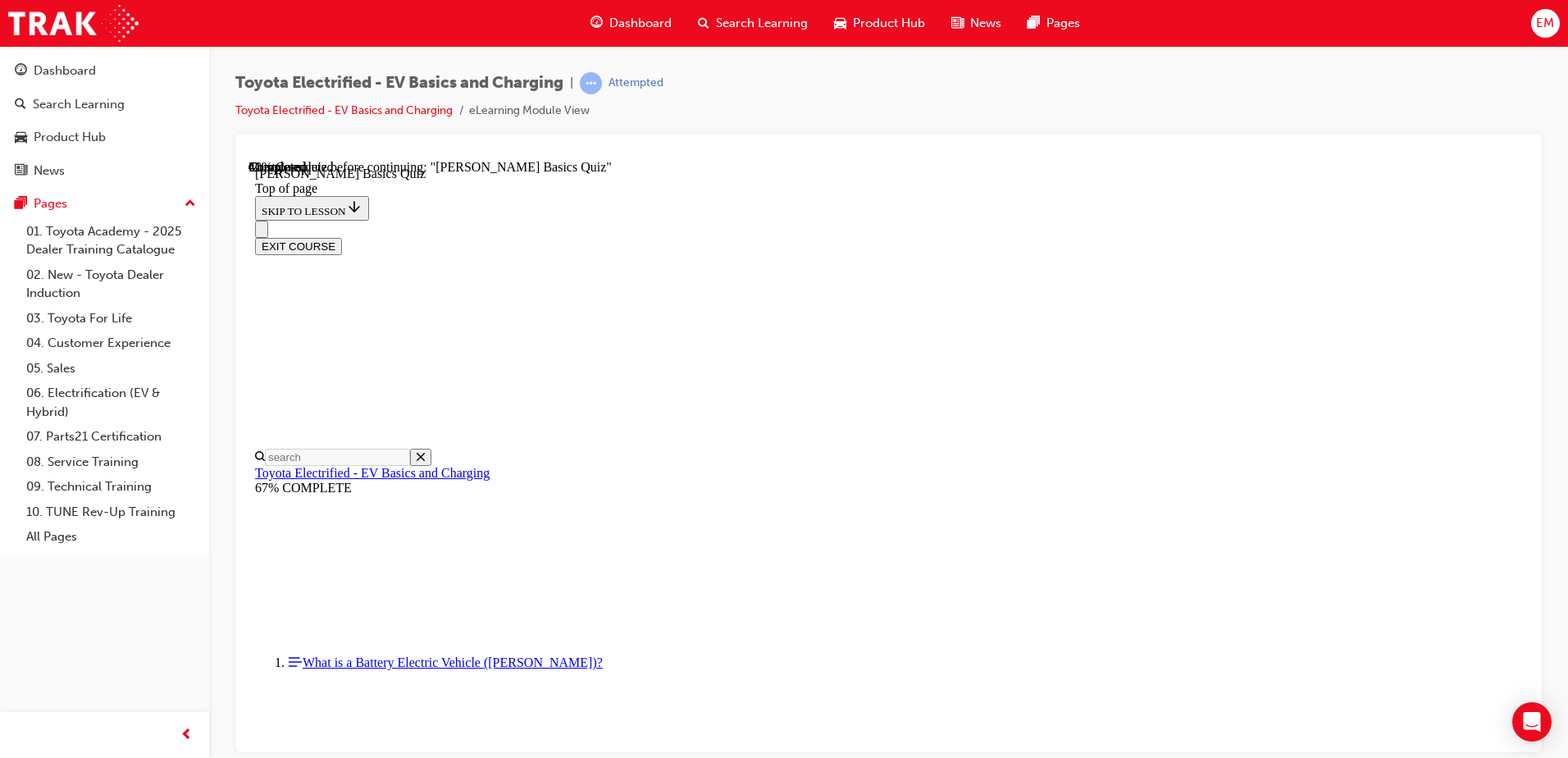
scroll to position [50, 0]
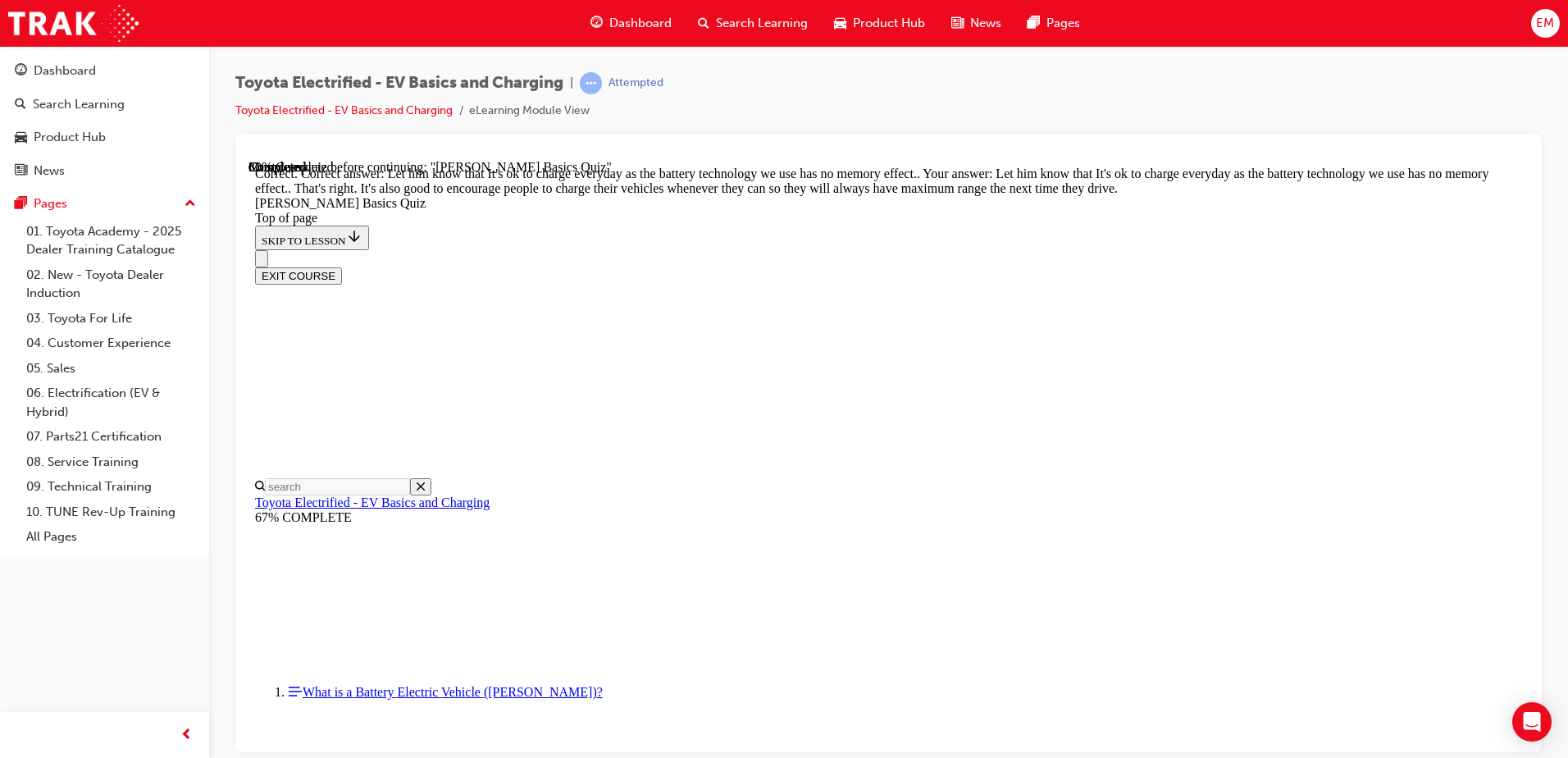
scroll to position [322, 0]
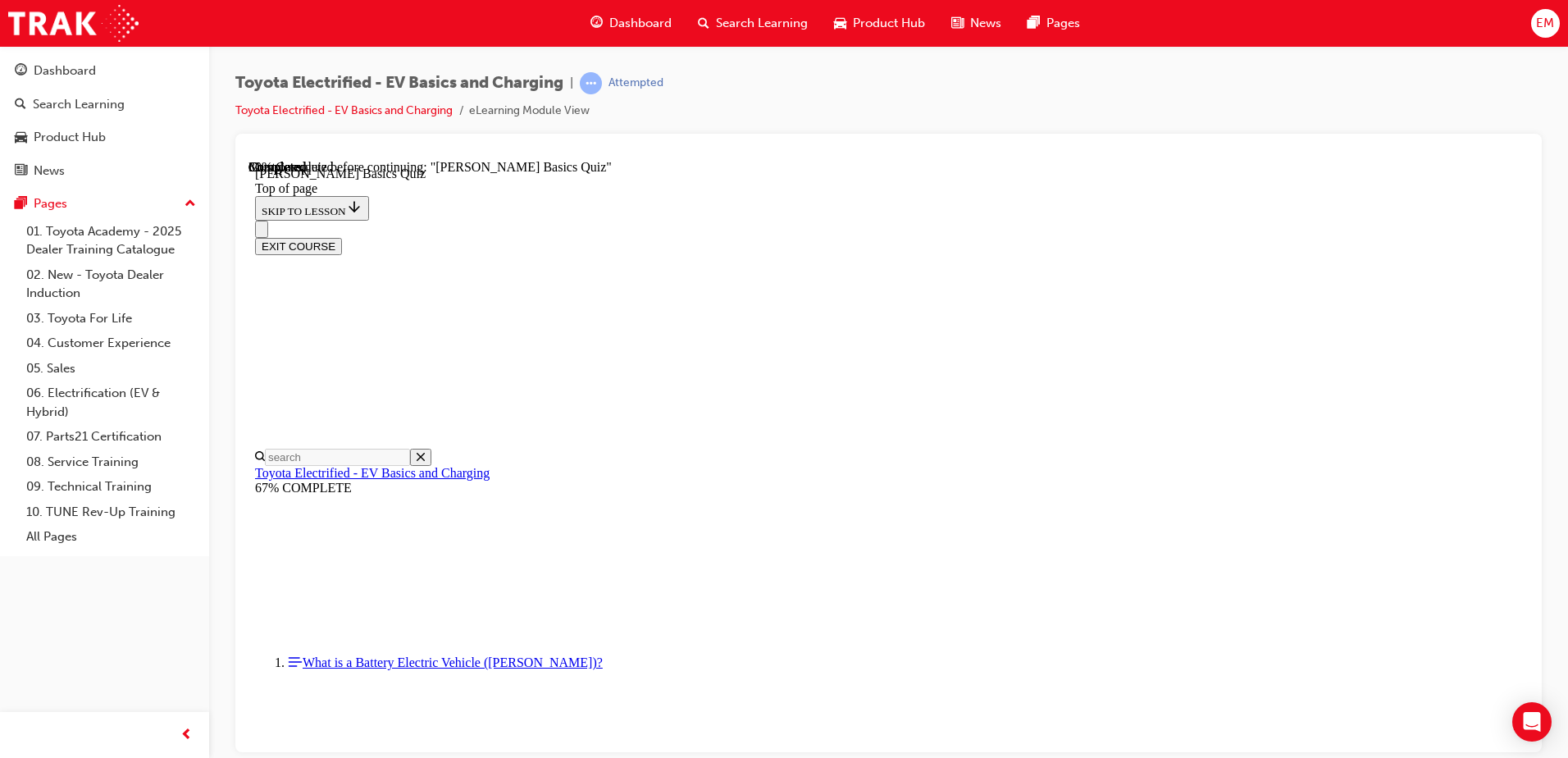
scroll to position [50, 0]
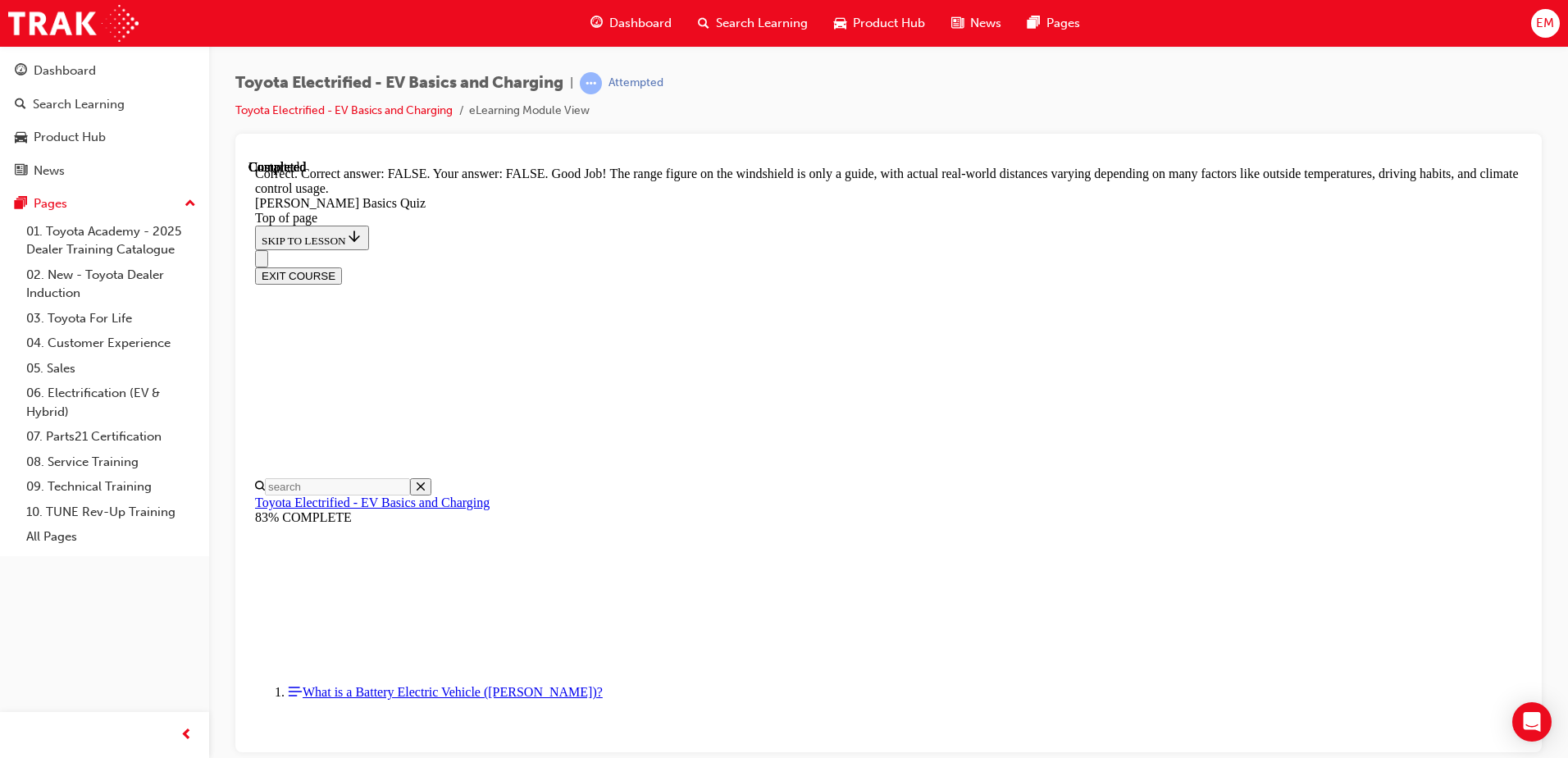
scroll to position [271, 0]
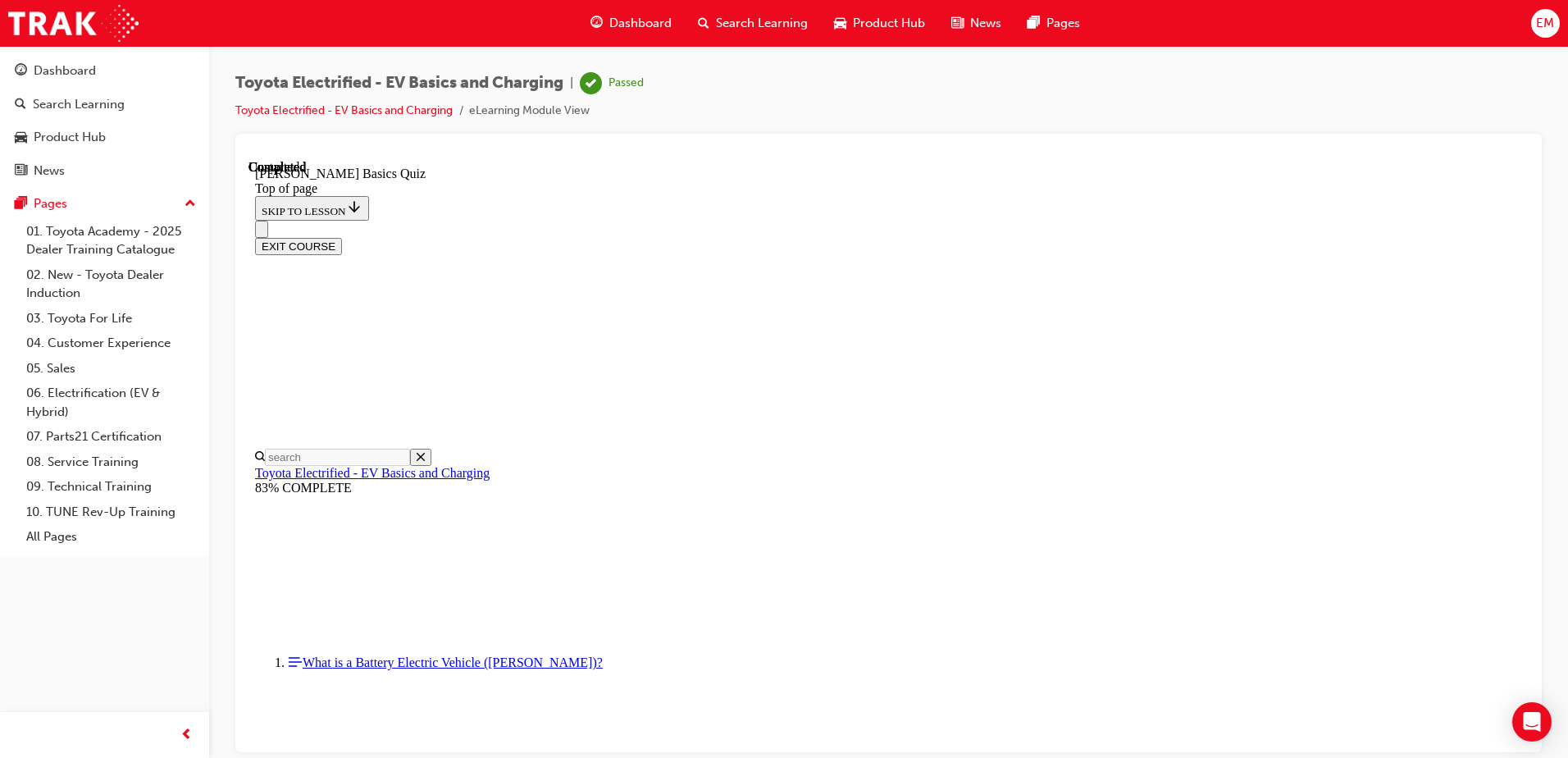
scroll to position [299, 0]
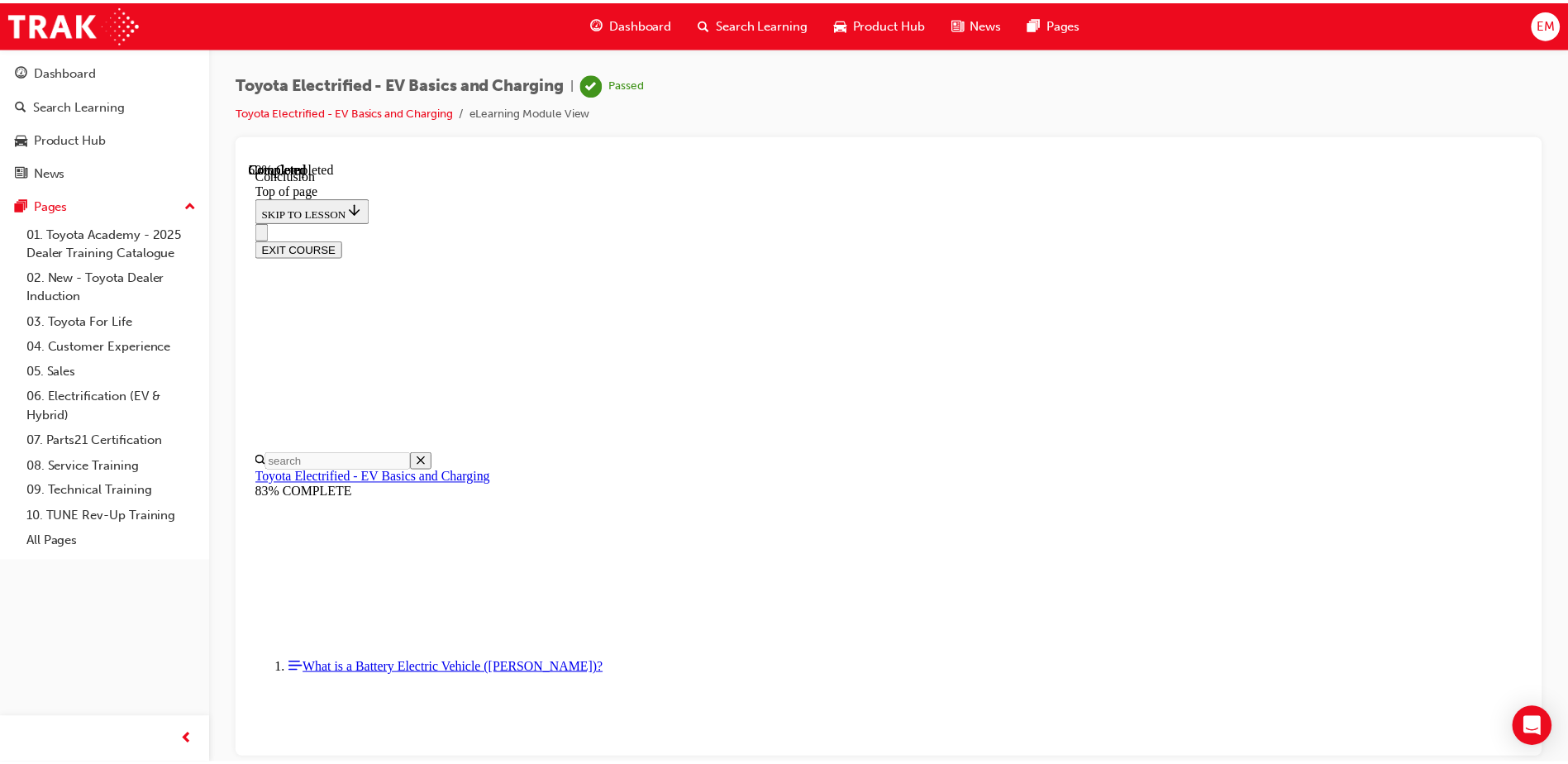
scroll to position [640, 0]
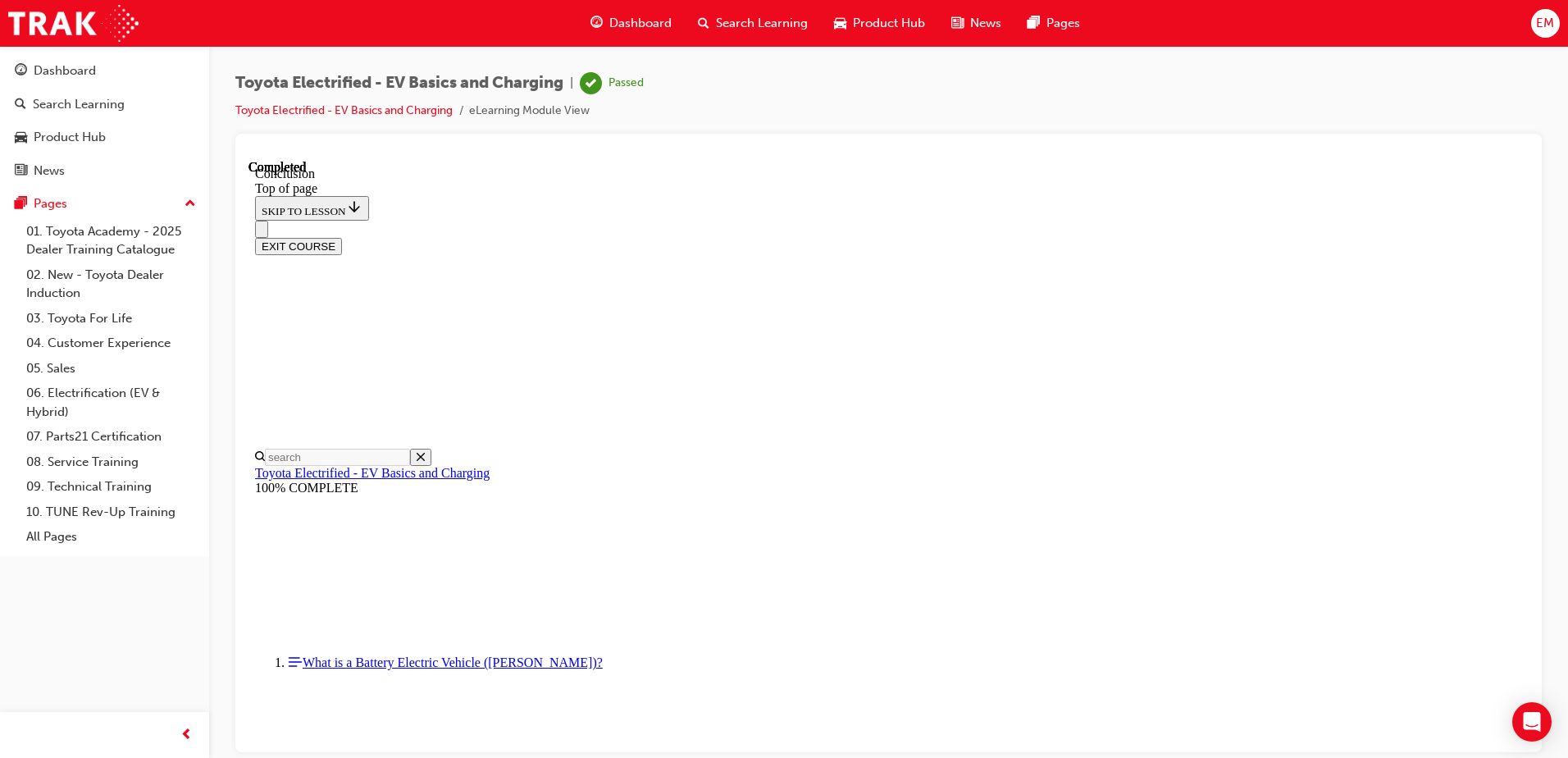
click at [658, 13] on div "Dashboard" at bounding box center [631, 23] width 108 height 34
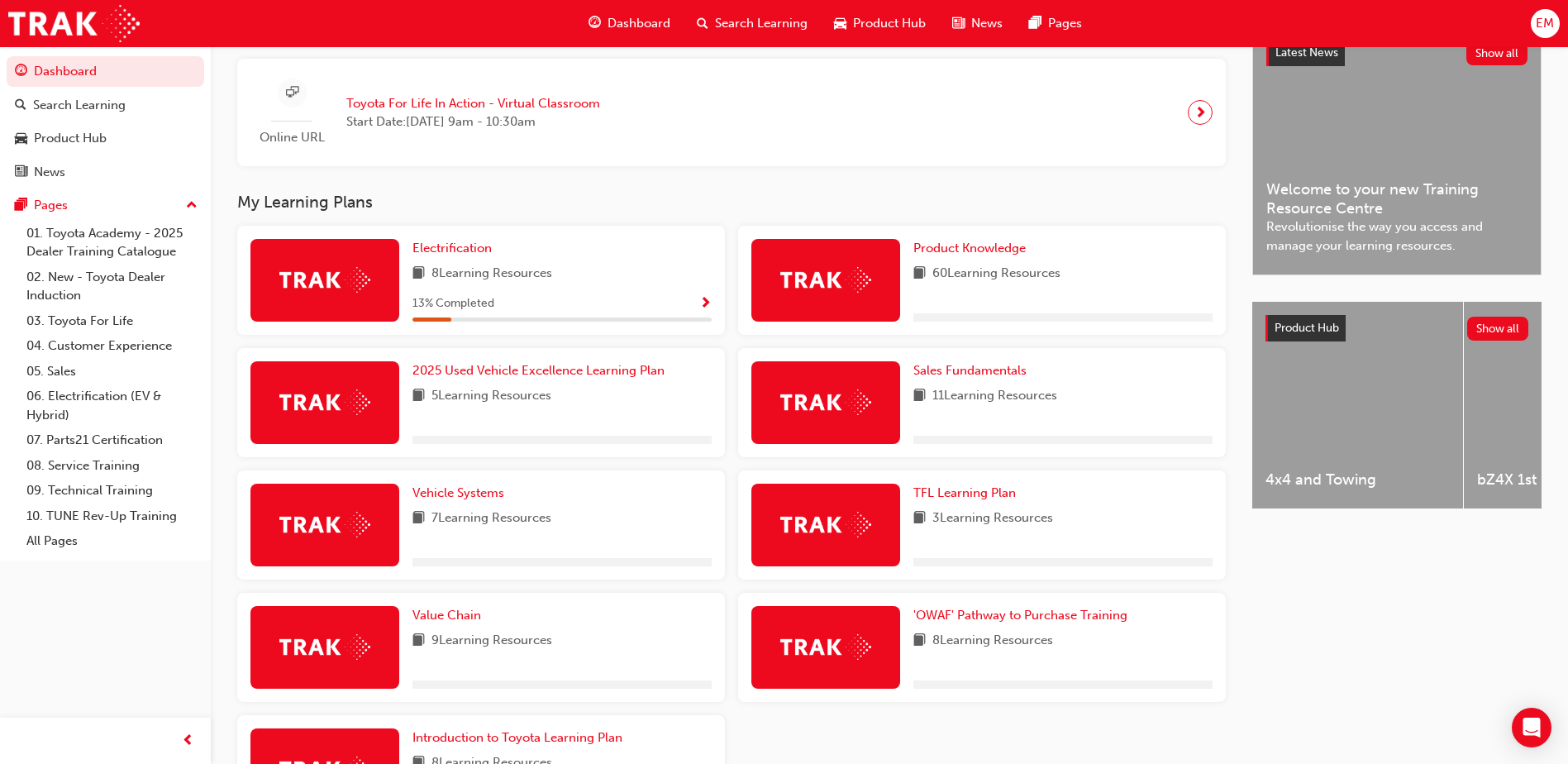
scroll to position [413, 0]
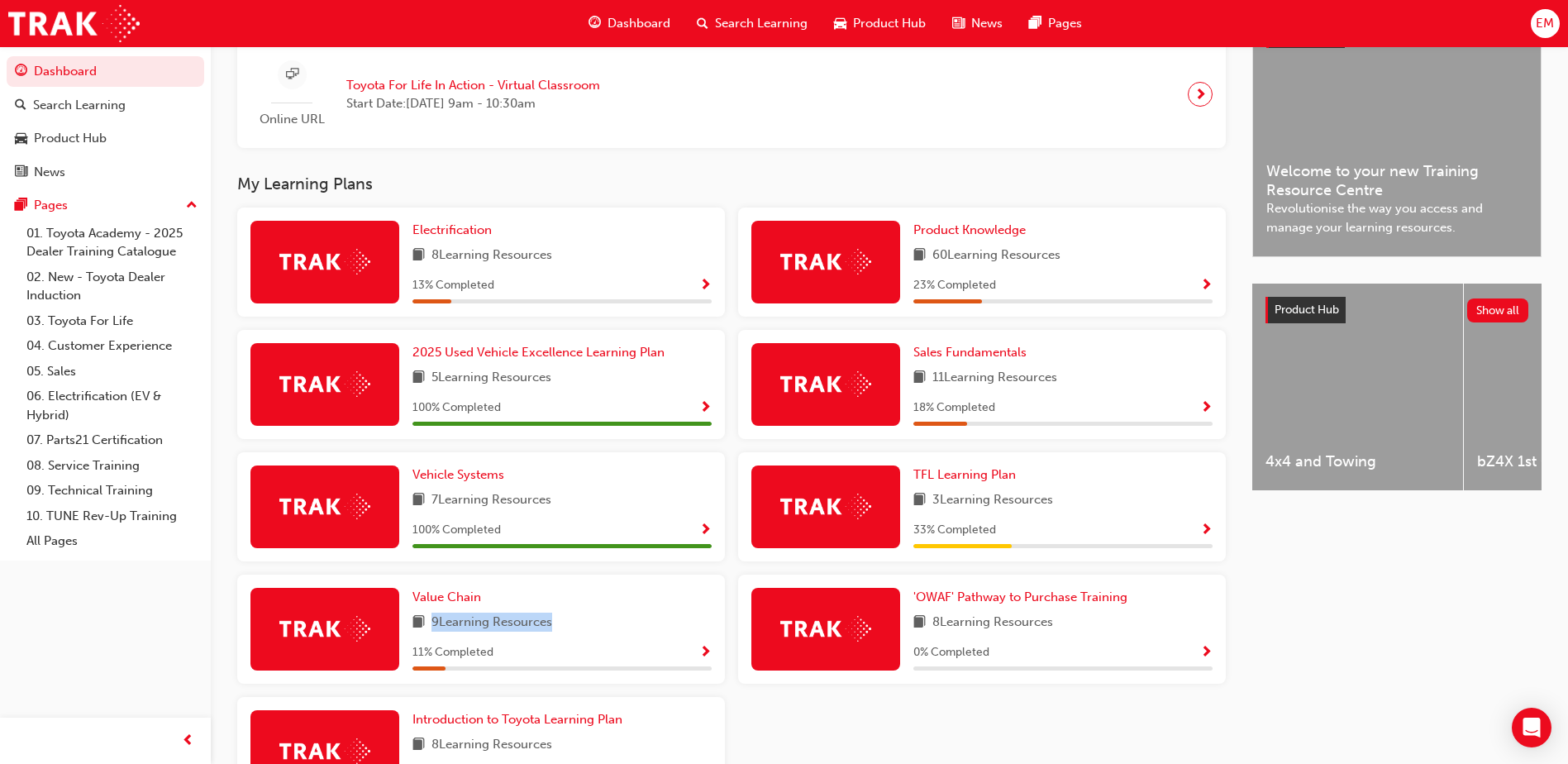
click at [551, 643] on div "Value Chain 9 Learning Resources 11 % Completed" at bounding box center [562, 629] width 299 height 83
drag, startPoint x: 551, startPoint y: 643, endPoint x: 602, endPoint y: 653, distance: 52.0
click at [602, 653] on div "11 % Completed" at bounding box center [562, 653] width 299 height 20
click at [531, 259] on span "8 Learning Resources" at bounding box center [492, 256] width 121 height 20
click at [711, 294] on span "Show Progress" at bounding box center [706, 286] width 12 height 15
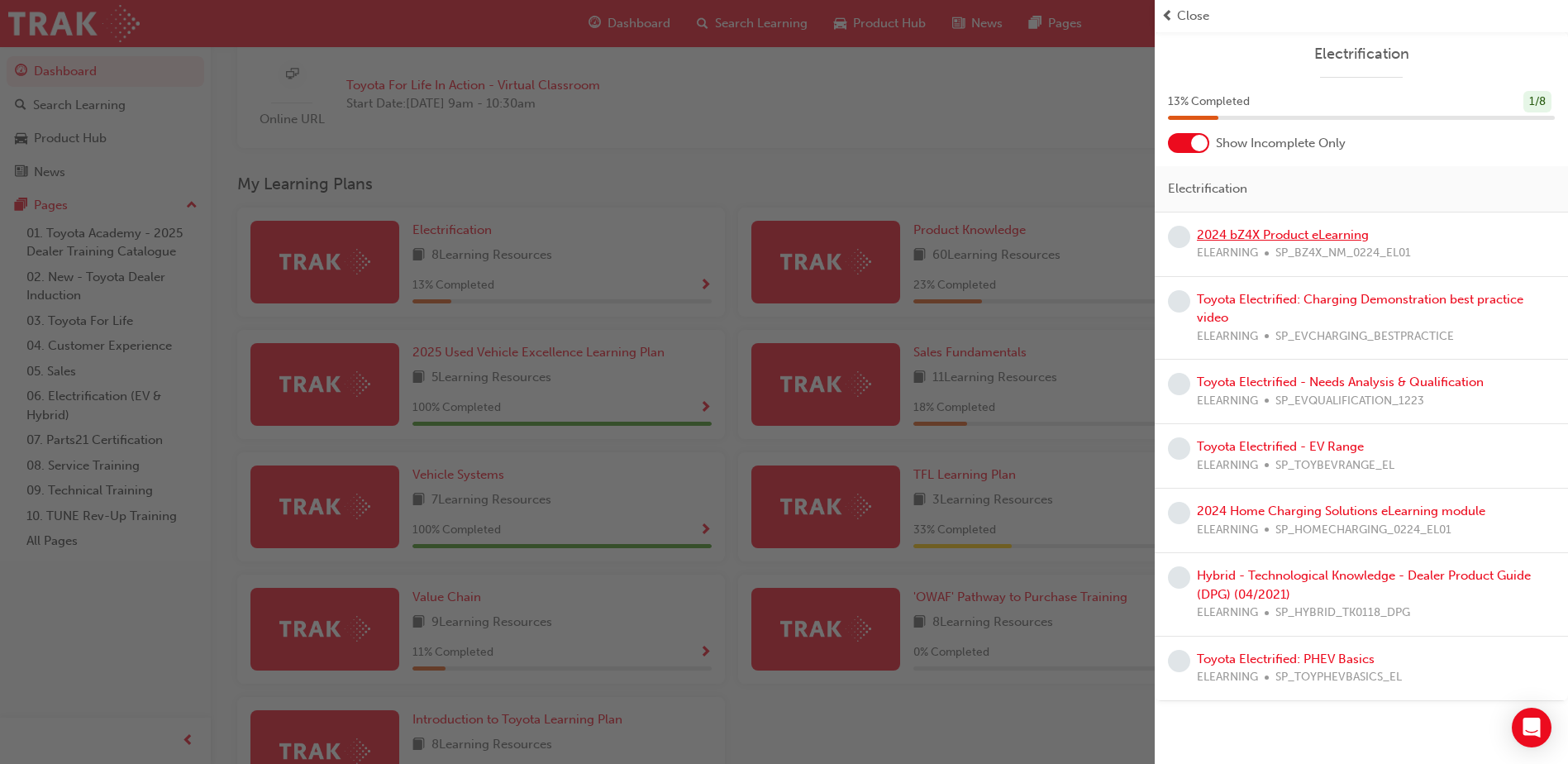
click at [1317, 231] on link "2024 bZ4X Product eLearning" at bounding box center [1282, 234] width 172 height 15
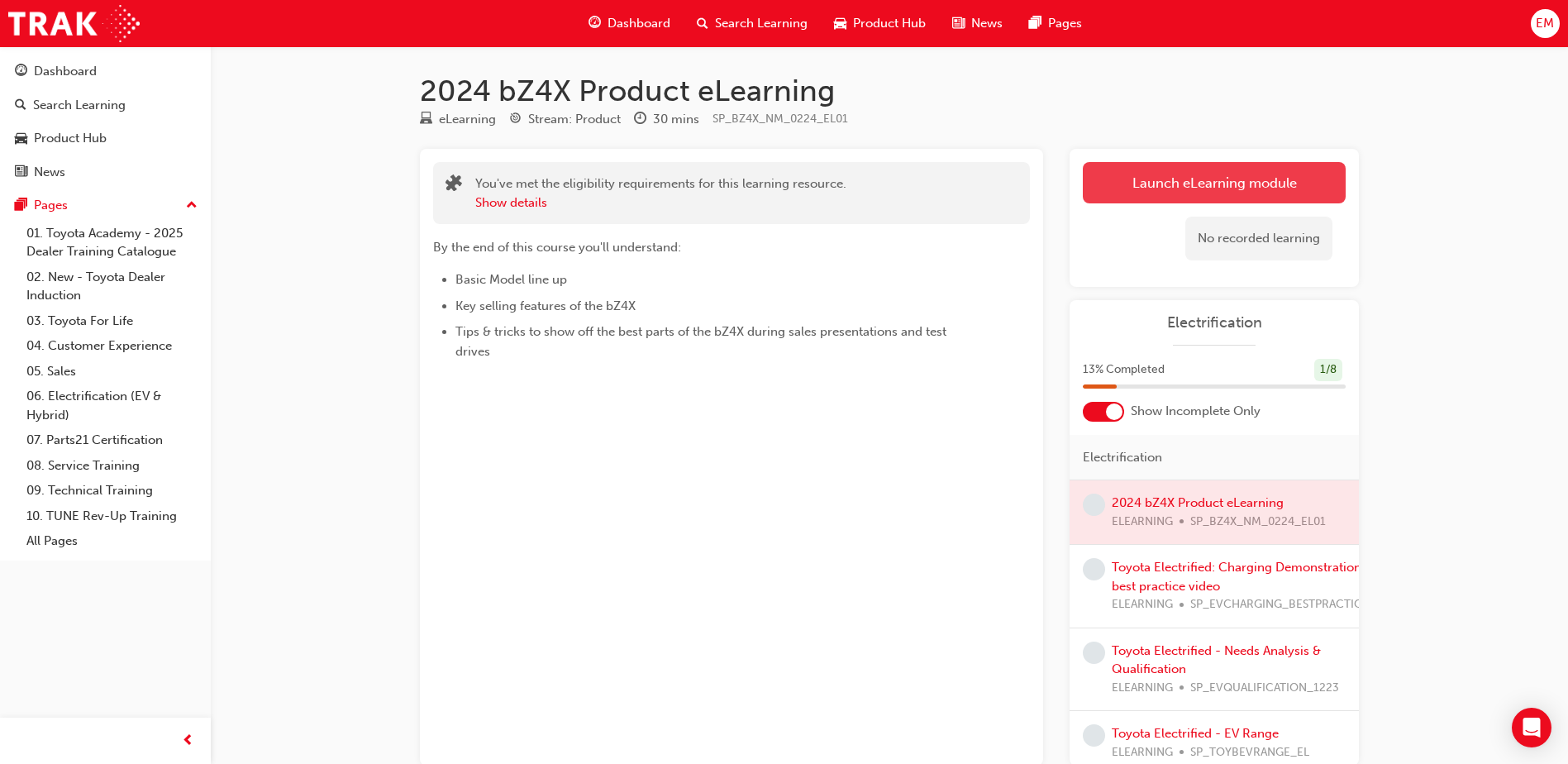
click at [1191, 192] on link "Launch eLearning module" at bounding box center [1214, 183] width 263 height 41
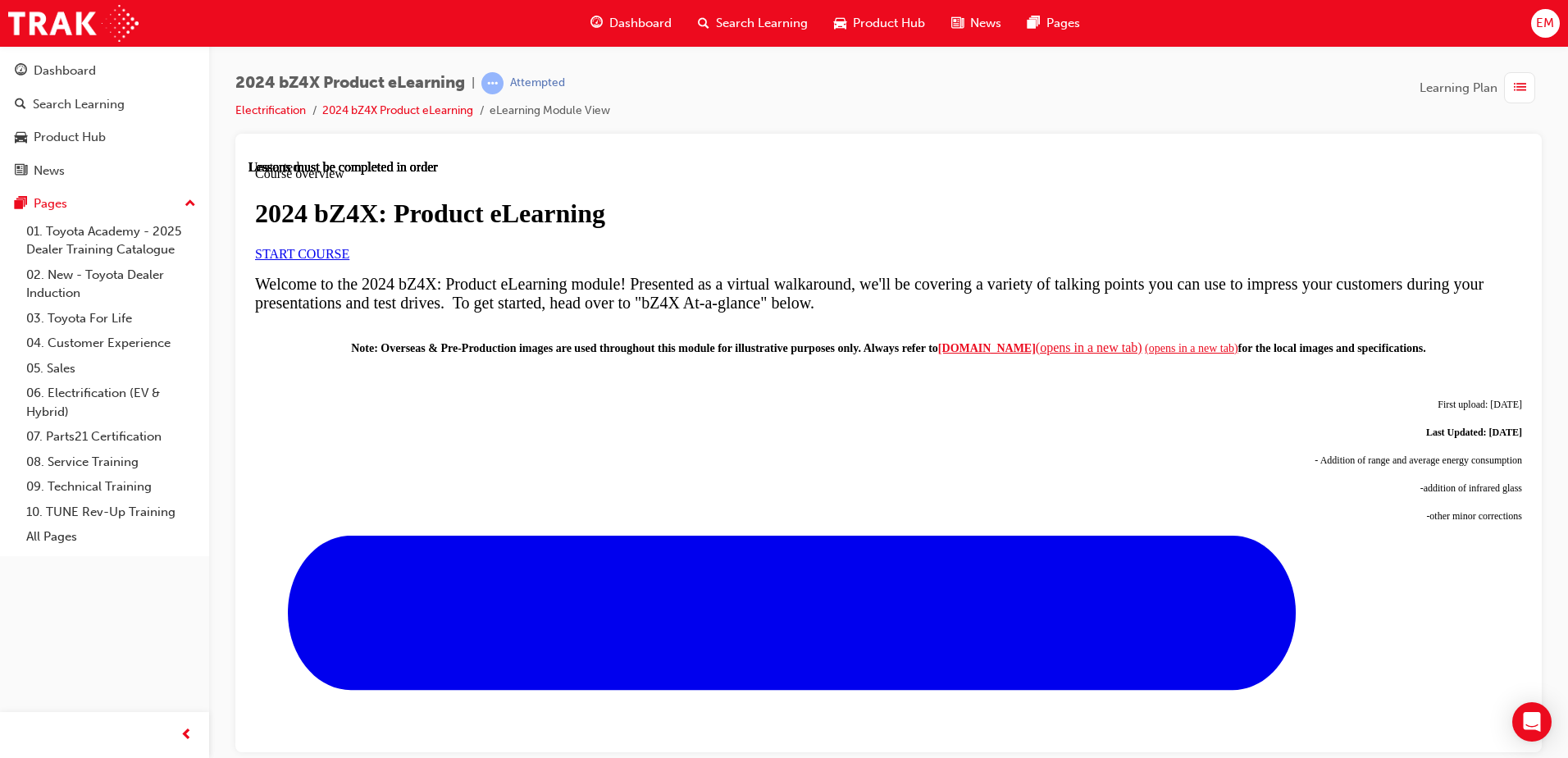
click at [350, 260] on link "START COURSE" at bounding box center [302, 254] width 94 height 14
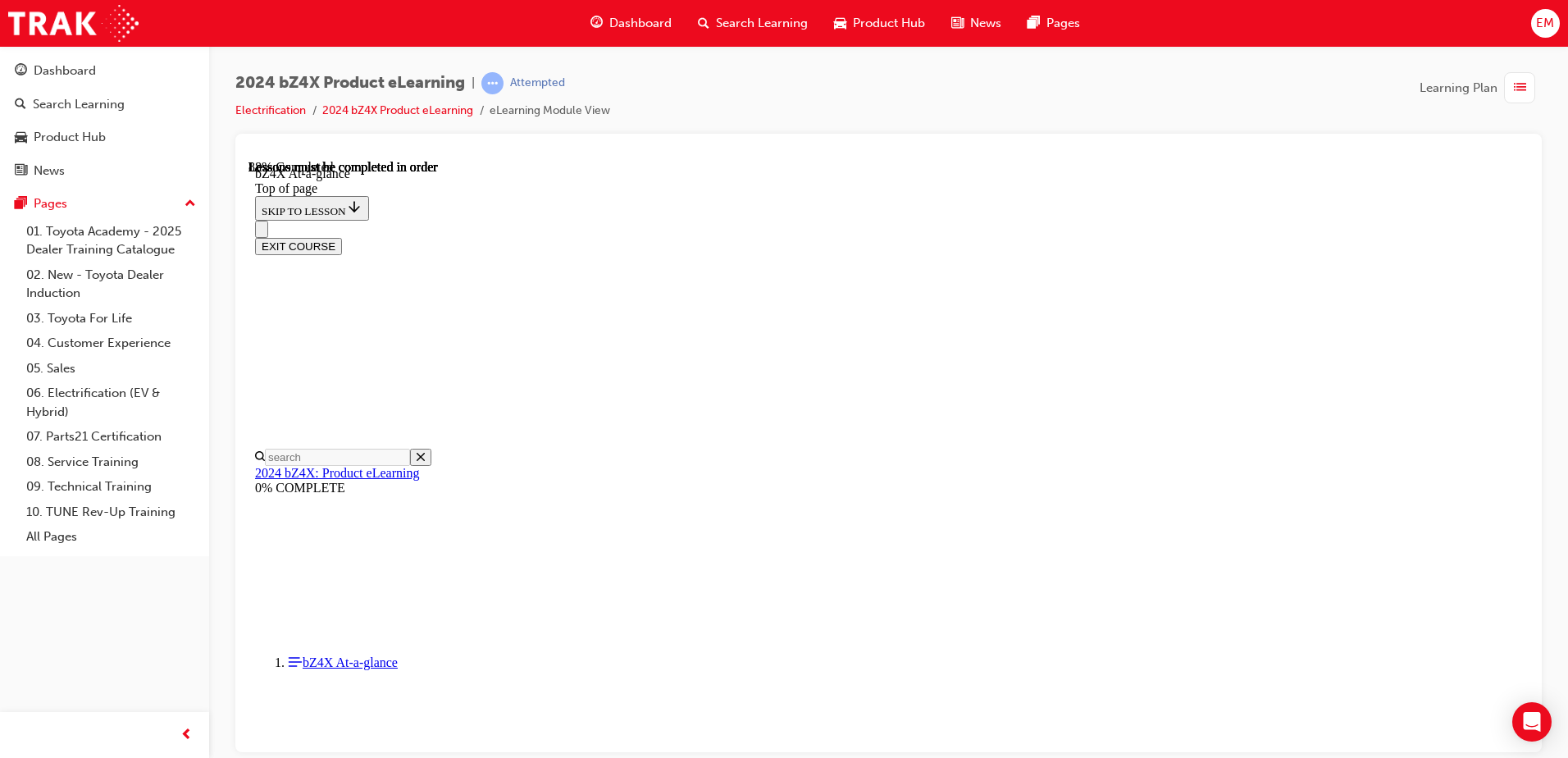
scroll to position [2419, 0]
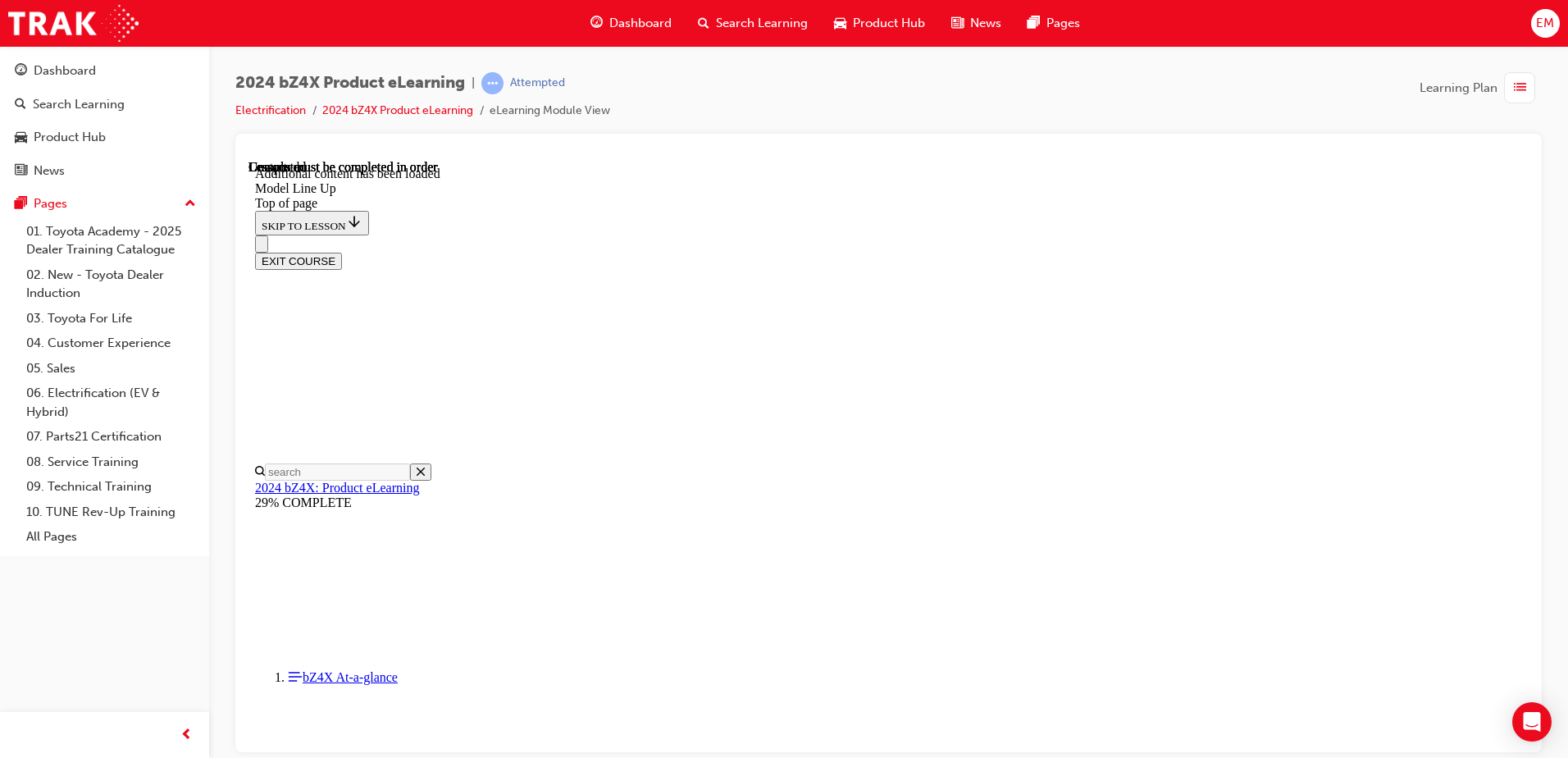
scroll to position [3242, 0]
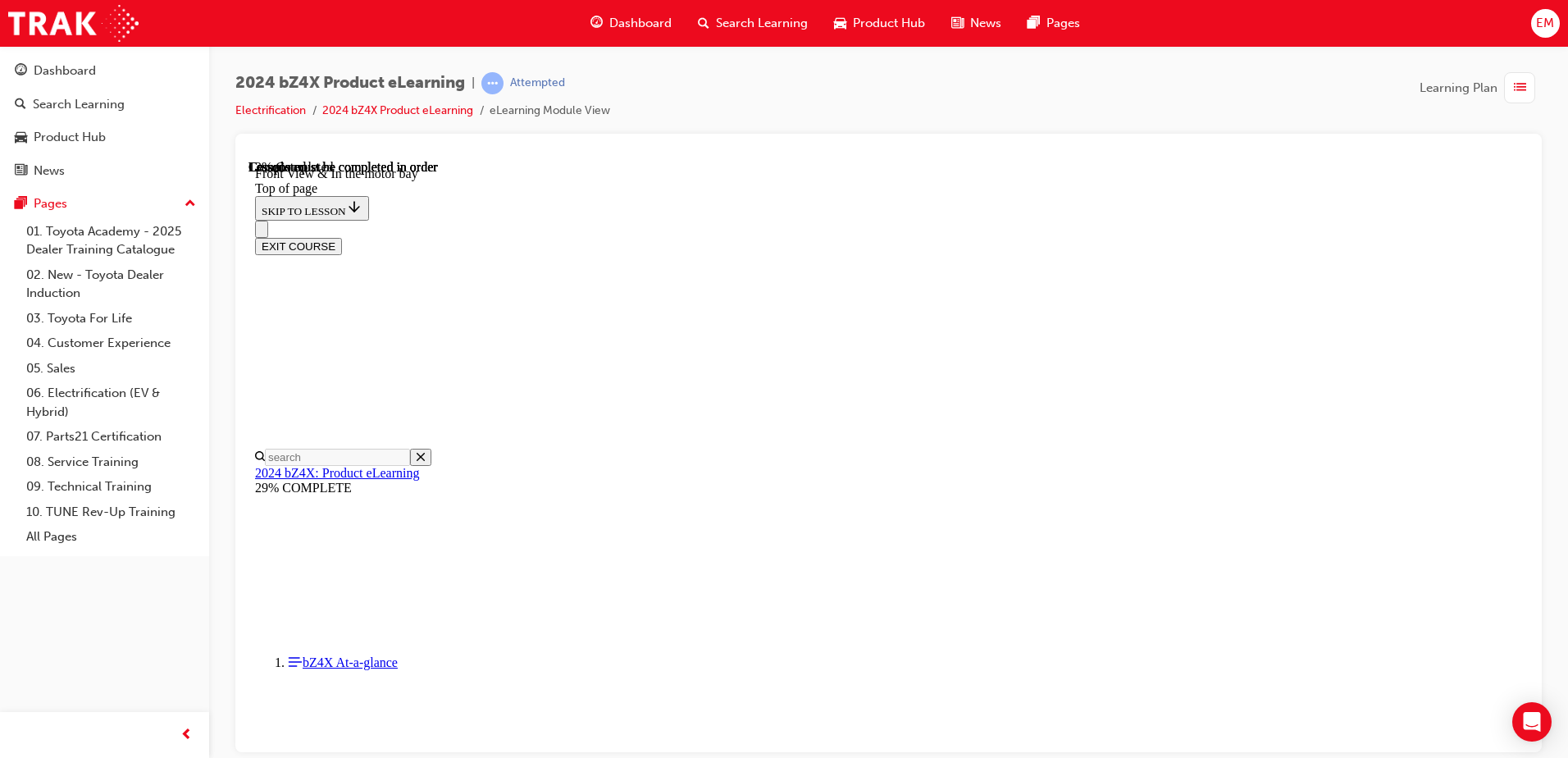
scroll to position [625, 0]
drag, startPoint x: 1055, startPoint y: 269, endPoint x: 1029, endPoint y: 356, distance: 90.8
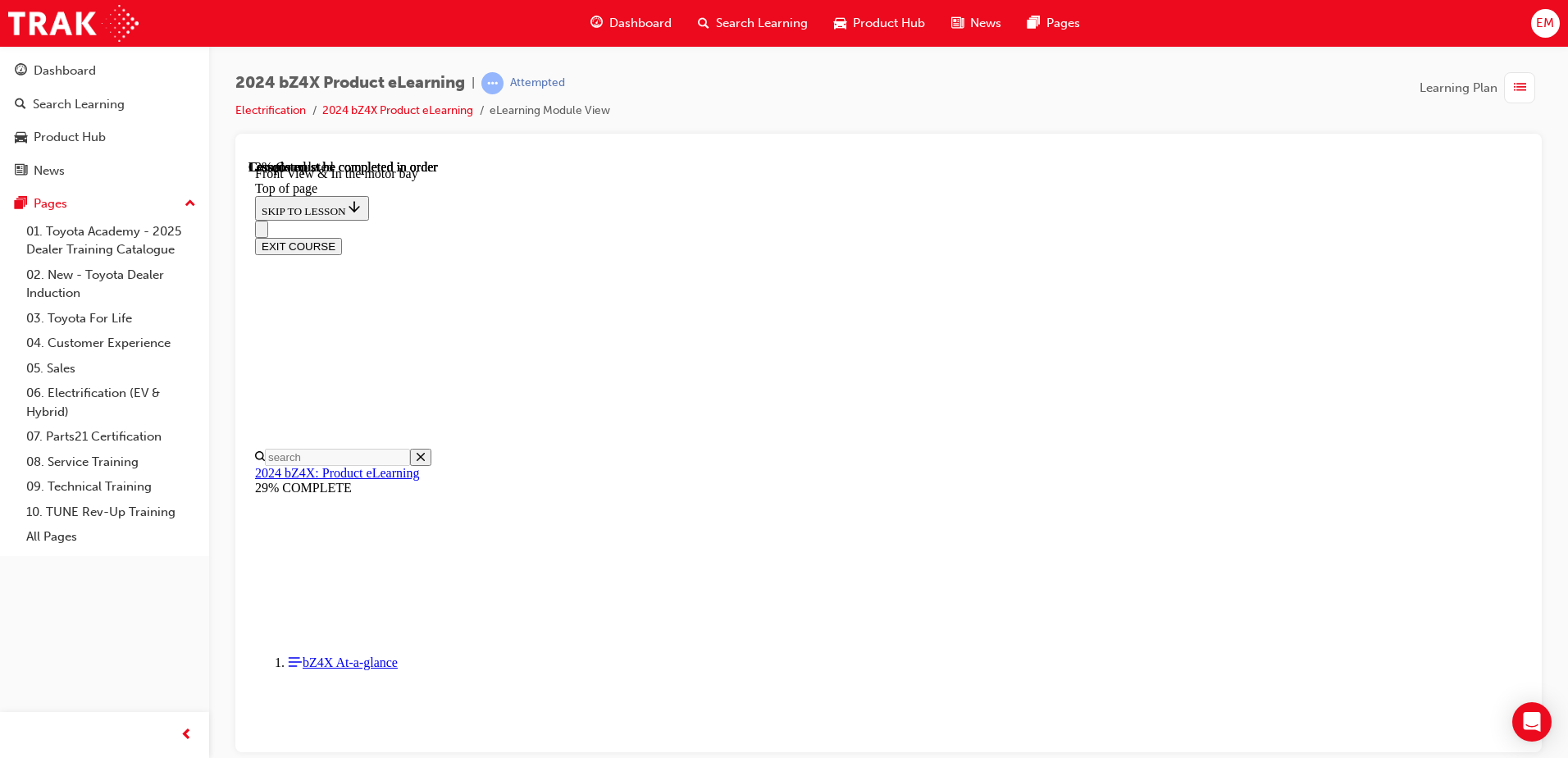
scroll to position [586, 0]
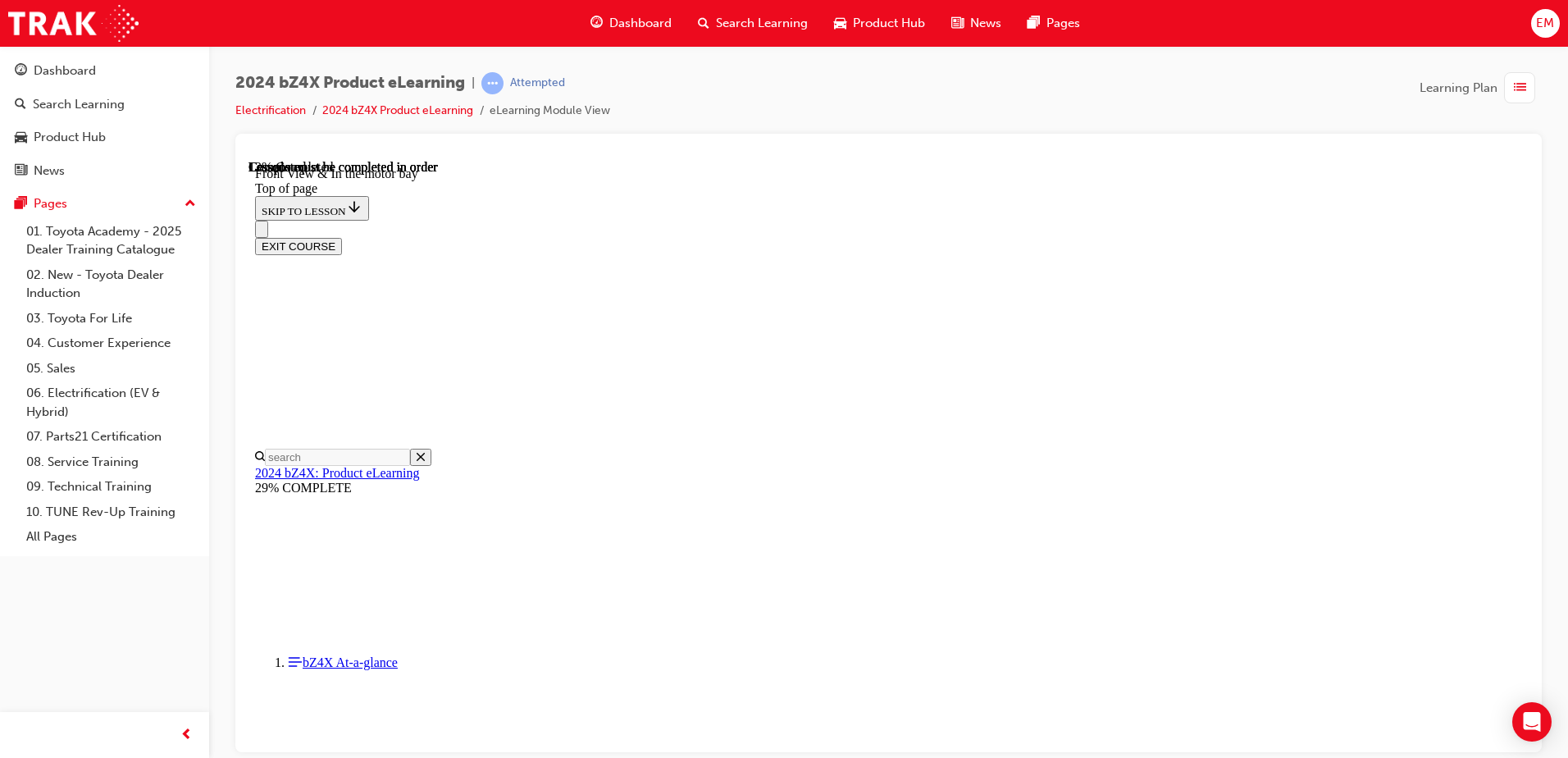
drag, startPoint x: 1167, startPoint y: 282, endPoint x: 1218, endPoint y: 260, distance: 55.5
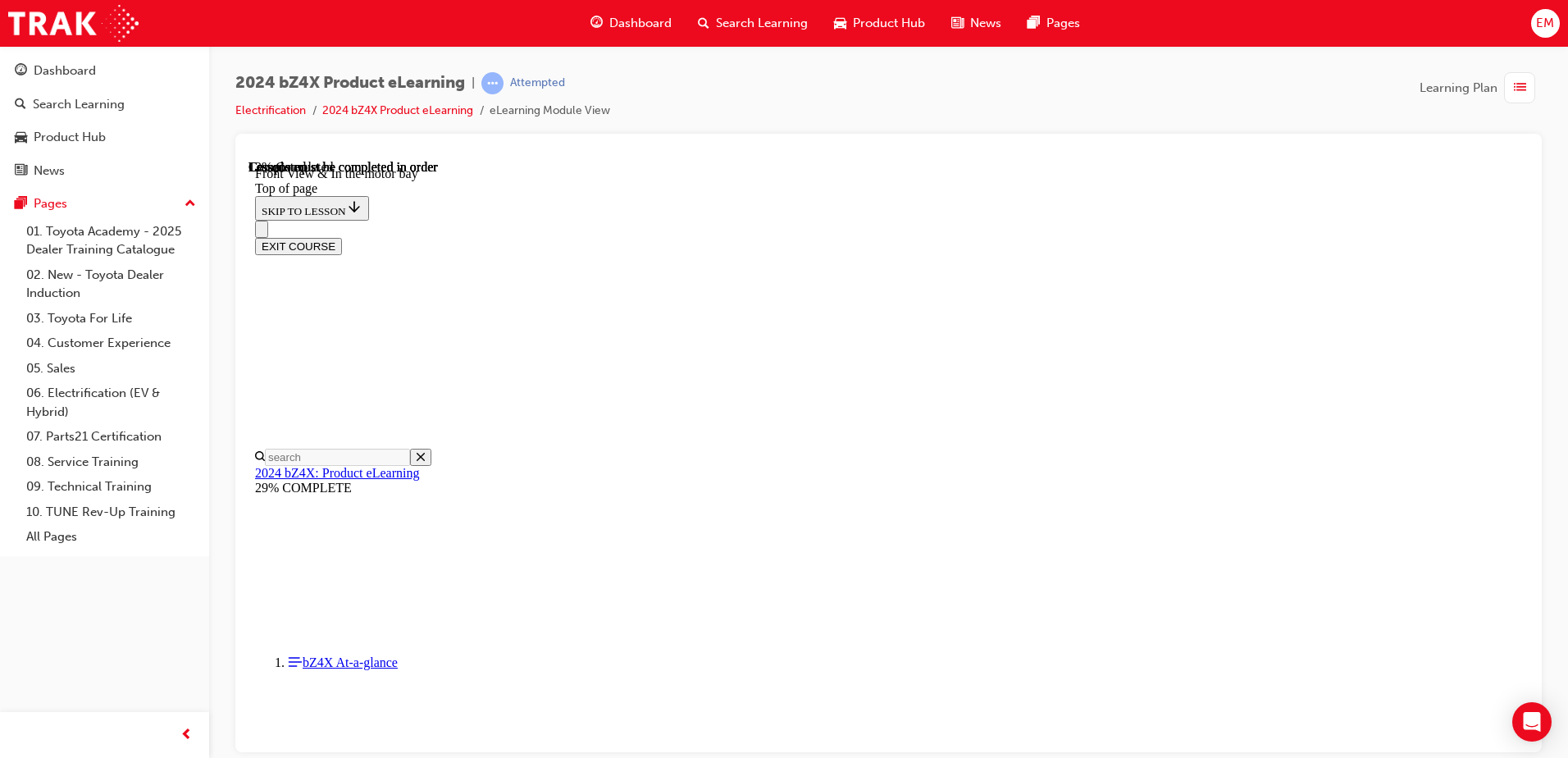
drag, startPoint x: 941, startPoint y: 470, endPoint x: 926, endPoint y: 470, distance: 15.0
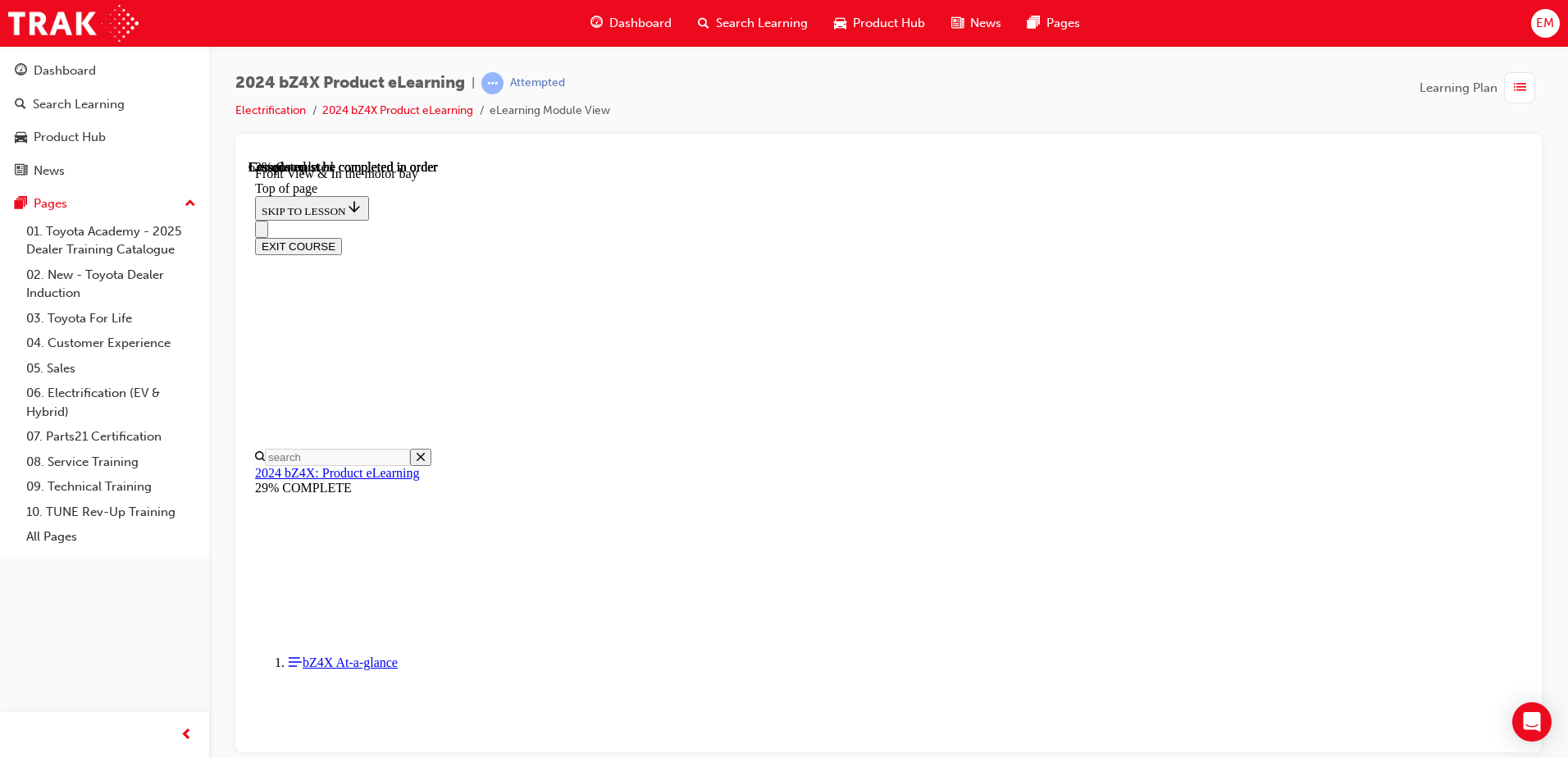
drag, startPoint x: 623, startPoint y: 550, endPoint x: 745, endPoint y: 570, distance: 123.6
drag, startPoint x: 629, startPoint y: 548, endPoint x: 736, endPoint y: 563, distance: 108.0
drag, startPoint x: 727, startPoint y: 558, endPoint x: 1208, endPoint y: 559, distance: 481.0
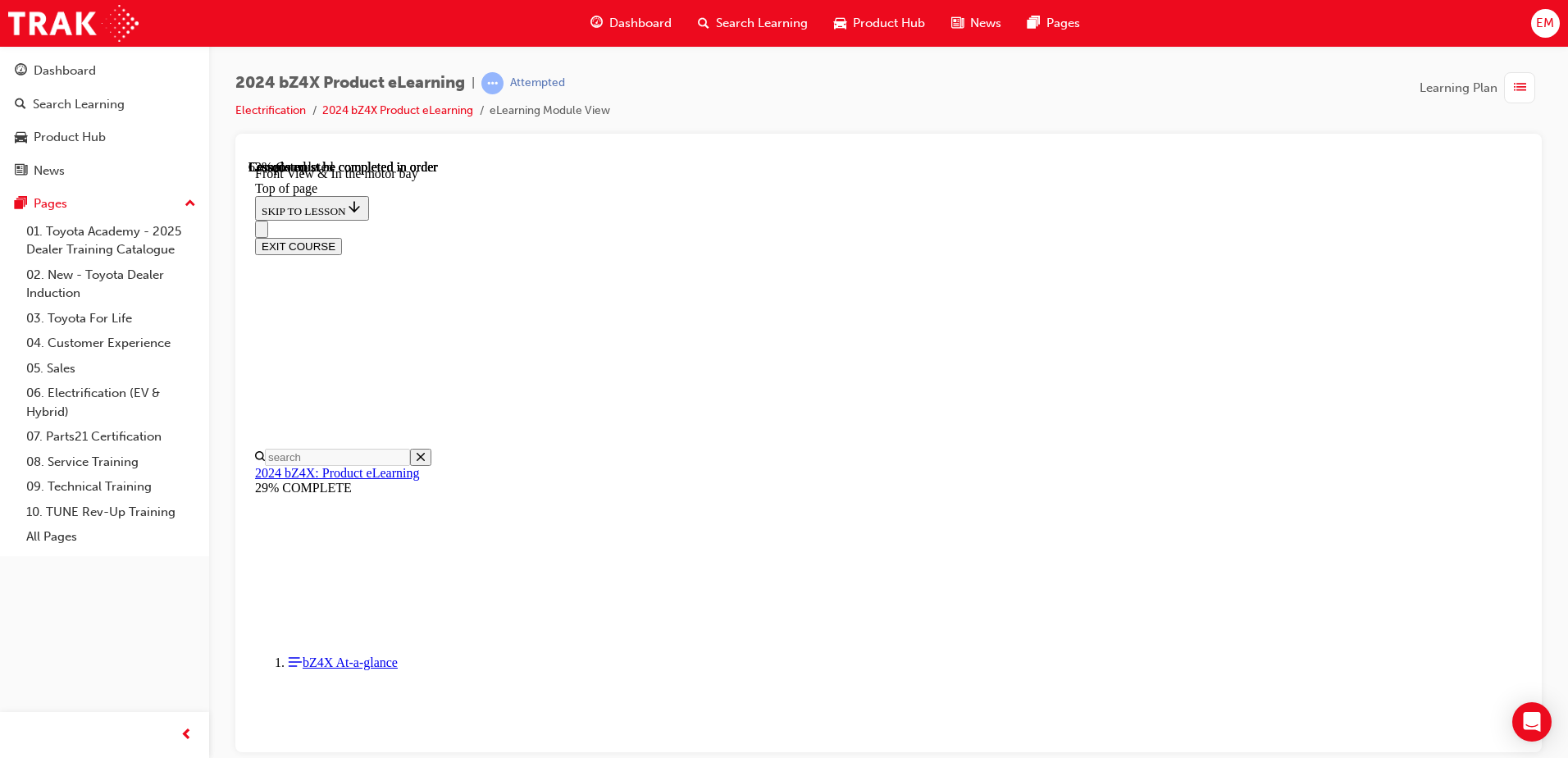
drag, startPoint x: 976, startPoint y: 297, endPoint x: 999, endPoint y: 297, distance: 23.0
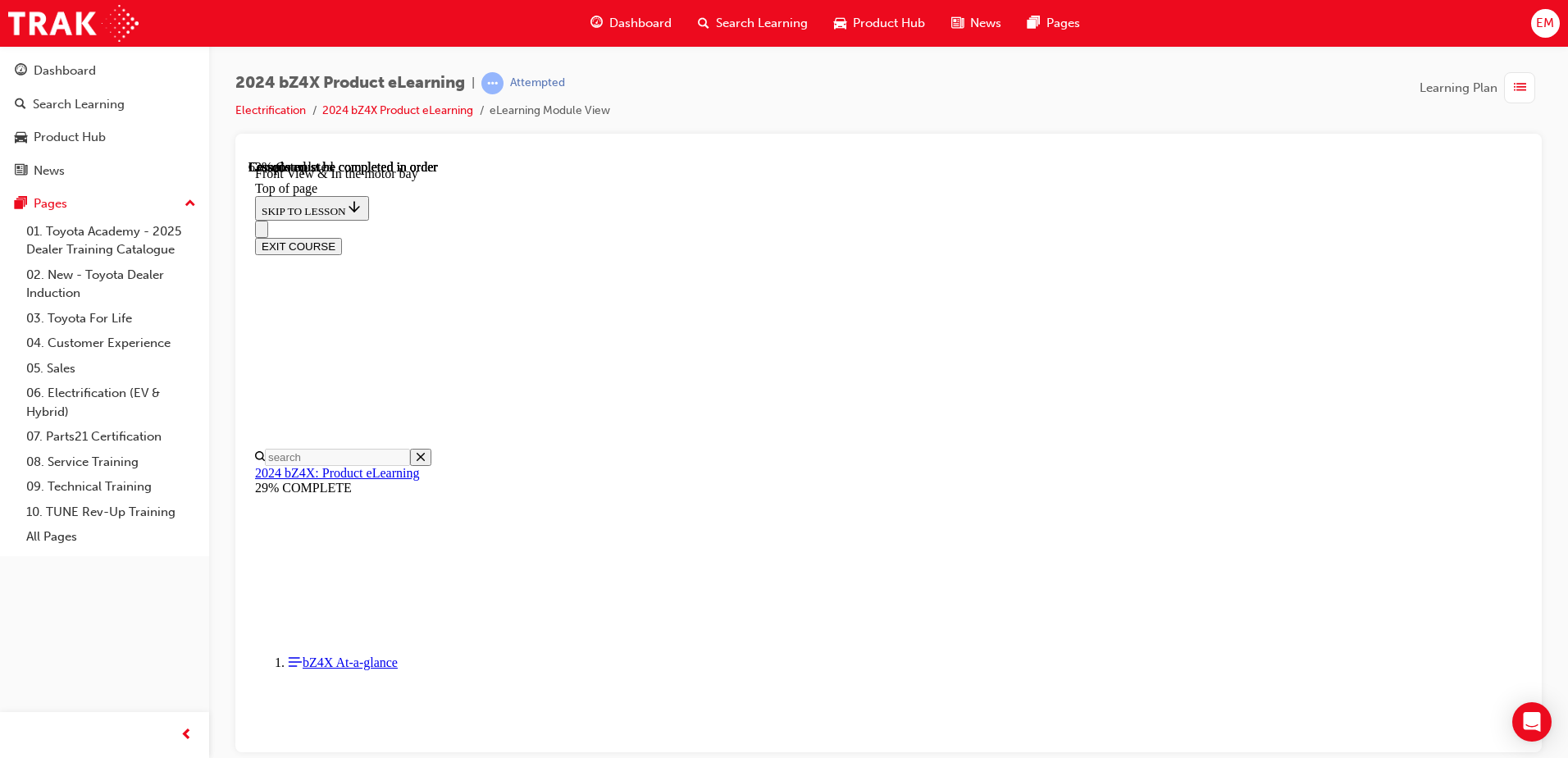
scroll to position [492, 0]
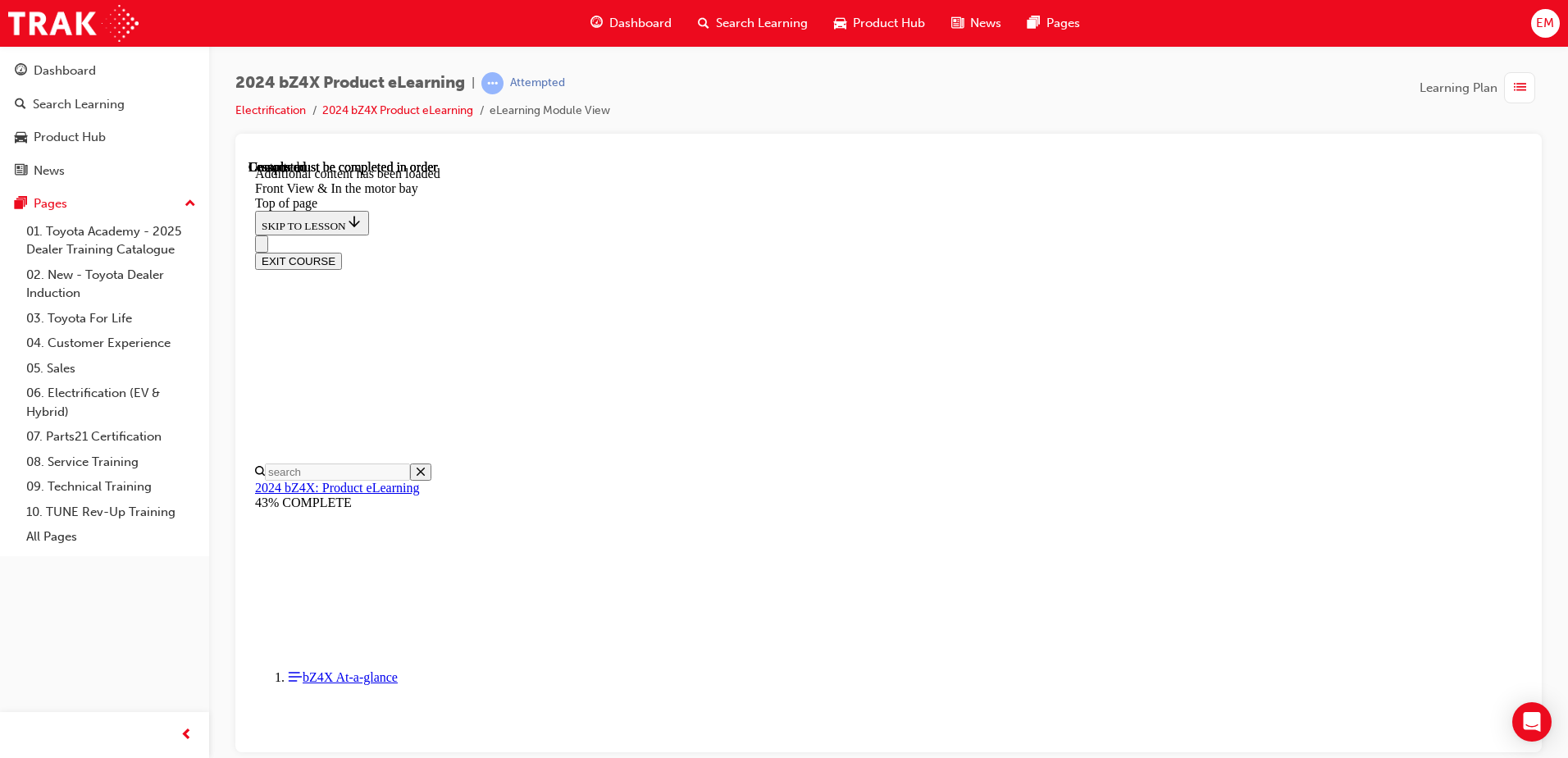
scroll to position [2853, 0]
drag, startPoint x: 1071, startPoint y: 383, endPoint x: 1033, endPoint y: 435, distance: 64.4
drag, startPoint x: 855, startPoint y: 356, endPoint x: 931, endPoint y: 360, distance: 76.1
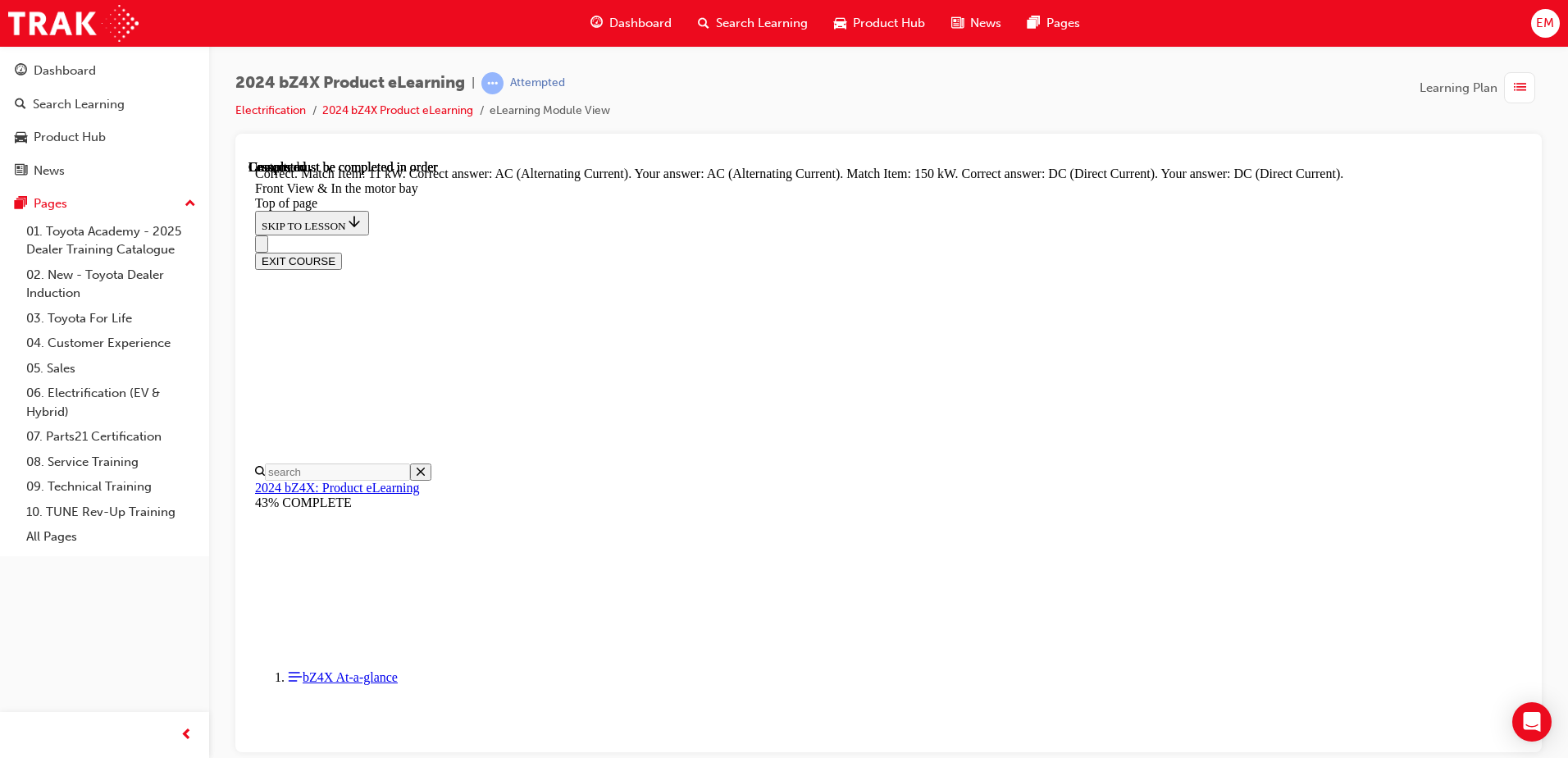
scroll to position [2962, 0]
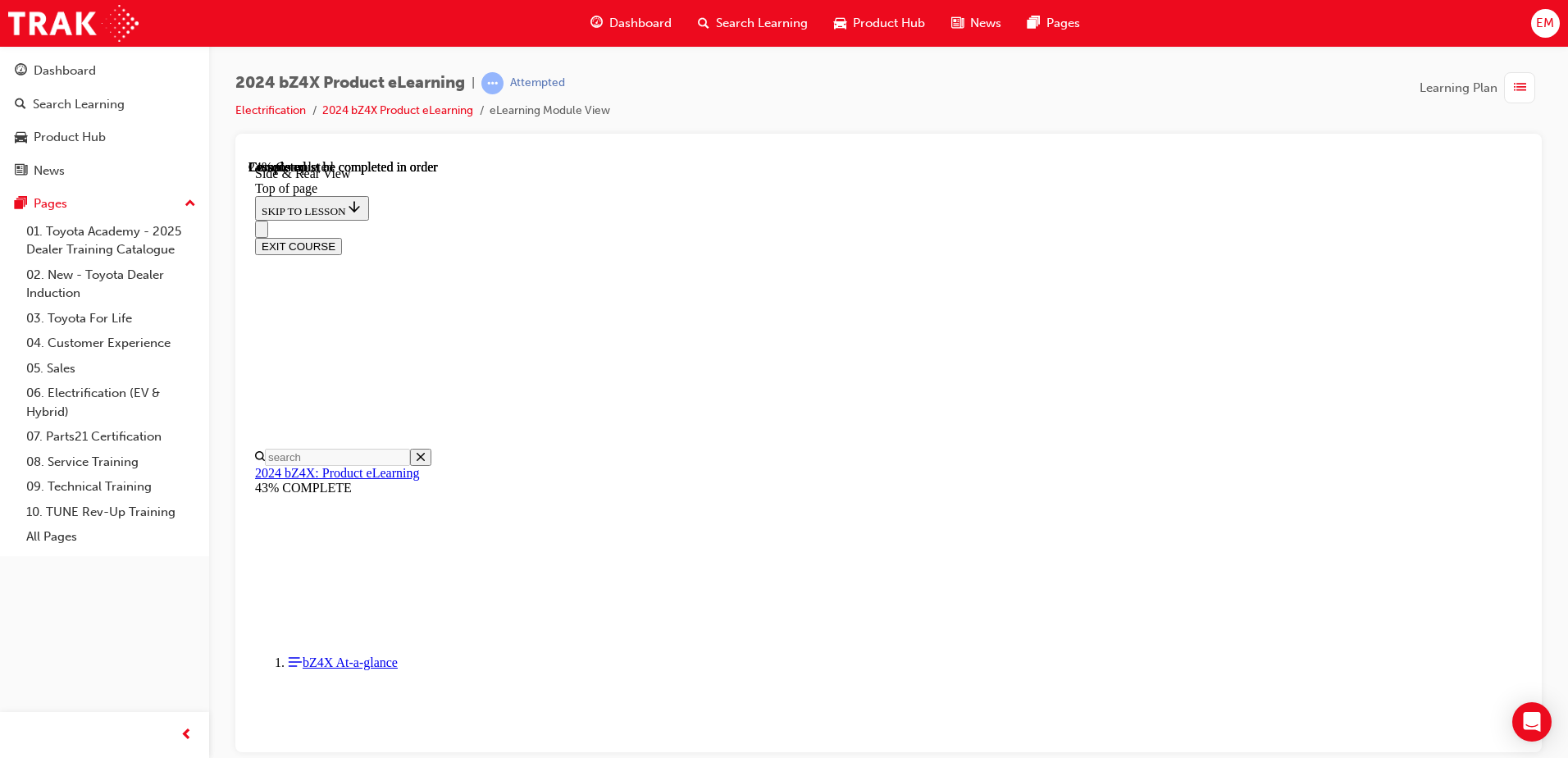
scroll to position [51, 0]
drag, startPoint x: 627, startPoint y: 639, endPoint x: 637, endPoint y: 631, distance: 12.8
drag, startPoint x: 645, startPoint y: 582, endPoint x: 673, endPoint y: 580, distance: 28.1
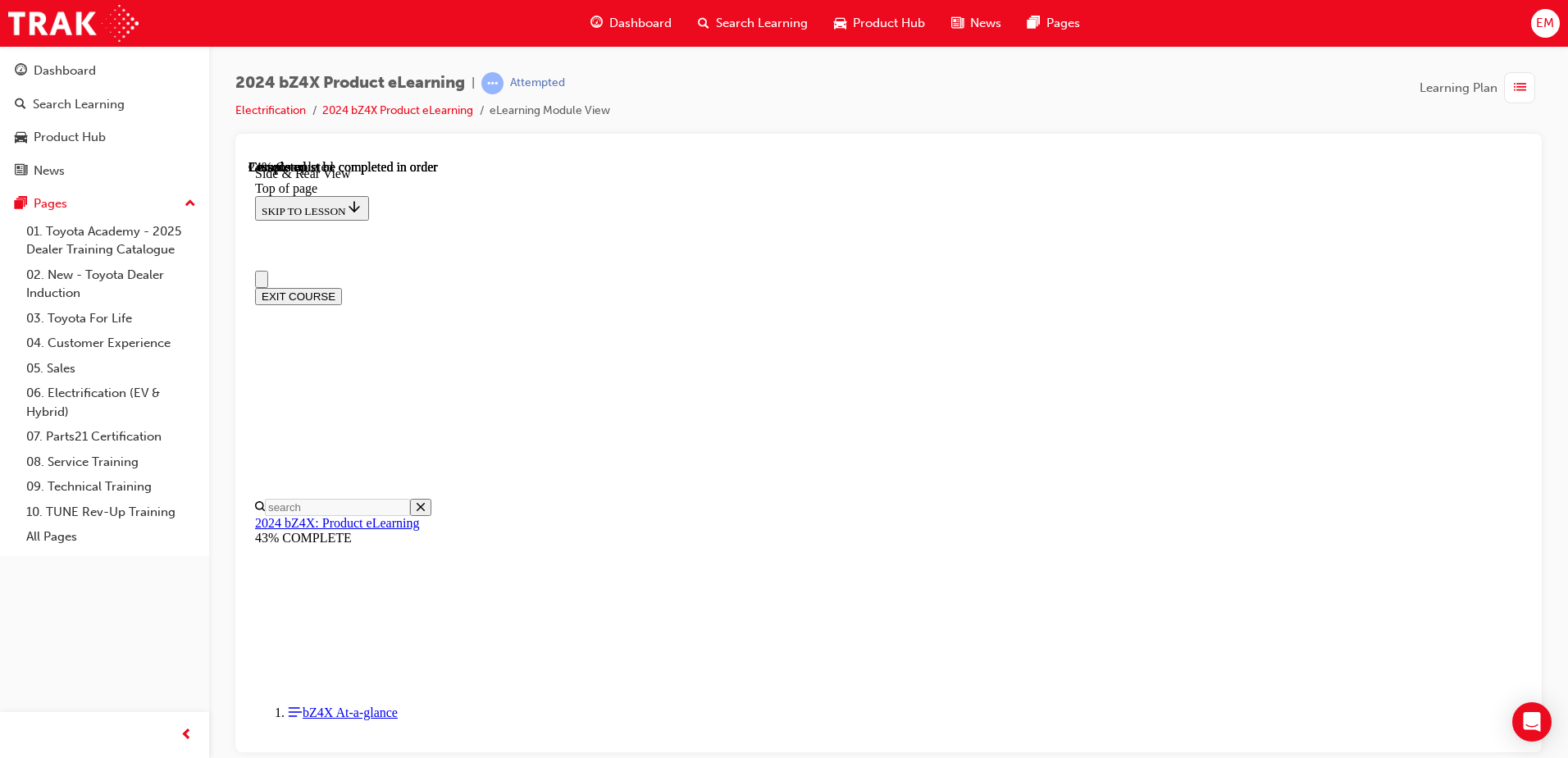
scroll to position [492, 0]
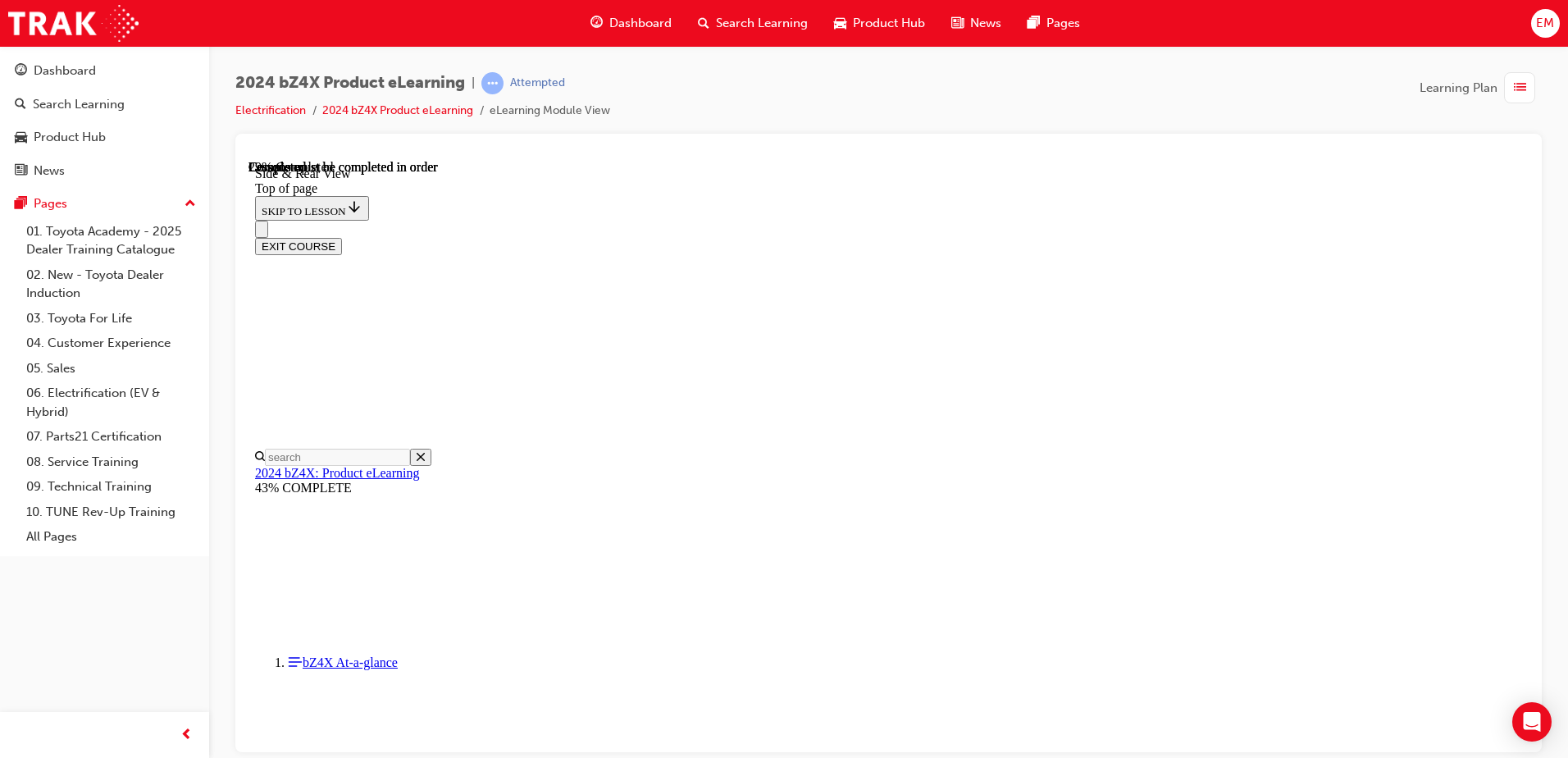
drag, startPoint x: 811, startPoint y: 390, endPoint x: 824, endPoint y: 390, distance: 13.0
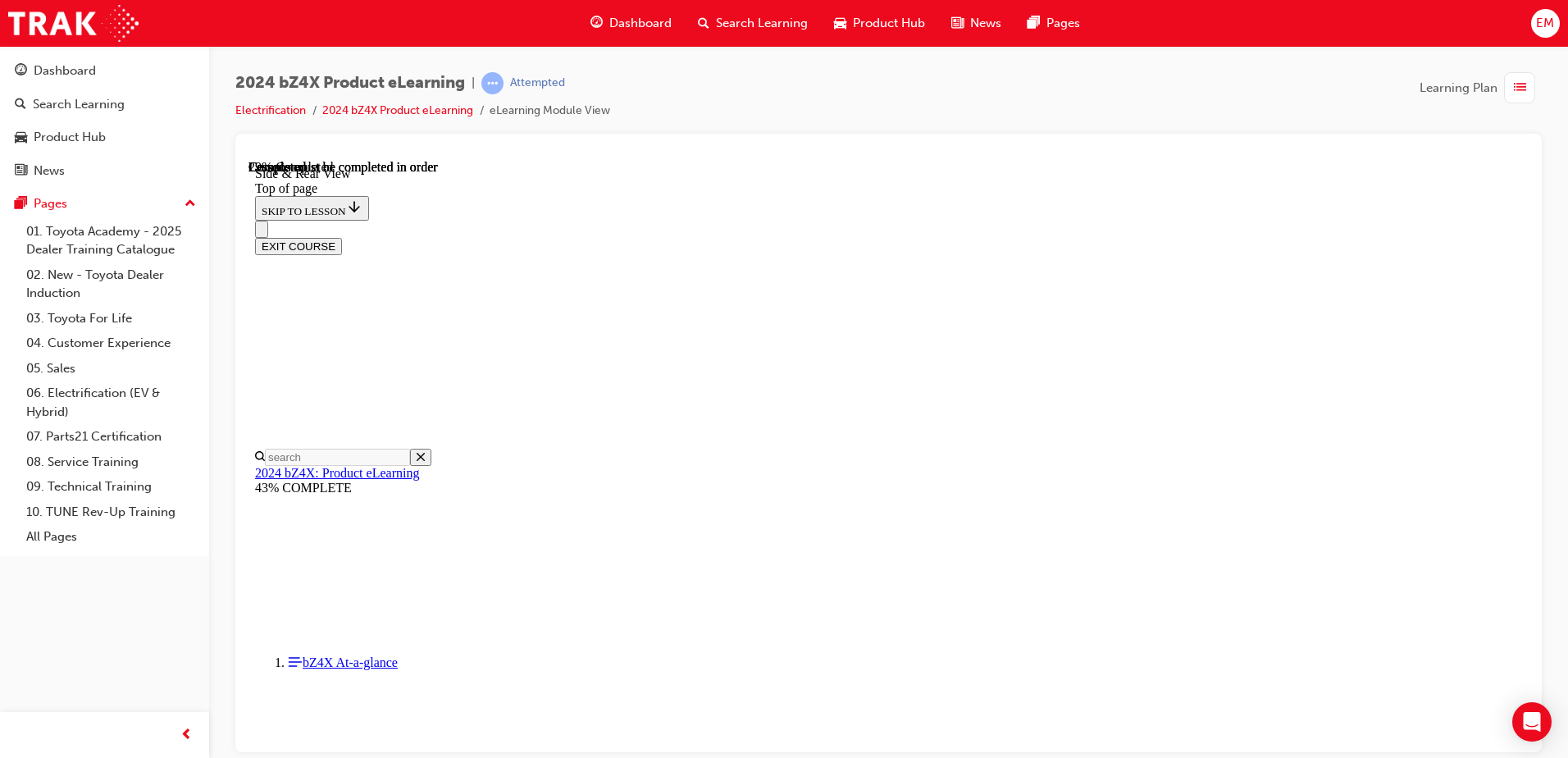
drag, startPoint x: 945, startPoint y: 561, endPoint x: 975, endPoint y: 551, distance: 31.6
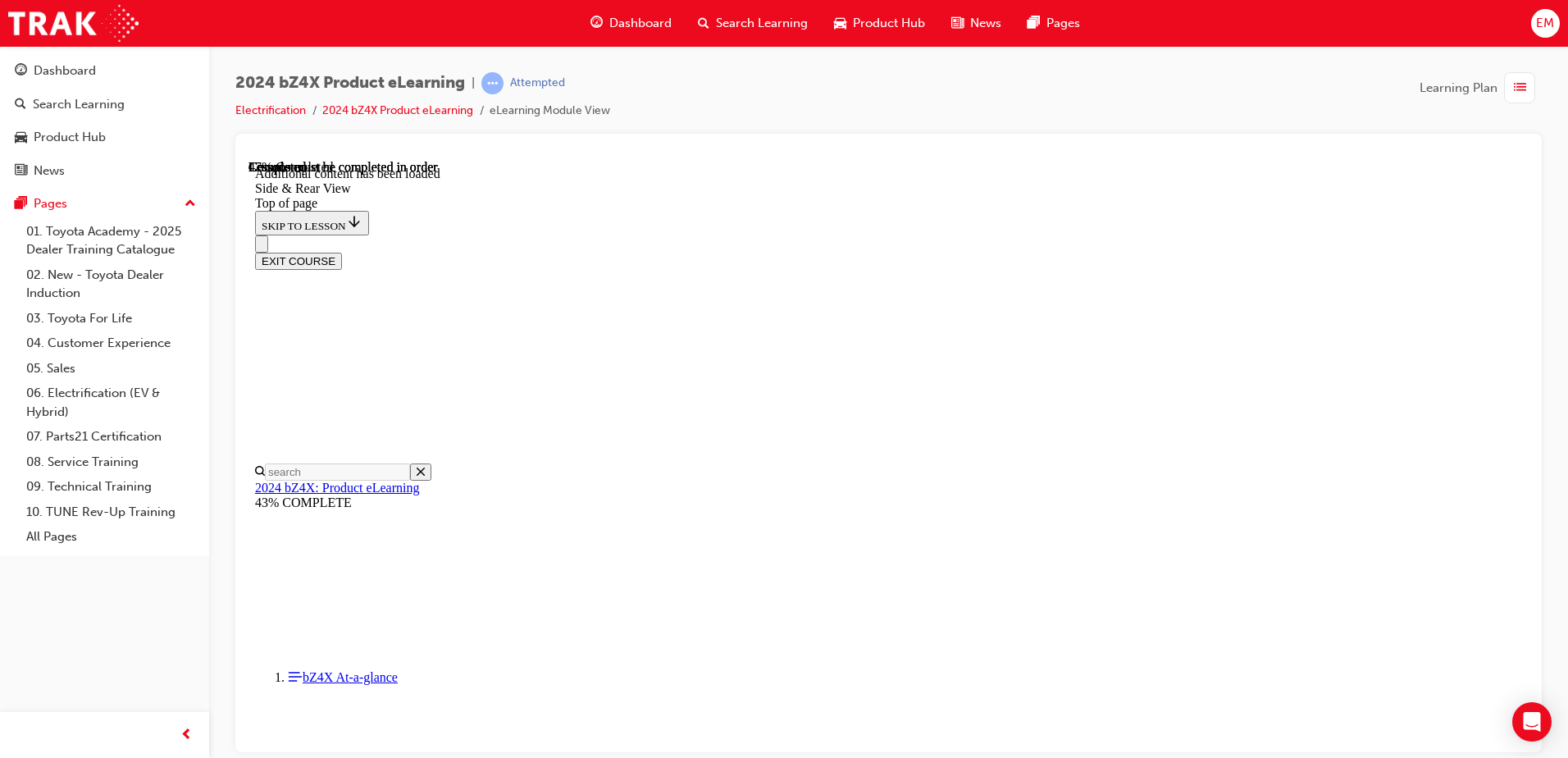
scroll to position [2904, 0]
drag, startPoint x: 935, startPoint y: 386, endPoint x: 857, endPoint y: 372, distance: 79.2
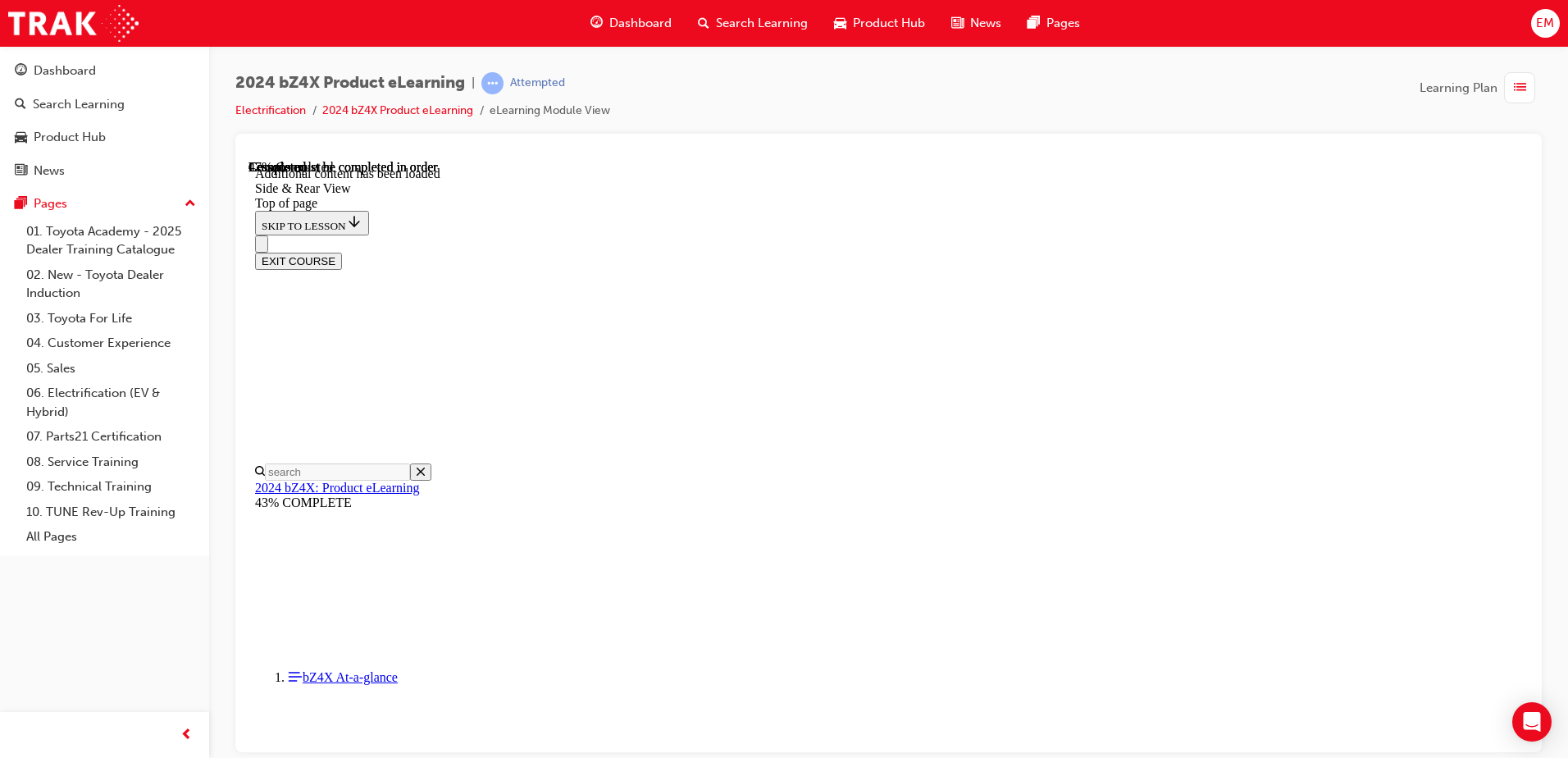
scroll to position [2822, 0]
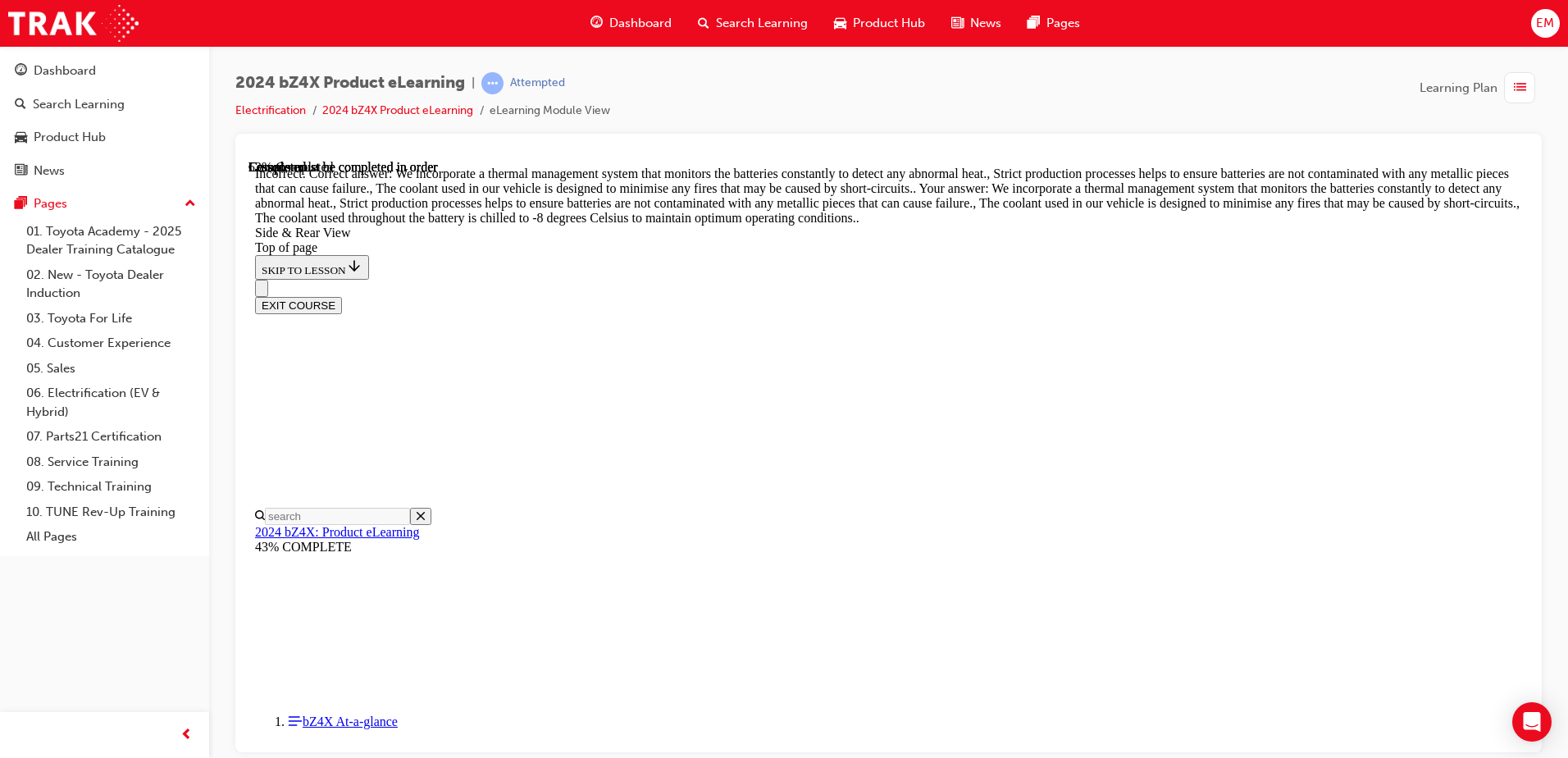
scroll to position [3104, 0]
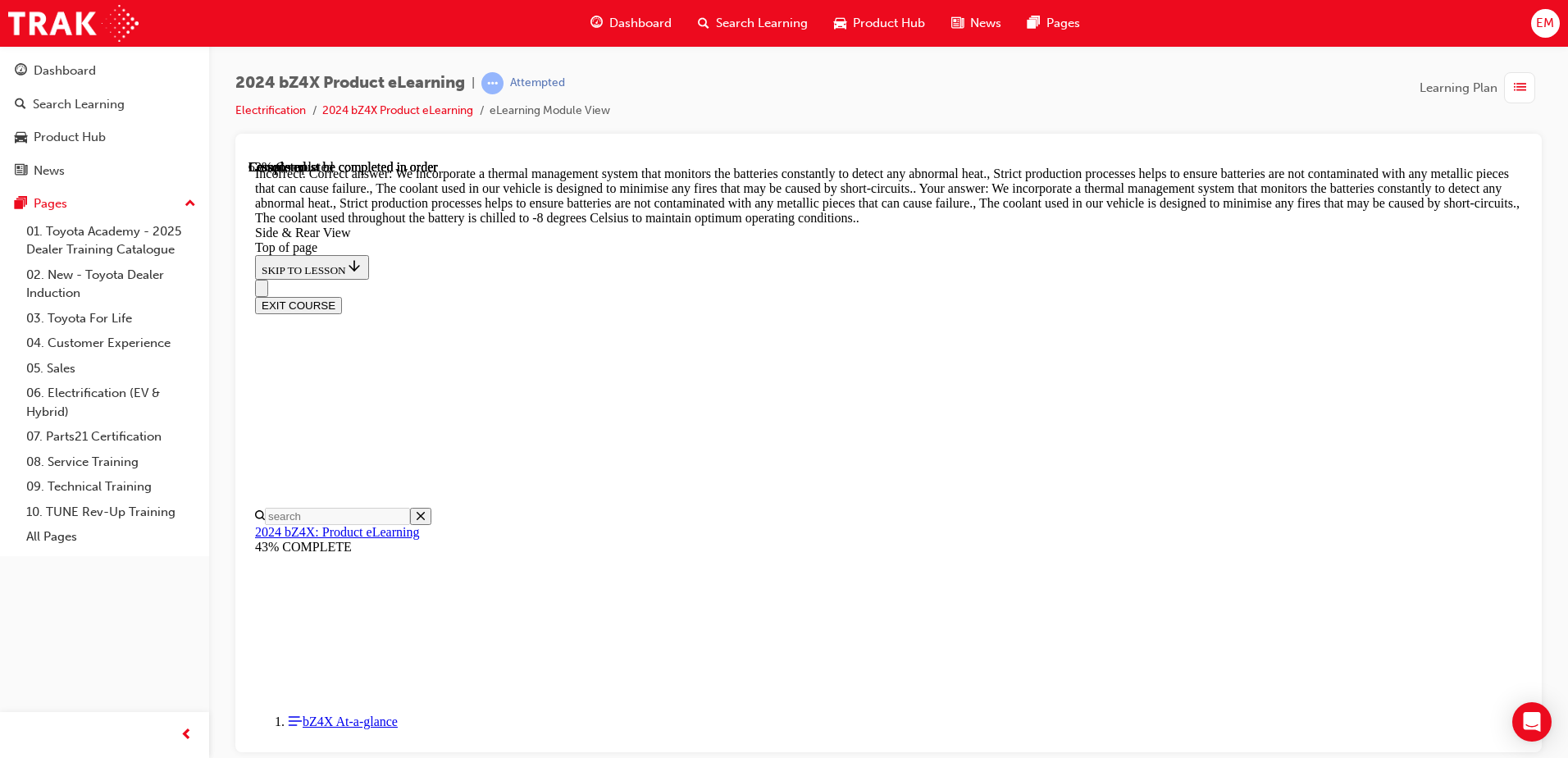
drag, startPoint x: 978, startPoint y: 407, endPoint x: 979, endPoint y: 337, distance: 70.0
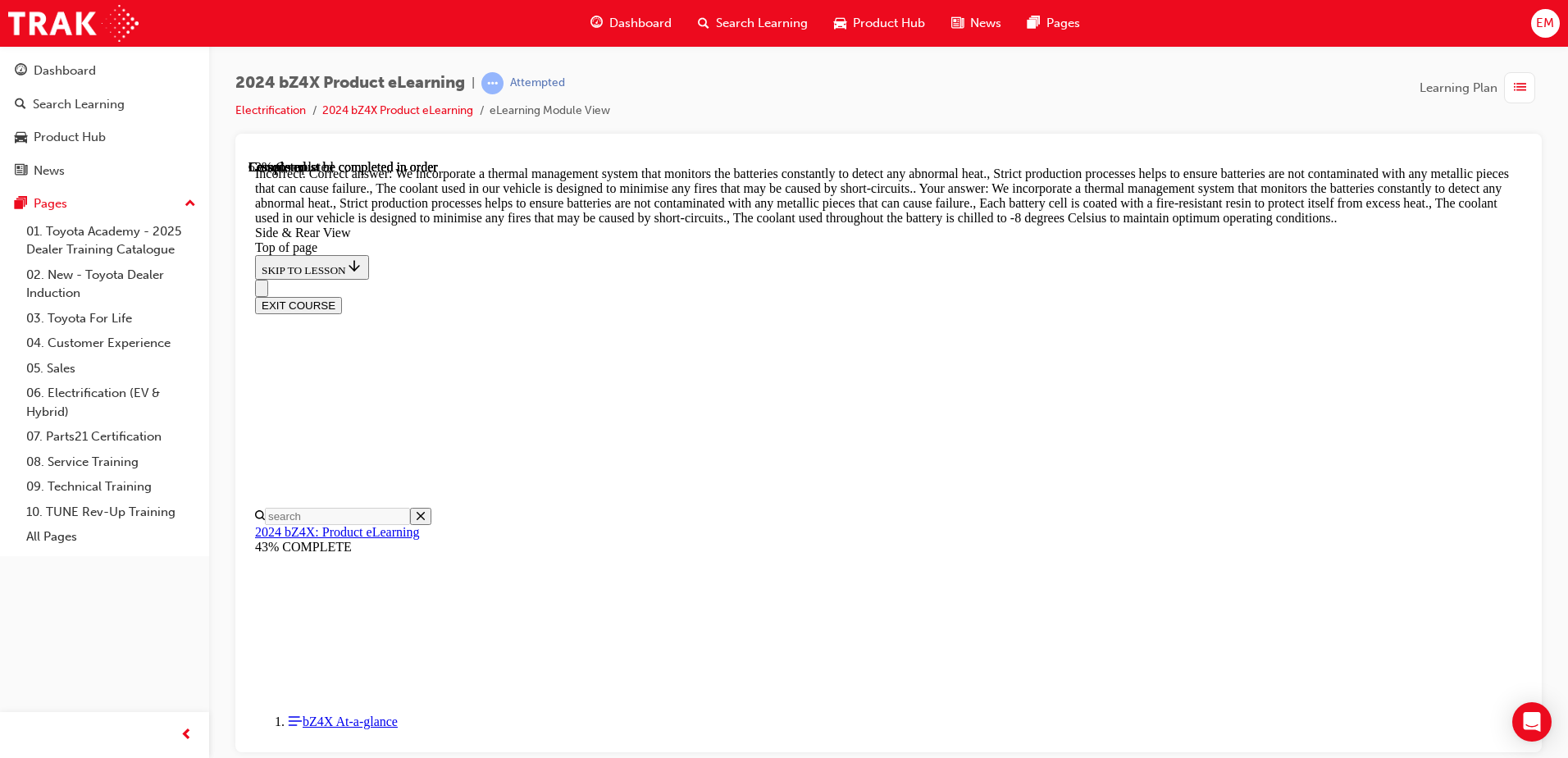
scroll to position [2672, 0]
drag, startPoint x: 933, startPoint y: 567, endPoint x: 952, endPoint y: 485, distance: 84.2
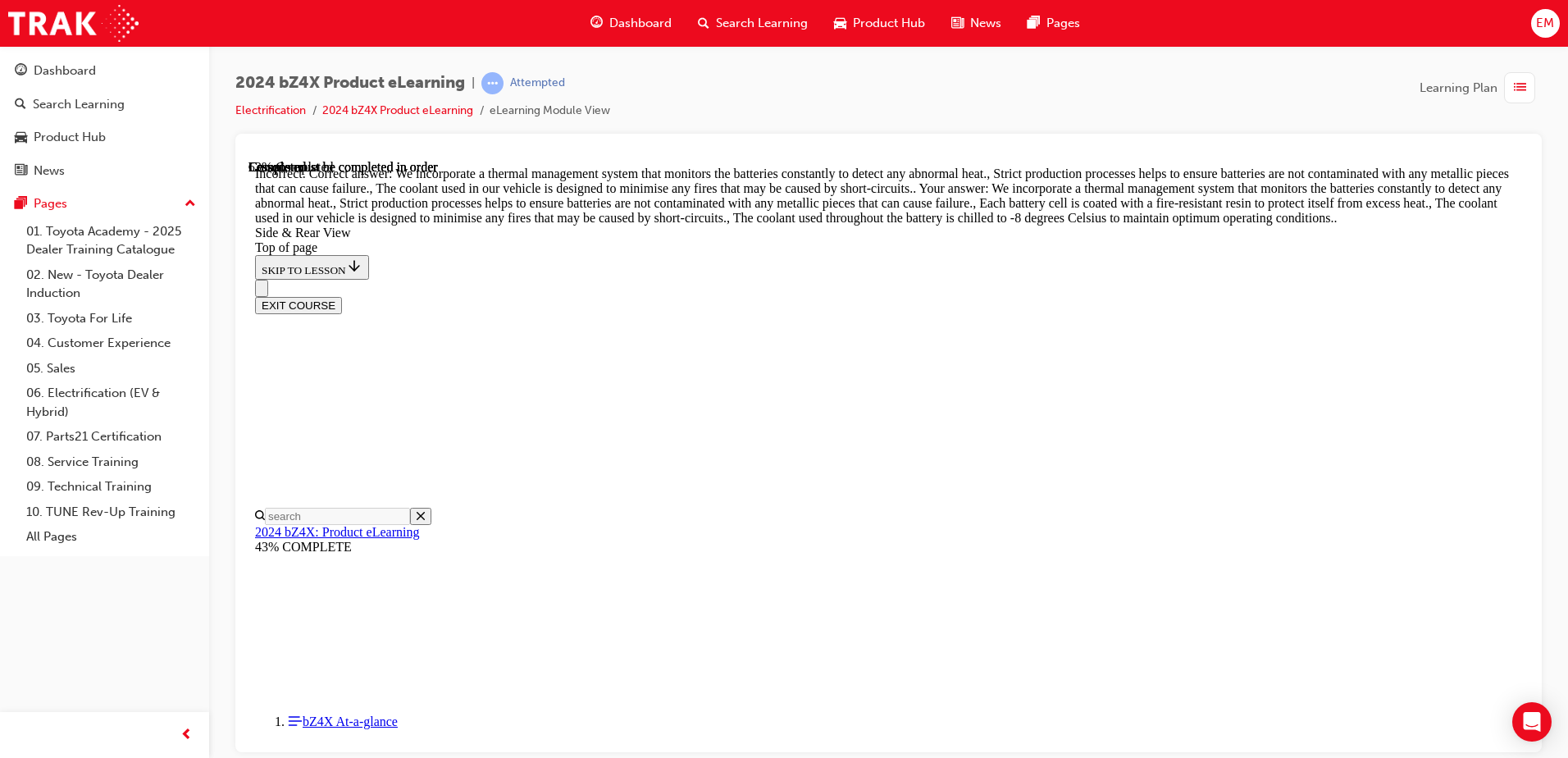
scroll to position [3081, 0]
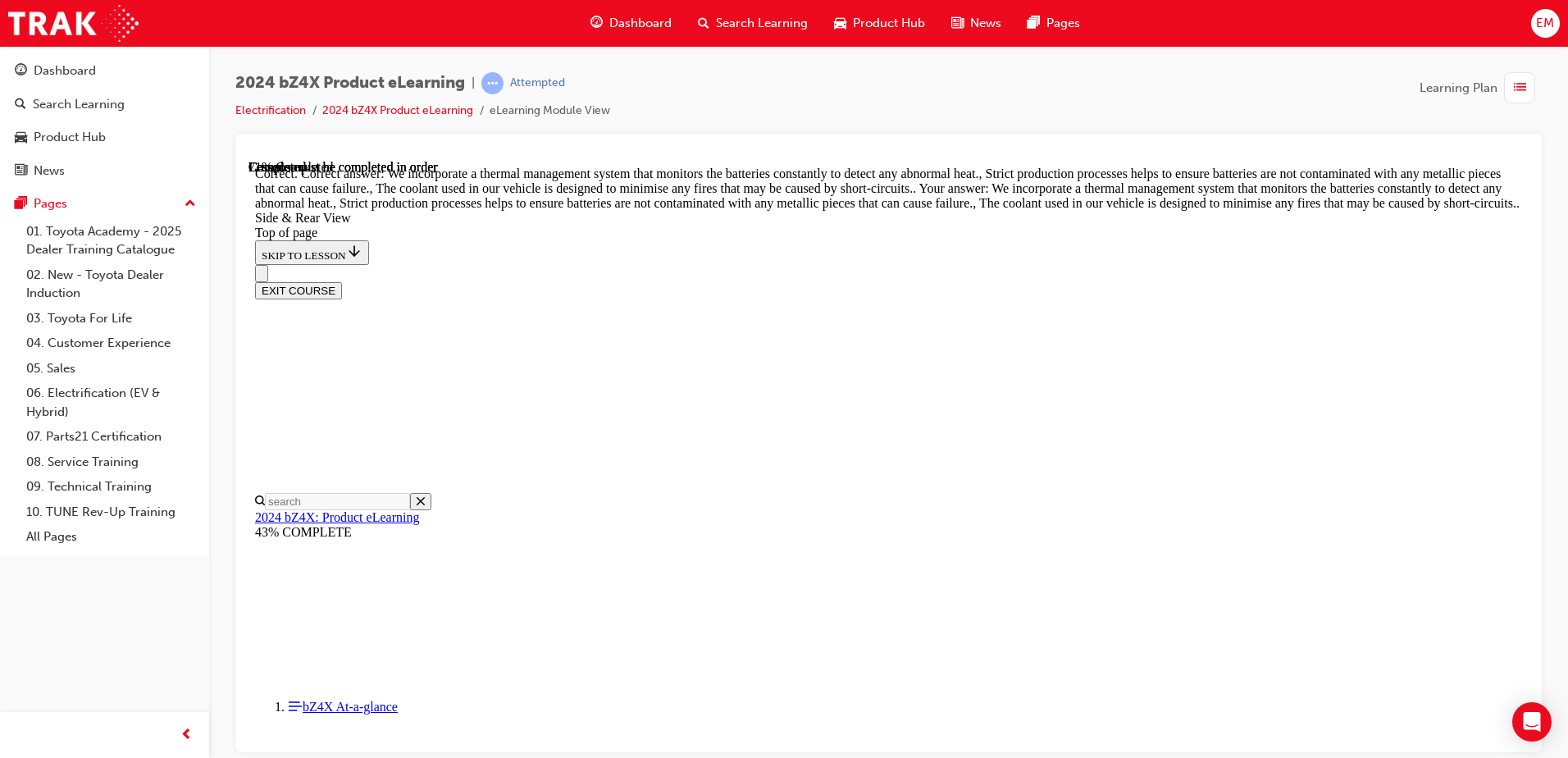
scroll to position [4067, 0]
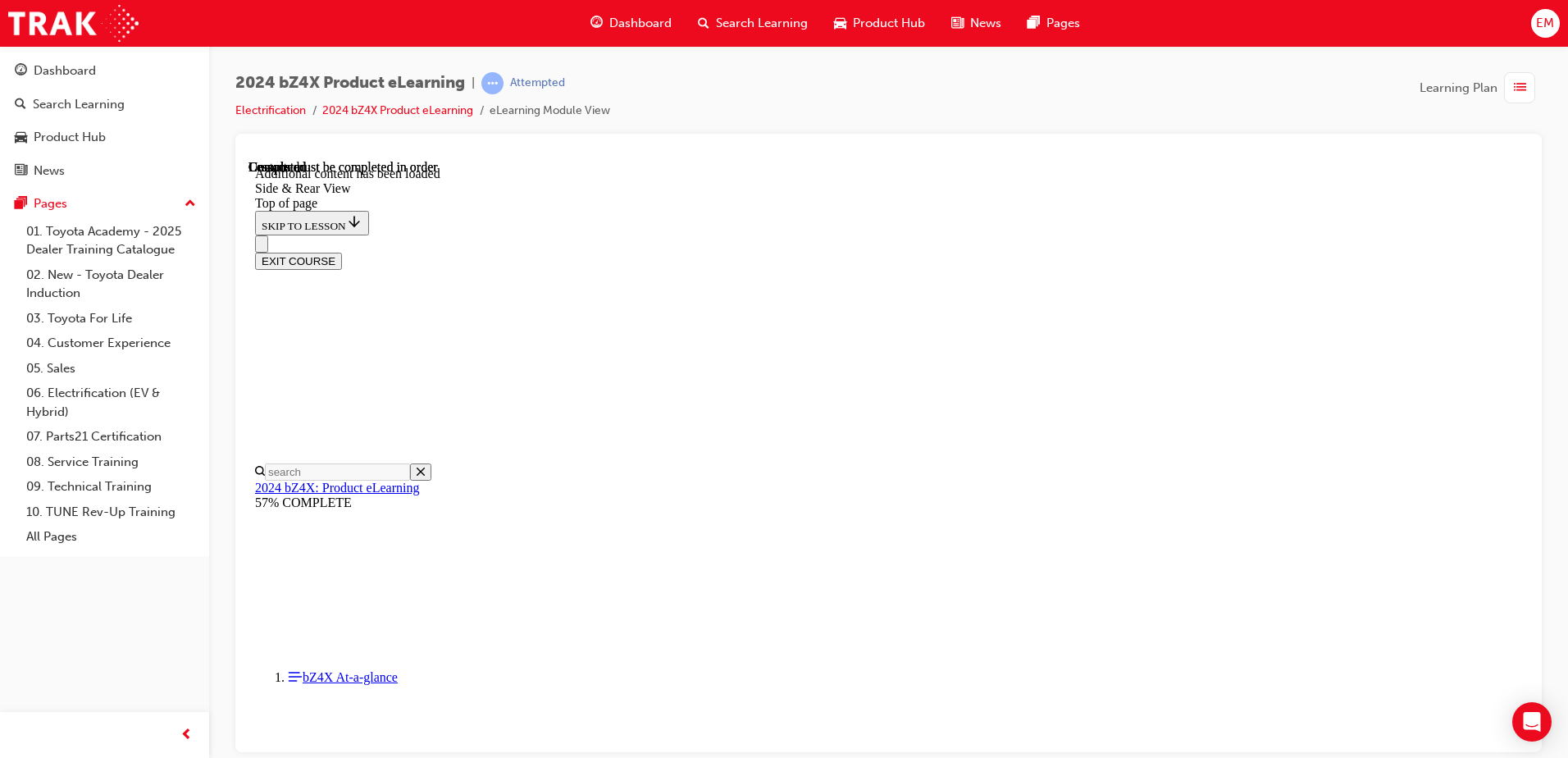
scroll to position [5402, 0]
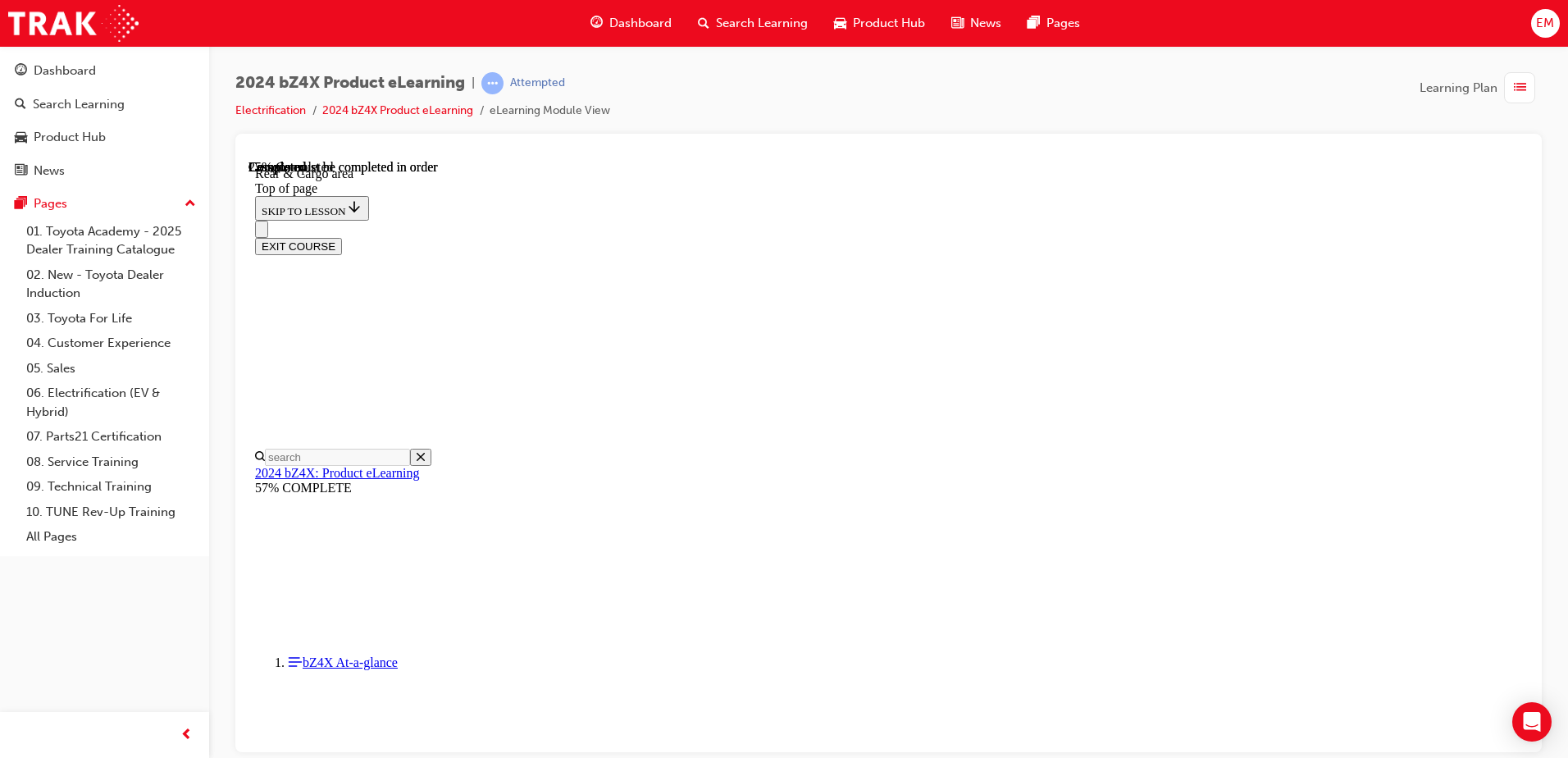
scroll to position [1412, 0]
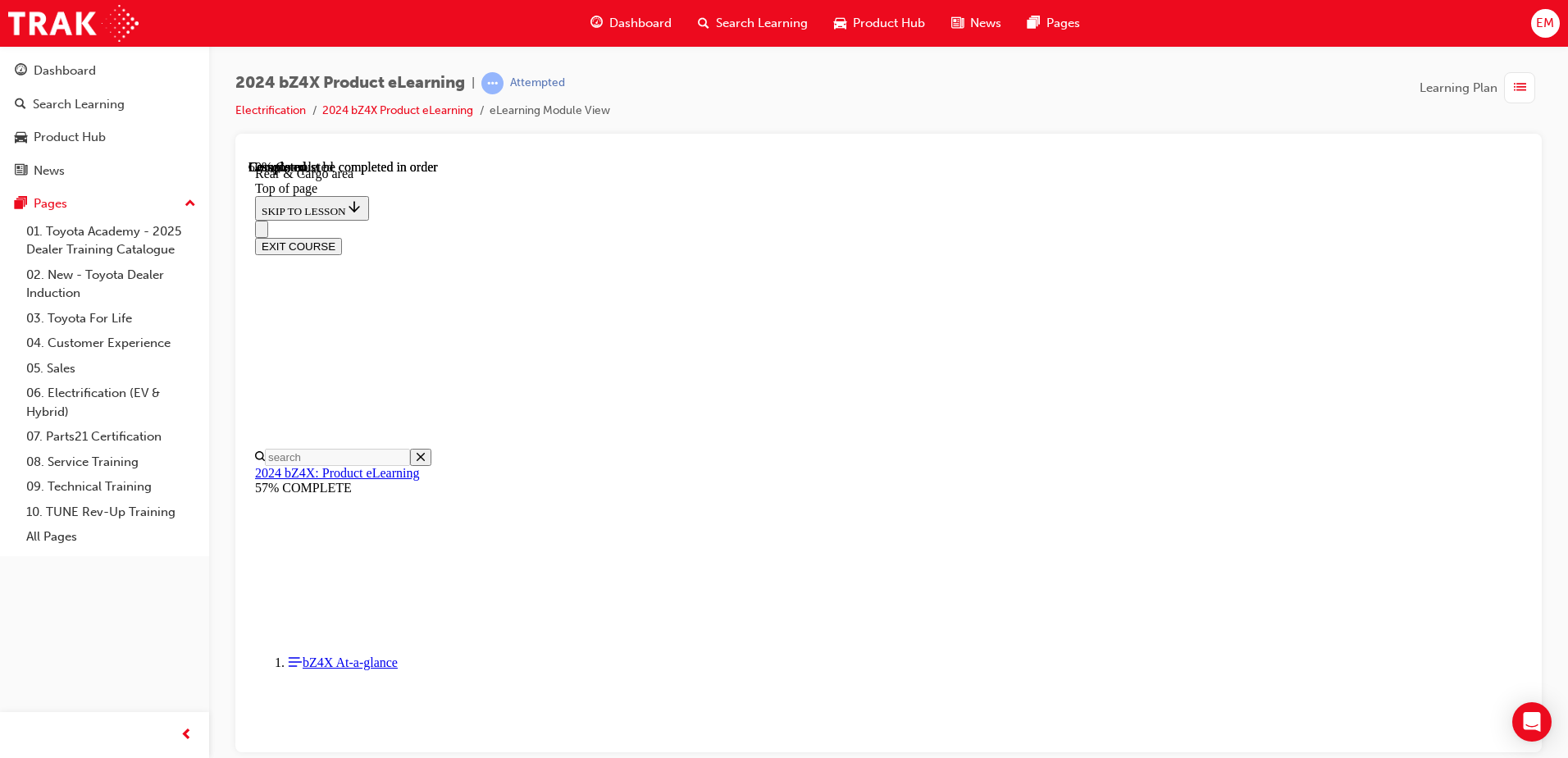
scroll to position [1330, 0]
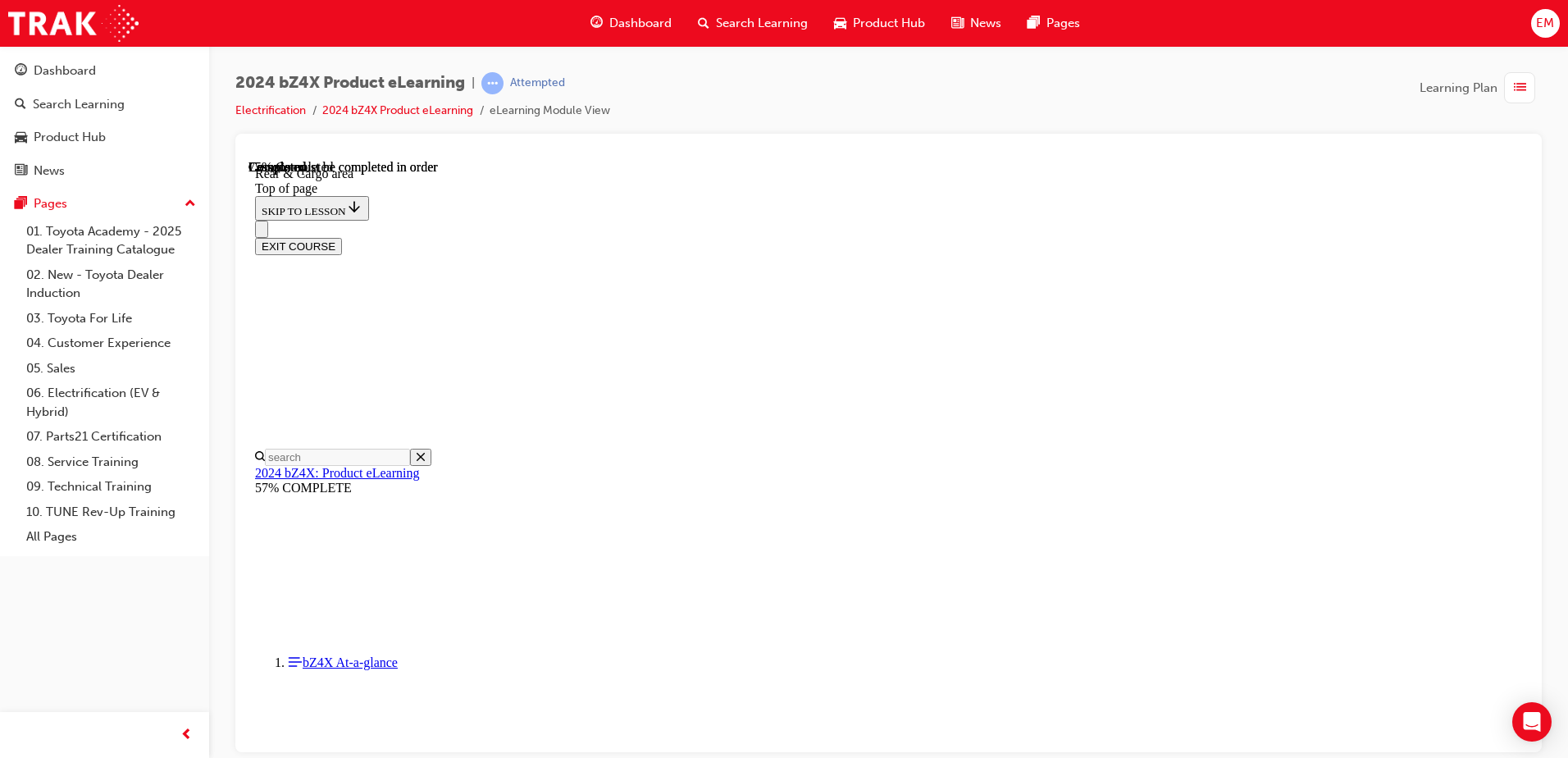
scroll to position [1491, 0]
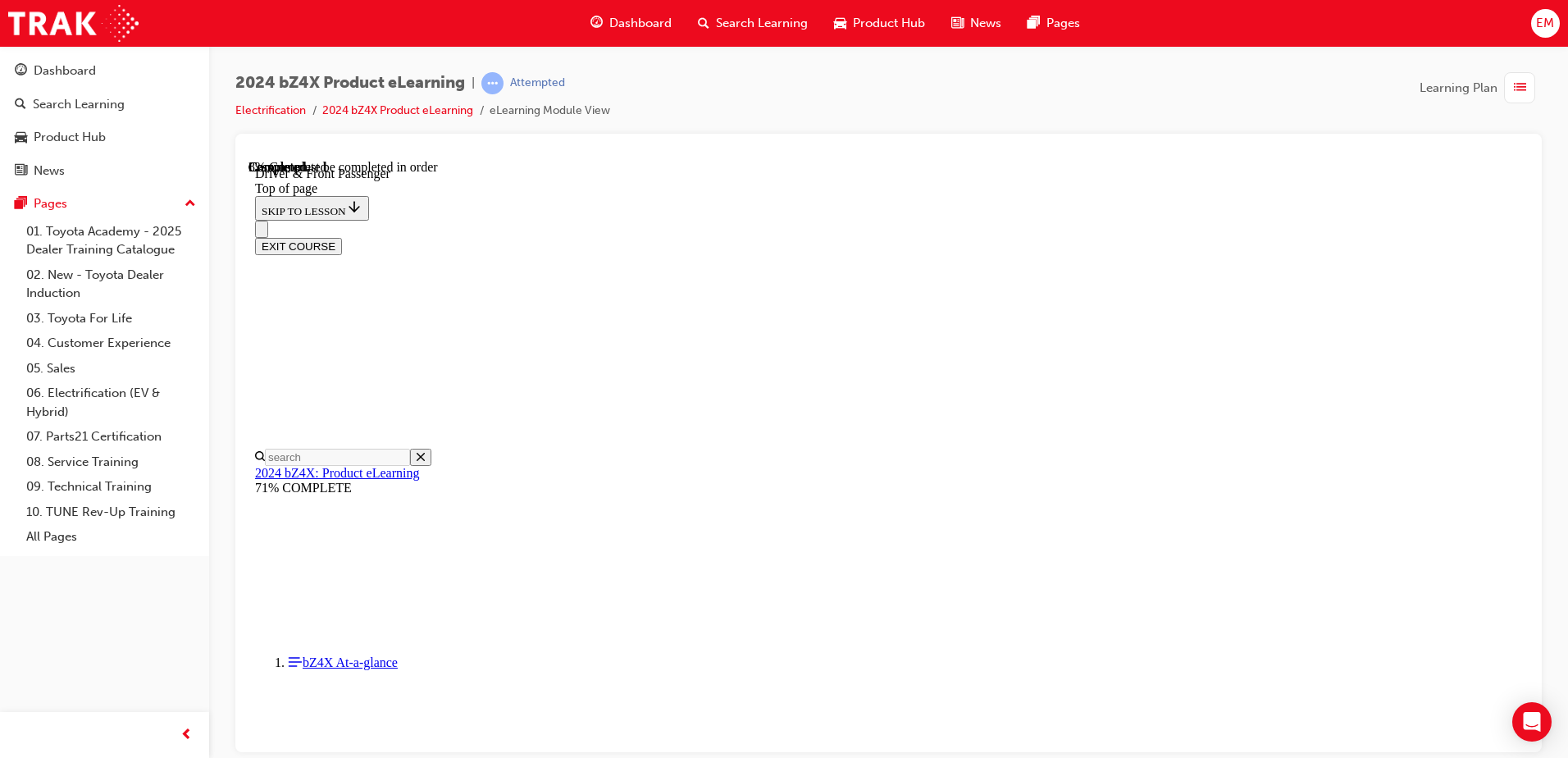
drag, startPoint x: 1062, startPoint y: 618, endPoint x: 1094, endPoint y: 599, distance: 37.2
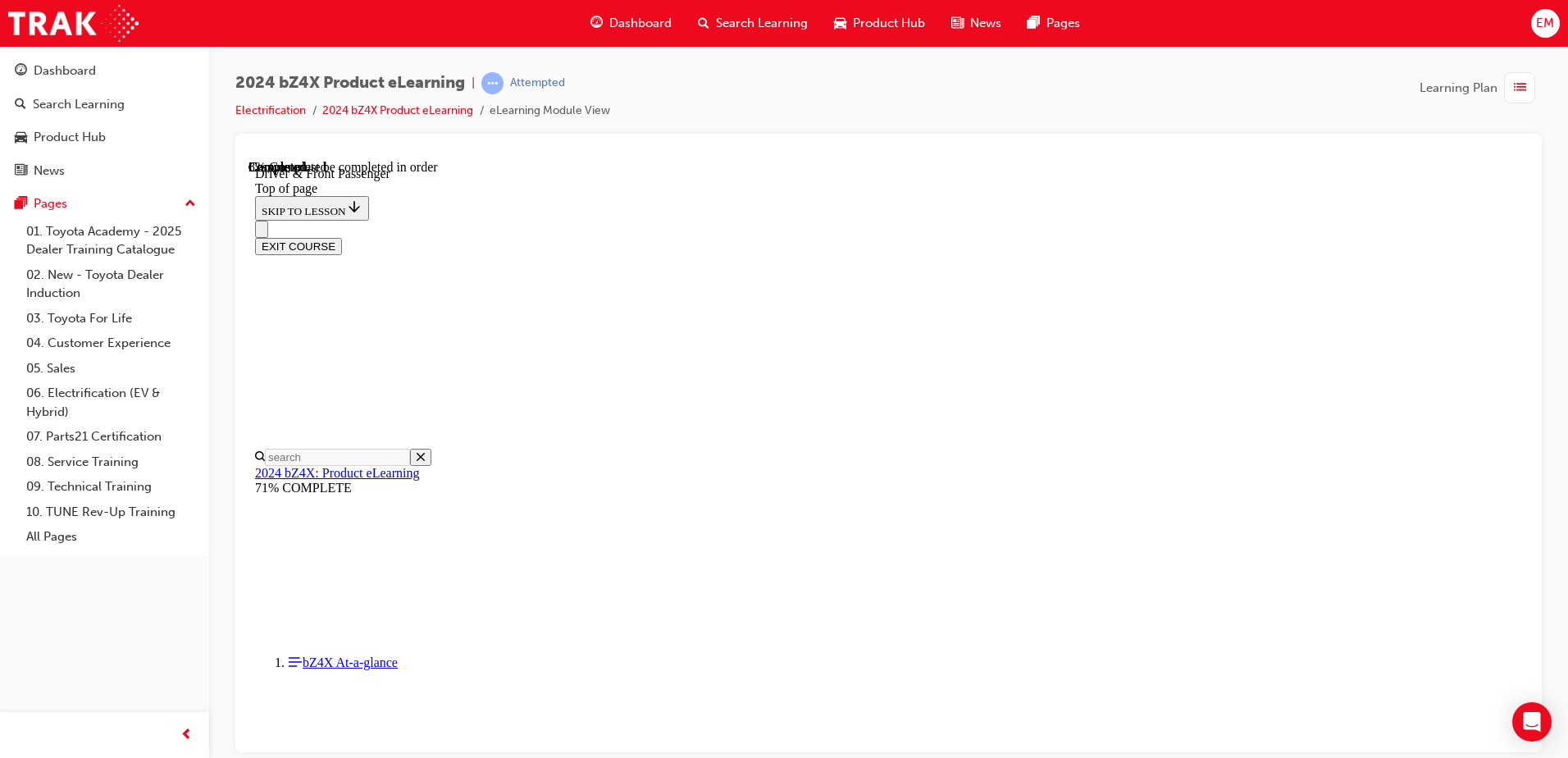
drag, startPoint x: 764, startPoint y: 549, endPoint x: 773, endPoint y: 542, distance: 11.4
drag, startPoint x: 762, startPoint y: 546, endPoint x: 773, endPoint y: 546, distance: 11.0
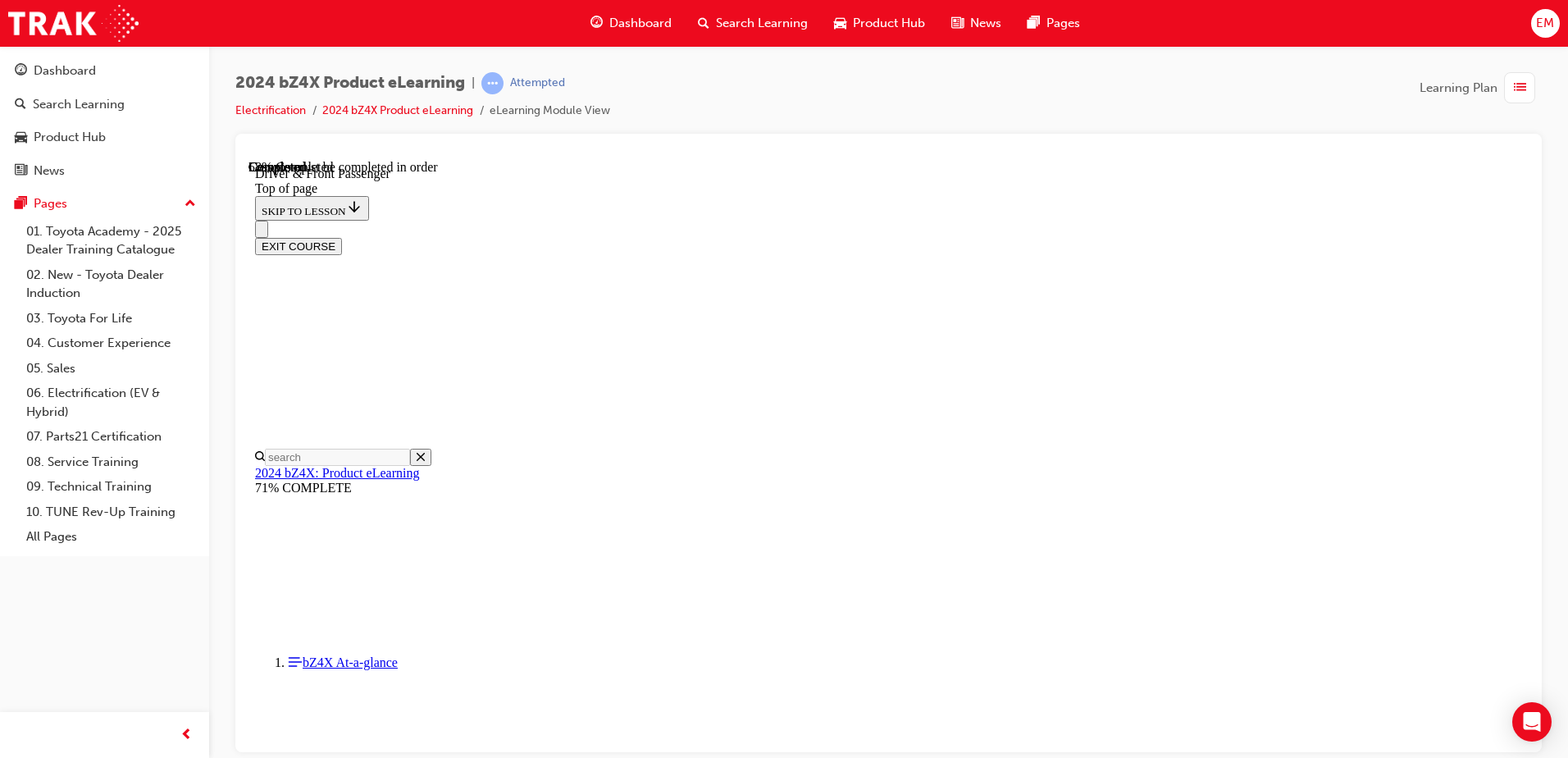
drag, startPoint x: 1052, startPoint y: 709, endPoint x: 1067, endPoint y: 709, distance: 15.0
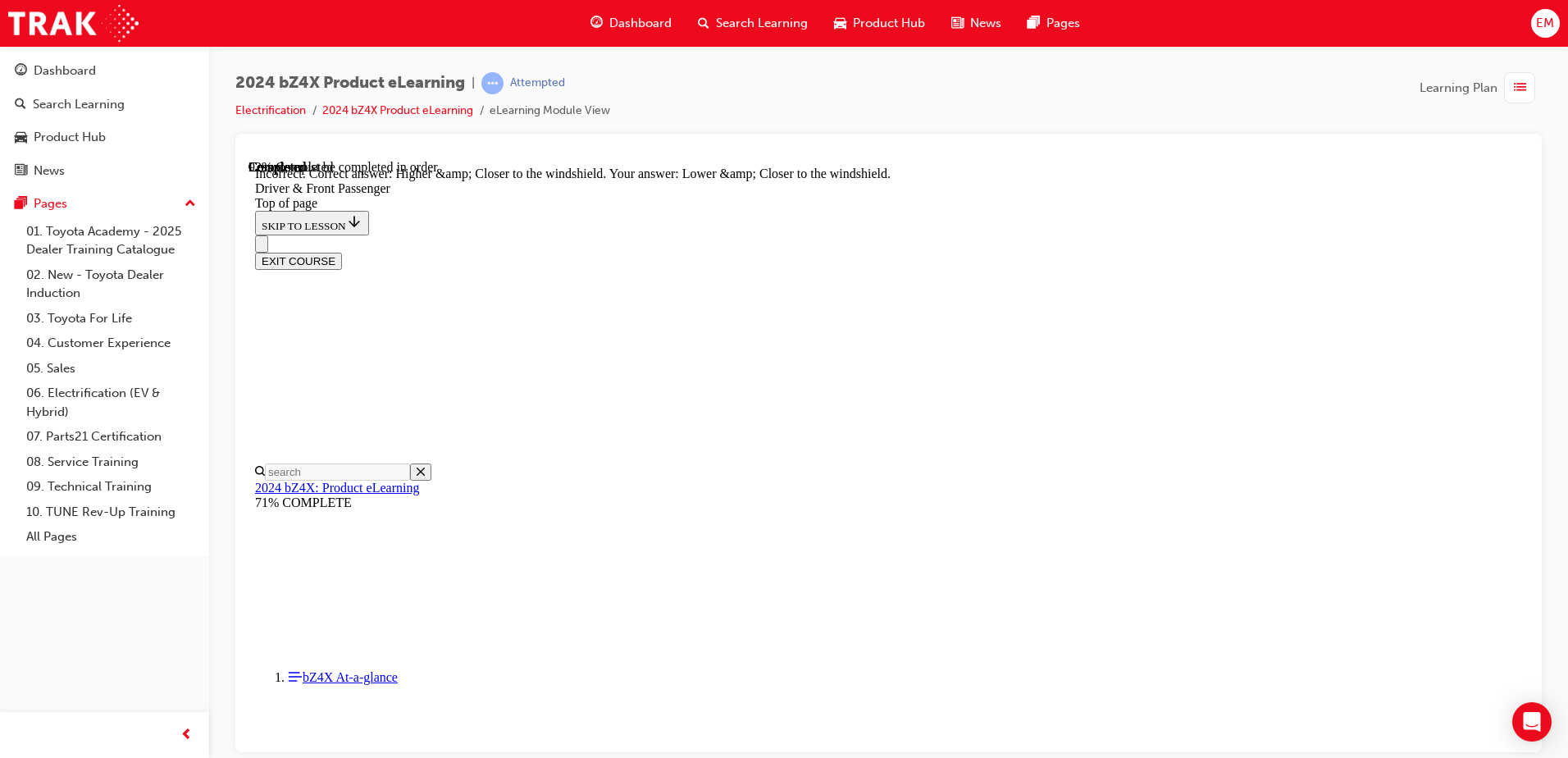
scroll to position [4036, 0]
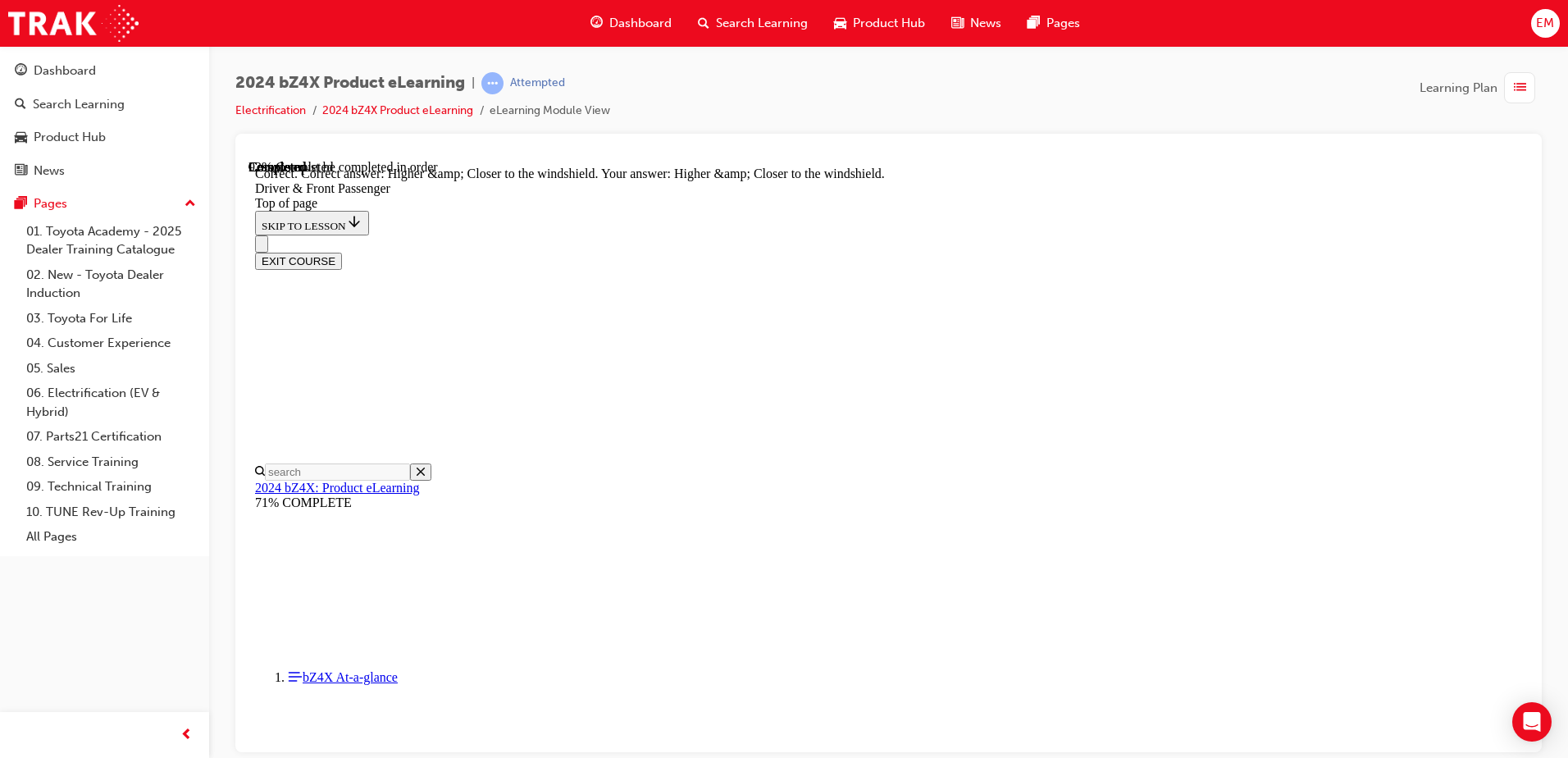
scroll to position [4109, 0]
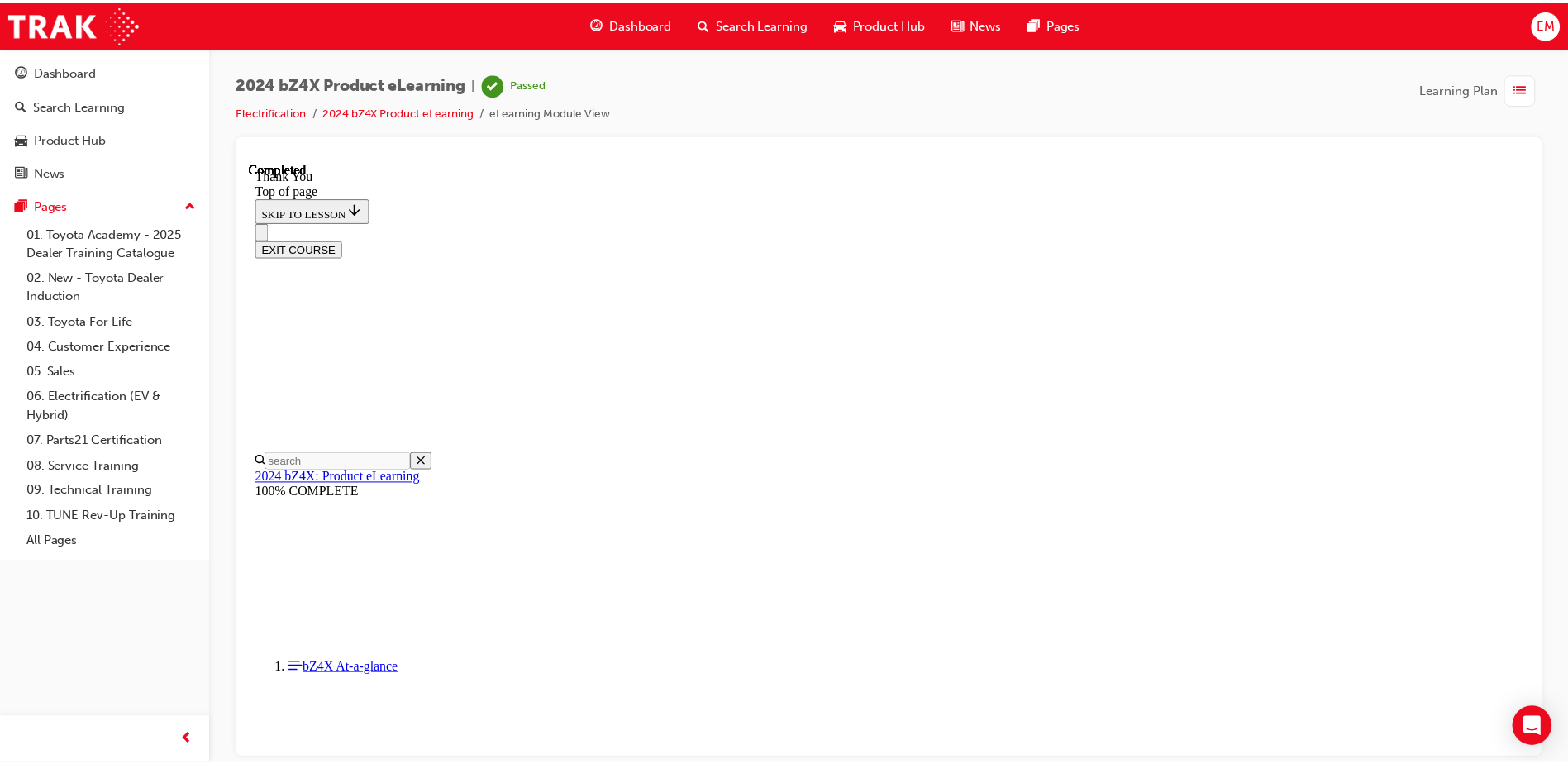
scroll to position [413, 0]
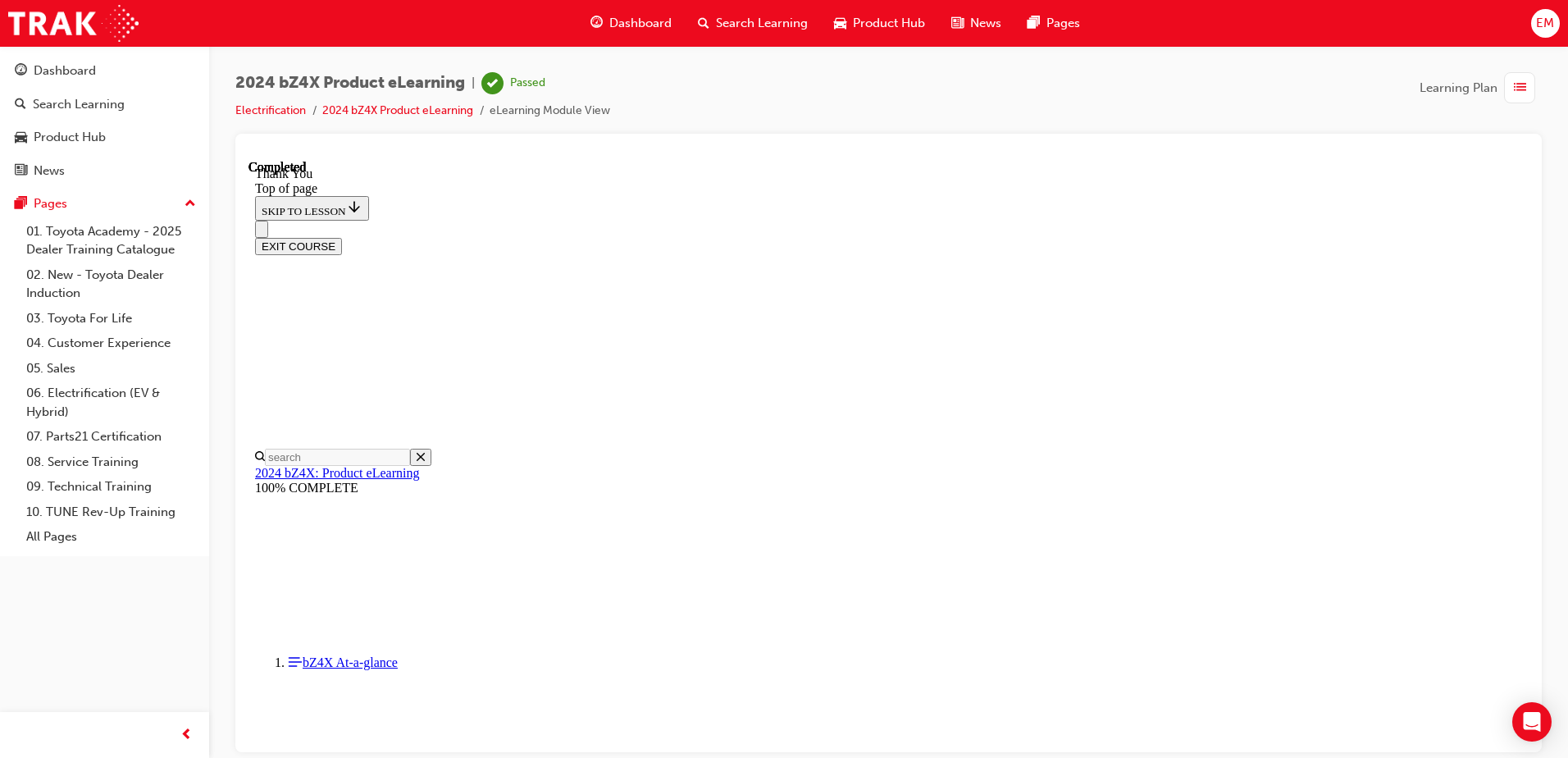
click at [608, 6] on div "Dashboard" at bounding box center [631, 23] width 108 height 34
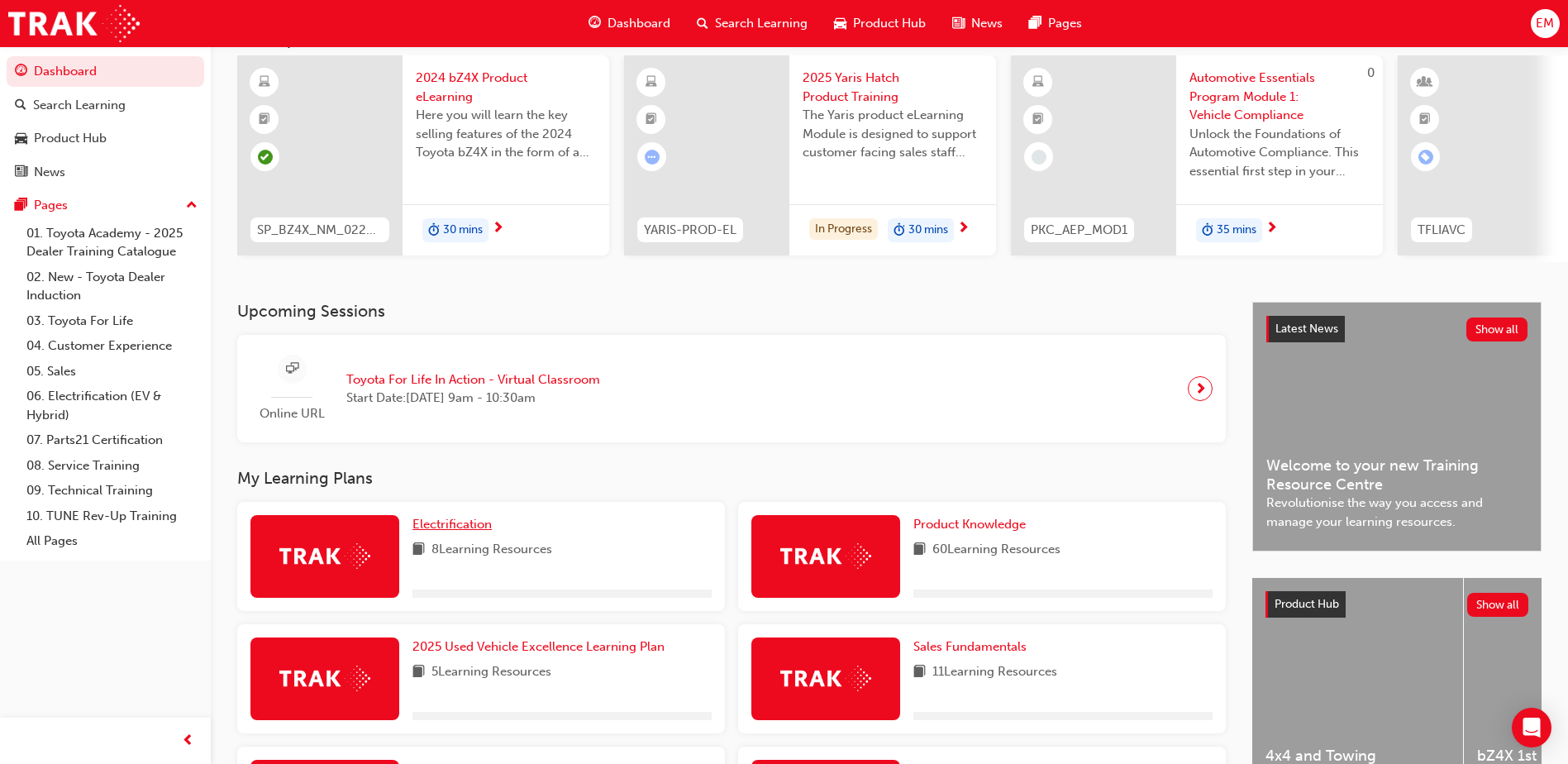
scroll to position [248, 0]
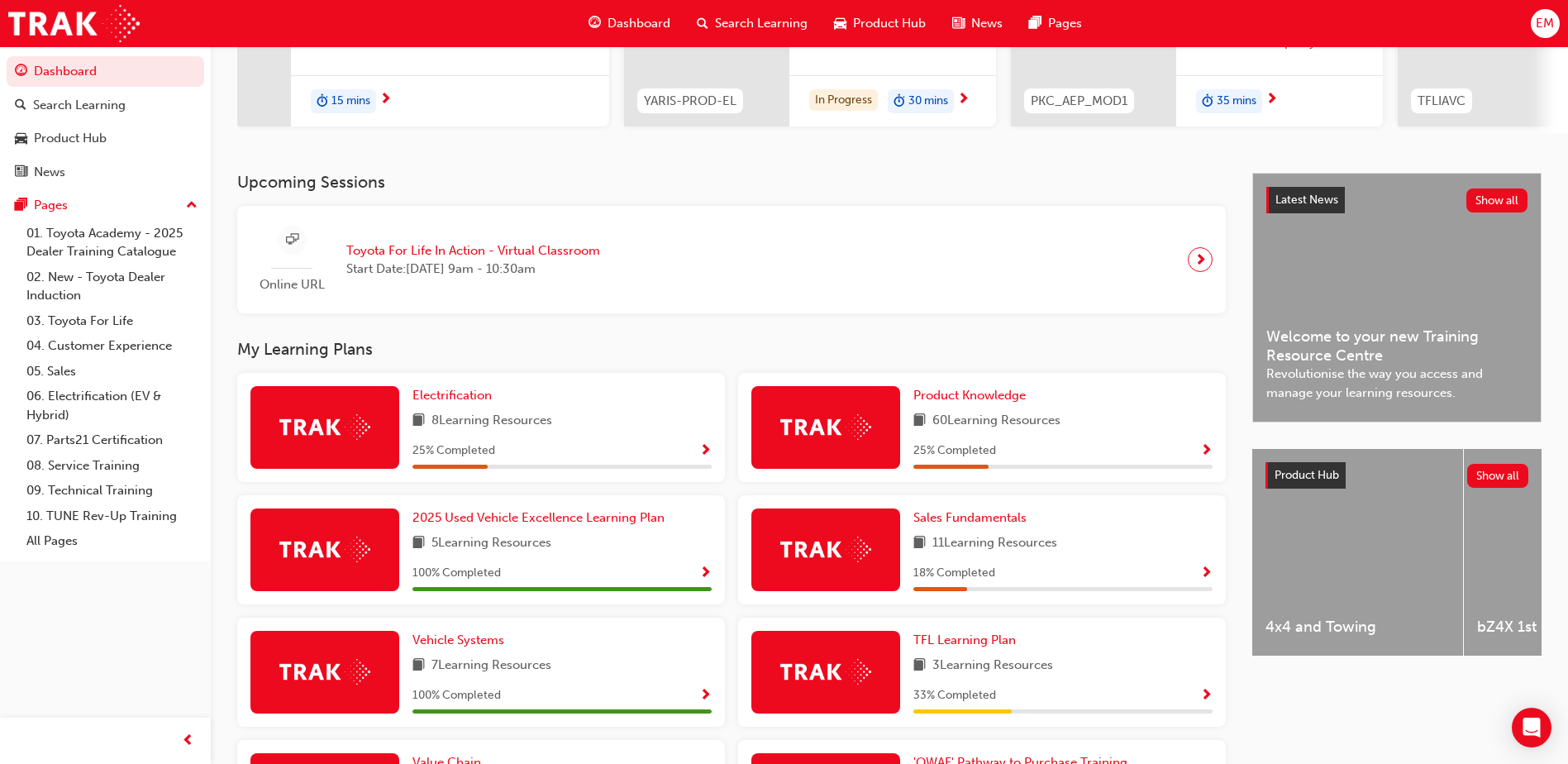
click at [702, 453] on span "Show Progress" at bounding box center [706, 451] width 12 height 15
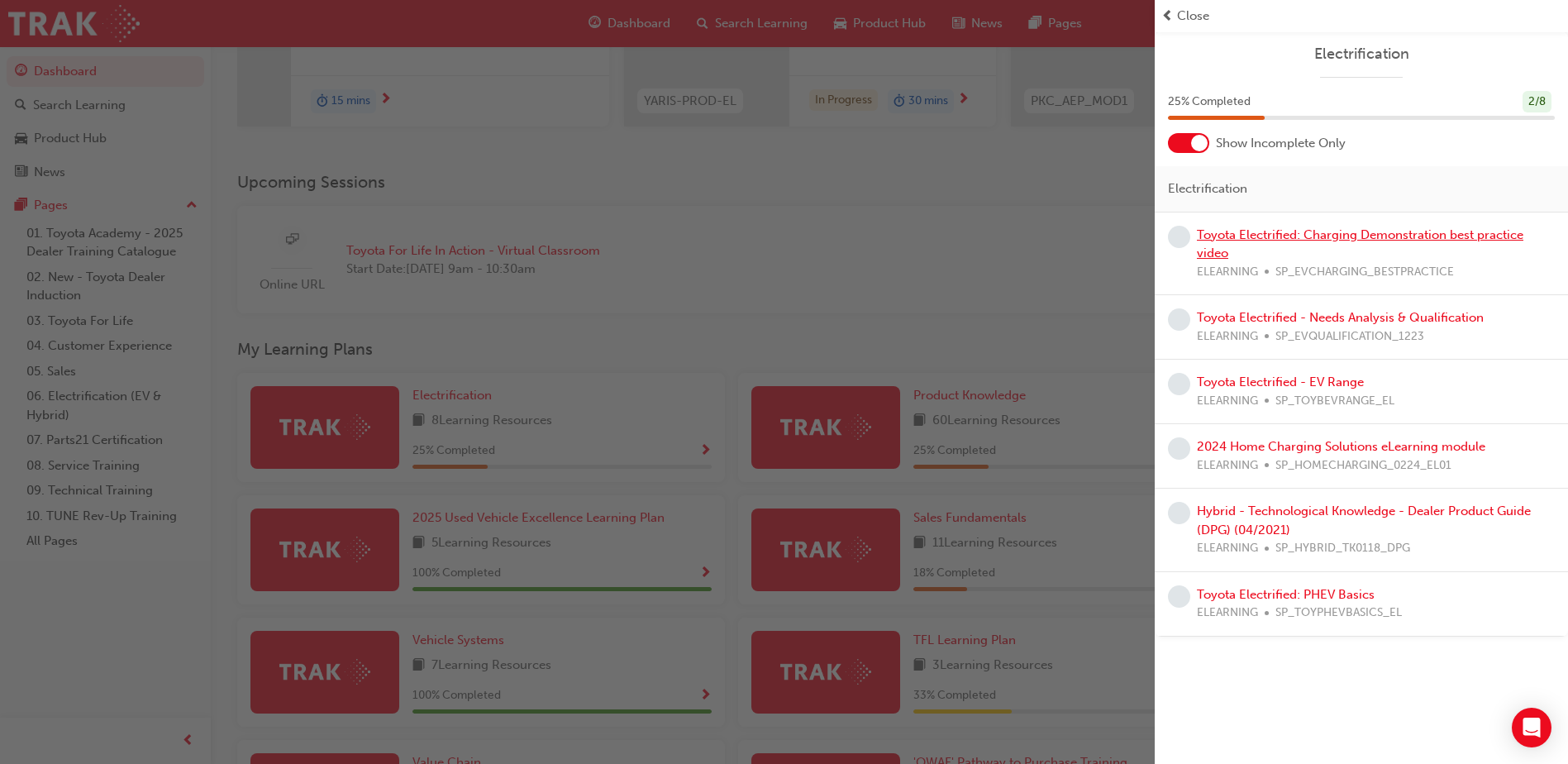
click at [1318, 235] on link "Toyota Electrified: Charging Demonstration best practice video" at bounding box center [1360, 244] width 327 height 34
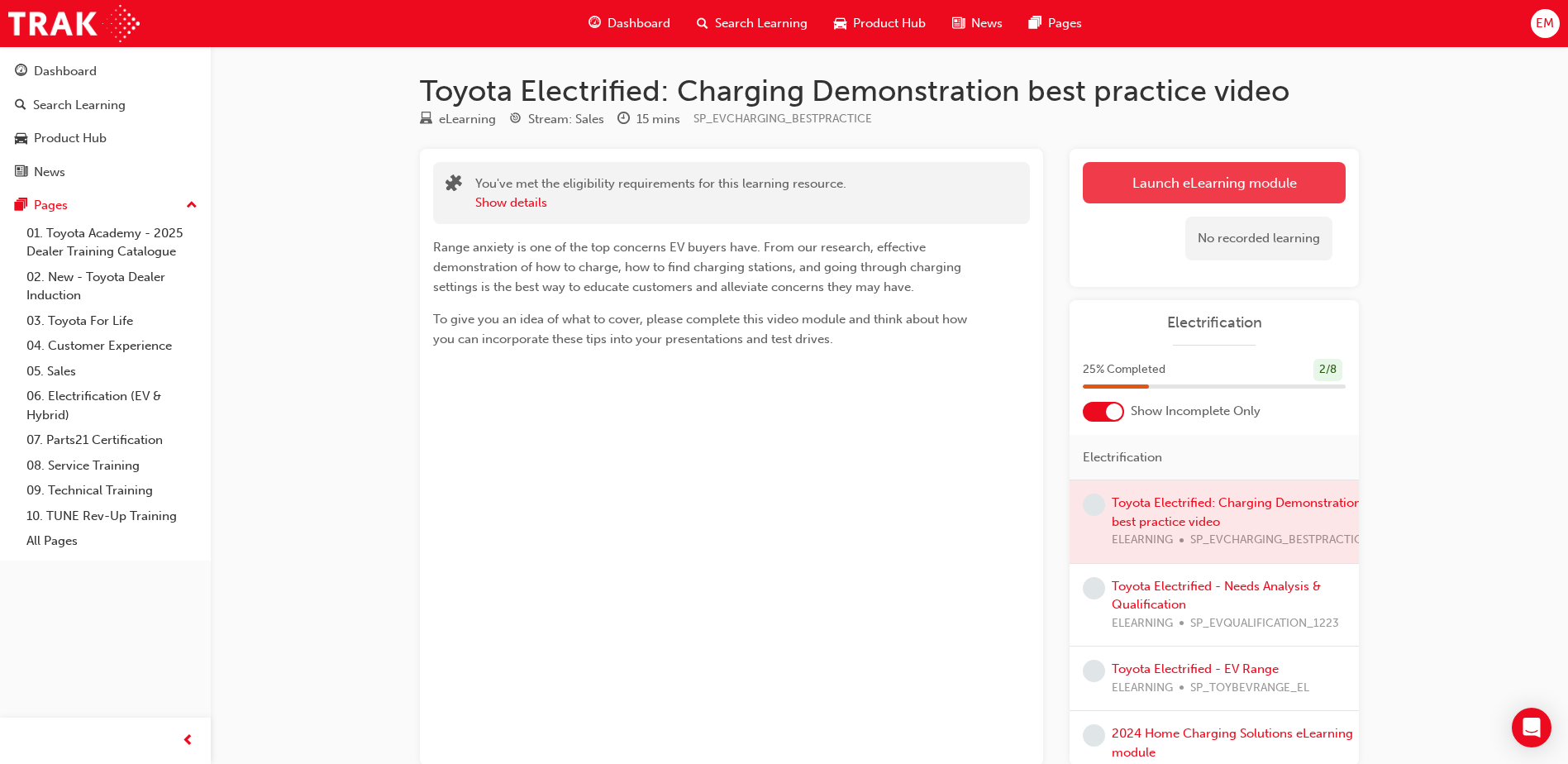
click at [1214, 166] on link "Launch eLearning module" at bounding box center [1214, 183] width 263 height 41
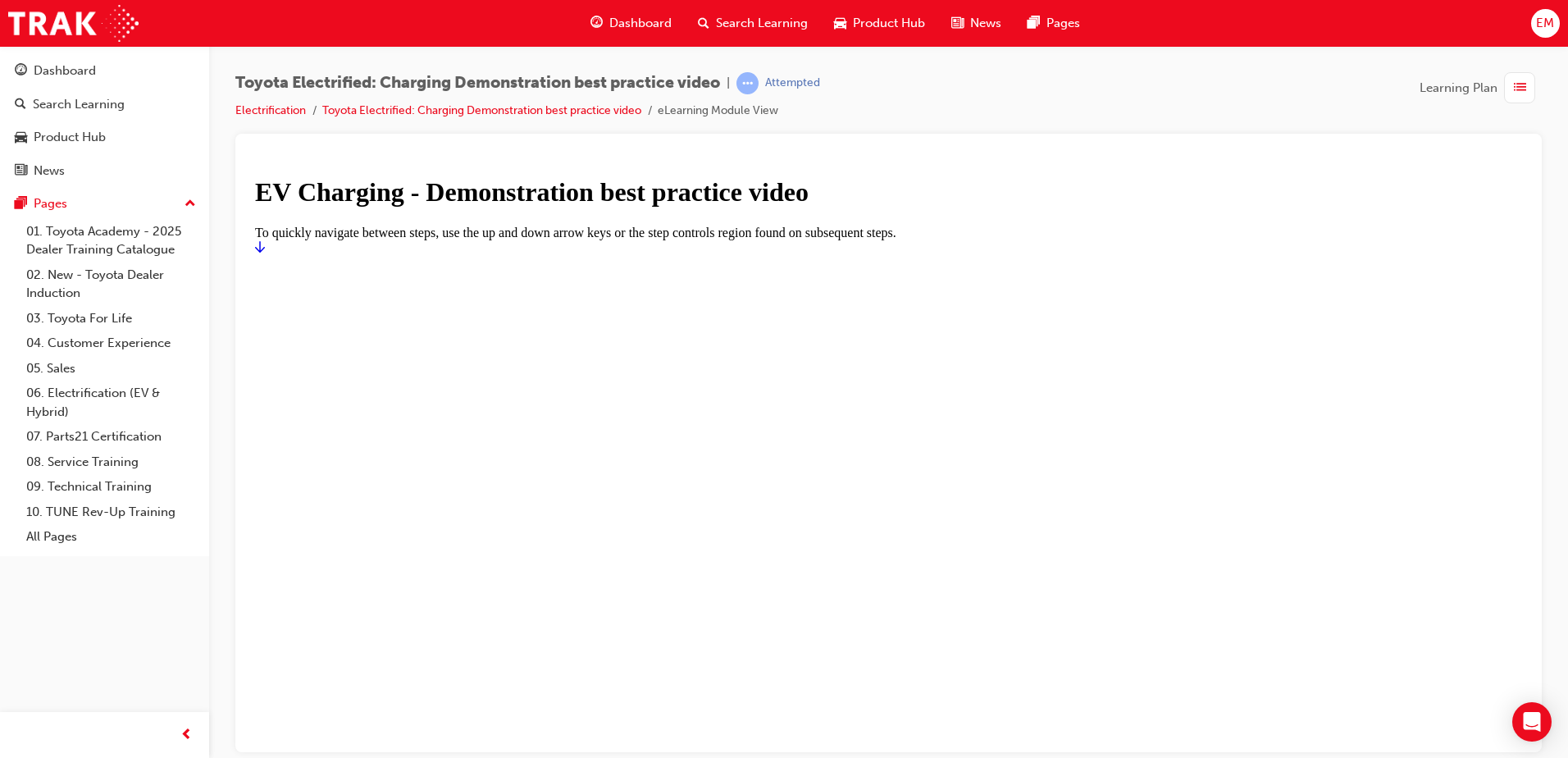
click at [265, 253] on icon "Start" at bounding box center [260, 246] width 10 height 13
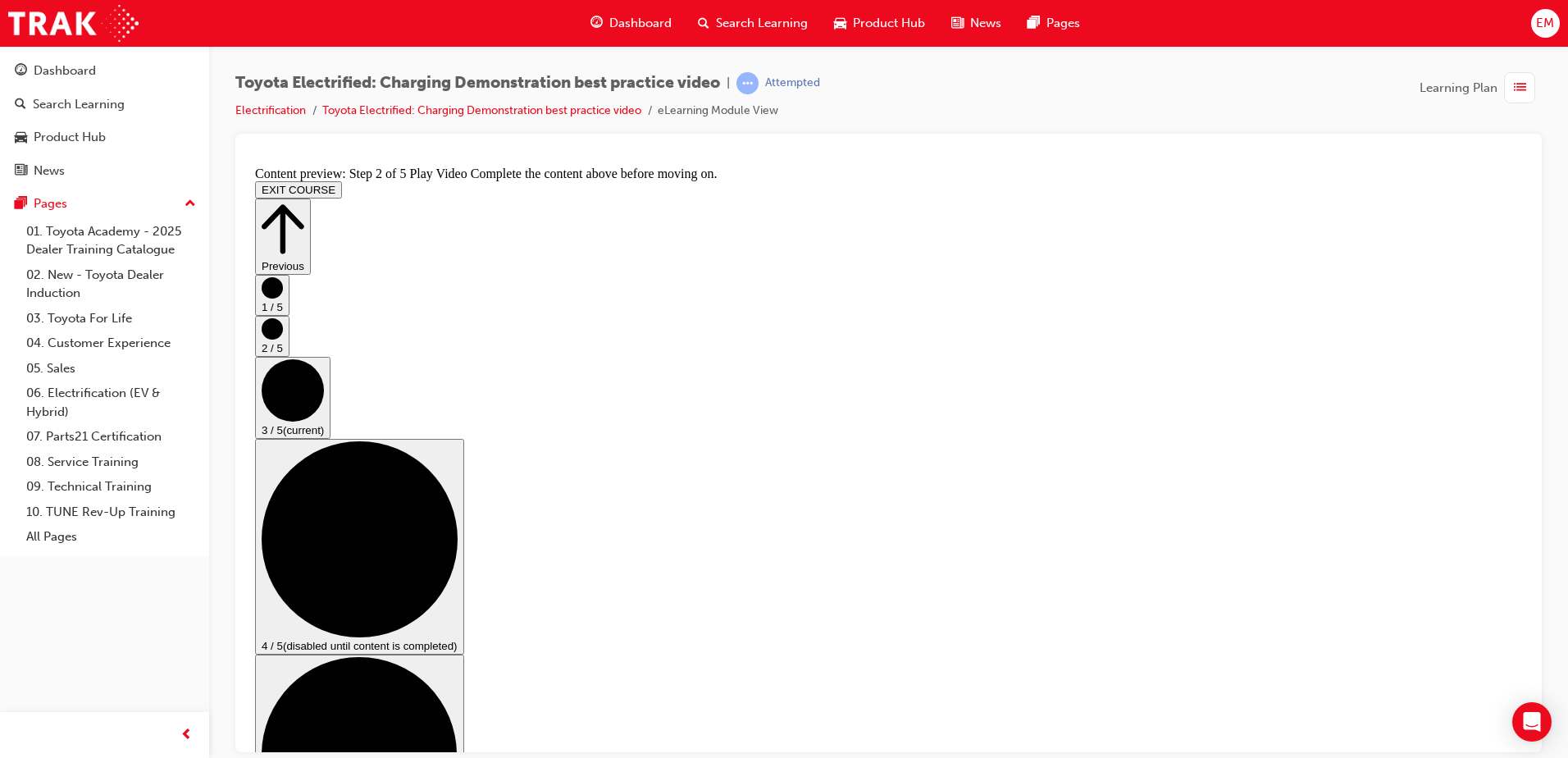
checkbox input "true"
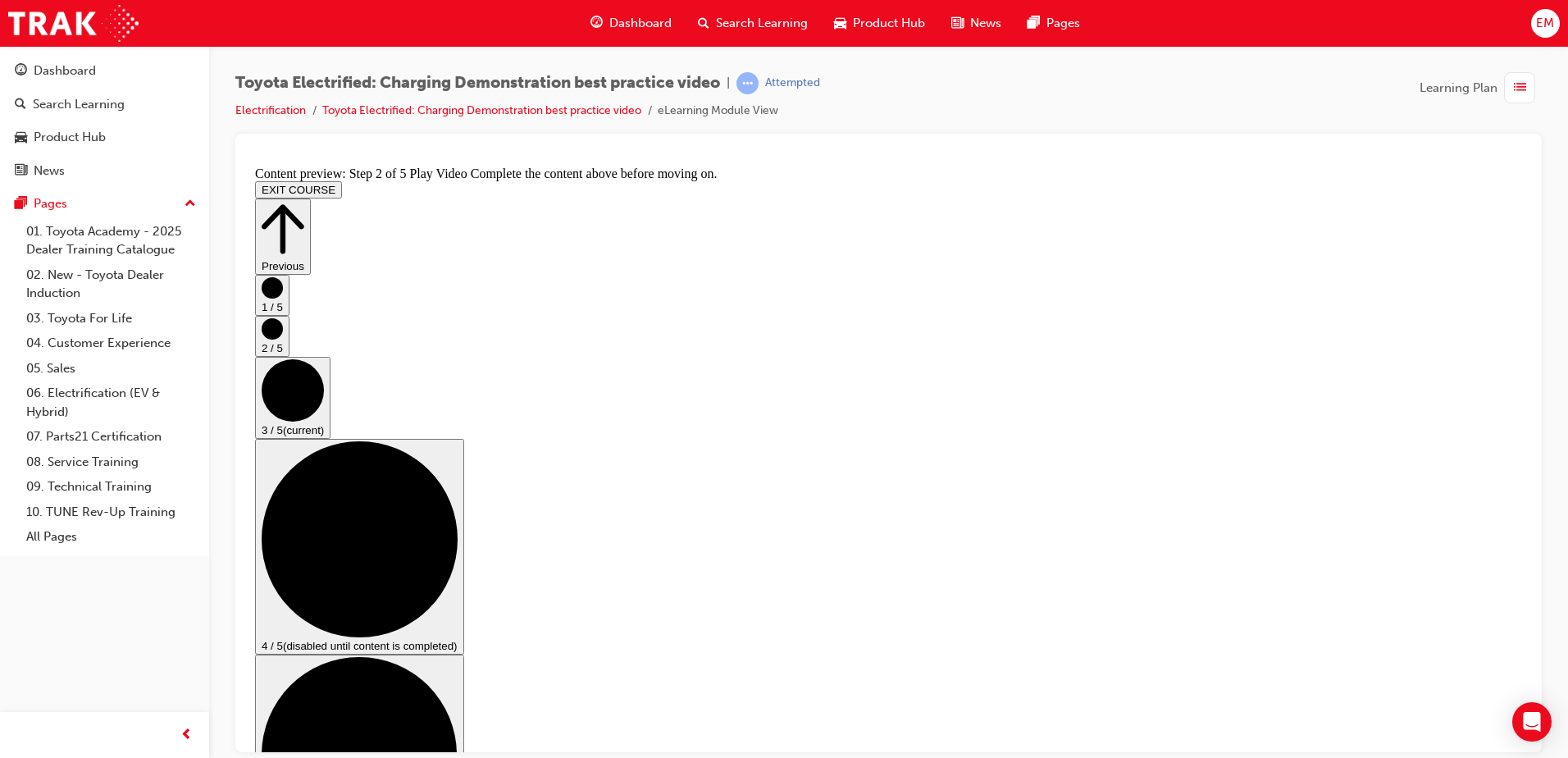
checkbox input "true"
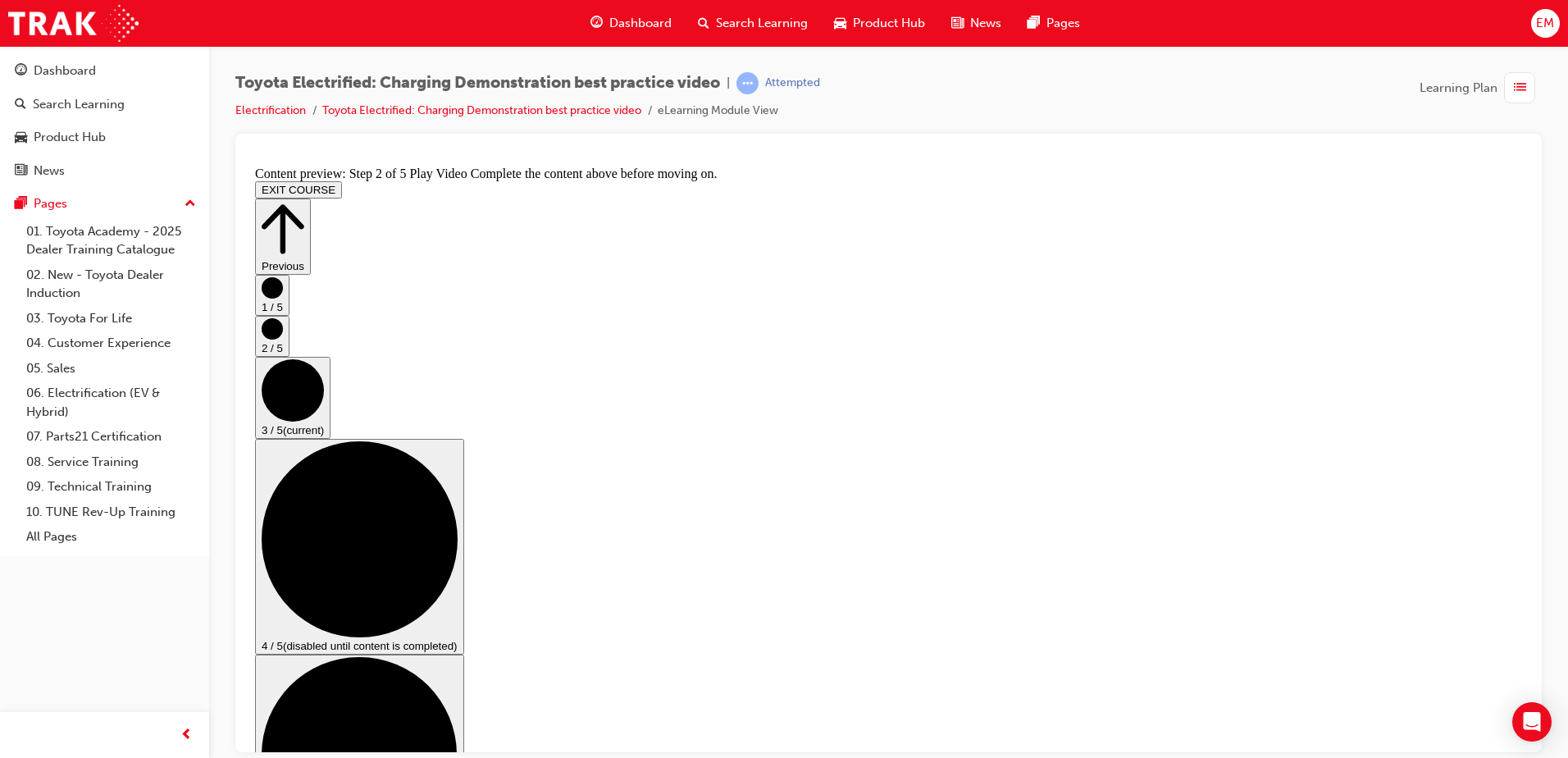
checkbox input "false"
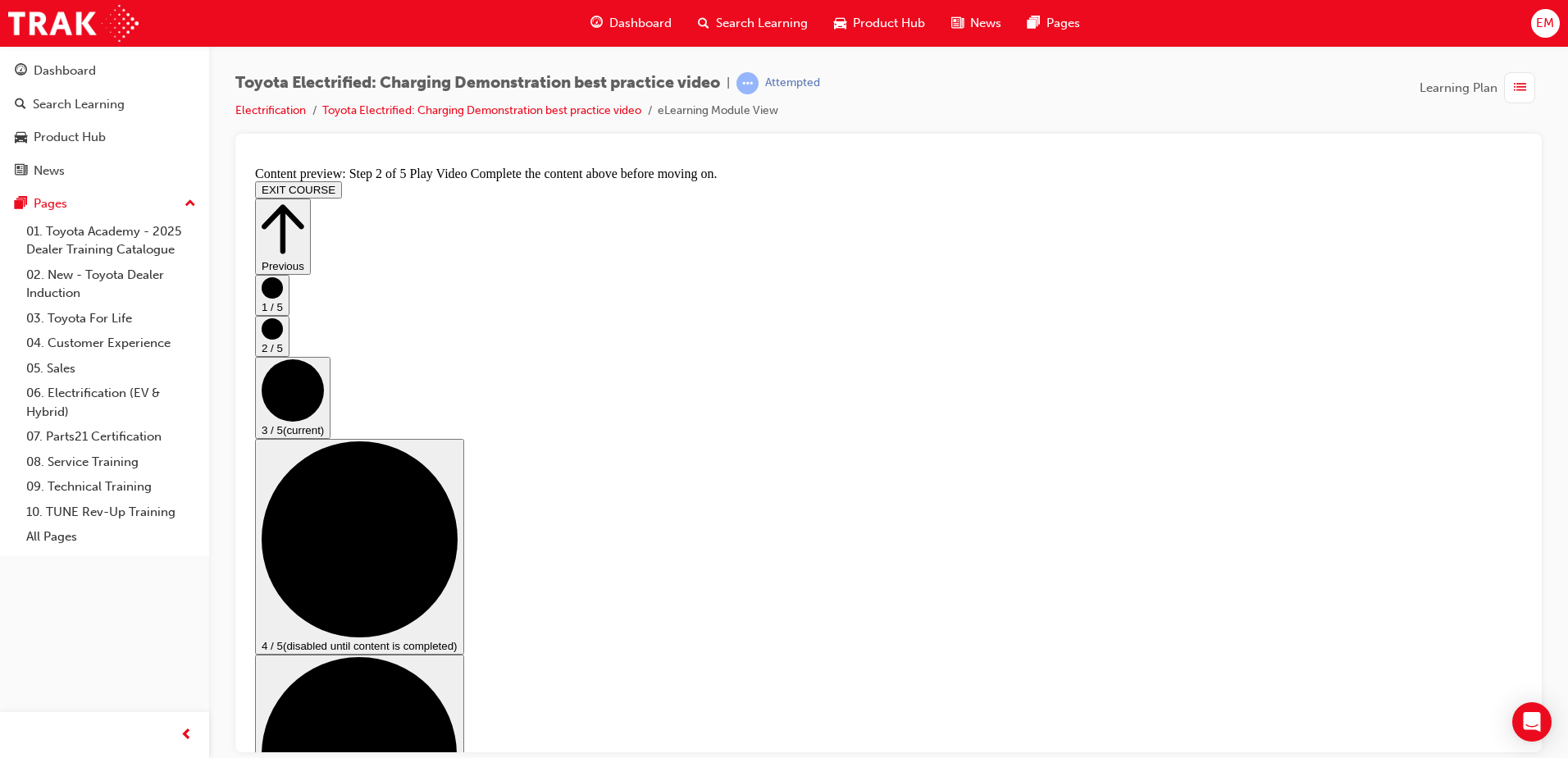
checkbox input "false"
checkbox input "true"
drag, startPoint x: 961, startPoint y: 302, endPoint x: 976, endPoint y: 322, distance: 25.0
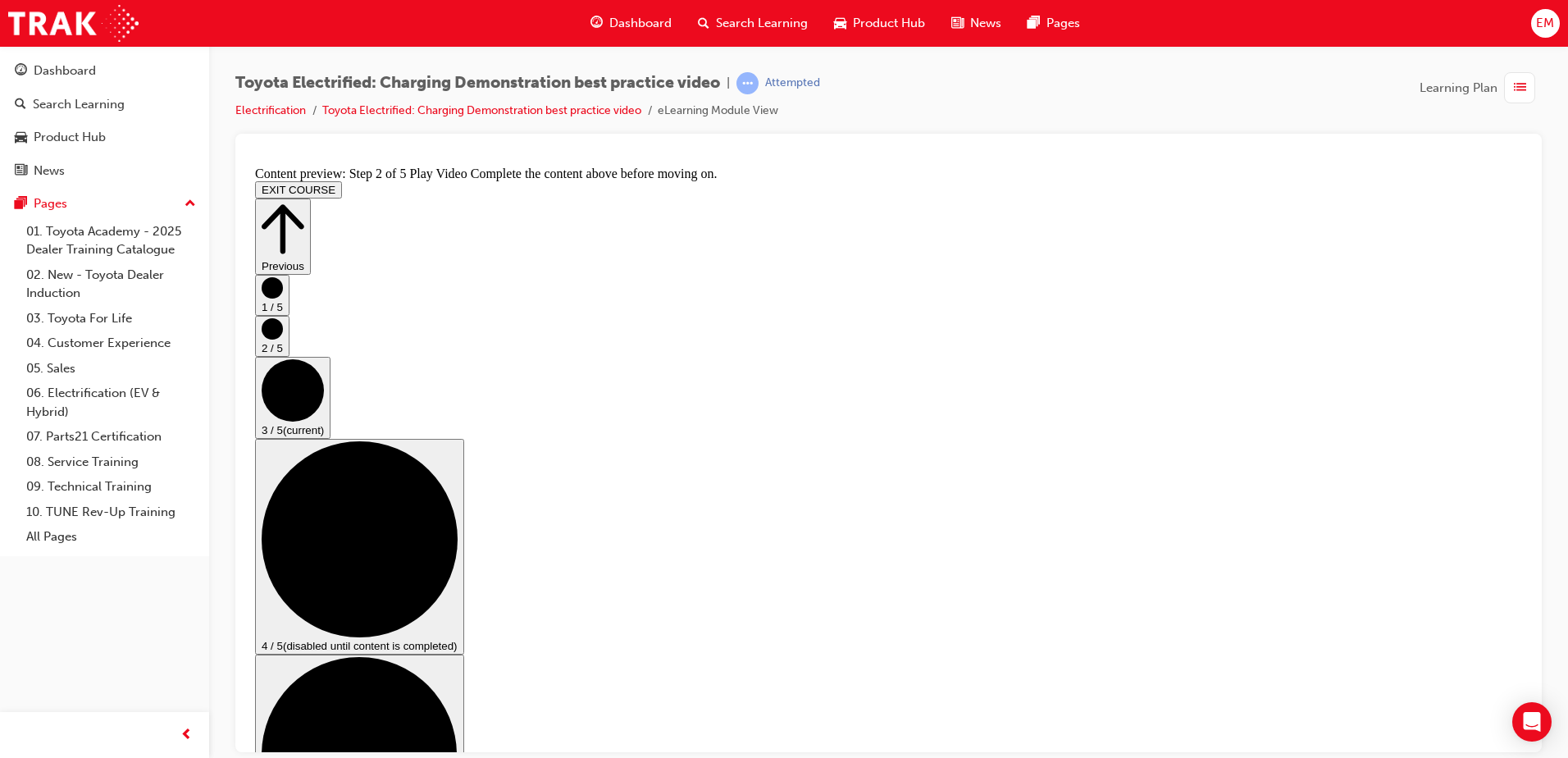
checkbox input "false"
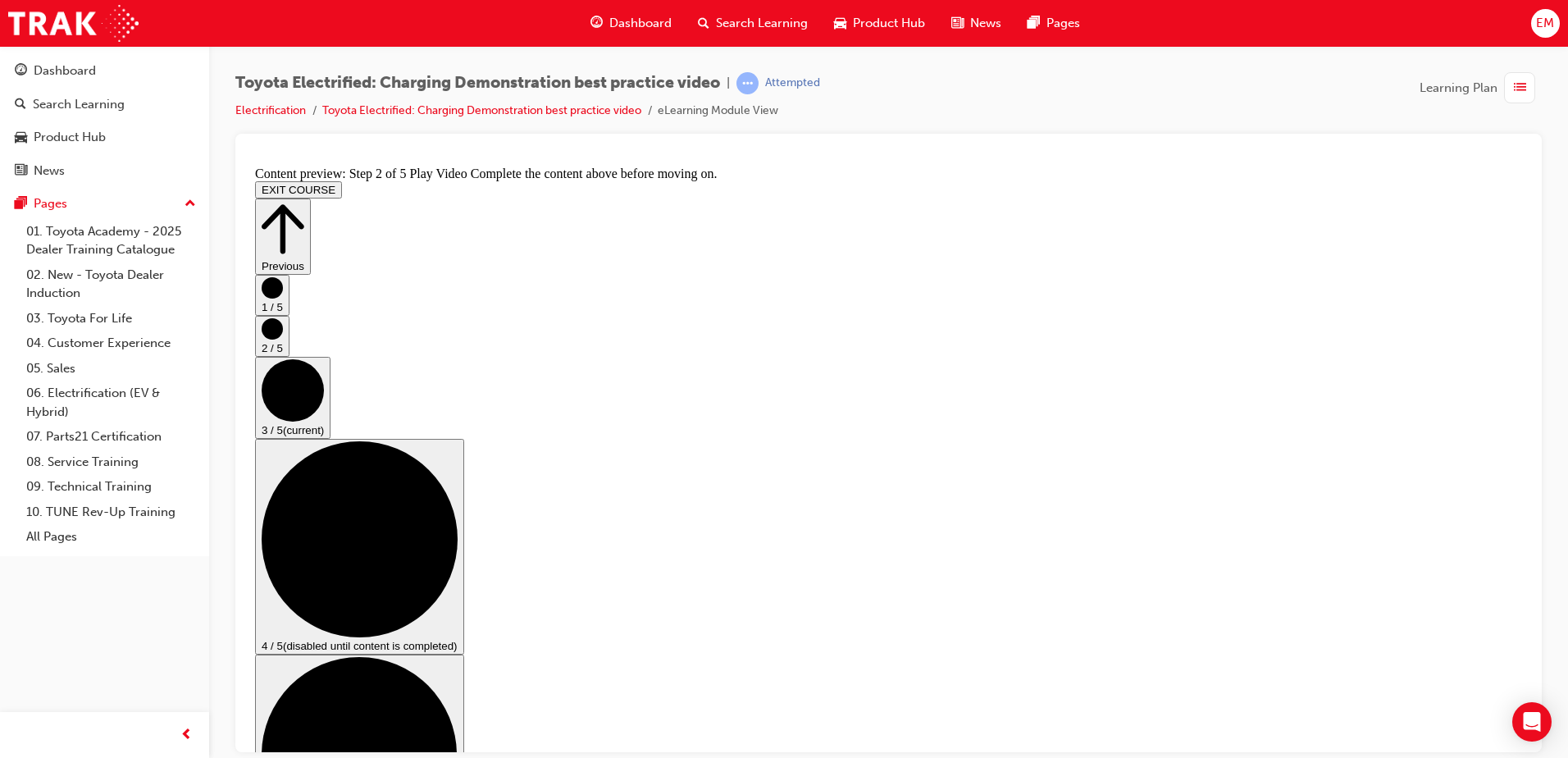
checkbox input "true"
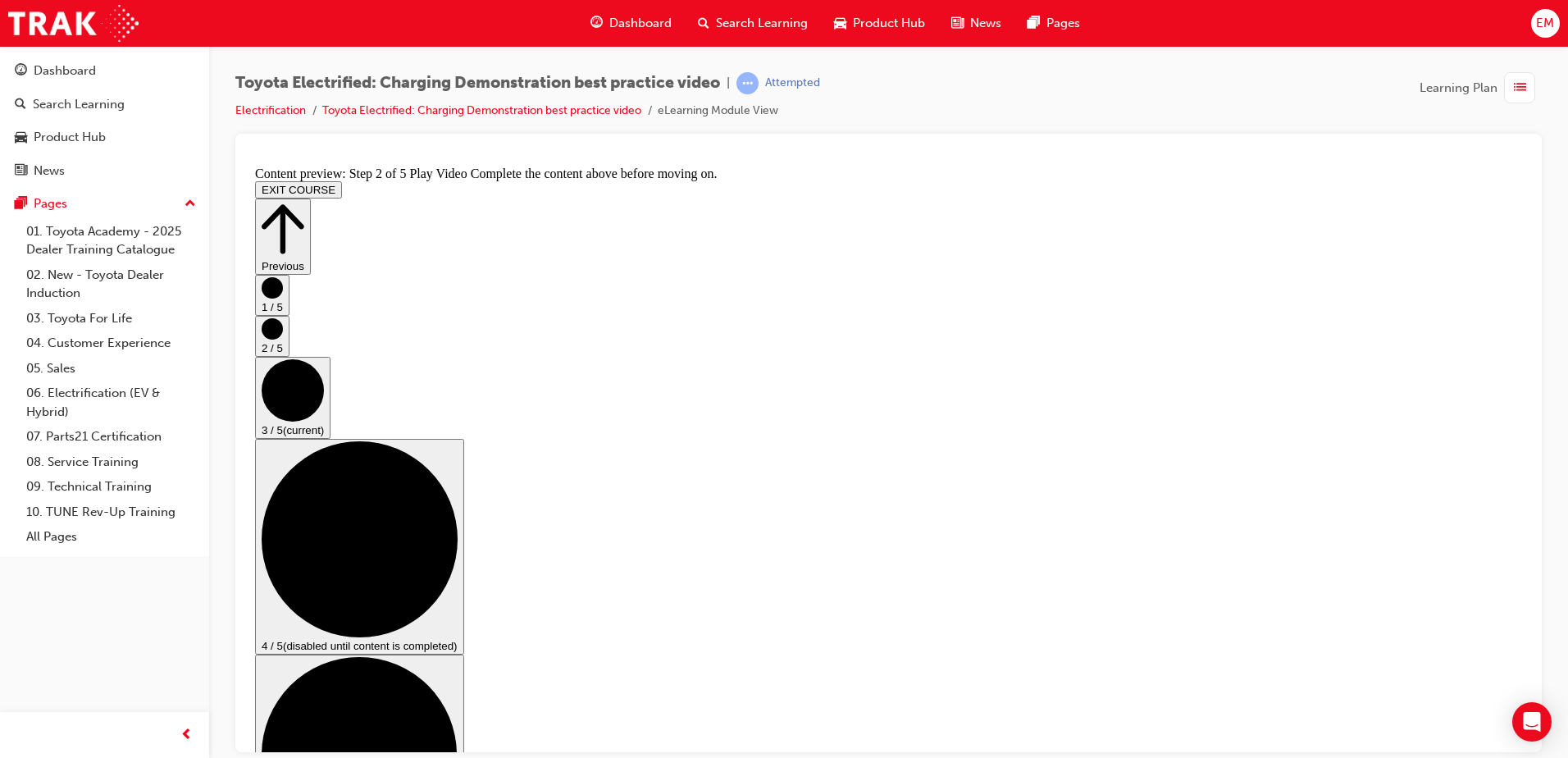
drag, startPoint x: 934, startPoint y: 617, endPoint x: 926, endPoint y: 642, distance: 26.2
drag, startPoint x: 926, startPoint y: 642, endPoint x: 869, endPoint y: 657, distance: 58.9
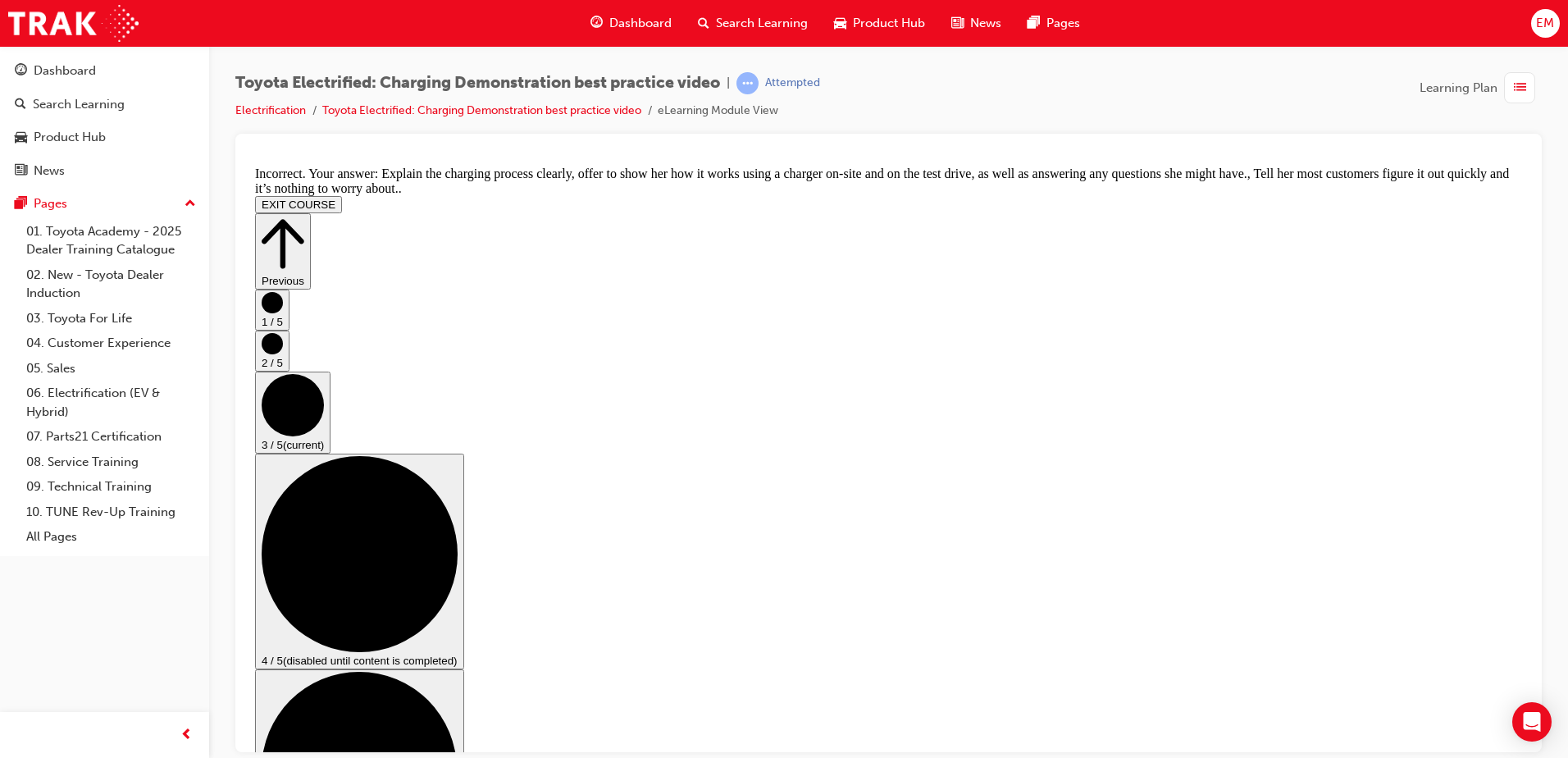
scroll to position [340, 0]
drag, startPoint x: 853, startPoint y: 580, endPoint x: 869, endPoint y: 568, distance: 20.0
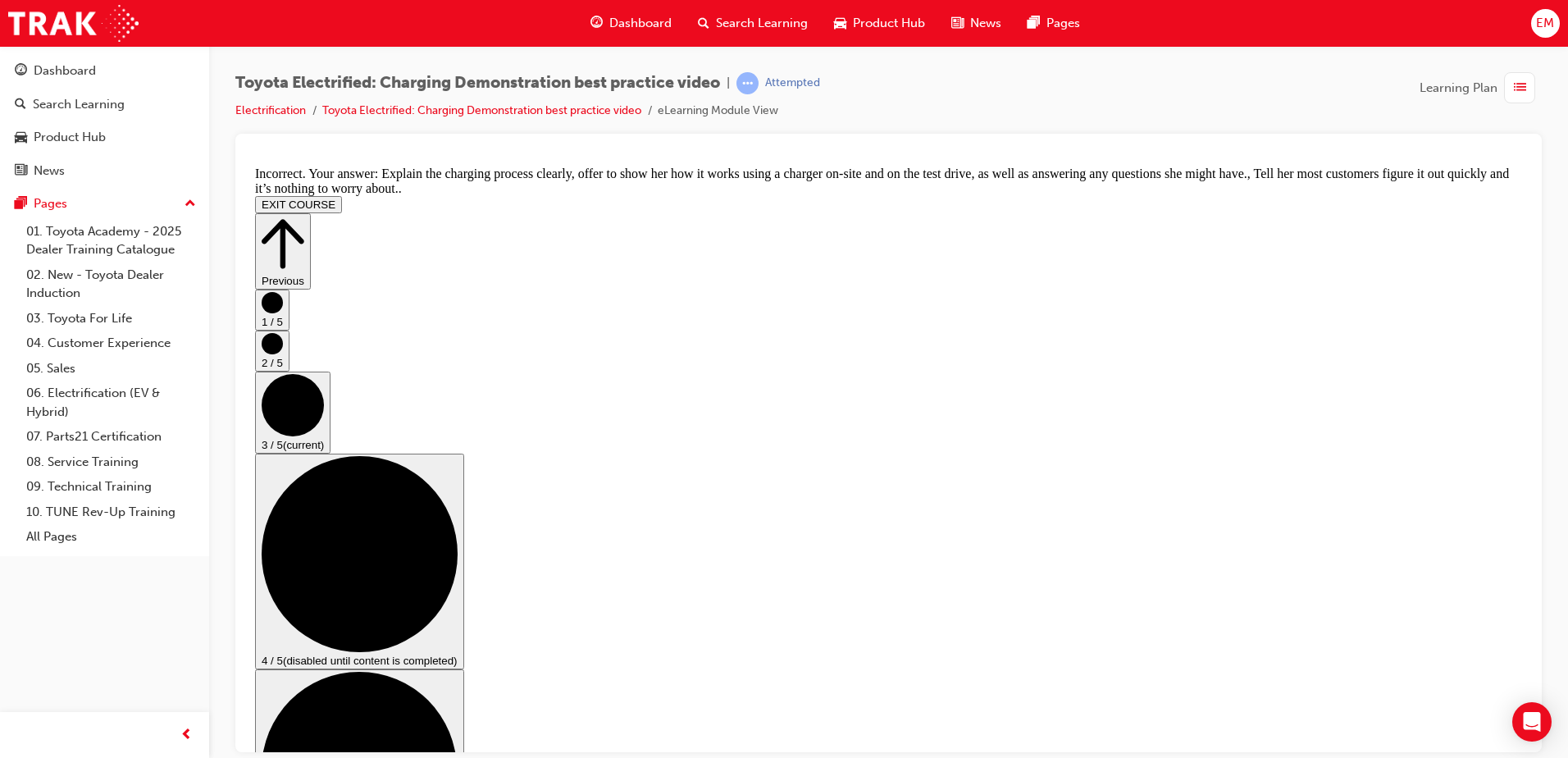
checkbox input "false"
checkbox input "true"
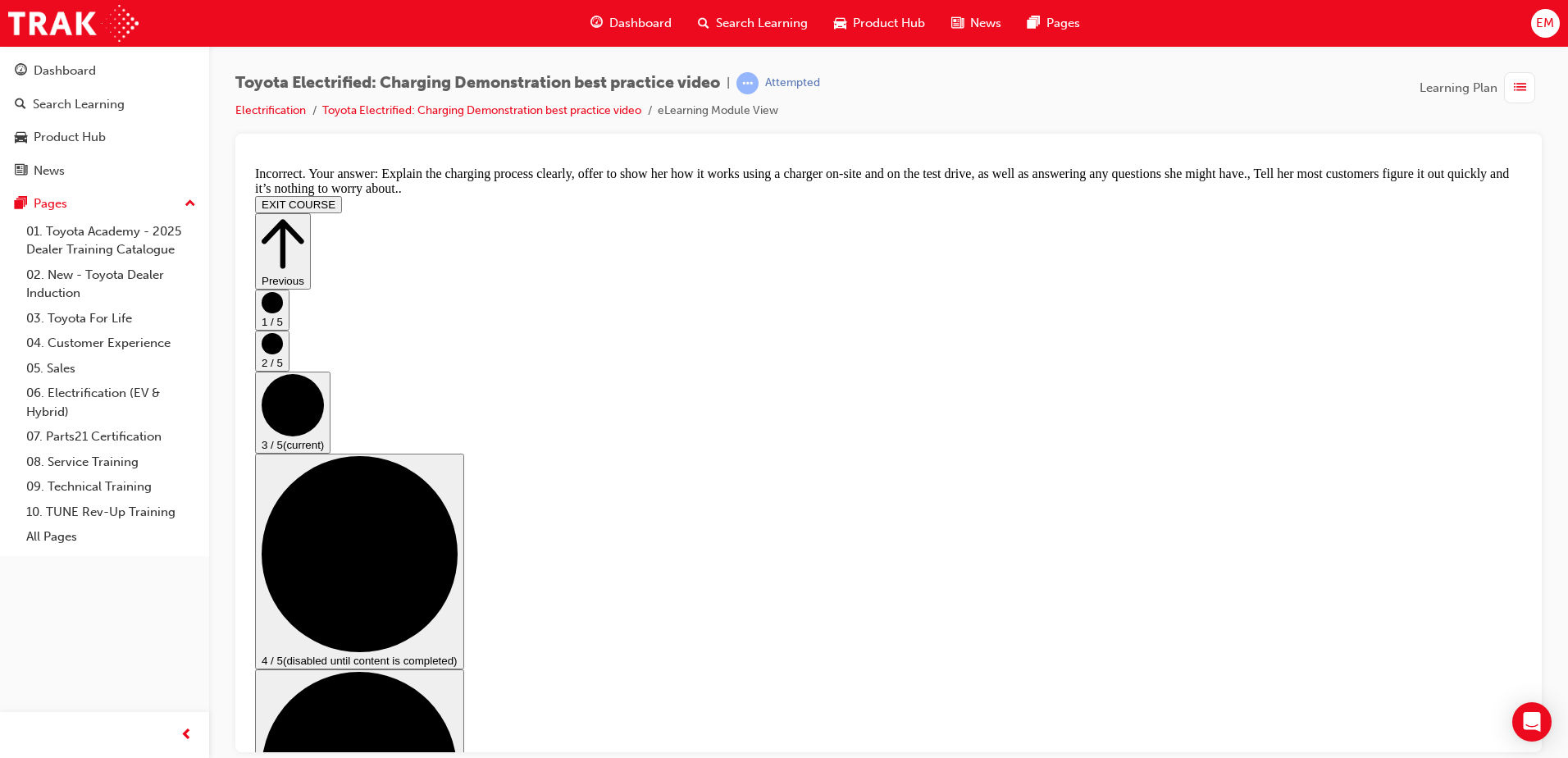
scroll to position [231, 0]
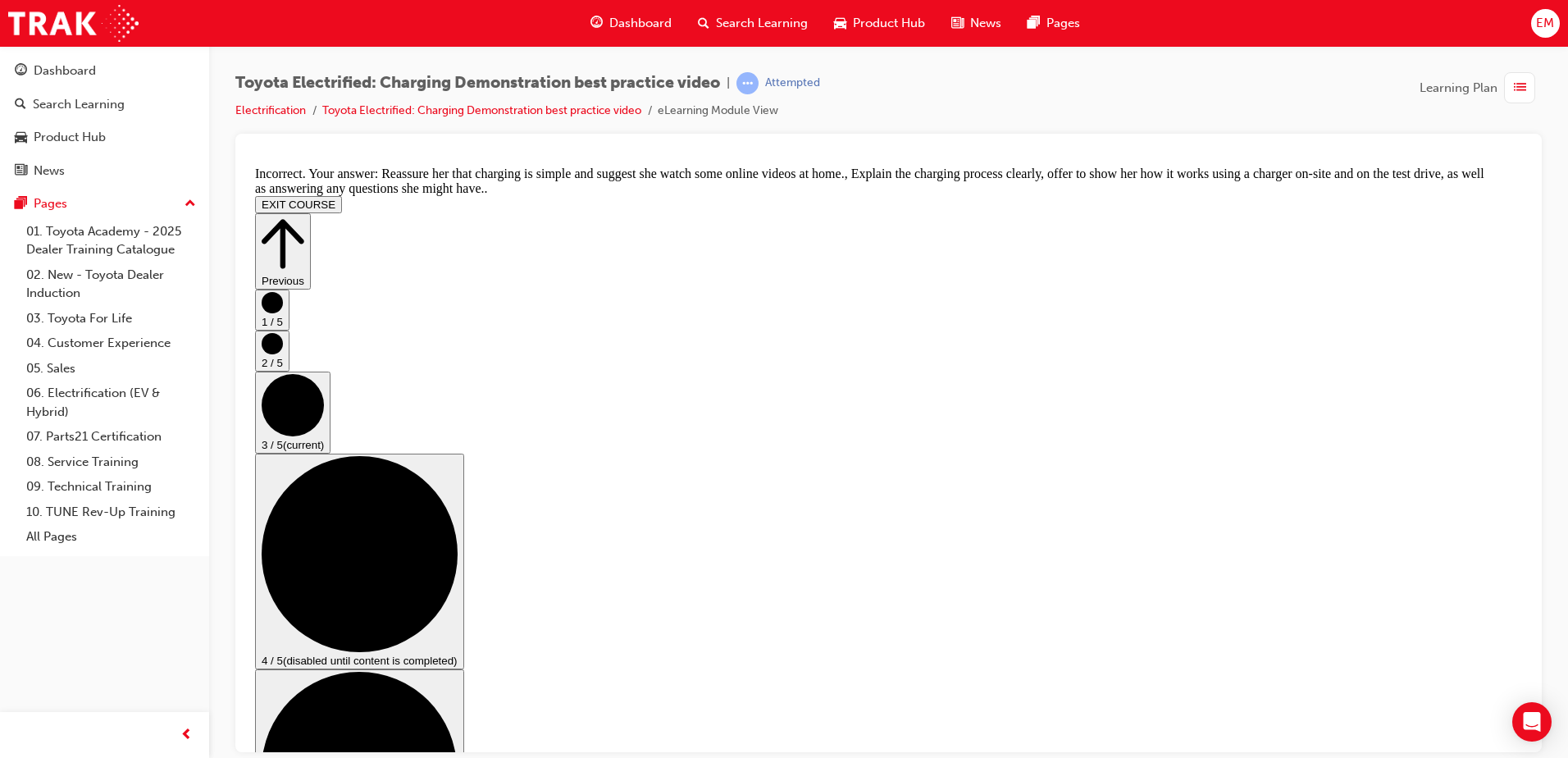
checkbox input "true"
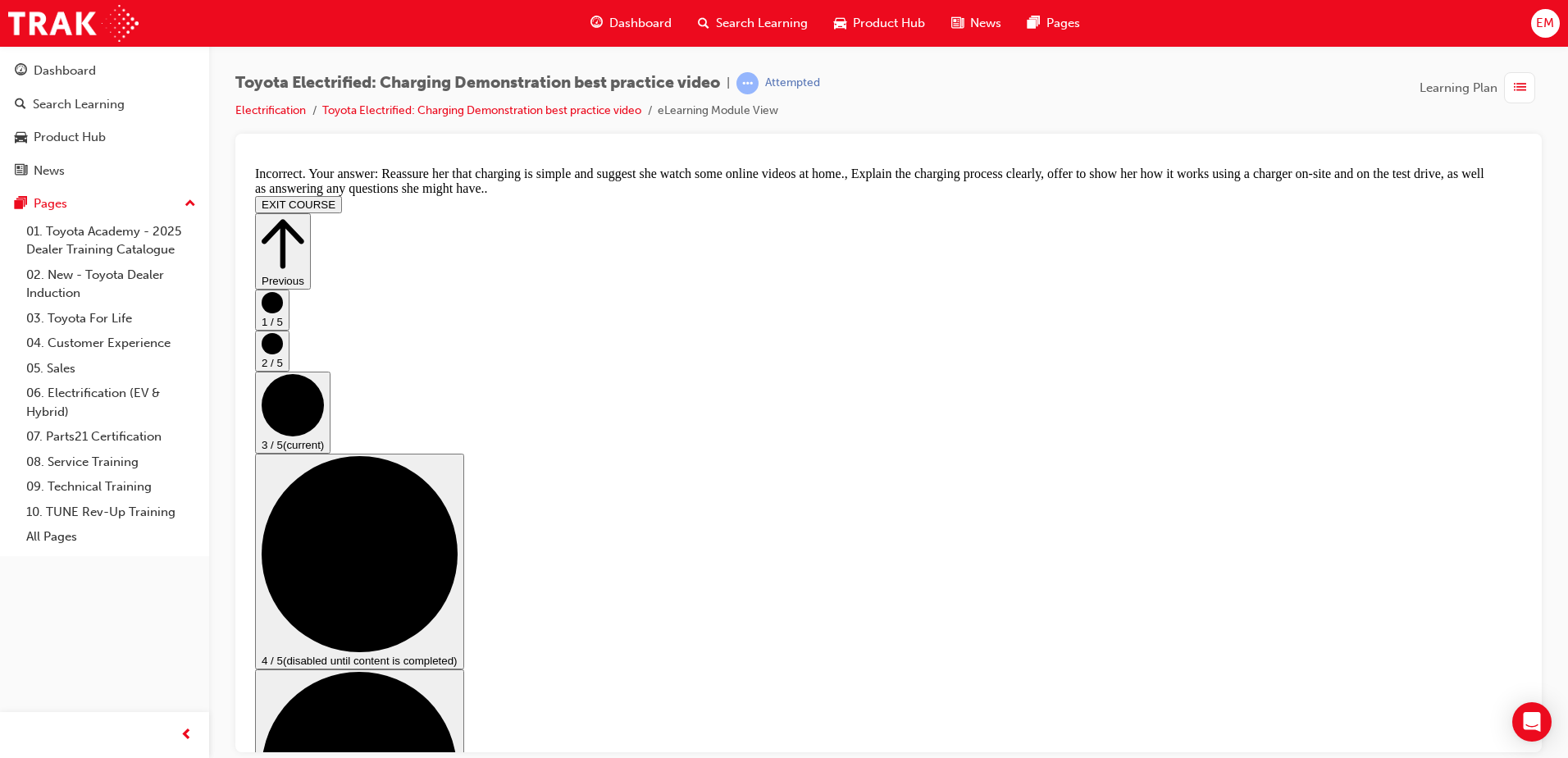
checkbox input "false"
checkbox input "true"
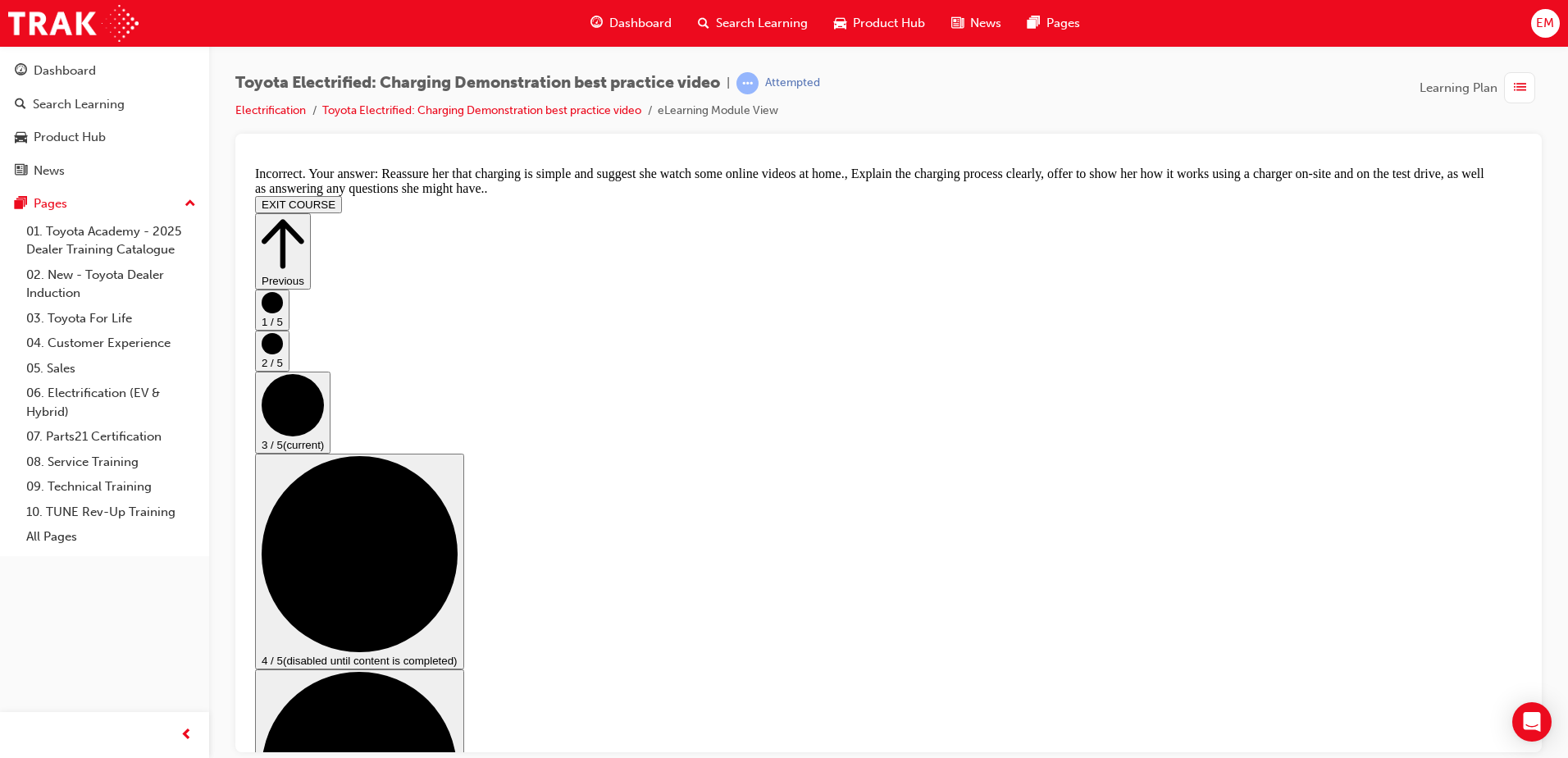
checkbox input "false"
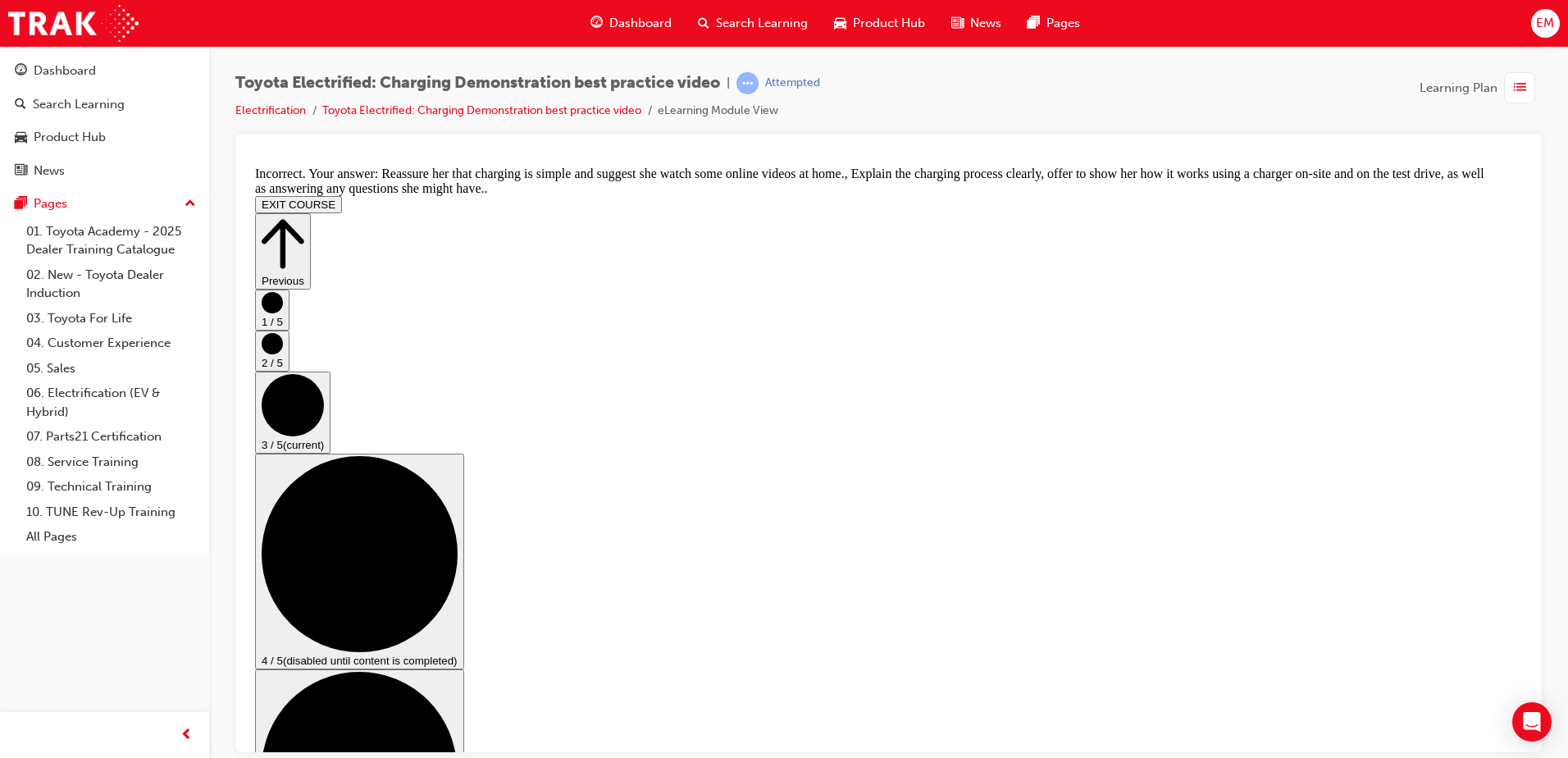
checkbox input "false"
checkbox input "true"
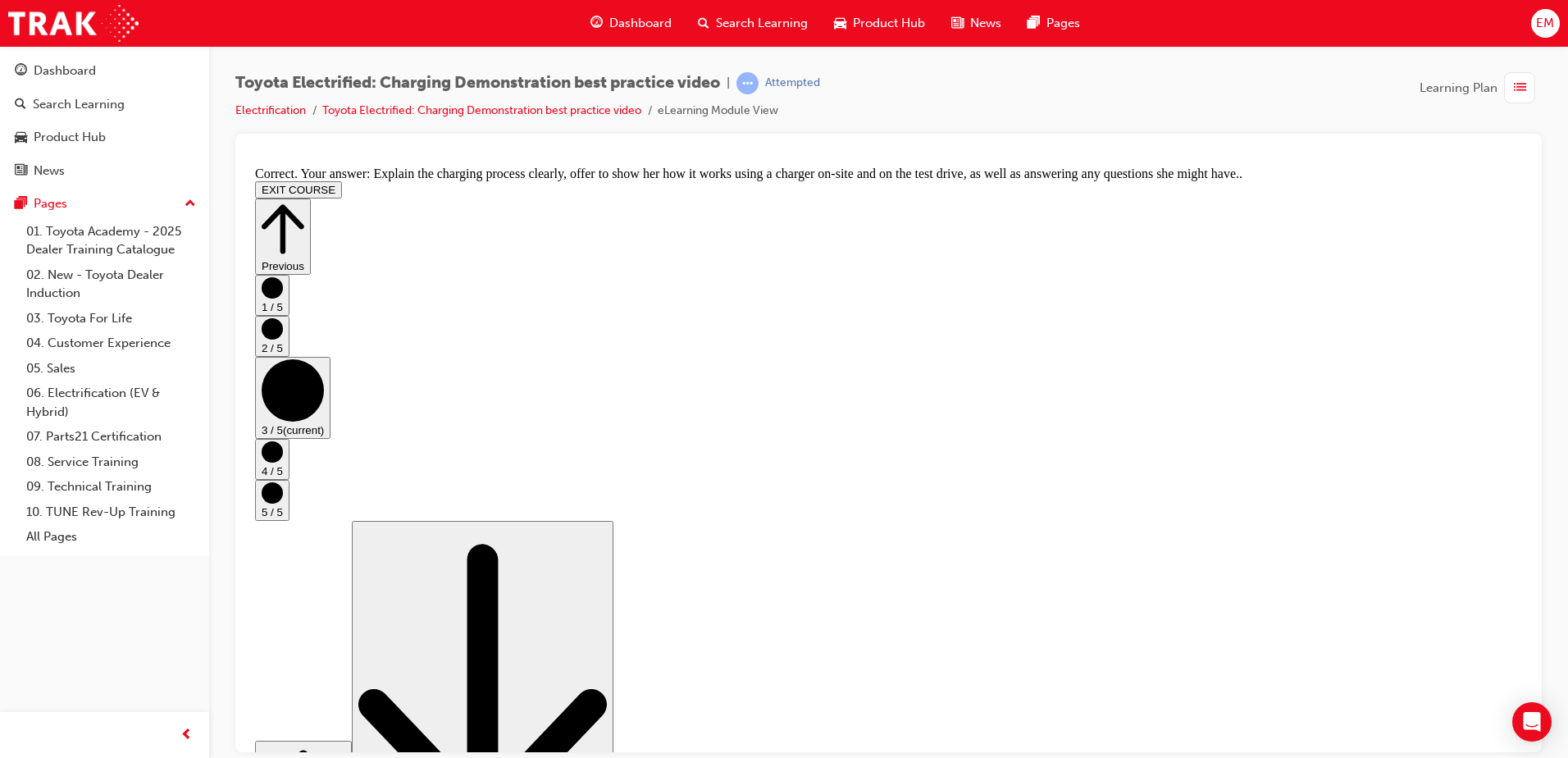
scroll to position [299, 0]
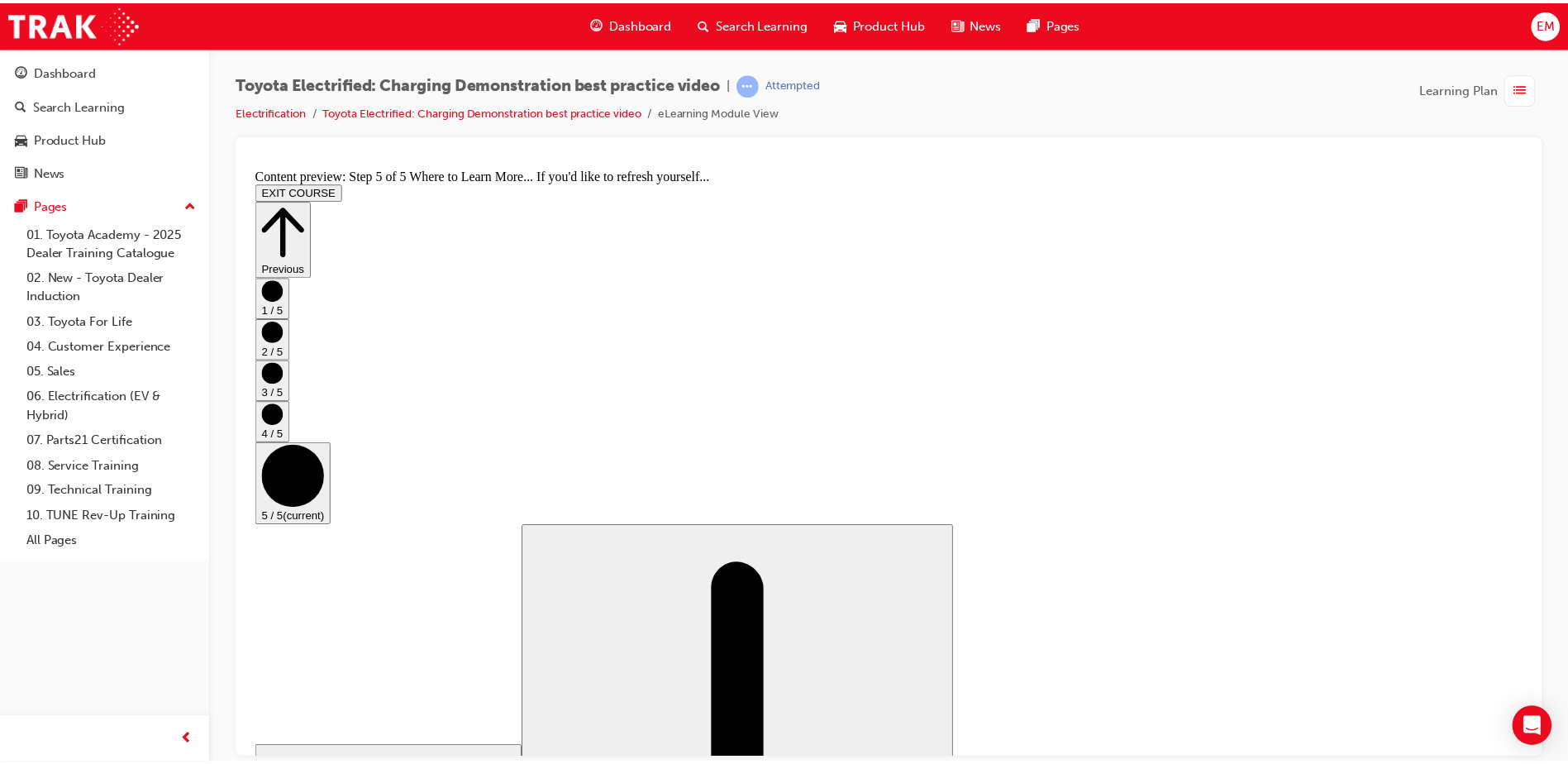
scroll to position [164, 0]
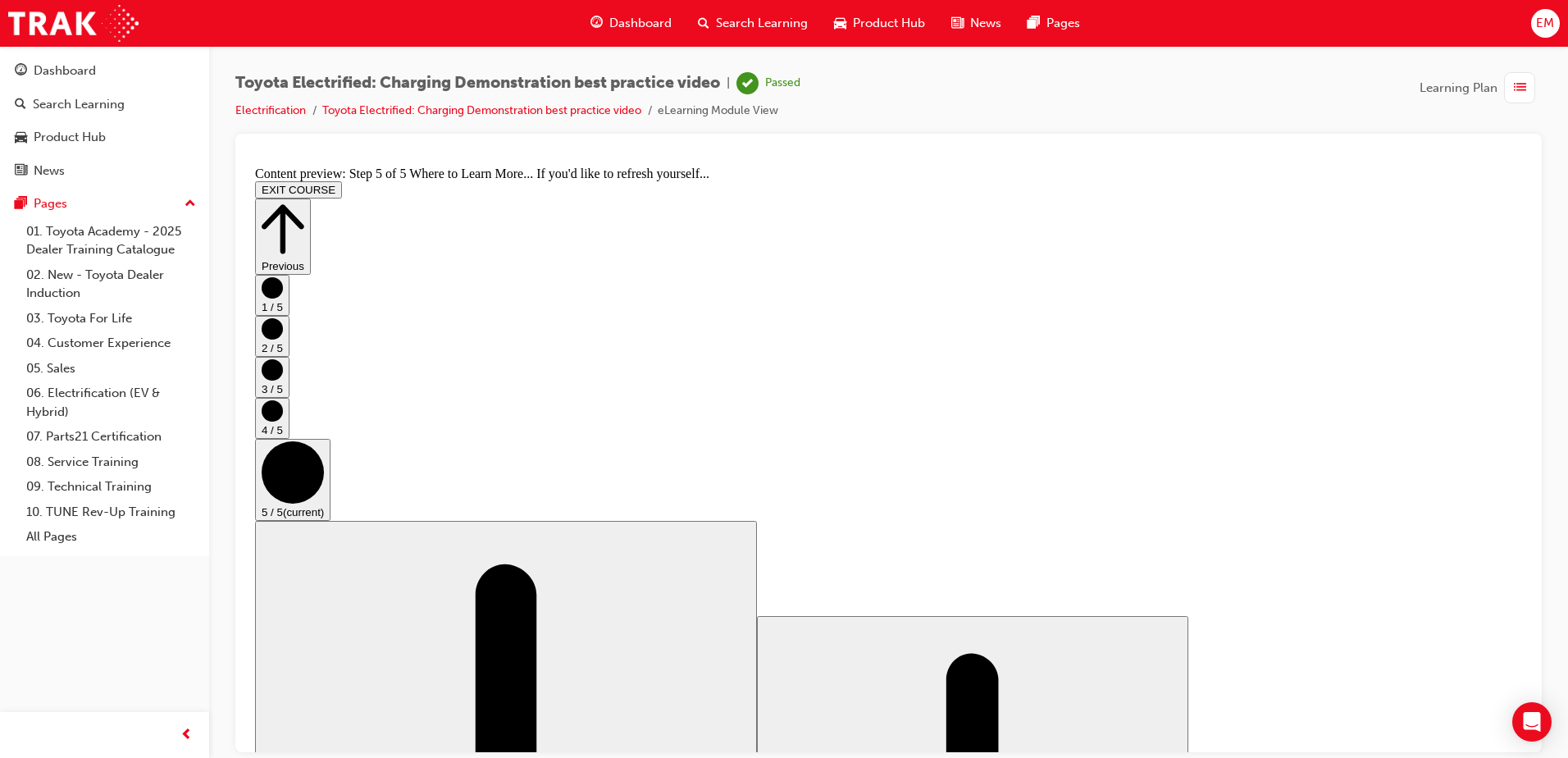
click at [650, 32] on span "Dashboard" at bounding box center [640, 23] width 63 height 19
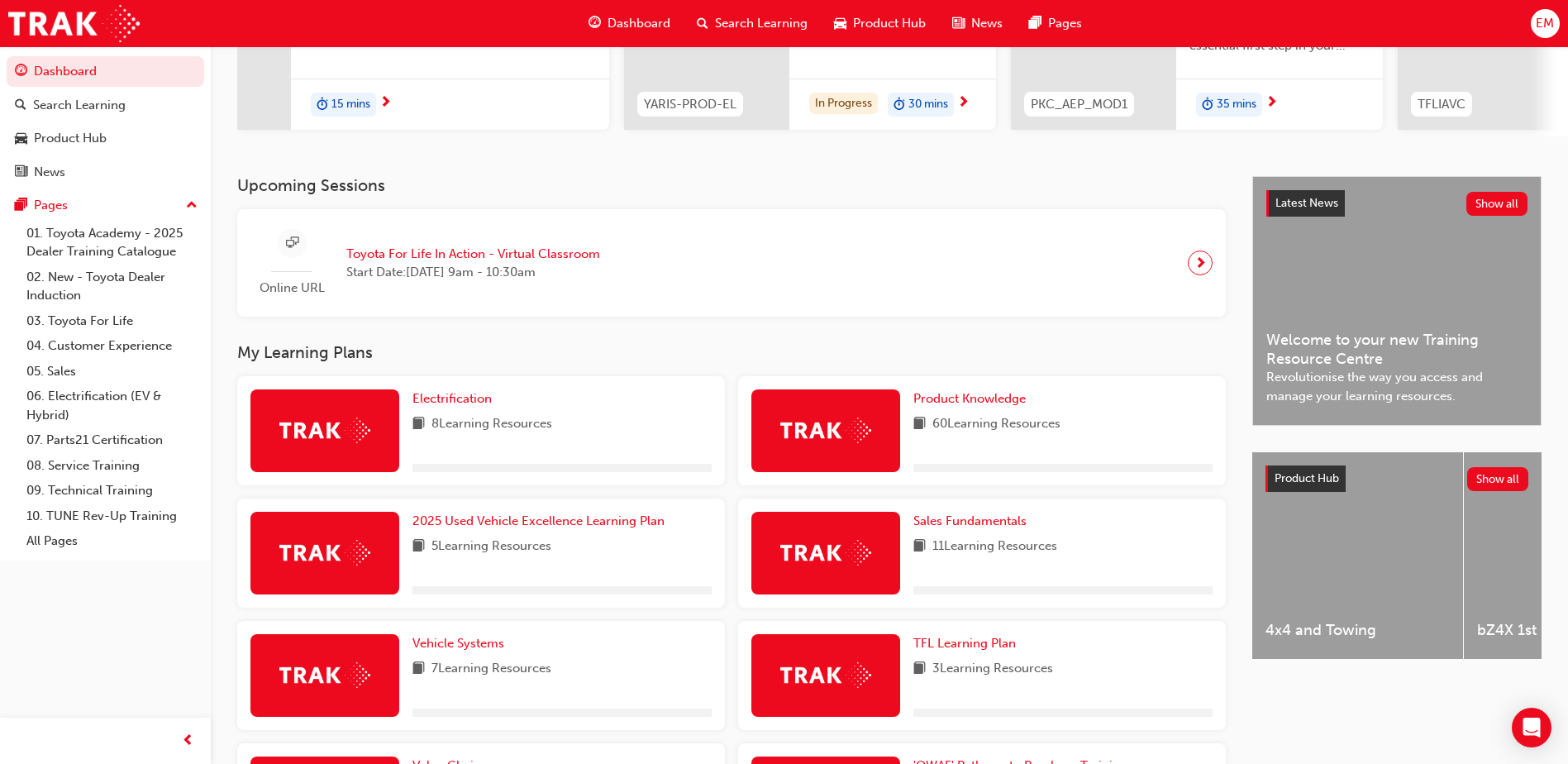
scroll to position [248, 0]
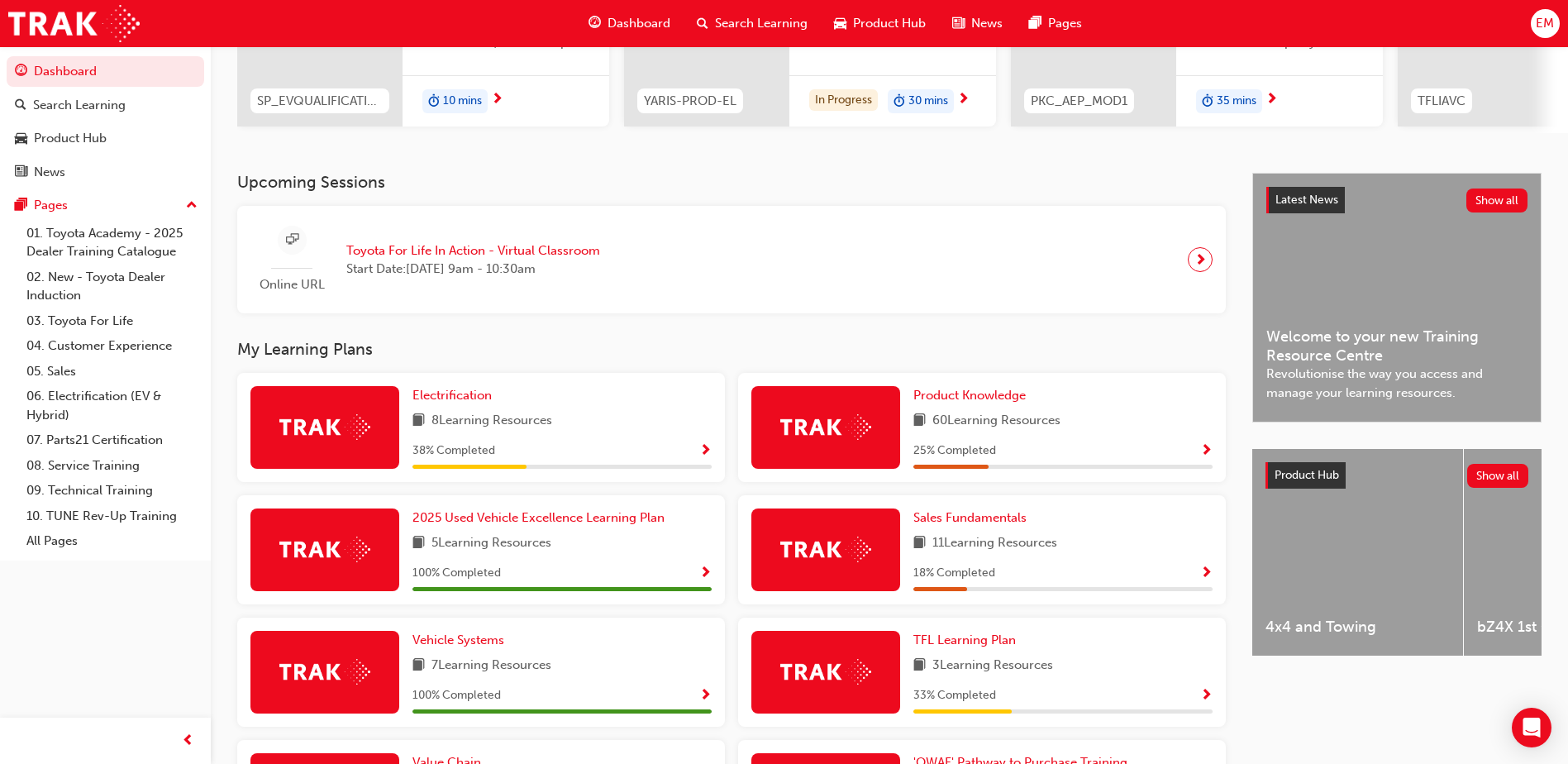
click at [707, 455] on span "Show Progress" at bounding box center [706, 451] width 12 height 15
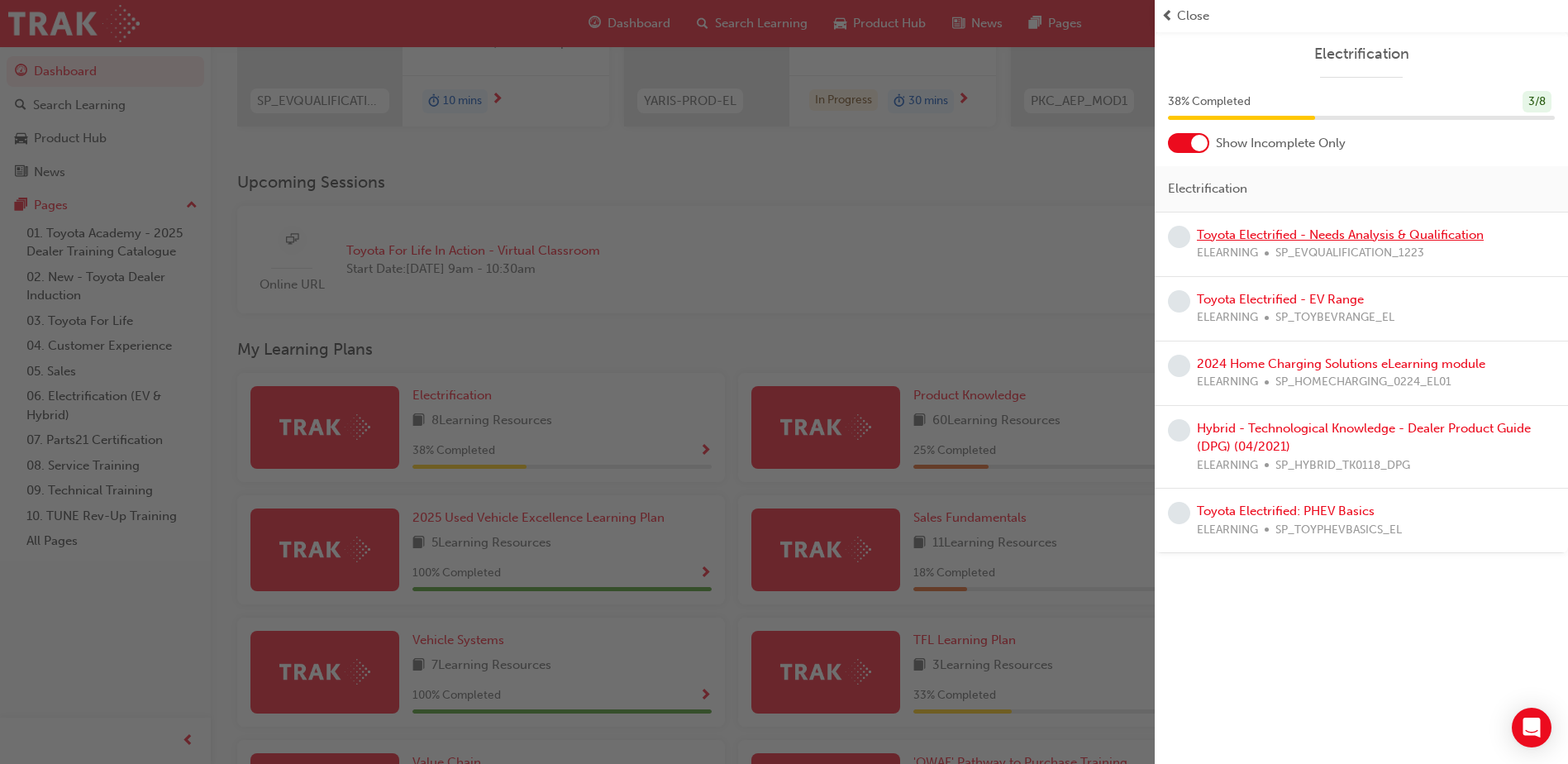
click at [1226, 236] on link "Toyota Electrified - Needs Analysis & Qualification" at bounding box center [1340, 234] width 287 height 15
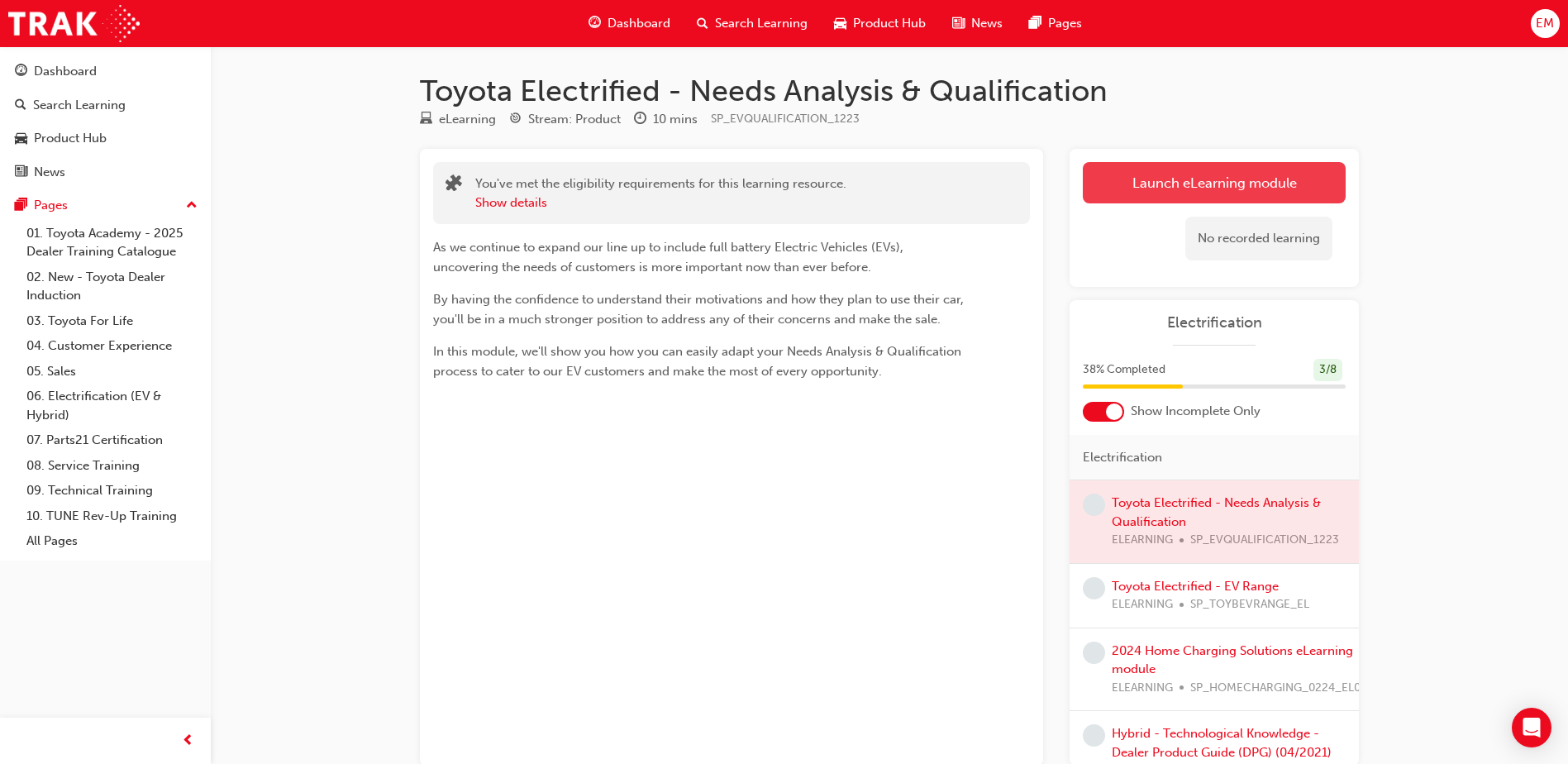
click at [1186, 188] on link "Launch eLearning module" at bounding box center [1214, 183] width 263 height 41
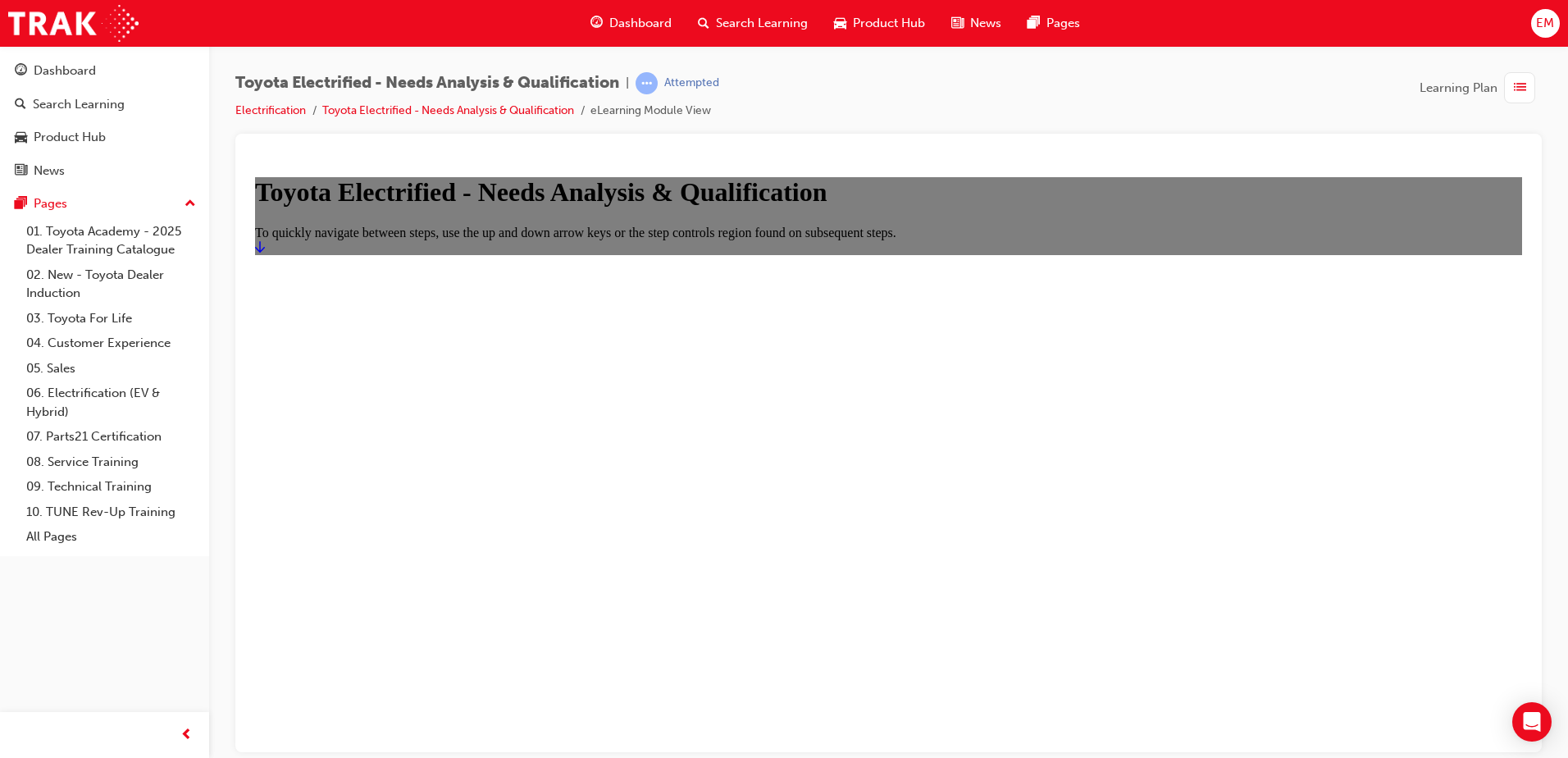
click at [265, 252] on icon "Start" at bounding box center [260, 246] width 10 height 11
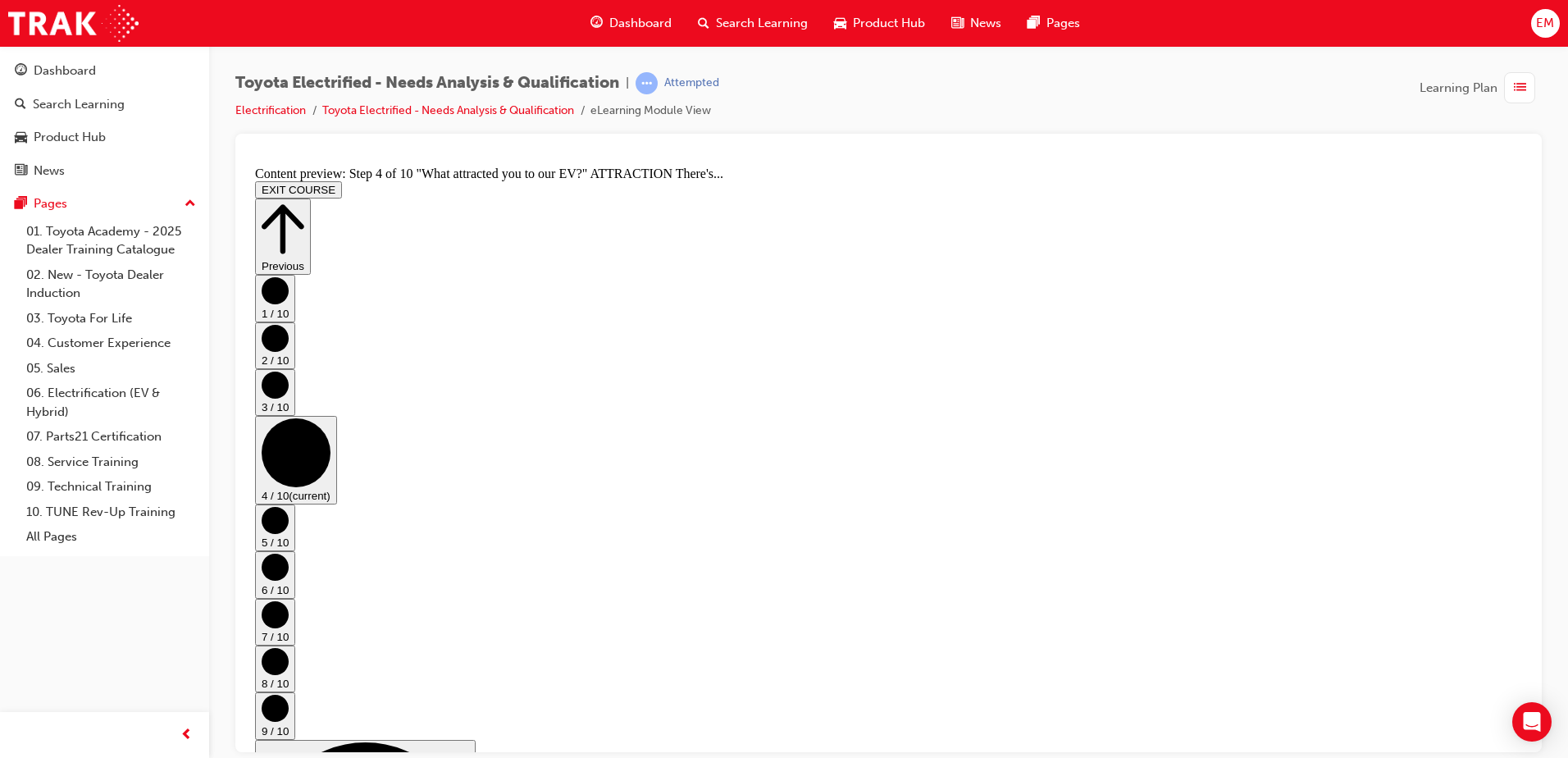
scroll to position [519, 0]
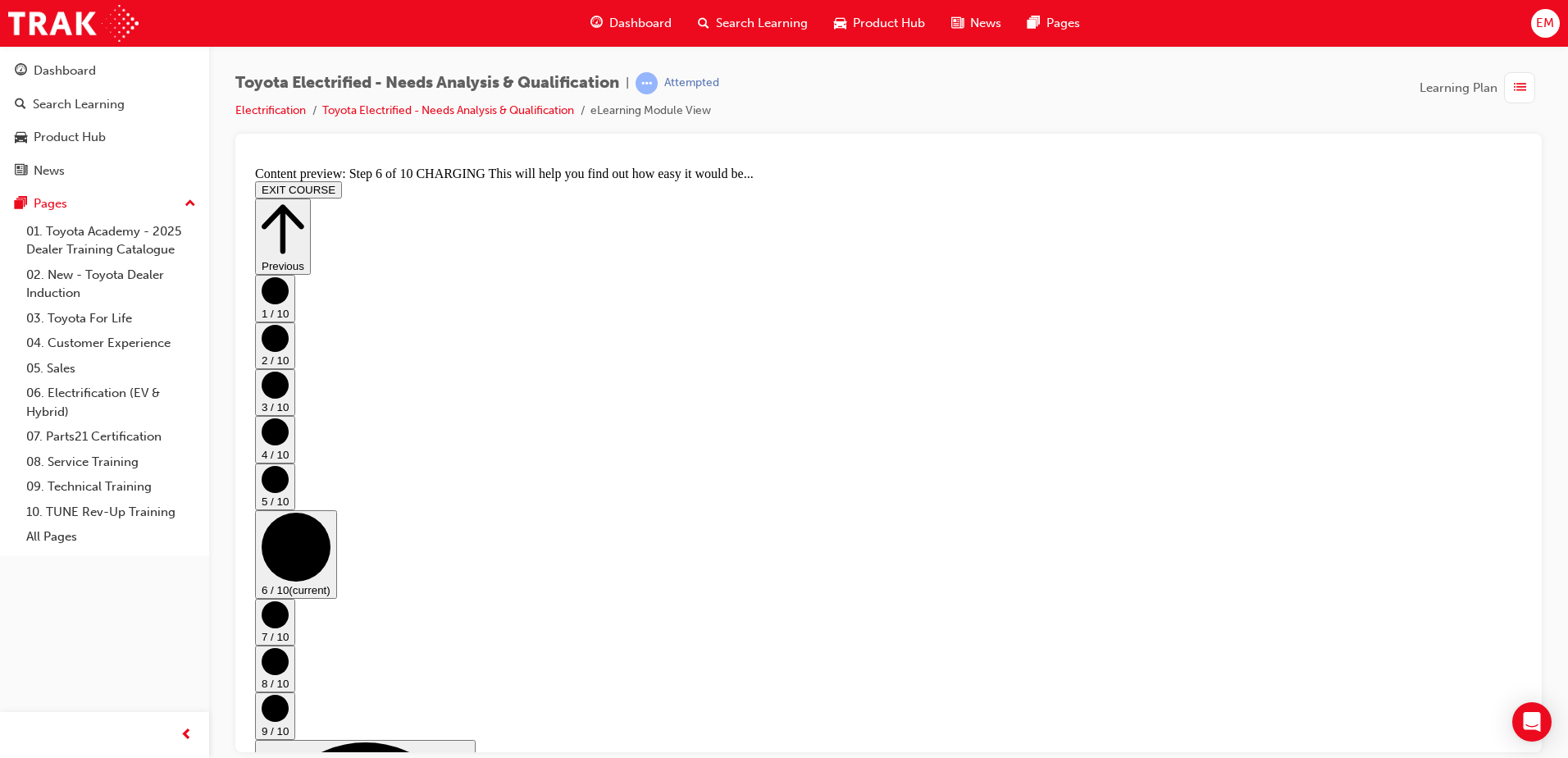
scroll to position [52, 0]
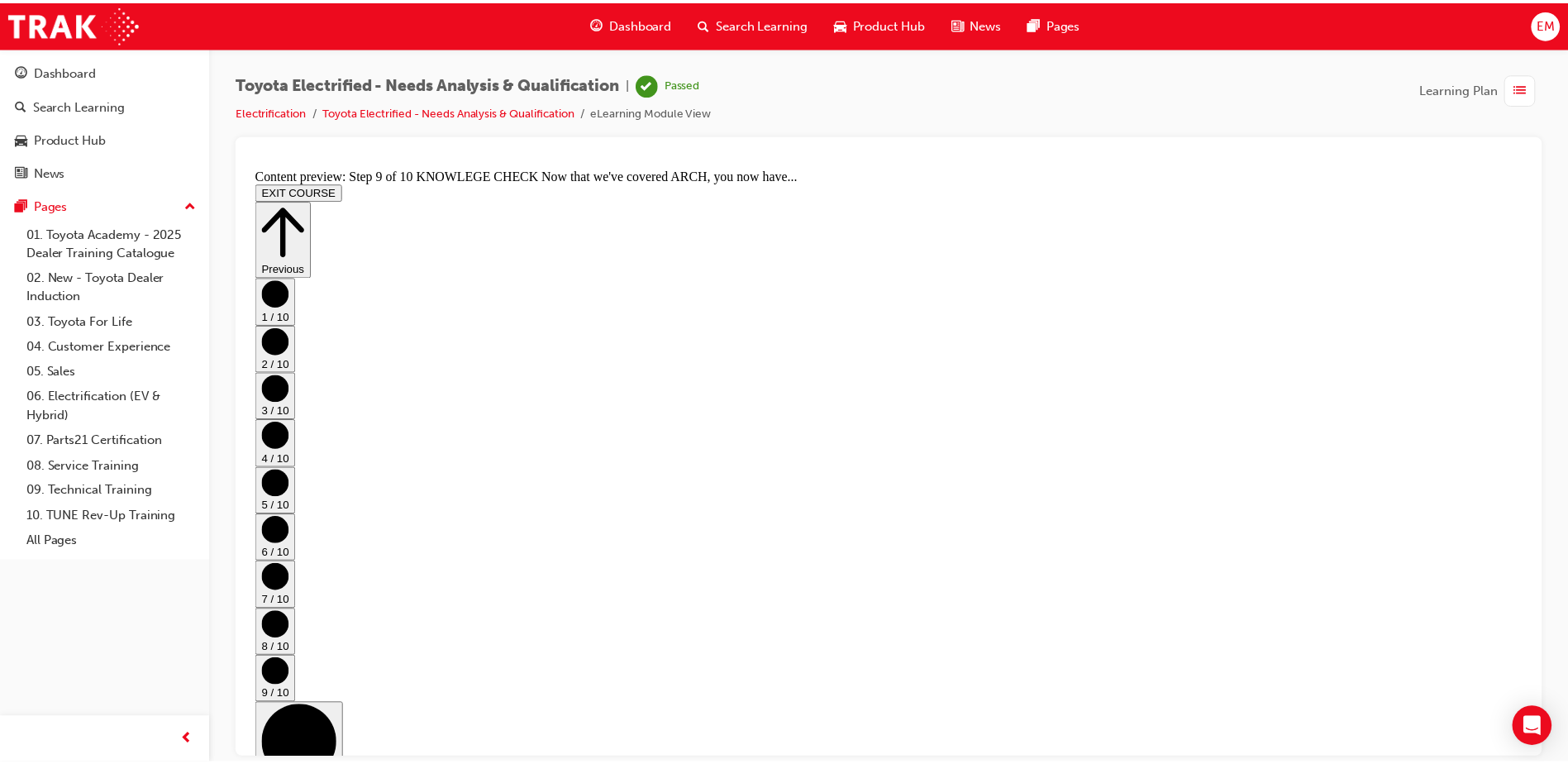
scroll to position [884, 0]
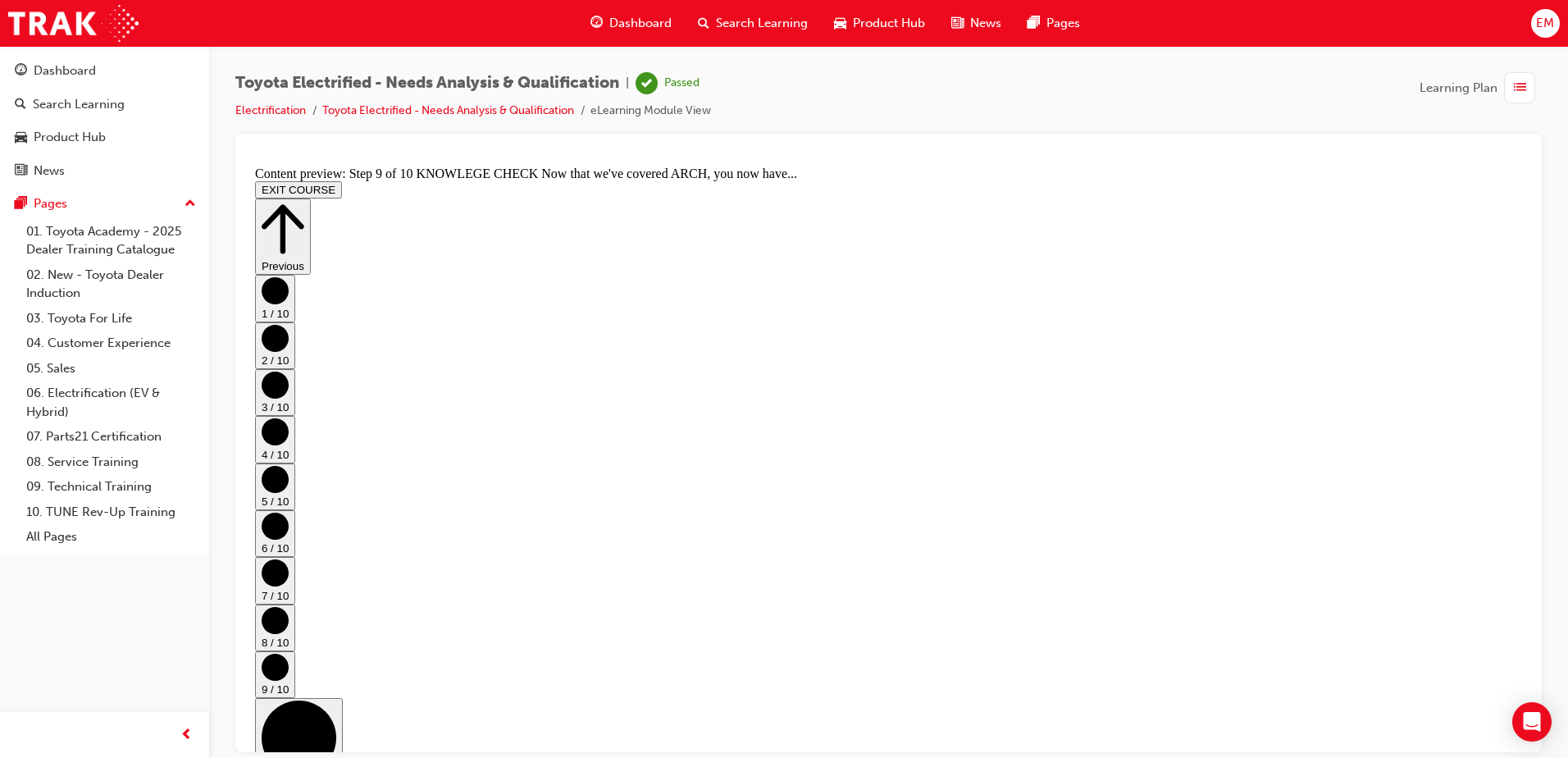
click at [643, 27] on span "Dashboard" at bounding box center [640, 23] width 63 height 19
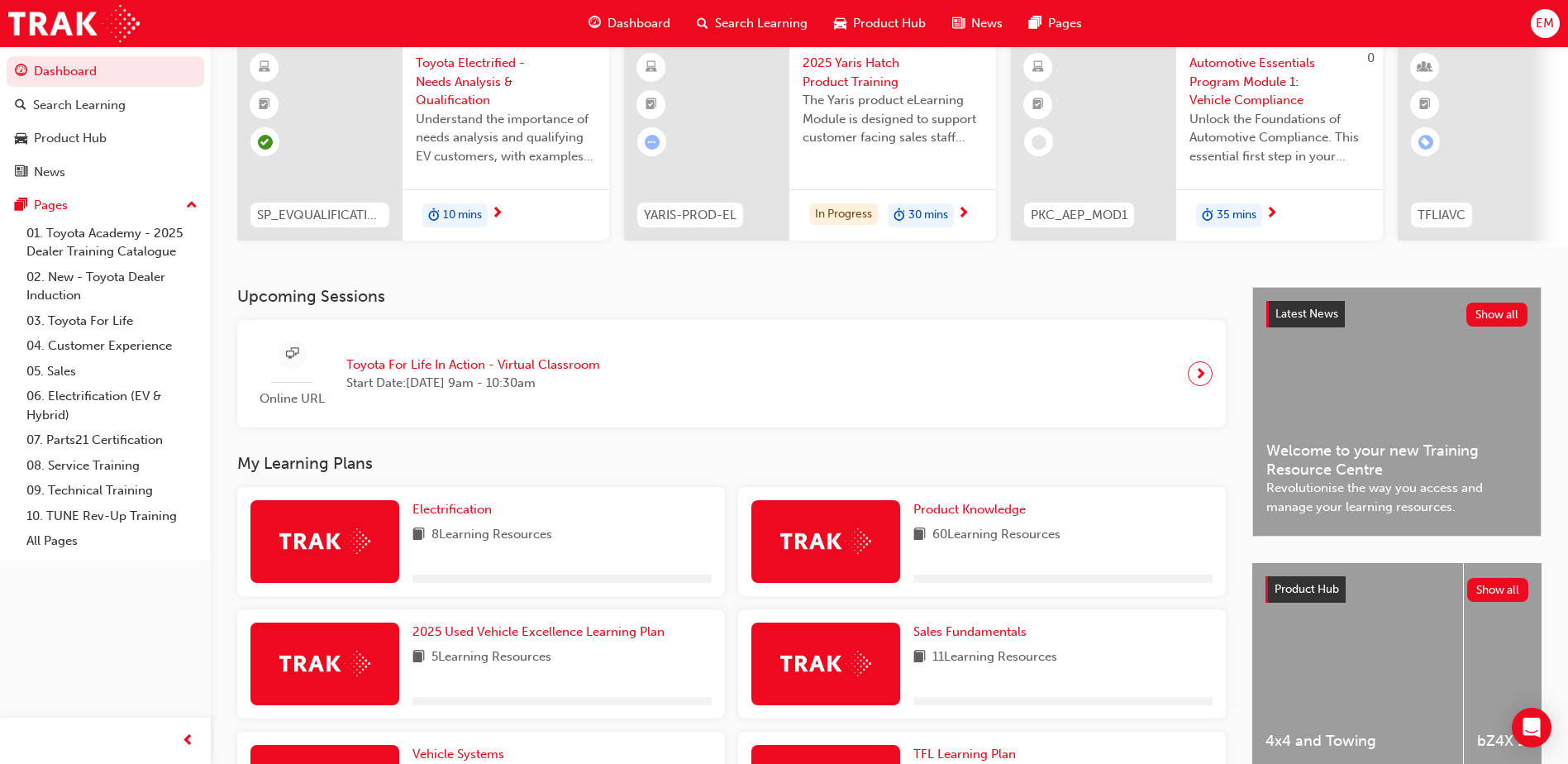
scroll to position [166, 0]
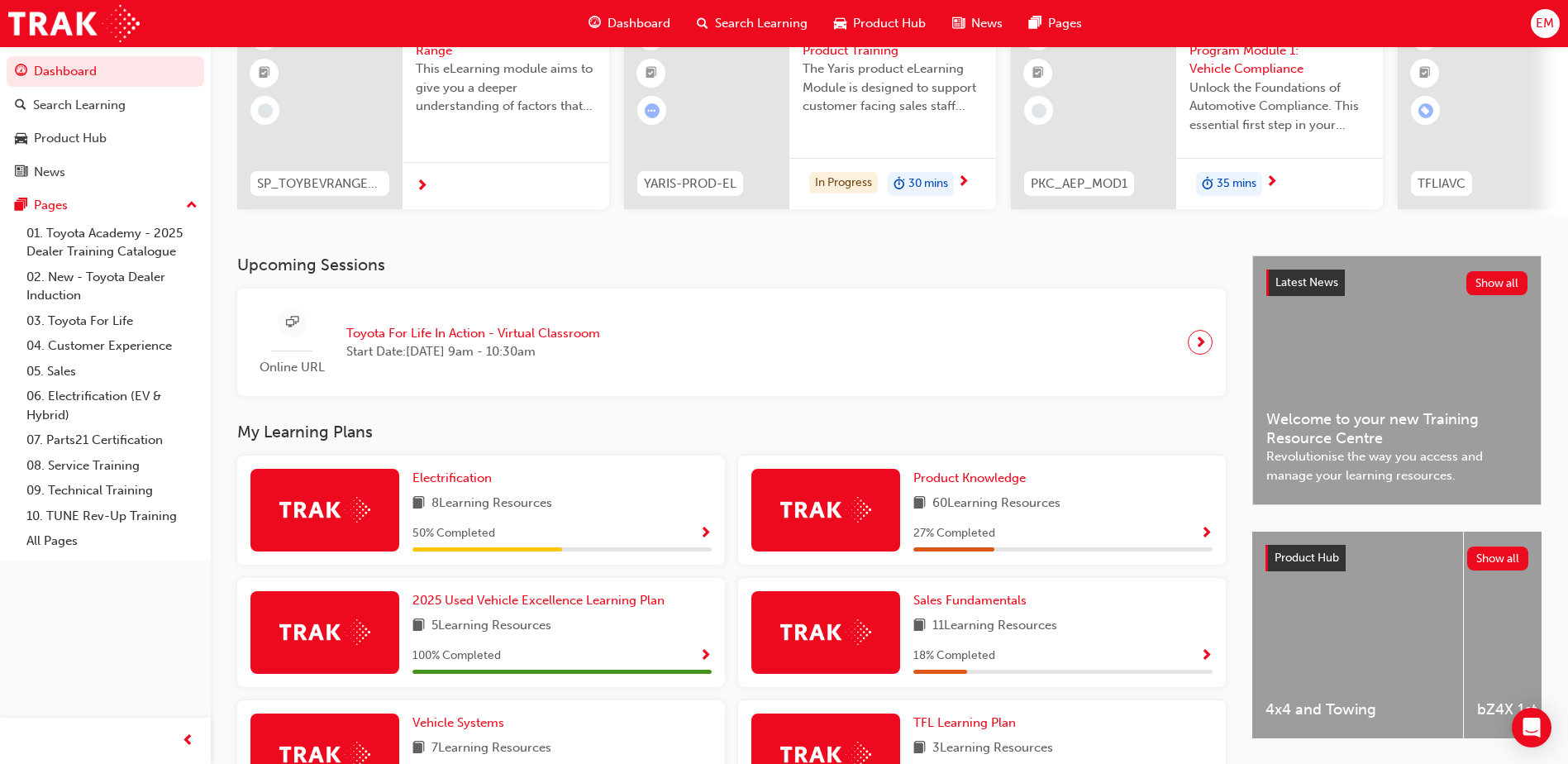
click at [711, 540] on span "Show Progress" at bounding box center [706, 534] width 12 height 15
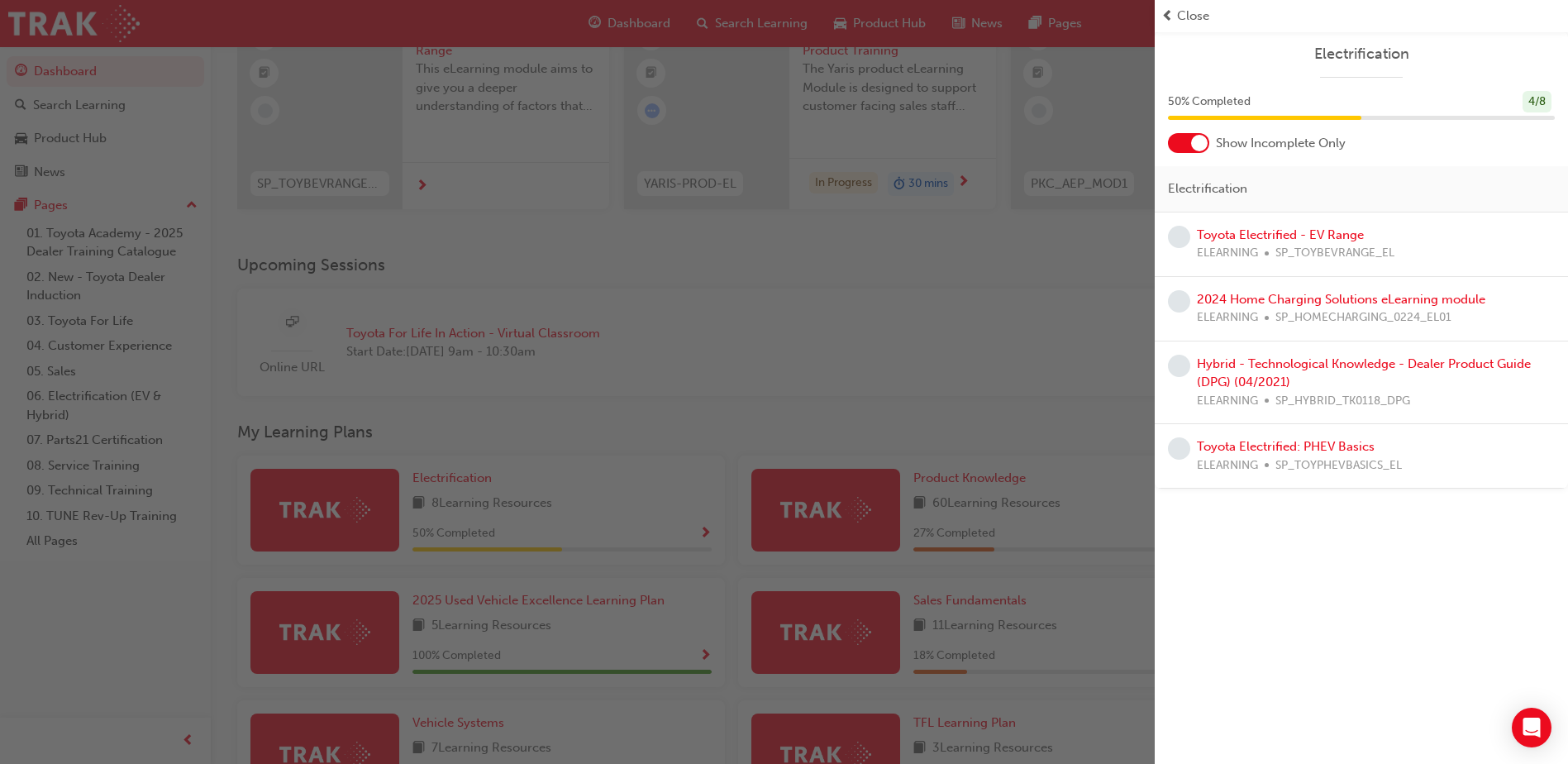
click at [1310, 243] on div "Toyota Electrified - EV Range ELEARNING SP_TOYBEVRANGE_EL" at bounding box center [1296, 245] width 198 height 37
click at [1311, 233] on link "Toyota Electrified - EV Range" at bounding box center [1281, 234] width 167 height 15
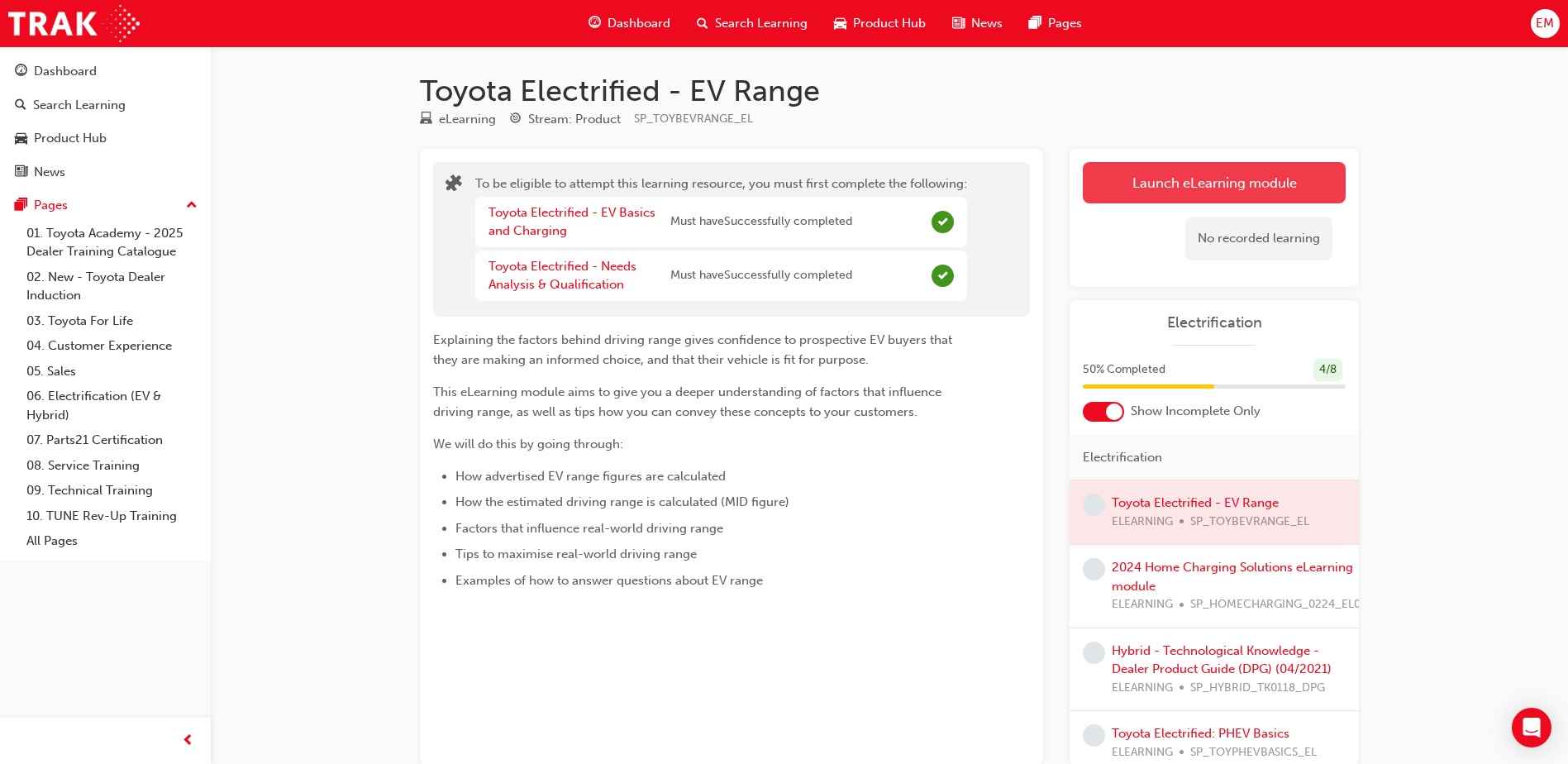
click at [1107, 168] on button "Launch eLearning module" at bounding box center [1214, 183] width 263 height 41
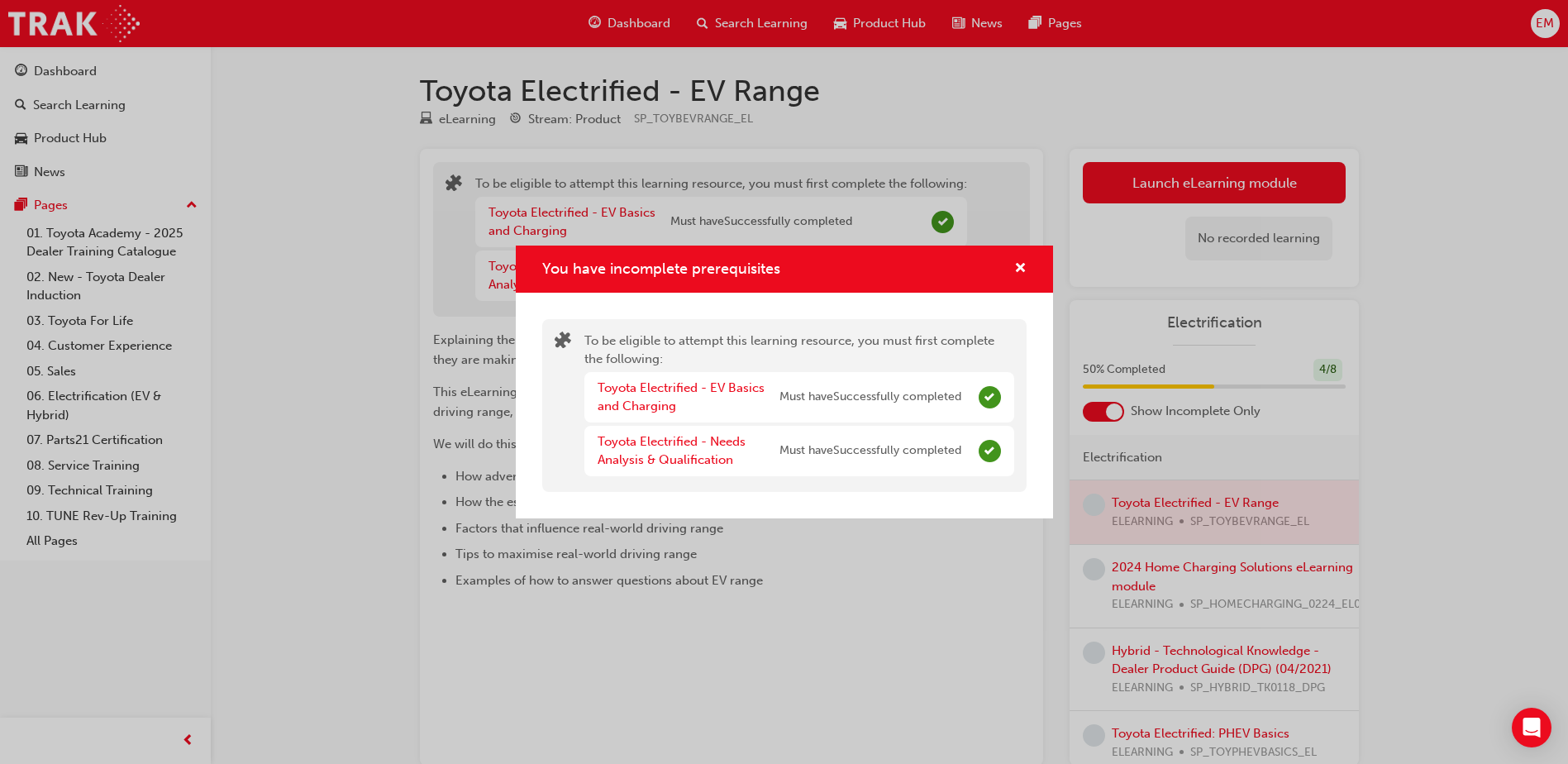
click at [1140, 179] on div "You have incomplete prerequisites To be eligible to attempt this learning resou…" at bounding box center [784, 382] width 1568 height 764
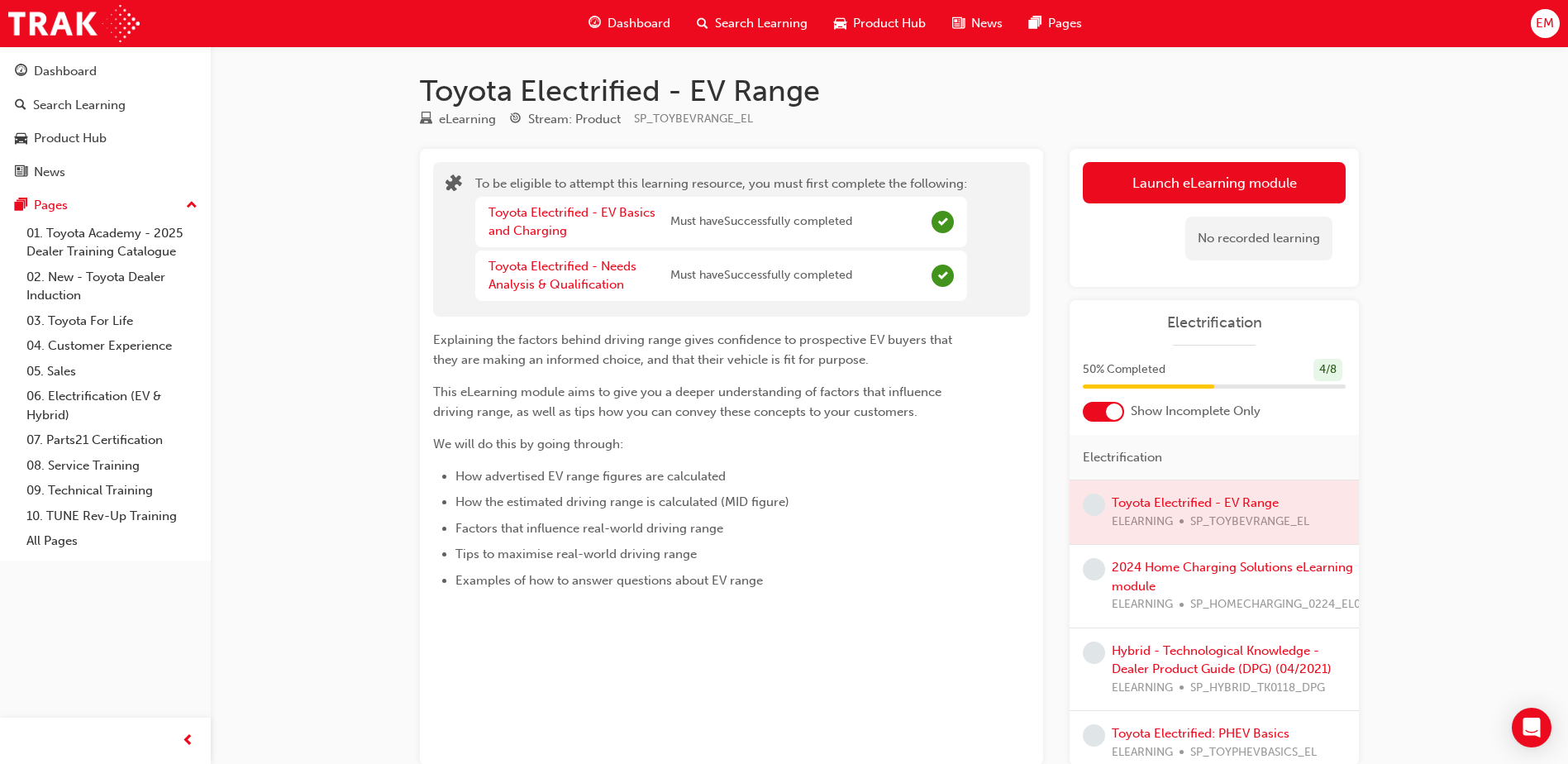
click at [1140, 179] on button "Launch eLearning module" at bounding box center [1214, 183] width 263 height 41
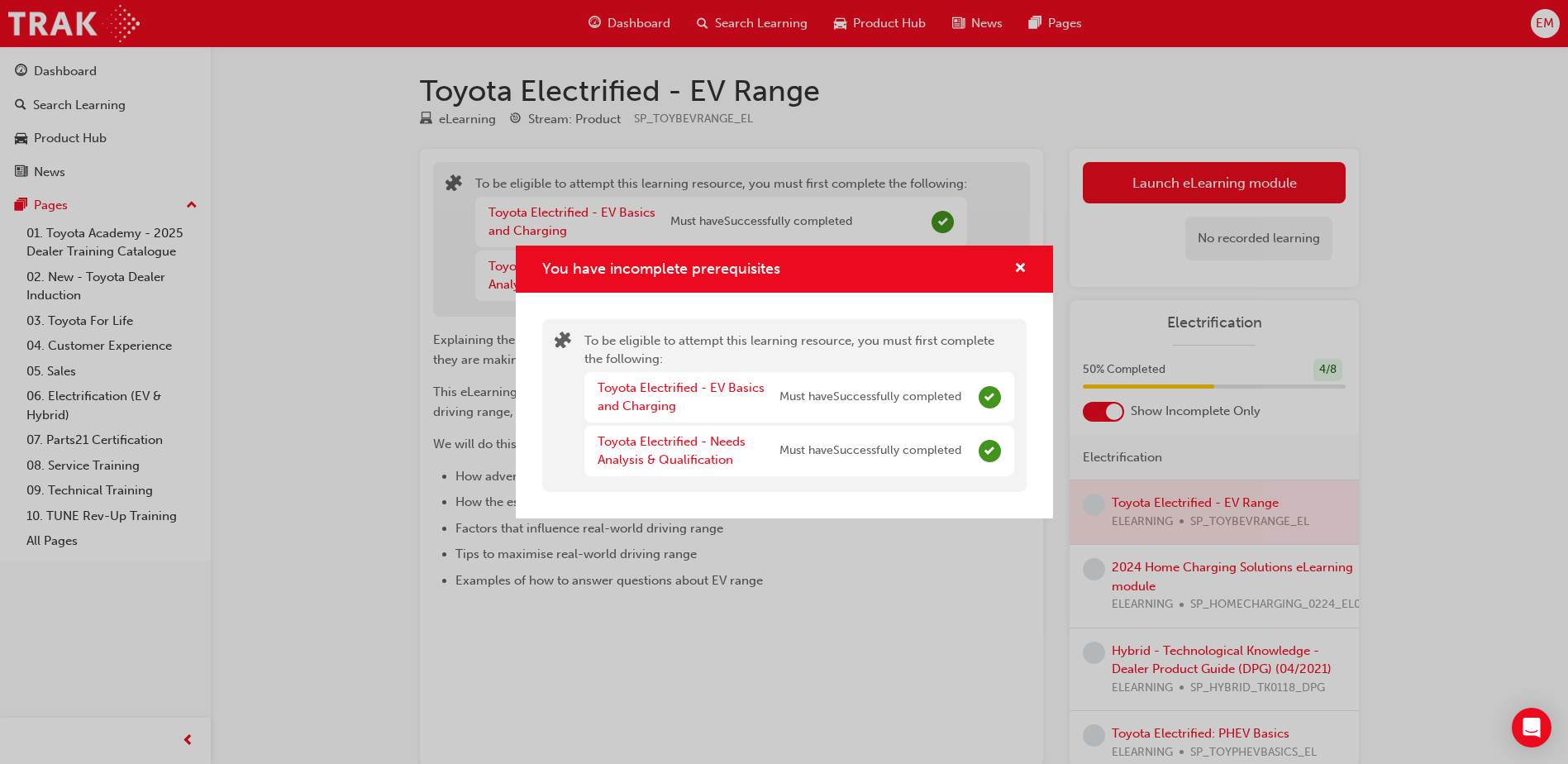
click at [1032, 268] on div "You have incomplete prerequisites" at bounding box center [785, 269] width 537 height 47
click at [1025, 268] on span "cross-icon" at bounding box center [1021, 269] width 12 height 15
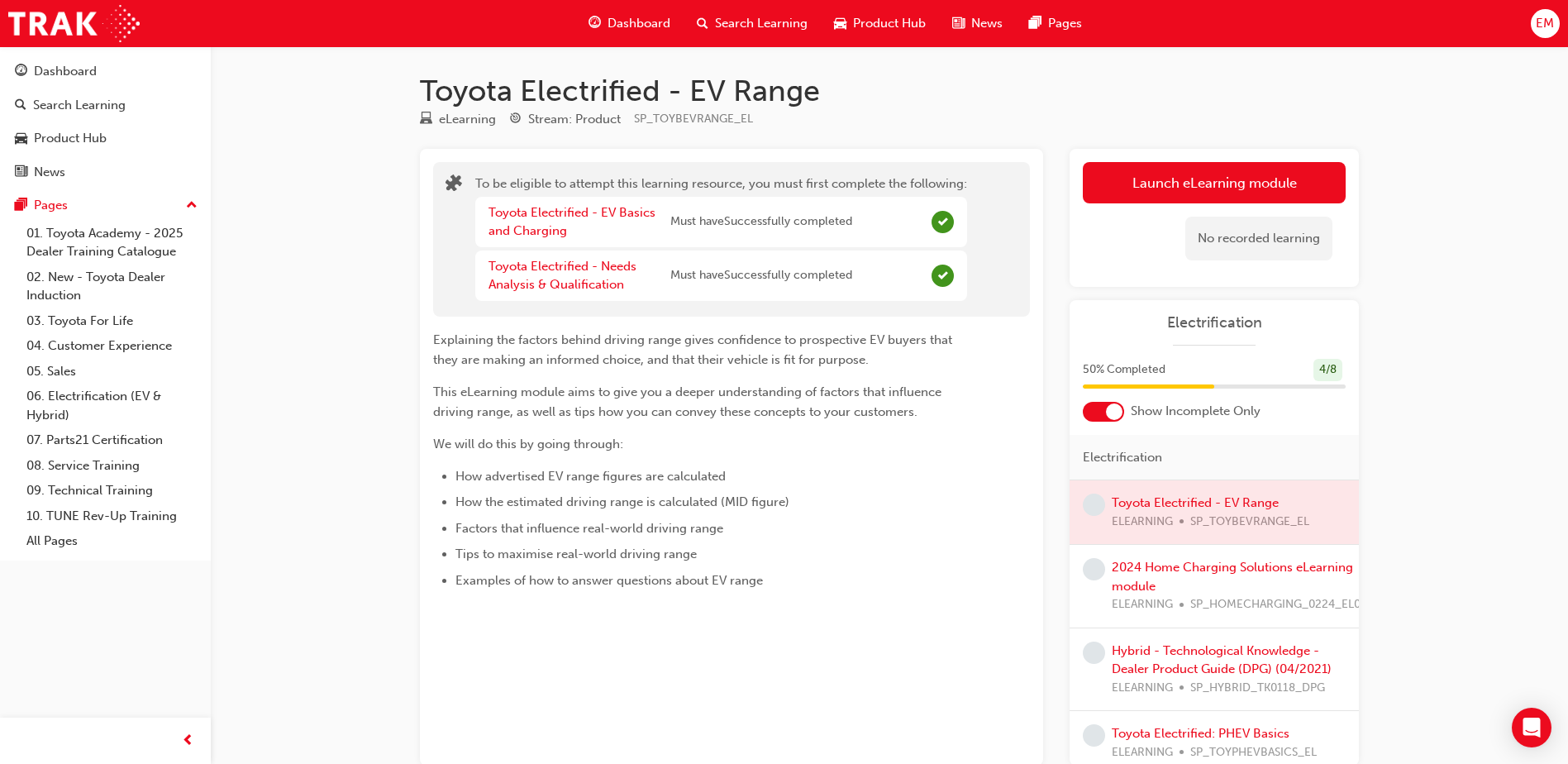
click at [1173, 208] on div "No recorded learning" at bounding box center [1214, 238] width 263 height 70
click at [1138, 179] on button "Launch eLearning module" at bounding box center [1214, 183] width 263 height 41
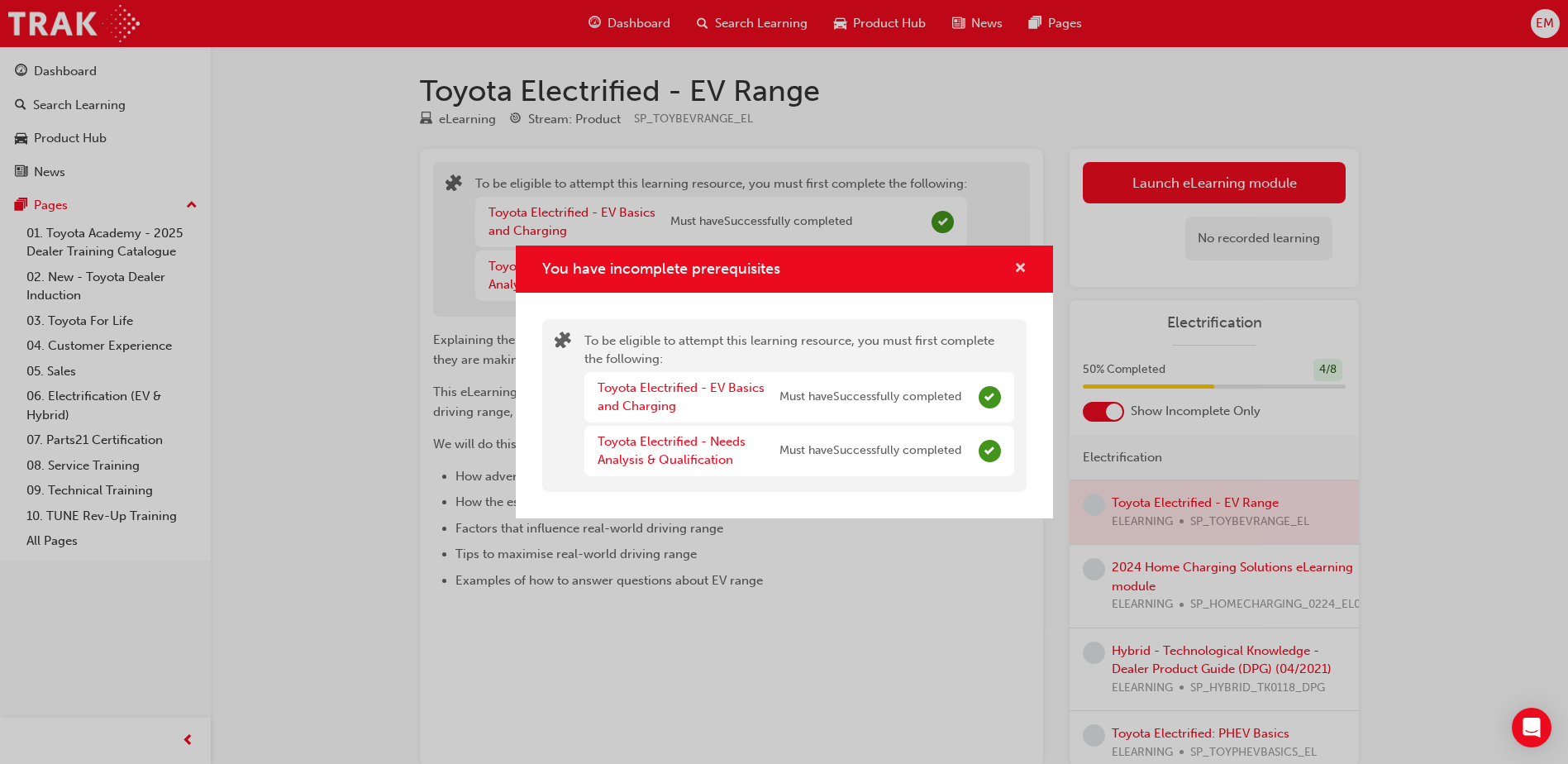
click at [1021, 263] on span "cross-icon" at bounding box center [1021, 269] width 12 height 15
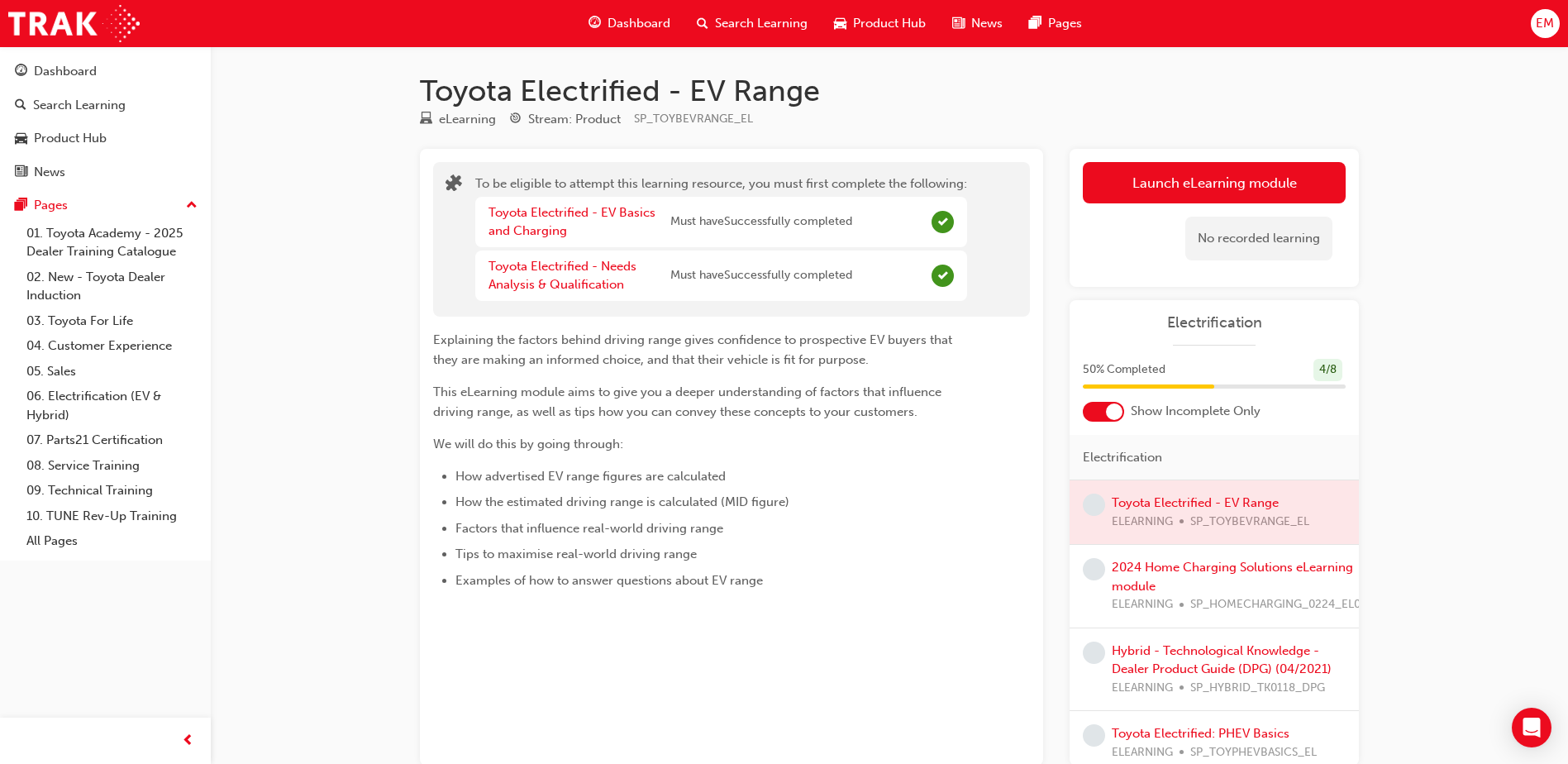
click at [653, 12] on div "Dashboard" at bounding box center [629, 23] width 109 height 34
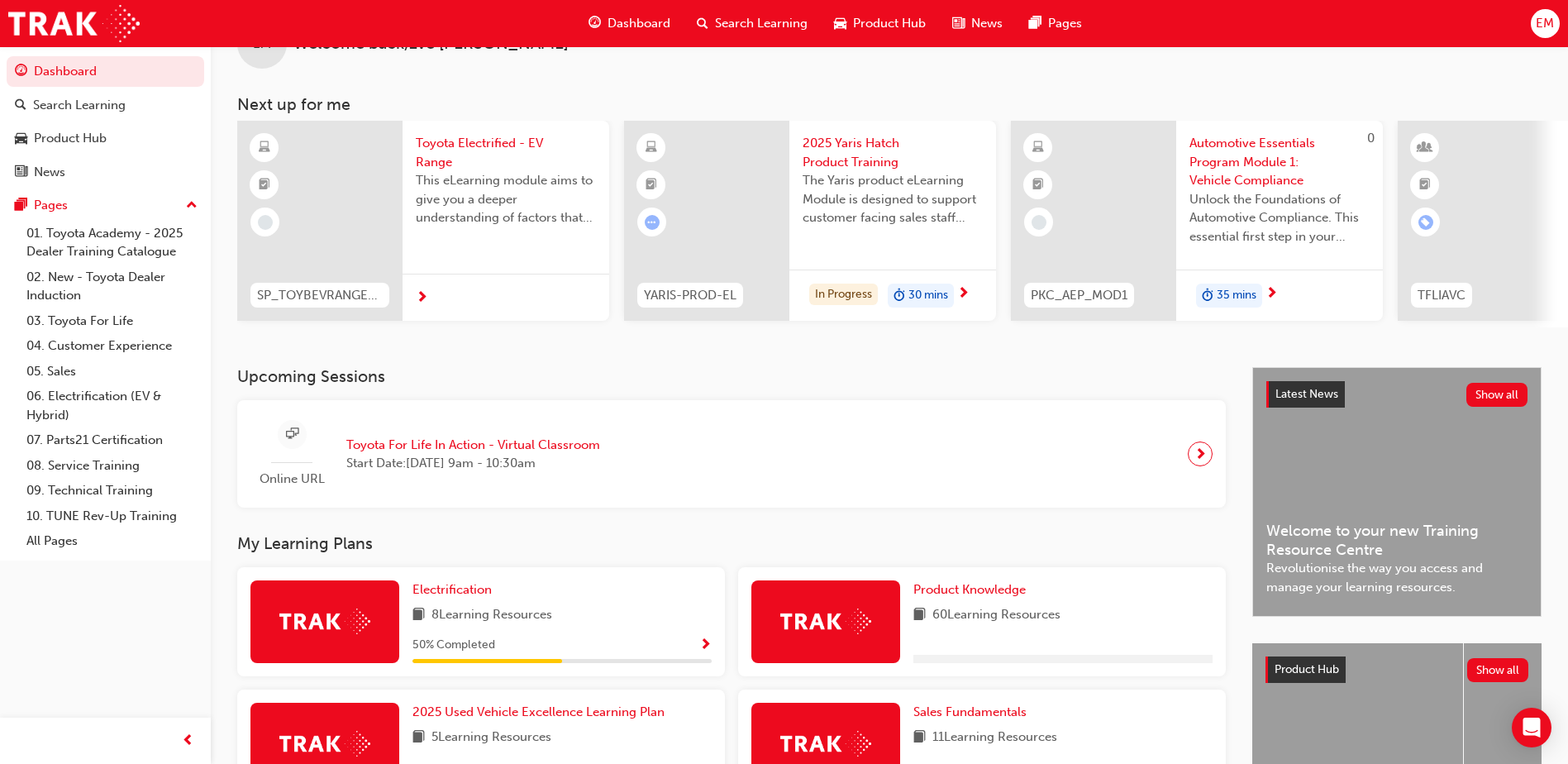
scroll to position [83, 0]
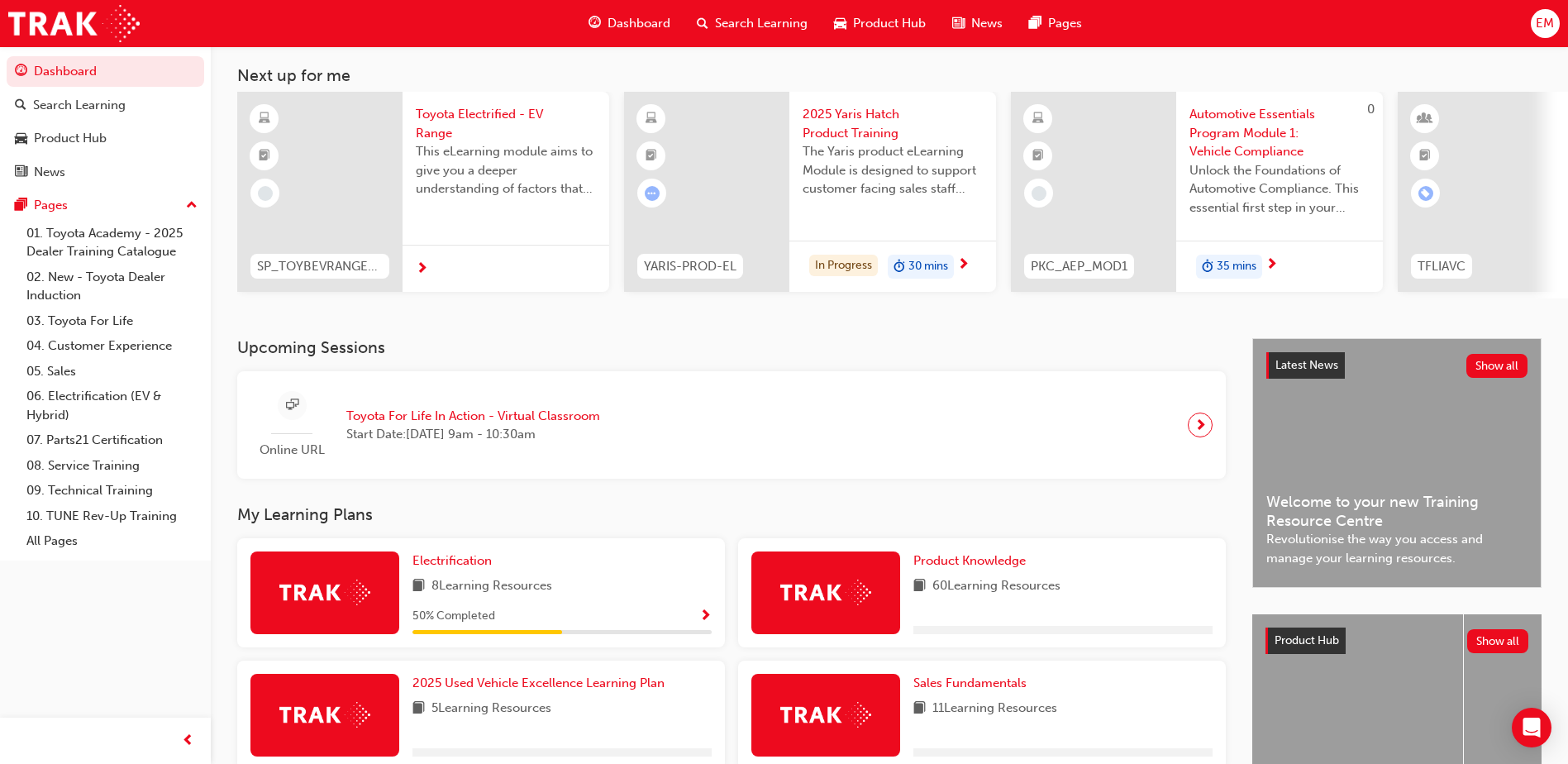
click at [697, 620] on div "50 % Completed" at bounding box center [562, 616] width 299 height 20
click at [706, 620] on span "Show Progress" at bounding box center [706, 616] width 12 height 15
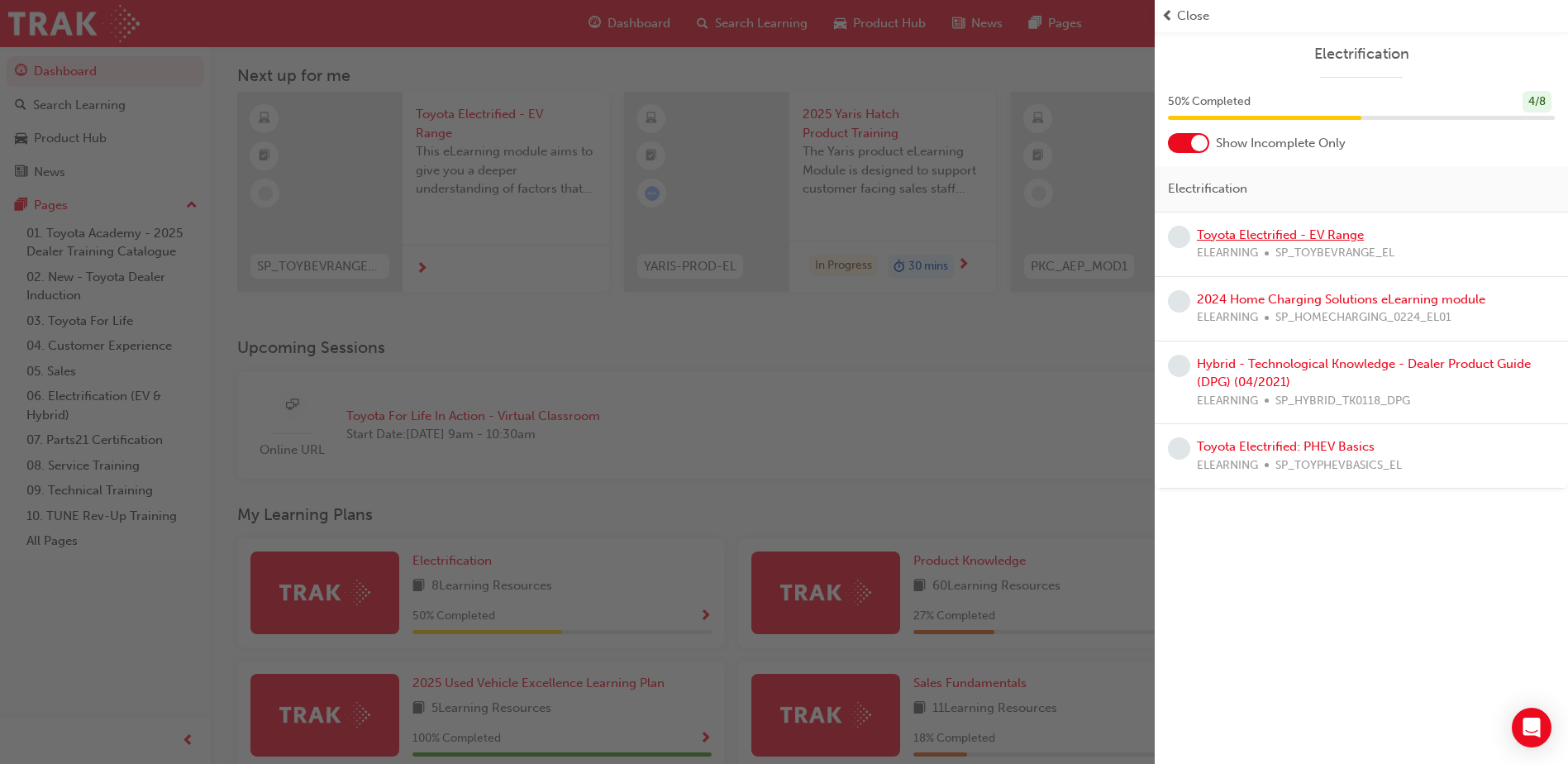
click at [1314, 238] on link "Toyota Electrified - EV Range" at bounding box center [1281, 234] width 167 height 15
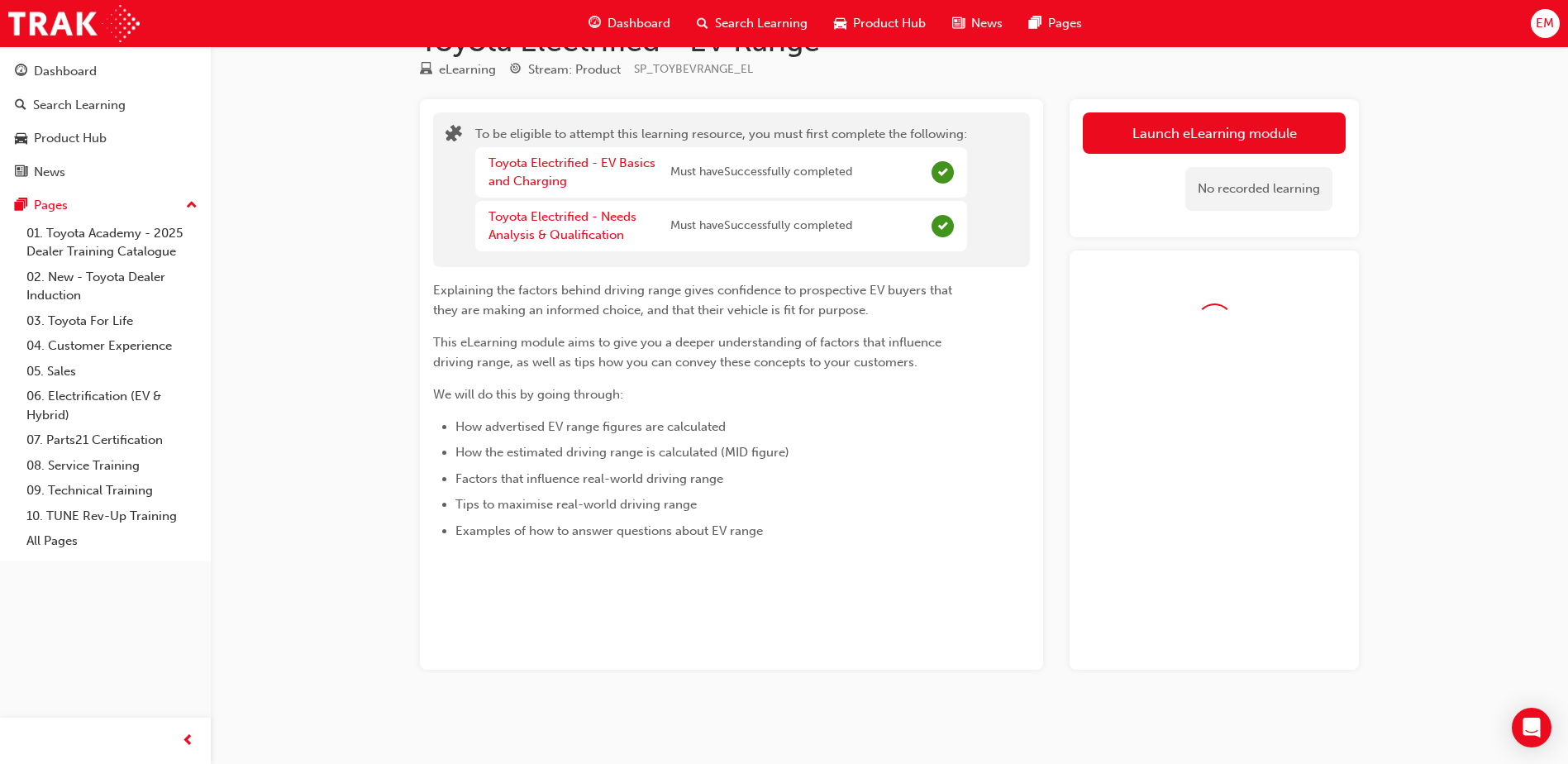
scroll to position [83, 0]
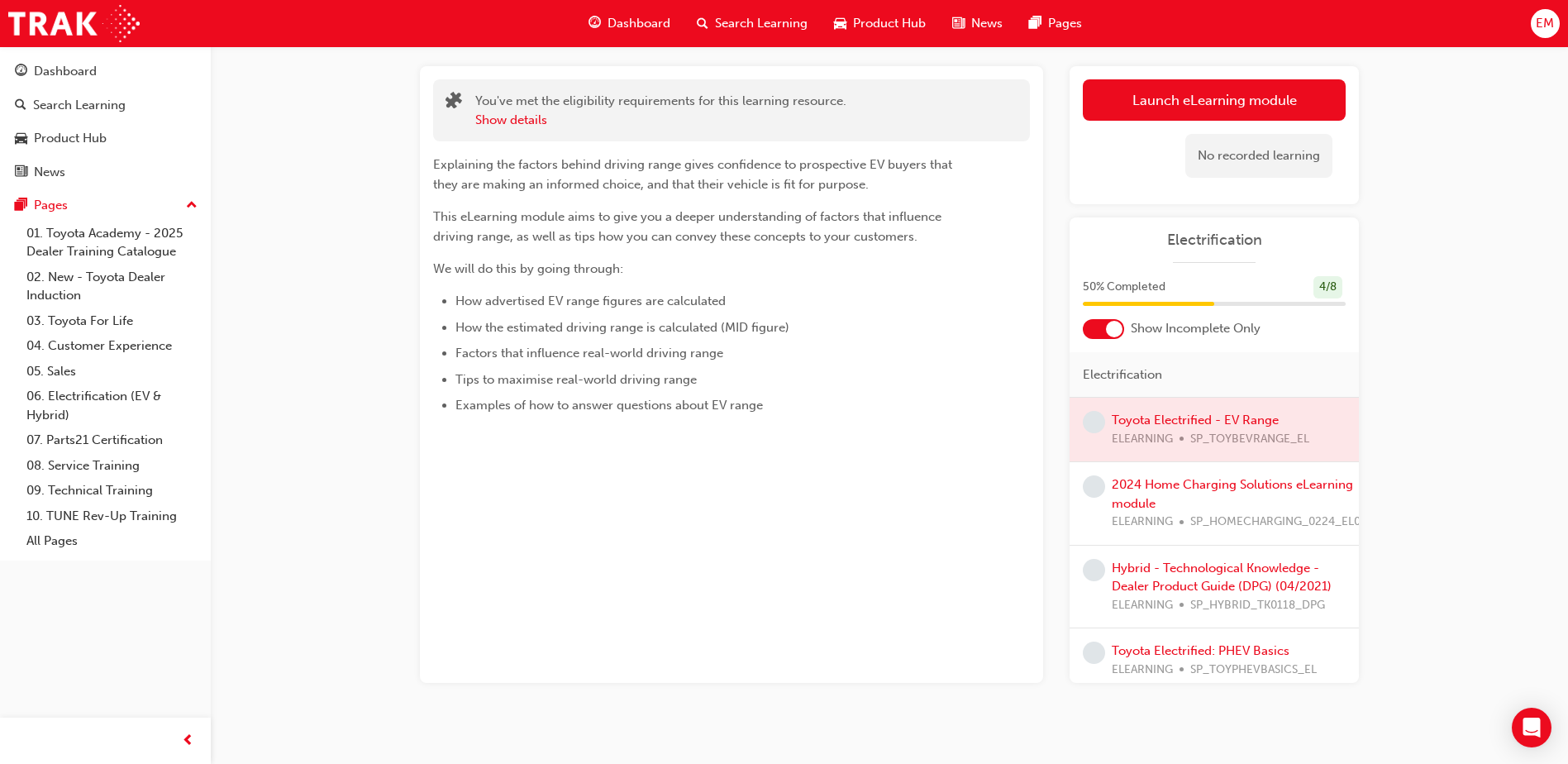
click at [1262, 71] on div "Launch eLearning module Learning Plan No recorded learning" at bounding box center [1214, 134] width 289 height 138
click at [1265, 96] on button "Launch eLearning module" at bounding box center [1214, 100] width 263 height 41
click at [1118, 101] on link "Launch eLearning module" at bounding box center [1214, 100] width 263 height 41
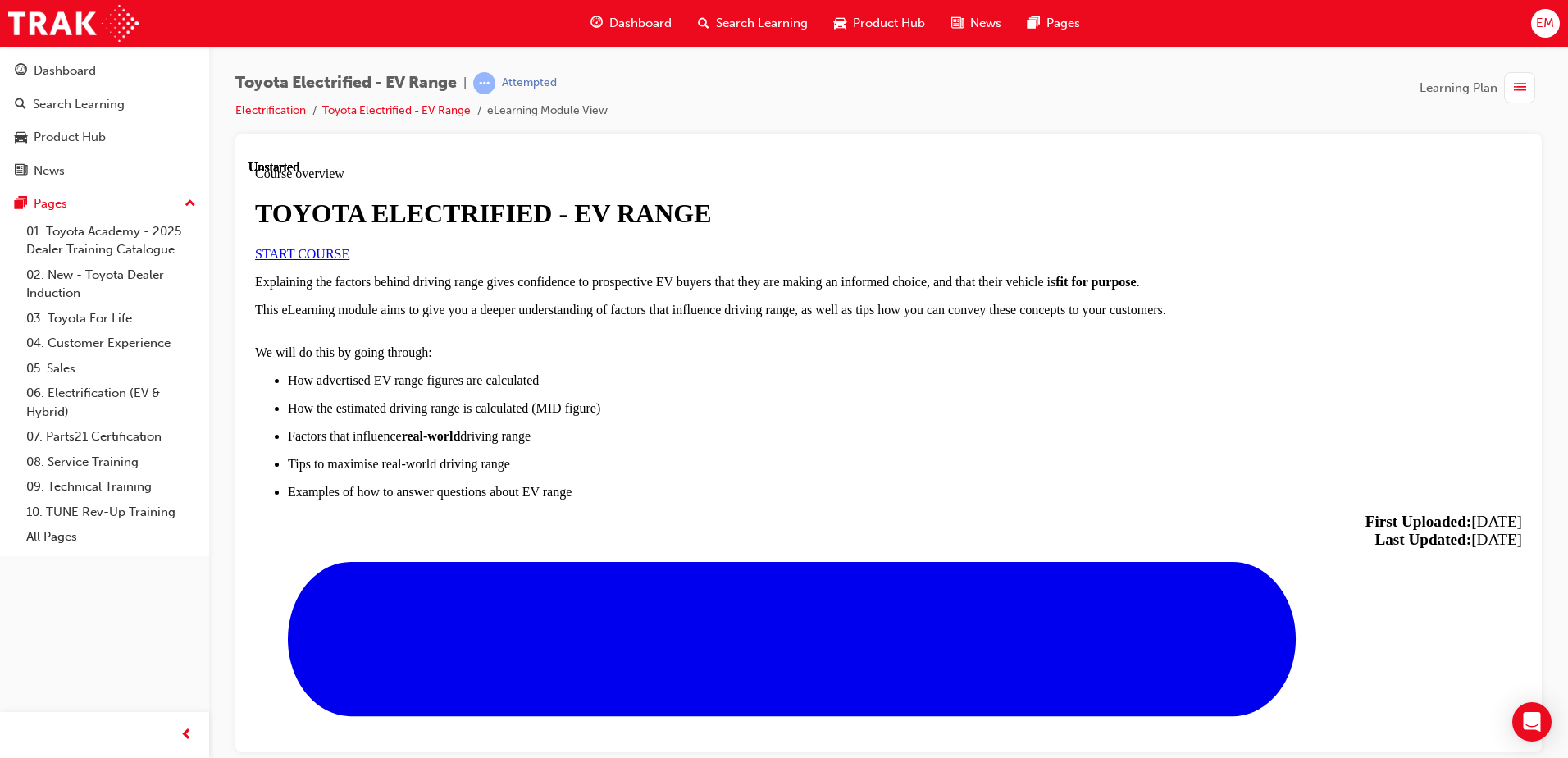
click at [350, 260] on span "START COURSE" at bounding box center [302, 254] width 94 height 14
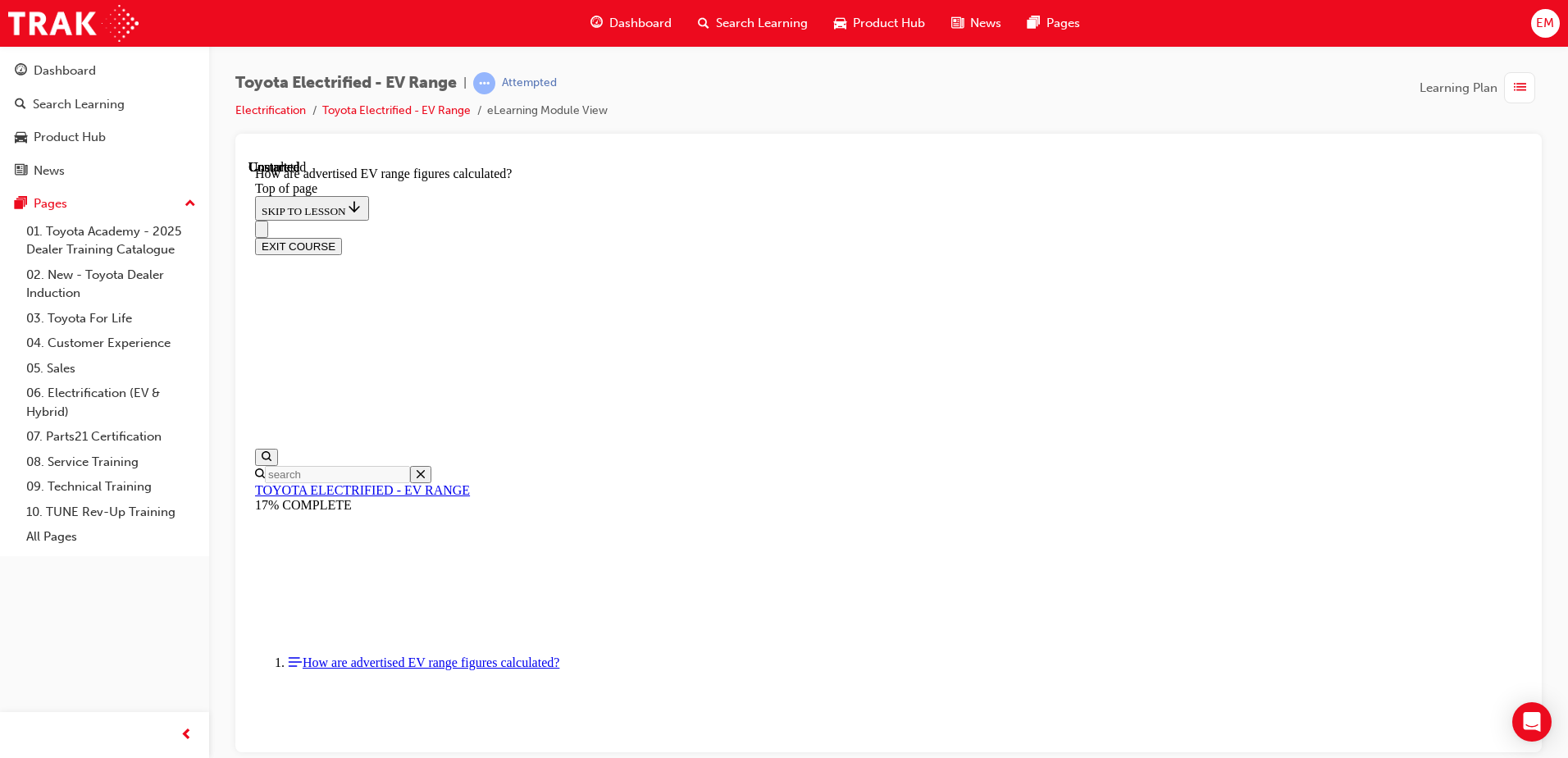
scroll to position [870, 0]
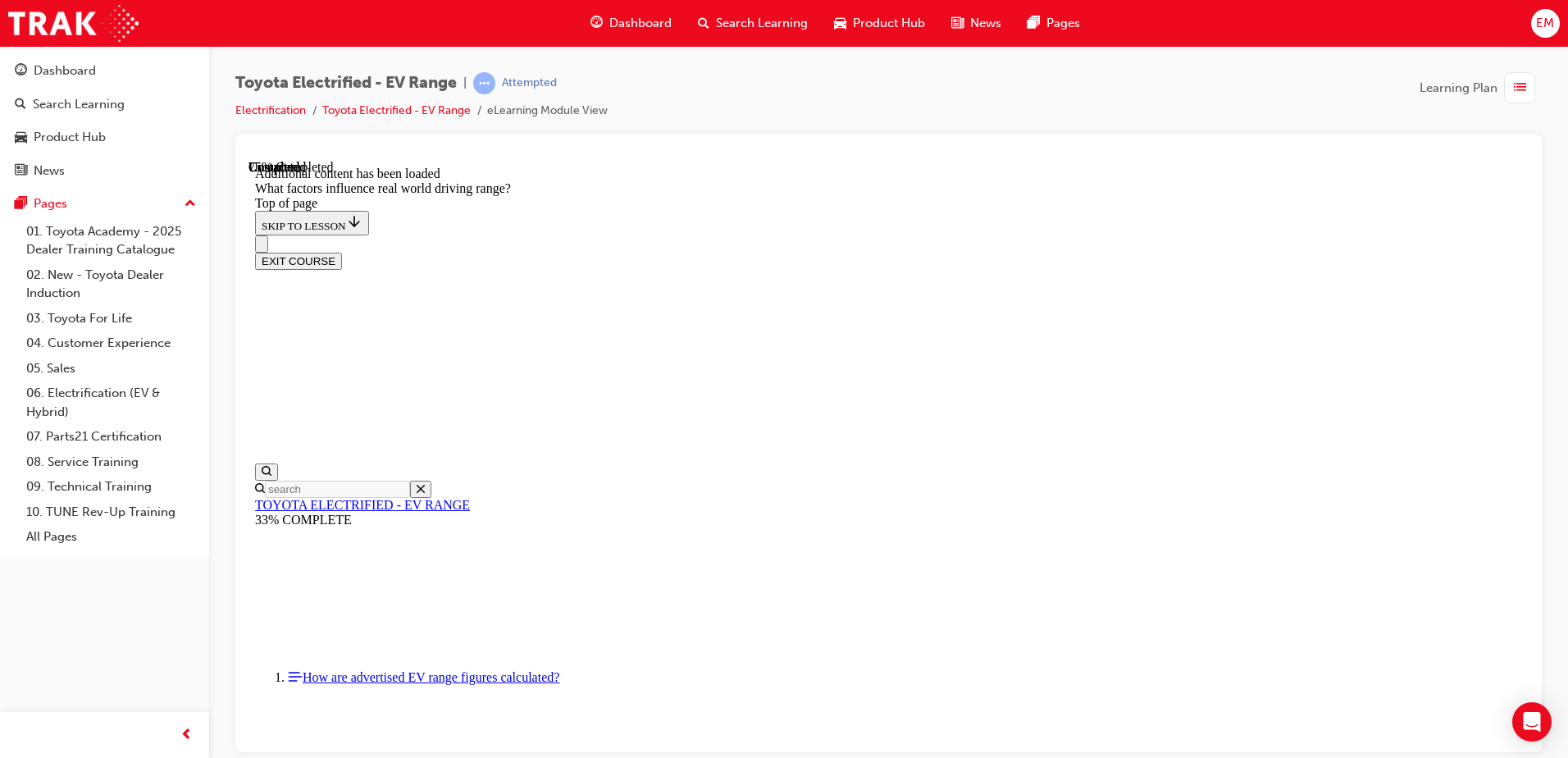
scroll to position [1981, 0]
drag, startPoint x: 1005, startPoint y: 449, endPoint x: 1223, endPoint y: 662, distance: 304.8
drag, startPoint x: 1033, startPoint y: 447, endPoint x: 792, endPoint y: 670, distance: 328.3
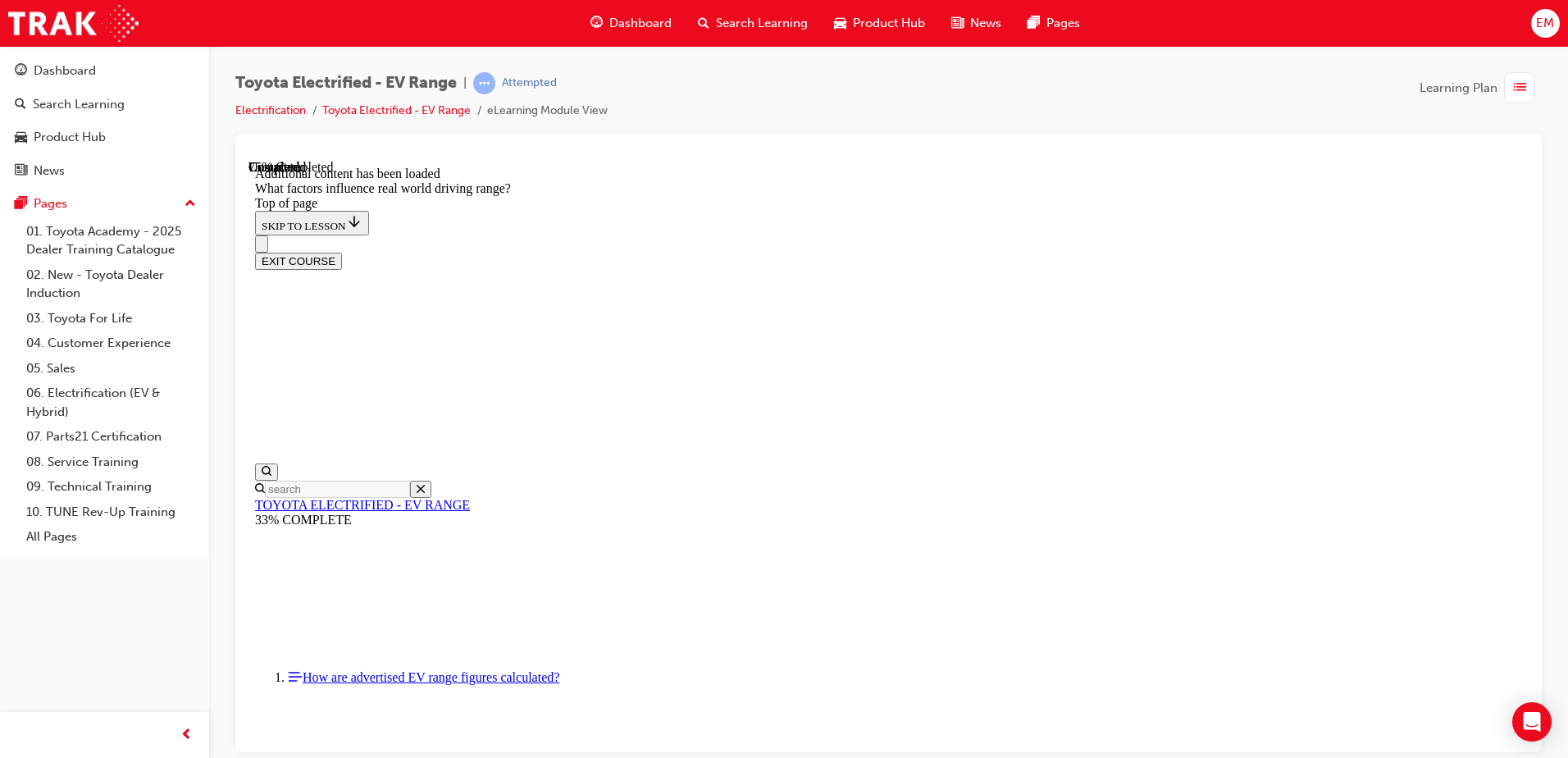
drag, startPoint x: 1006, startPoint y: 469, endPoint x: 772, endPoint y: 688, distance: 320.5
drag, startPoint x: 780, startPoint y: 674, endPoint x: 803, endPoint y: 651, distance: 32.5
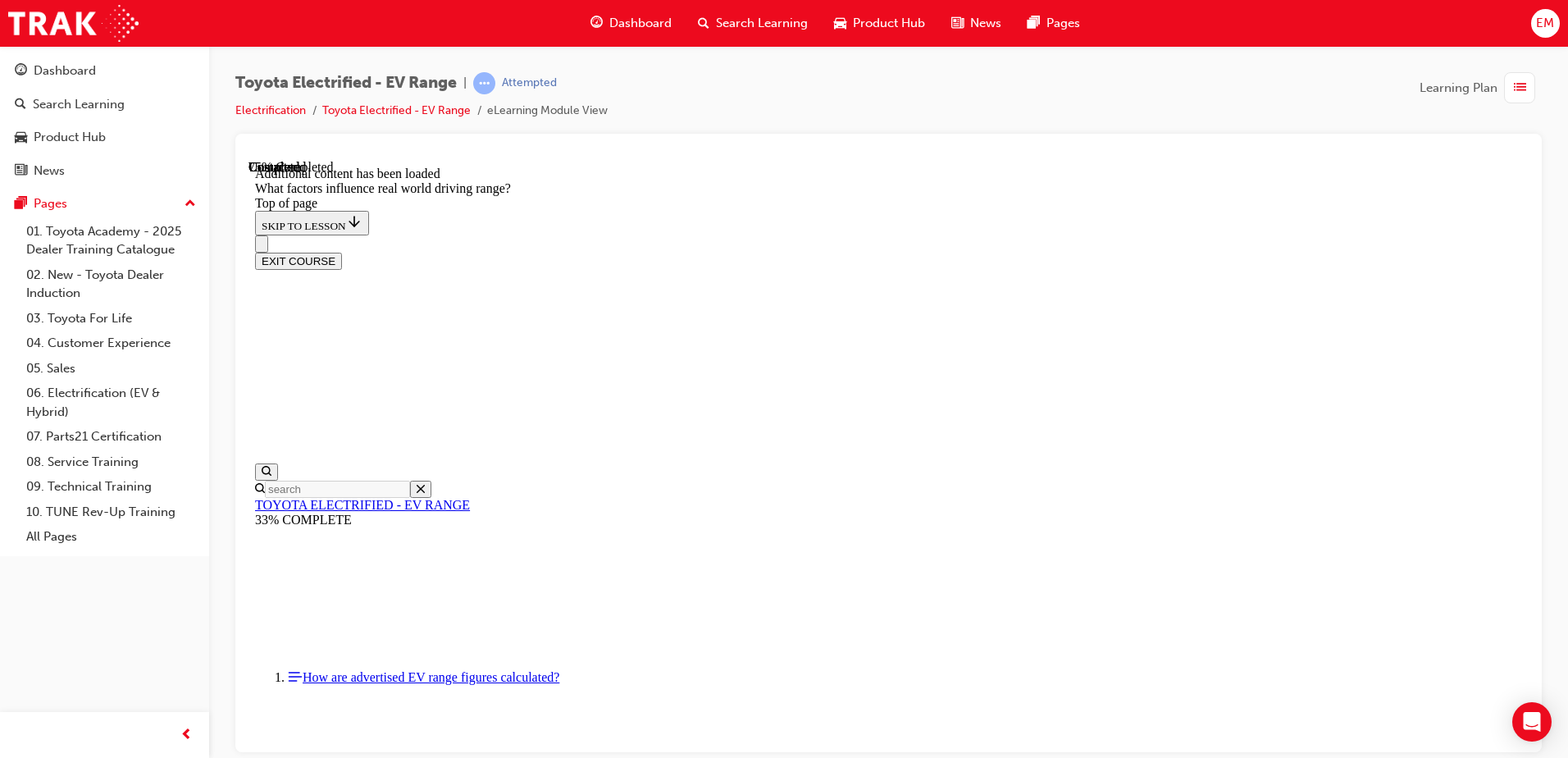
drag, startPoint x: 1004, startPoint y: 433, endPoint x: 1181, endPoint y: 629, distance: 264.1
drag, startPoint x: 970, startPoint y: 467, endPoint x: 748, endPoint y: 685, distance: 311.1
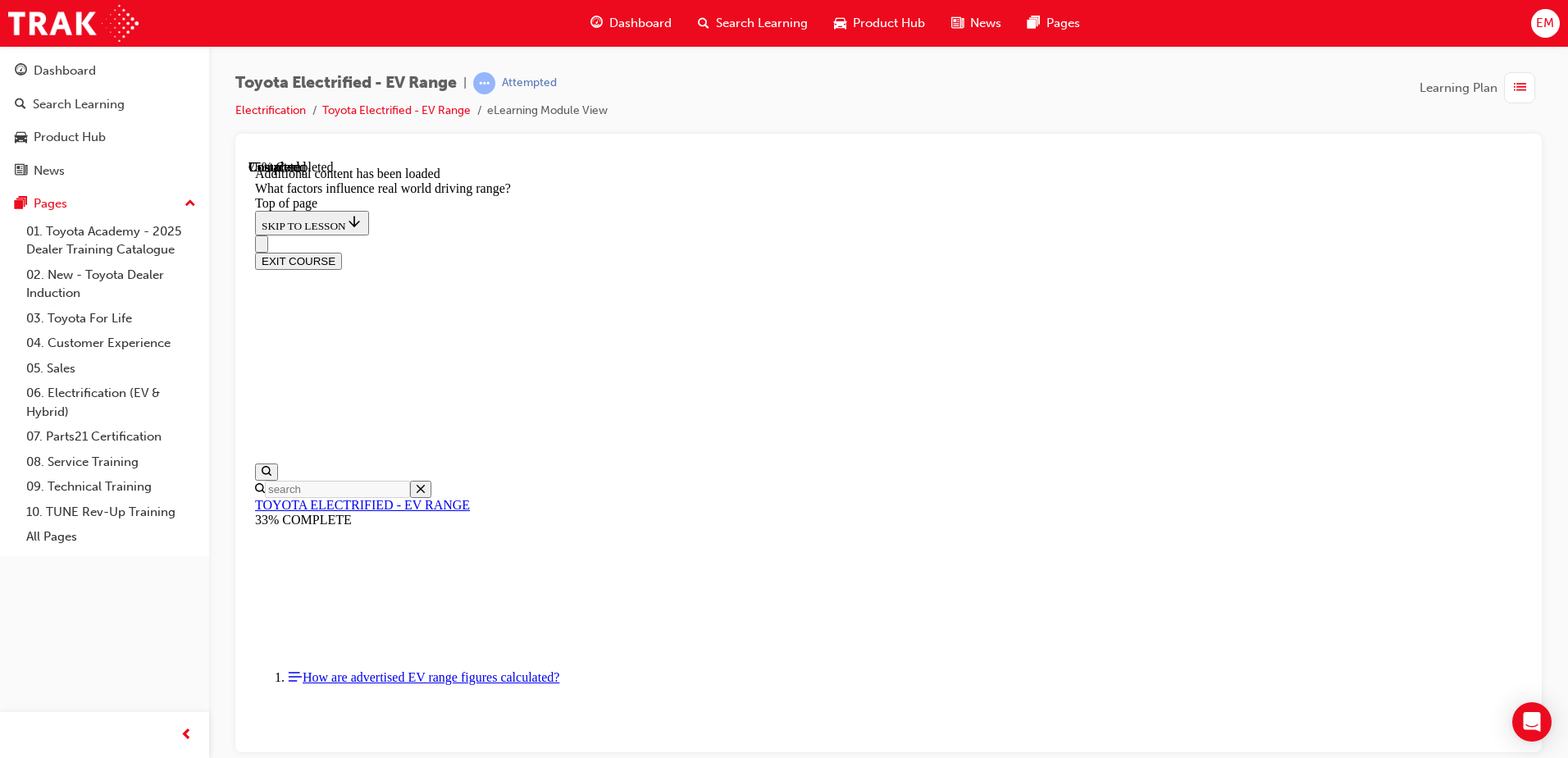
drag, startPoint x: 994, startPoint y: 455, endPoint x: 1205, endPoint y: 671, distance: 302.0
drag, startPoint x: 1005, startPoint y: 500, endPoint x: 791, endPoint y: 740, distance: 321.6
drag, startPoint x: 958, startPoint y: 443, endPoint x: 745, endPoint y: 663, distance: 306.2
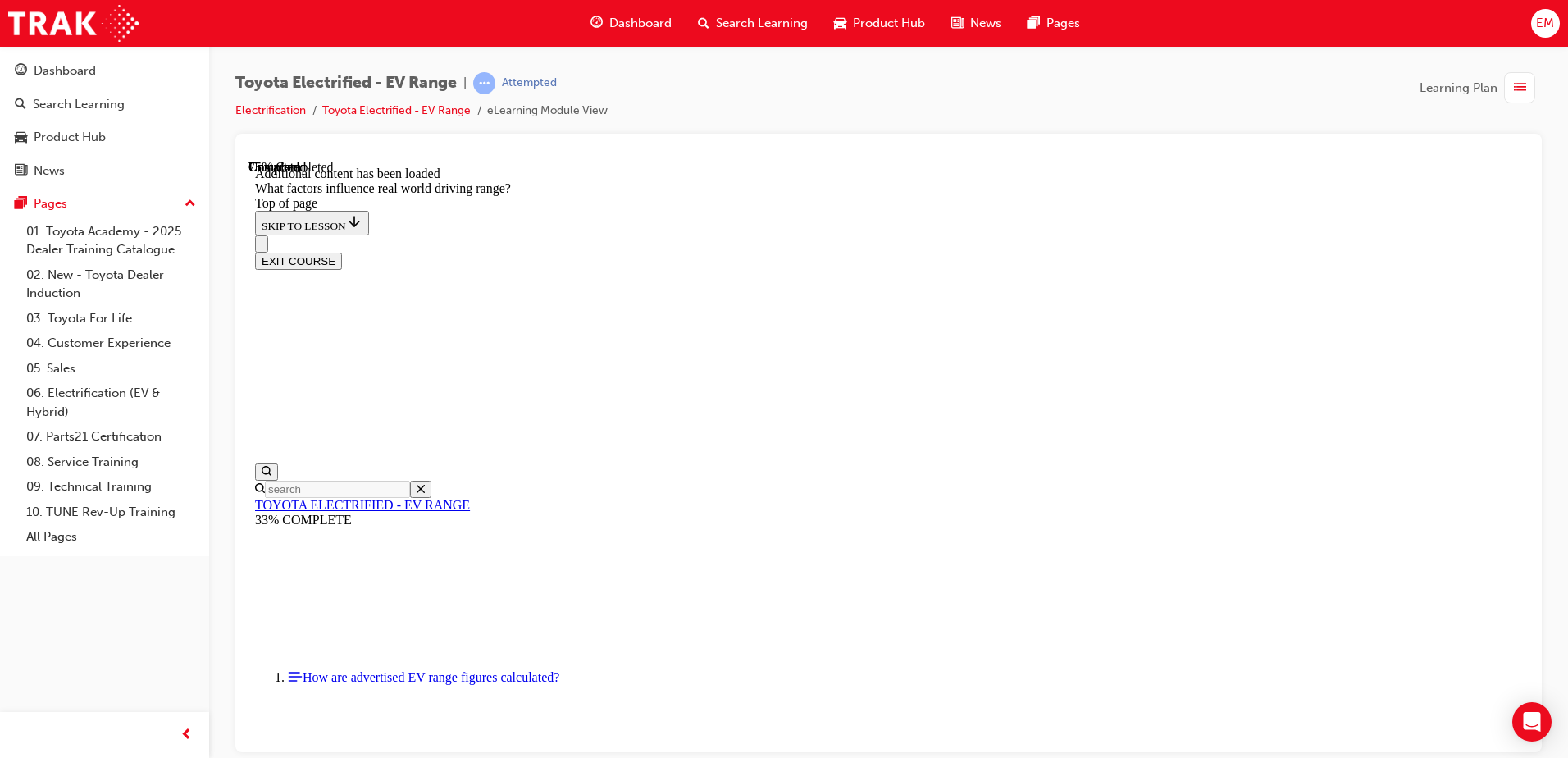
drag, startPoint x: 1037, startPoint y: 432, endPoint x: 1265, endPoint y: 656, distance: 319.6
drag, startPoint x: 1018, startPoint y: 457, endPoint x: 787, endPoint y: 673, distance: 316.3
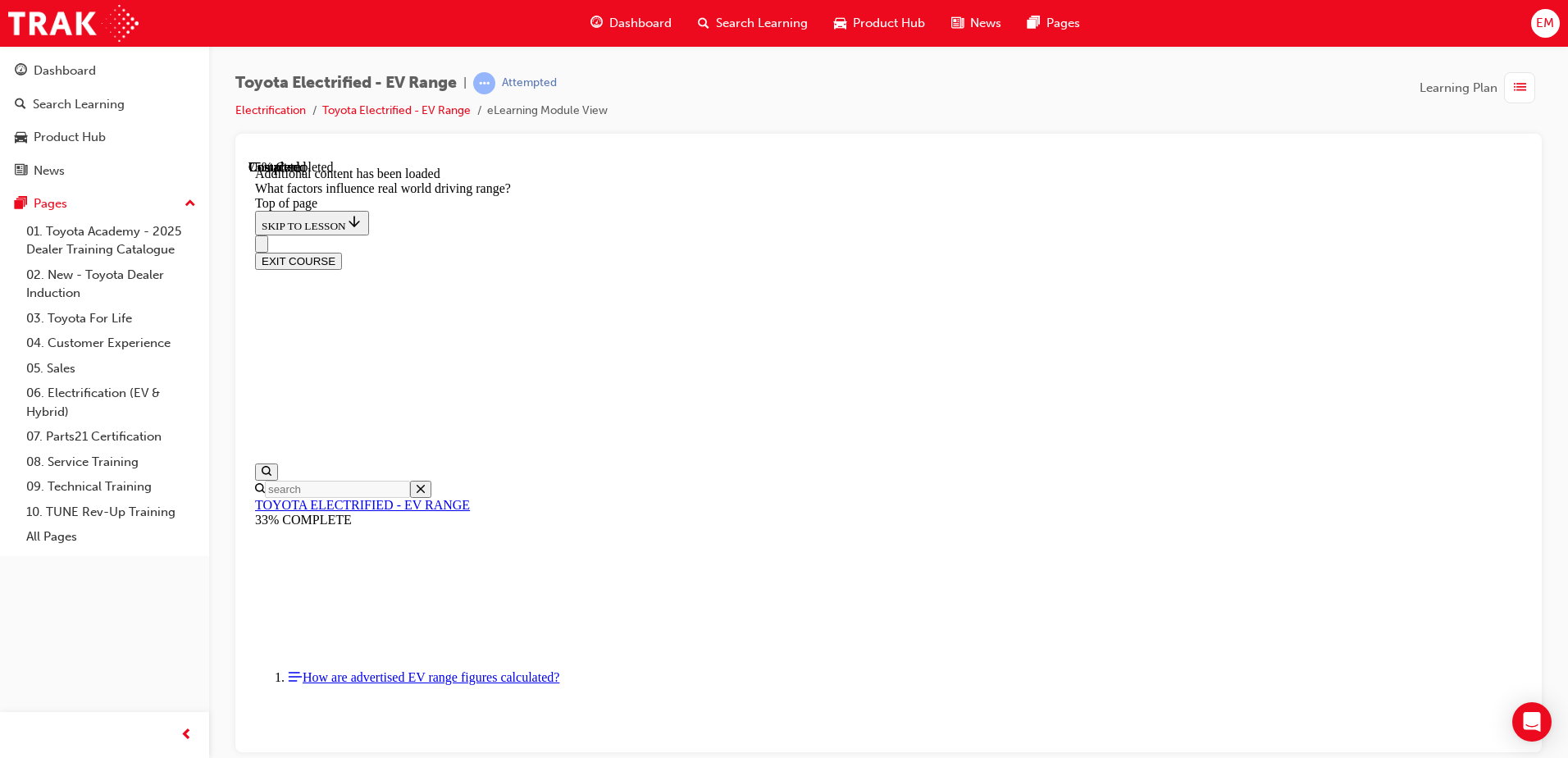
drag, startPoint x: 1004, startPoint y: 446, endPoint x: 1233, endPoint y: 661, distance: 314.1
drag, startPoint x: 968, startPoint y: 454, endPoint x: 1183, endPoint y: 667, distance: 302.6
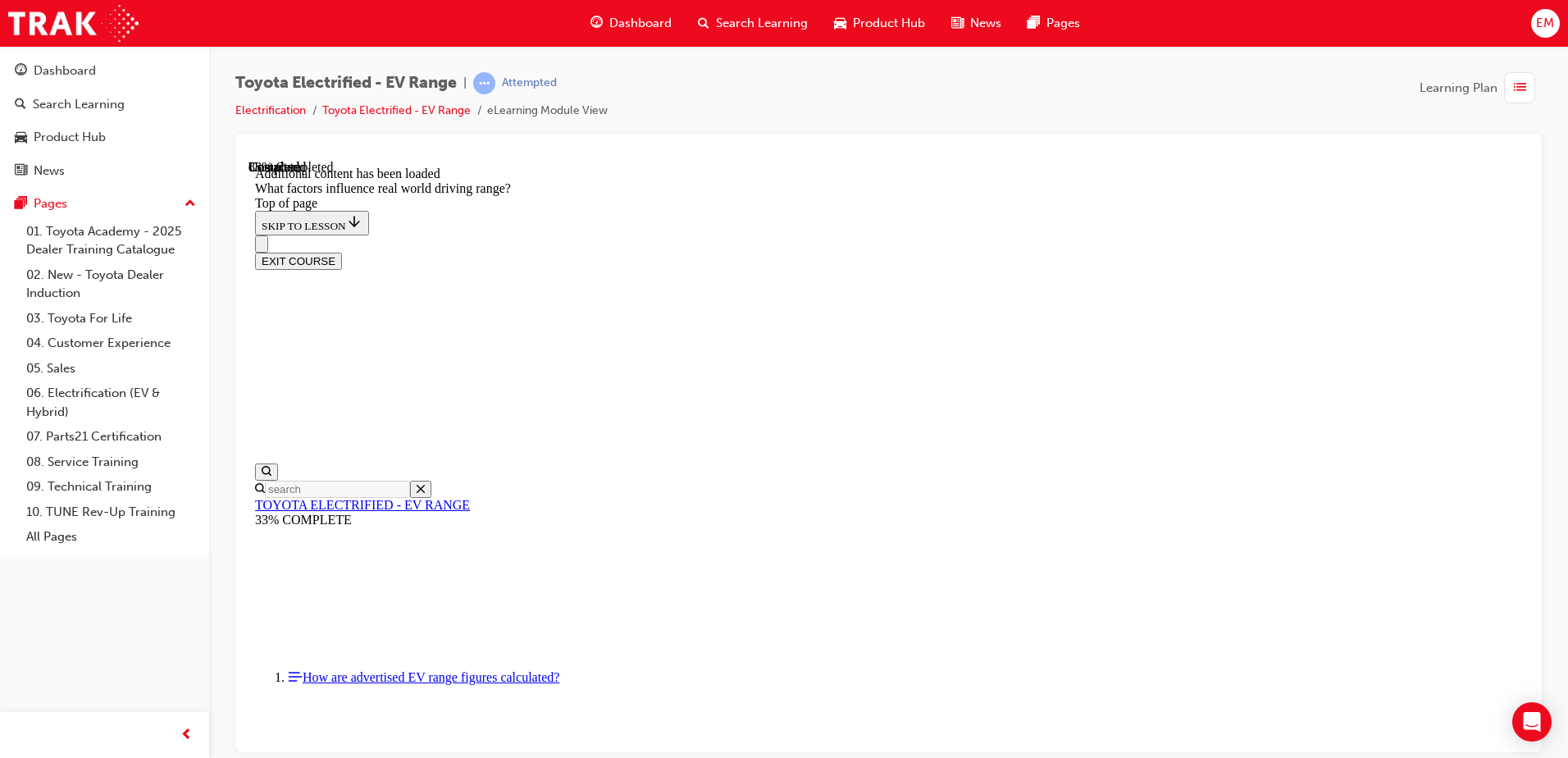
drag, startPoint x: 800, startPoint y: 477, endPoint x: 806, endPoint y: 385, distance: 92.2
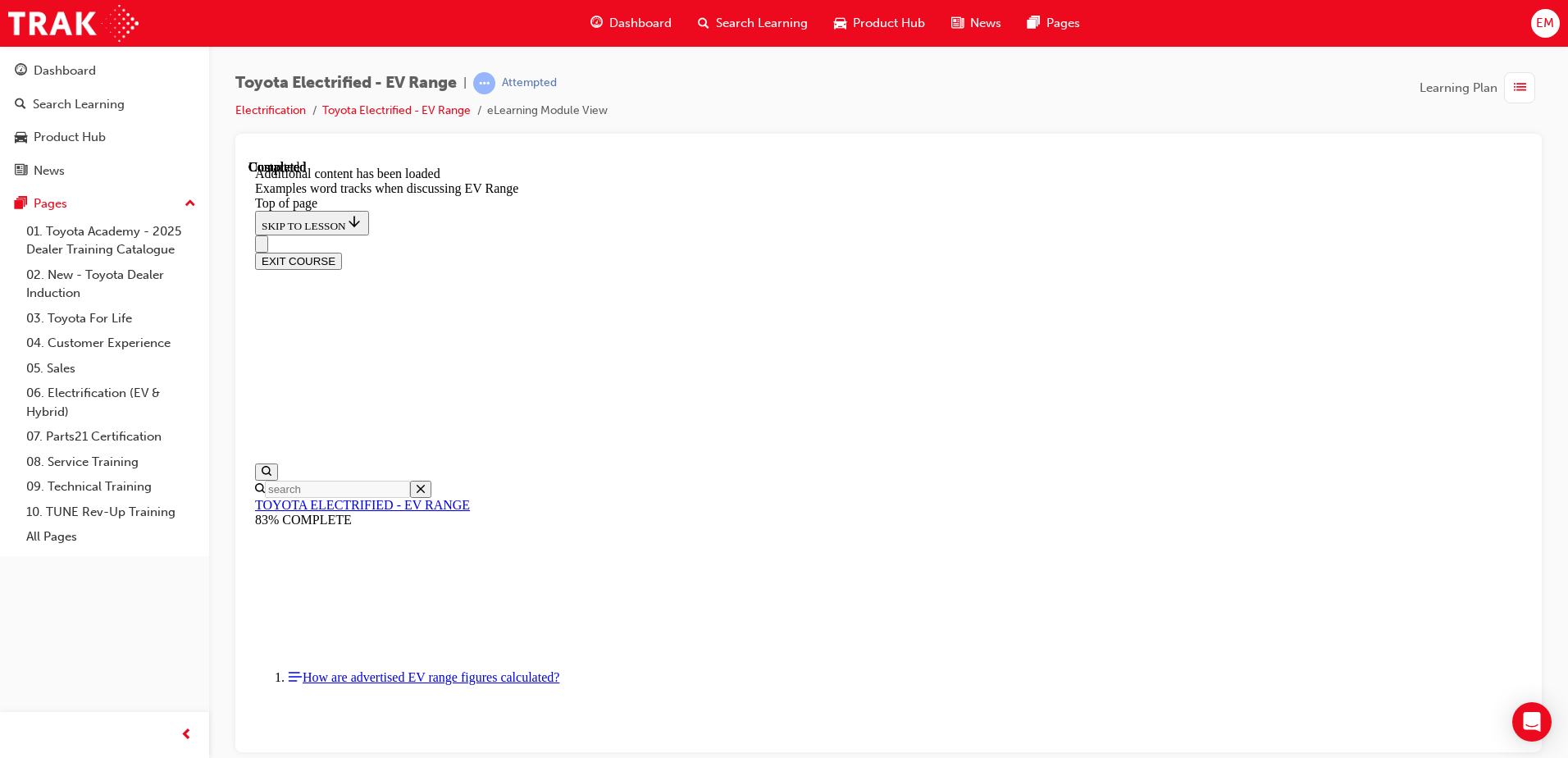
drag, startPoint x: 989, startPoint y: 719, endPoint x: 957, endPoint y: 722, distance: 32.1
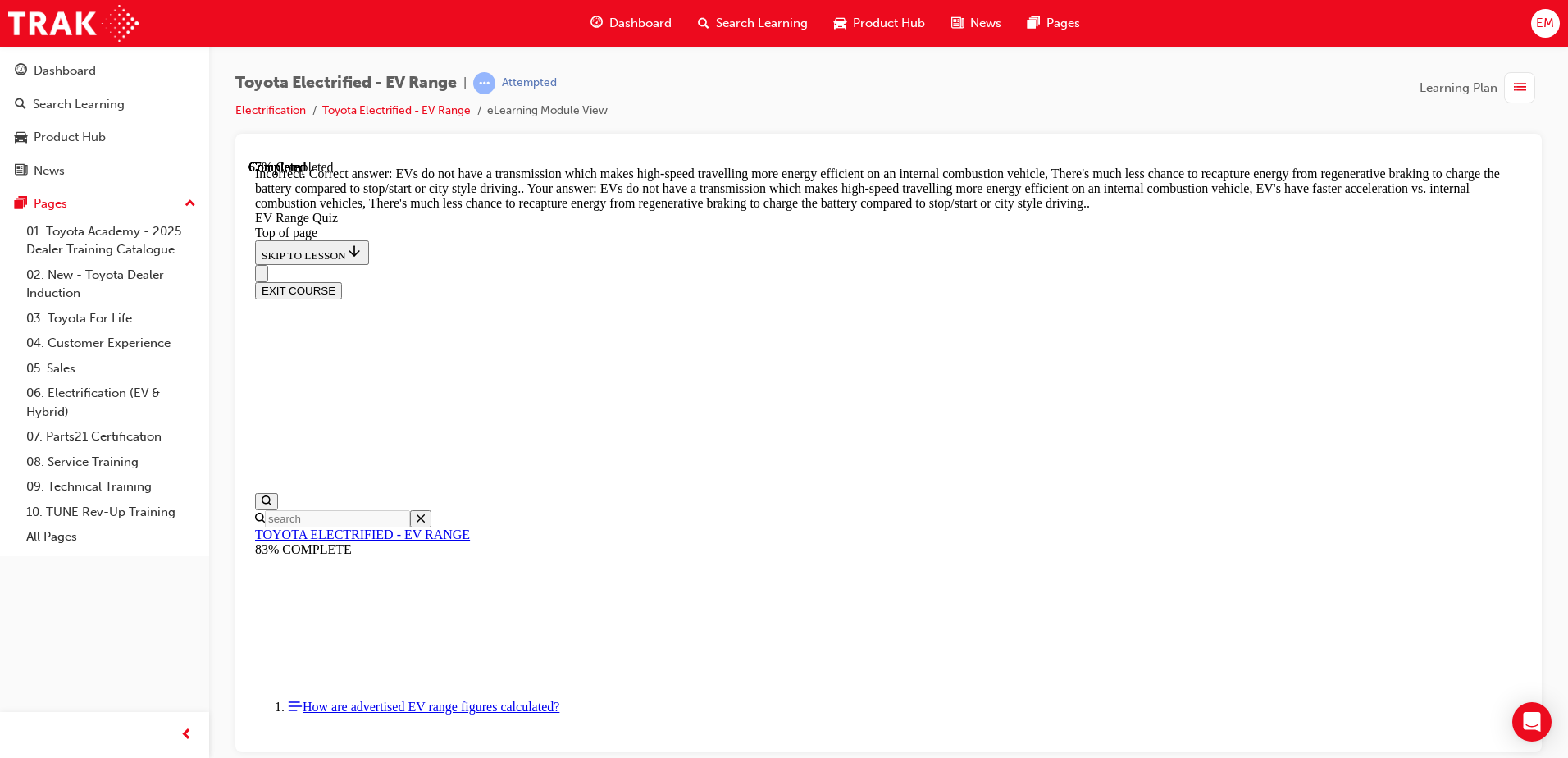
scroll to position [398, 0]
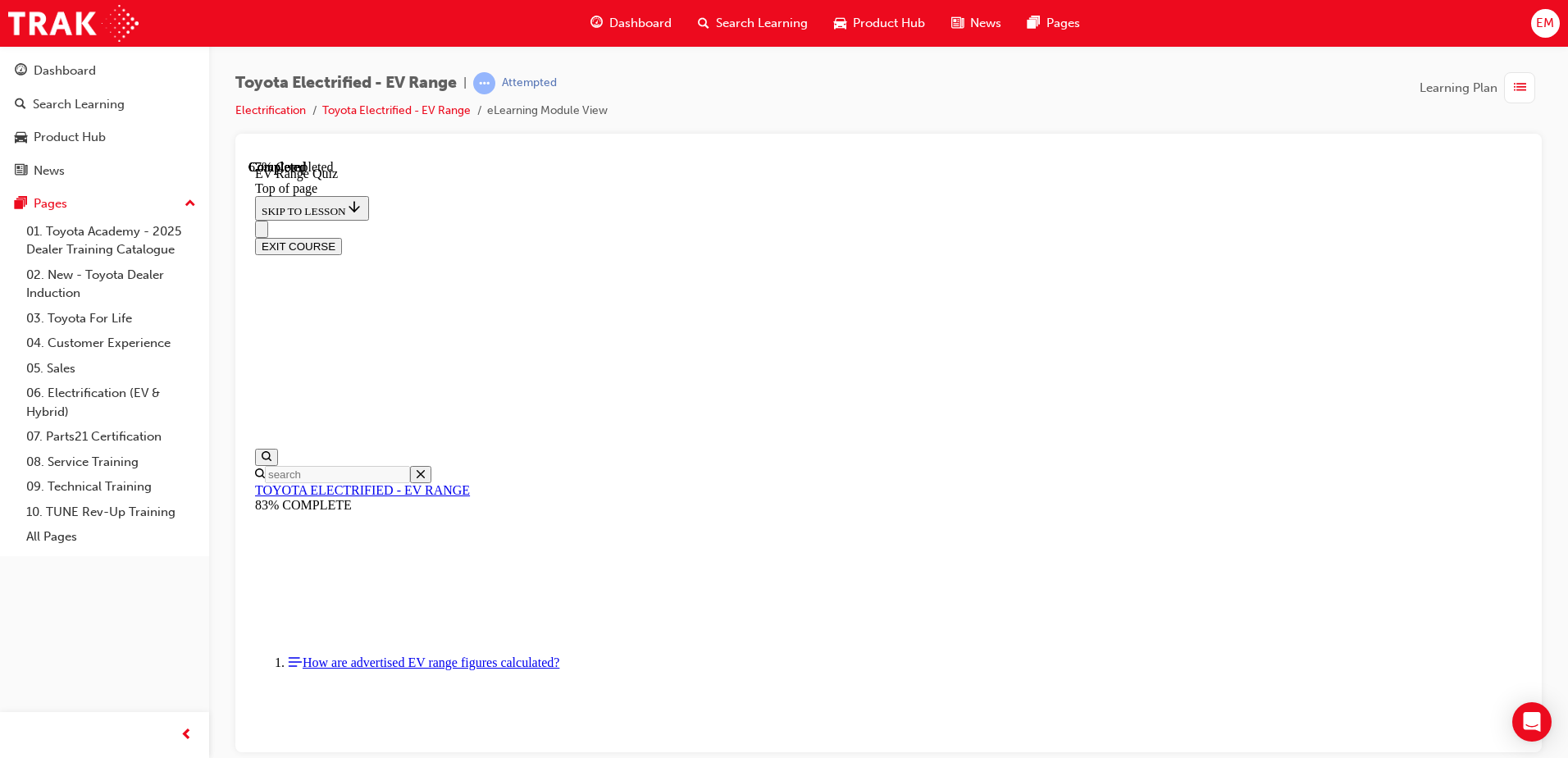
scroll to position [214, 0]
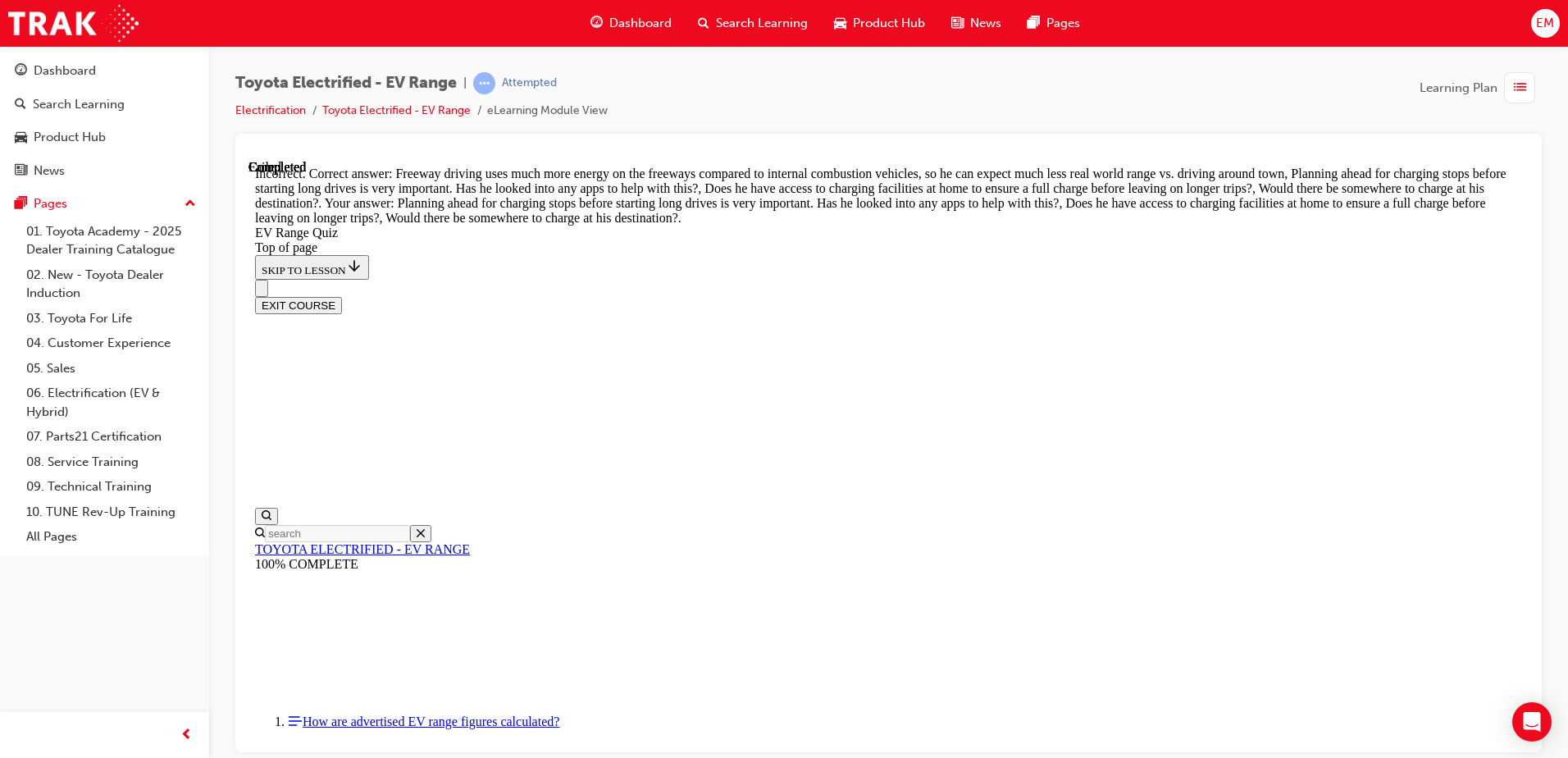
scroll to position [469, 0]
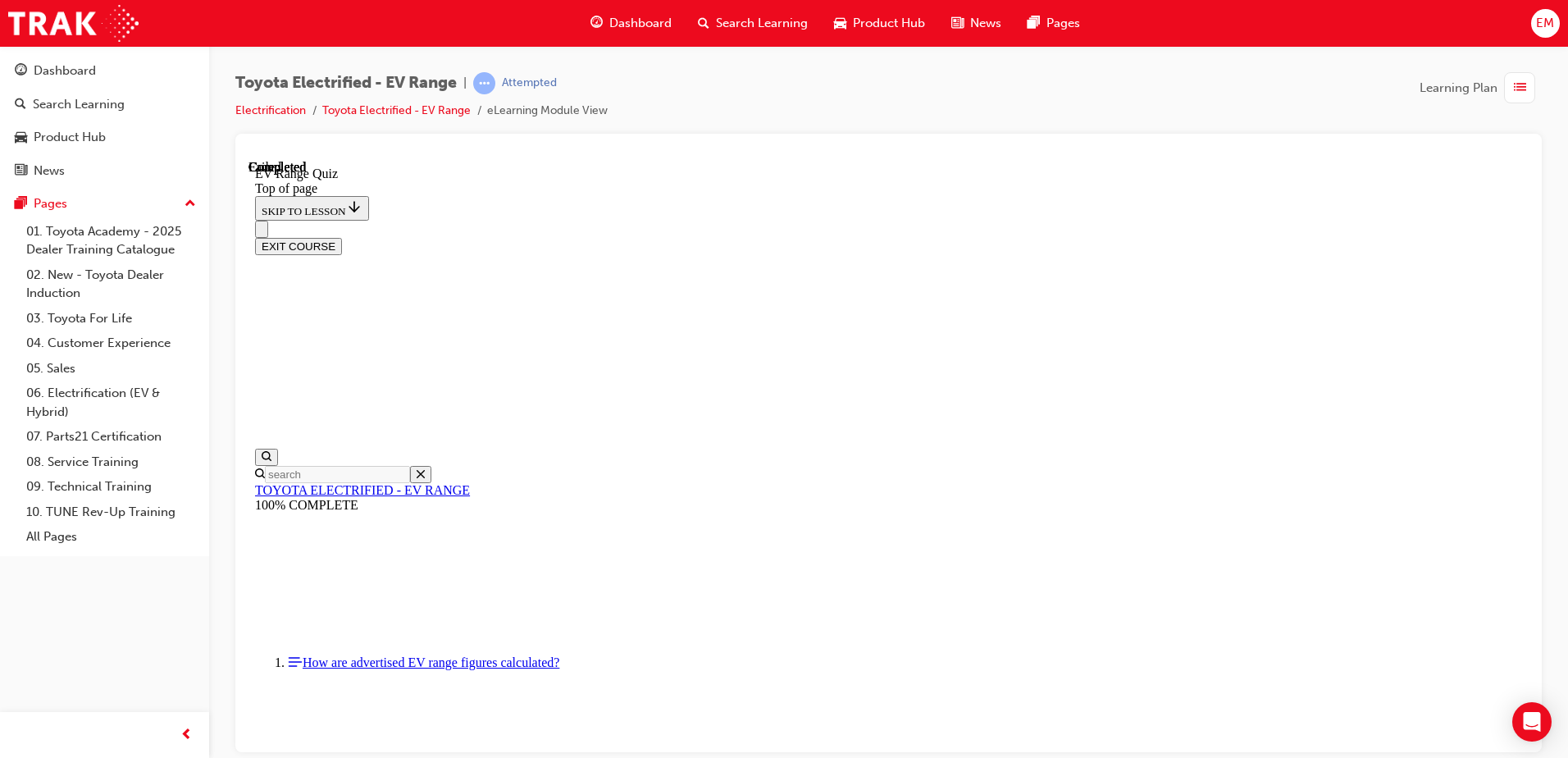
scroll to position [248, 0]
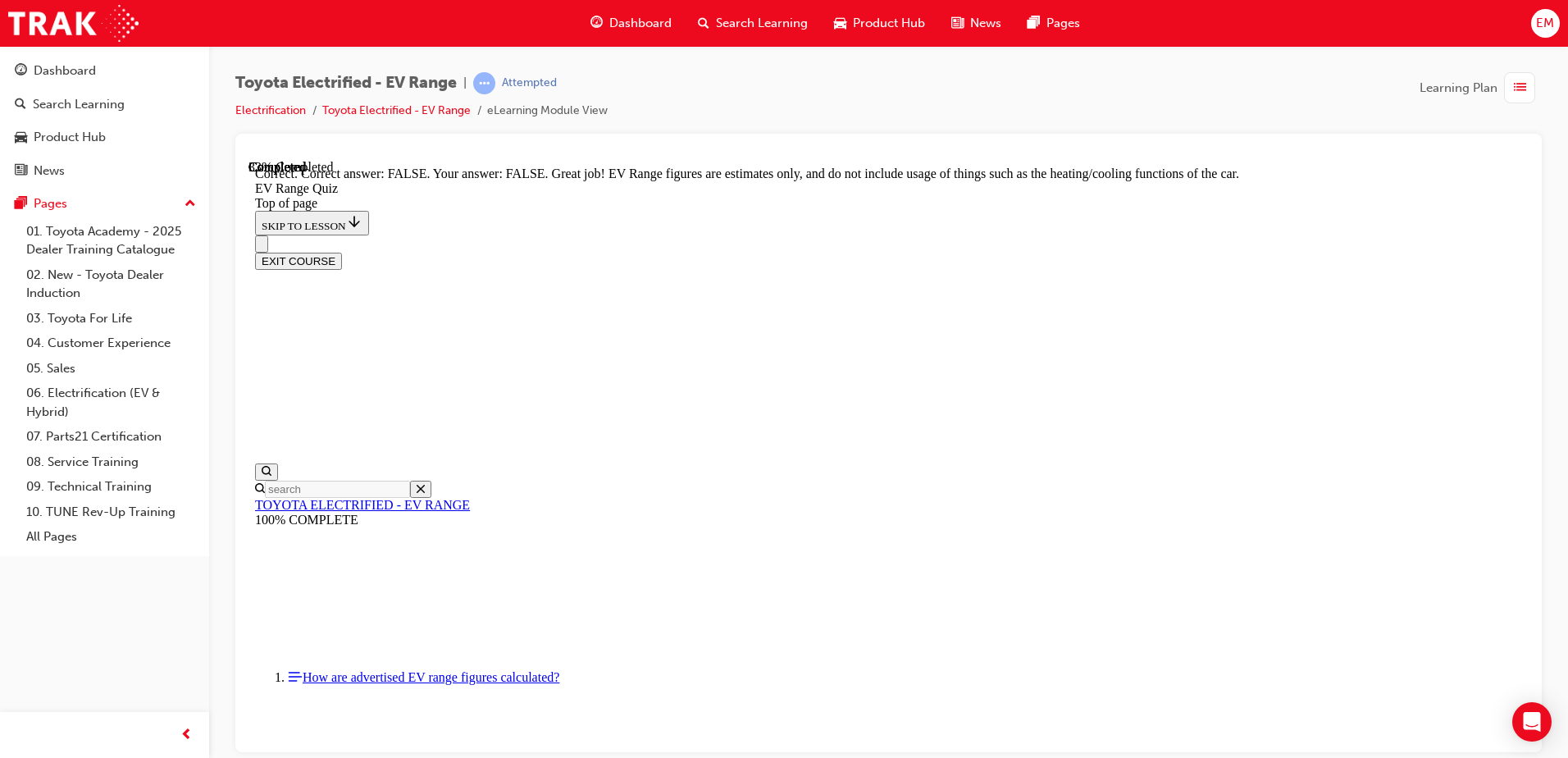
drag, startPoint x: 1049, startPoint y: 398, endPoint x: 1052, endPoint y: 383, distance: 15.3
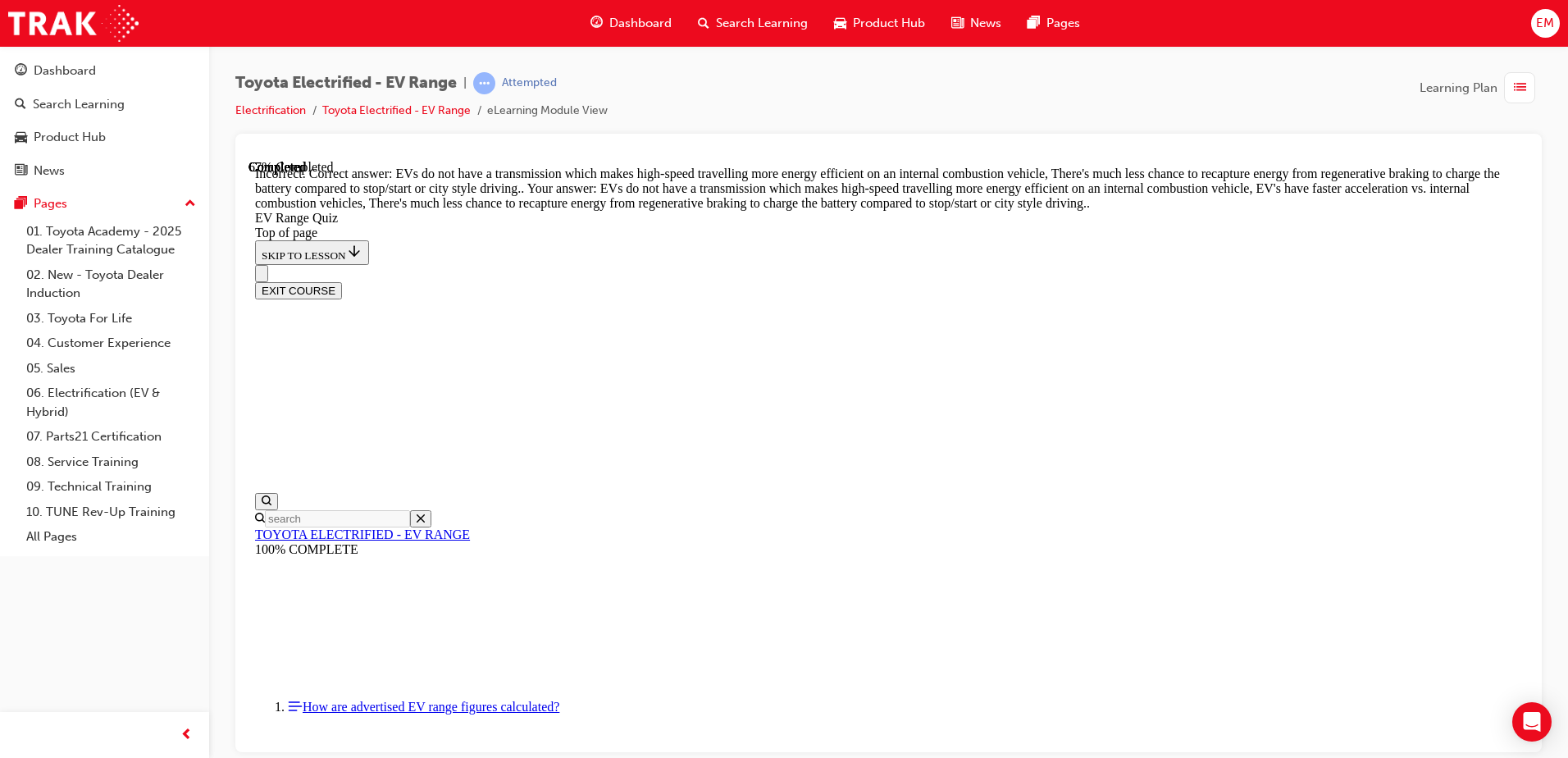
scroll to position [233, 0]
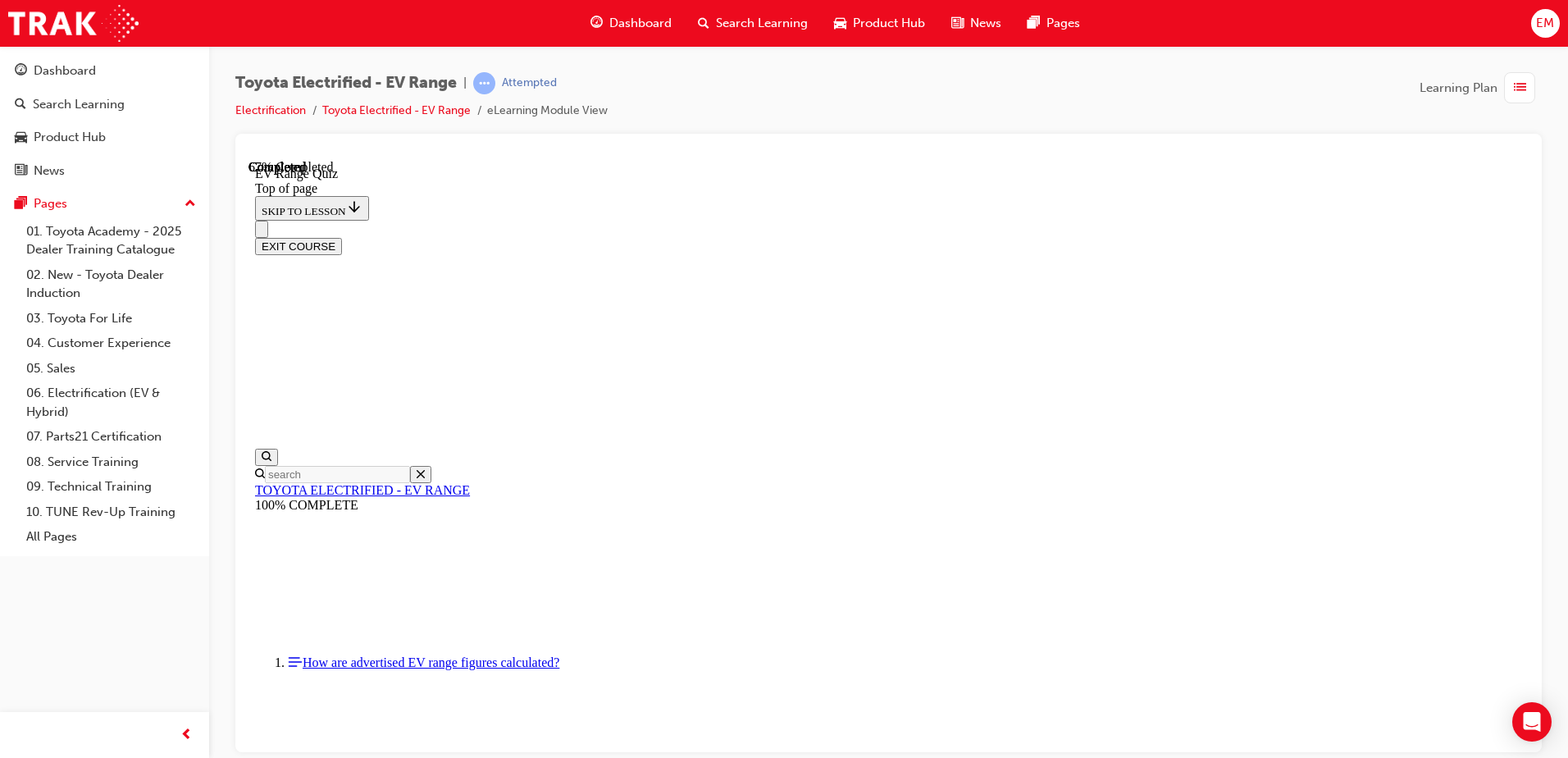
scroll to position [214, 0]
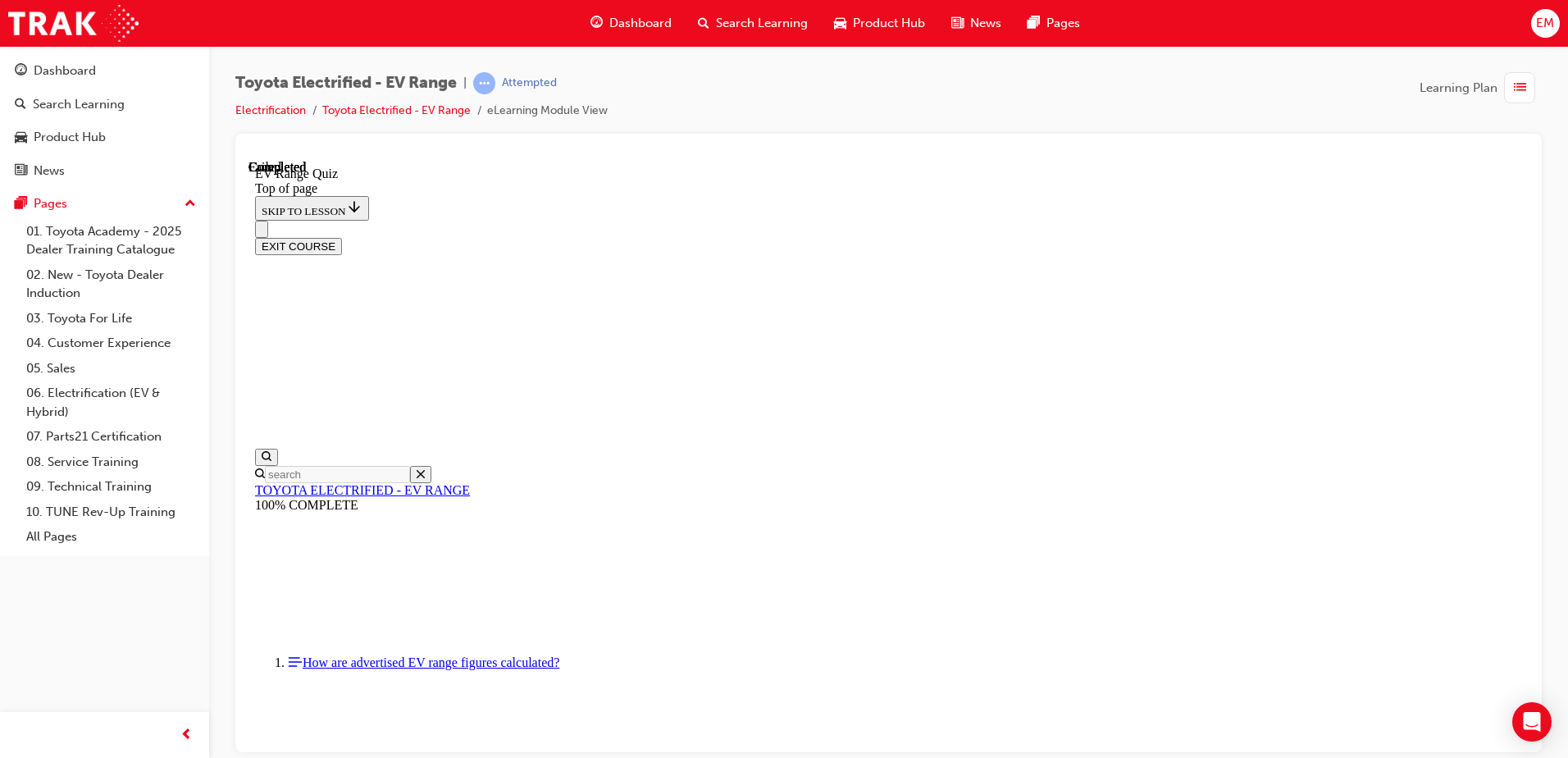
scroll to position [248, 0]
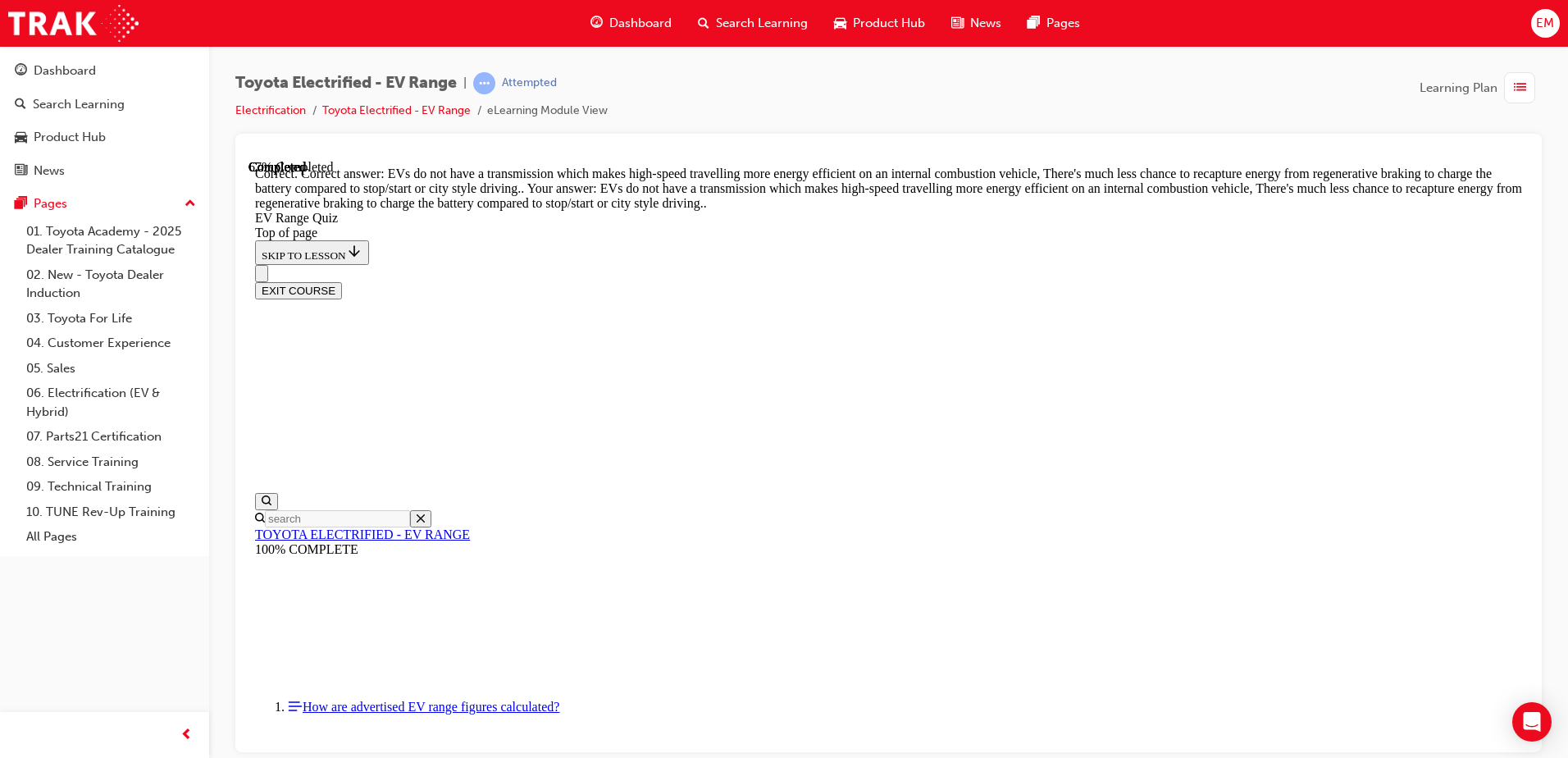
scroll to position [398, 0]
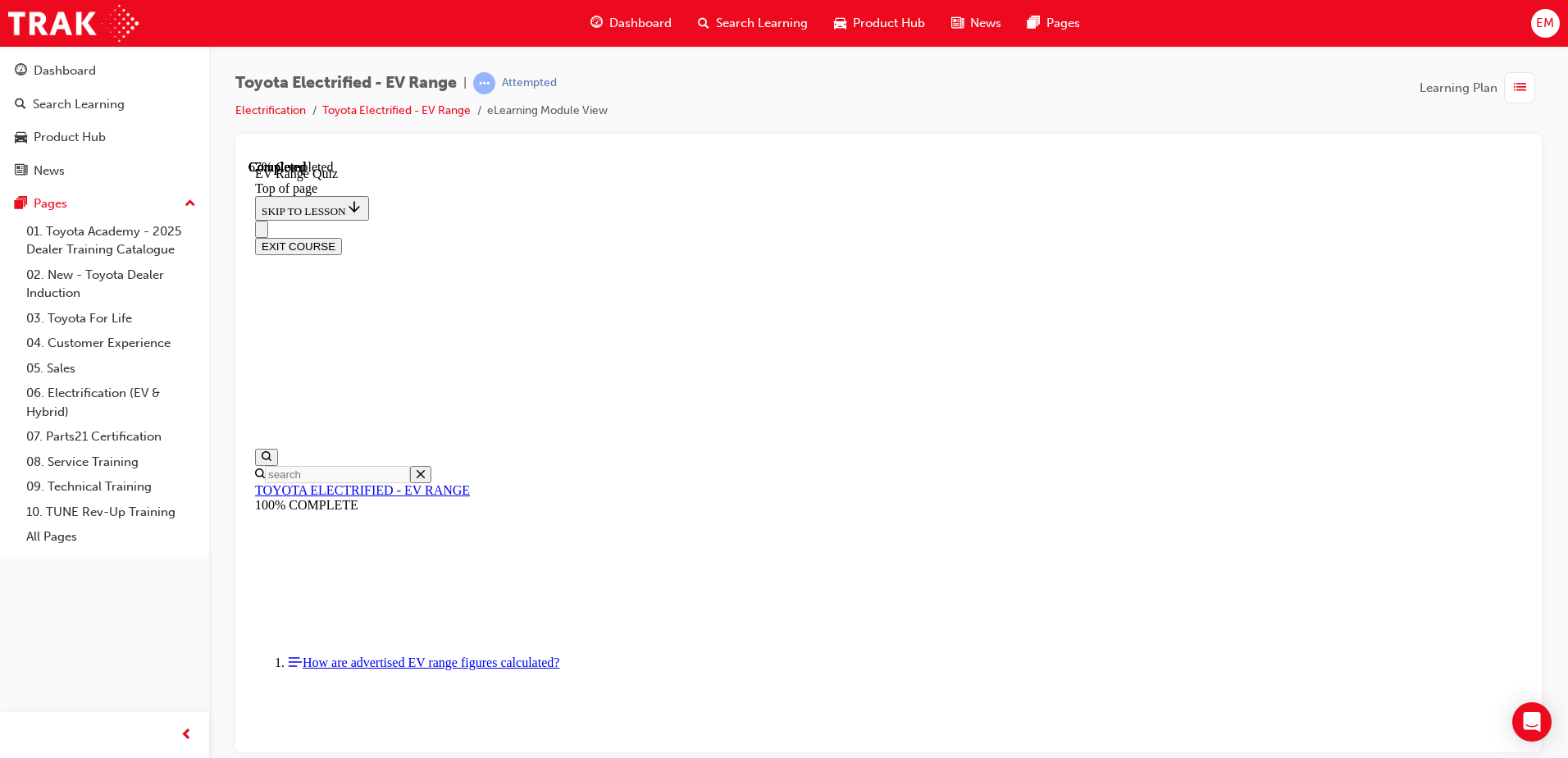
scroll to position [214, 0]
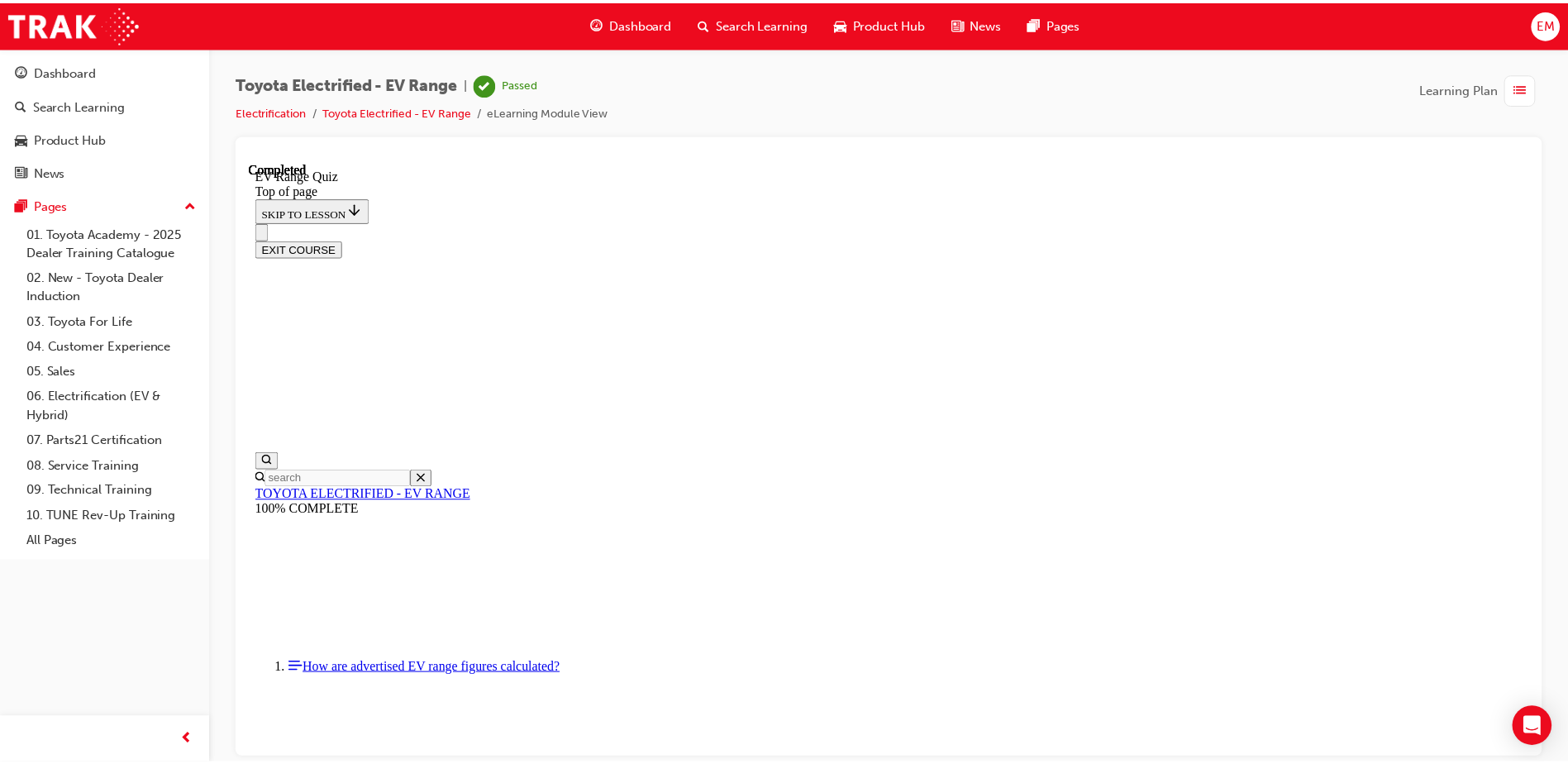
scroll to position [250, 0]
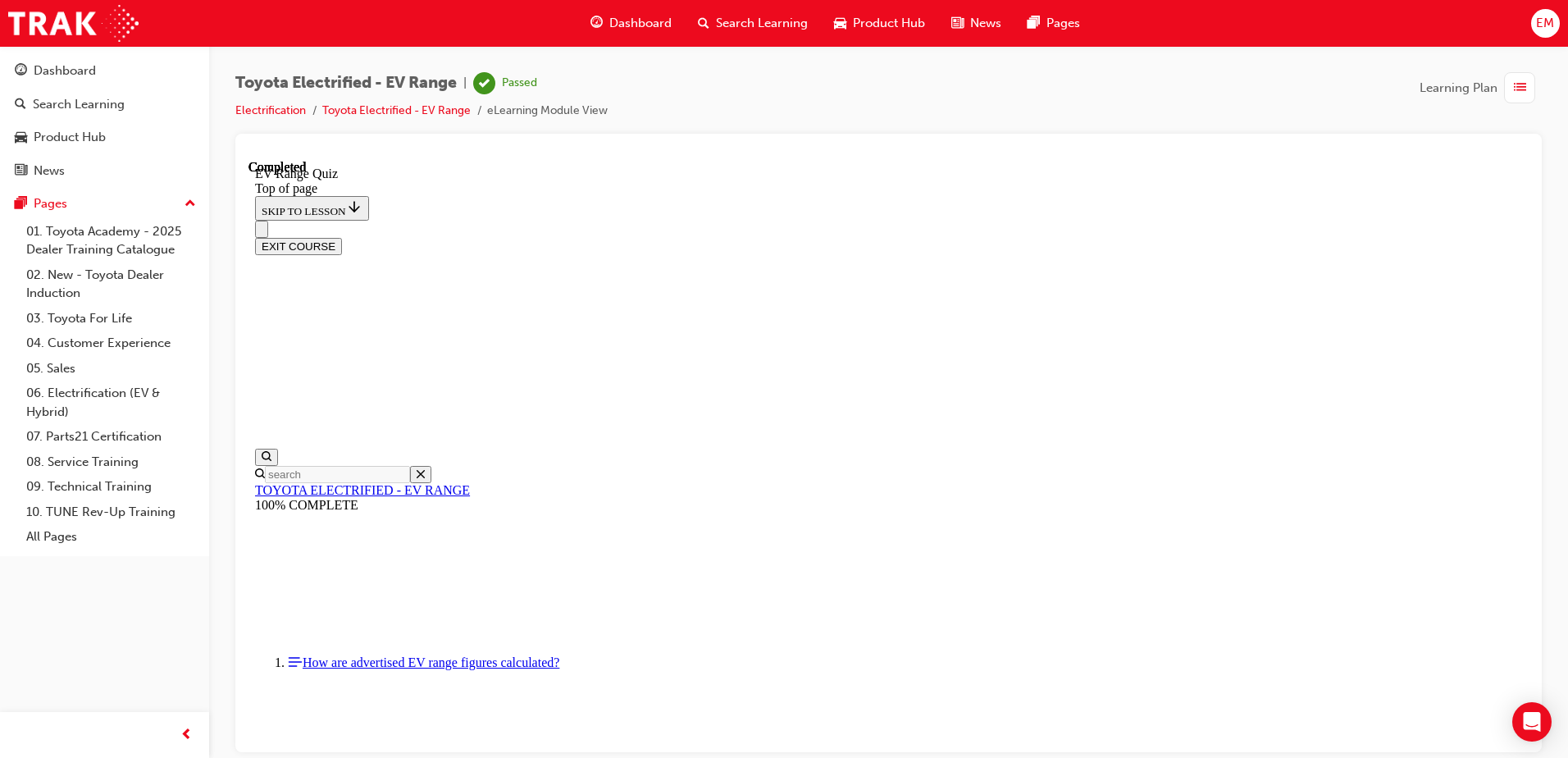
click at [661, 27] on span "Dashboard" at bounding box center [640, 23] width 63 height 19
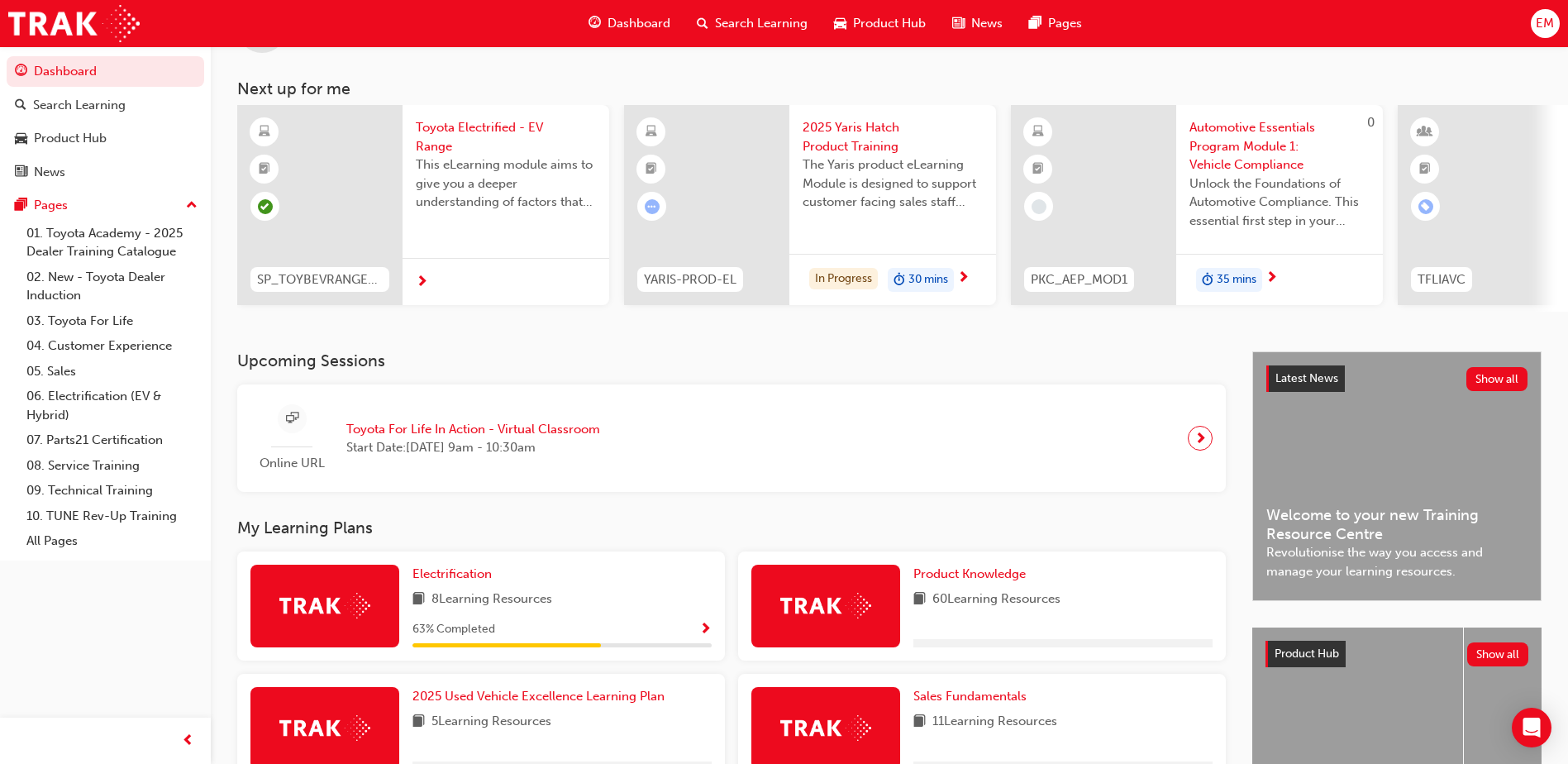
scroll to position [166, 0]
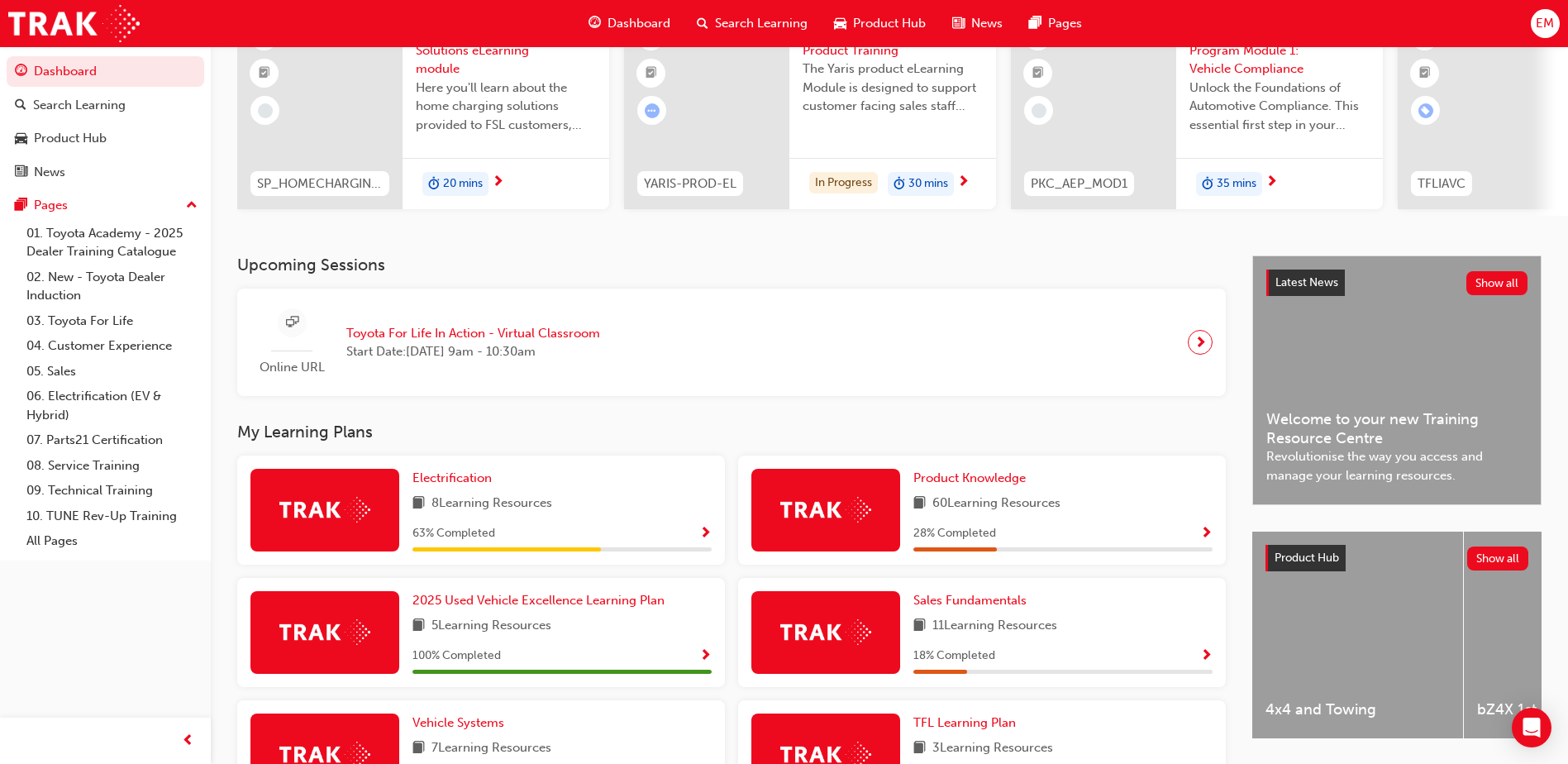
click at [707, 541] on span "Show Progress" at bounding box center [706, 534] width 12 height 15
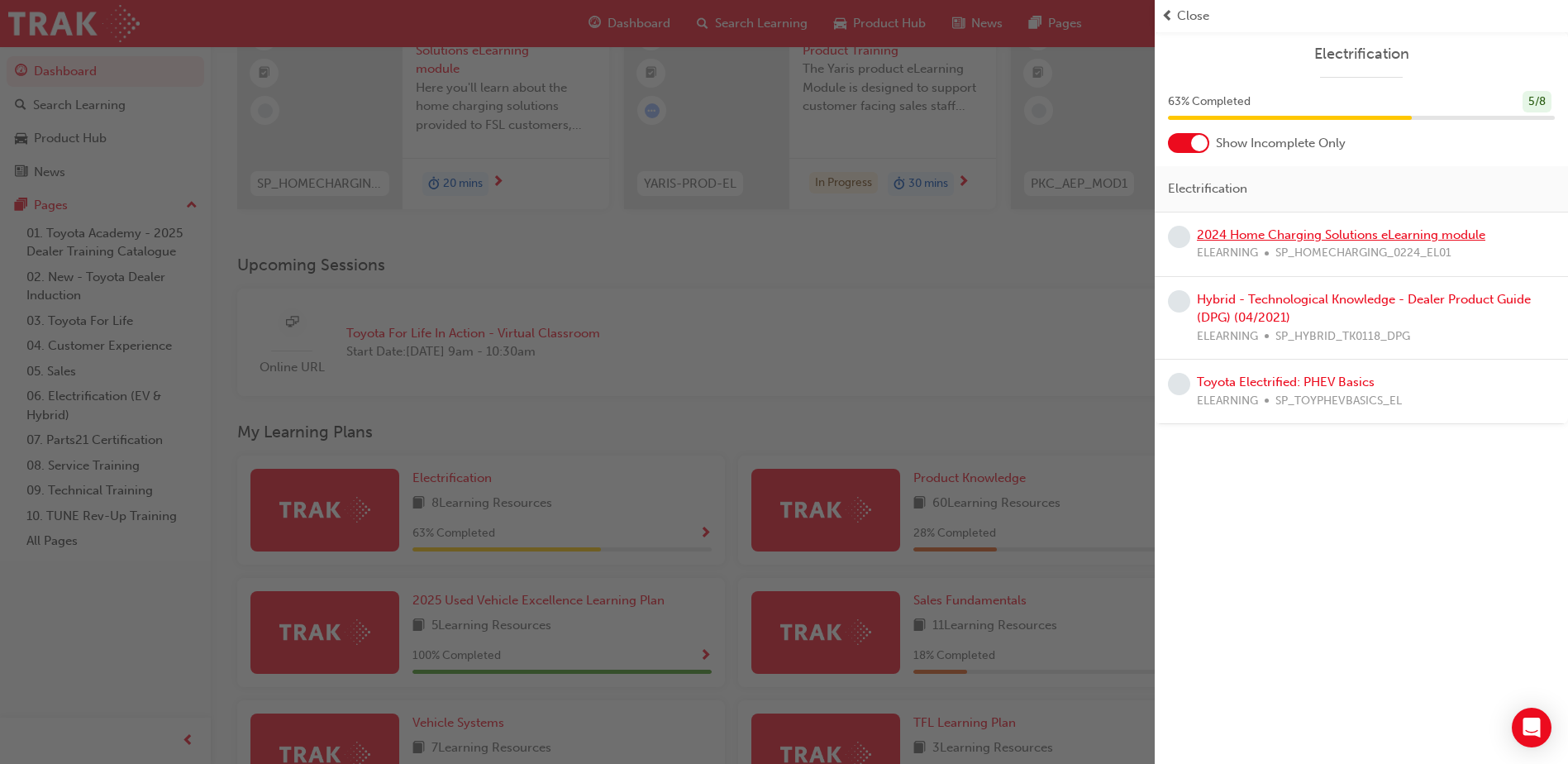
click at [1319, 239] on link "2024 Home Charging Solutions eLearning module" at bounding box center [1341, 234] width 288 height 15
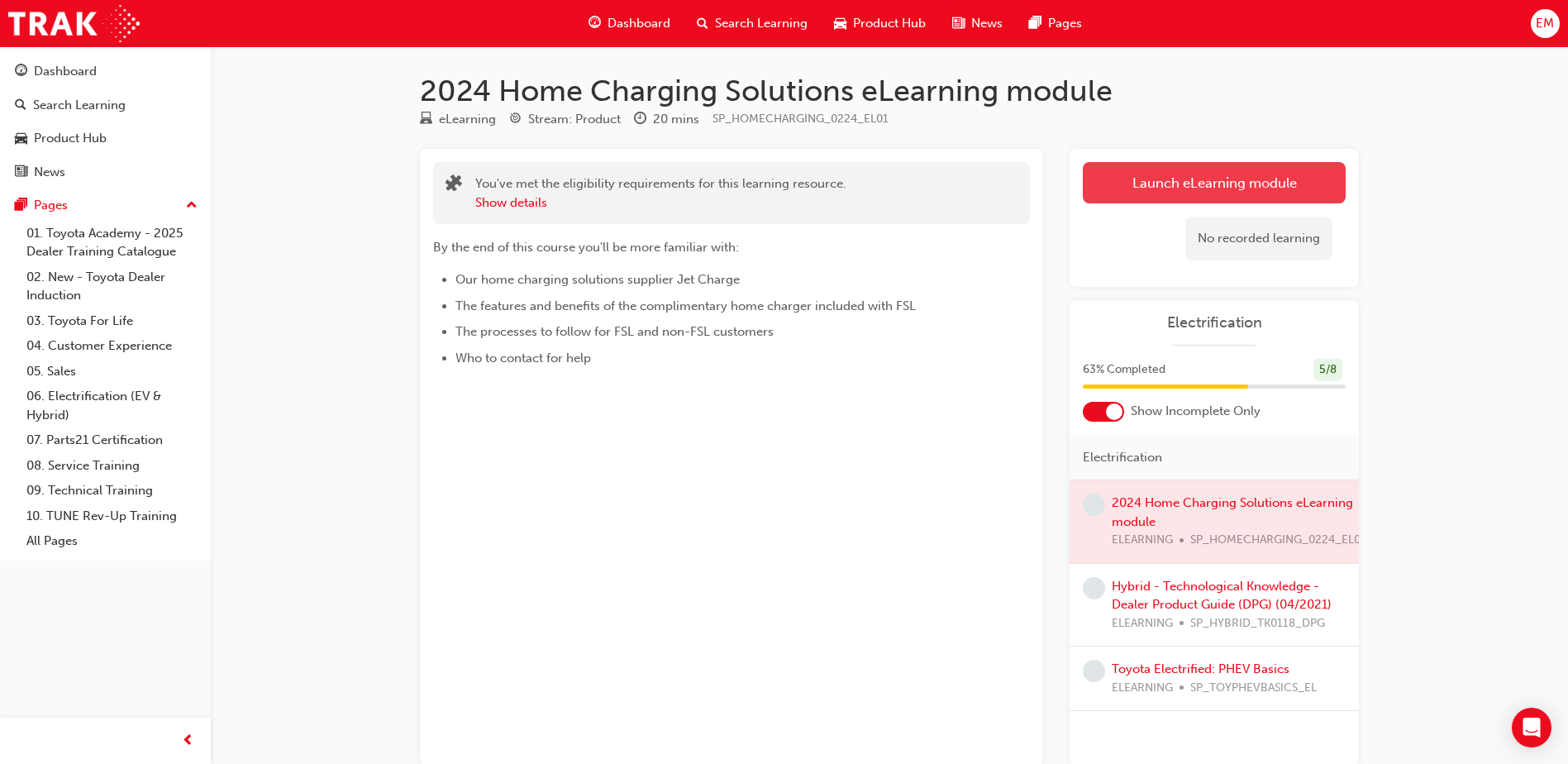
click at [1104, 200] on link "Launch eLearning module" at bounding box center [1214, 183] width 263 height 41
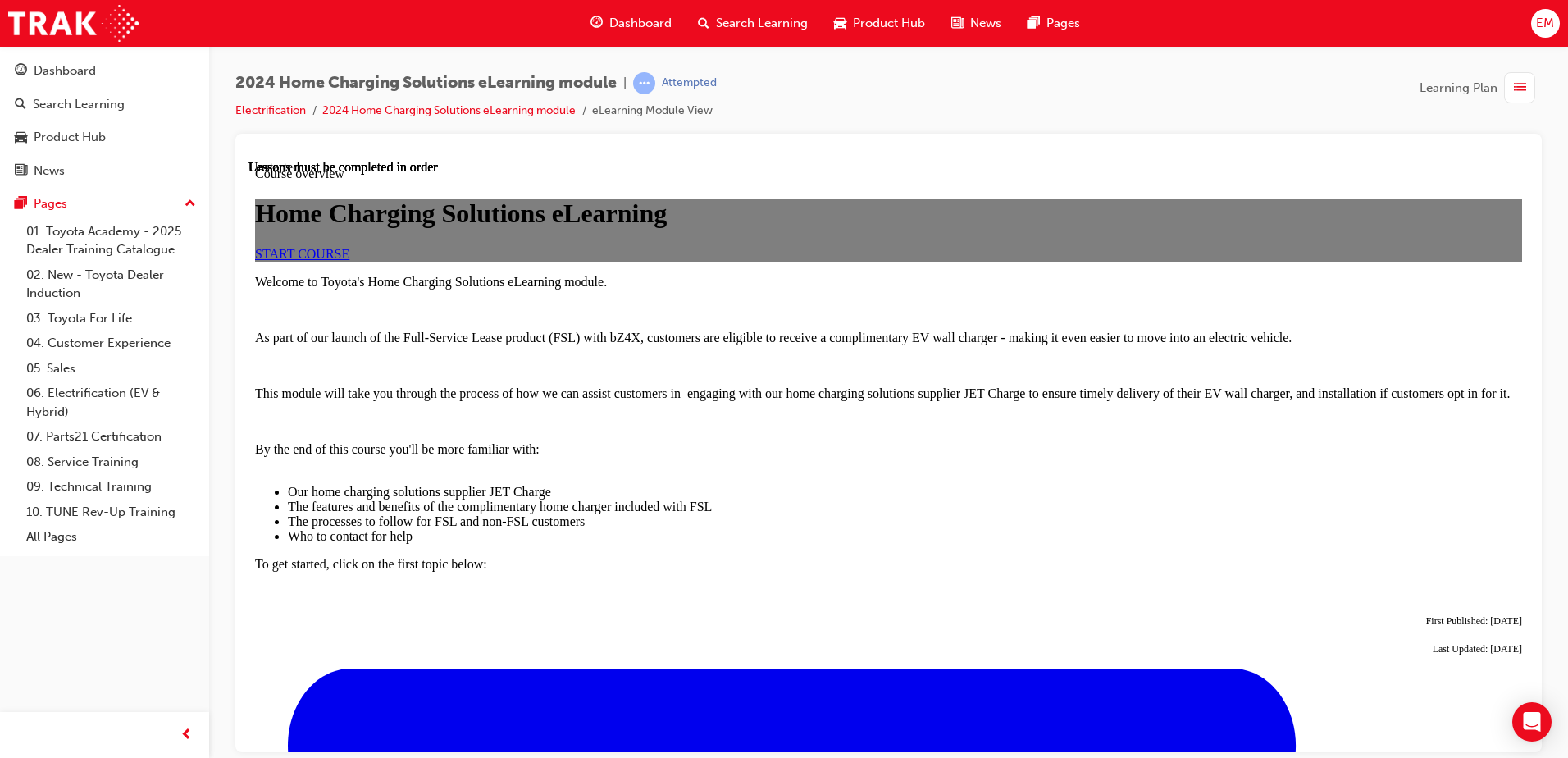
click at [350, 260] on link "START COURSE" at bounding box center [302, 254] width 94 height 14
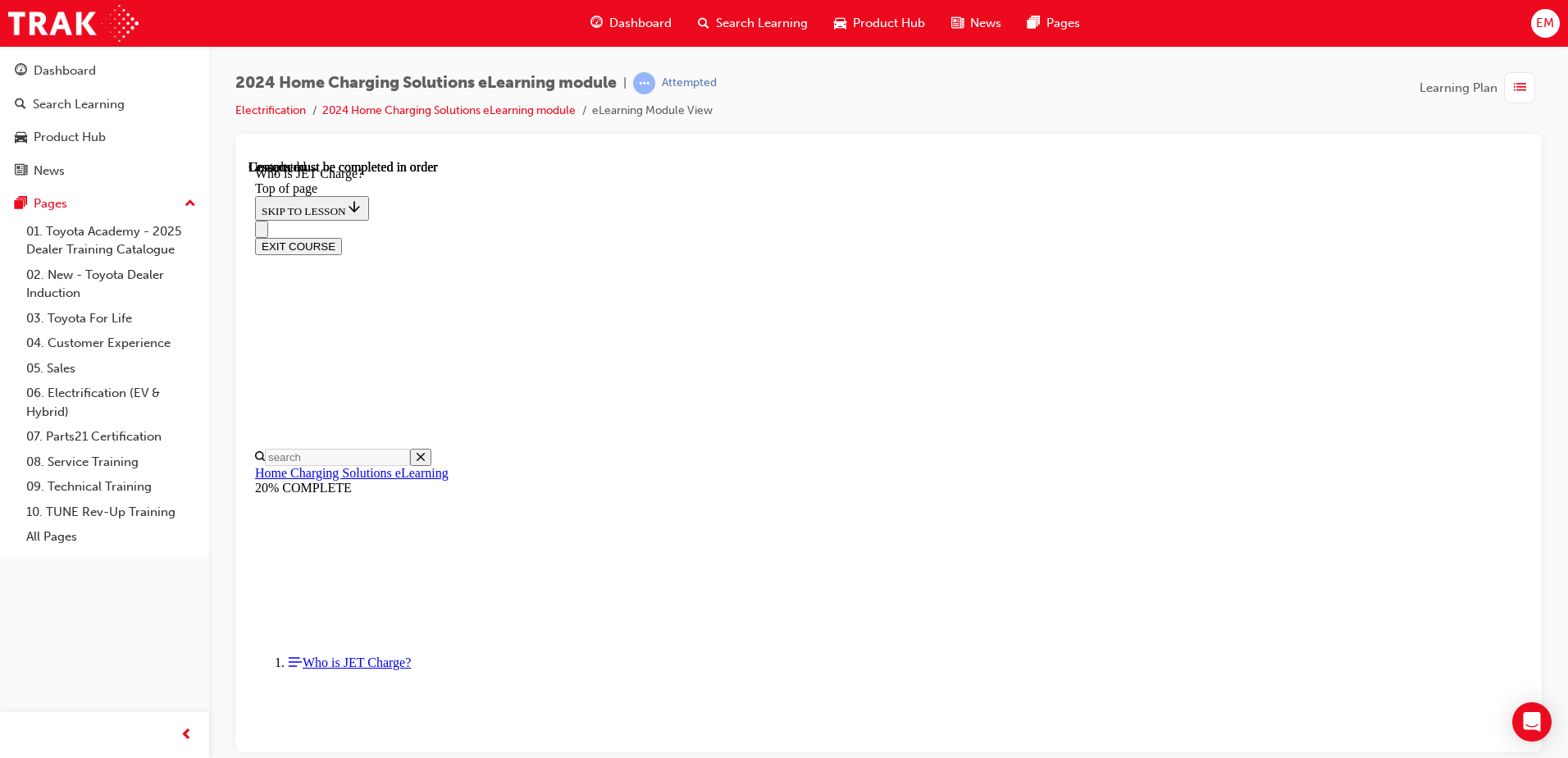
scroll to position [231, 0]
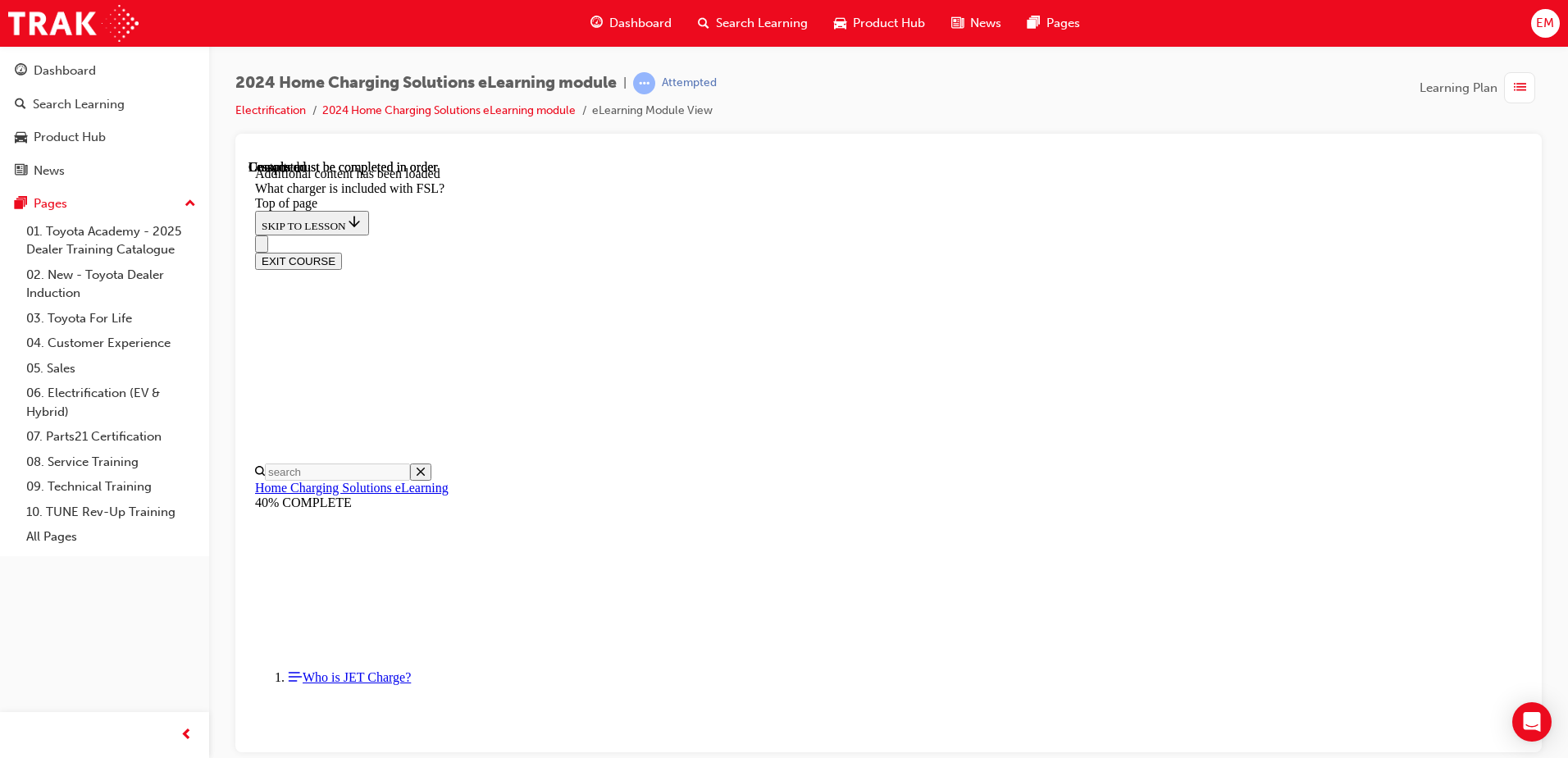
scroll to position [2146, 0]
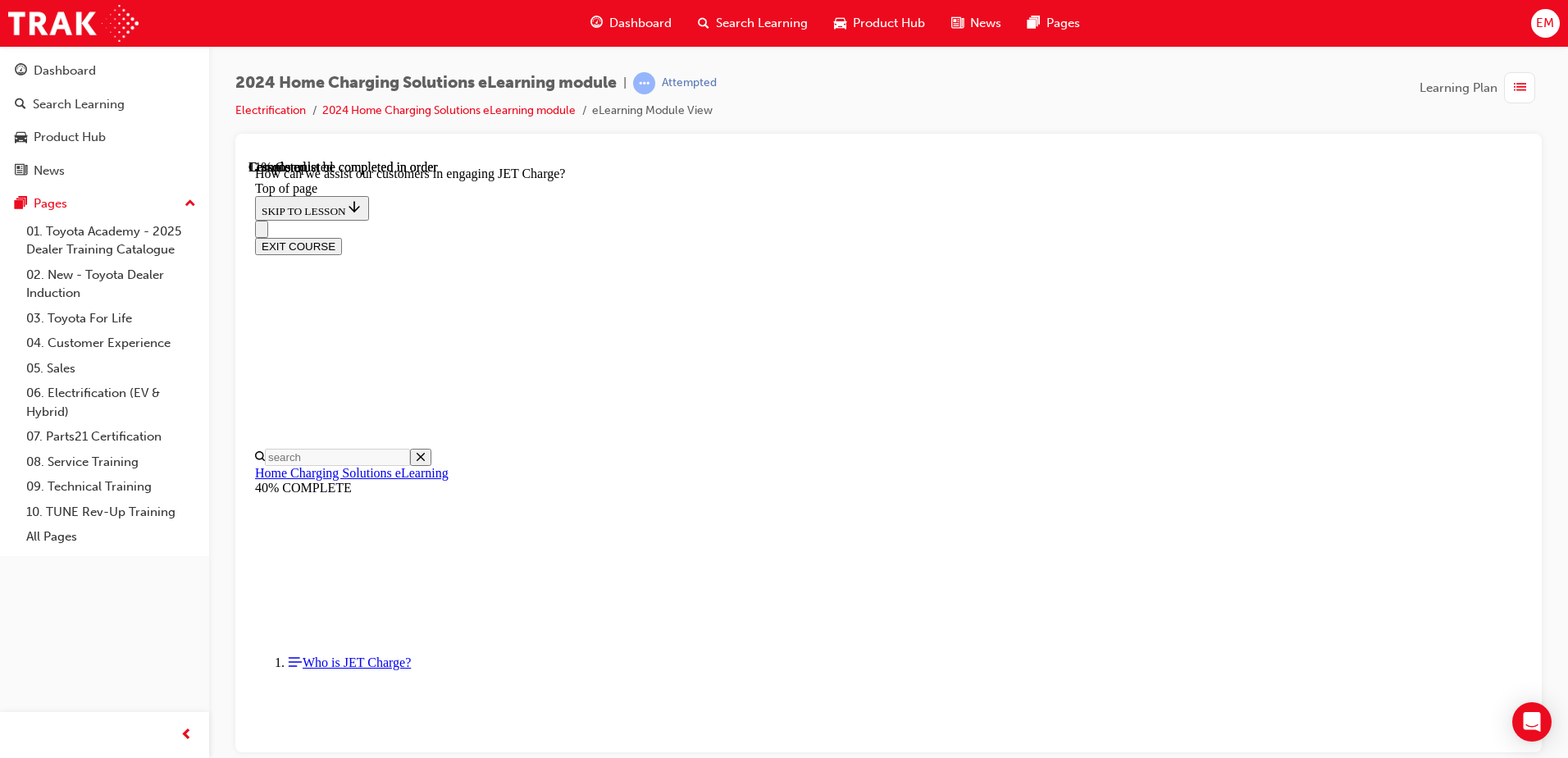
scroll to position [379, 0]
drag, startPoint x: 816, startPoint y: 373, endPoint x: 803, endPoint y: 328, distance: 46.8
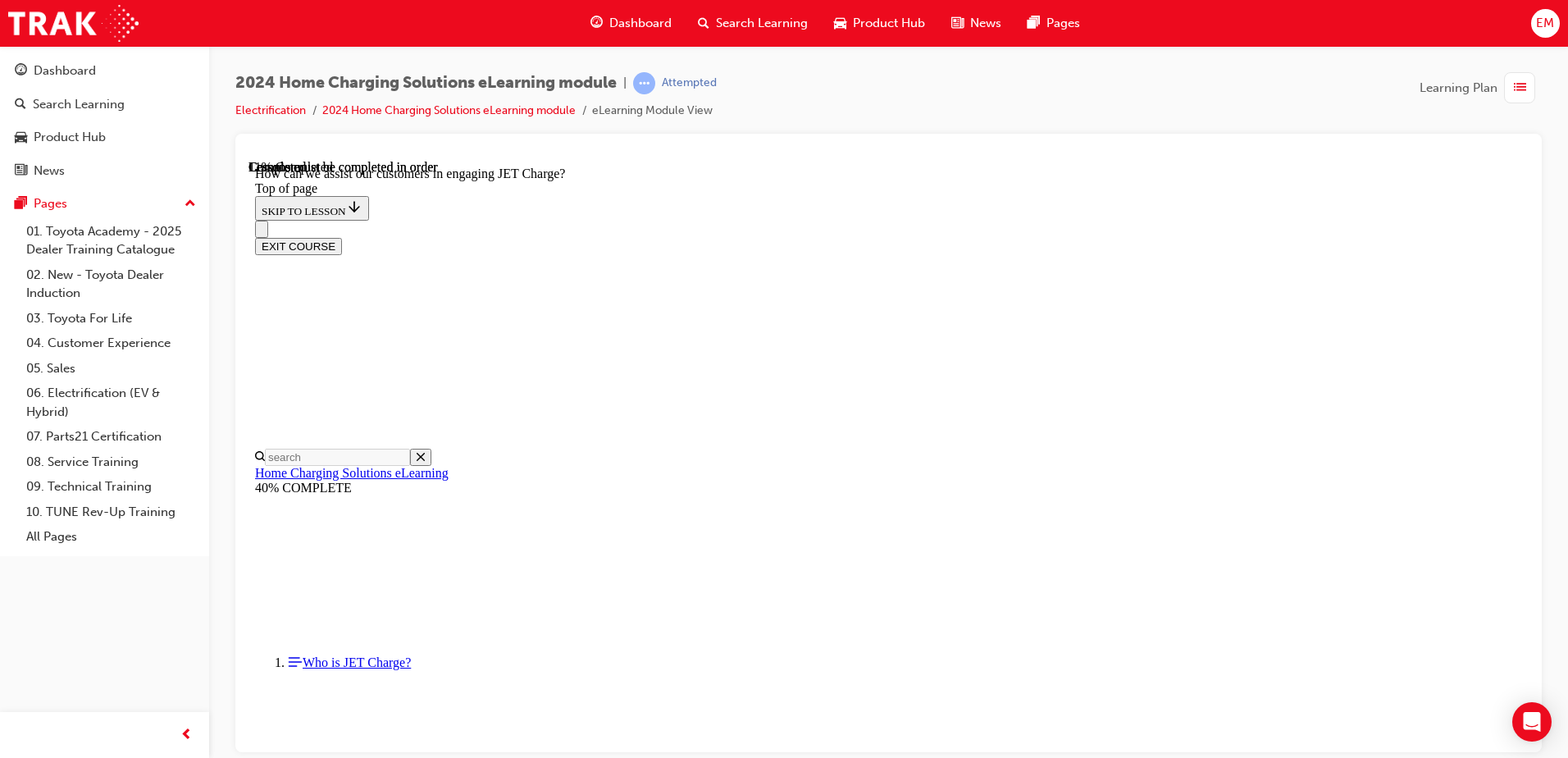
drag, startPoint x: 803, startPoint y: 307, endPoint x: 790, endPoint y: 282, distance: 28.2
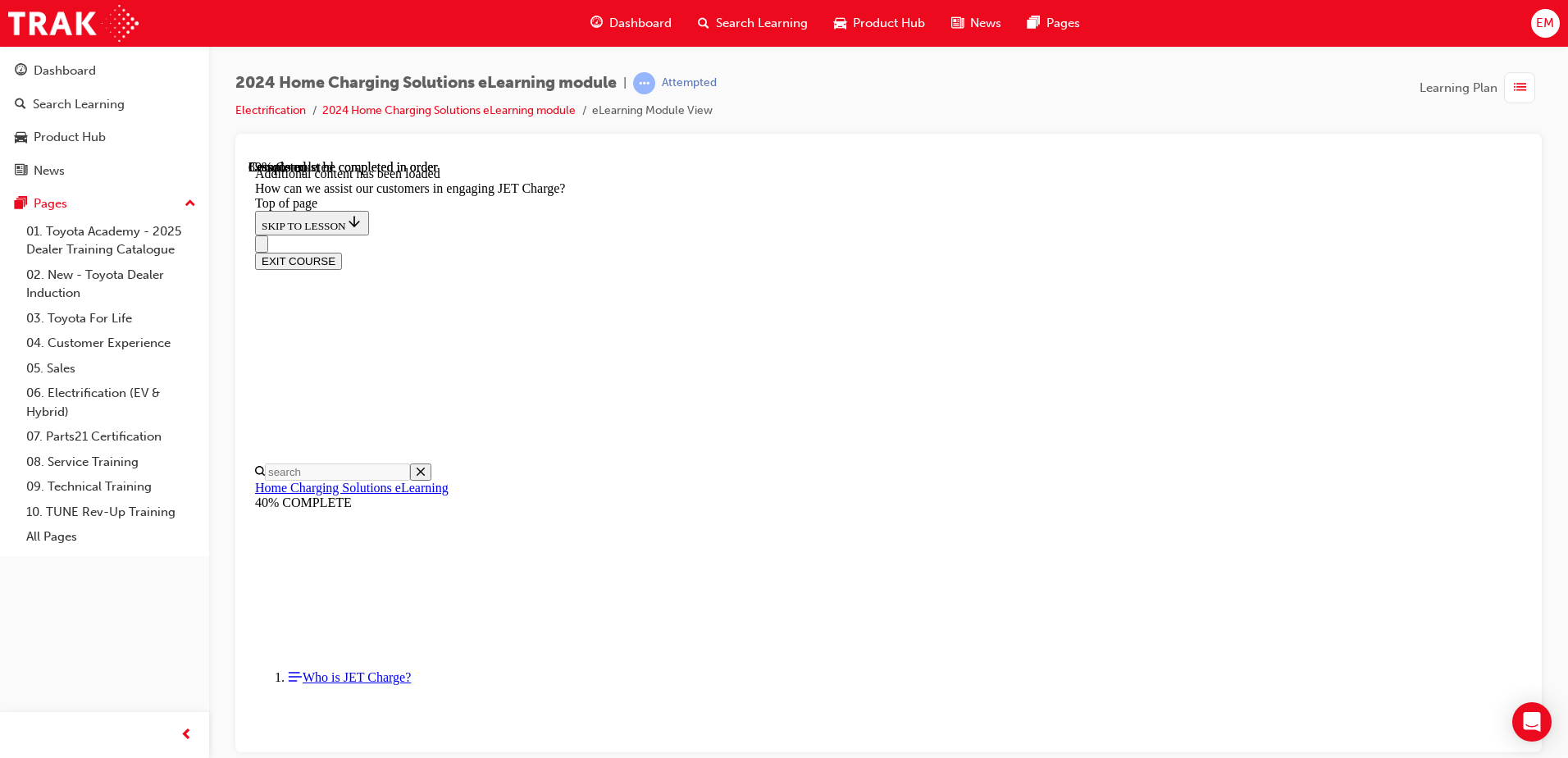
scroll to position [3544, 0]
drag, startPoint x: 865, startPoint y: 572, endPoint x: 912, endPoint y: 492, distance: 92.8
drag, startPoint x: 852, startPoint y: 648, endPoint x: 895, endPoint y: 431, distance: 221.2
drag, startPoint x: 919, startPoint y: 427, endPoint x: 908, endPoint y: 353, distance: 74.8
drag, startPoint x: 847, startPoint y: 433, endPoint x: 898, endPoint y: 428, distance: 51.2
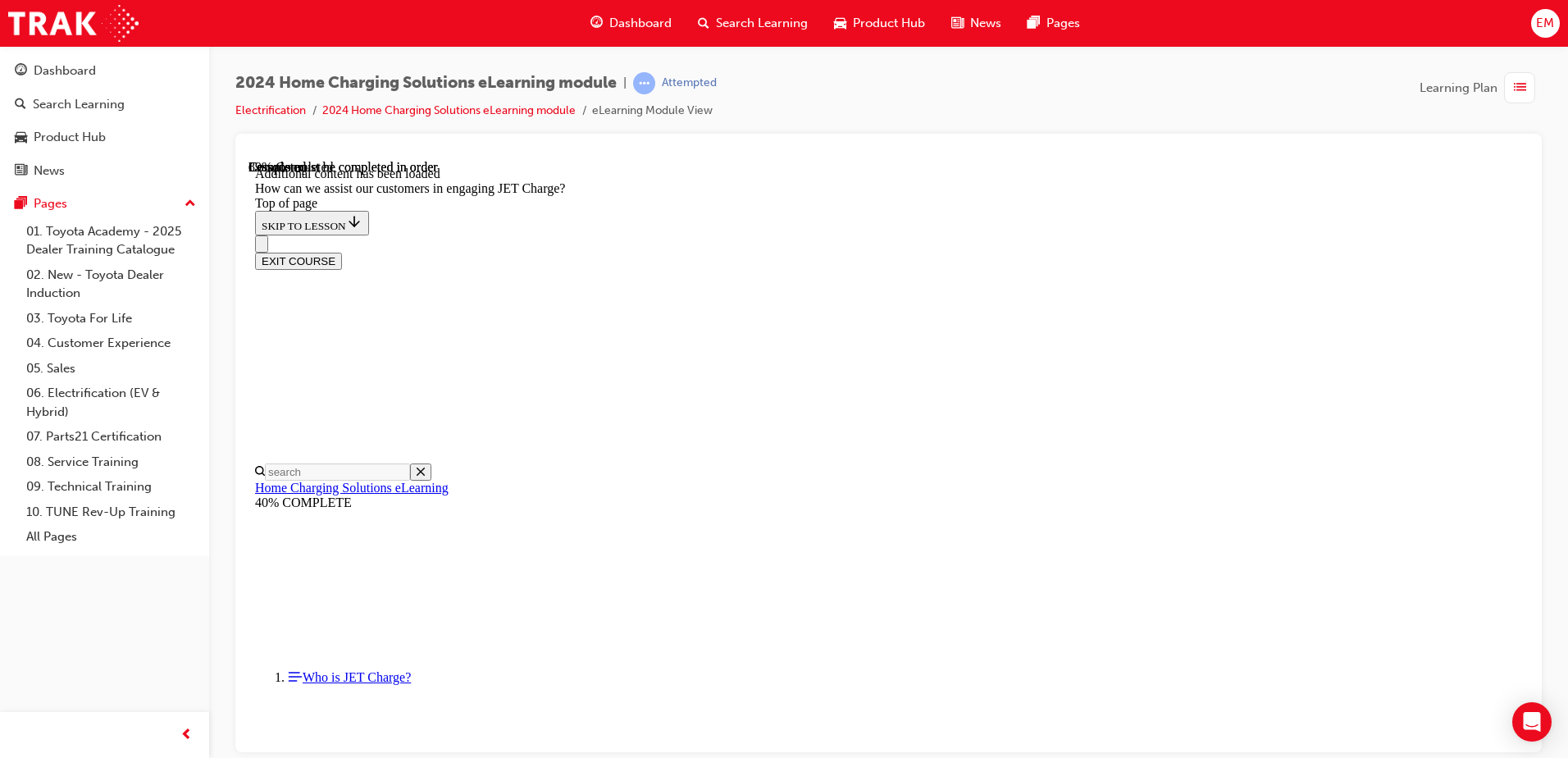
drag, startPoint x: 907, startPoint y: 597, endPoint x: 957, endPoint y: 593, distance: 50.2
drag, startPoint x: 930, startPoint y: 683, endPoint x: 980, endPoint y: 682, distance: 50.0
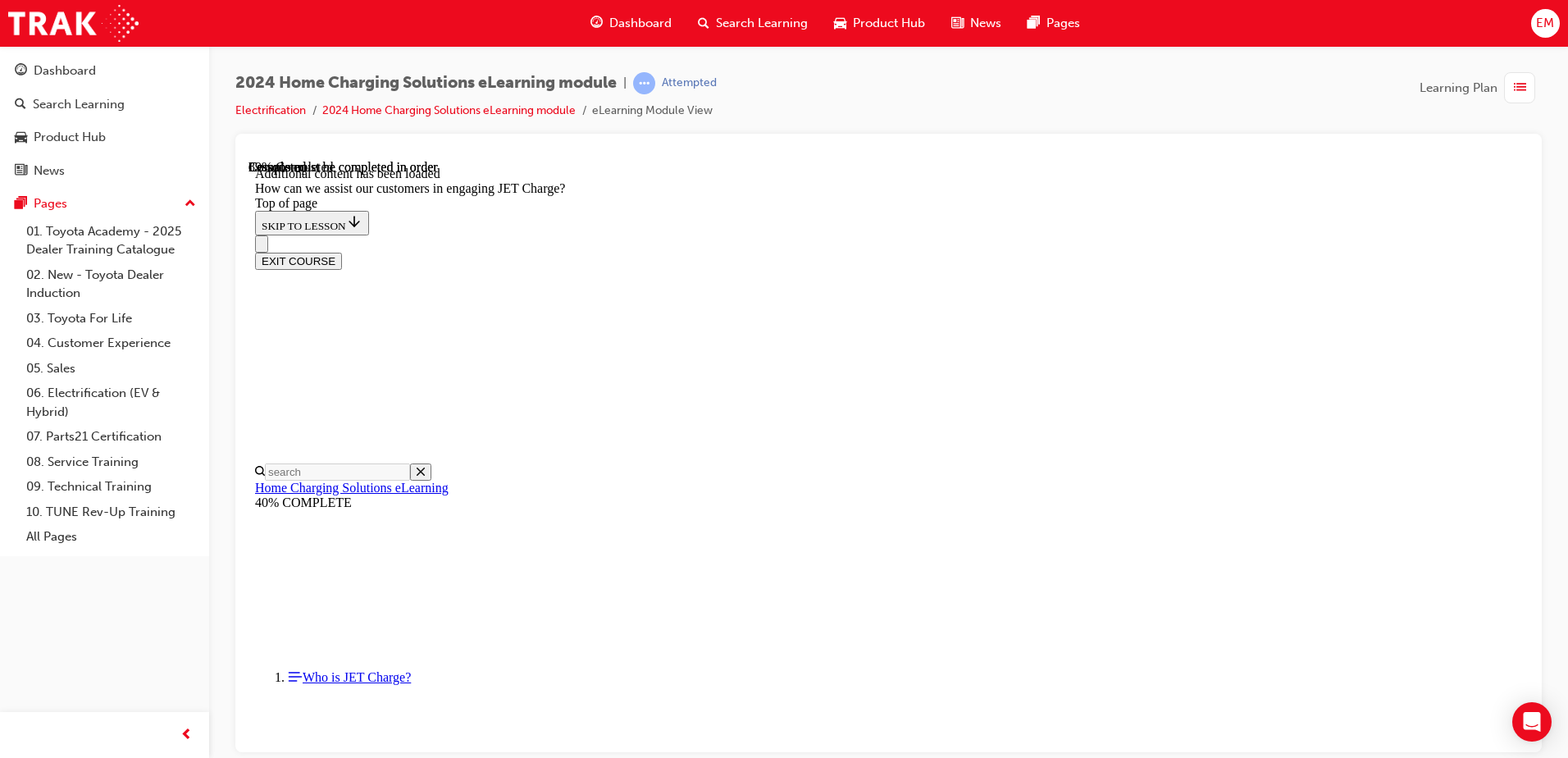
scroll to position [3627, 0]
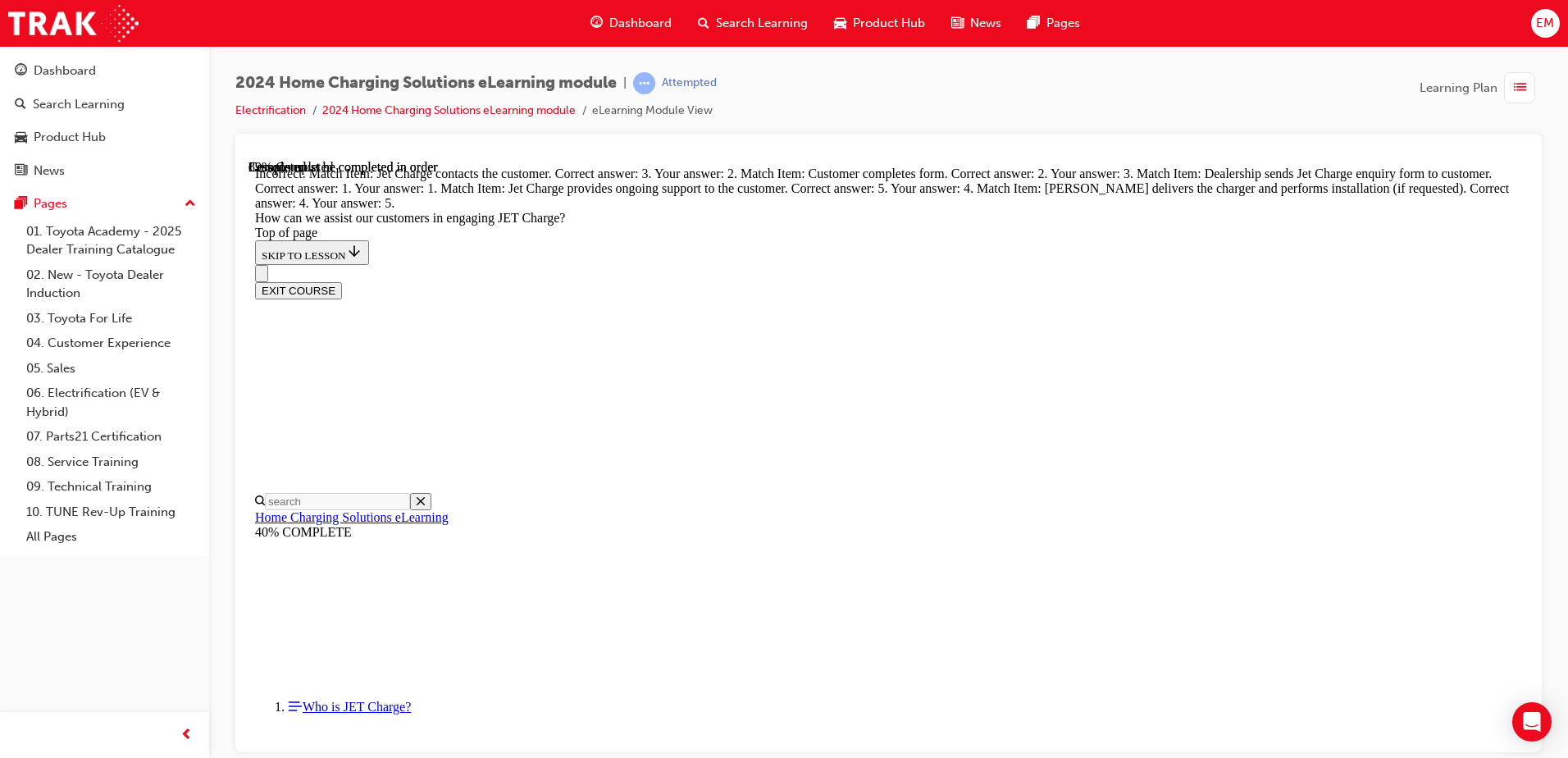
scroll to position [3791, 0]
drag, startPoint x: 863, startPoint y: 461, endPoint x: 921, endPoint y: 549, distance: 105.4
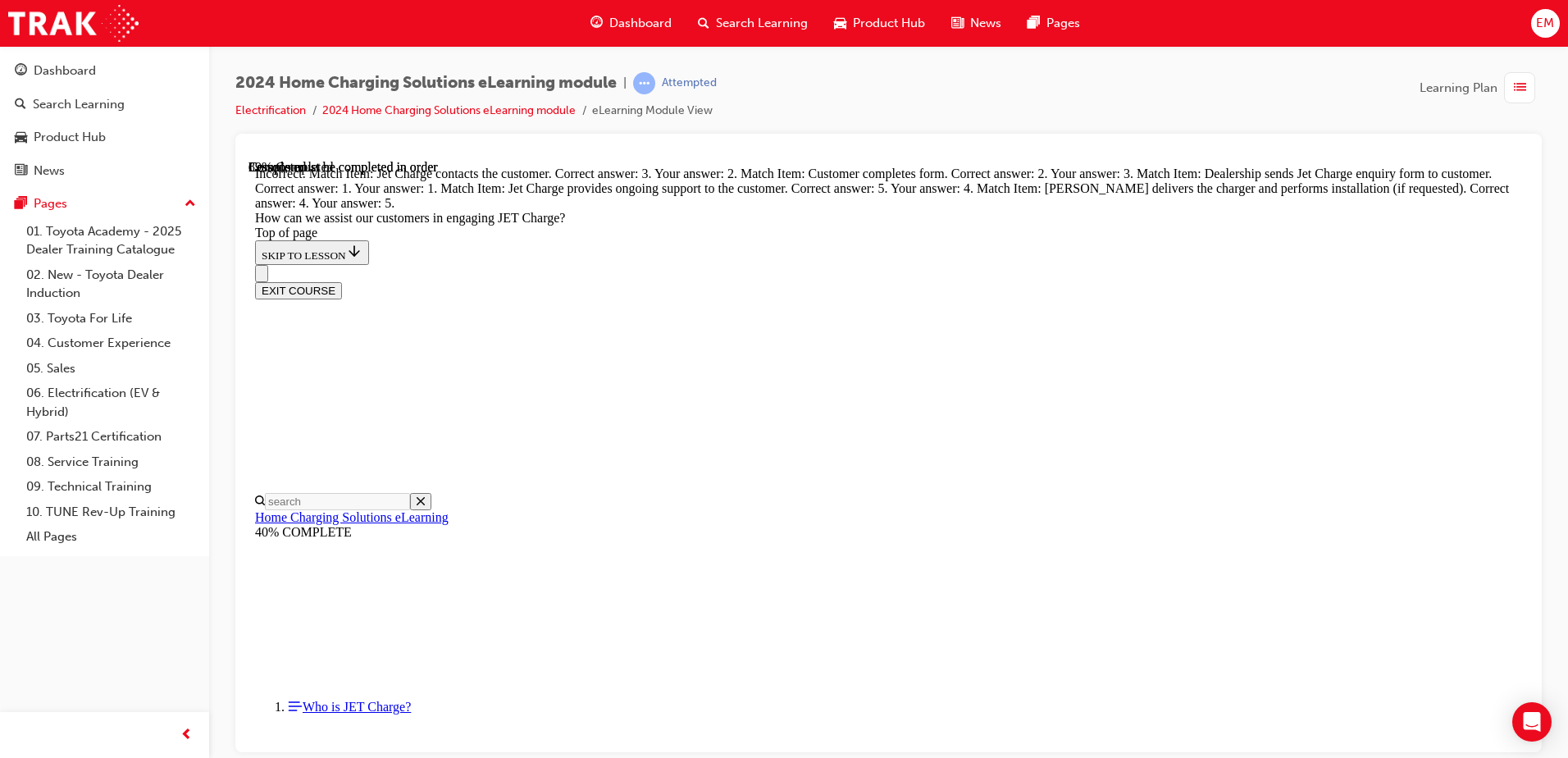
drag, startPoint x: 899, startPoint y: 529, endPoint x: 903, endPoint y: 537, distance: 8.9
drag, startPoint x: 903, startPoint y: 537, endPoint x: 946, endPoint y: 381, distance: 161.8
drag, startPoint x: 884, startPoint y: 537, endPoint x: 947, endPoint y: 309, distance: 236.5
drag, startPoint x: 936, startPoint y: 533, endPoint x: 982, endPoint y: 625, distance: 102.9
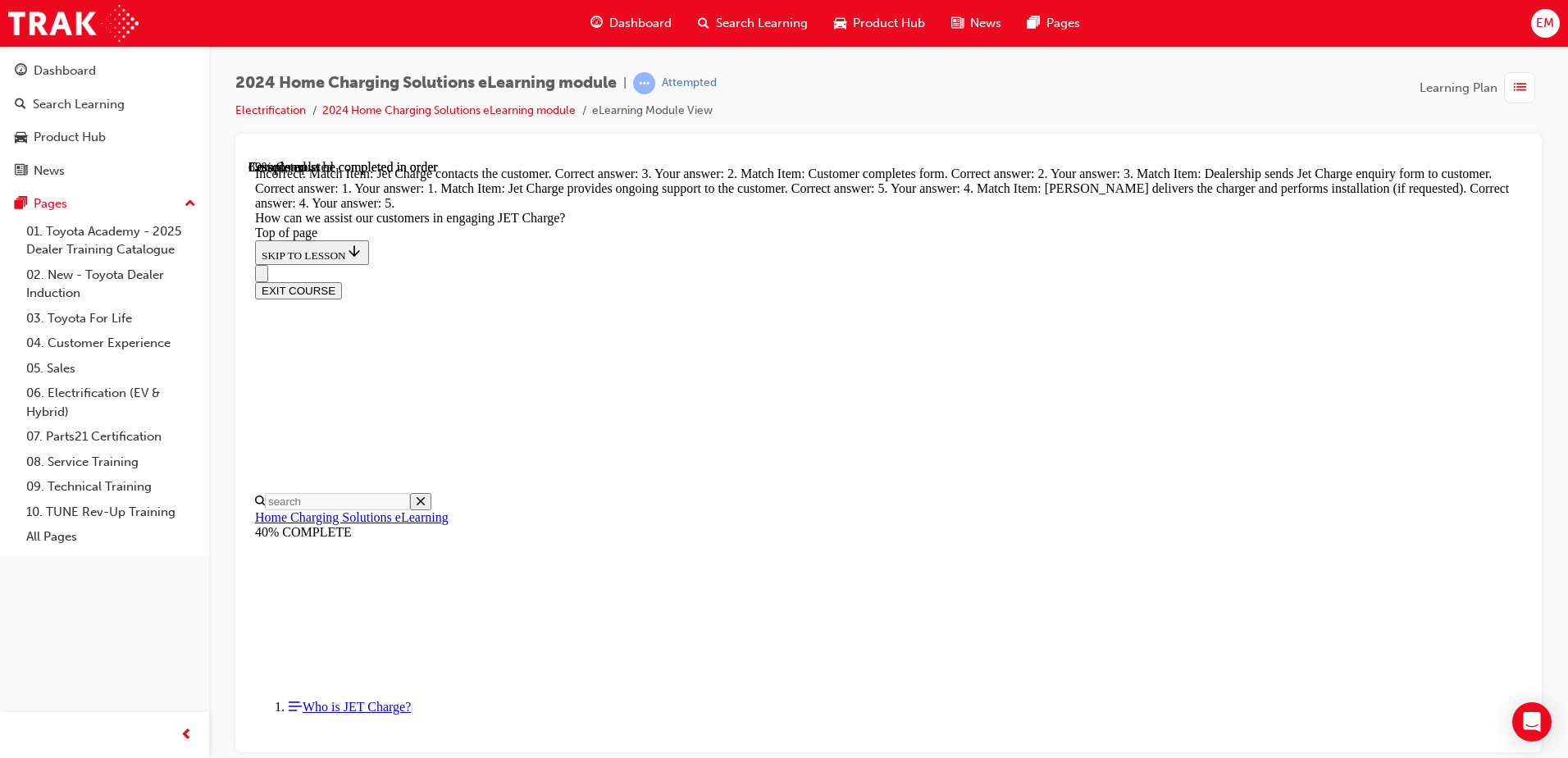
drag, startPoint x: 931, startPoint y: 524, endPoint x: 977, endPoint y: 526, distance: 46.0
drag, startPoint x: 988, startPoint y: 612, endPoint x: 991, endPoint y: 533, distance: 79.1
drag, startPoint x: 966, startPoint y: 617, endPoint x: 1020, endPoint y: 625, distance: 54.6
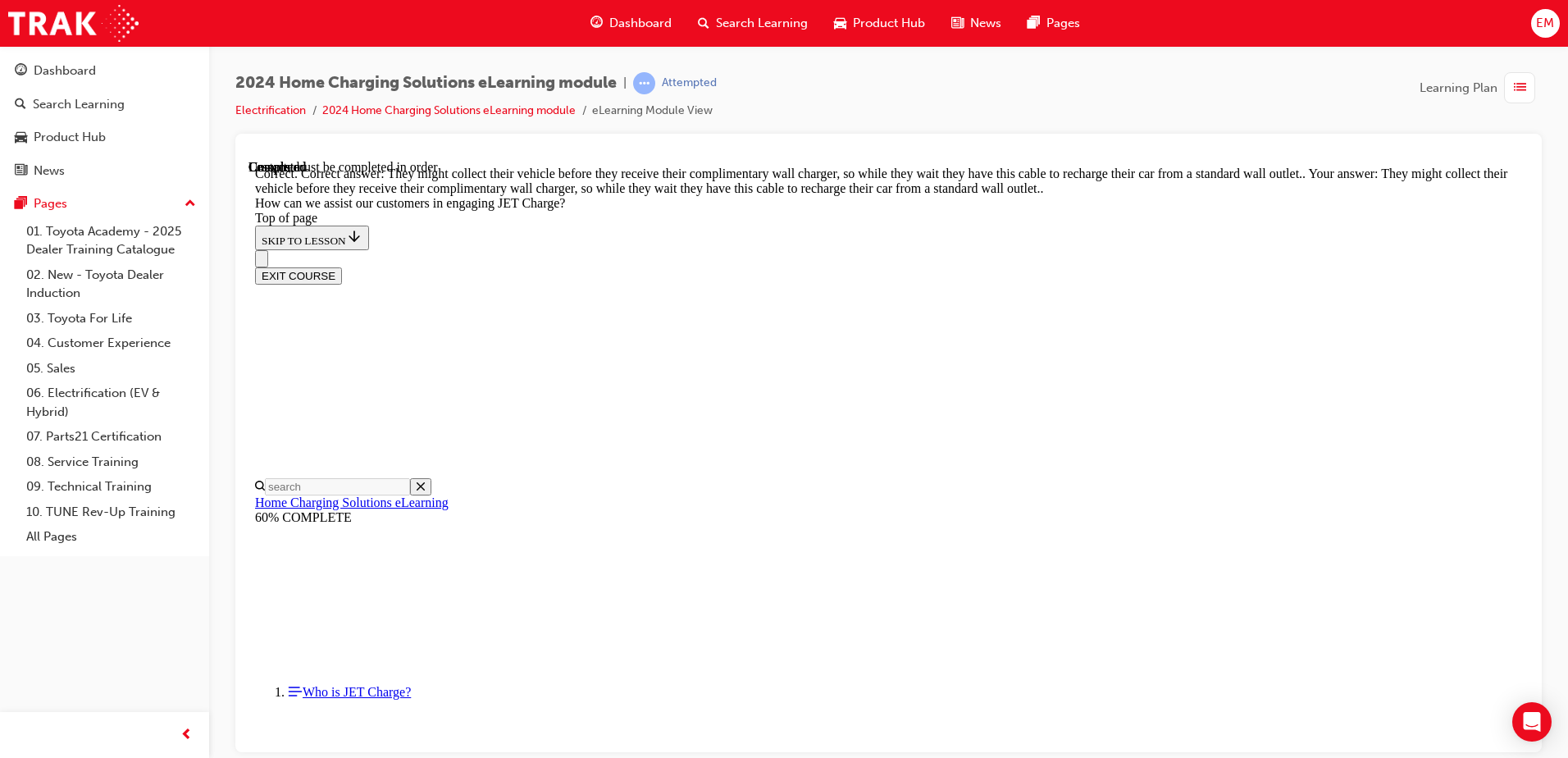
scroll to position [4517, 0]
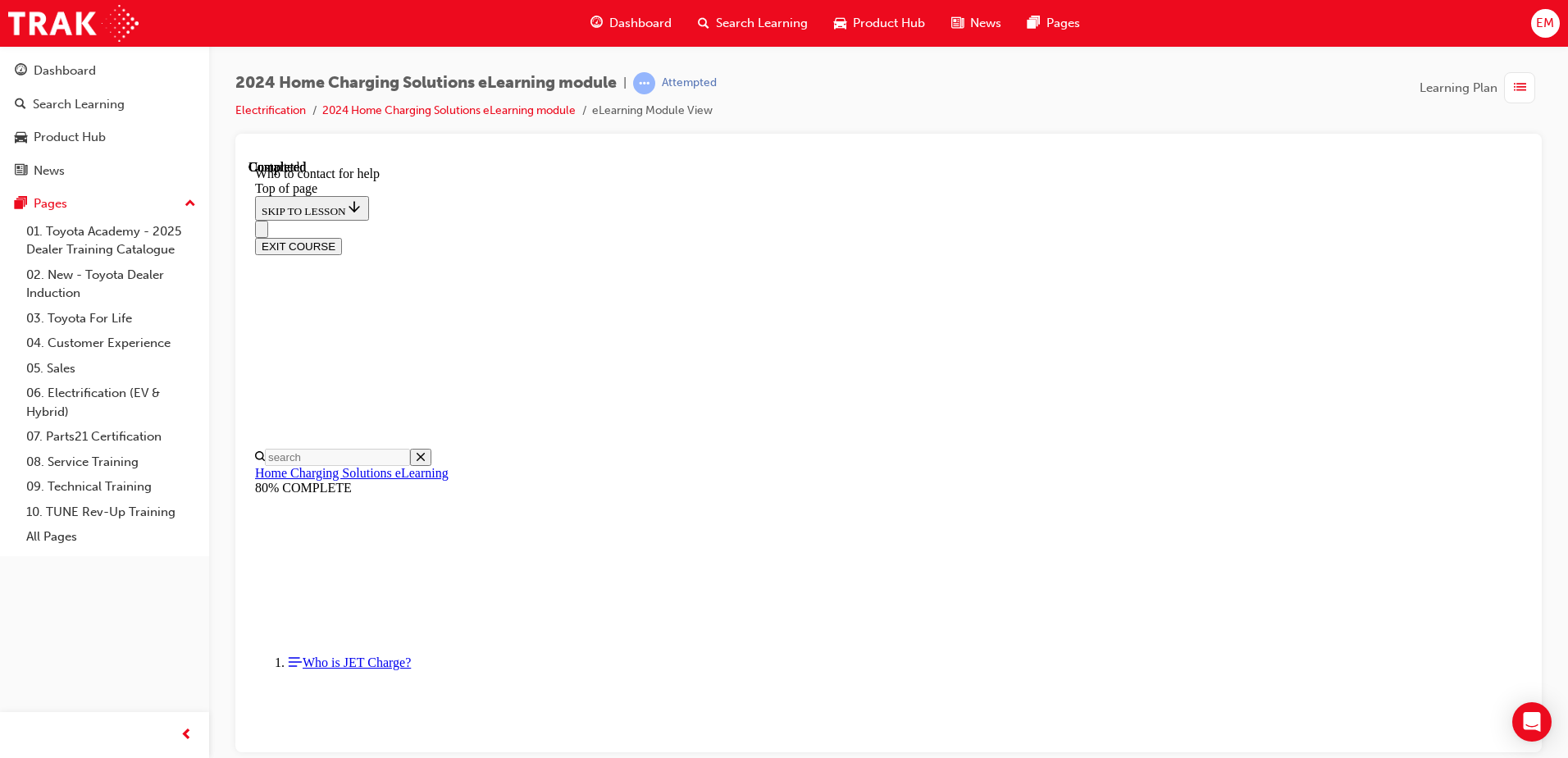
scroll to position [1900, 0]
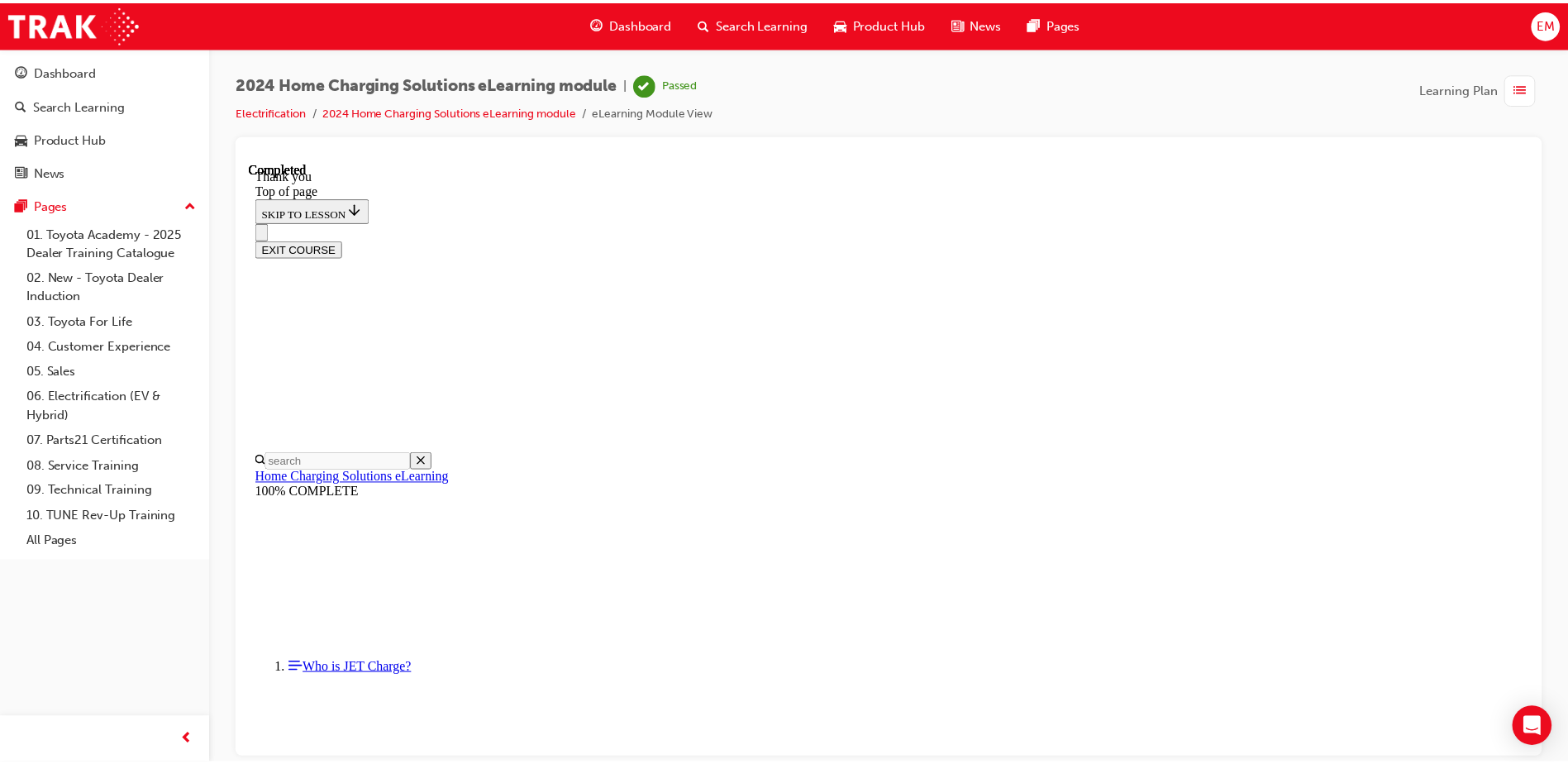
scroll to position [484, 0]
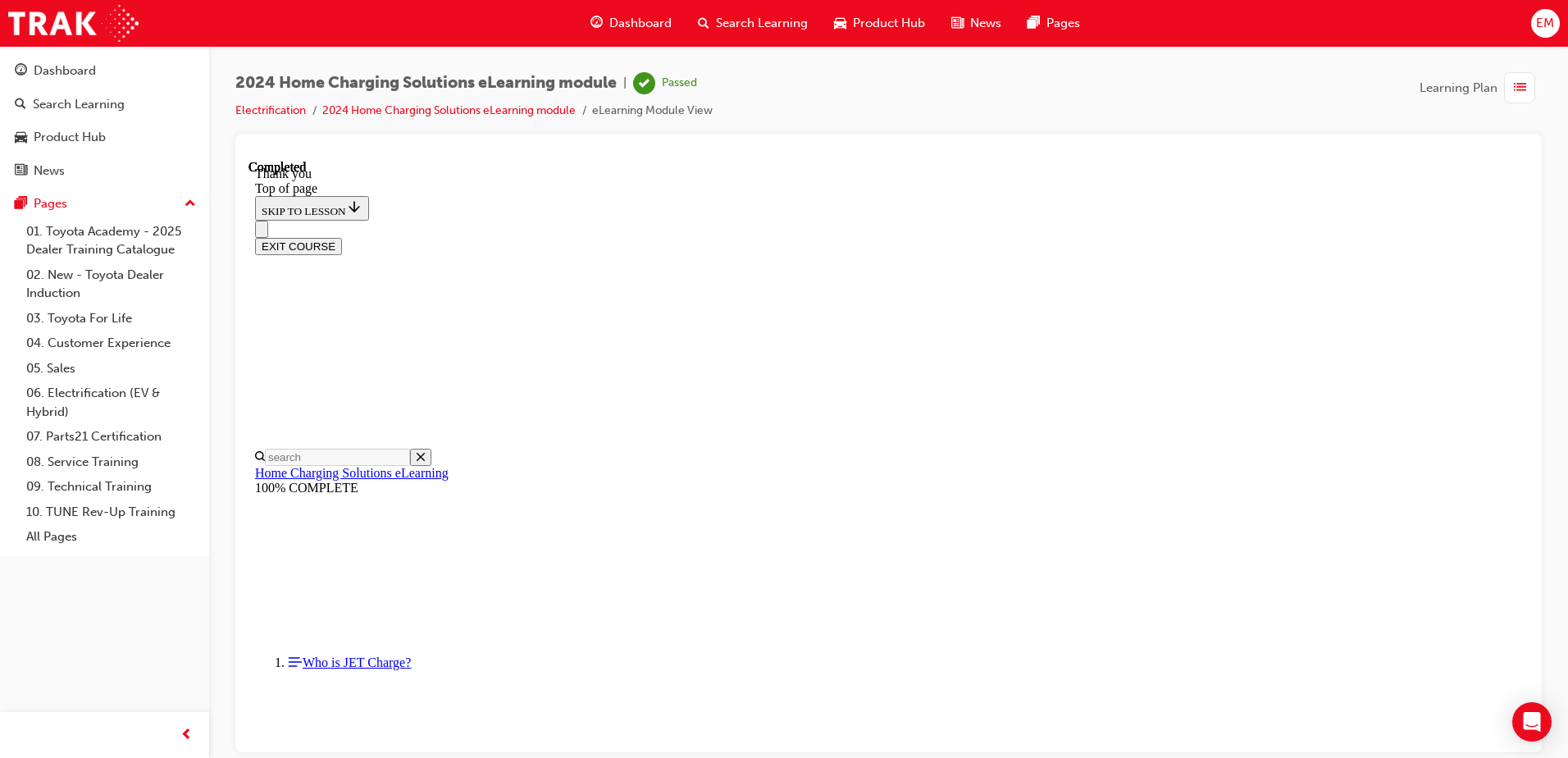
click at [631, 26] on span "Dashboard" at bounding box center [640, 23] width 63 height 19
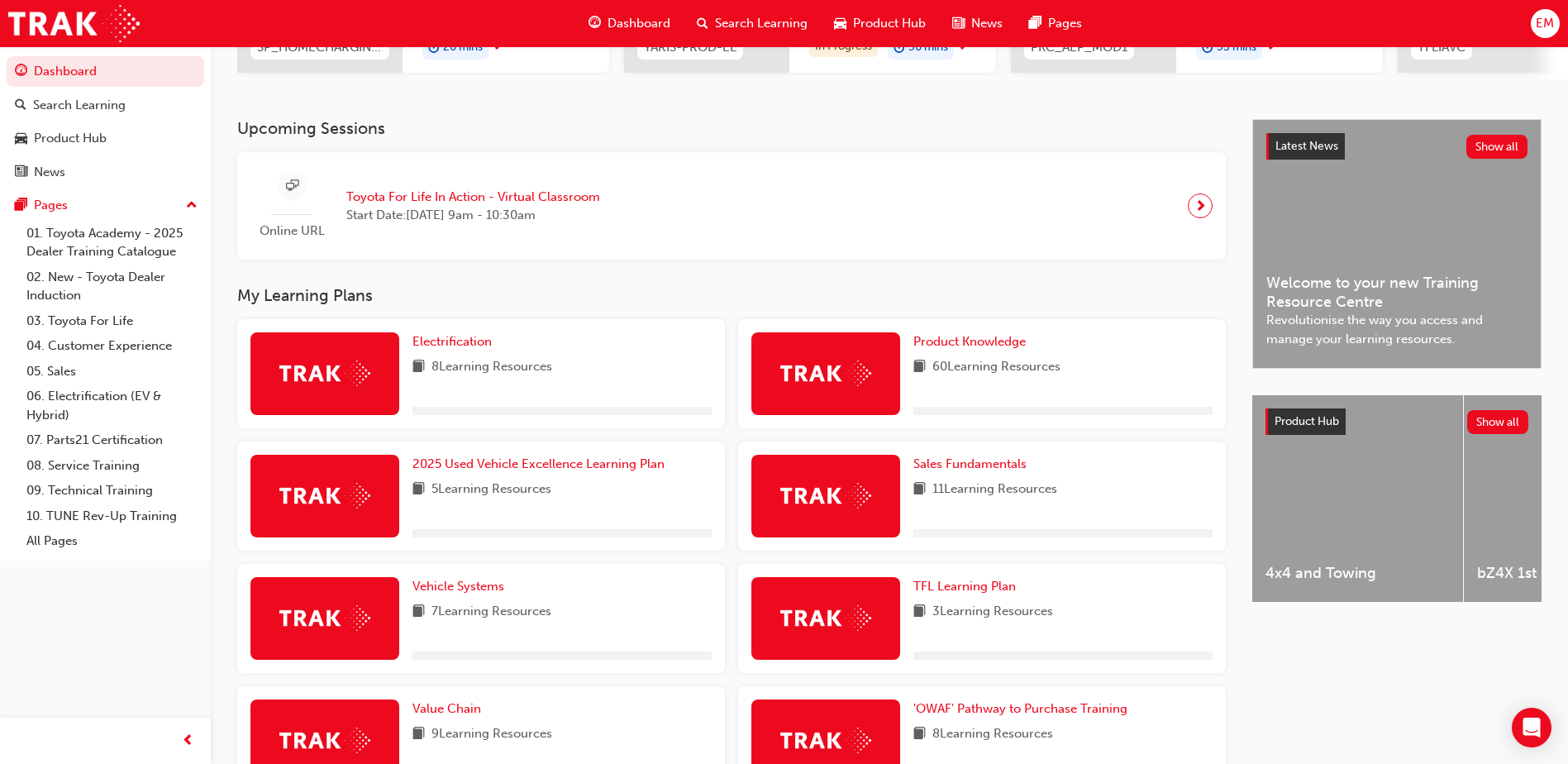
scroll to position [330, 0]
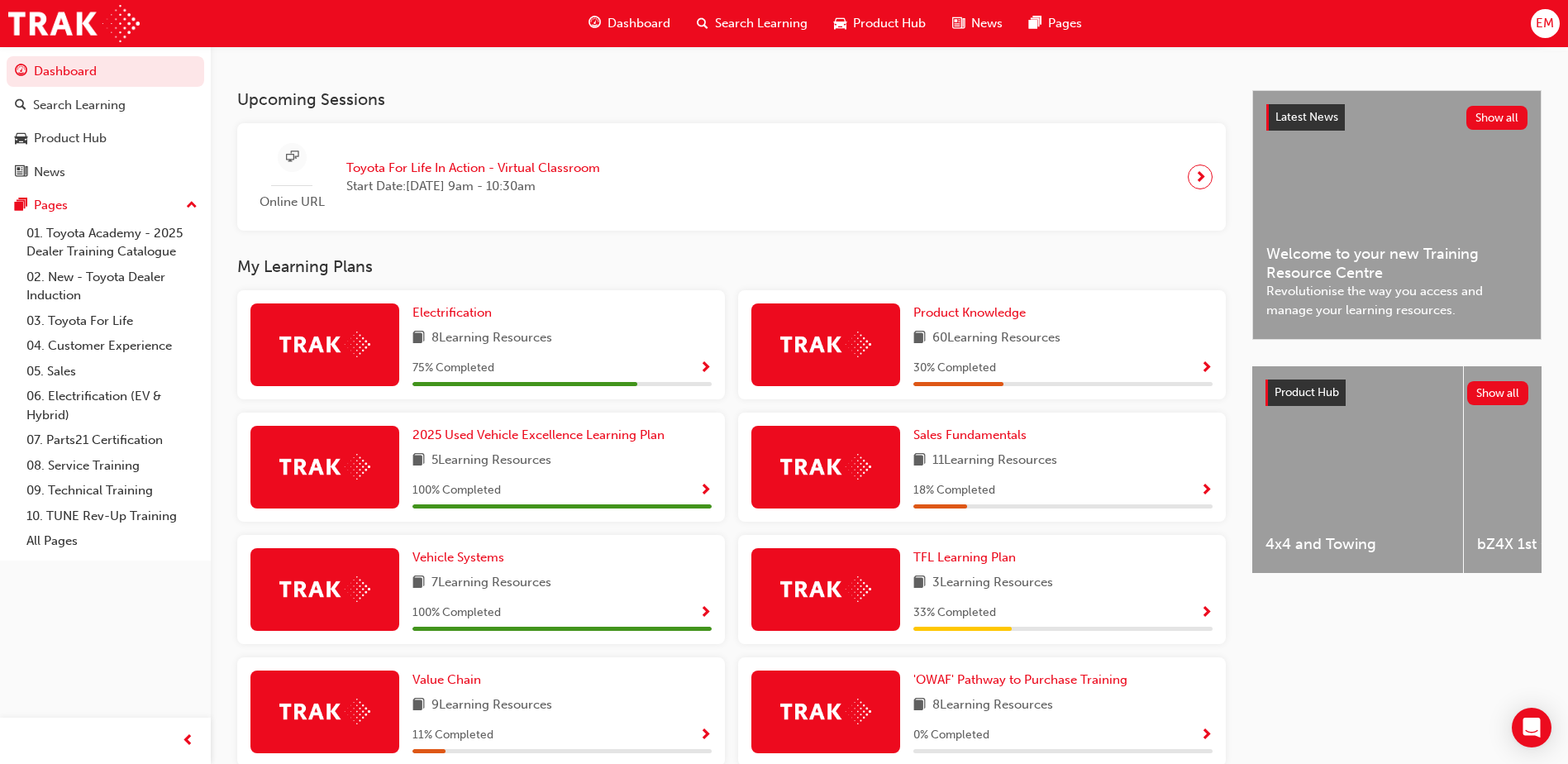
click at [701, 377] on span "Show Progress" at bounding box center [706, 369] width 12 height 15
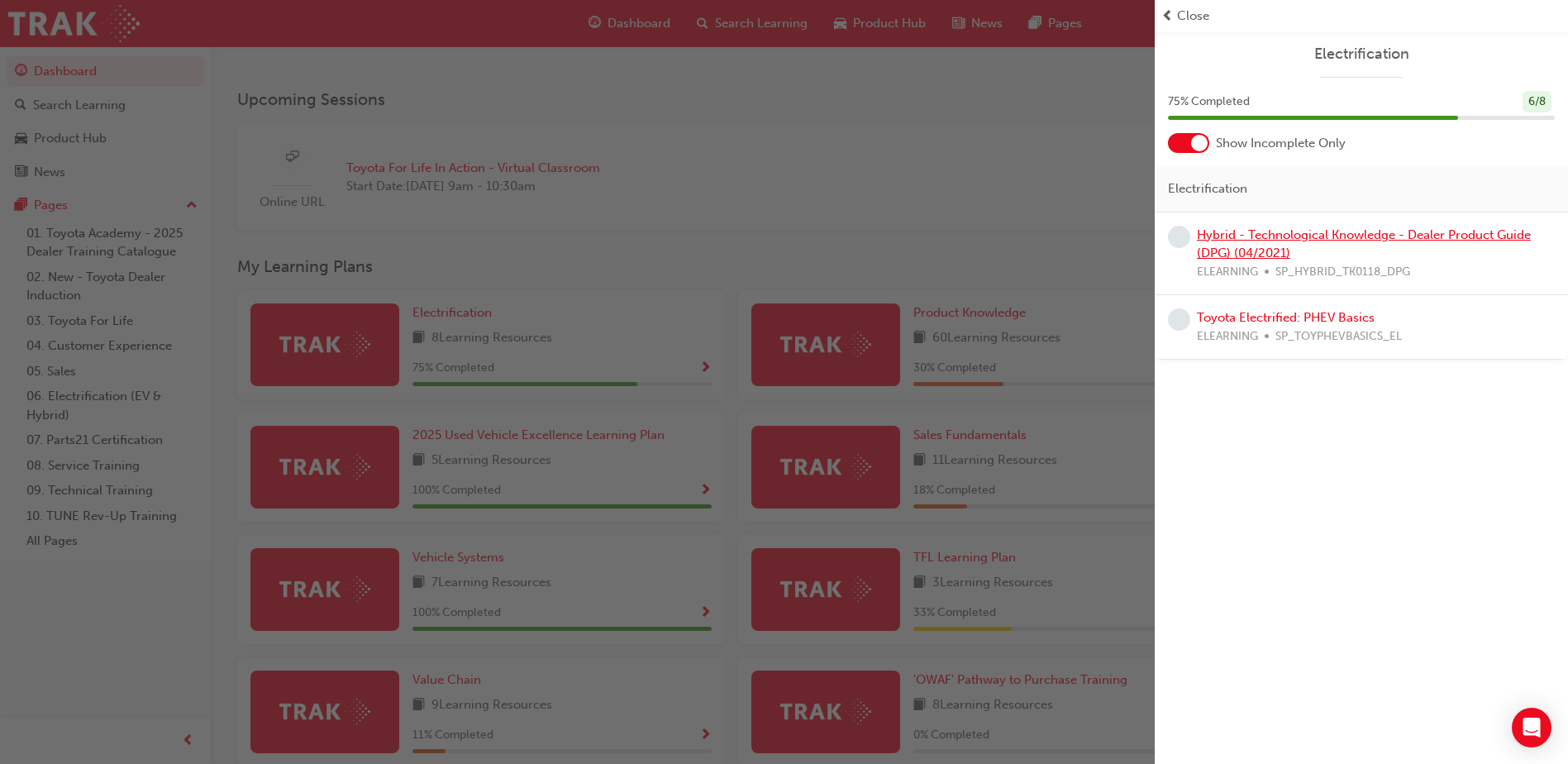
click at [1364, 236] on link "Hybrid - Technological Knowledge - Dealer Product Guide (DPG) (04/2021)" at bounding box center [1363, 244] width 334 height 34
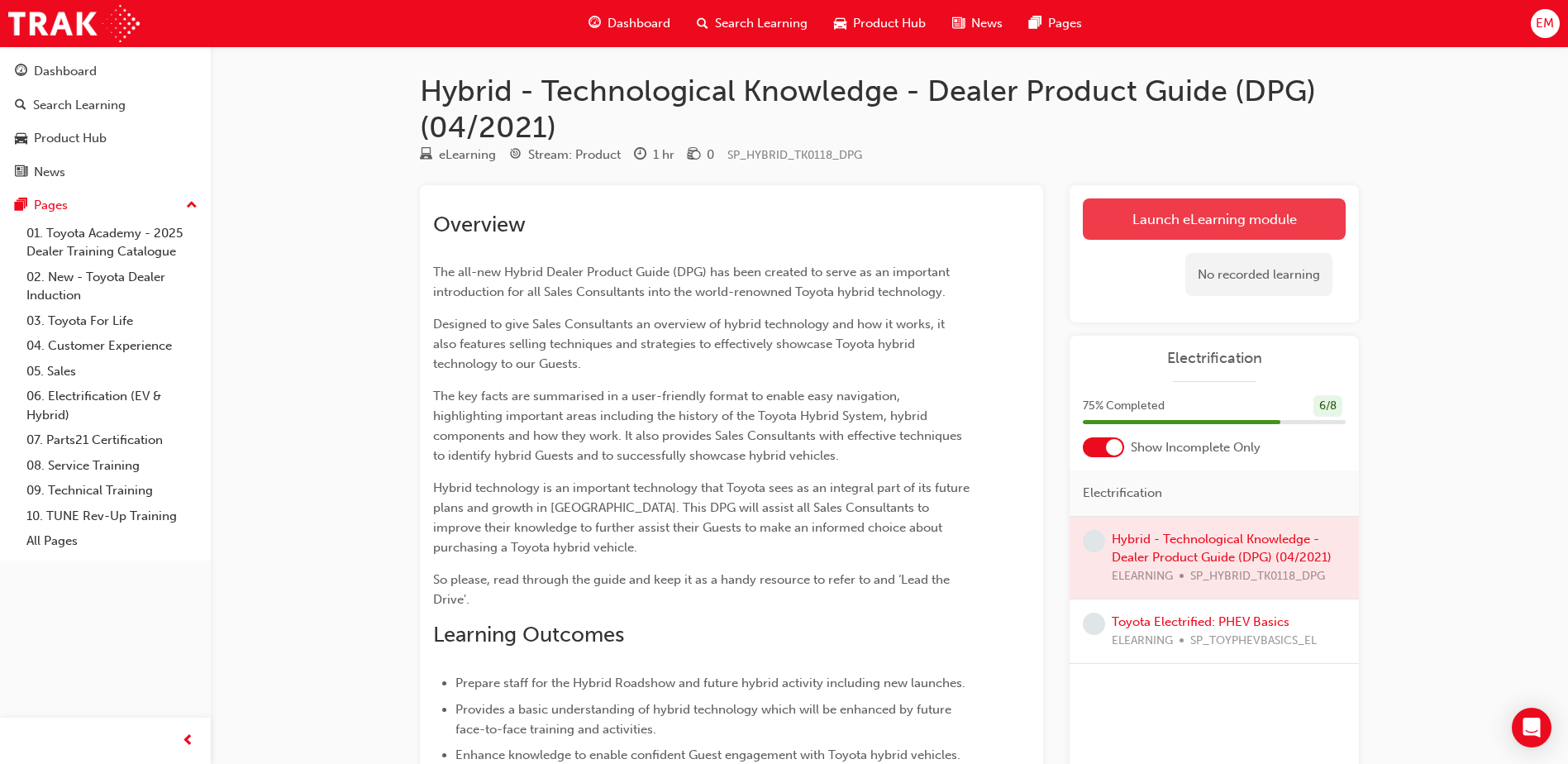
click at [1104, 202] on link "Launch eLearning module" at bounding box center [1214, 219] width 263 height 41
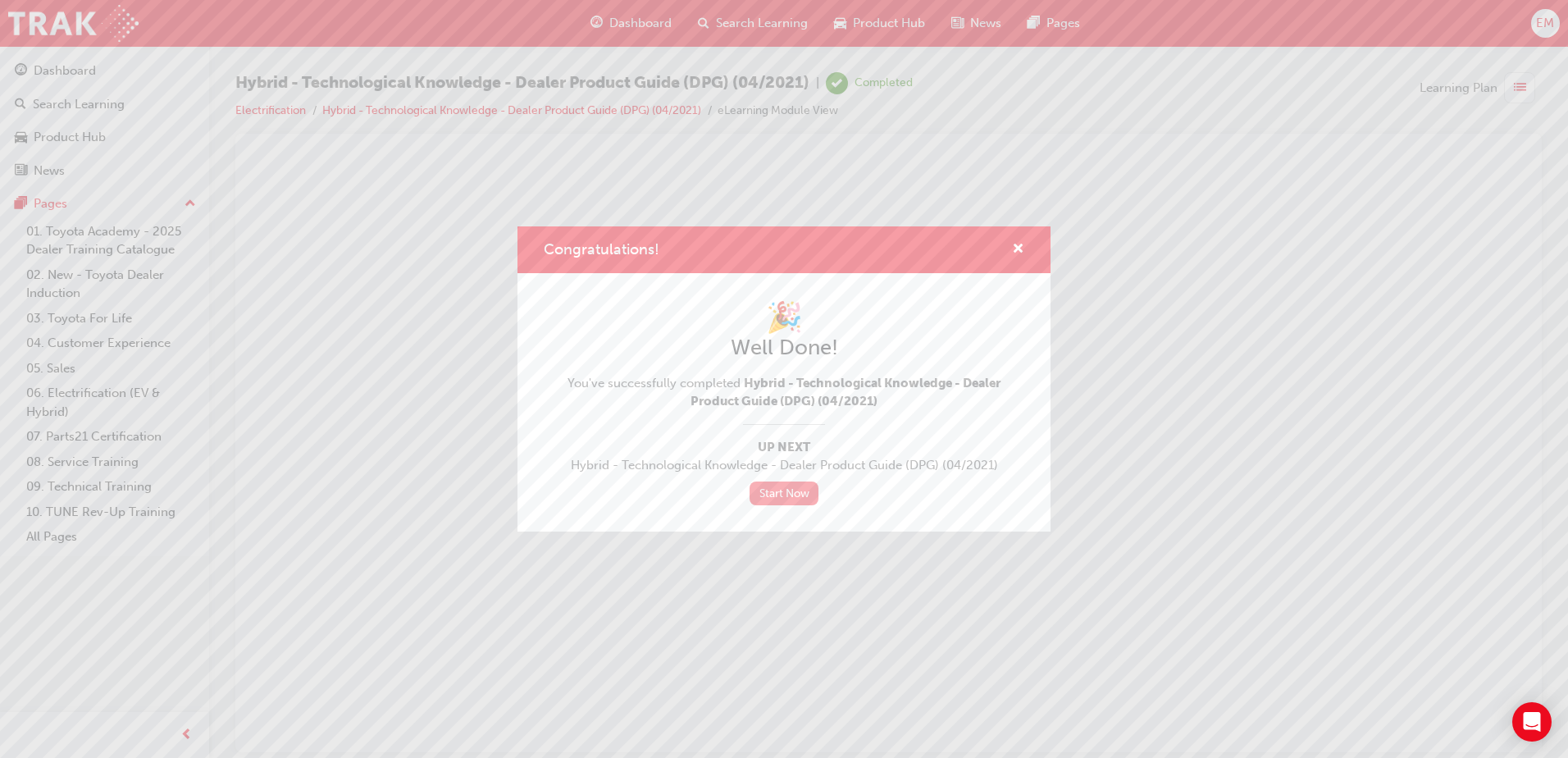
click at [772, 490] on link "Start Now" at bounding box center [784, 493] width 69 height 24
click at [806, 496] on link "Start Now" at bounding box center [784, 493] width 69 height 24
click at [1019, 238] on div "Congratulations!" at bounding box center [784, 249] width 533 height 47
click at [1020, 252] on span "cross-icon" at bounding box center [1018, 250] width 12 height 15
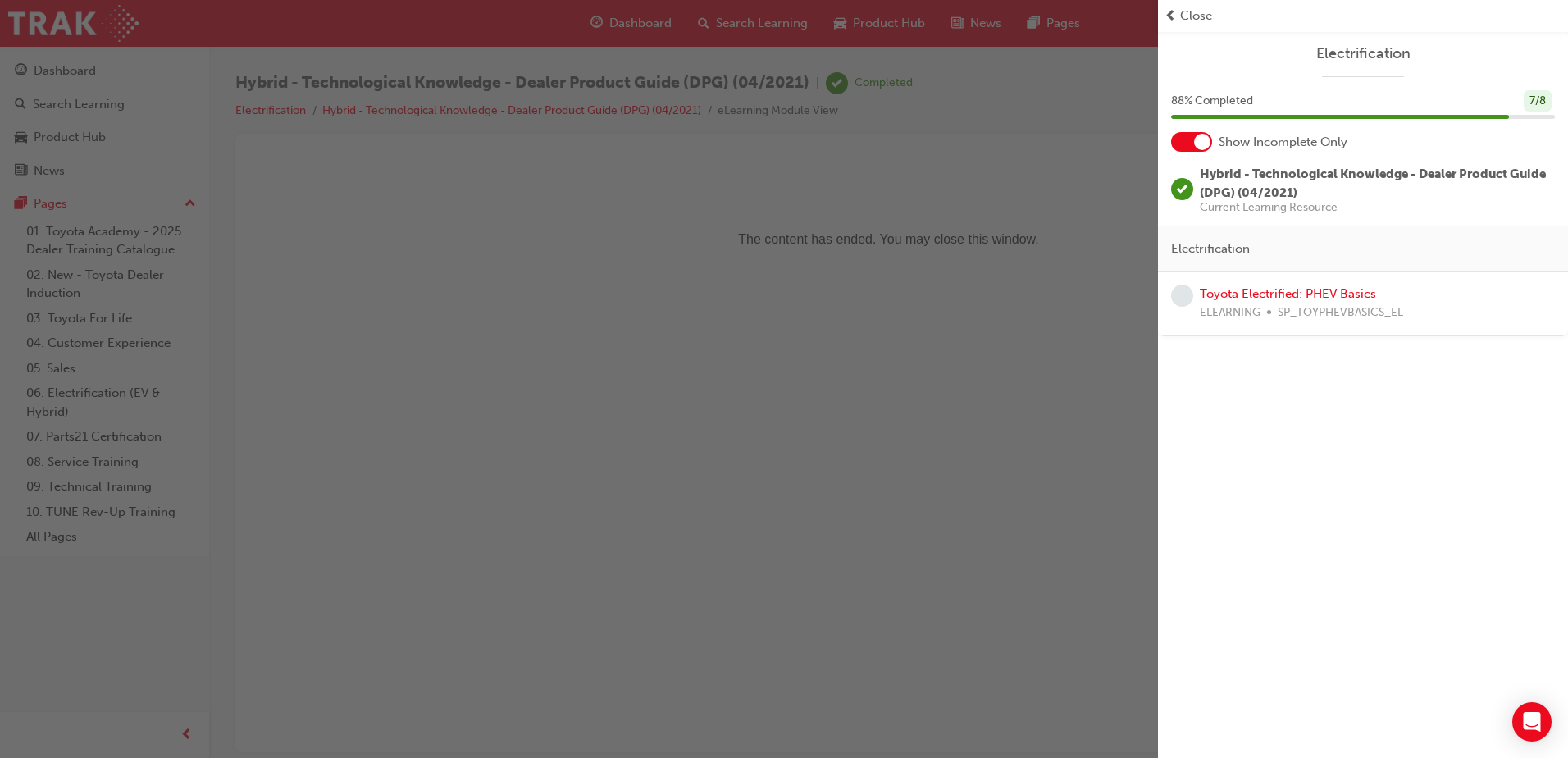
click at [1276, 300] on link "Toyota Electrified: PHEV Basics" at bounding box center [1288, 293] width 177 height 15
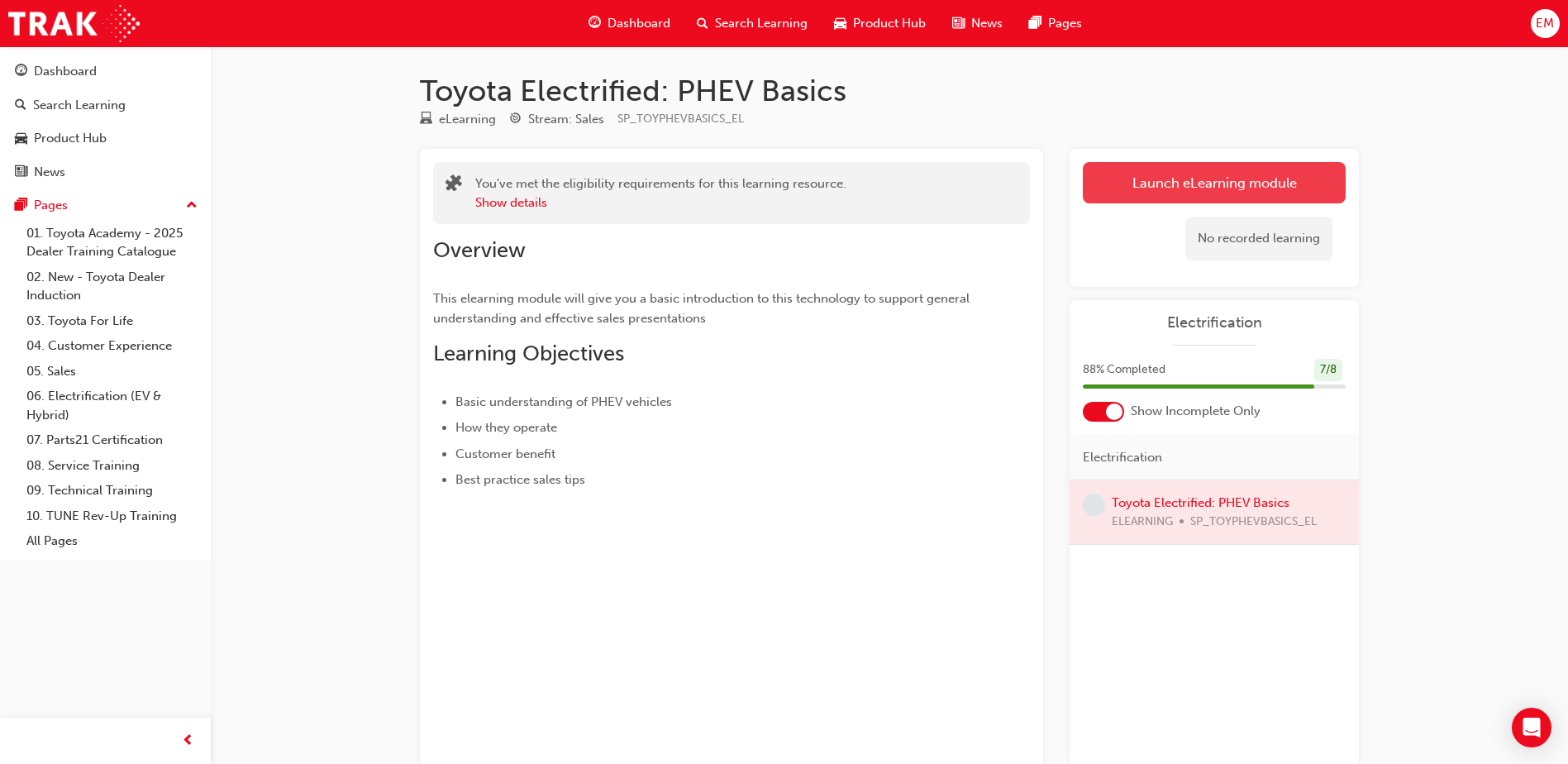
click at [1200, 171] on link "Launch eLearning module" at bounding box center [1214, 183] width 263 height 41
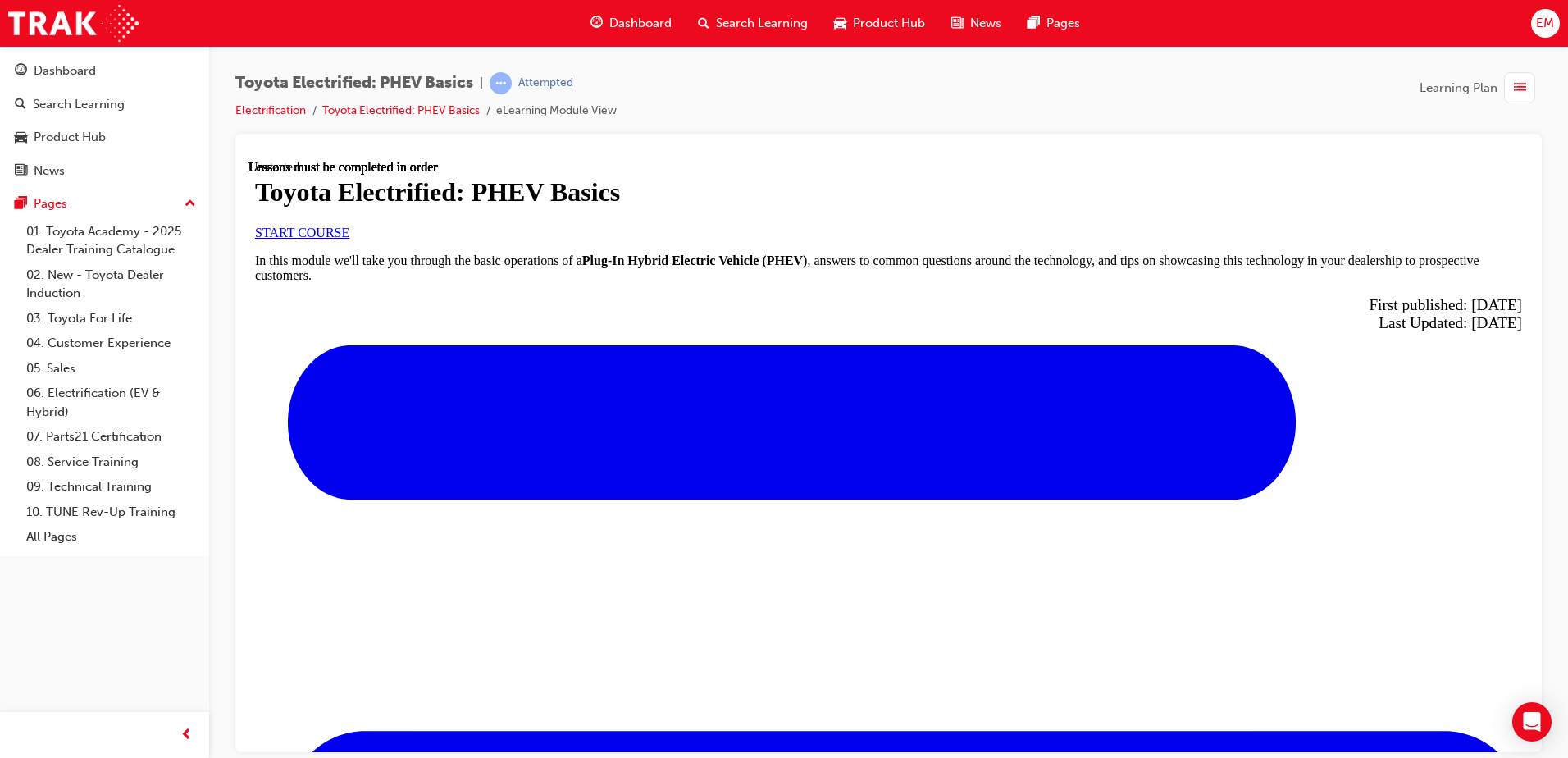
click at [350, 239] on link "START COURSE" at bounding box center [302, 231] width 94 height 14
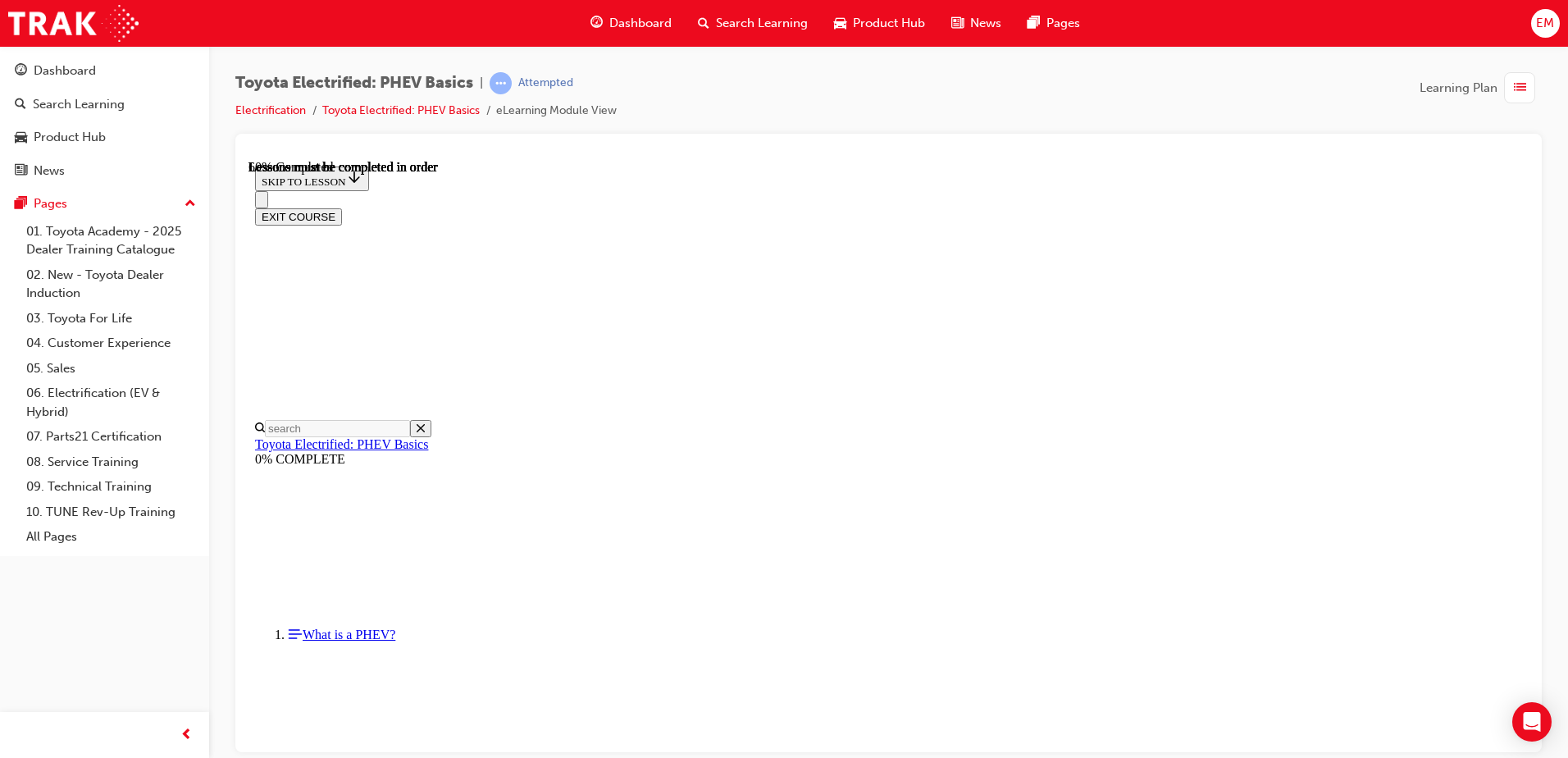
scroll to position [625, 0]
